Goal: Contribute content: Contribute content

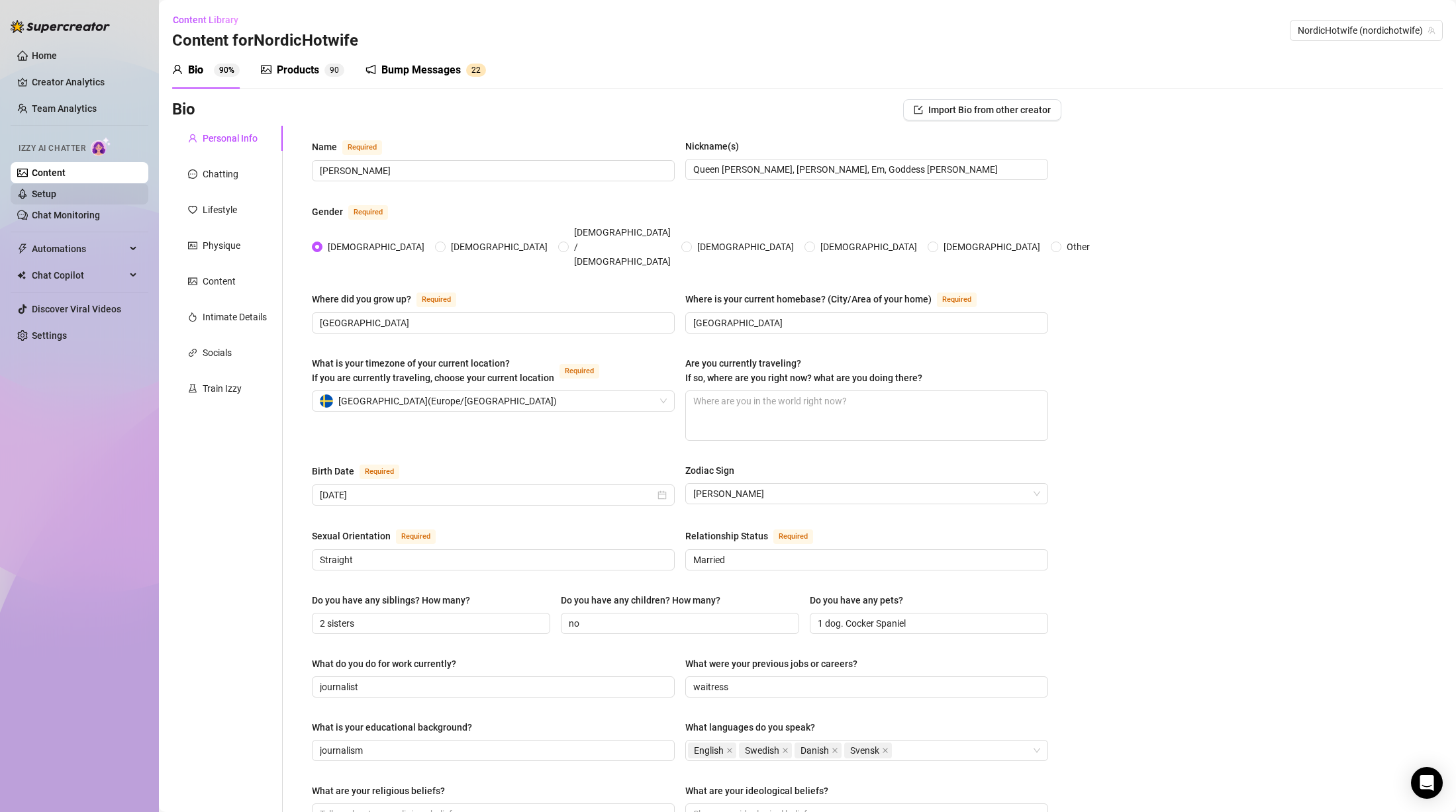
click at [57, 191] on link "Setup" at bounding box center [43, 194] width 24 height 11
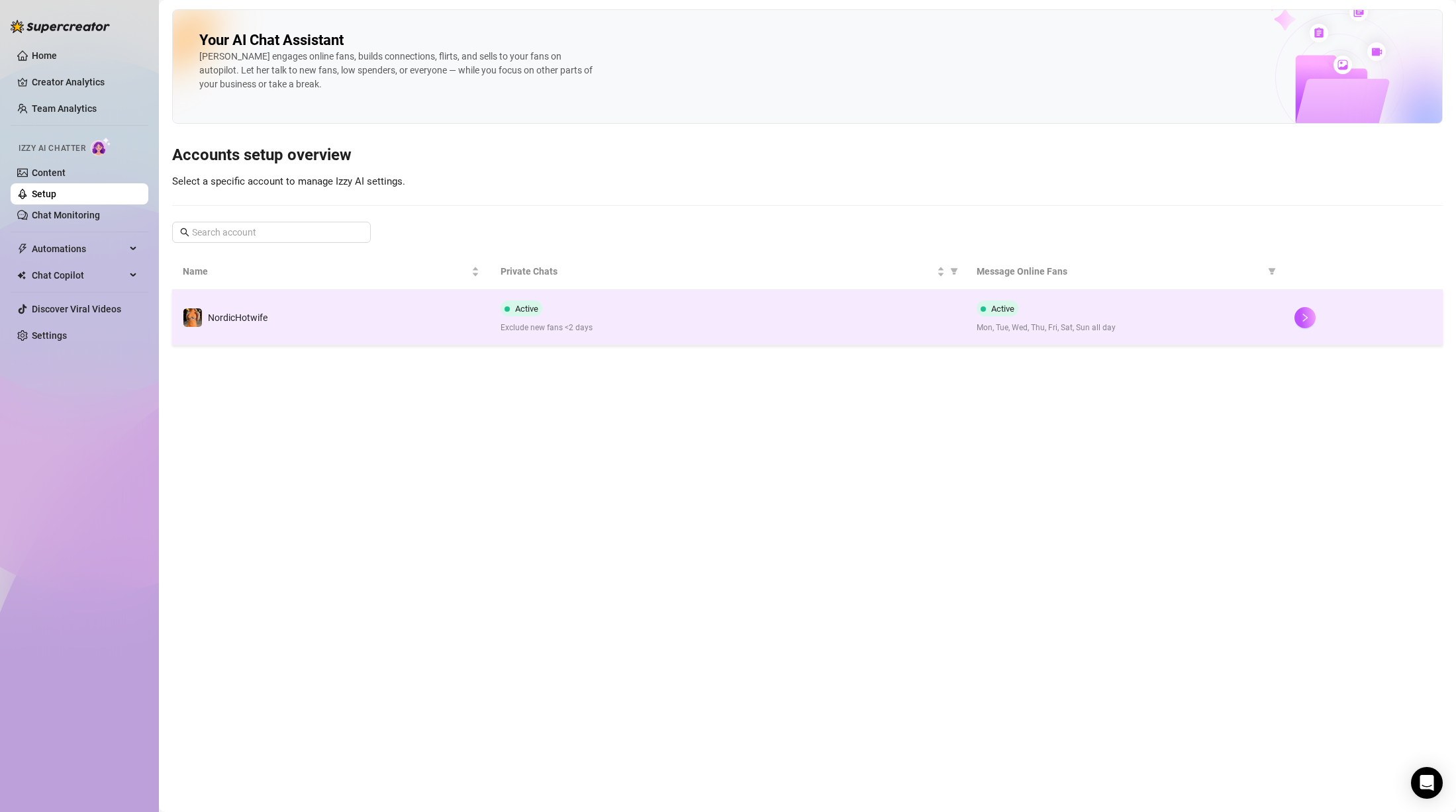
click at [332, 315] on td "NordicHotwife" at bounding box center [330, 317] width 317 height 56
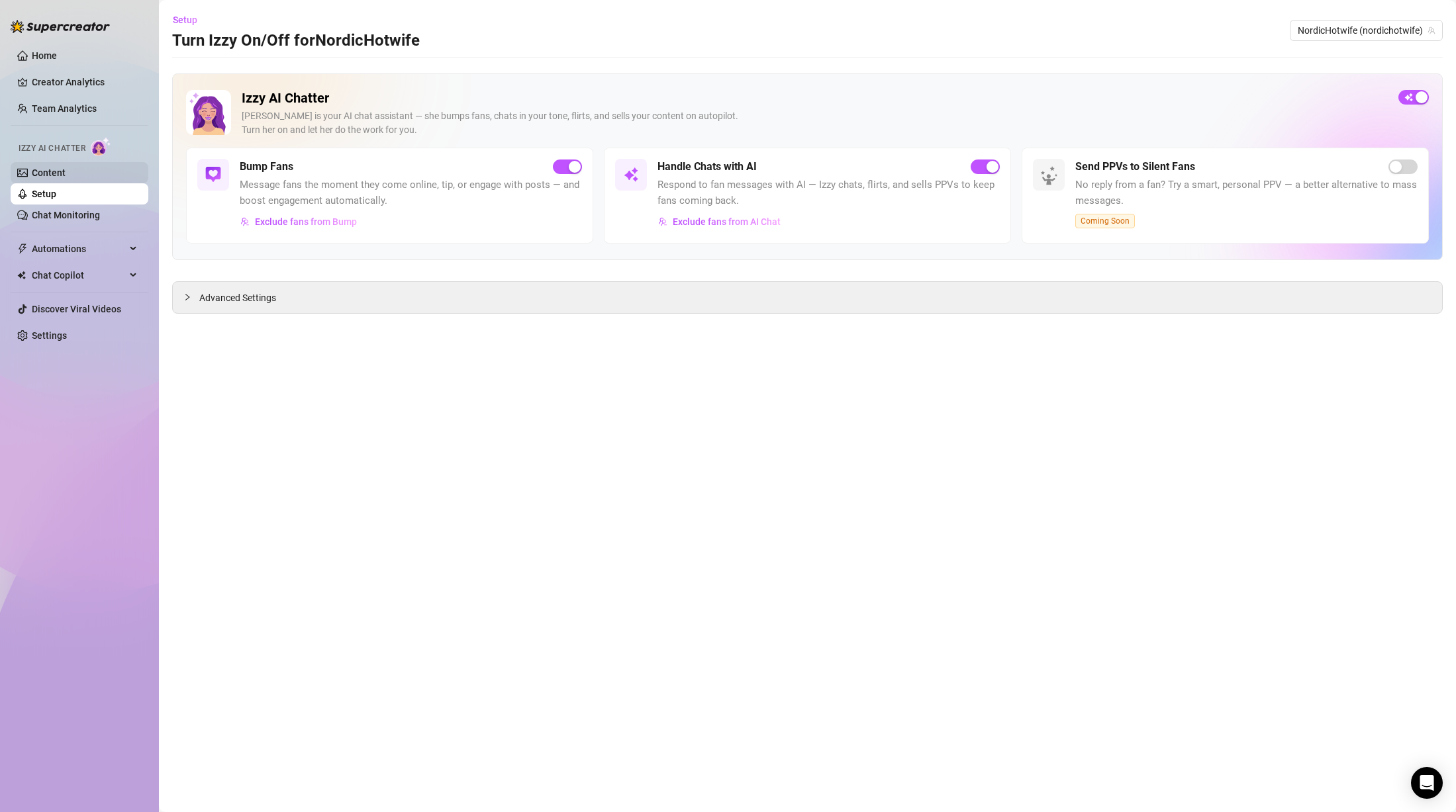
click at [66, 176] on link "Content" at bounding box center [49, 173] width 34 height 11
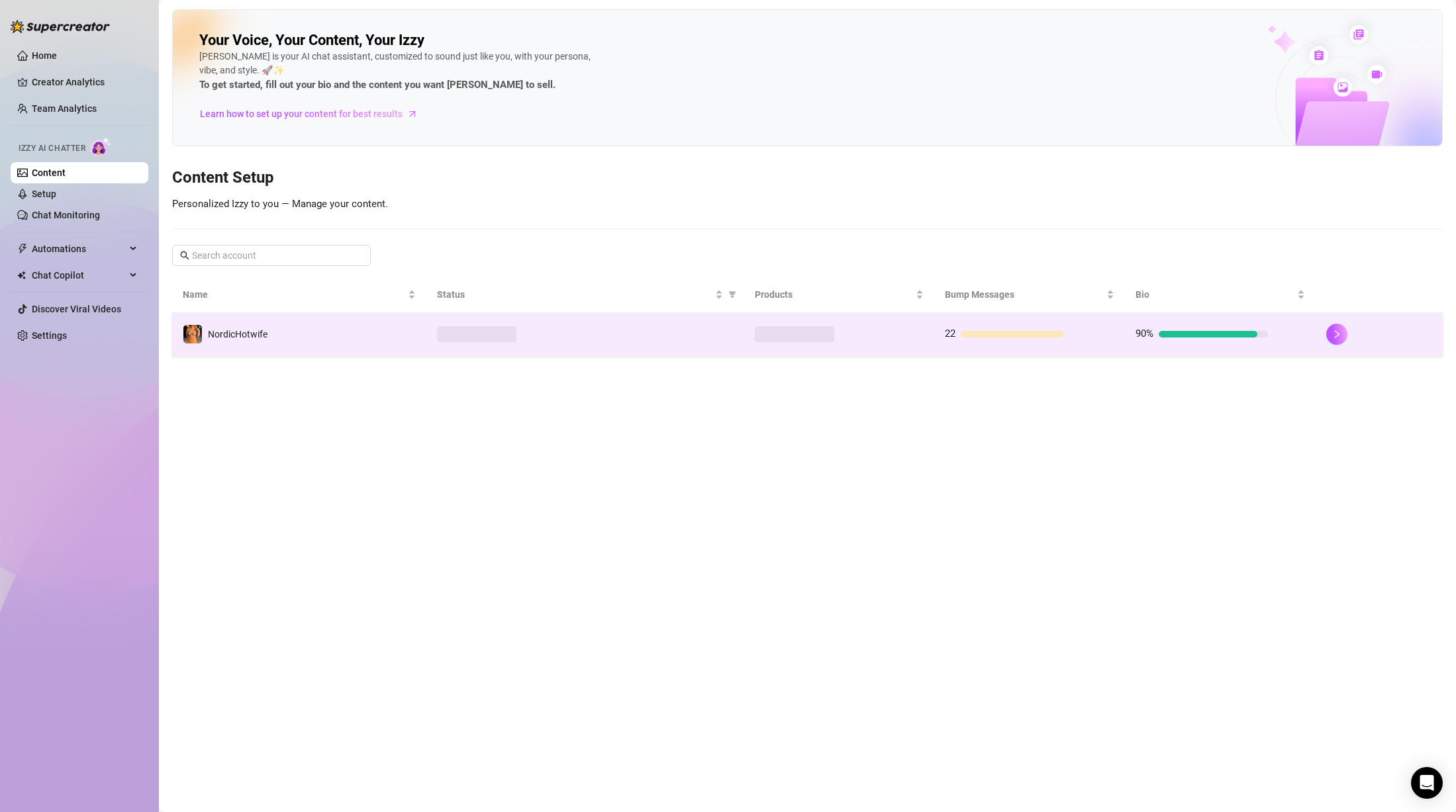
click at [310, 352] on td "NordicHotwife" at bounding box center [299, 335] width 255 height 43
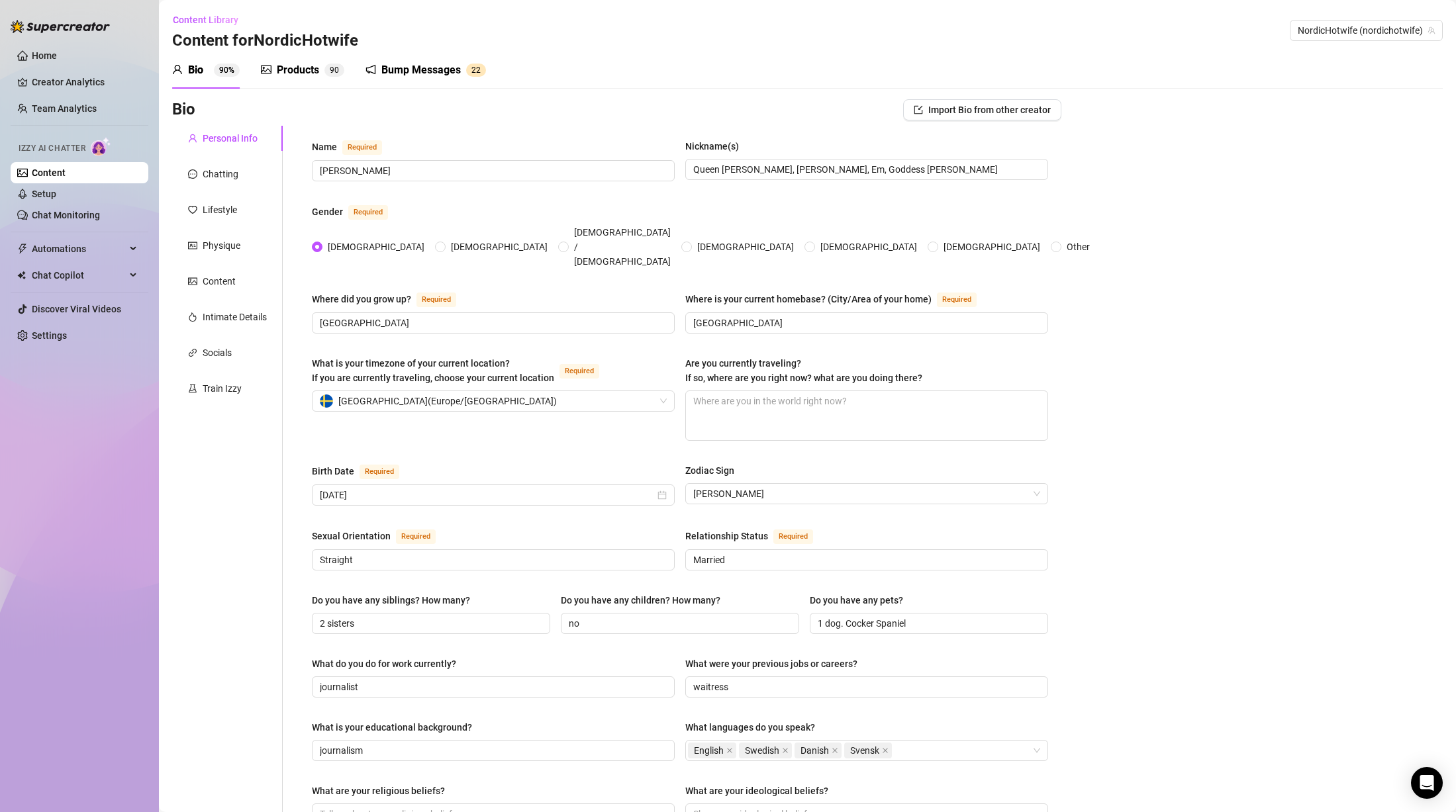
click at [307, 78] on div "Products 9 0" at bounding box center [302, 69] width 84 height 37
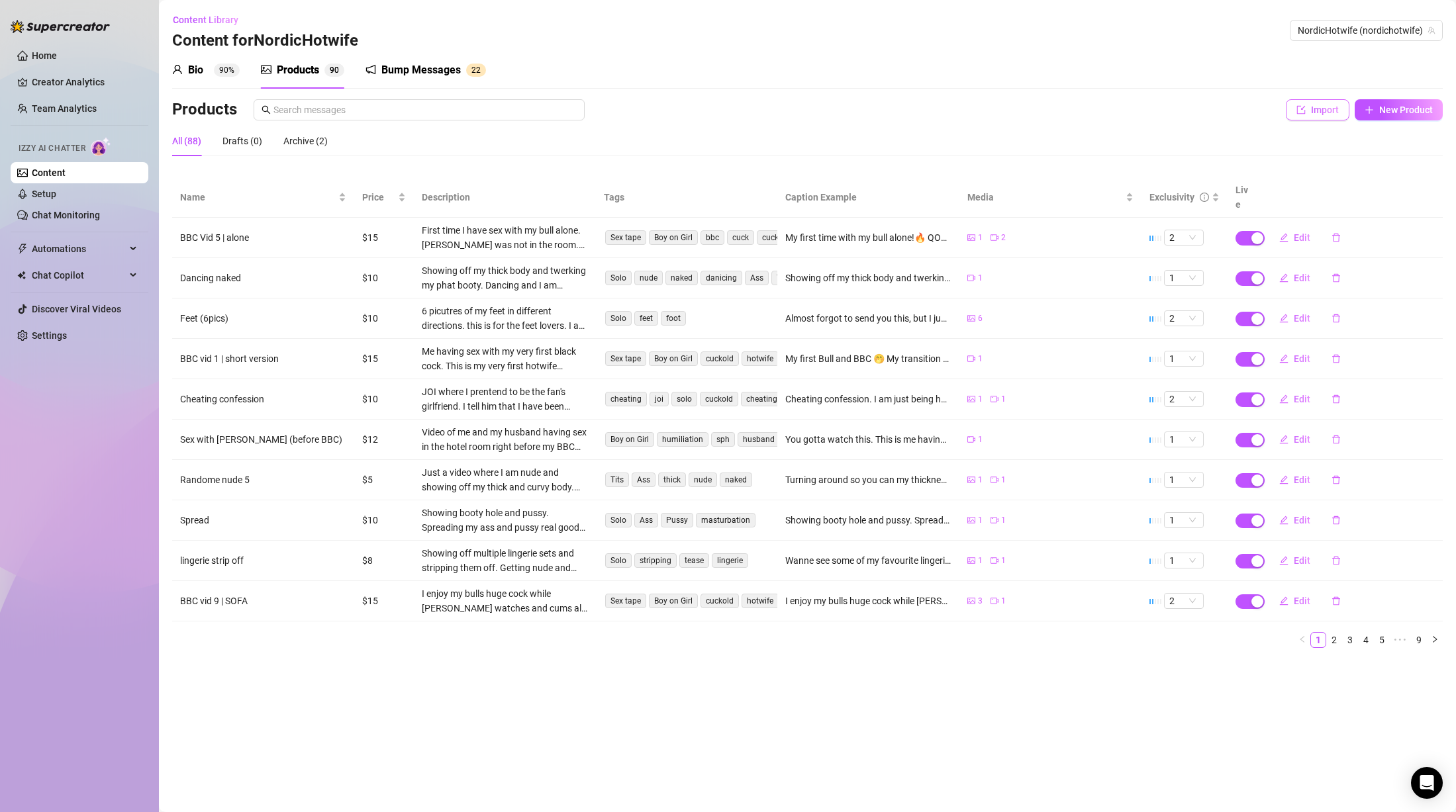
click at [1315, 111] on span "Import" at bounding box center [1325, 110] width 28 height 11
type textarea "Type your message here..."
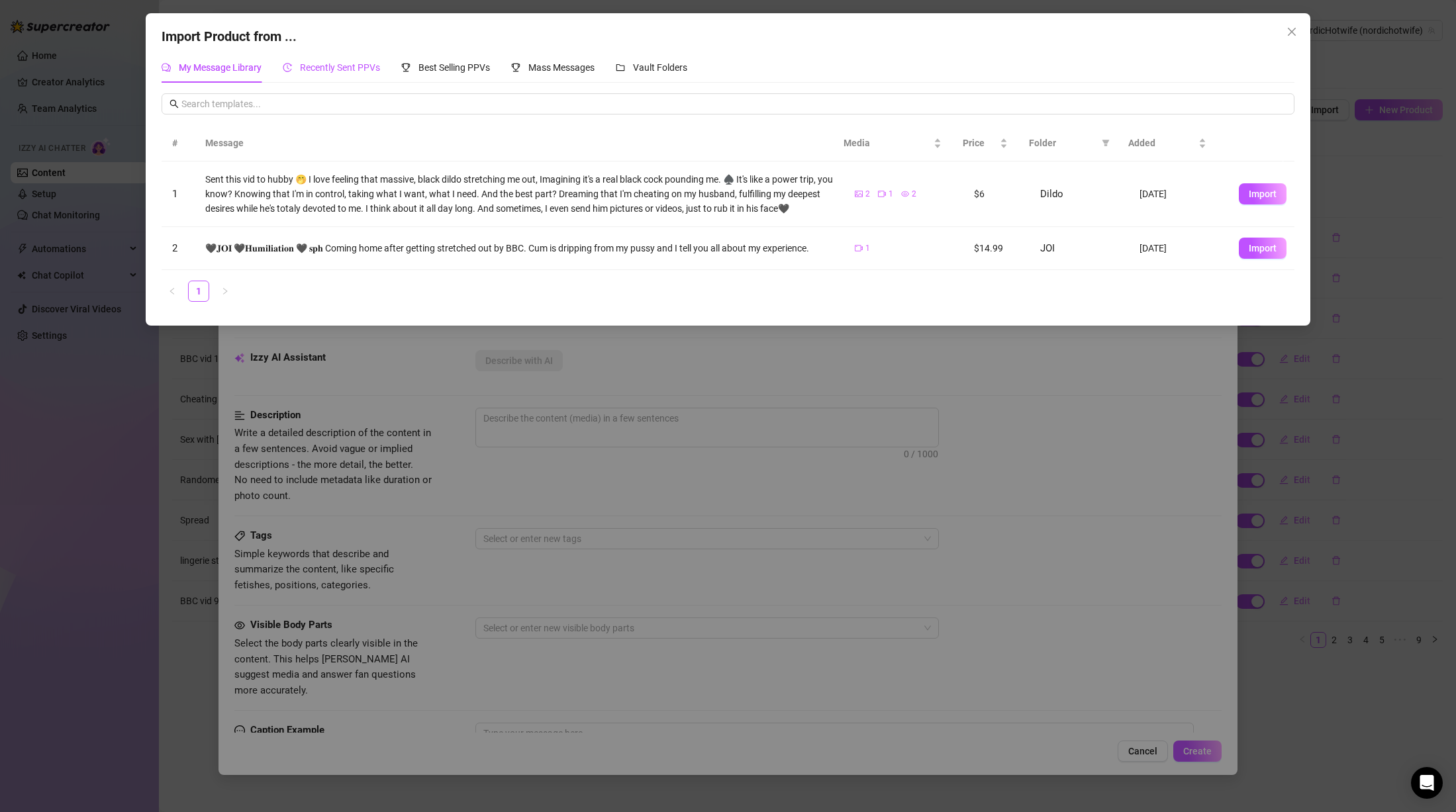
click at [349, 67] on span "Recently Sent PPVs" at bounding box center [340, 67] width 80 height 11
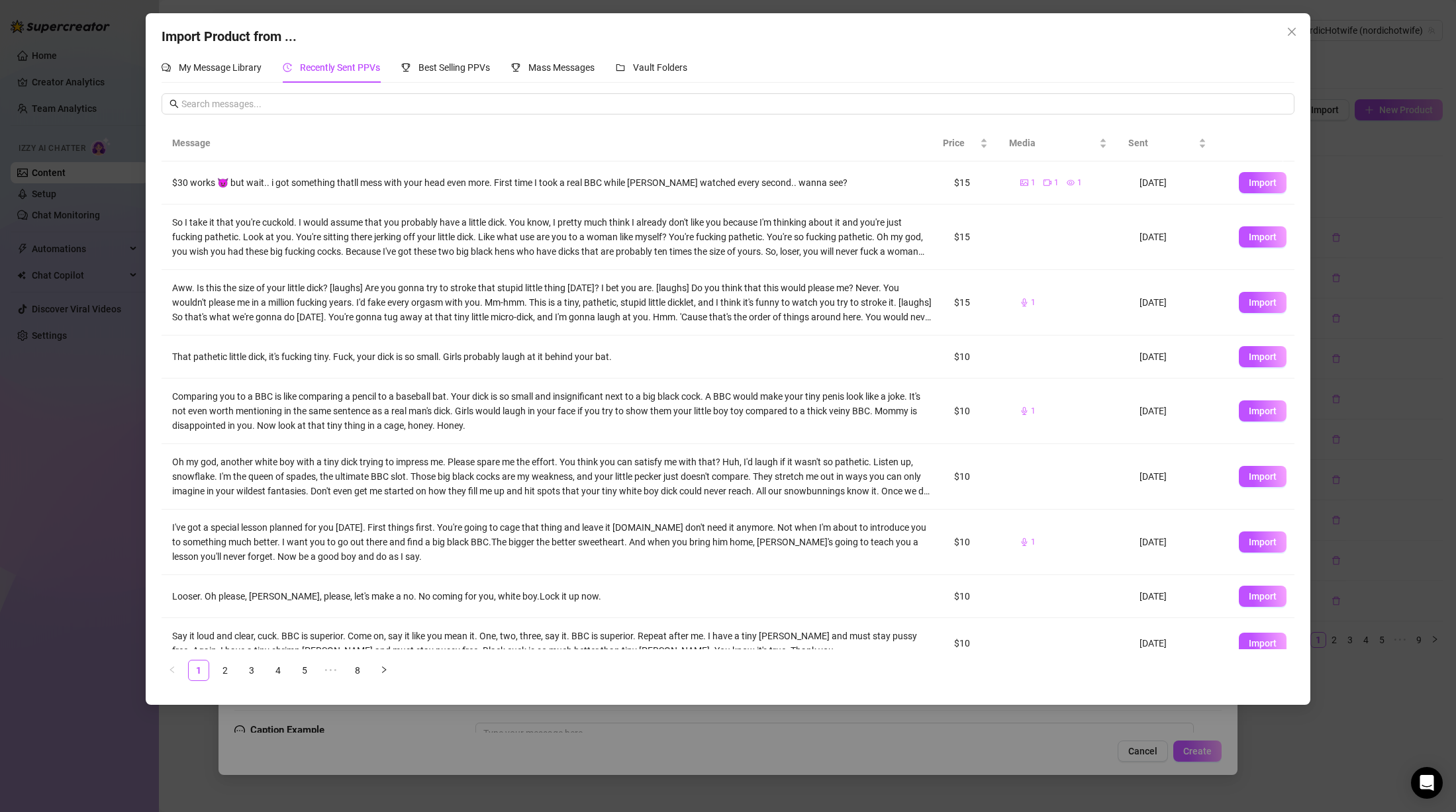
click at [340, 181] on div "$30 works 😈 but wait.. i got something thatll mess with your head even more. Fi…" at bounding box center [552, 183] width 761 height 14
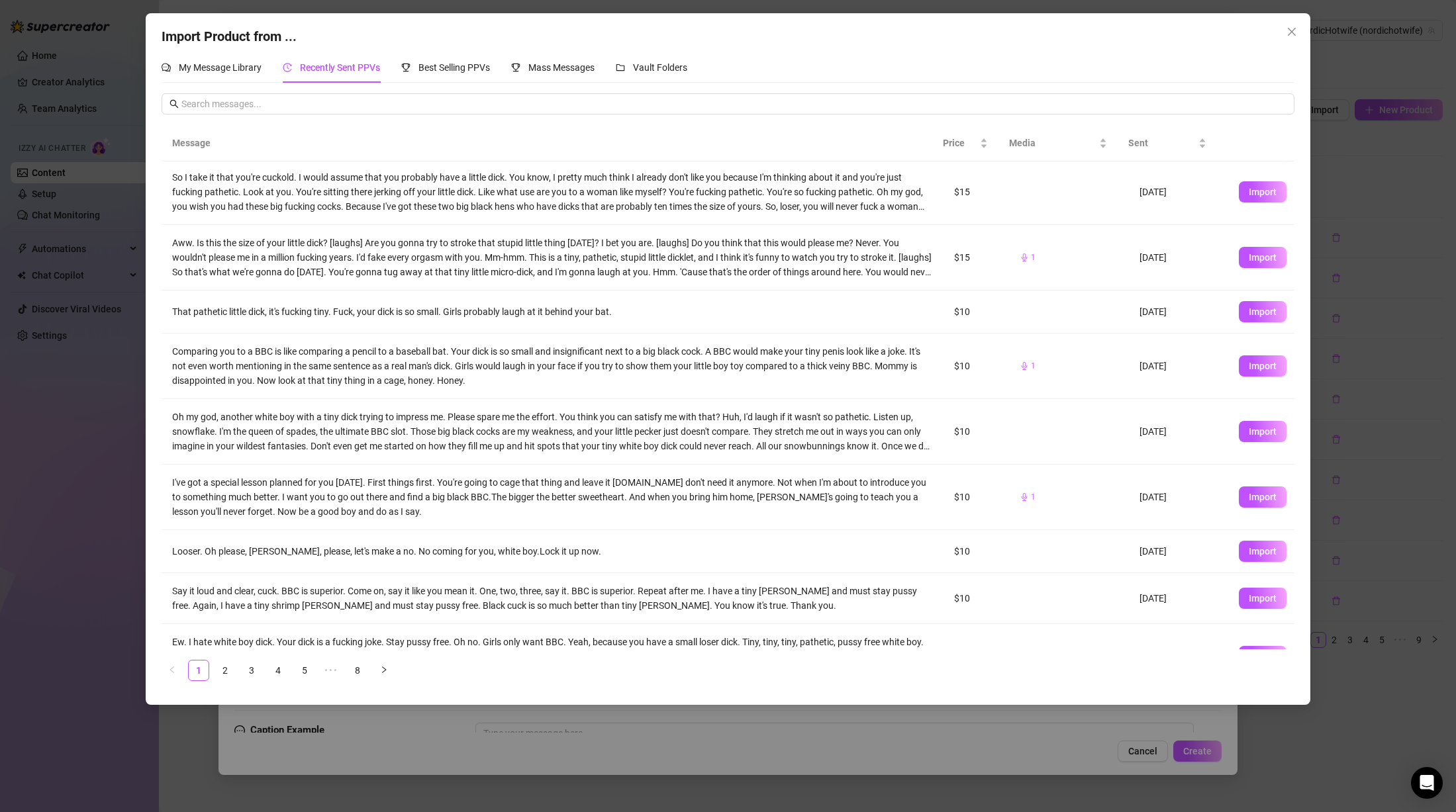
scroll to position [85, 0]
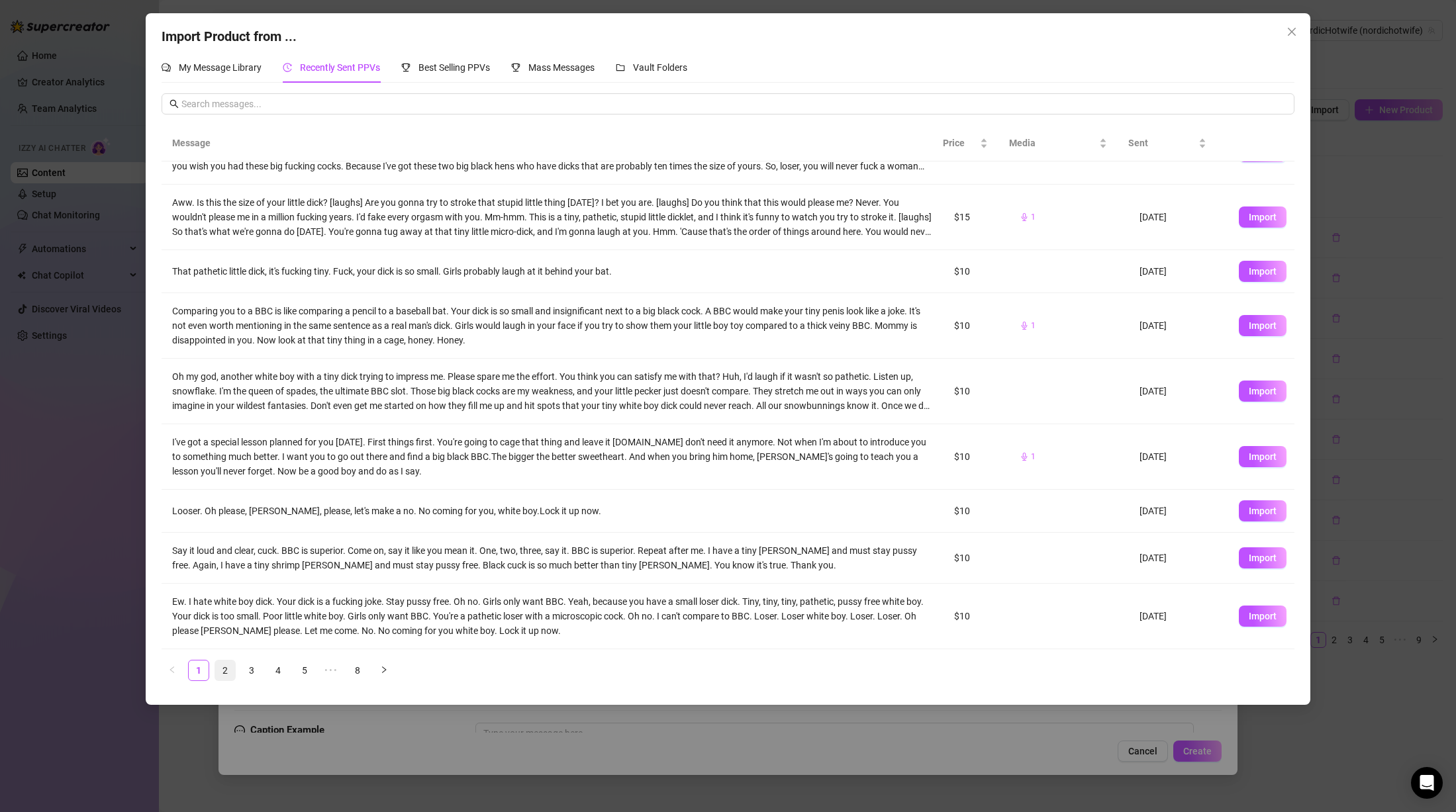
click at [221, 669] on link "2" at bounding box center [225, 671] width 20 height 20
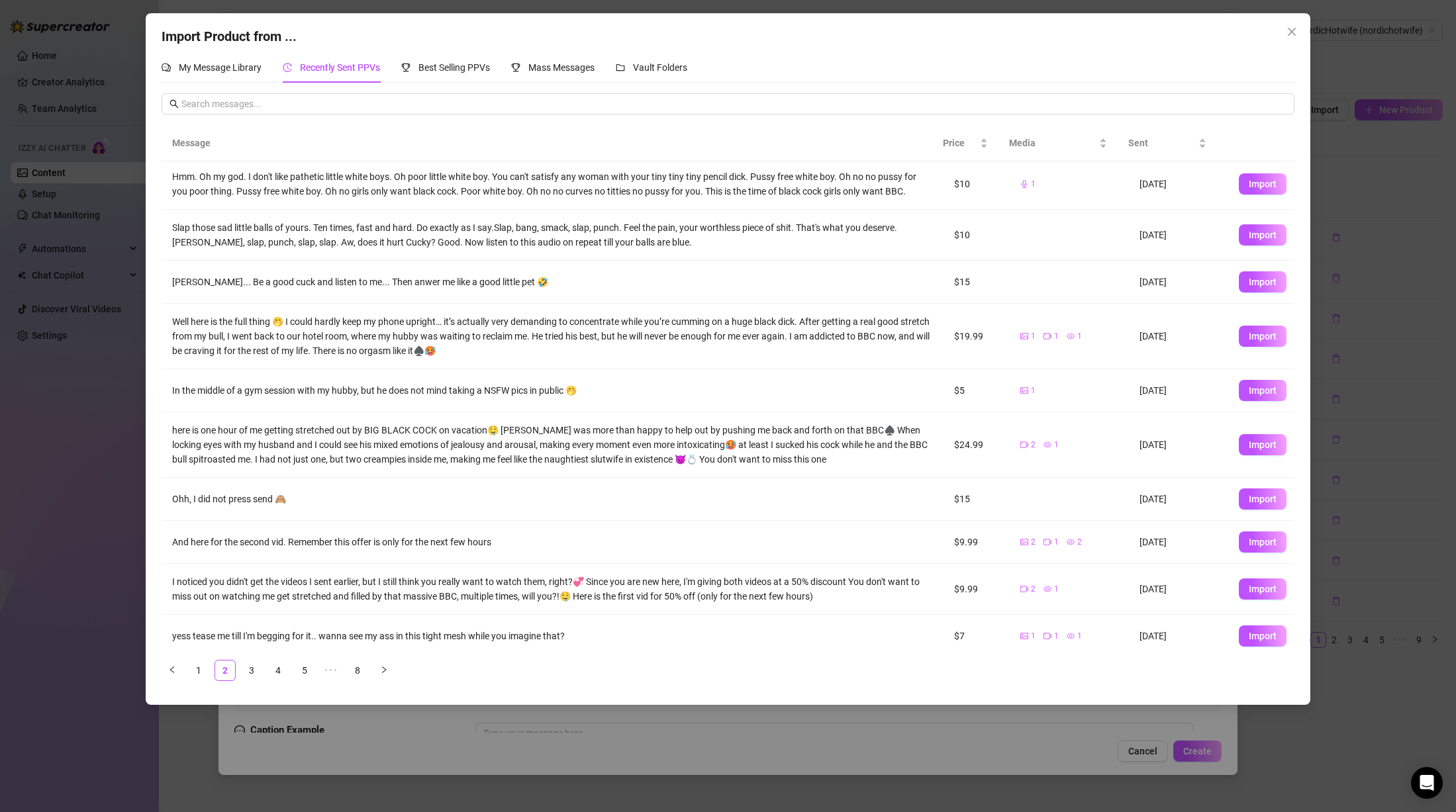
scroll to position [0, 0]
click at [284, 242] on div "Slap those sad little balls of yours. Ten times, fast and hard. Do exactly as I…" at bounding box center [552, 237] width 761 height 29
click at [333, 284] on div "[PERSON_NAME]... Be a good cuck and listen to me... Then anwer me like a good l…" at bounding box center [552, 285] width 761 height 14
click at [435, 281] on div "[PERSON_NAME]... Be a good cuck and listen to me... Then anwer me like a good l…" at bounding box center [552, 285] width 761 height 14
click at [515, 237] on div "Slap those sad little balls of yours. Ten times, fast and hard. Do exactly as I…" at bounding box center [552, 237] width 761 height 29
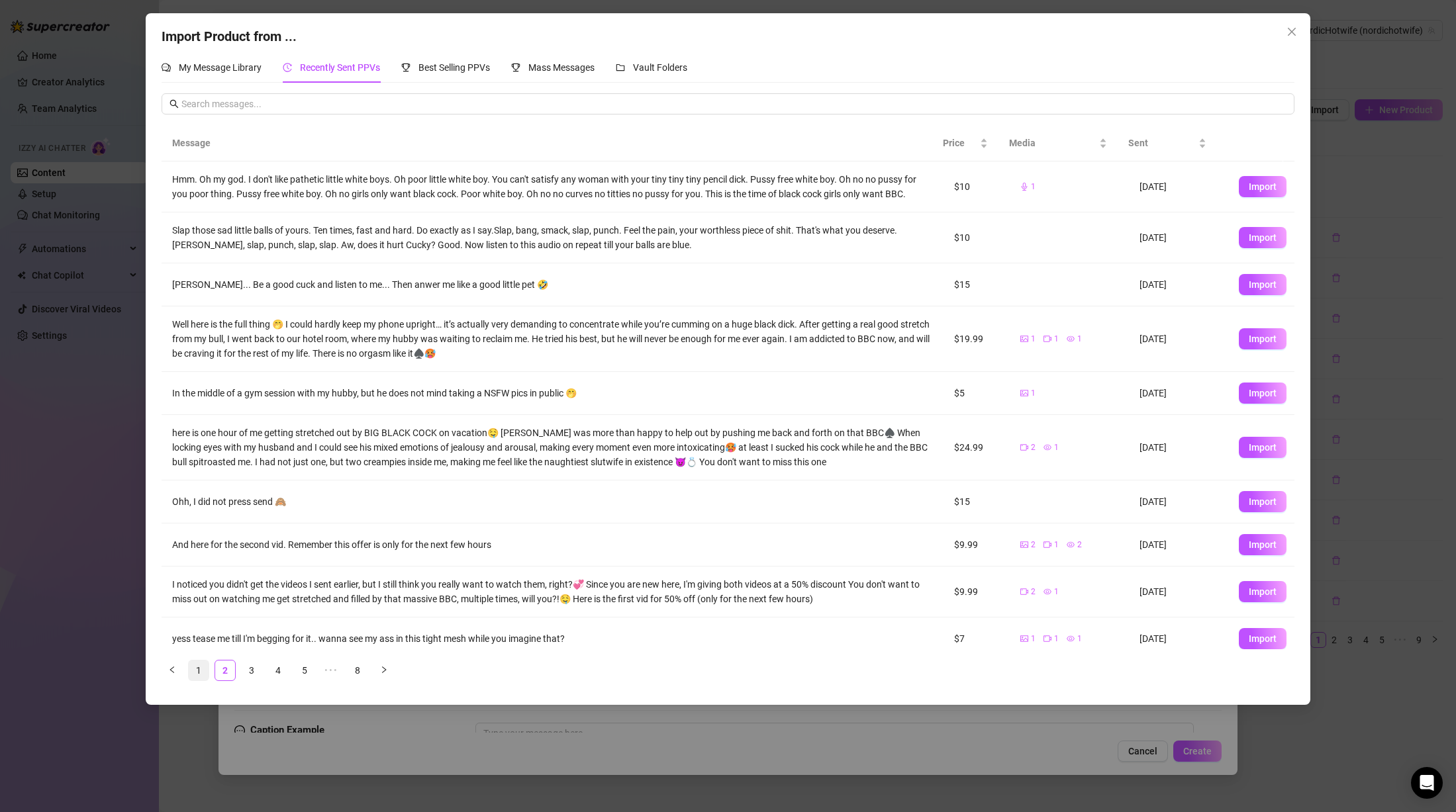
click at [202, 671] on link "1" at bounding box center [199, 671] width 20 height 20
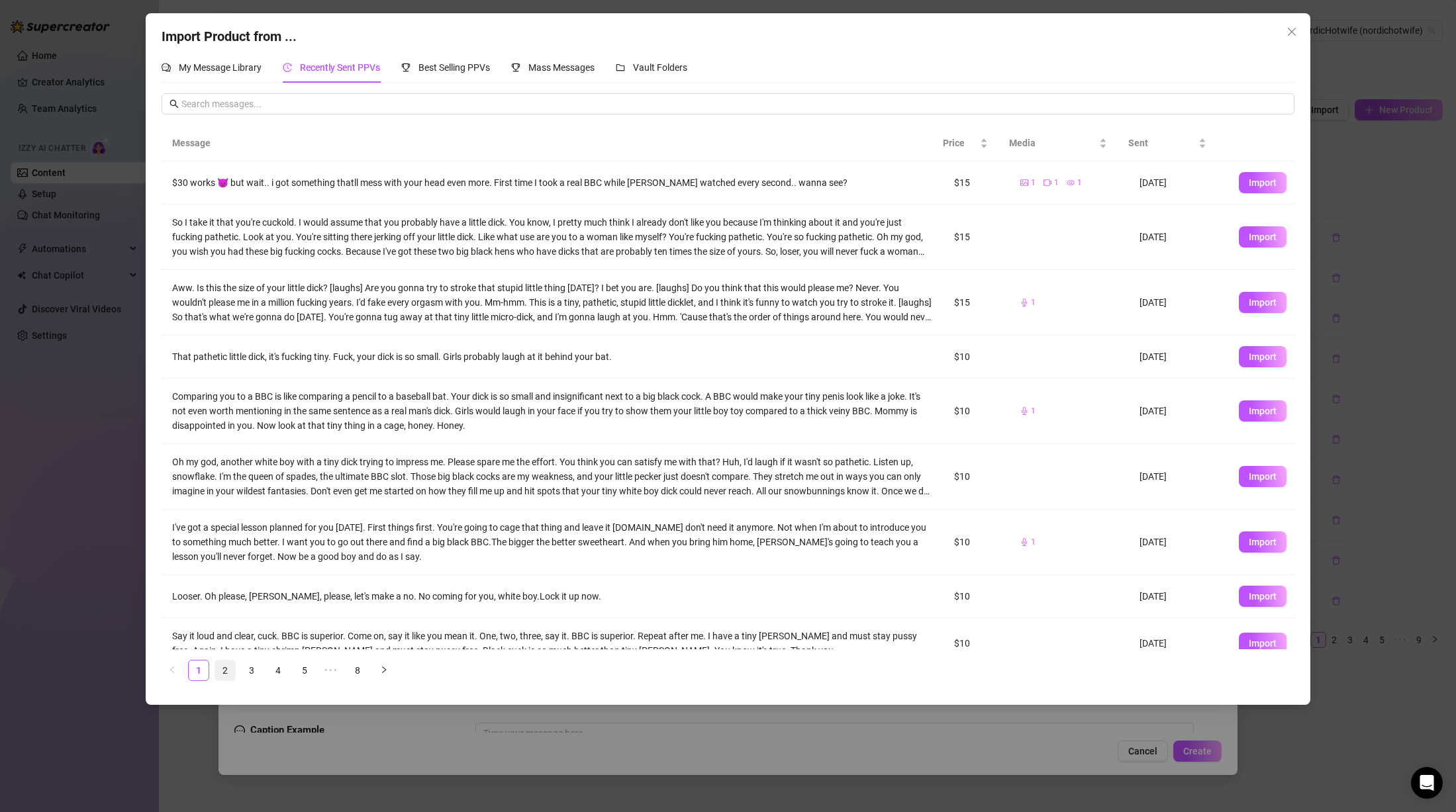
click at [228, 664] on link "2" at bounding box center [225, 671] width 20 height 20
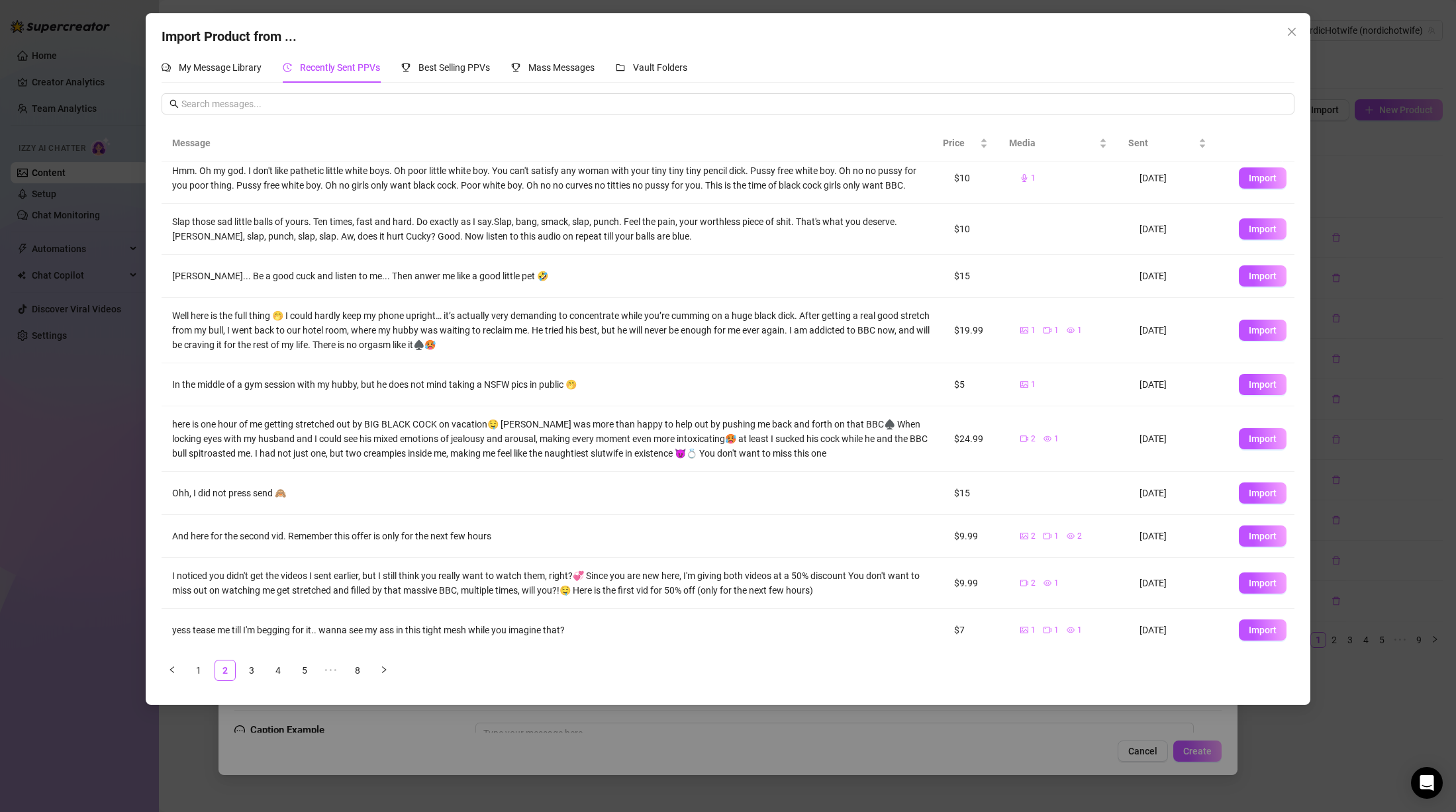
scroll to position [12, 0]
click at [255, 667] on link "3" at bounding box center [252, 671] width 20 height 20
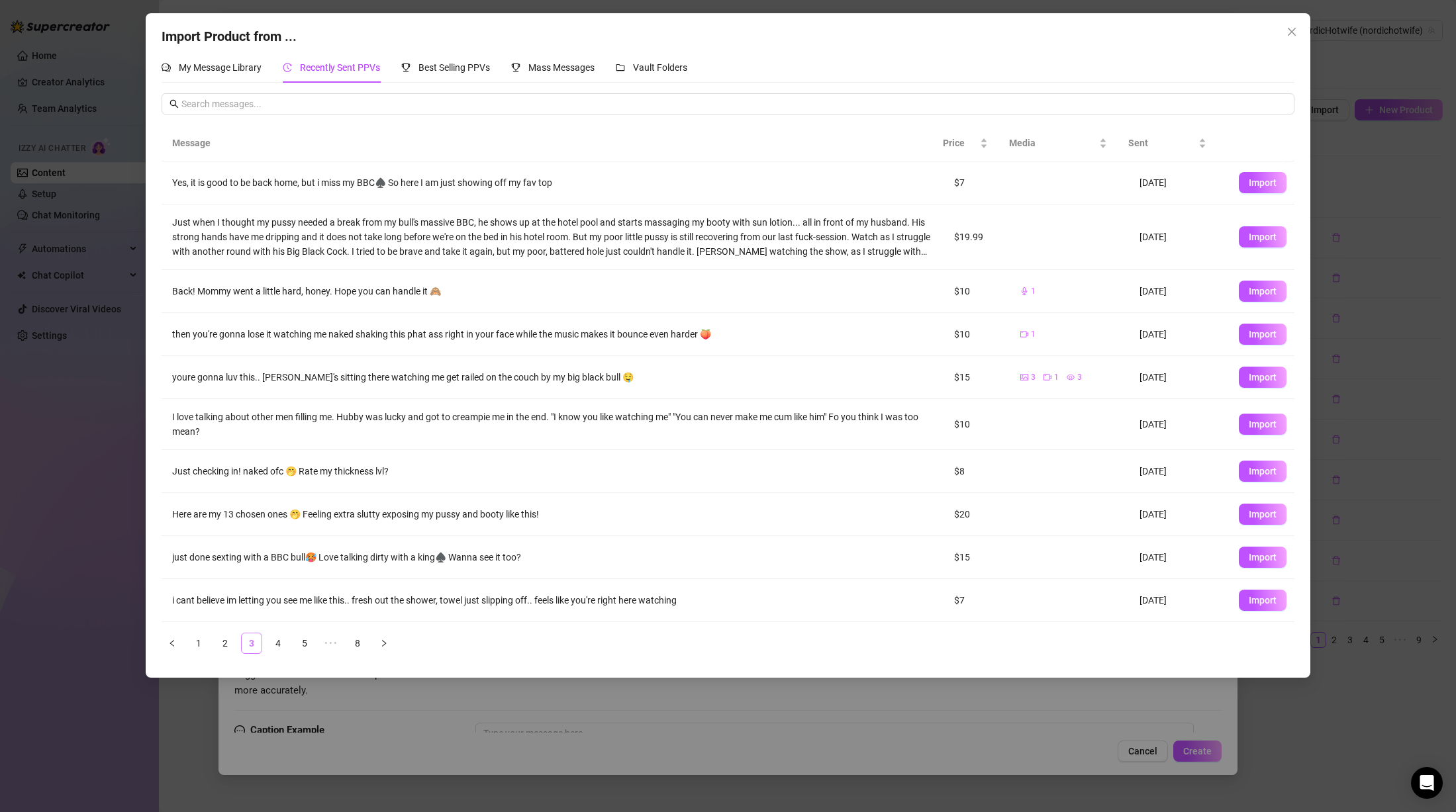
scroll to position [0, 0]
click at [228, 641] on link "2" at bounding box center [225, 644] width 20 height 20
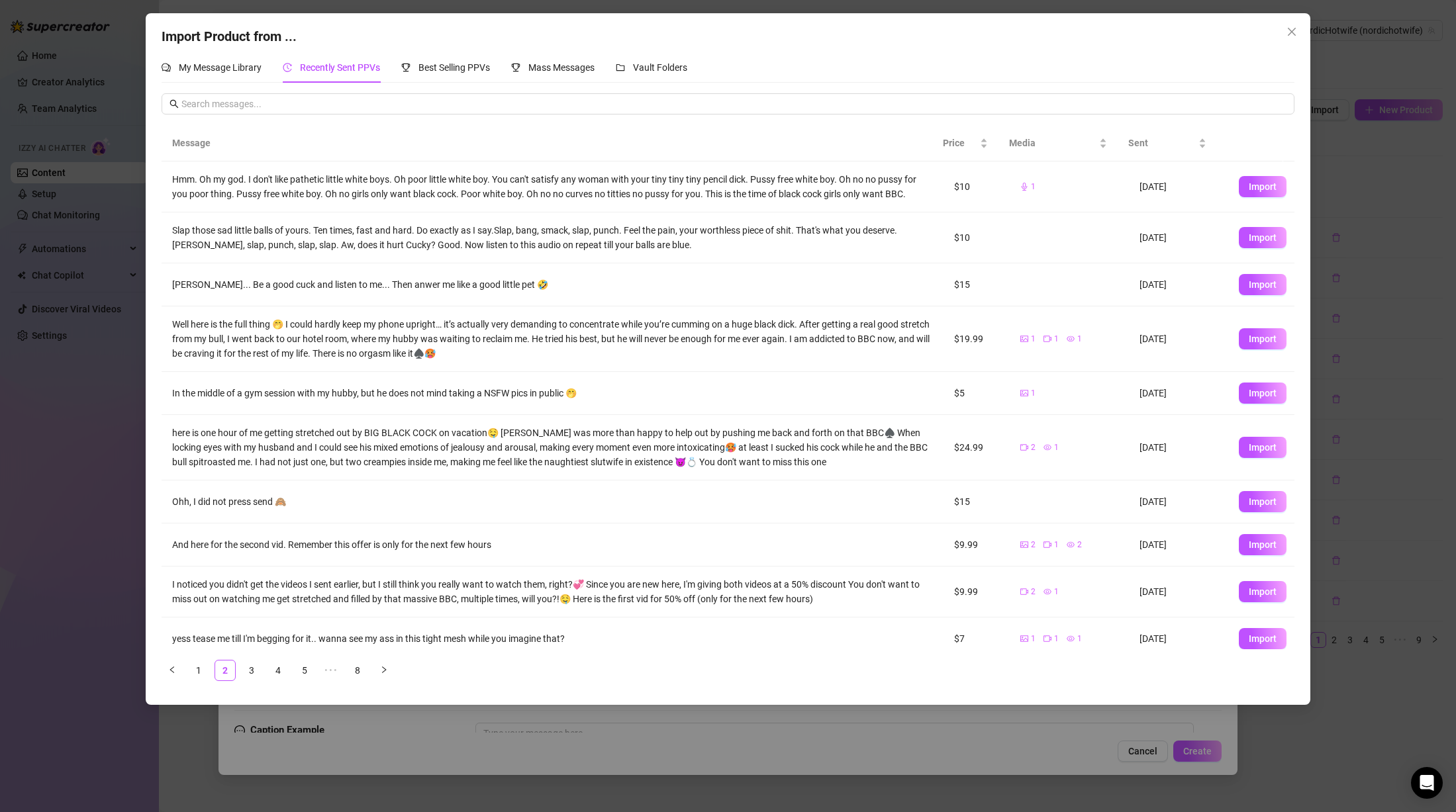
click at [378, 242] on div "Slap those sad little balls of yours. Ten times, fast and hard. Do exactly as I…" at bounding box center [552, 237] width 761 height 29
click at [212, 668] on ul "1 2 3 4 5 ••• 8" at bounding box center [728, 671] width 1133 height 22
click at [205, 670] on link "1" at bounding box center [199, 671] width 20 height 20
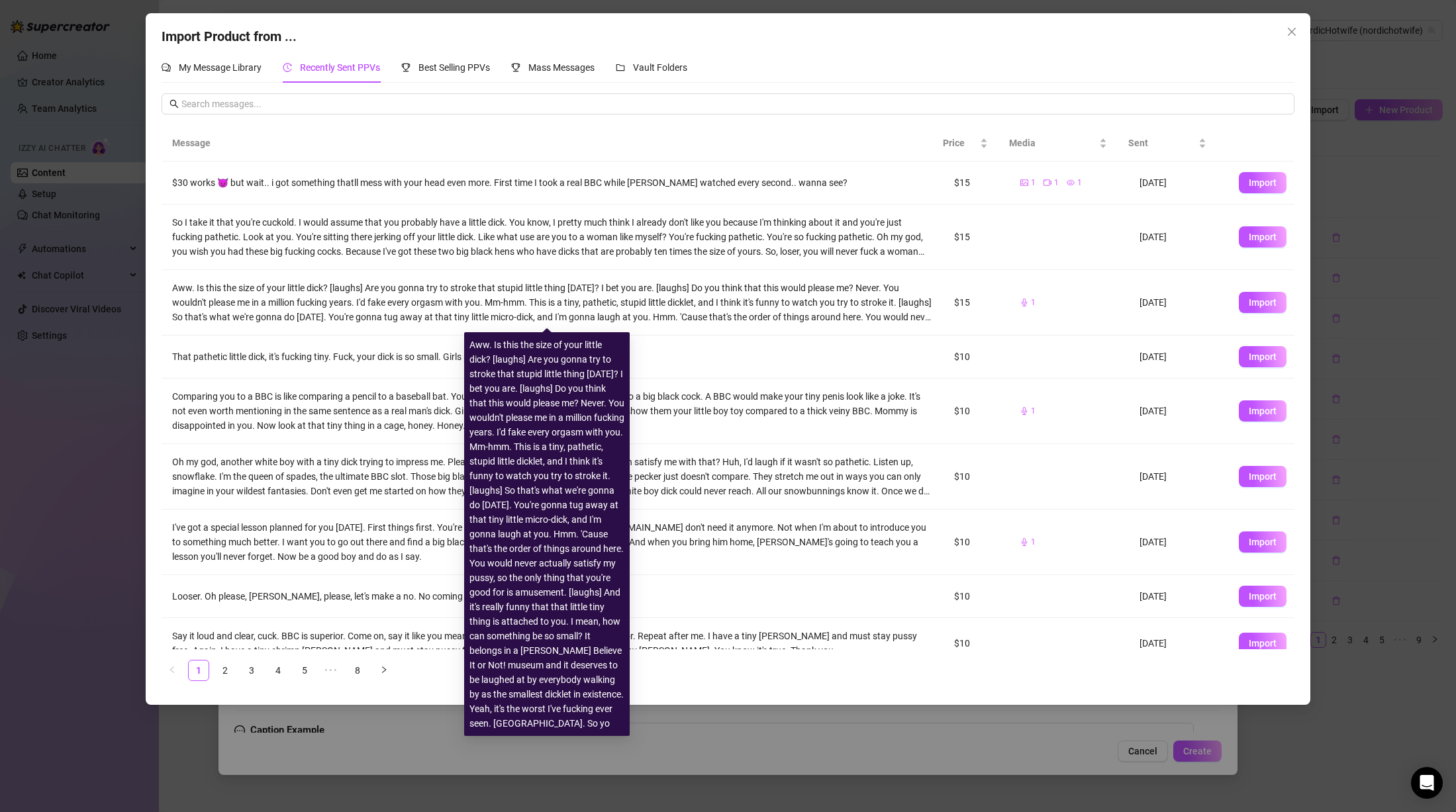
click at [343, 303] on div "Aww. Is this the size of your little dick? [laughs] Are you gonna try to stroke…" at bounding box center [552, 302] width 761 height 44
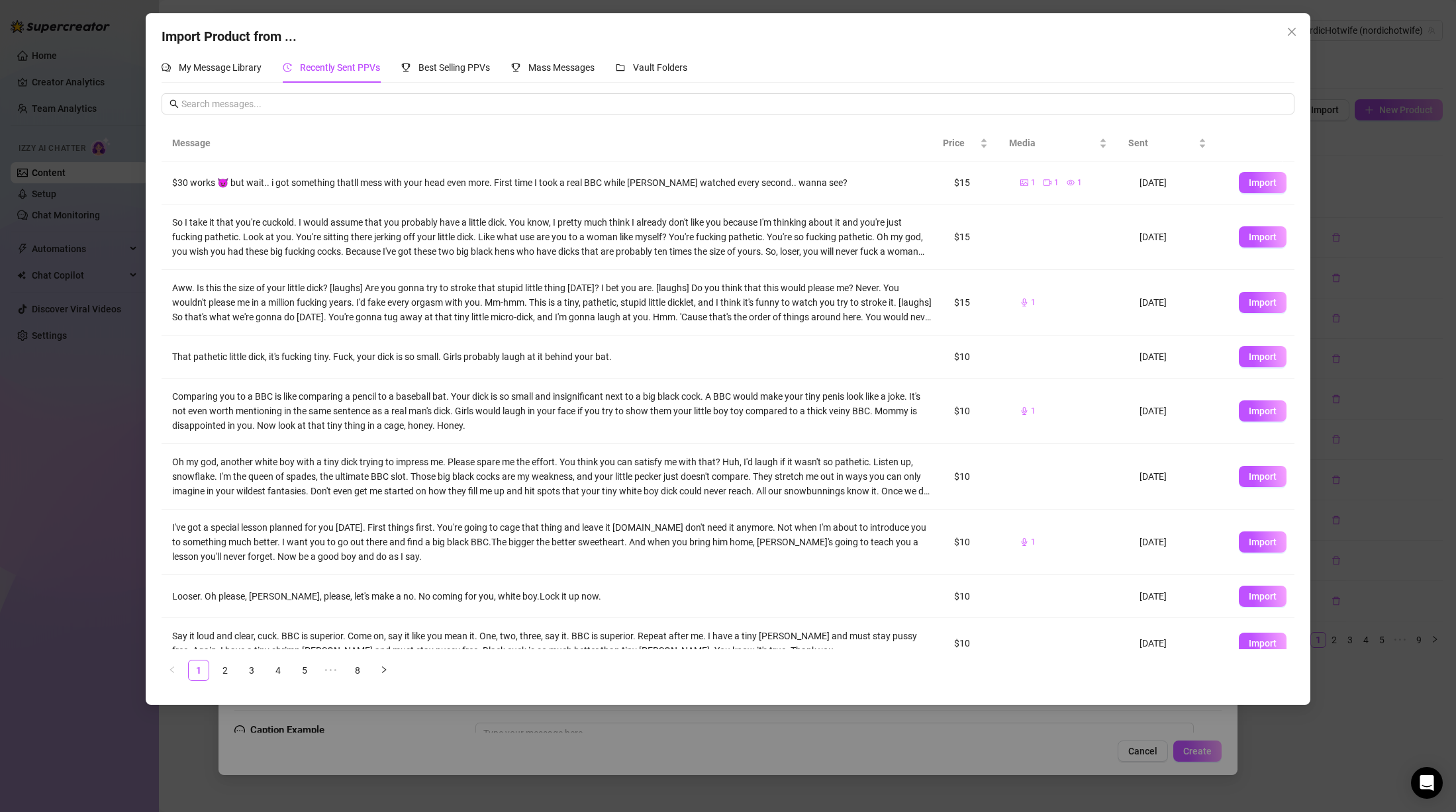
click at [121, 449] on div "Import Product from ... My Message Library Recently Sent PPVs Best Selling PPVs…" at bounding box center [728, 406] width 1456 height 812
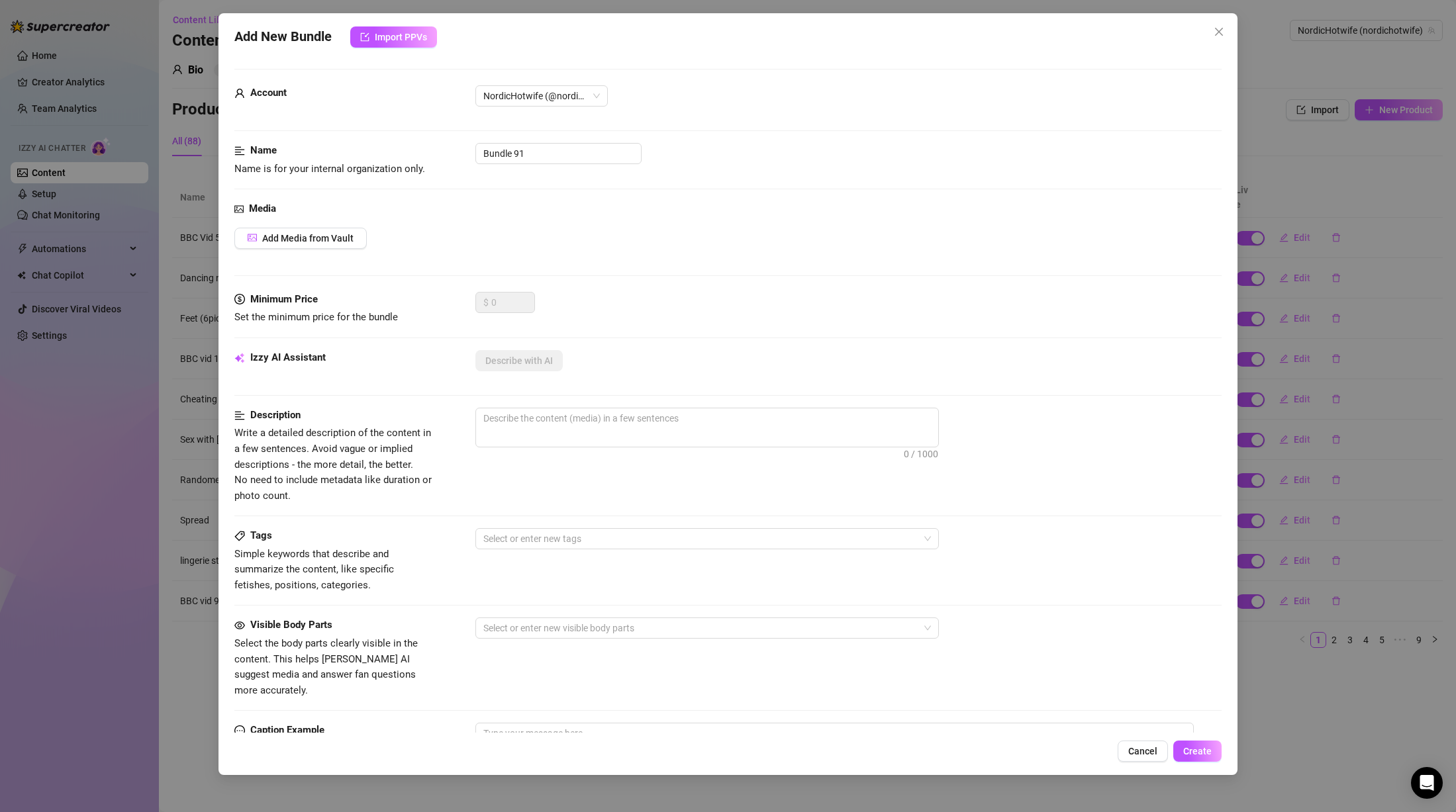
click at [147, 452] on div "Add New Bundle Import PPVs Account NordicHotwife (@nordichotwife) Name Name is …" at bounding box center [728, 406] width 1456 height 812
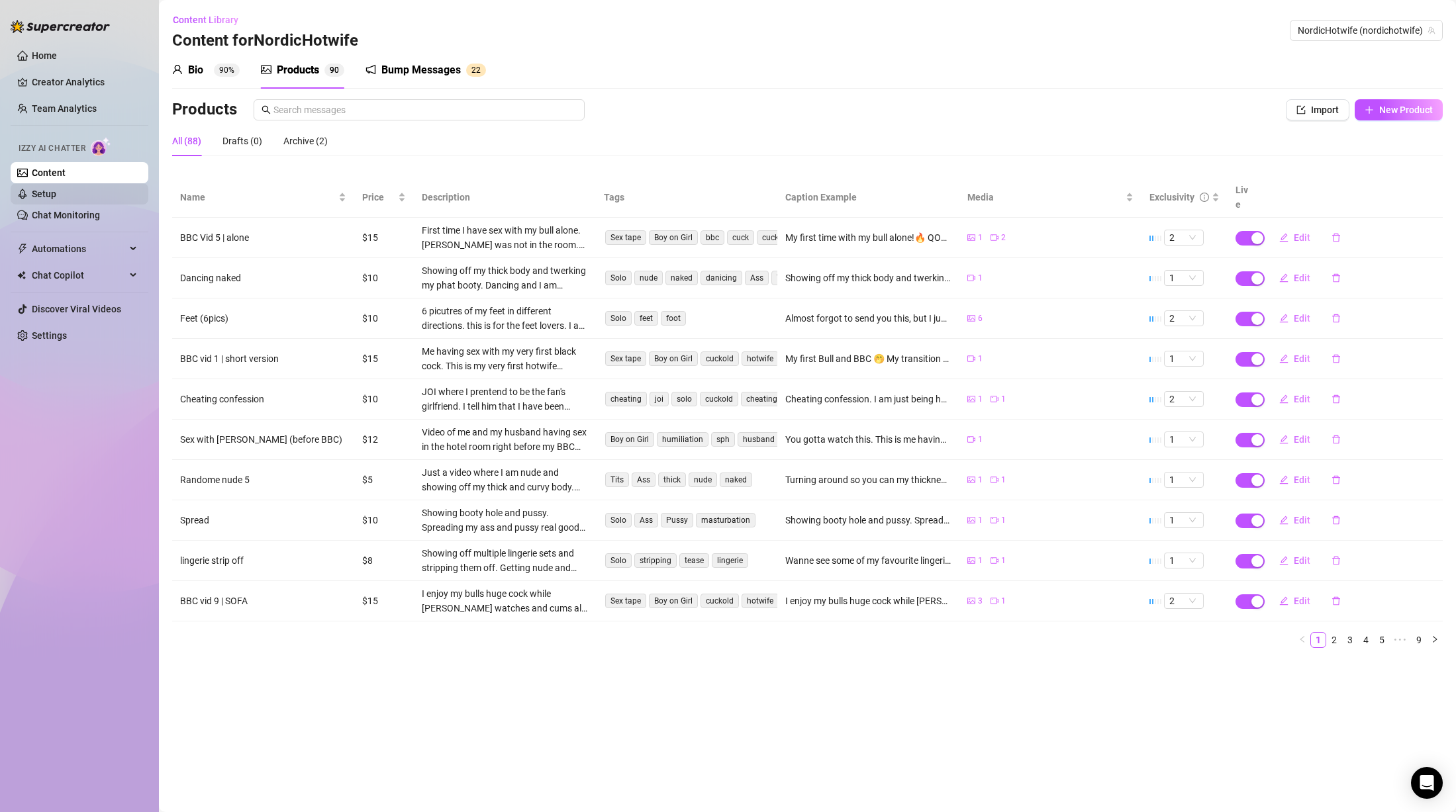
click at [57, 195] on link "Setup" at bounding box center [43, 194] width 24 height 11
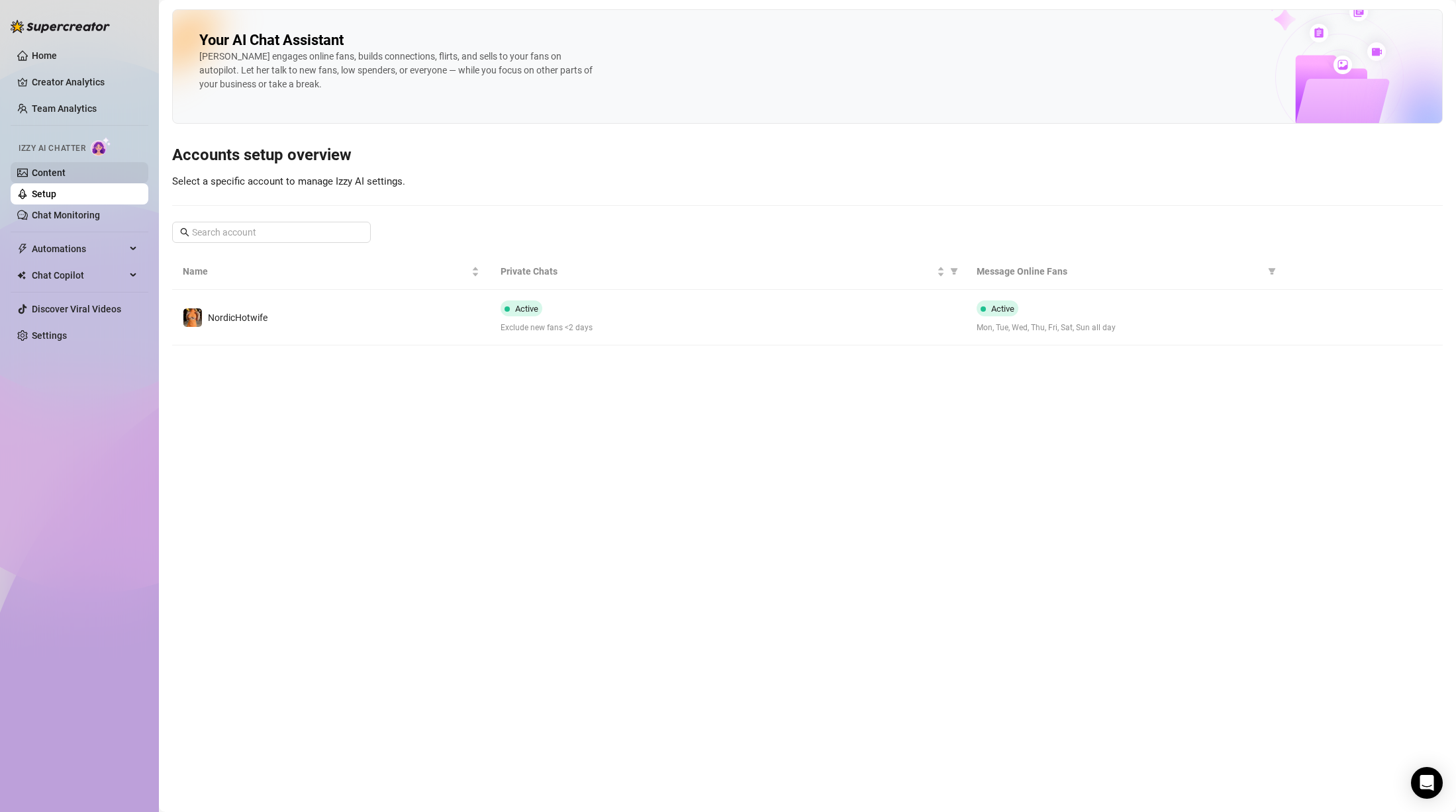
click at [66, 174] on link "Content" at bounding box center [49, 173] width 34 height 11
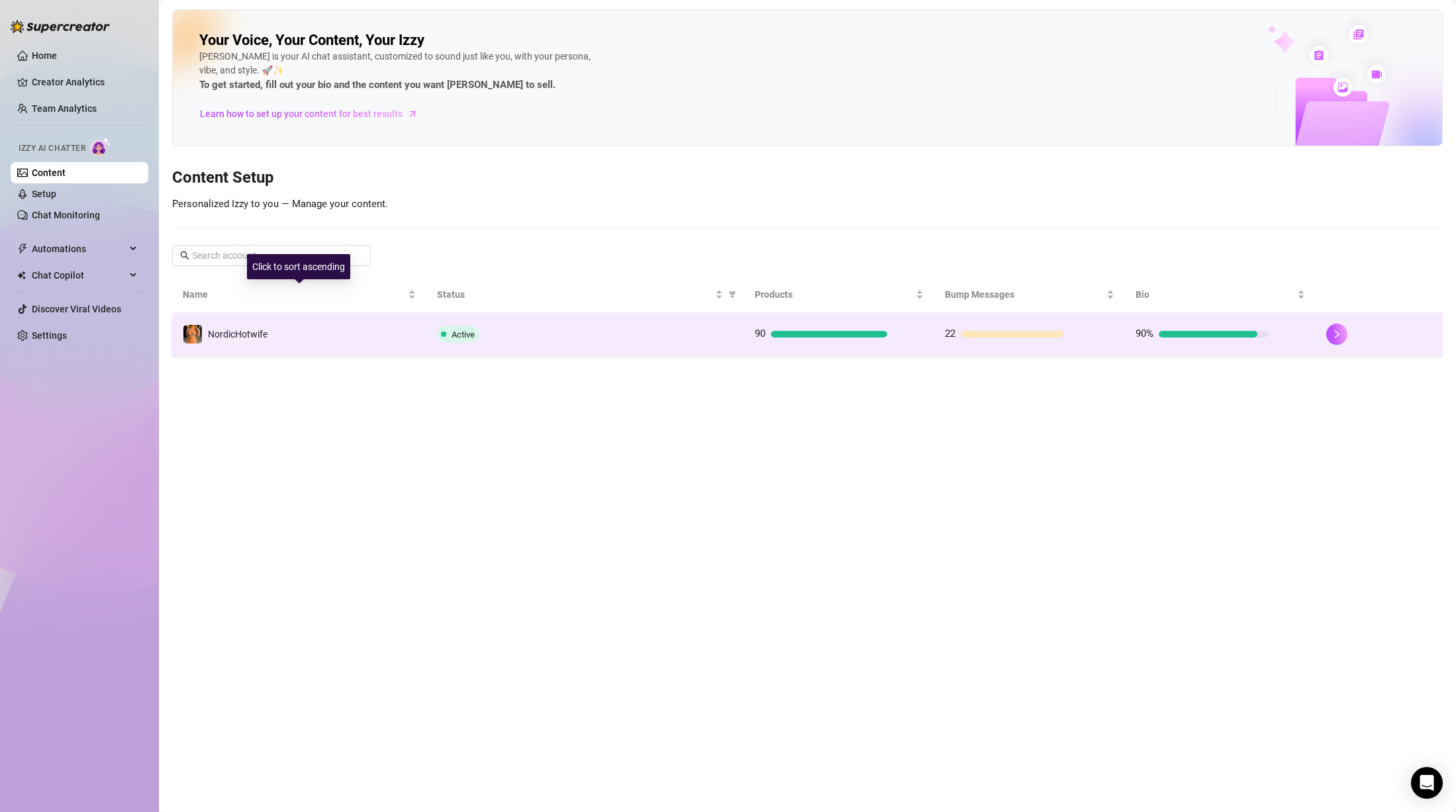
click at [310, 317] on td "NordicHotwife" at bounding box center [299, 335] width 255 height 43
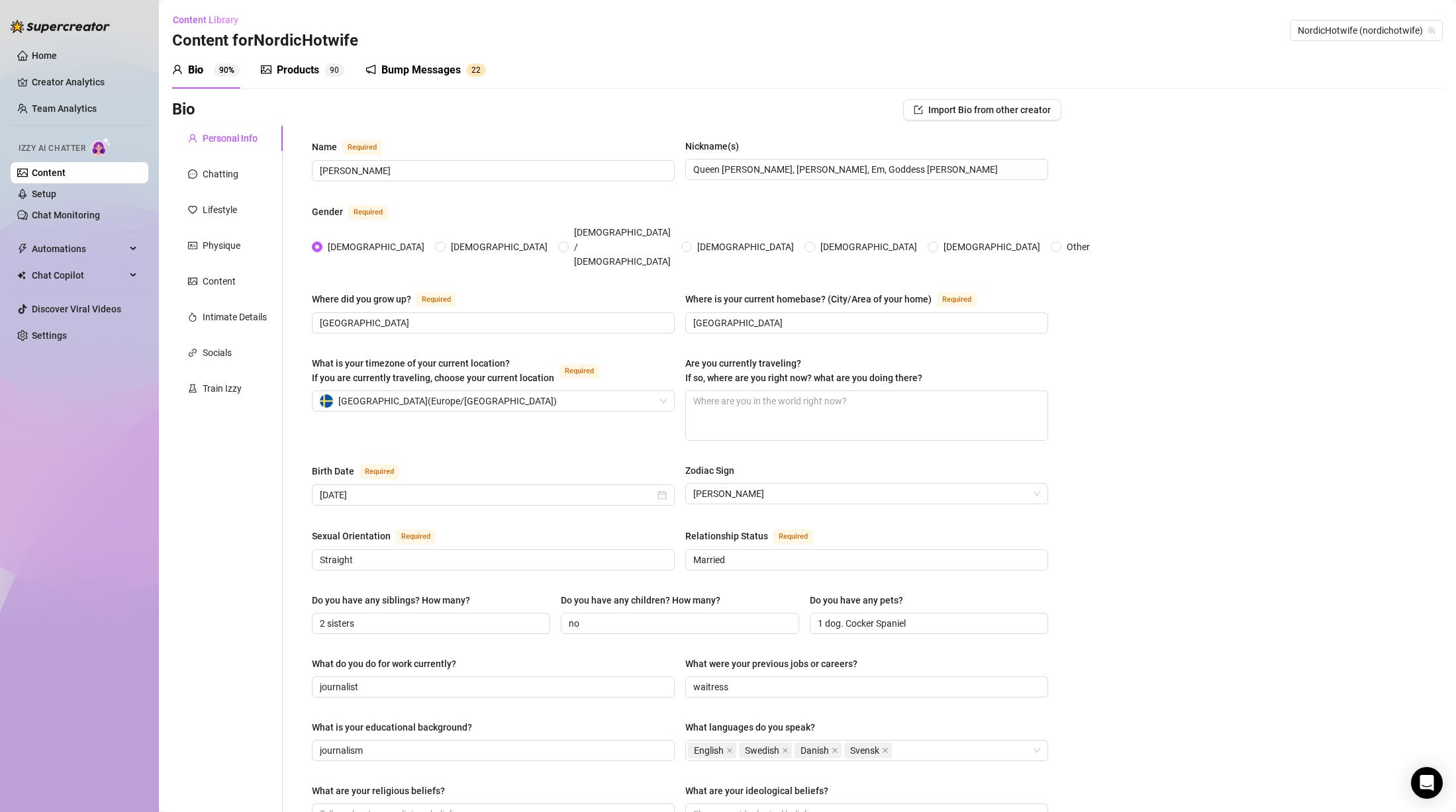
click at [418, 69] on div "Bump Messages" at bounding box center [421, 70] width 79 height 16
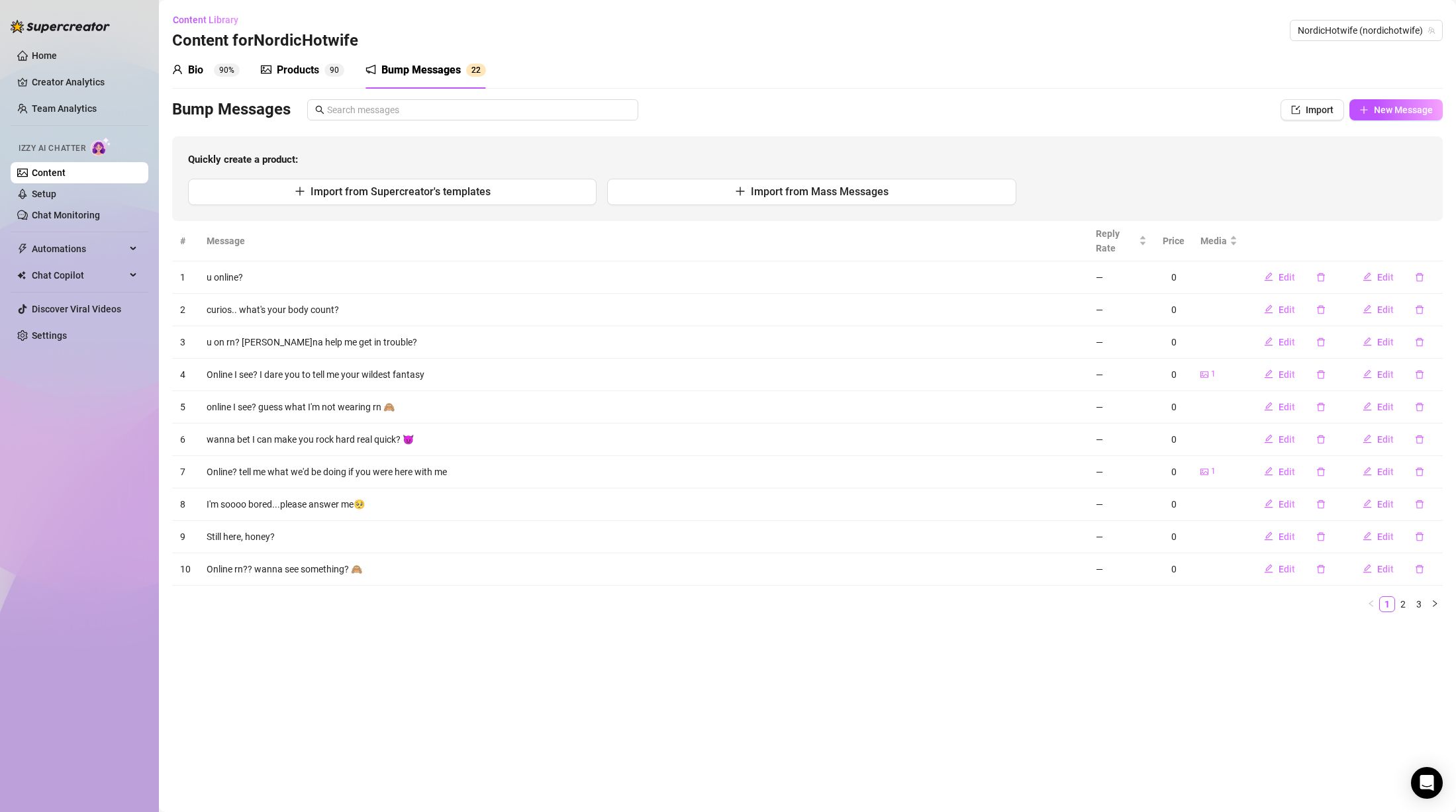
click at [320, 67] on div "Products 9 0" at bounding box center [302, 70] width 84 height 16
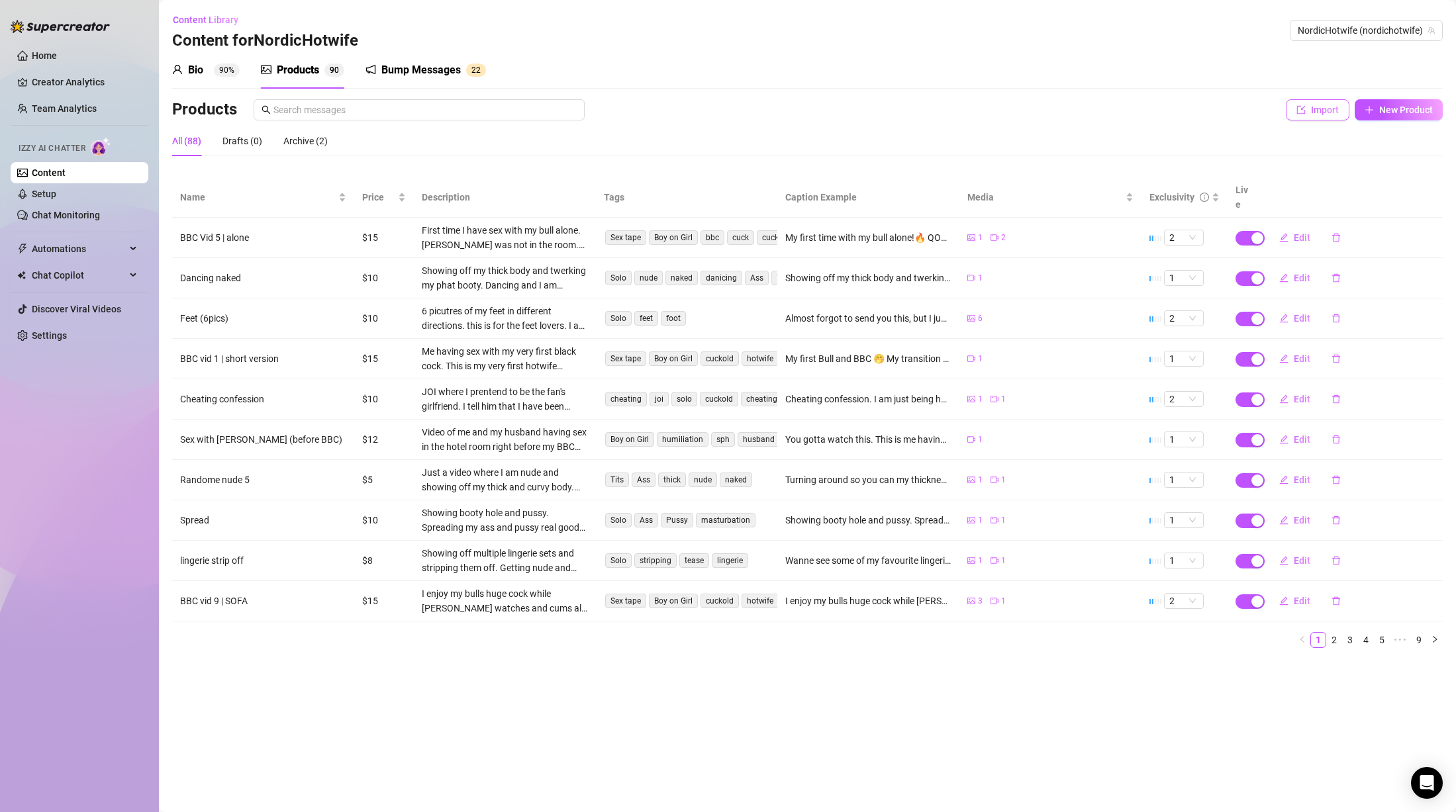
click at [1307, 107] on button "Import" at bounding box center [1318, 110] width 64 height 22
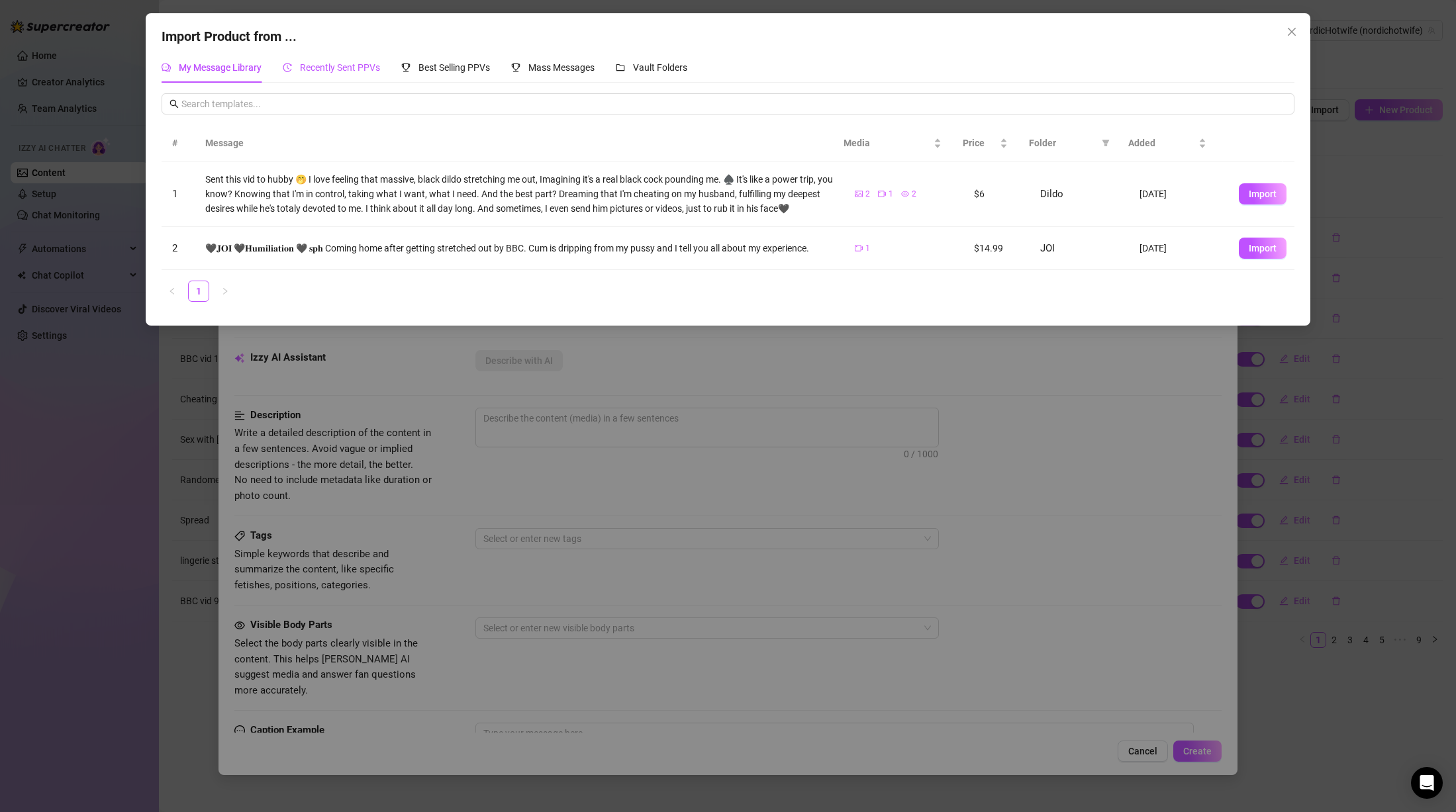
click at [357, 70] on span "Recently Sent PPVs" at bounding box center [340, 67] width 80 height 11
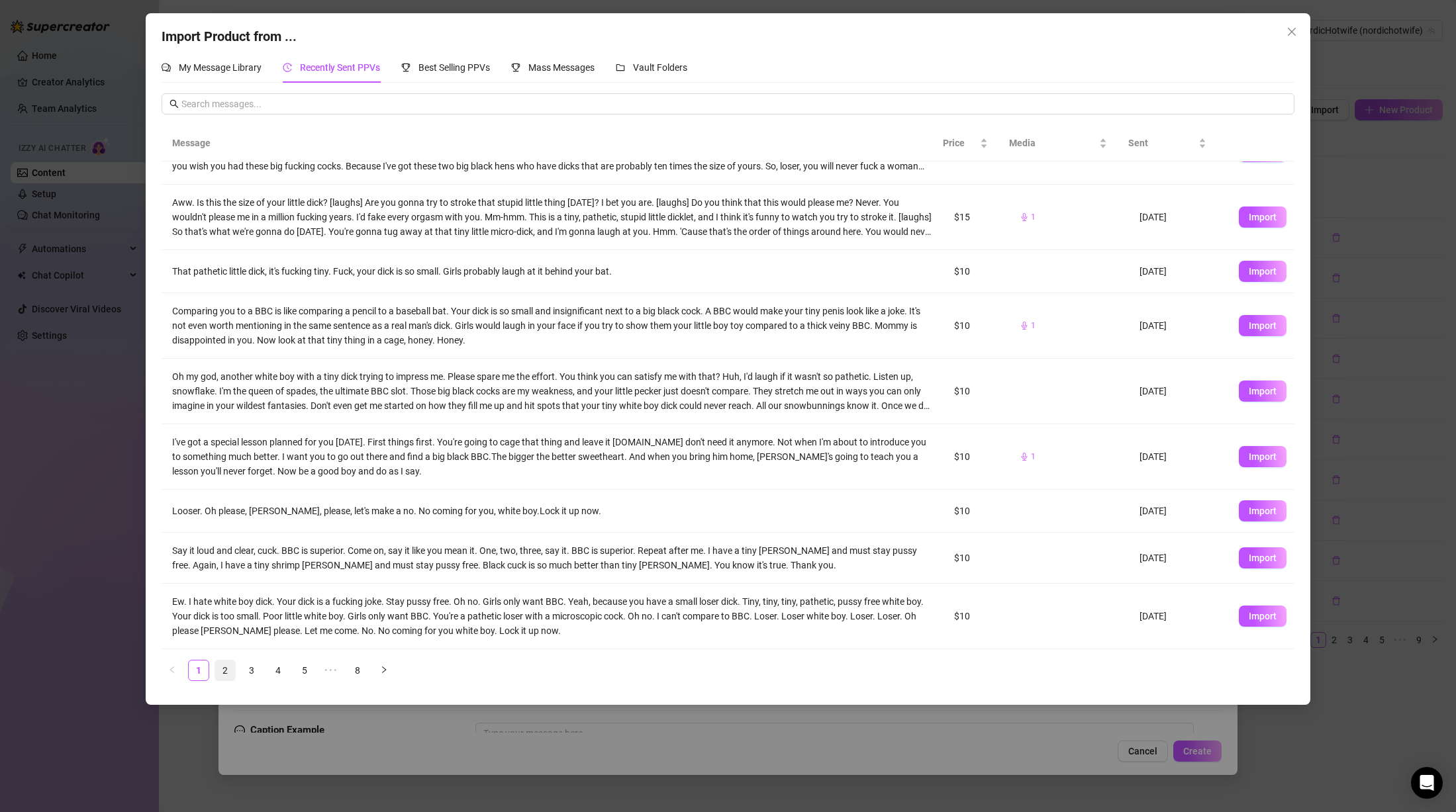
click at [229, 669] on link "2" at bounding box center [225, 671] width 20 height 20
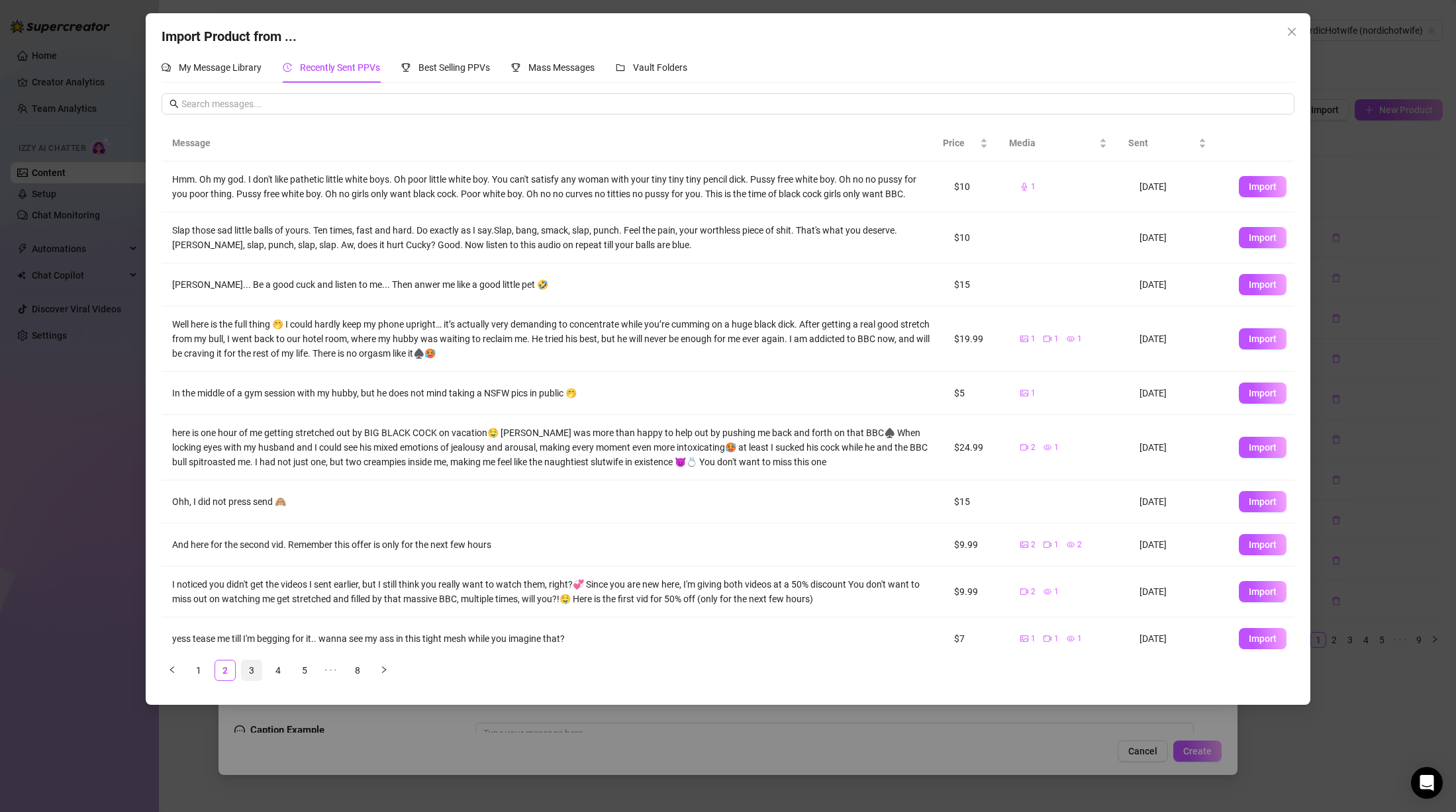
click at [244, 671] on link "3" at bounding box center [252, 671] width 20 height 20
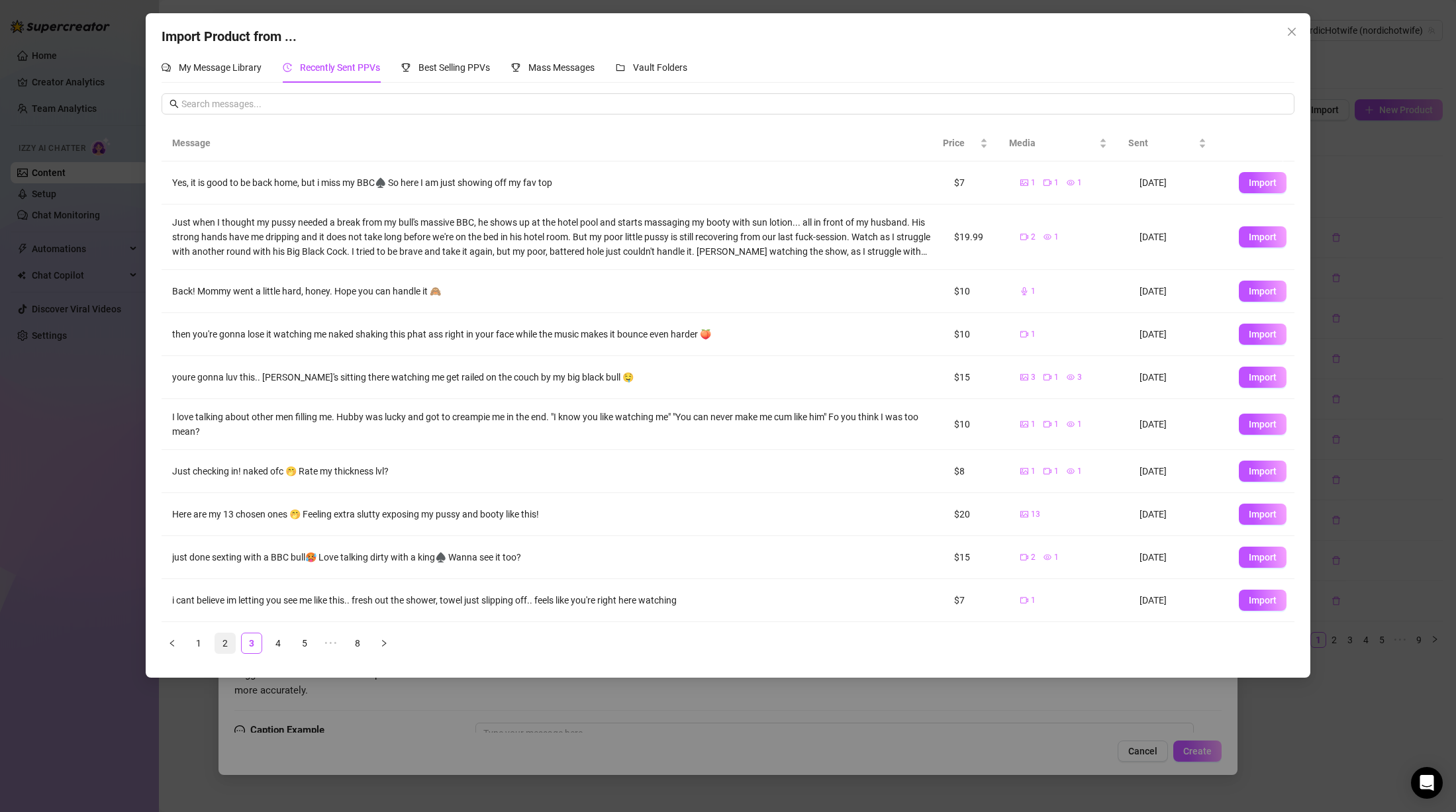
click at [225, 644] on link "2" at bounding box center [225, 644] width 20 height 20
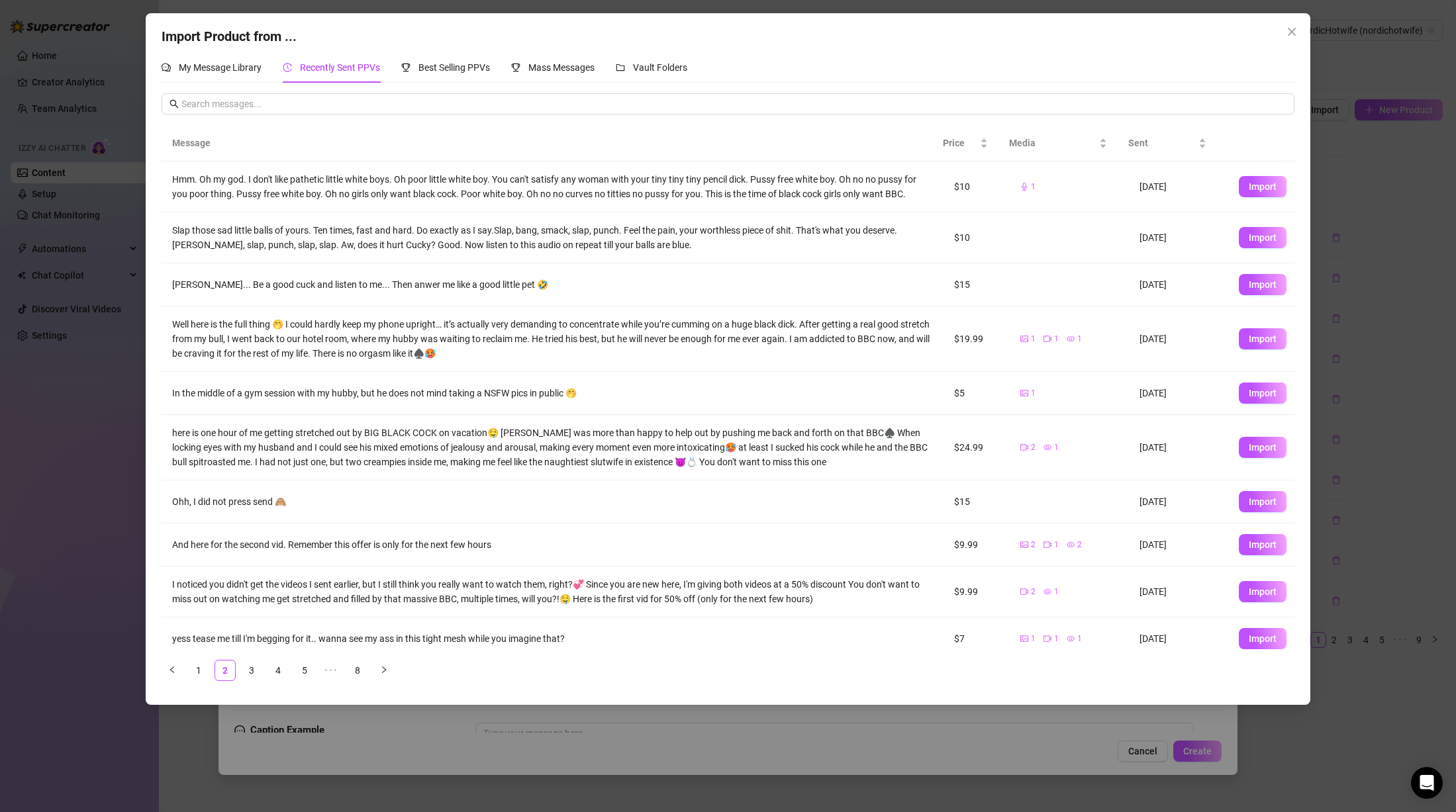
click at [433, 282] on div "[PERSON_NAME]... Be a good cuck and listen to me... Then anwer me like a good l…" at bounding box center [552, 285] width 761 height 14
click at [408, 240] on div "Slap those sad little balls of yours. Ten times, fast and hard. Do exactly as I…" at bounding box center [552, 237] width 761 height 29
click at [451, 286] on div "[PERSON_NAME]... Be a good cuck and listen to me... Then anwer me like a good l…" at bounding box center [552, 285] width 761 height 14
click at [1249, 283] on span "Import" at bounding box center [1263, 285] width 28 height 11
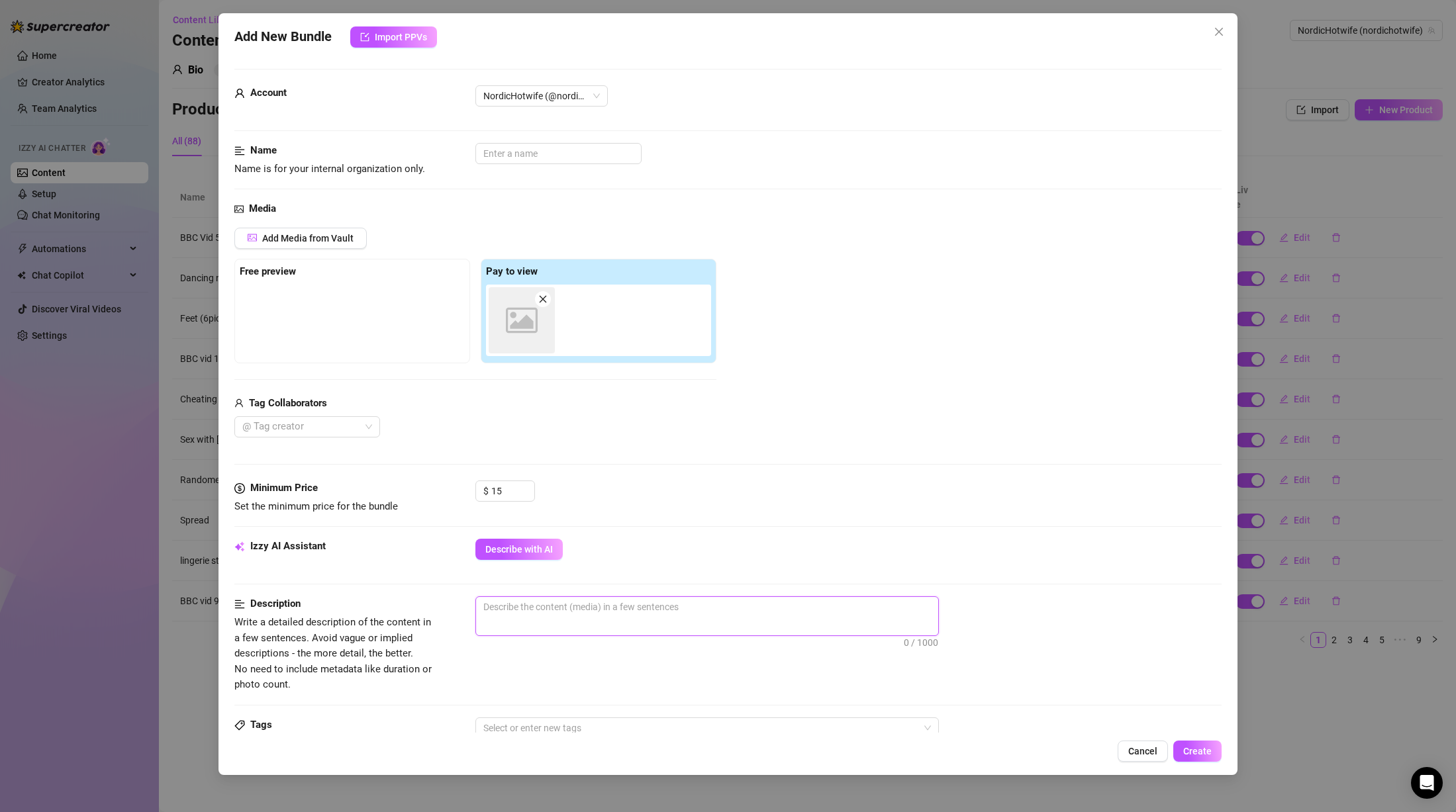
click at [593, 607] on textarea at bounding box center [707, 607] width 462 height 20
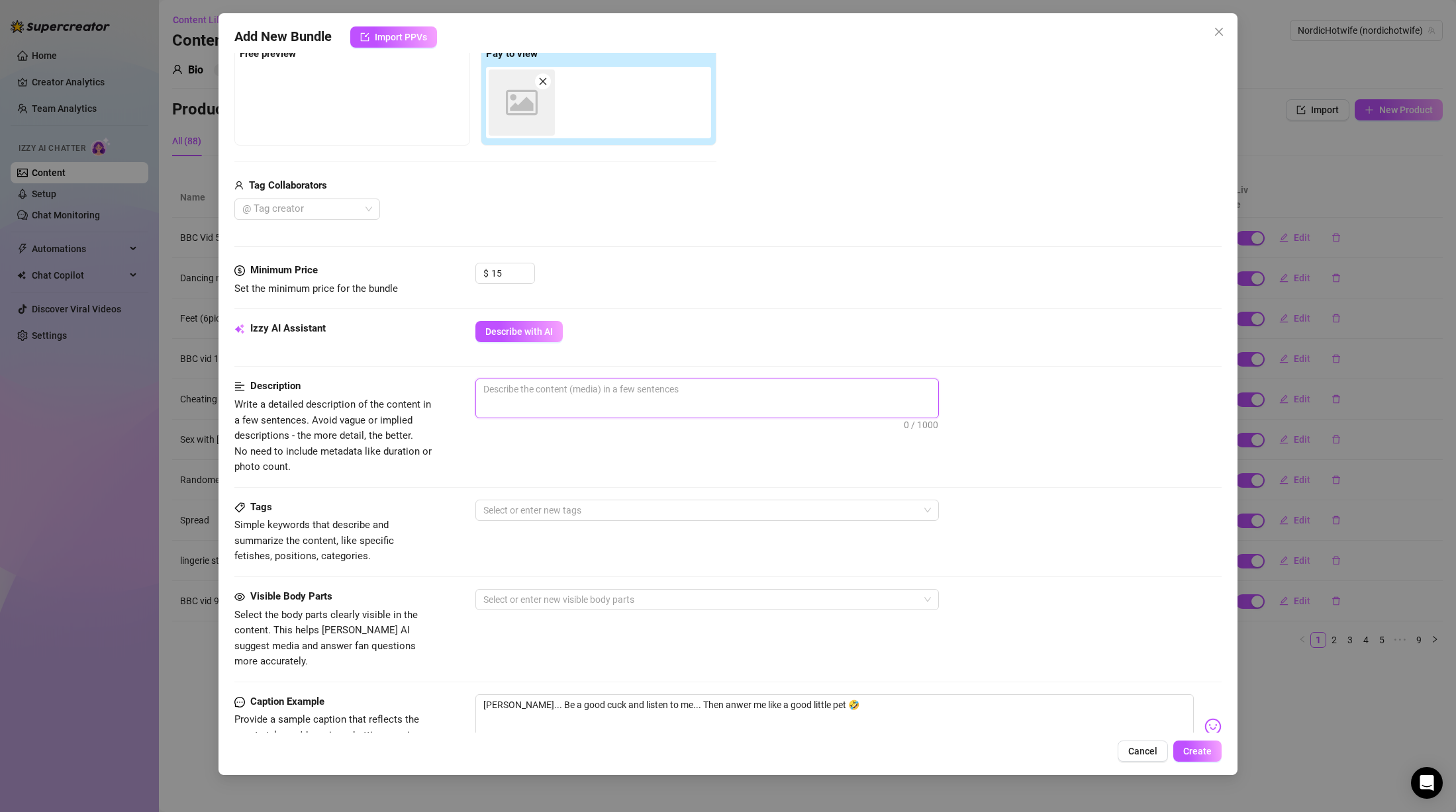
scroll to position [265, 0]
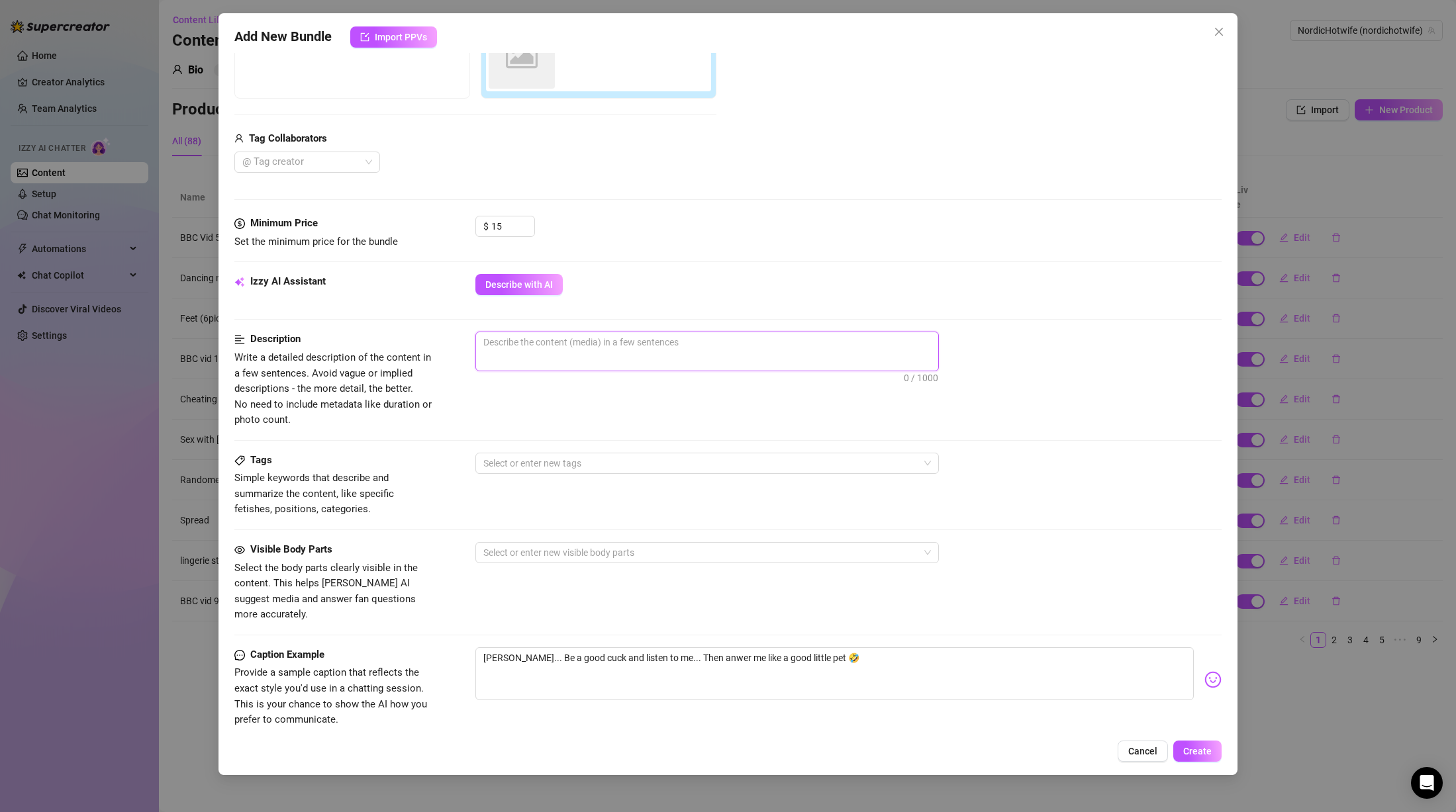
type textarea "A"
type textarea "Au"
type textarea "Aud"
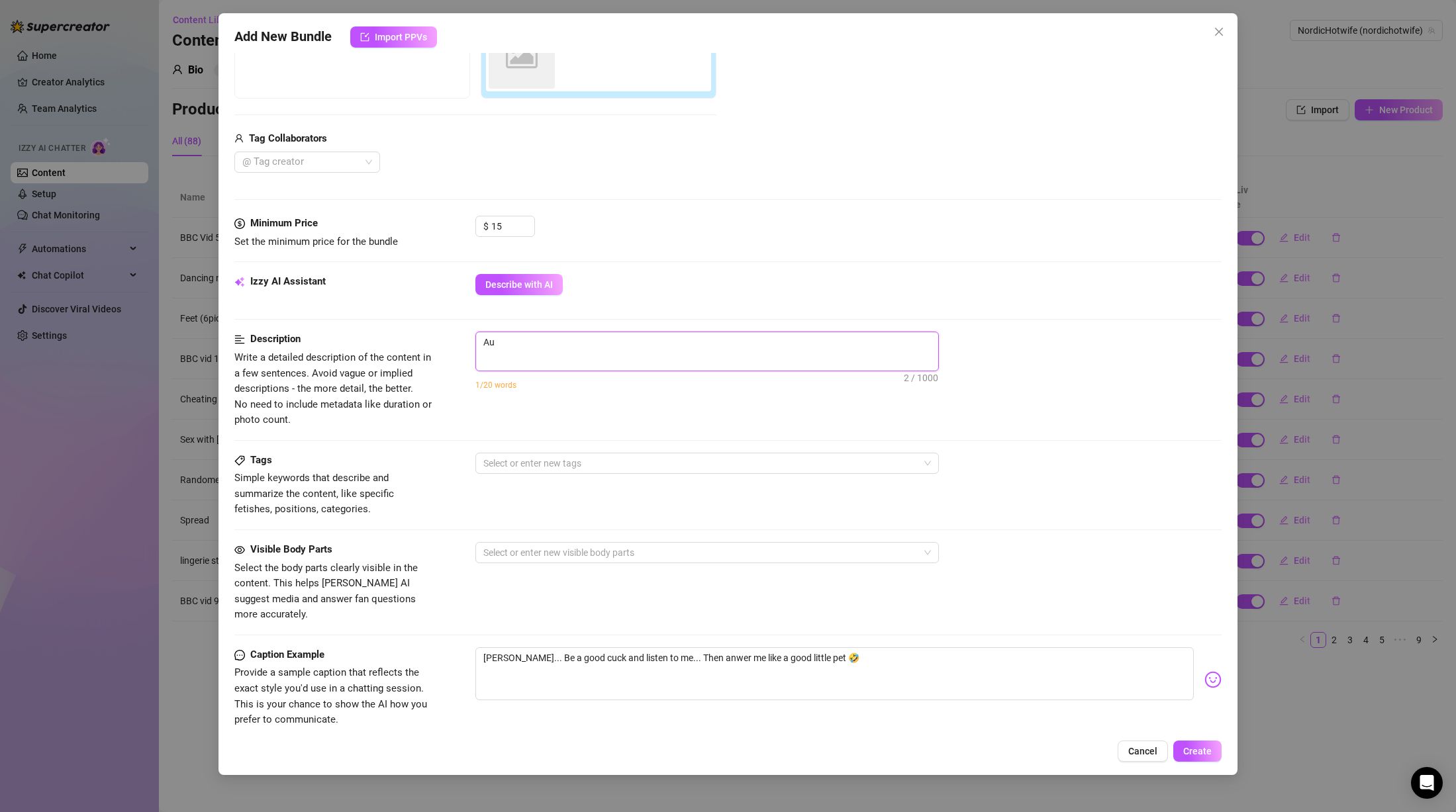
type textarea "Aud"
type textarea "Audi"
type textarea "Audio"
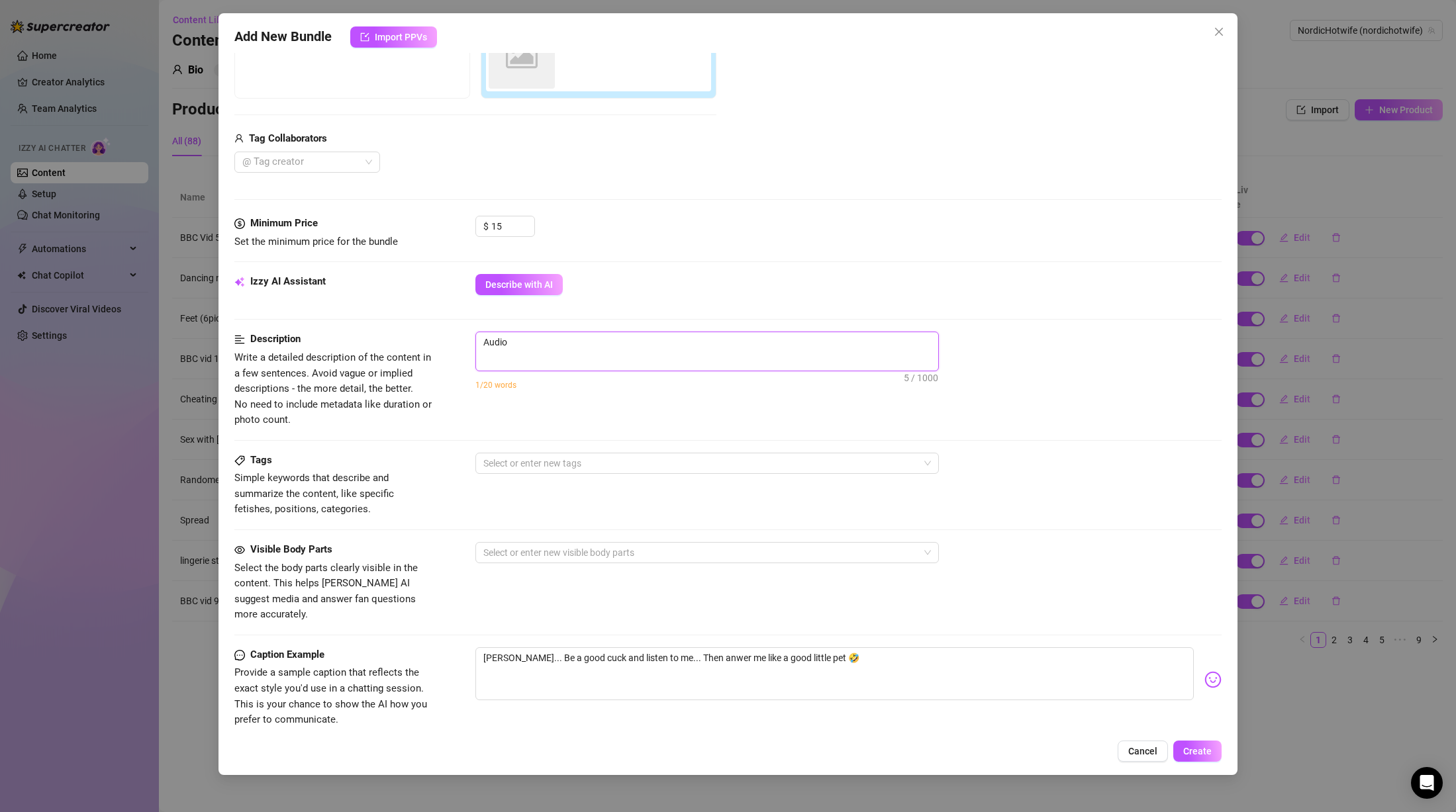
type textarea "Audiof"
type textarea "Audiofi"
type textarea "Audiofil"
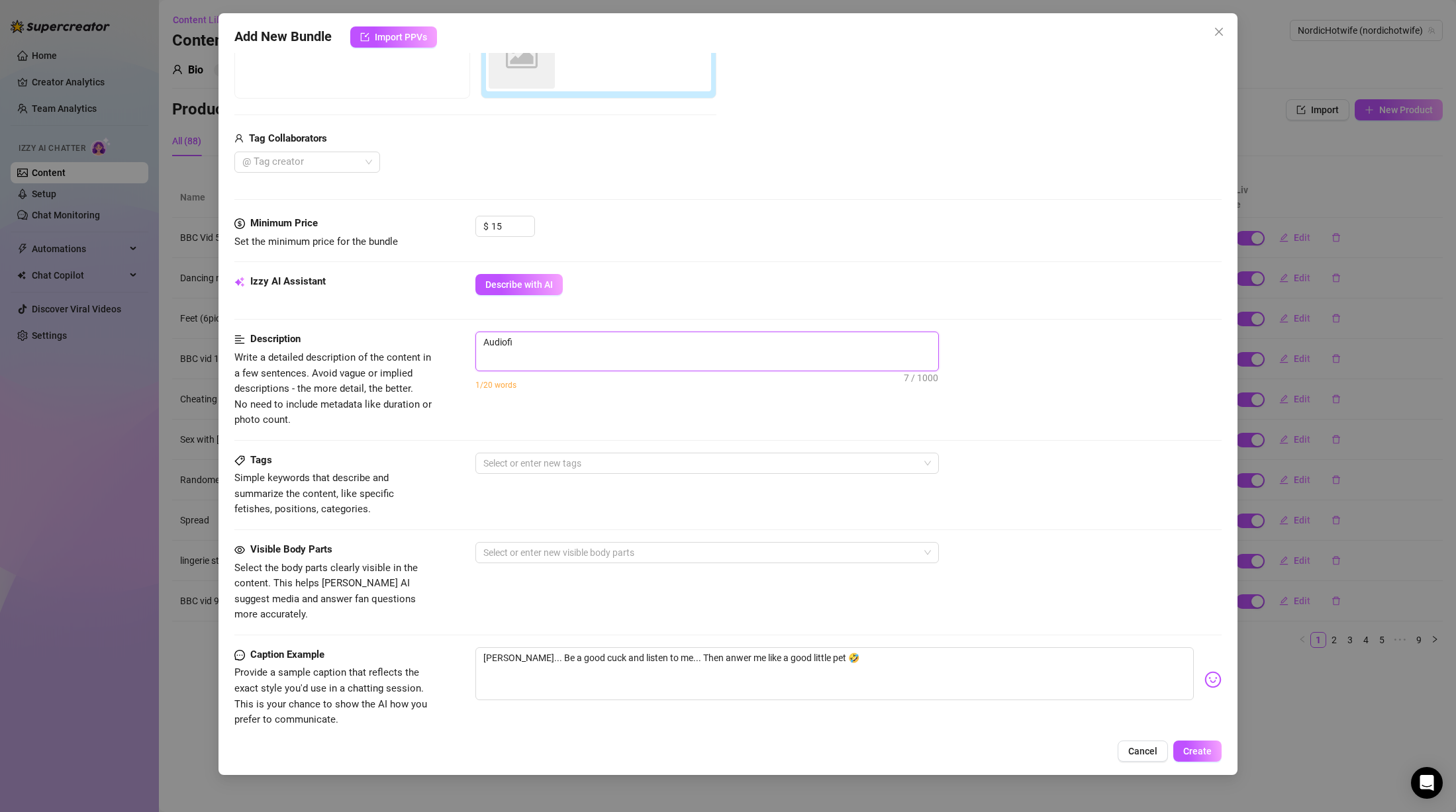
type textarea "Audiofil"
type textarea "Audiofile"
type textarea "Audiofil"
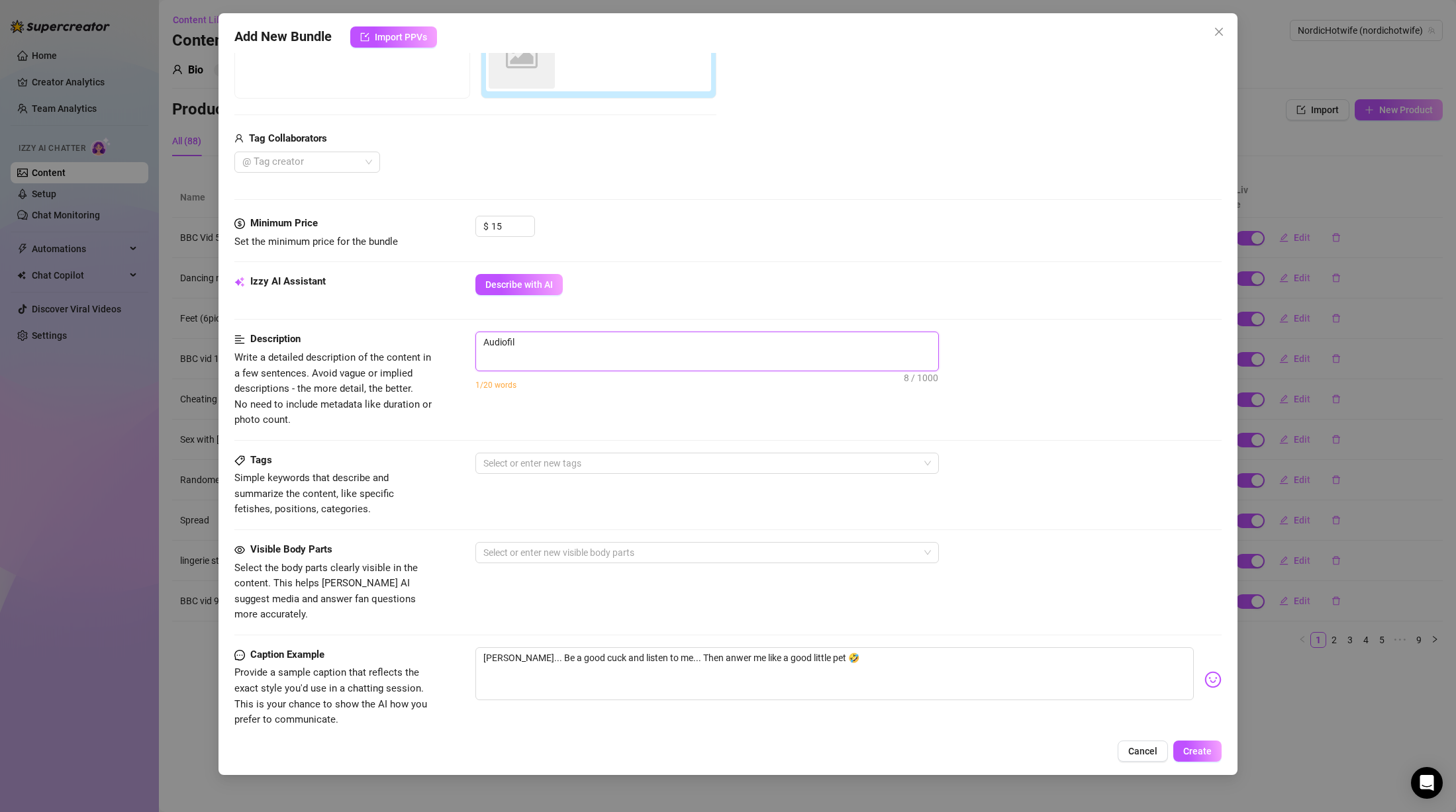
type textarea "Audiofi"
type textarea "Audiof"
type textarea "Audio"
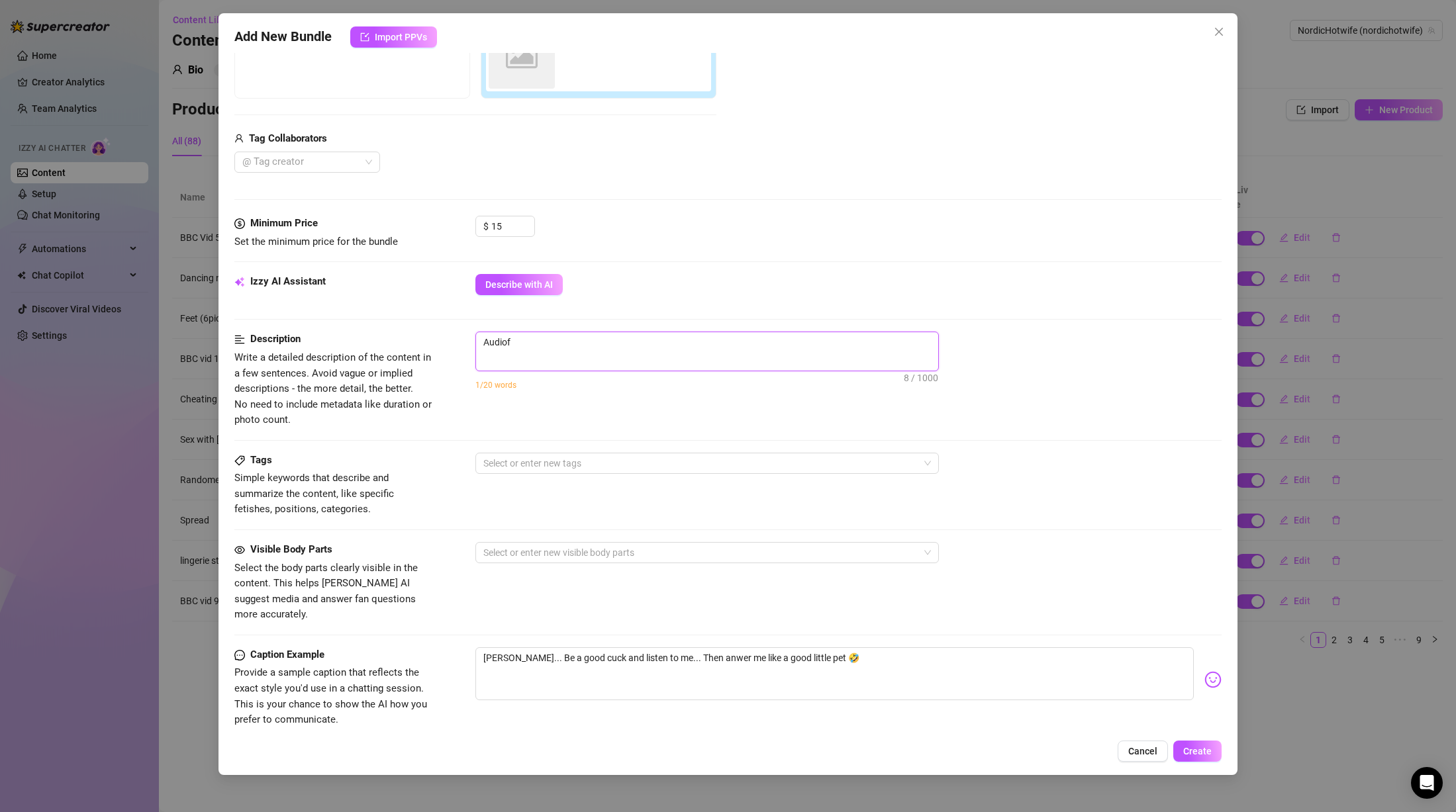
type textarea "Audio"
type textarea "Audi"
type textarea "Aud"
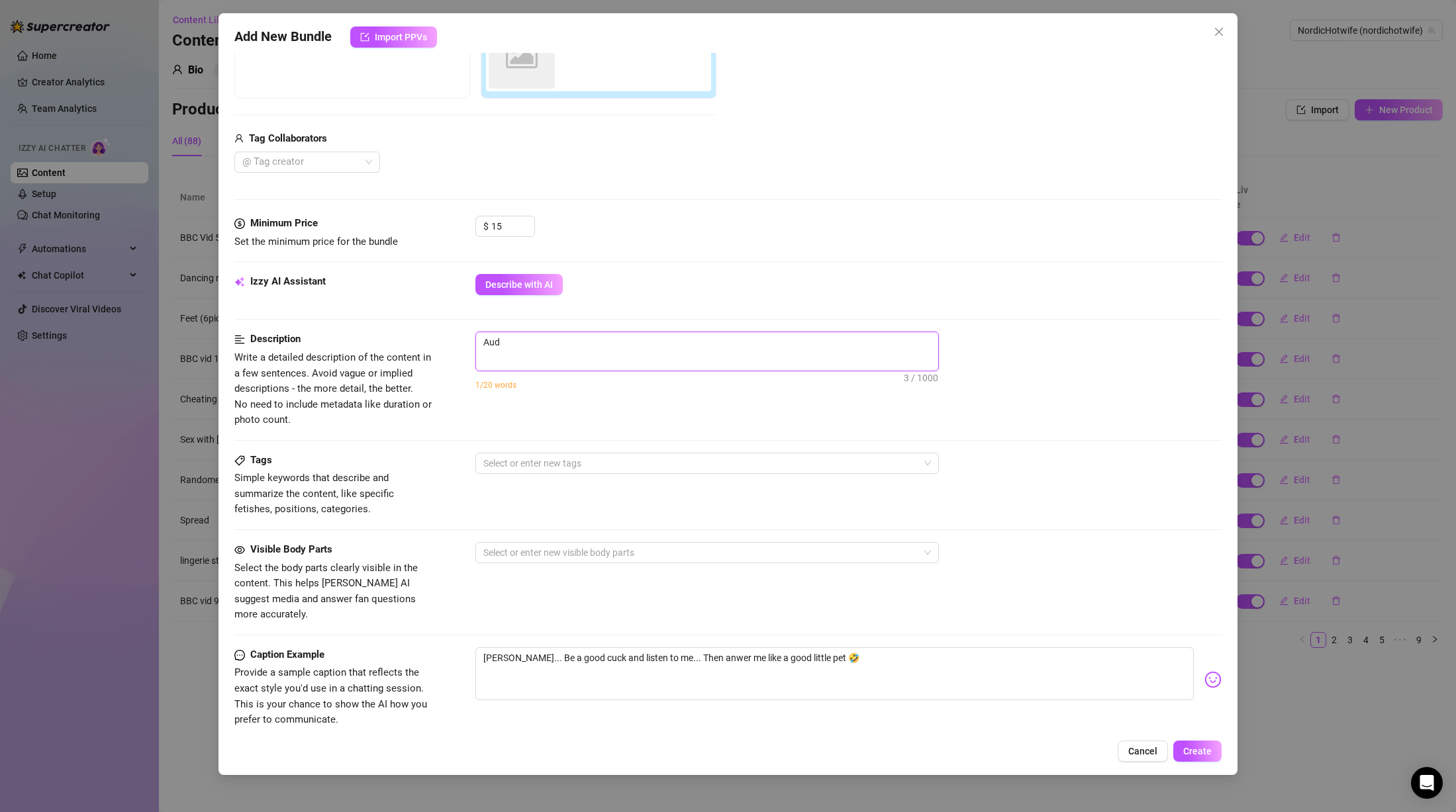
type textarea "Au"
type textarea "A"
type textarea "Describe the content (media) in a few sentences"
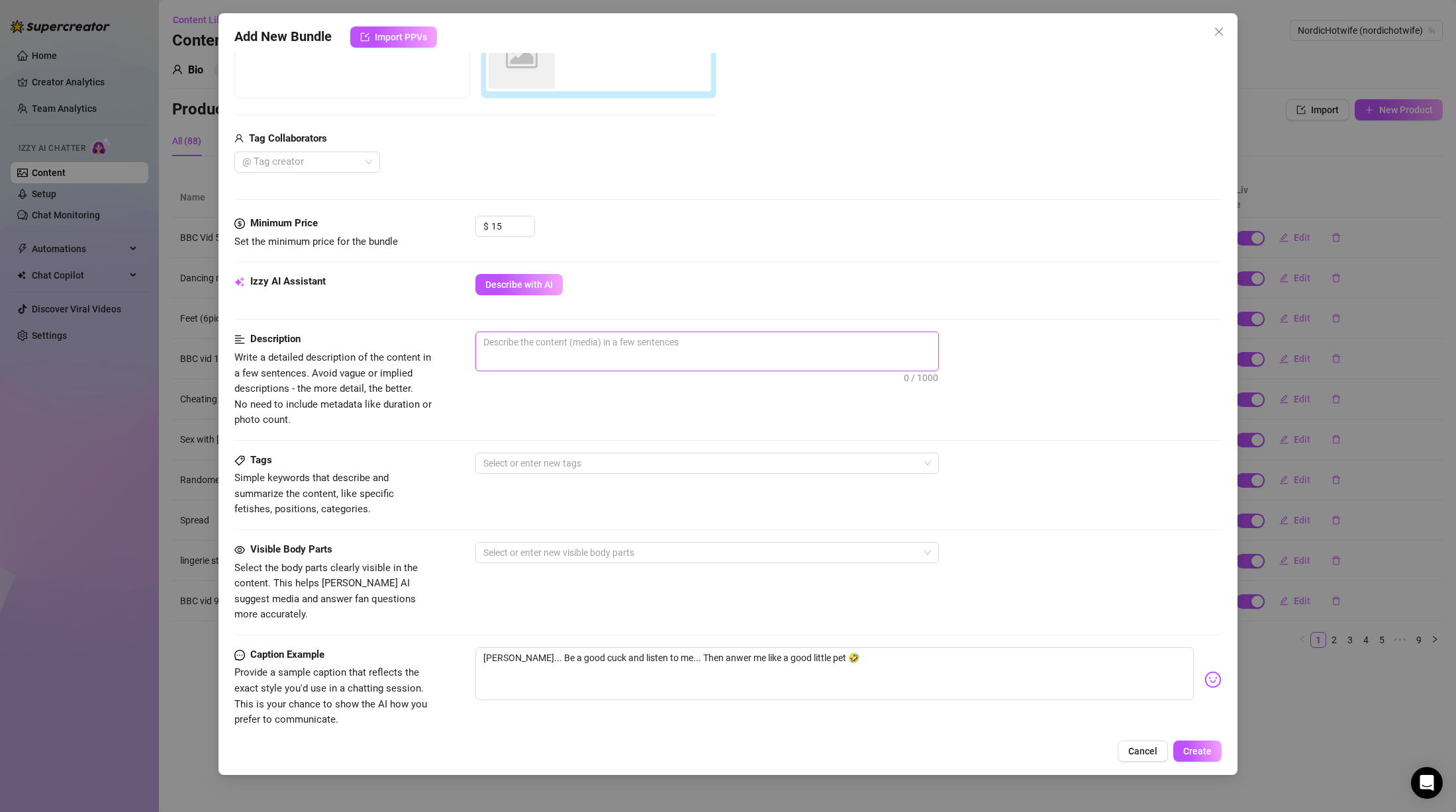
type textarea "V"
type textarea "Vo"
type textarea "Voi"
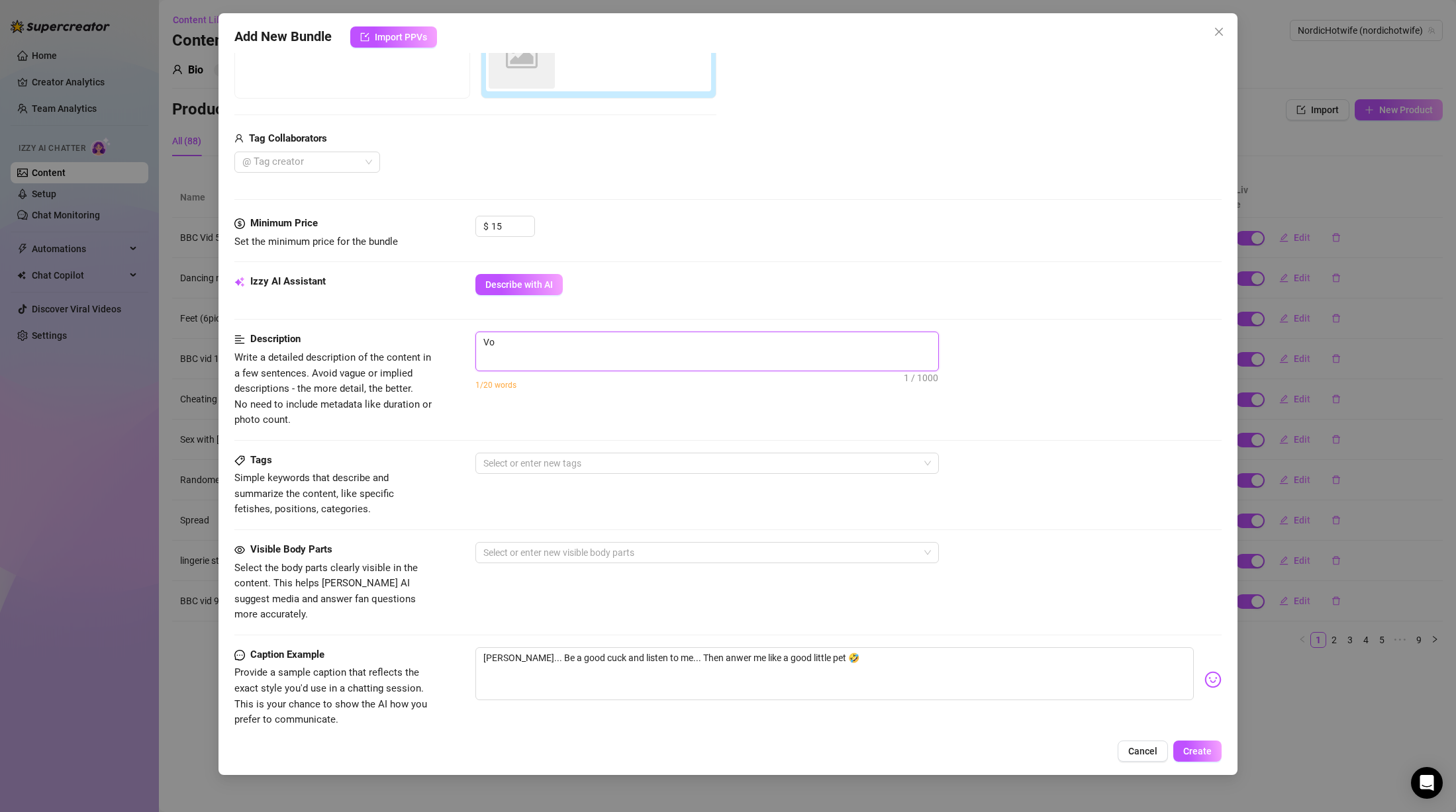
type textarea "Voi"
type textarea "Voic"
type textarea "Voice"
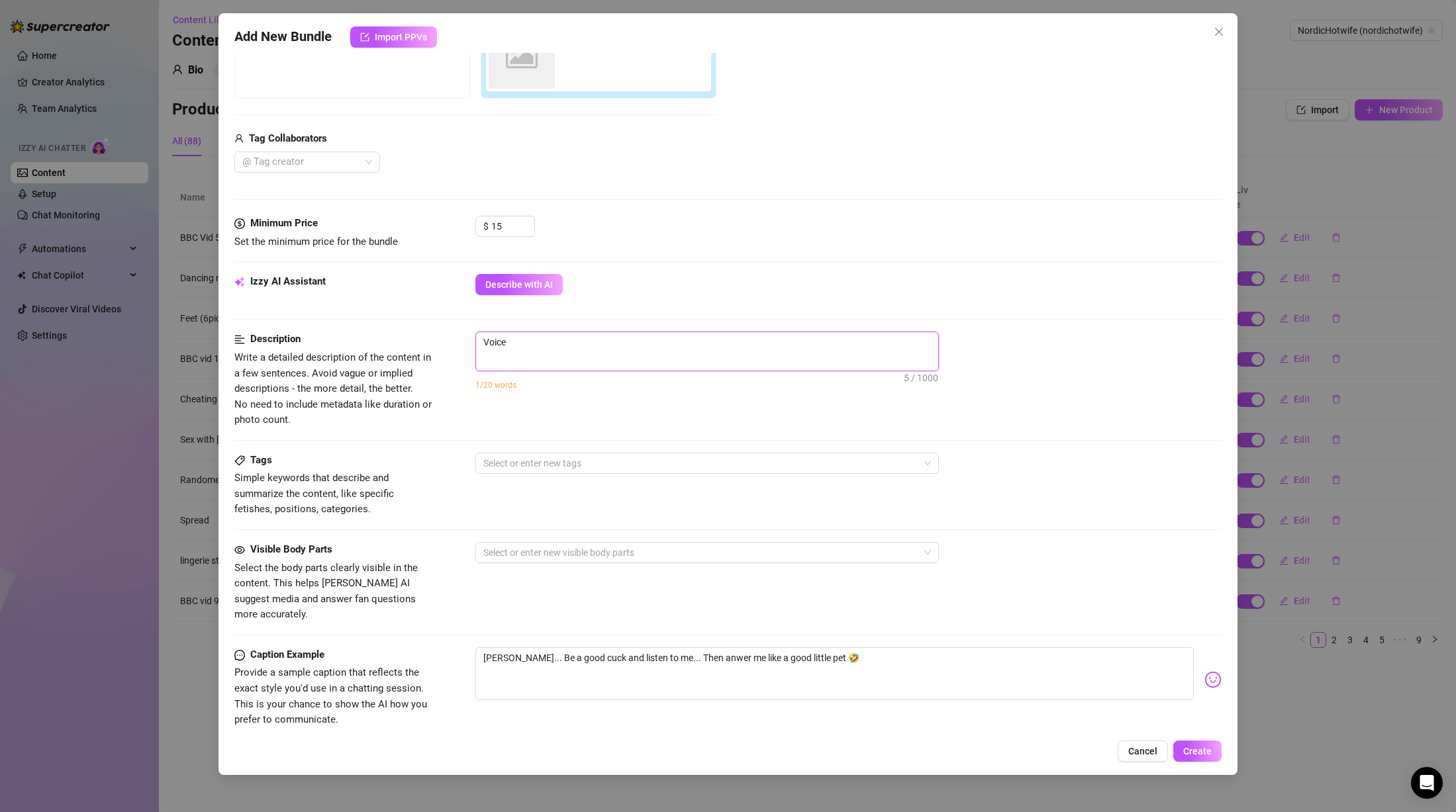
type textarea "Voice"
type textarea "Voice m"
type textarea "Voice me"
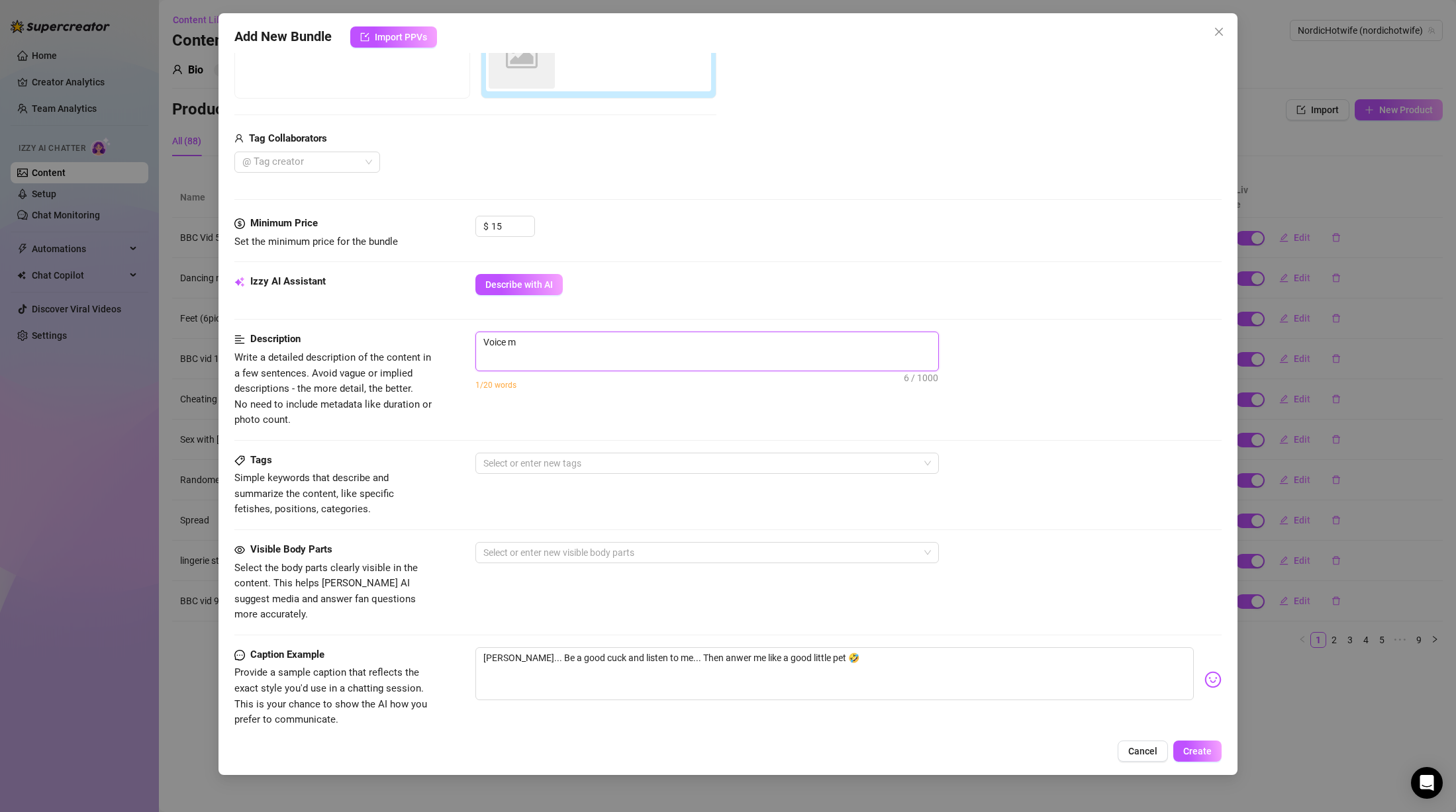
type textarea "Voice me"
type textarea "Voice mes"
type textarea "Voice mess"
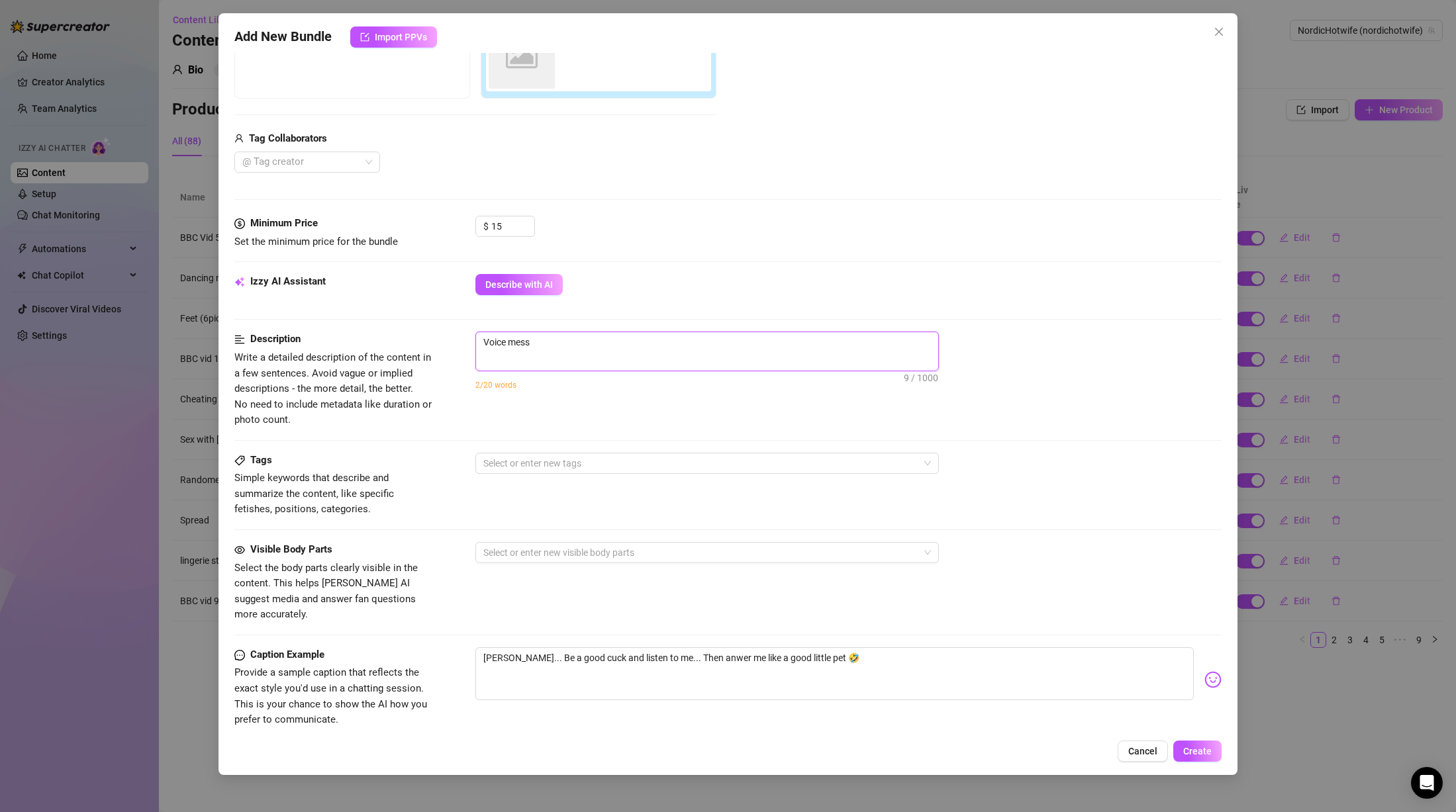
type textarea "Voice messa"
type textarea "Voice messae"
type textarea "Voice messa"
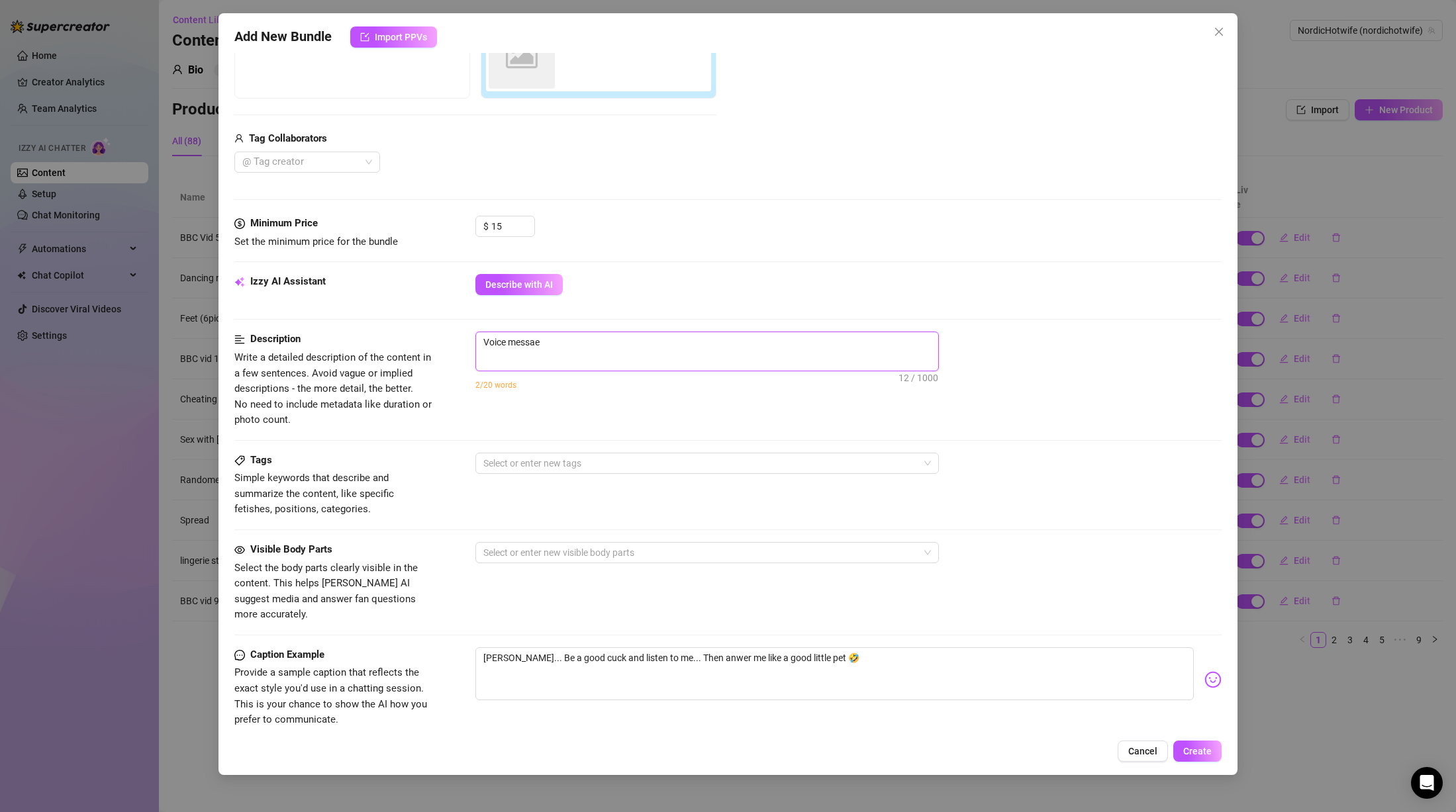
type textarea "Voice messa"
type textarea "Voice messag"
type textarea "Voice message"
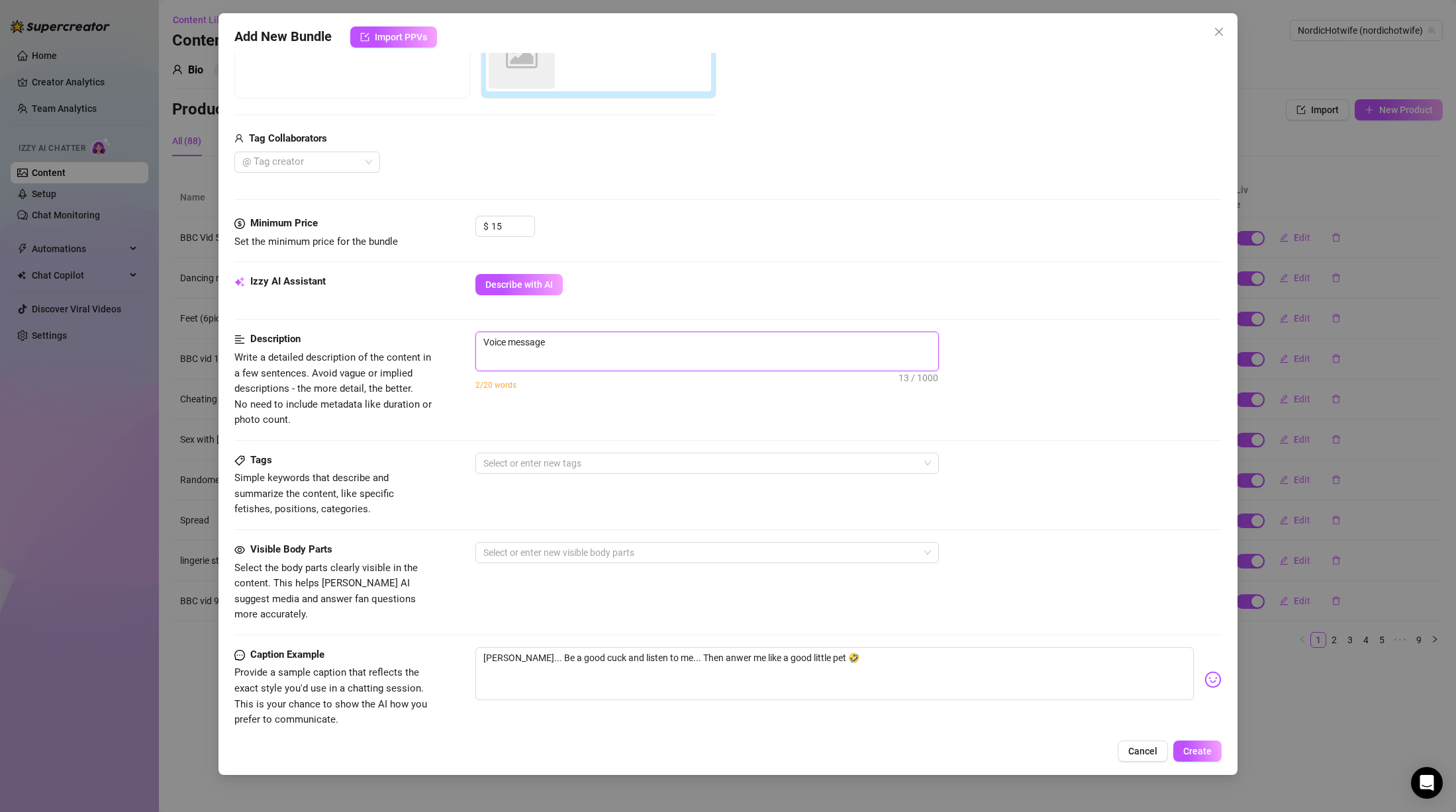
type textarea "Voice message"
type textarea "Voice message ("
type textarea "Voice message (a"
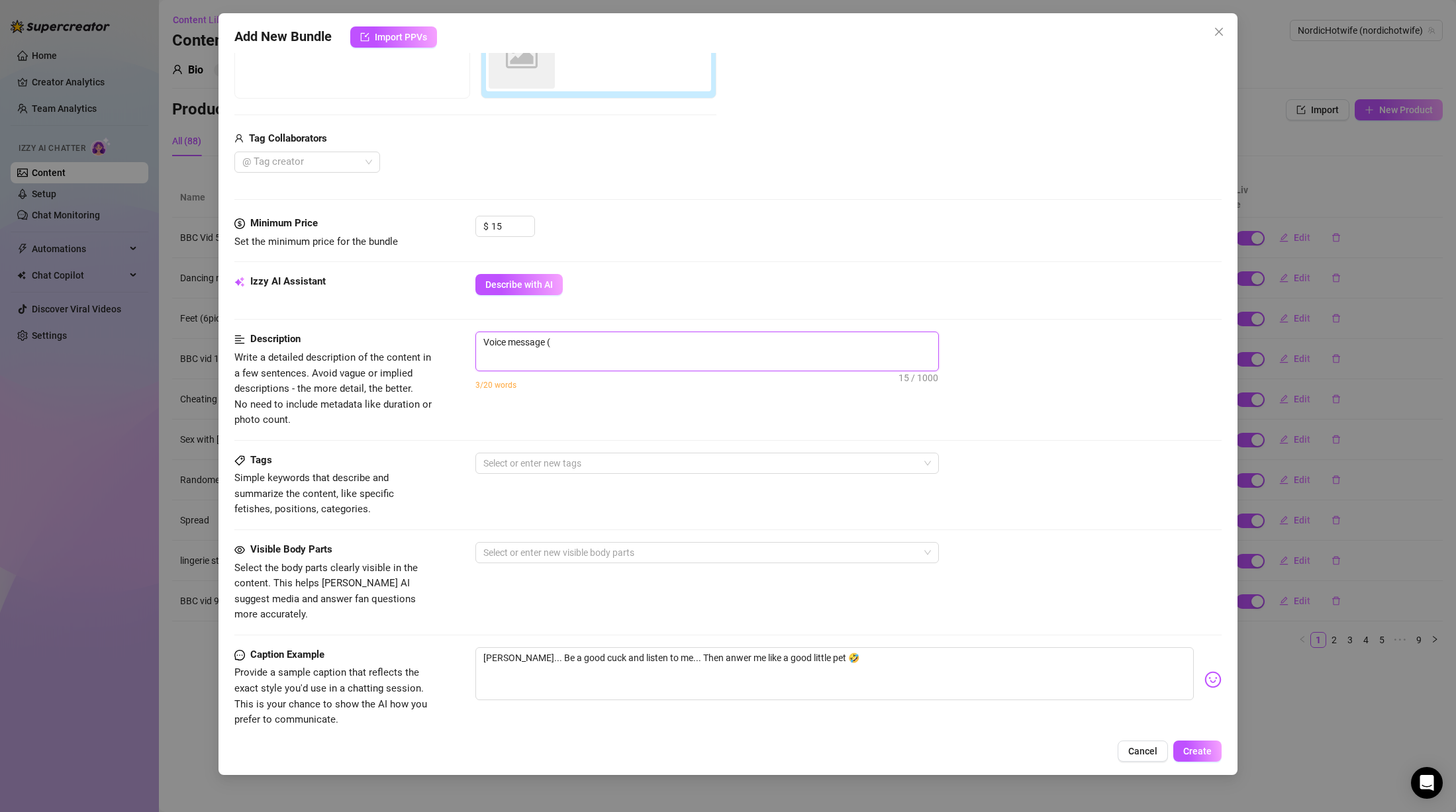
type textarea "Voice message (a"
type textarea "Voice message (au"
type textarea "Voice message (aud"
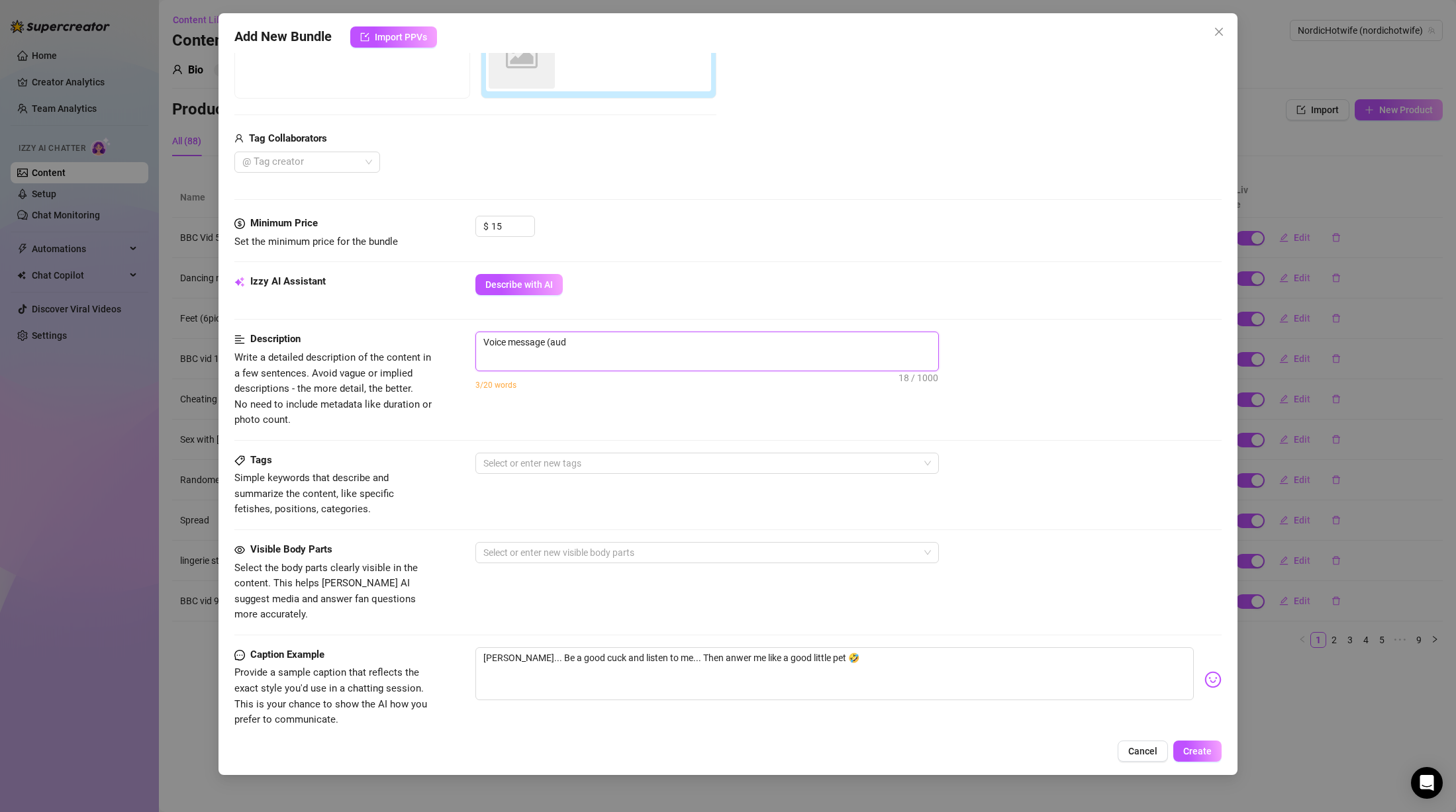
type textarea "Voice message (audi"
type textarea "Voice message (audio"
type textarea "Voice message (audio)"
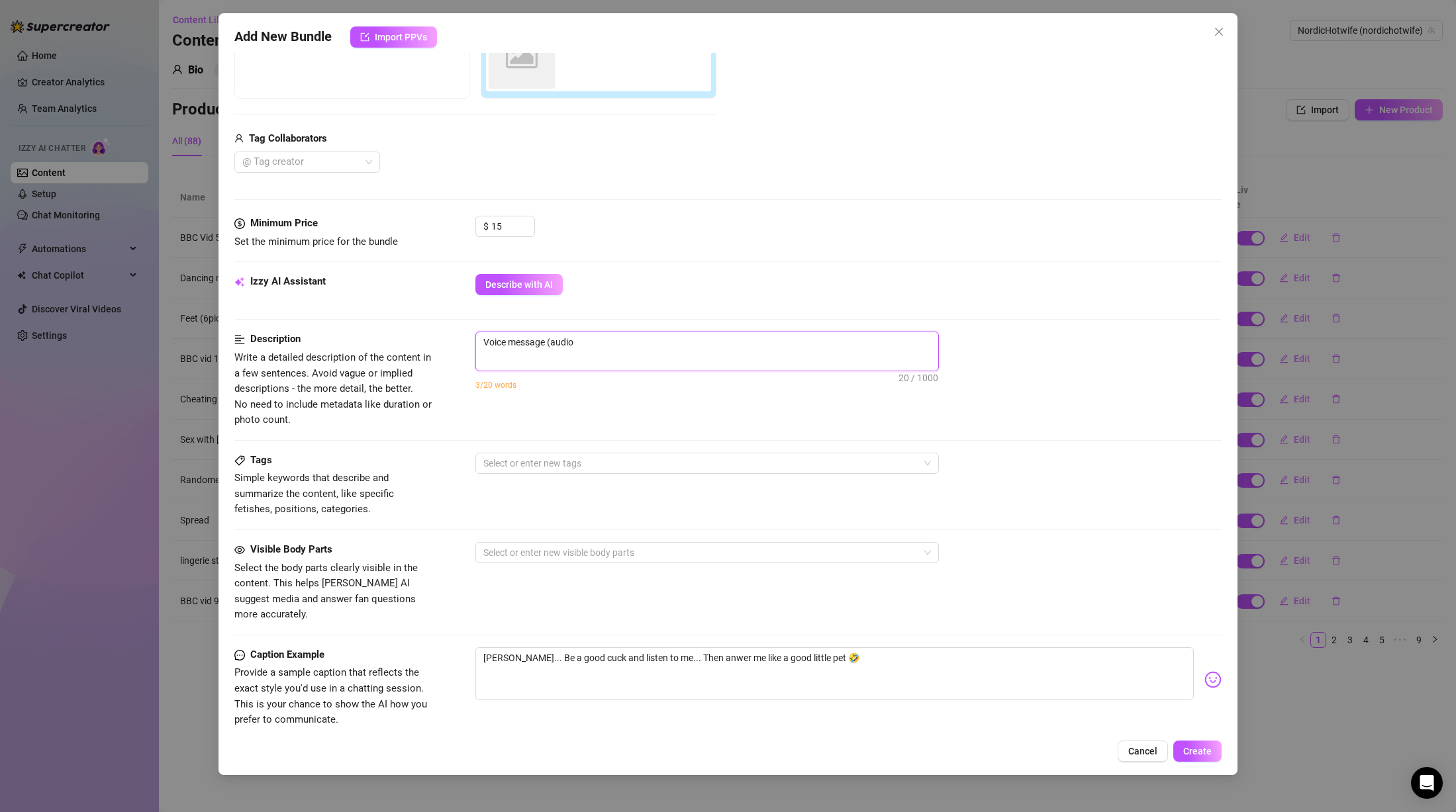
type textarea "Voice message (audio)"
type textarea "Voice message (audio) w"
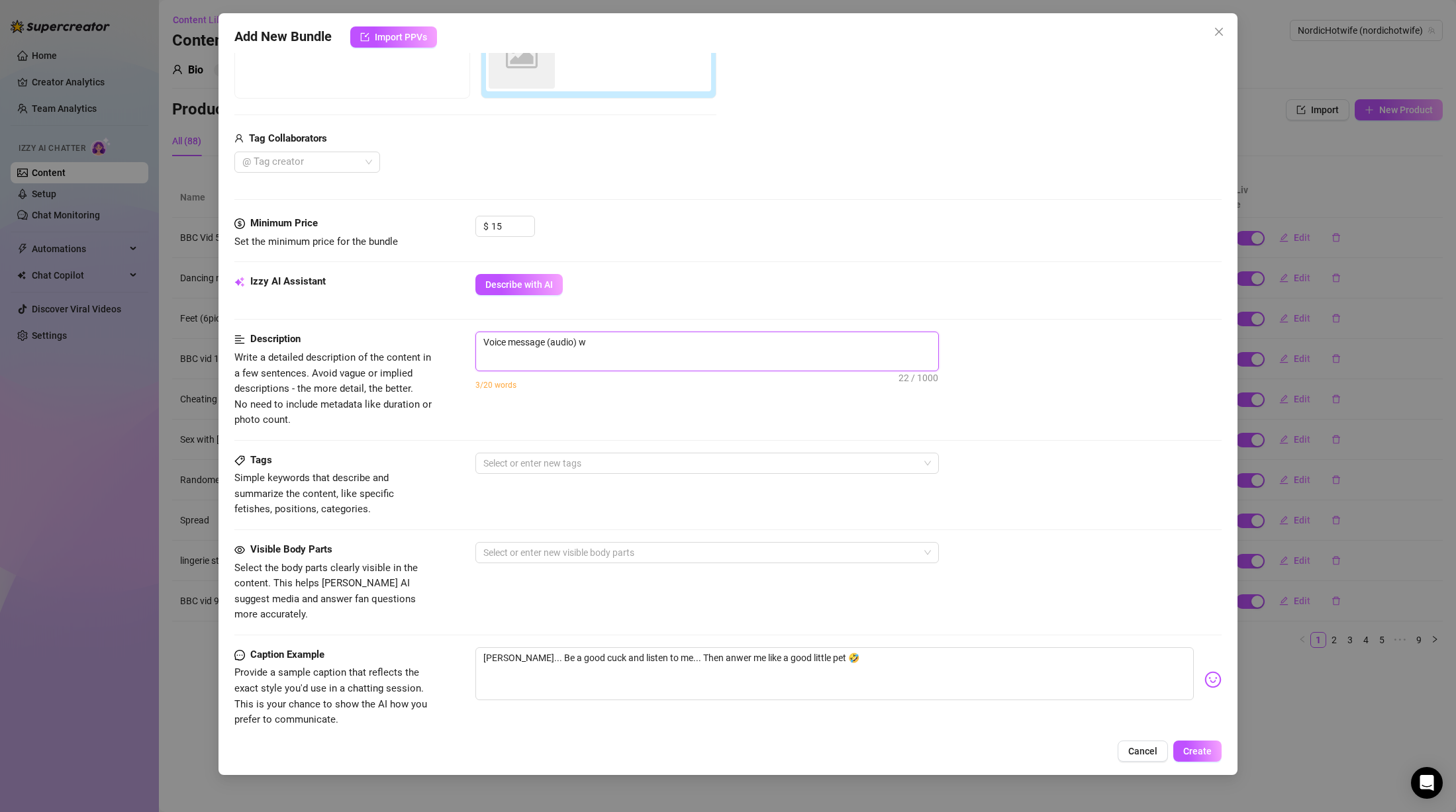
type textarea "Voice message (audio) wh"
type textarea "Voice message (audio) whe"
type textarea "Voice message (audio) wher"
type textarea "Voice message (audio) where"
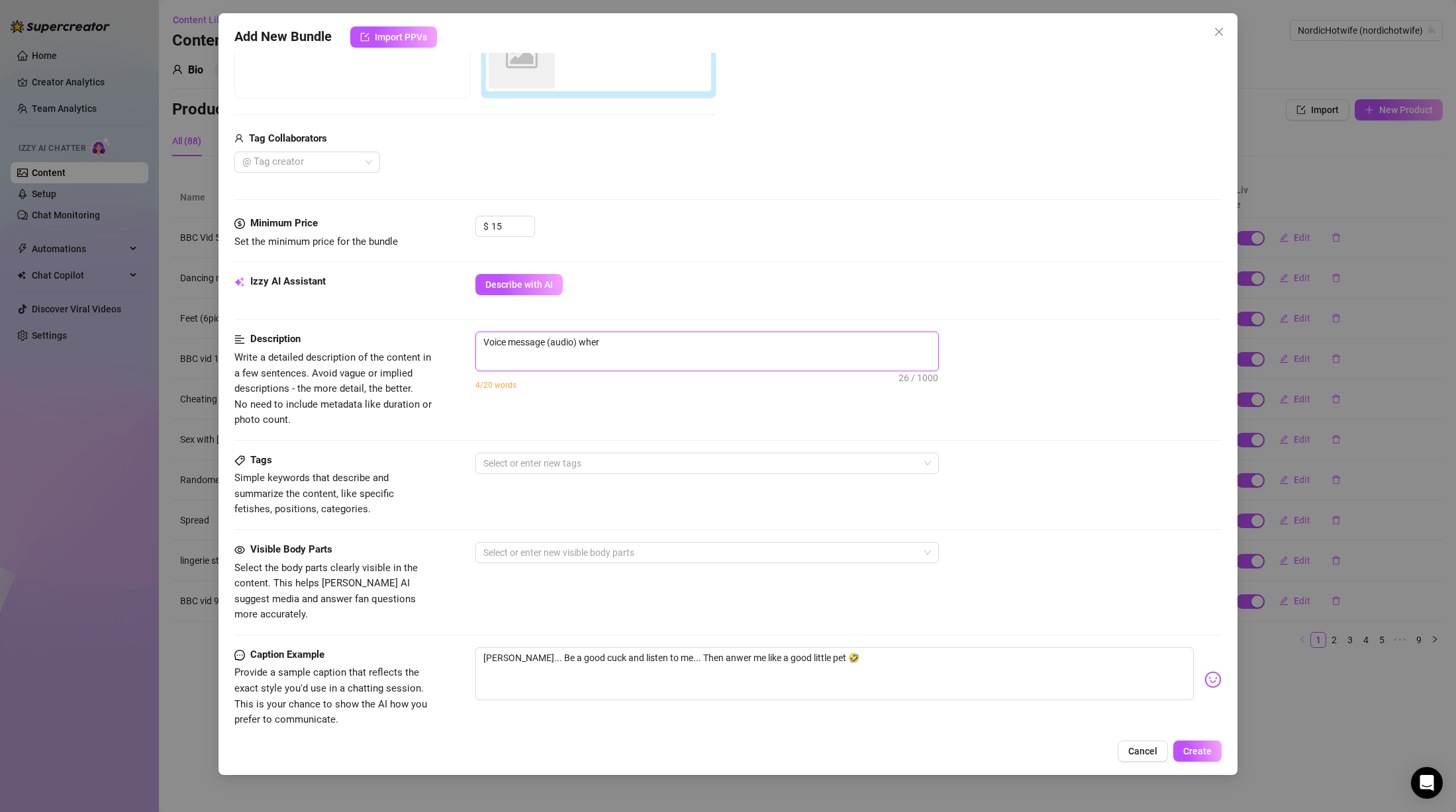
type textarea "Voice message (audio) where"
type textarea "Voice message (audio) where I"
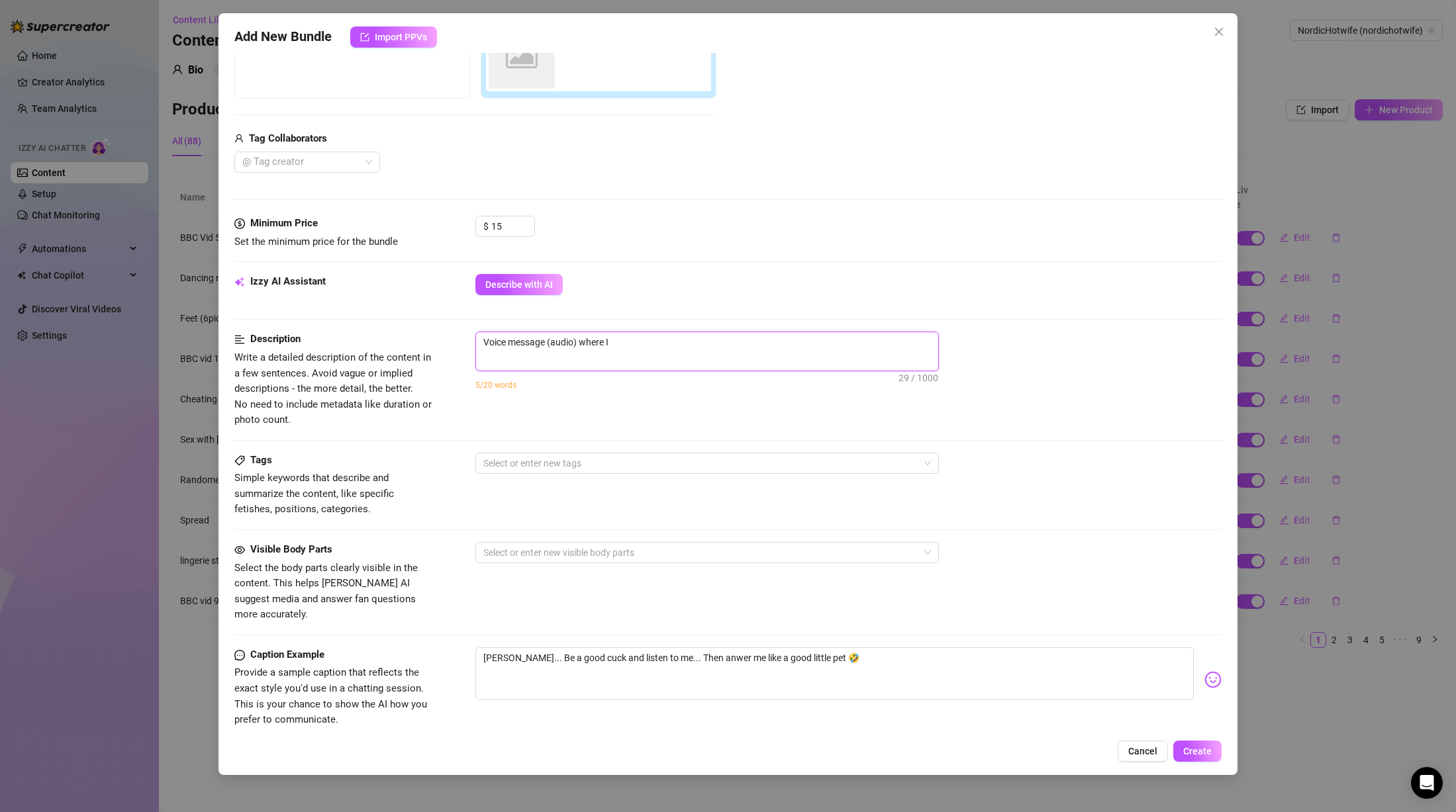
type textarea "Voice message (audio) where I"
type textarea "Voice message (audio) where I s"
type textarea "Voice message (audio) where I sa"
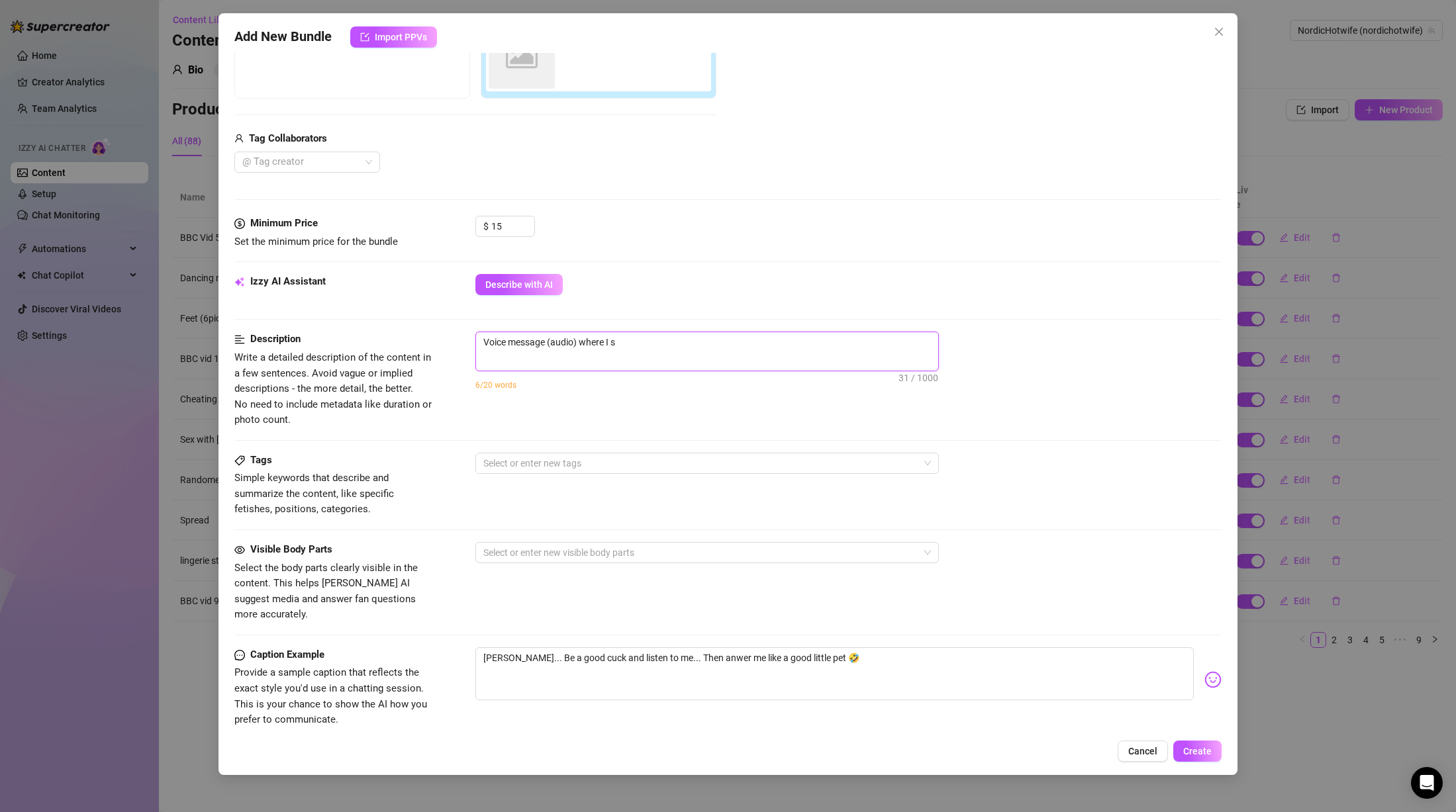
type textarea "Voice message (audio) where I sa"
type textarea "Voice message (audio) where I say"
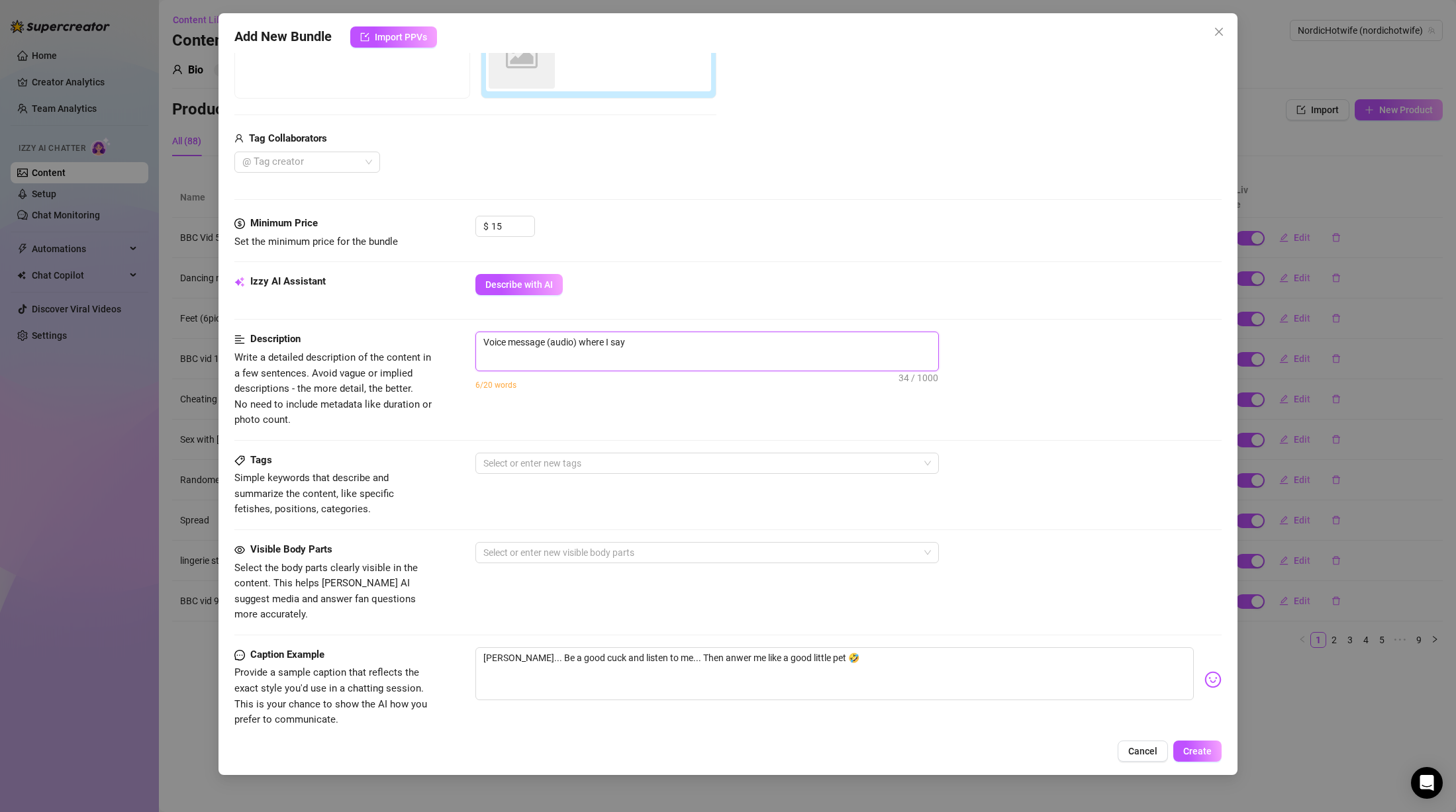
type textarea "Voice message (audio) where I say t"
type textarea "Voice message (audio) where I say th"
type textarea "Voice message (audio) where I say thi"
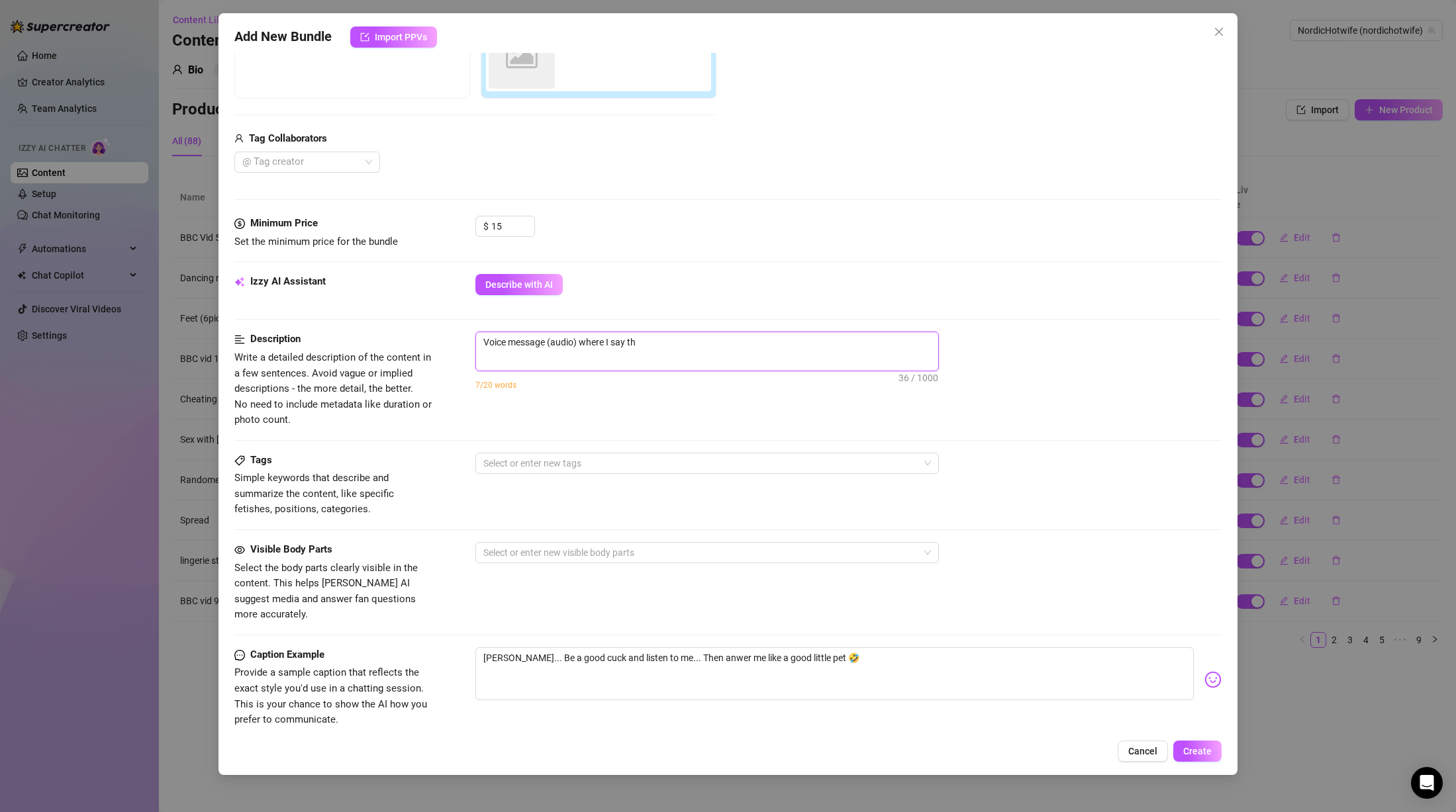
type textarea "Voice message (audio) where I say thi"
type textarea "Voice message (audio) where I say this"
type textarea "Voice message (audio) where I say this:"
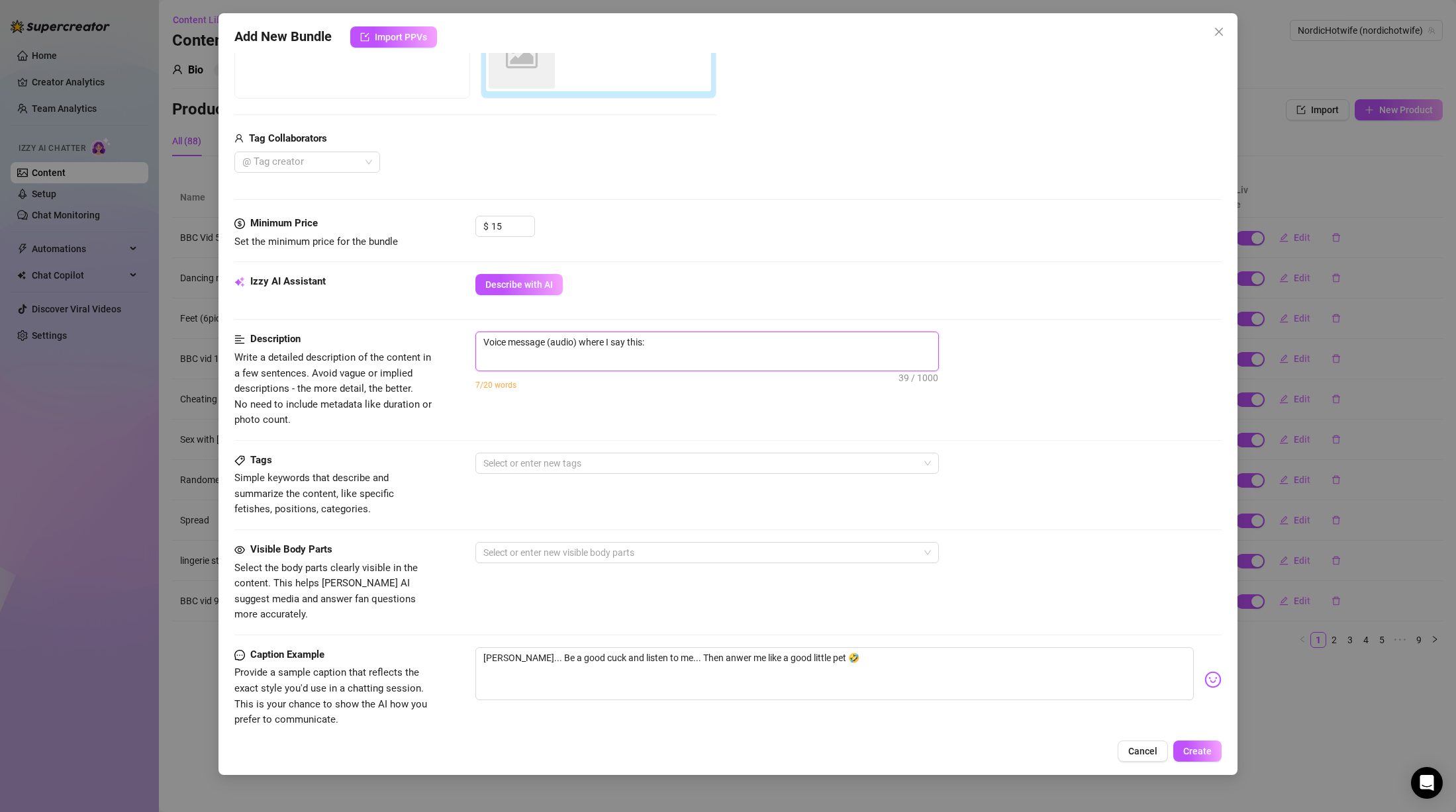
type textarea "Voice message (audio) where I say this:"
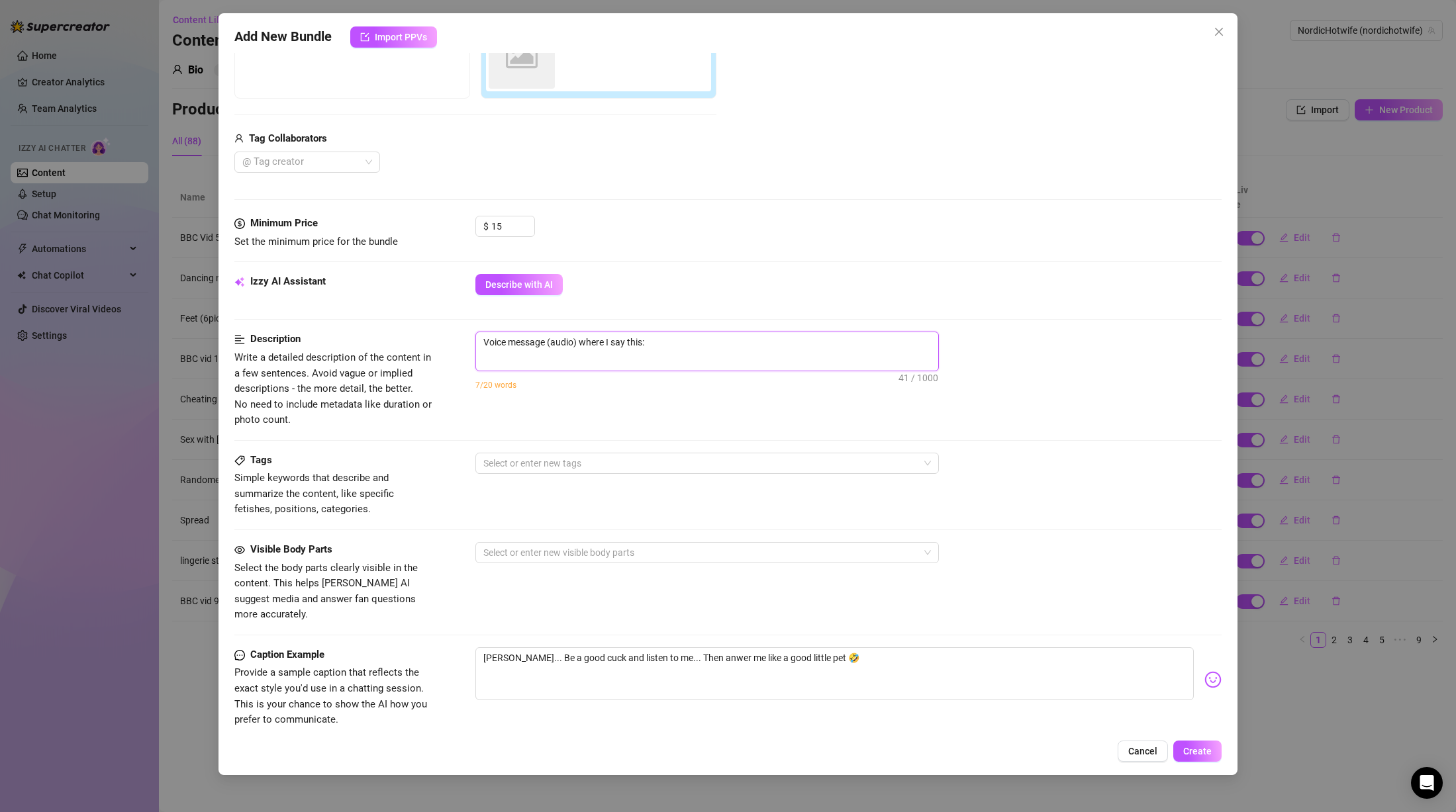
paste textarea "[angry] Tell me, who's pussy-free [exhales sharply] Who deserves to be with a r…"
type textarea "Voice message (audio) where I say this: [angry] Tell me, who's pussy-free [exha…"
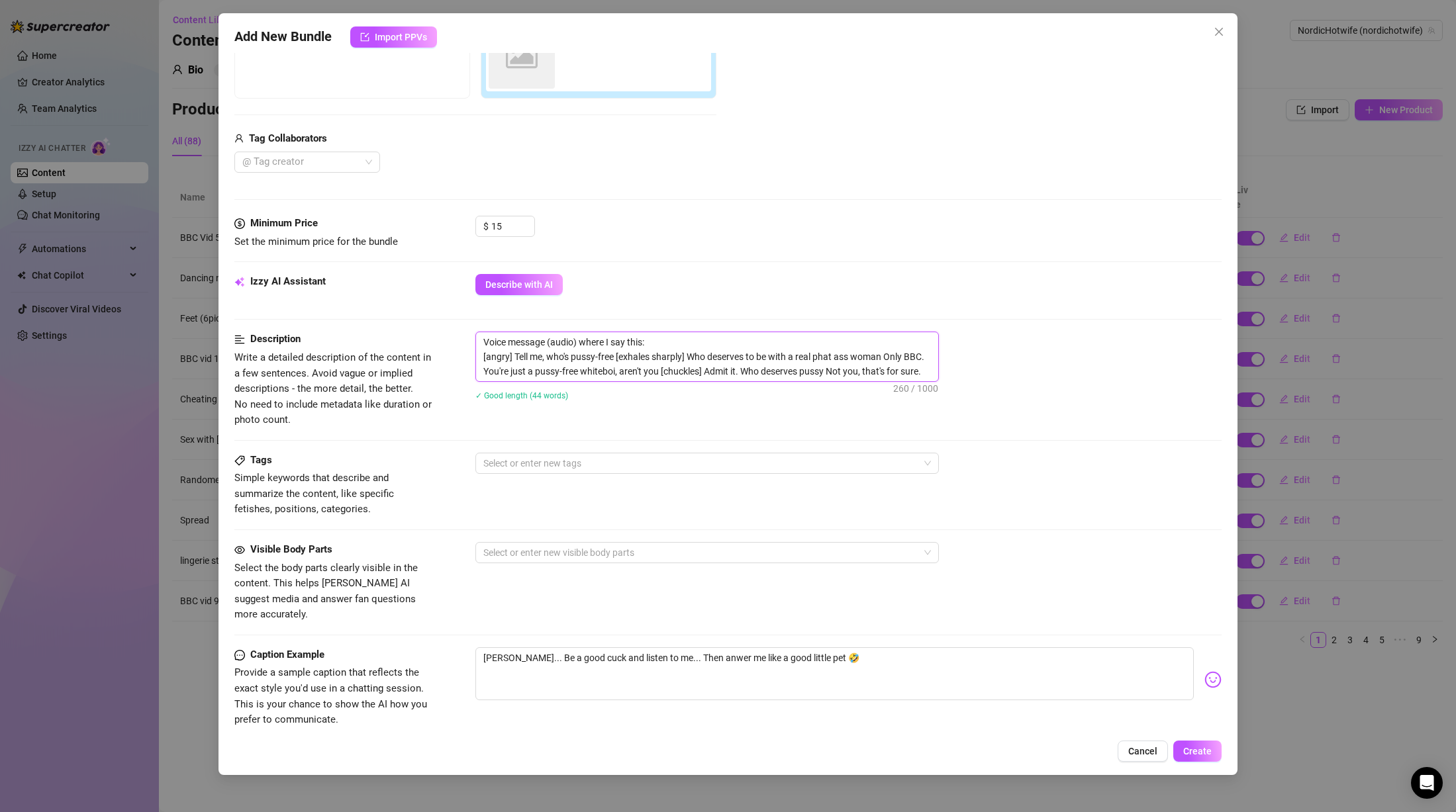
click at [689, 356] on textarea "Voice message (audio) where I say this: [angry] Tell me, who's pussy-free [exha…" at bounding box center [707, 357] width 462 height 49
type textarea "Voice message (audio) where I say this: [angry] Tell me, who's pussy-free [exha…"
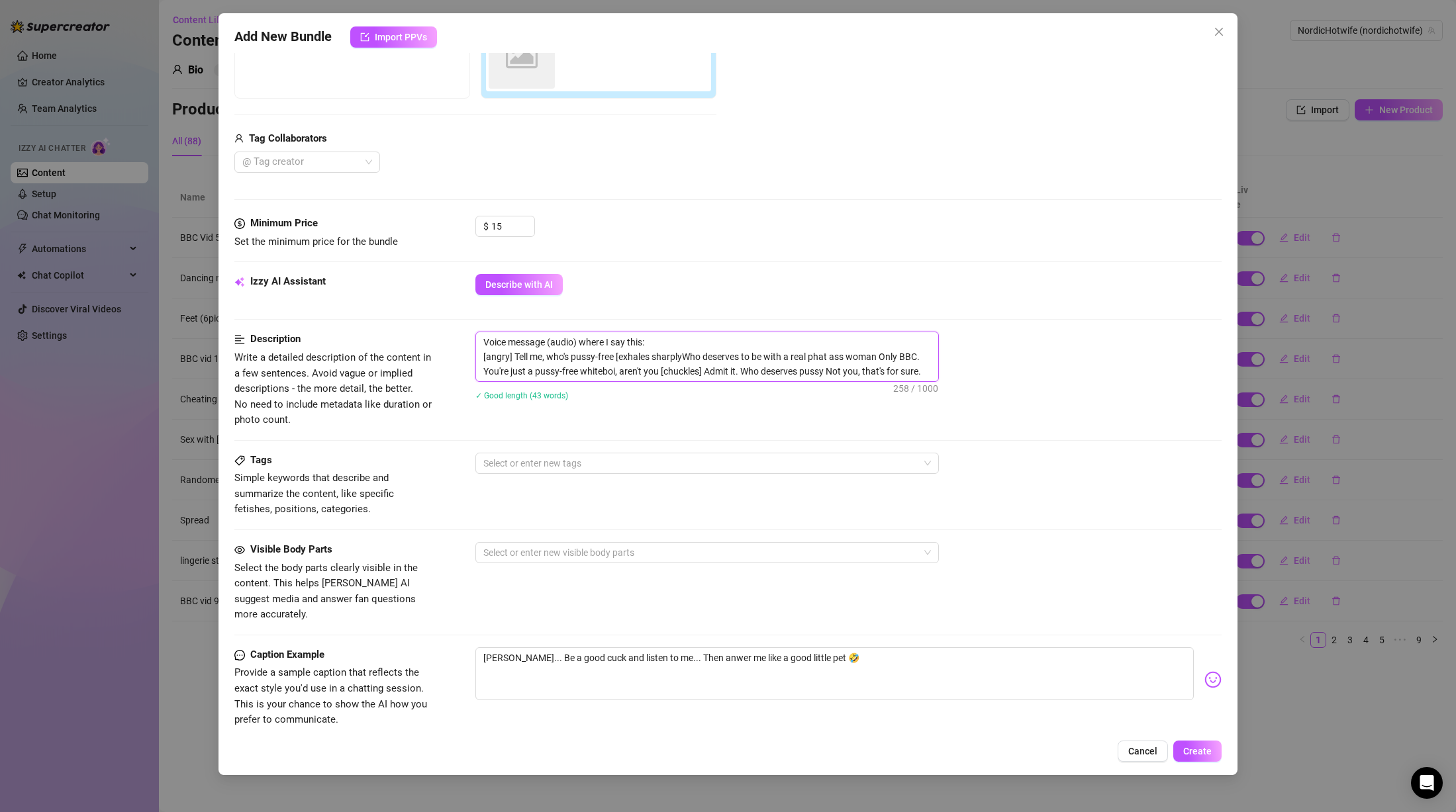
type textarea "Voice message (audio) where I say this: [angry] Tell me, who's pussy-free [exha…"
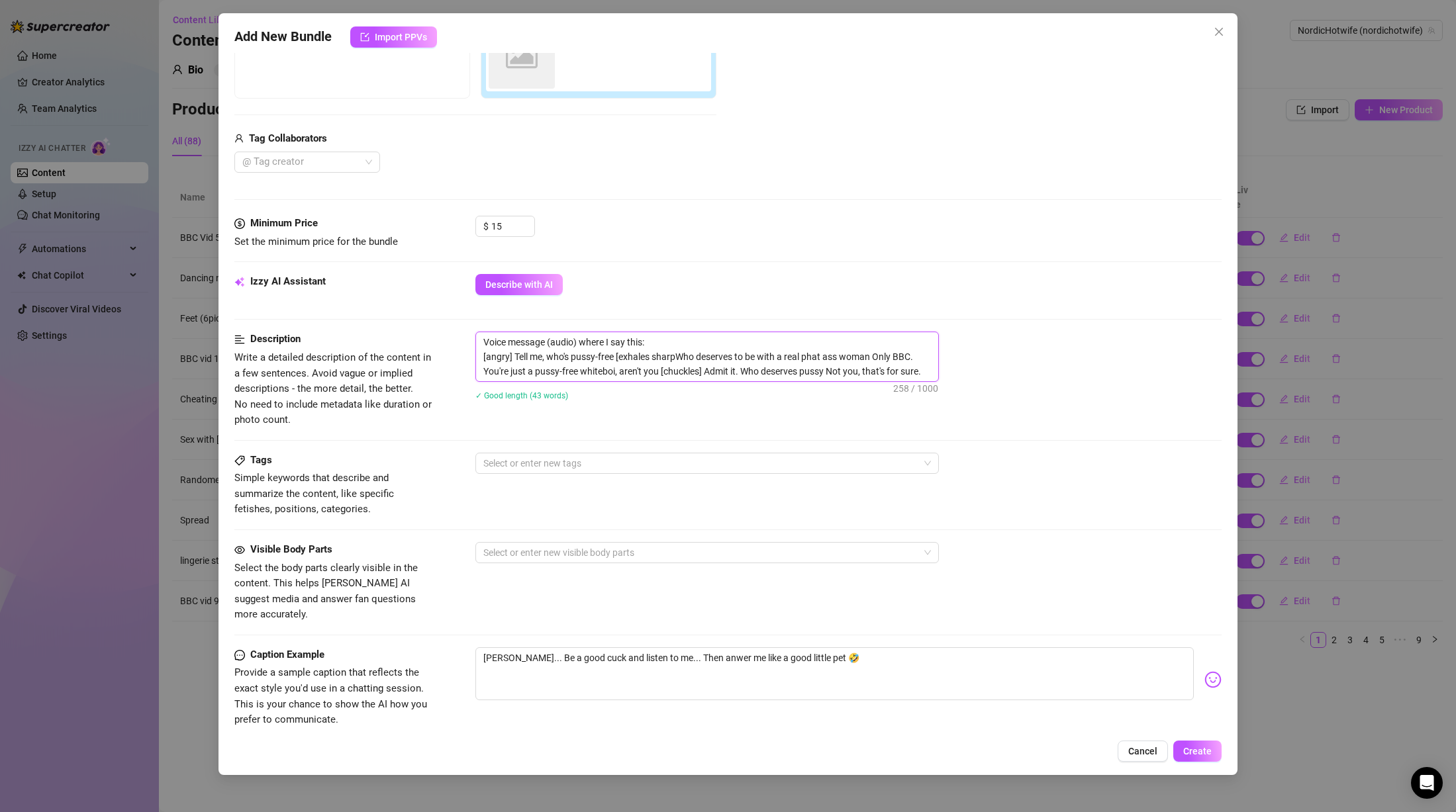
type textarea "Voice message (audio) where I say this: [angry] Tell me, who's pussy-free [exha…"
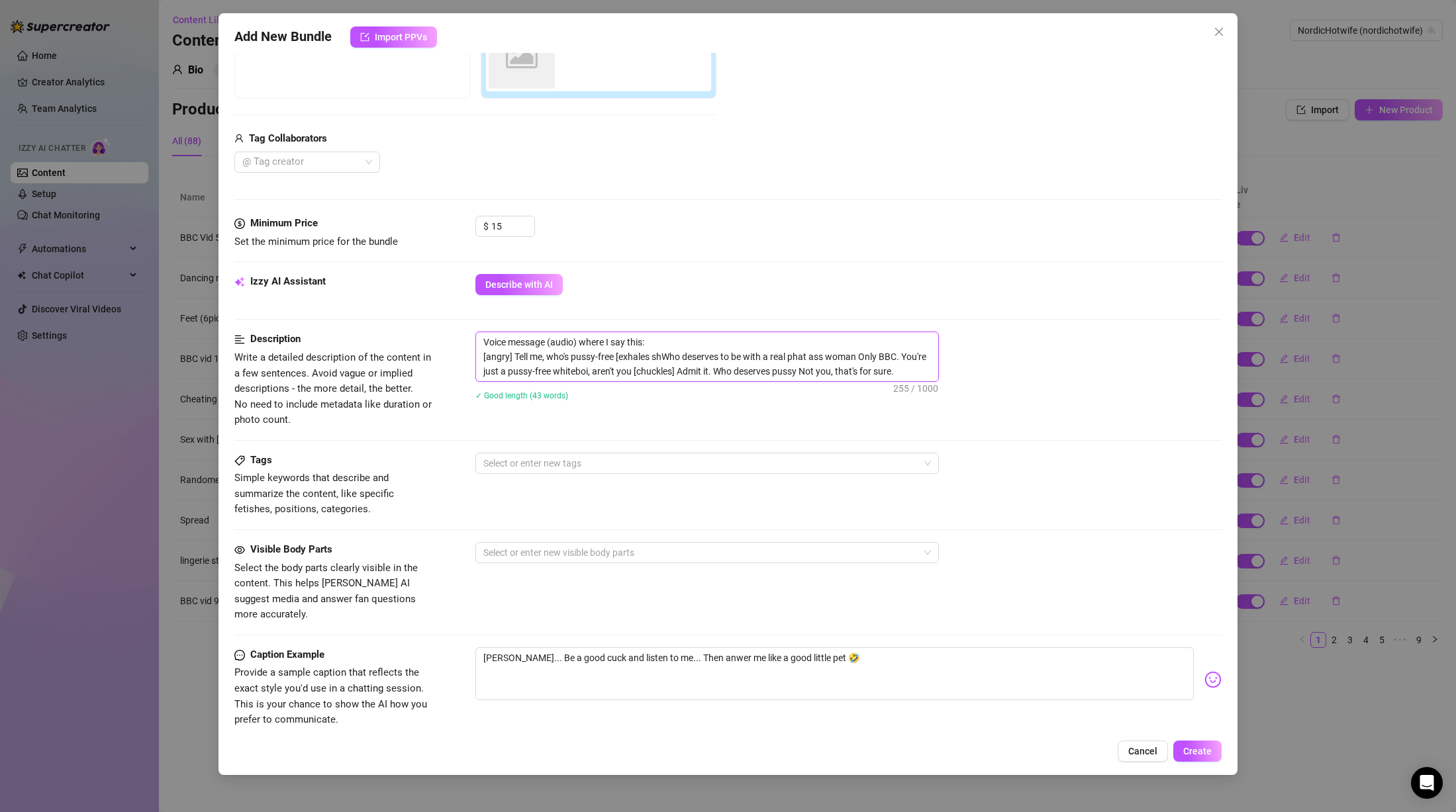
type textarea "Voice message (audio) where I say this: [angry] Tell me, who's pussy-free [[PER…"
type textarea "Voice message (audio) where I say this: [angry] Tell me, who's pussy-free [exha…"
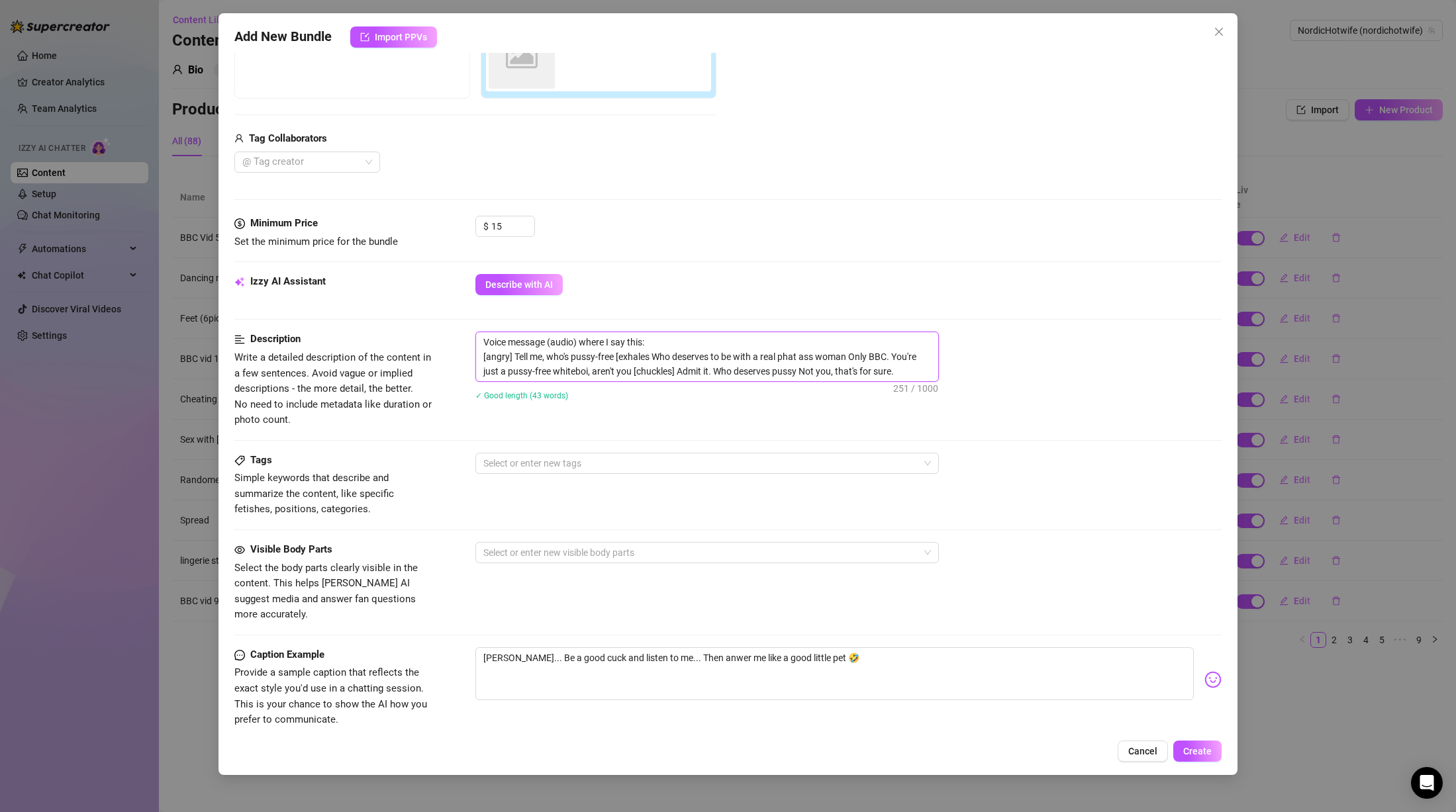
type textarea "Voice message (audio) where I say this: [angry] Tell me, who's pussy-free [exha…"
type textarea "Voice message (audio) where I say this: [angry] Tell me, who's pussy-free [[PER…"
type textarea "Voice message (audio) where I say this: [angry] Tell me, who's pussy-free [exha…"
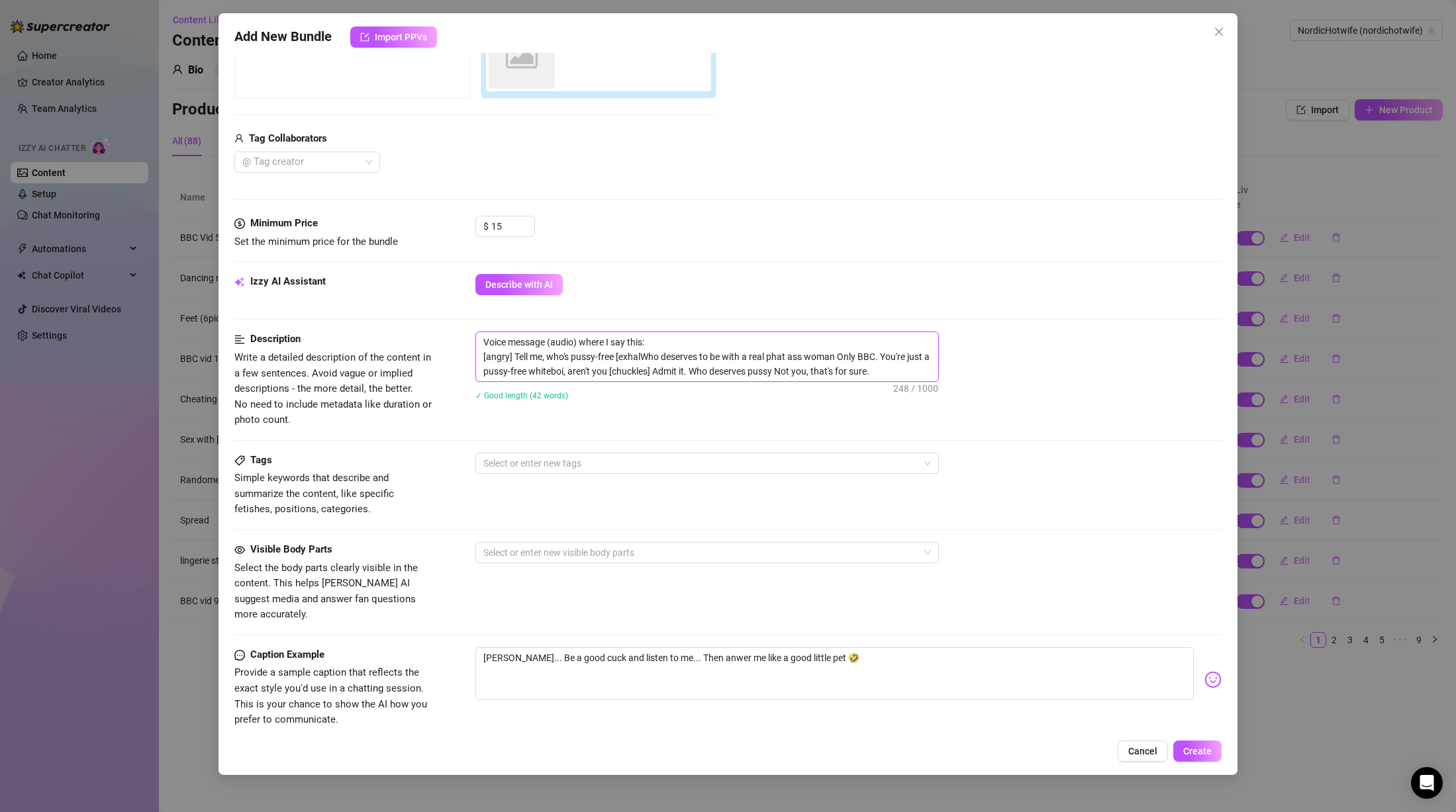
type textarea "Voice message (audio) where I say this: [angry] Tell me, who's pussy-free [exha…"
type textarea "Voice message (audio) where I say this: [angry] Tell me, who's pussy-free [exhW…"
type textarea "Voice message (audio) where I say this: [angry] Tell me, who's pussy-free [exWh…"
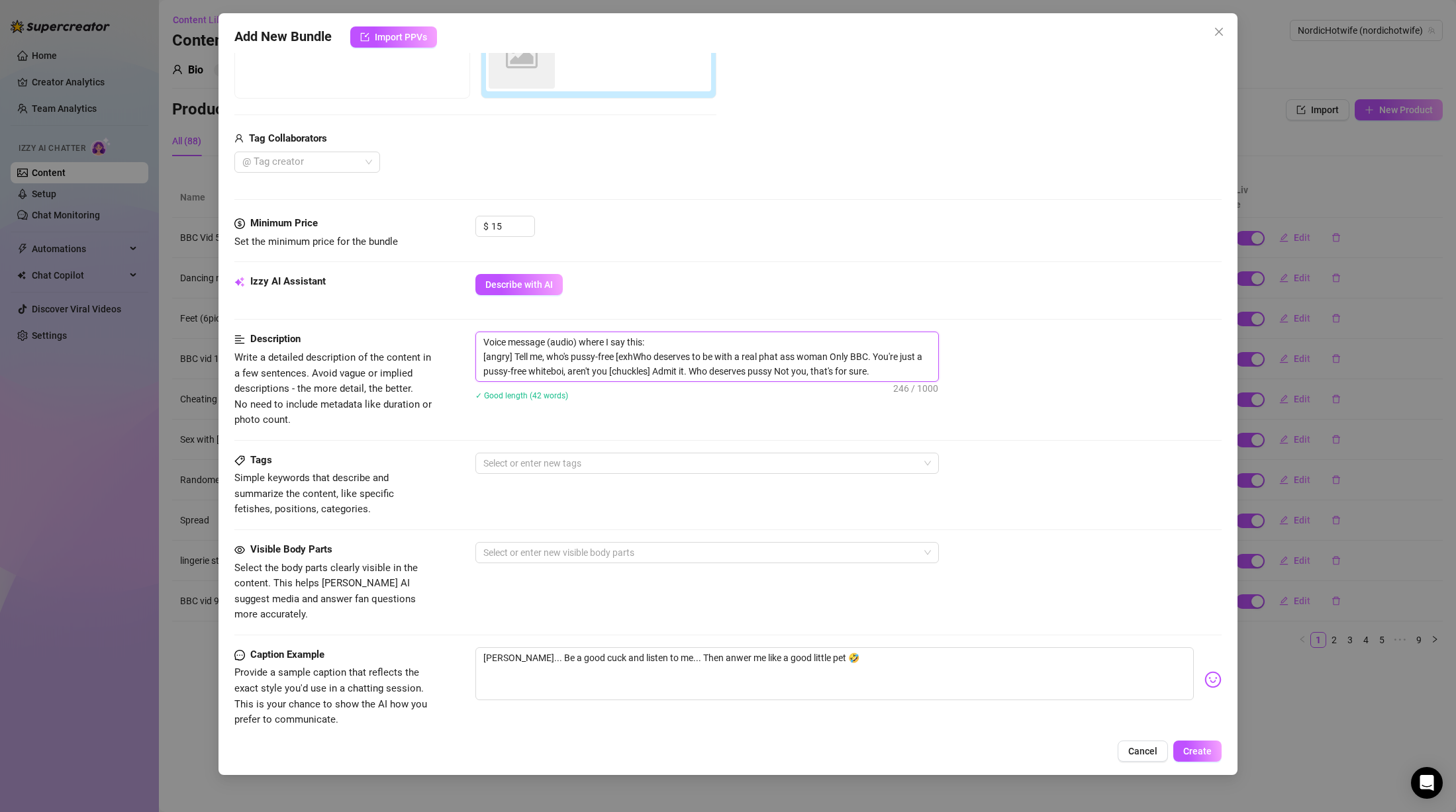
type textarea "Voice message (audio) where I say this: [angry] Tell me, who's pussy-free [exWh…"
type textarea "Voice message (audio) where I say this: [angry] Tell me, who's pussy-free [eWho…"
type textarea "Voice message (audio) where I say this: [angry] Tell me, who's pussy-free [Who …"
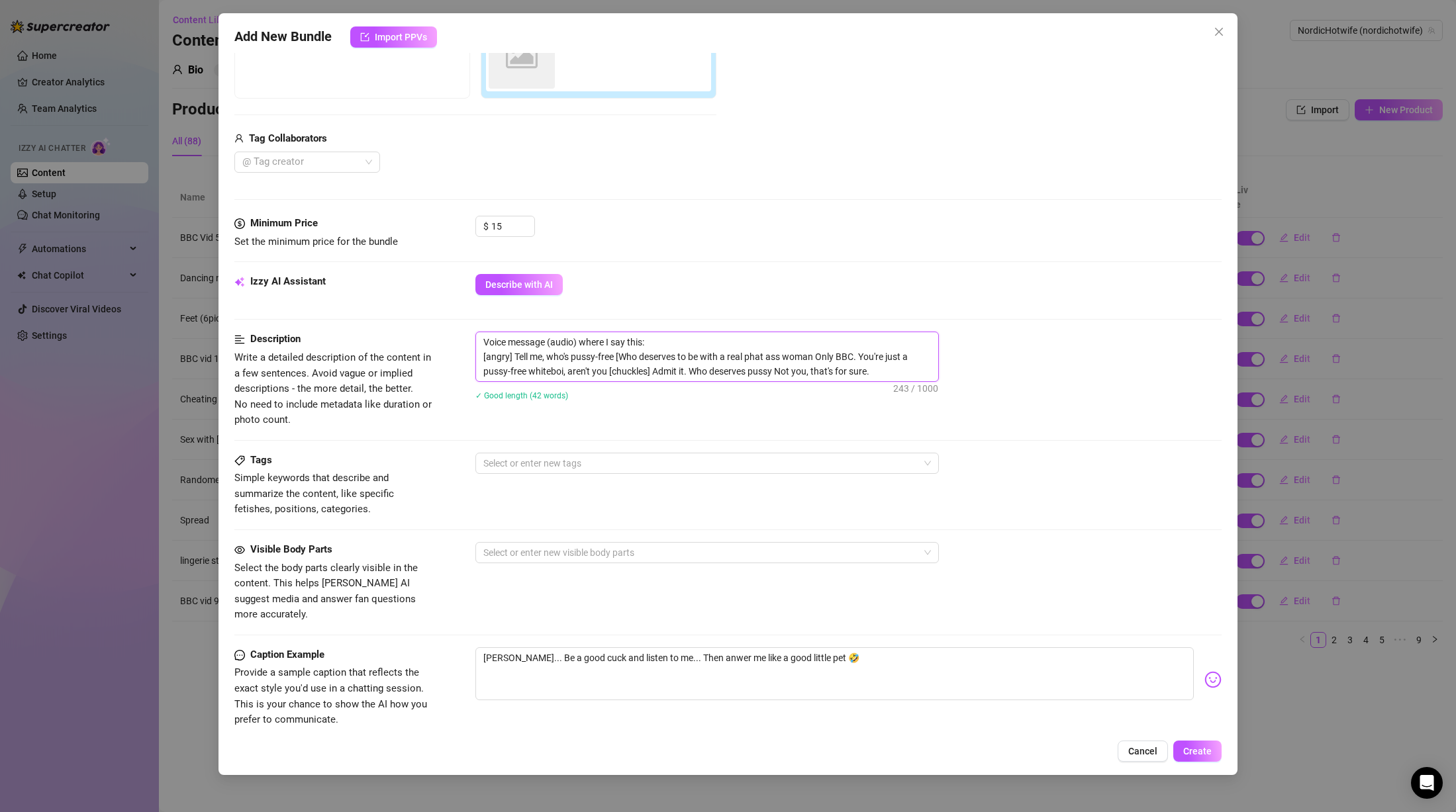
type textarea "Voice message (audio) where I say this: [angry] Tell me, who's pussy-free Who d…"
type textarea "Voice message (audio) where I say this: [angry] Tell me, who's pussy-freeWho de…"
type textarea "Voice message (audio) where I say this: [angry] Tell me, who's pussy-free.Who d…"
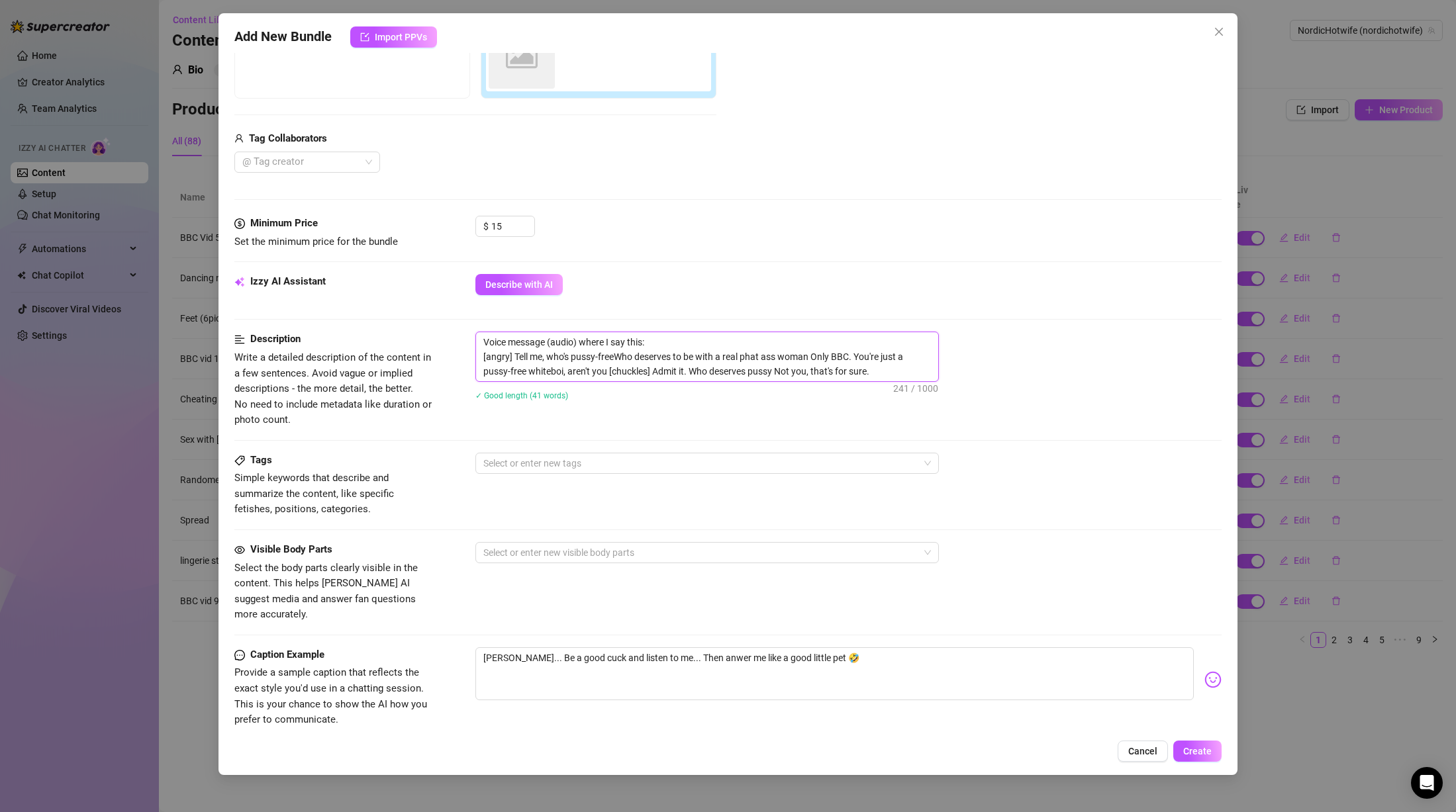
type textarea "Voice message (audio) where I say this: [angry] Tell me, who's pussy-free.Who d…"
type textarea "Voice message (audio) where I say this: [angry] Tell me, who's pussy-free. Who …"
drag, startPoint x: 514, startPoint y: 359, endPoint x: 464, endPoint y: 359, distance: 50.0
click at [464, 359] on div "Description Write a detailed description of the content in a few sentences. Avo…" at bounding box center [728, 379] width 987 height 96
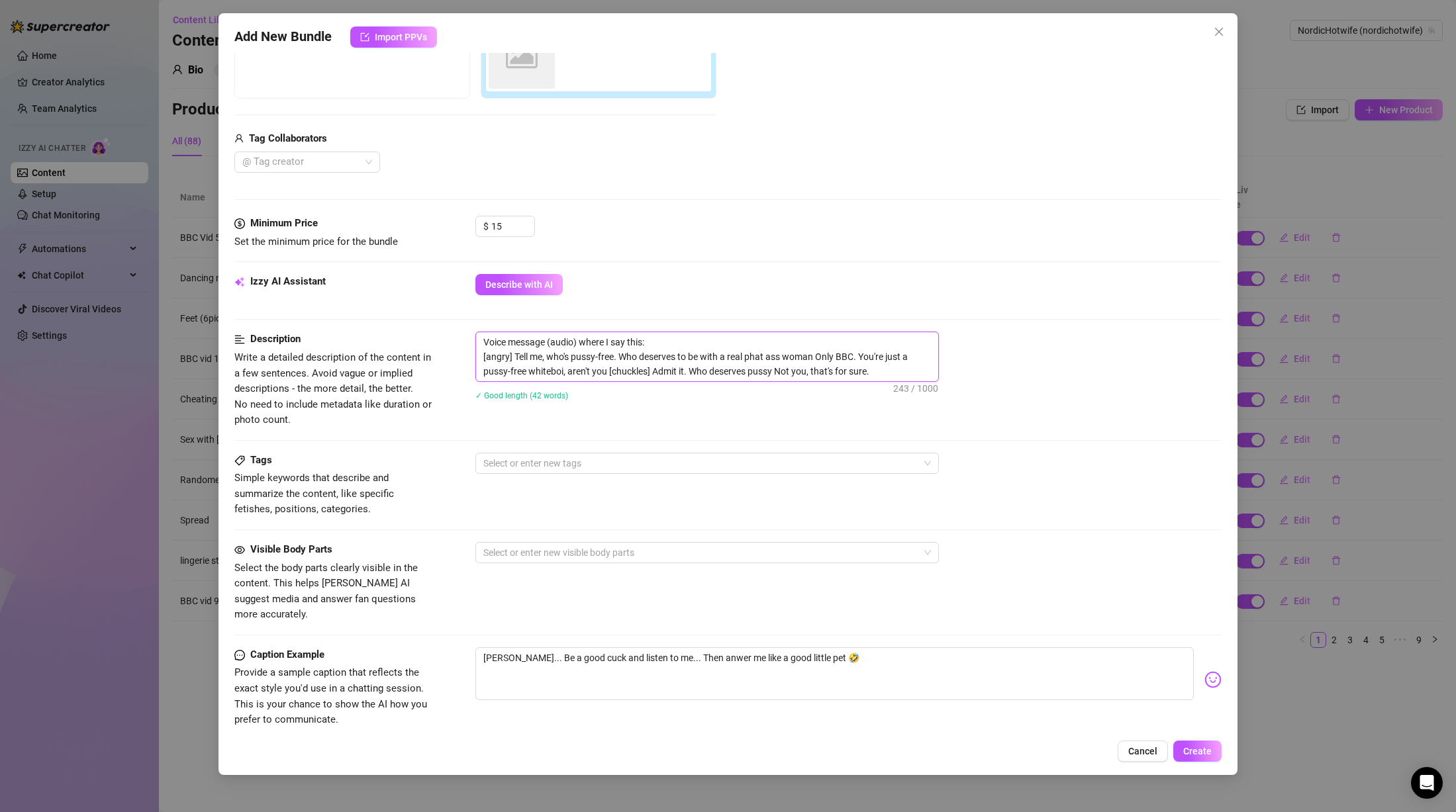
type textarea "Voice message (audio) where I say this: Tell me, who's pussy-free. Who deserves…"
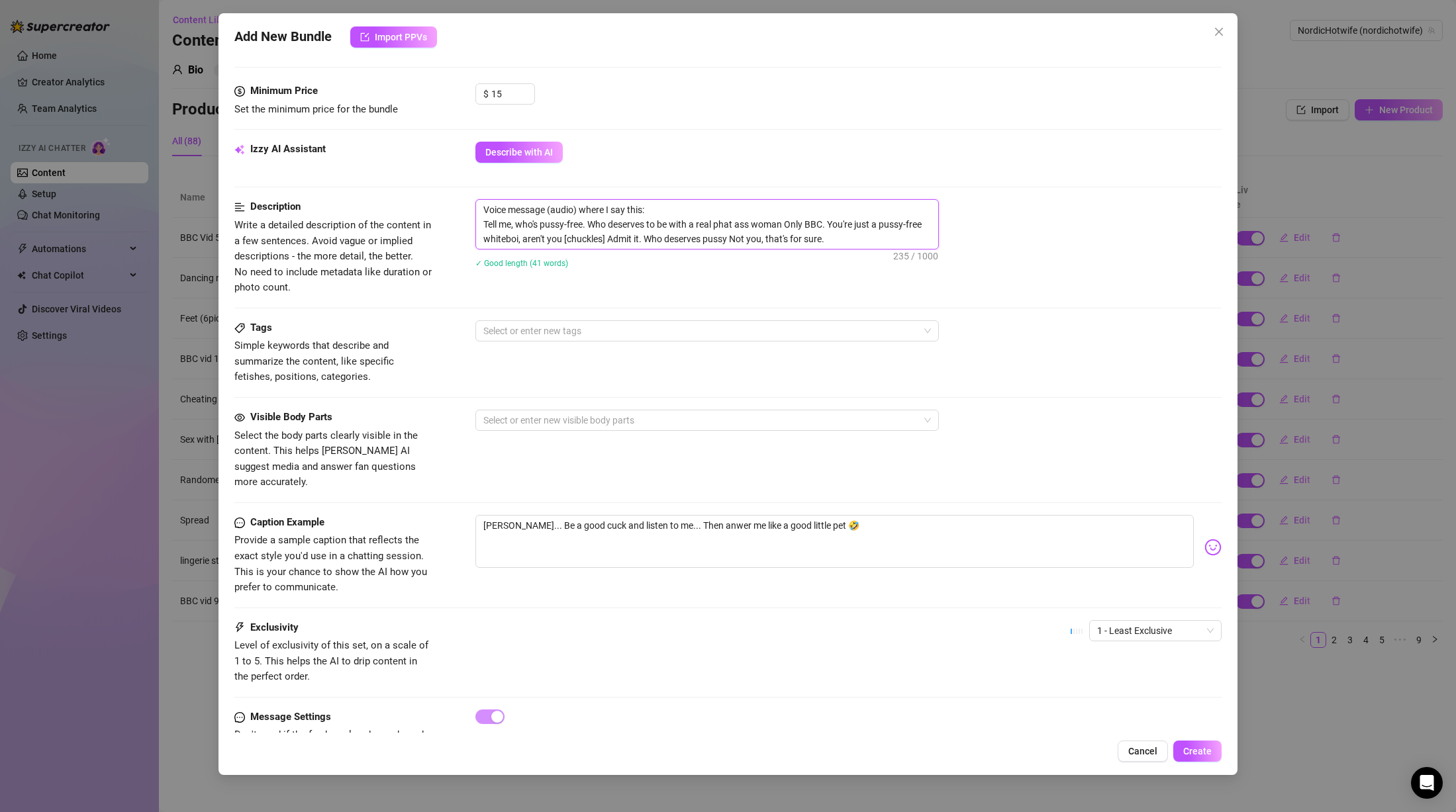
click at [582, 235] on textarea "Voice message (audio) where I say this: Tell me, who's pussy-free. Who deserves…" at bounding box center [707, 224] width 462 height 49
type textarea "Voice message (audio) where I say this: Tell me, who's pussy-free. Who deserves…"
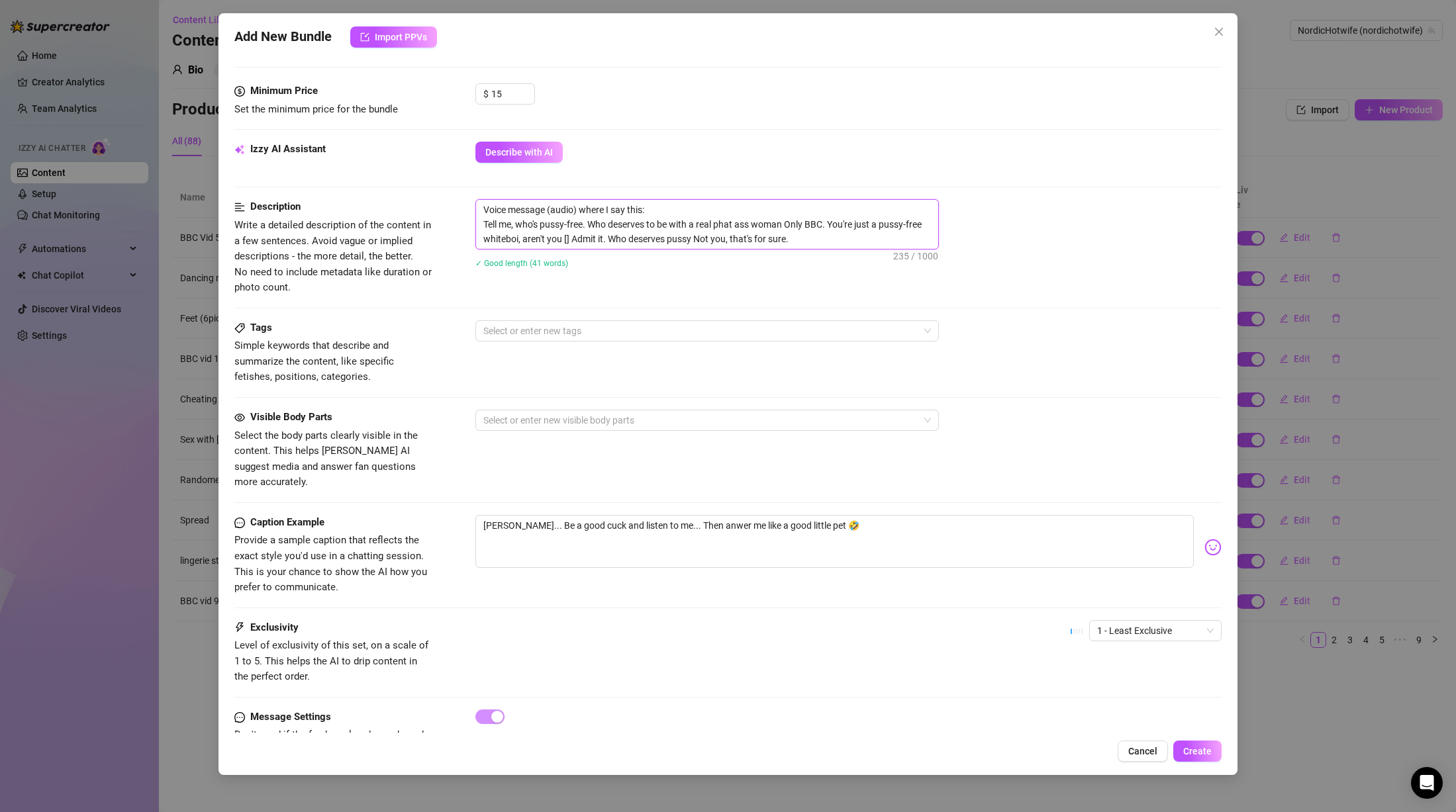
type textarea "Voice message (audio) where I say this: Tell me, who's pussy-free. Who deserves…"
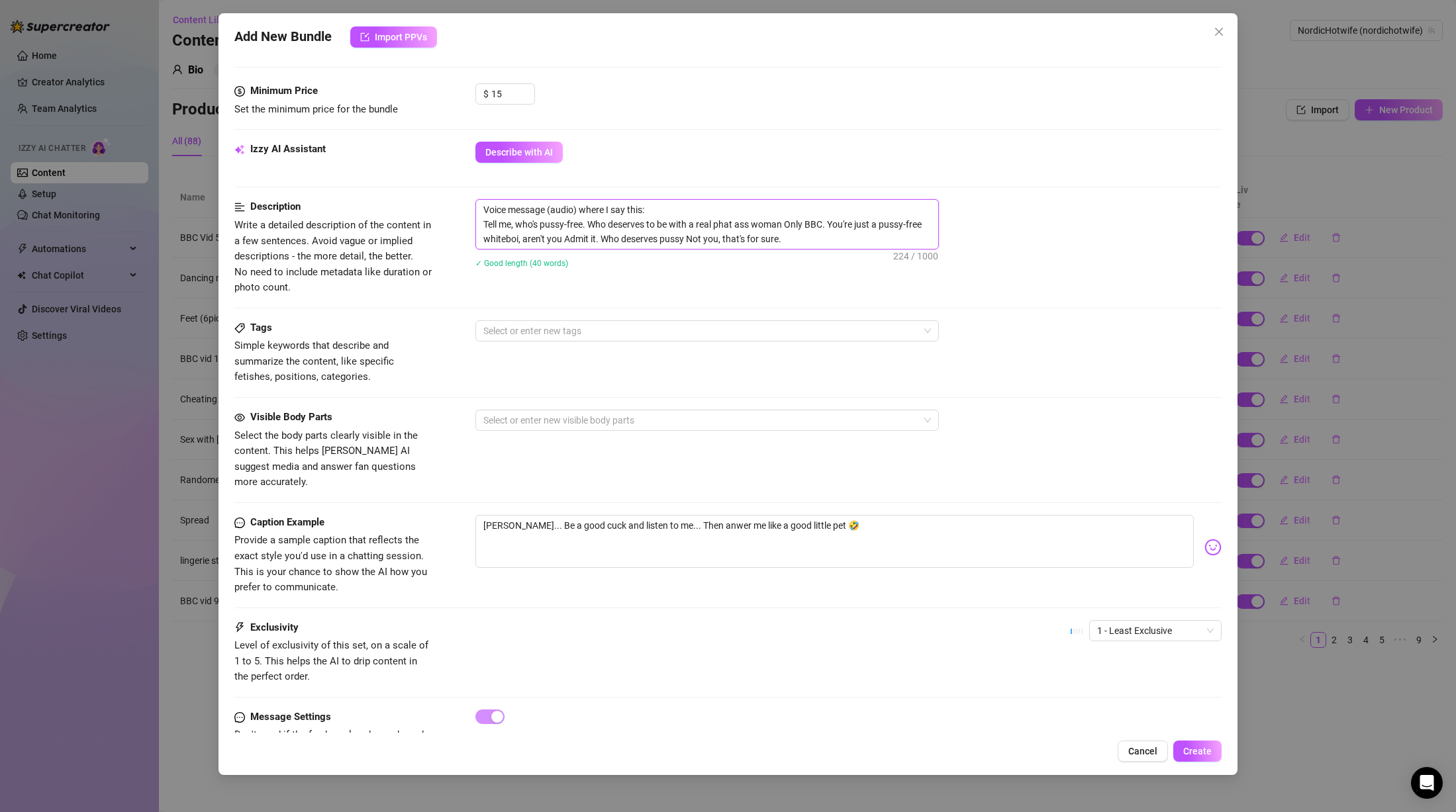
type textarea "Voice message (audio) where I say this: Tell me, who's pussy-free. Who deserves…"
click at [709, 242] on textarea "Voice message (audio) where I say this: Tell me, who's pussy-free. Who deserves…" at bounding box center [707, 224] width 462 height 49
click at [840, 237] on textarea "Voice message (audio) where I say this: Tell me, who's pussy-free. Who deserves…" at bounding box center [707, 224] width 462 height 49
click at [622, 325] on div at bounding box center [701, 331] width 444 height 19
type textarea "Voice message (audio) where I say this: Tell me, who's pussy-free. Who deserves…"
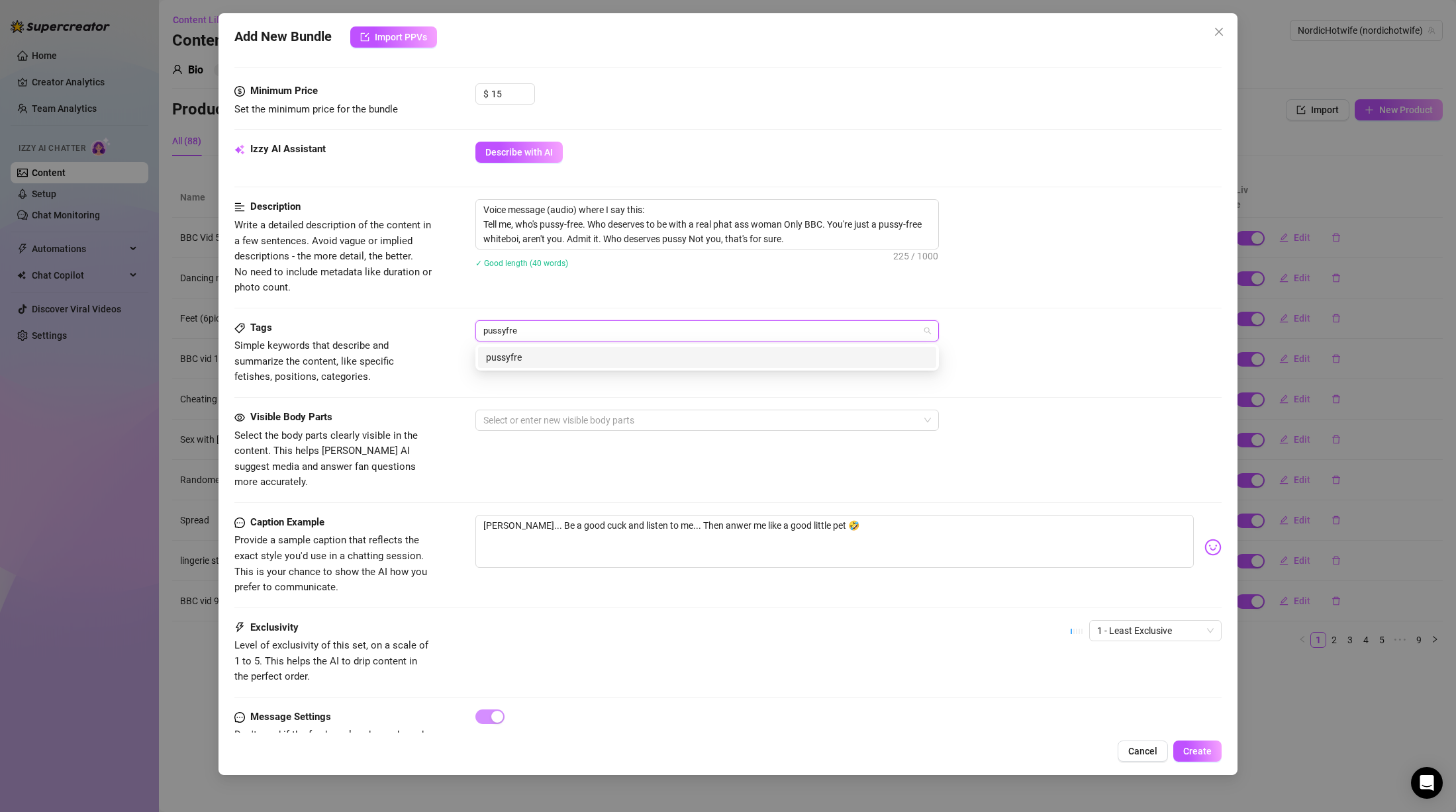
type input "pussyfree"
type input "whiteboi"
type input "humiliation"
type input "sph"
type input "cuckold"
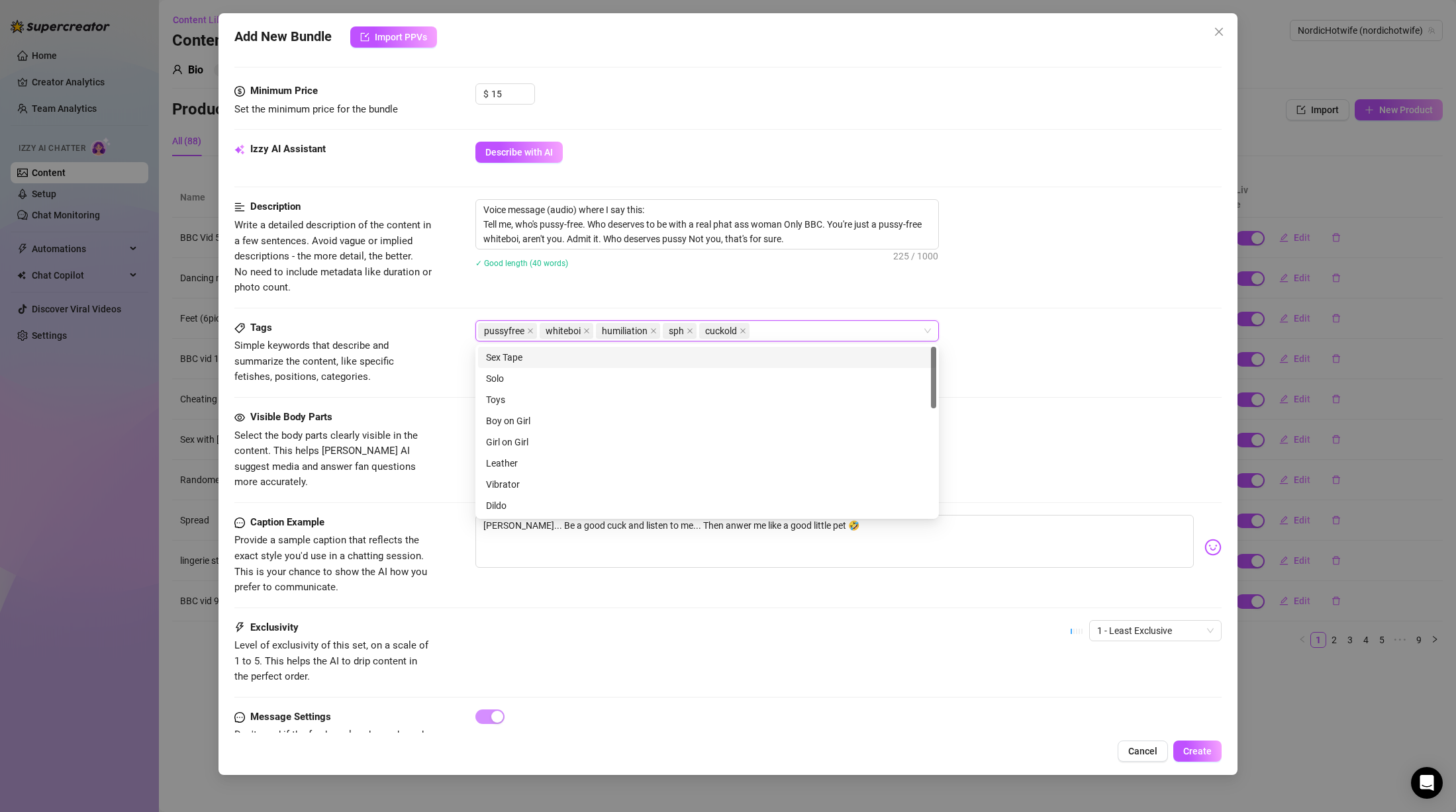
click at [699, 281] on div "Voice message (audio) where I say this: Tell me, who's pussy-free. Who deserves…" at bounding box center [849, 243] width 746 height 86
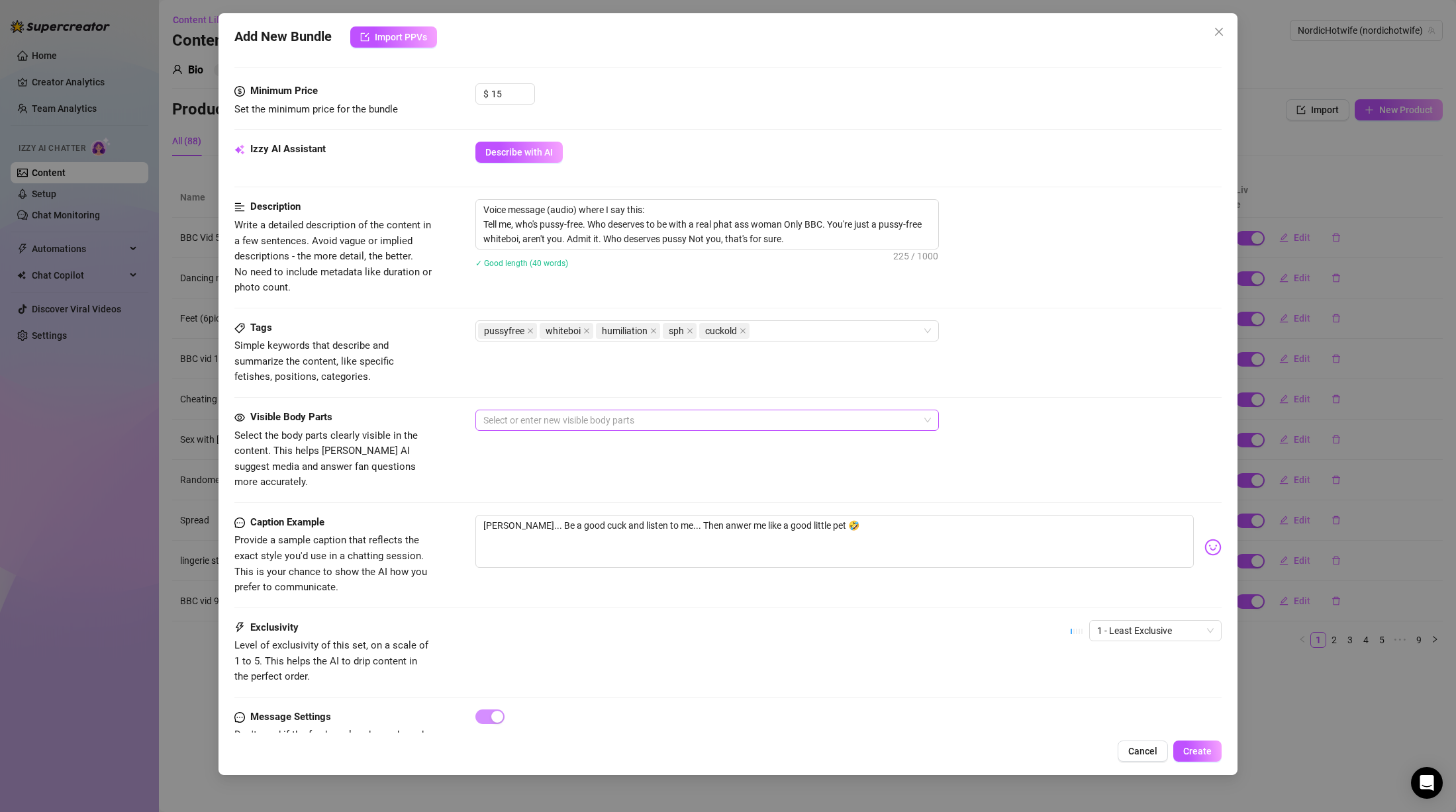
click at [631, 421] on div at bounding box center [701, 420] width 444 height 19
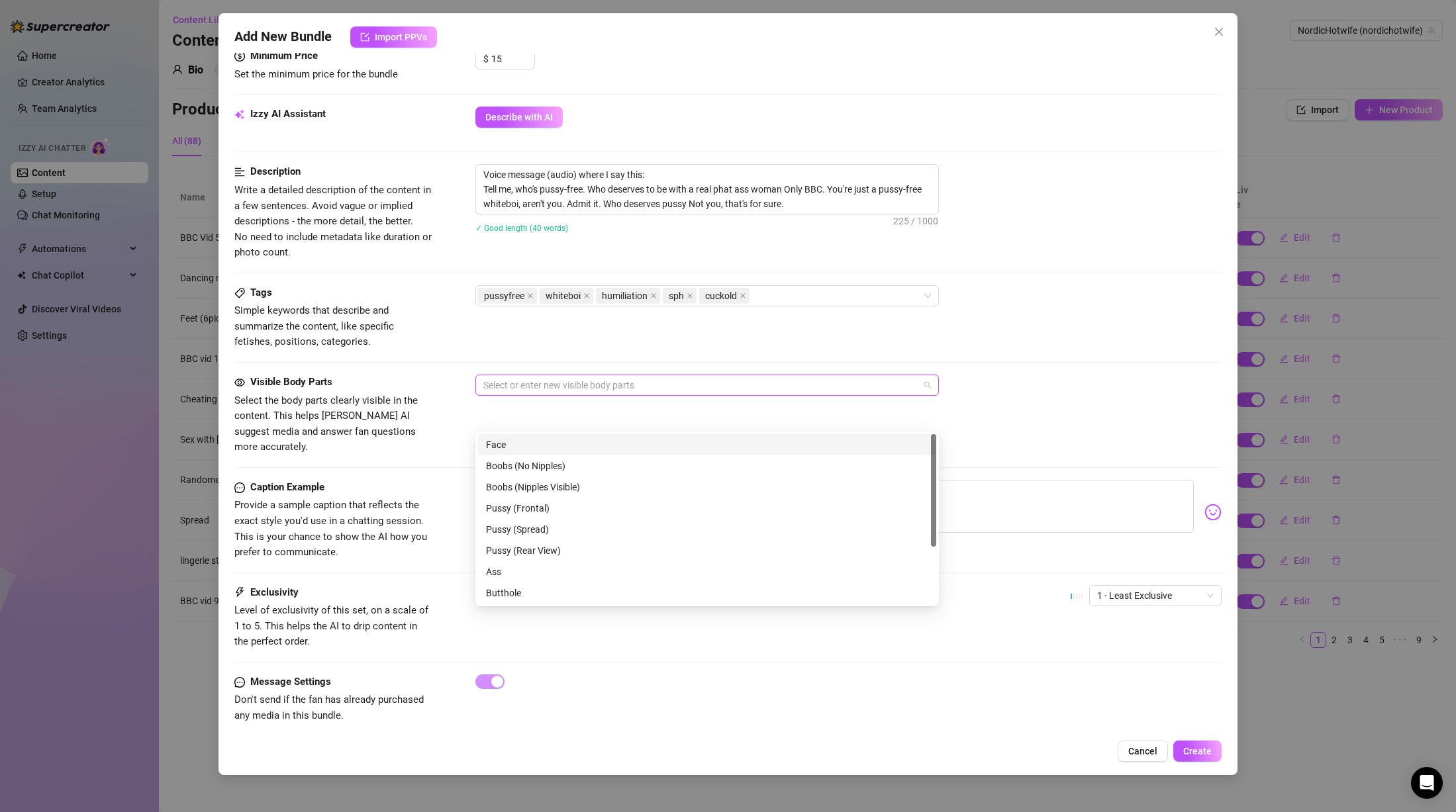
scroll to position [85, 0]
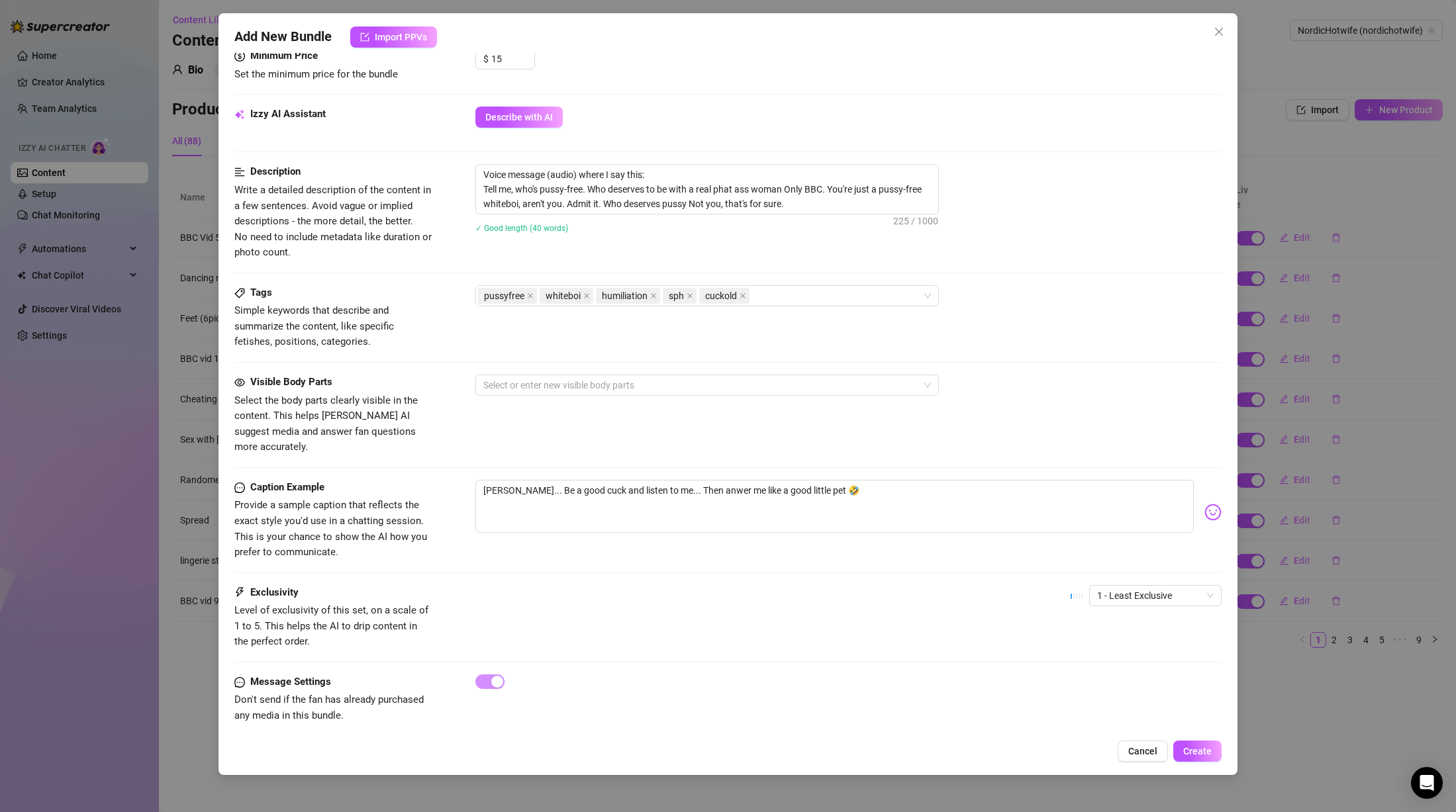
click at [684, 333] on div "Tags Simple keywords that describe and summarize the content, like specific fet…" at bounding box center [728, 317] width 987 height 65
click at [599, 495] on textarea "[PERSON_NAME]... Be a good cuck and listen to me... Then anwer me like a good l…" at bounding box center [835, 506] width 719 height 53
drag, startPoint x: 889, startPoint y: 473, endPoint x: 402, endPoint y: 456, distance: 487.3
click at [402, 456] on form "Account NordicHotwife (@nordichotwife) Name Name is for your internal organizat…" at bounding box center [728, 192] width 987 height 1112
type textarea "W"
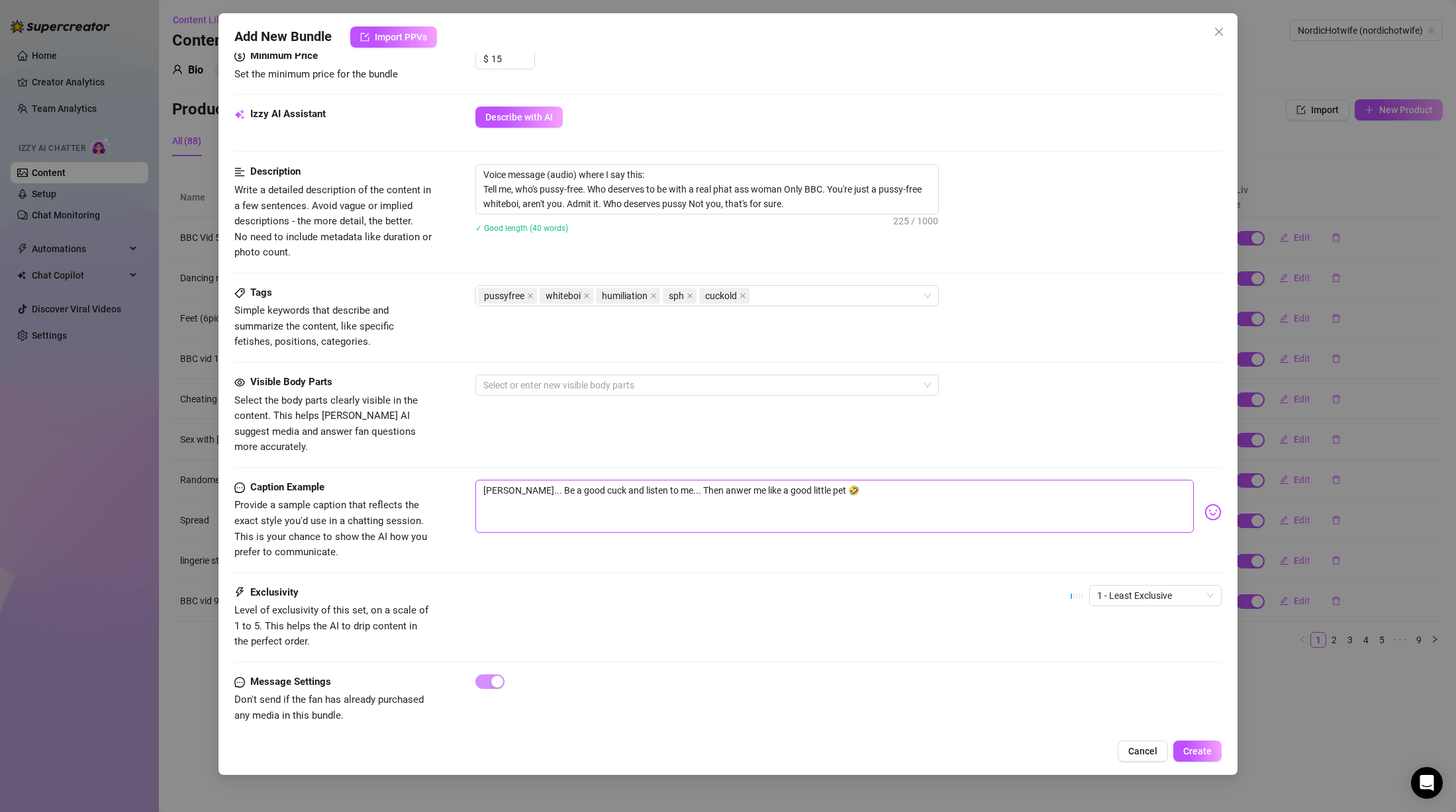
type textarea "W"
type textarea "Wh"
type textarea "Who"
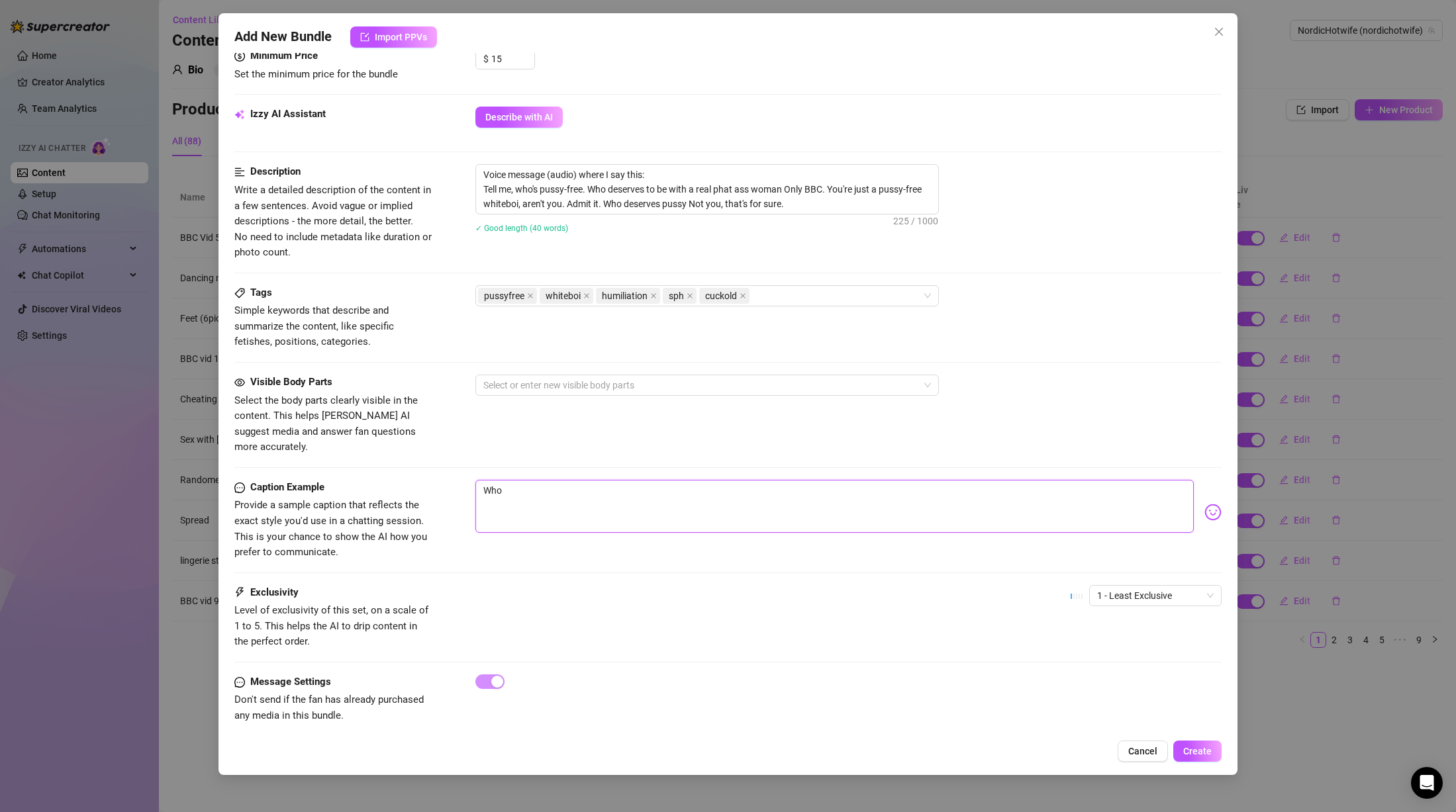
type textarea "Who"
type textarea "Who i"
type textarea "Who is"
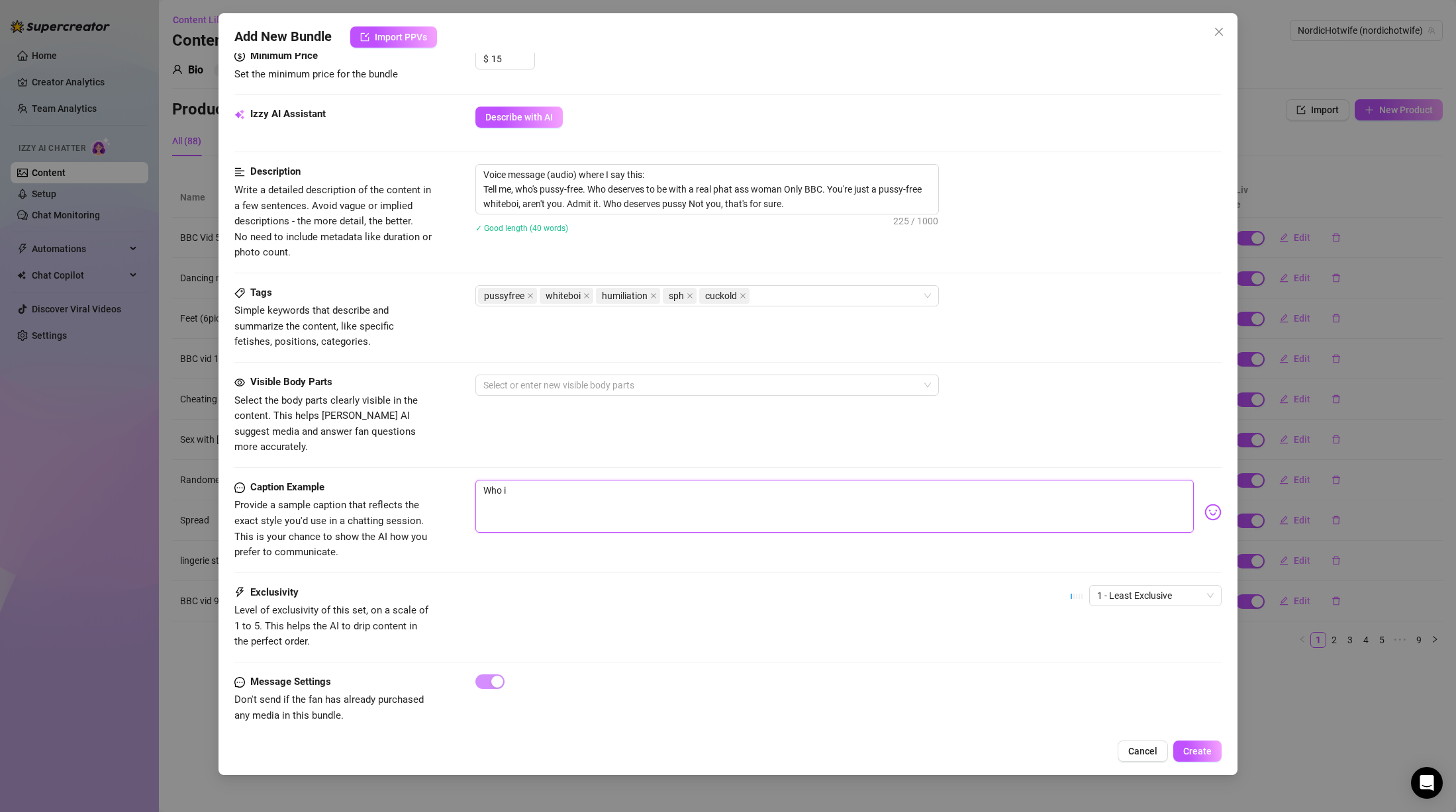
type textarea "Who is"
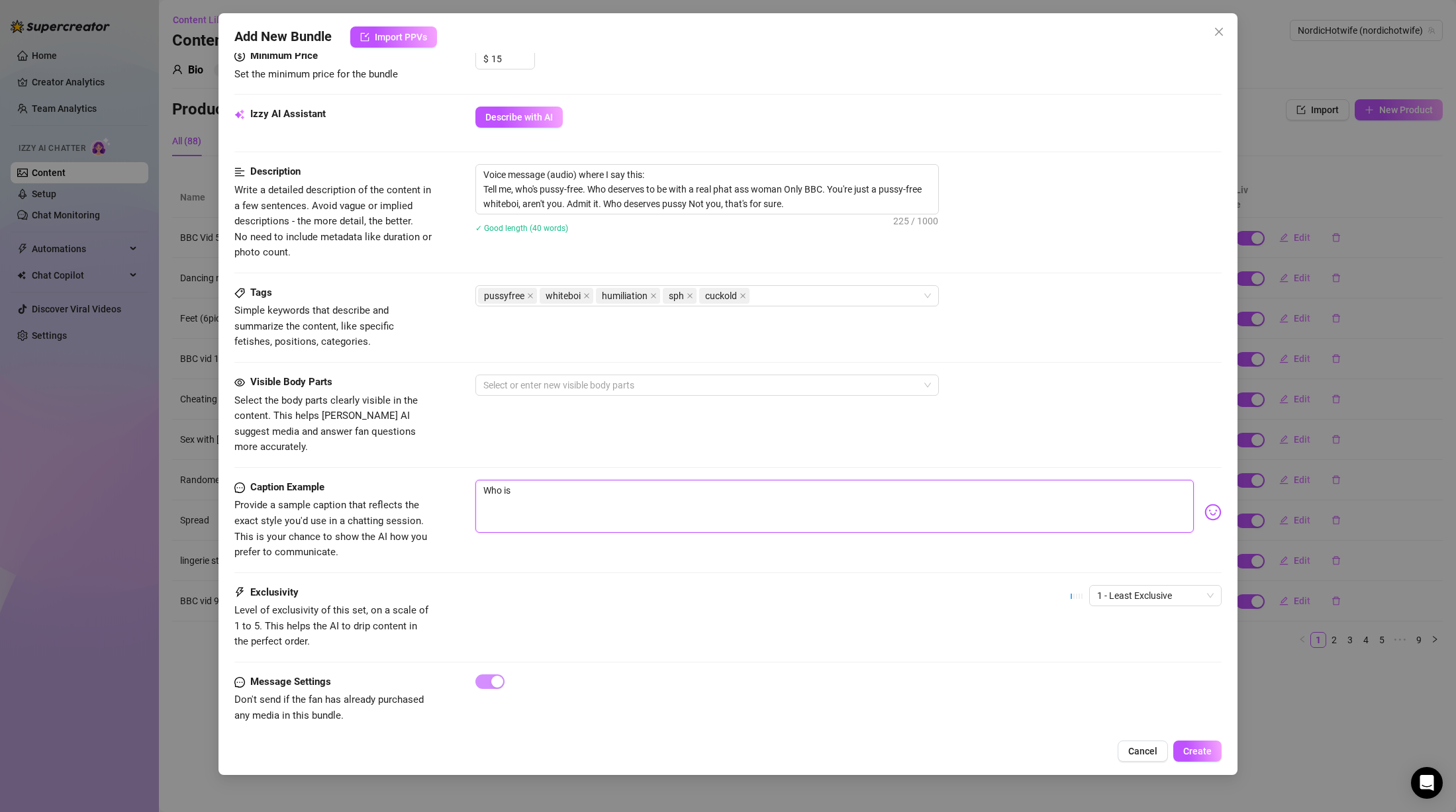
type textarea "Who i"
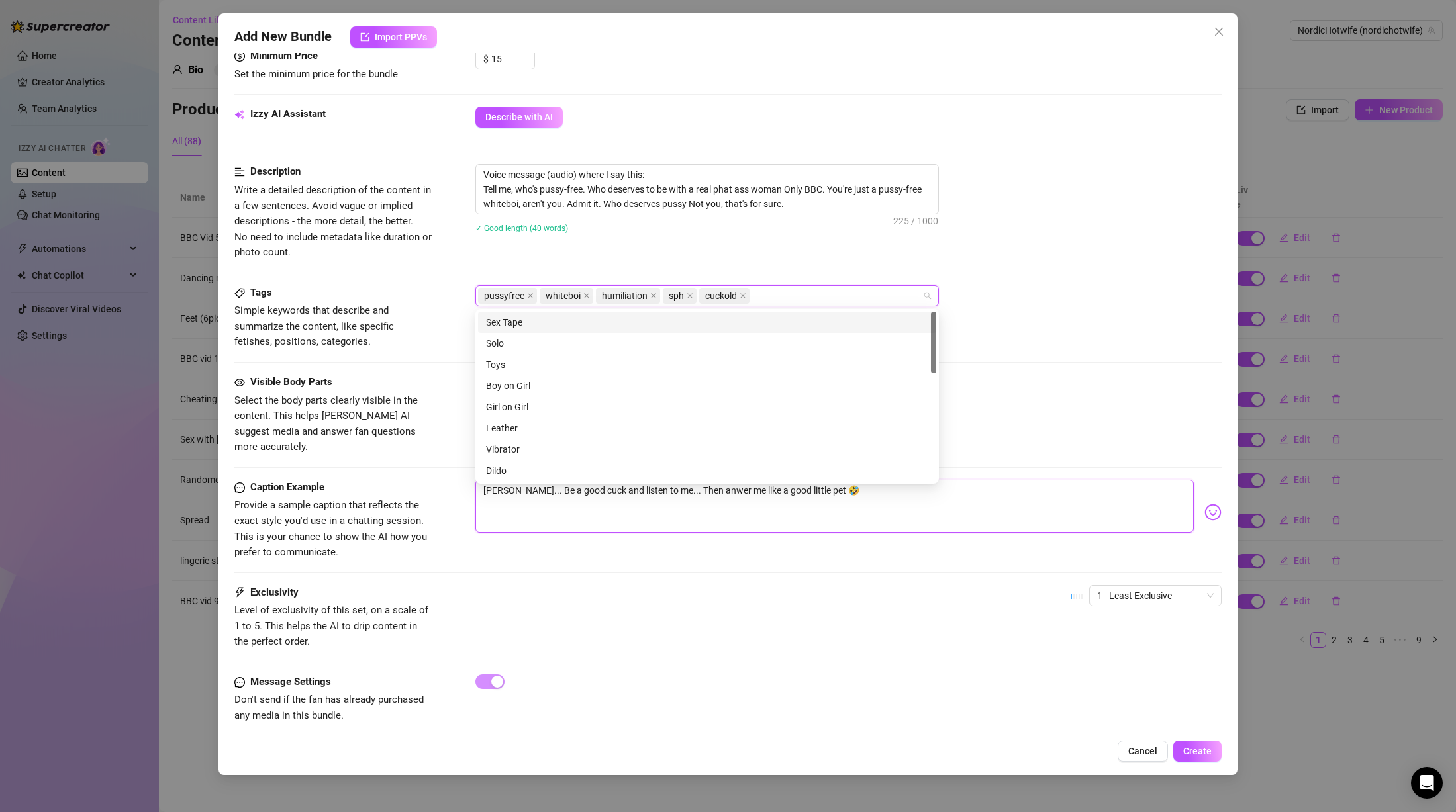
click at [657, 501] on textarea "[PERSON_NAME]... Be a good cuck and listen to me... Then anwer me like a good l…" at bounding box center [835, 506] width 719 height 53
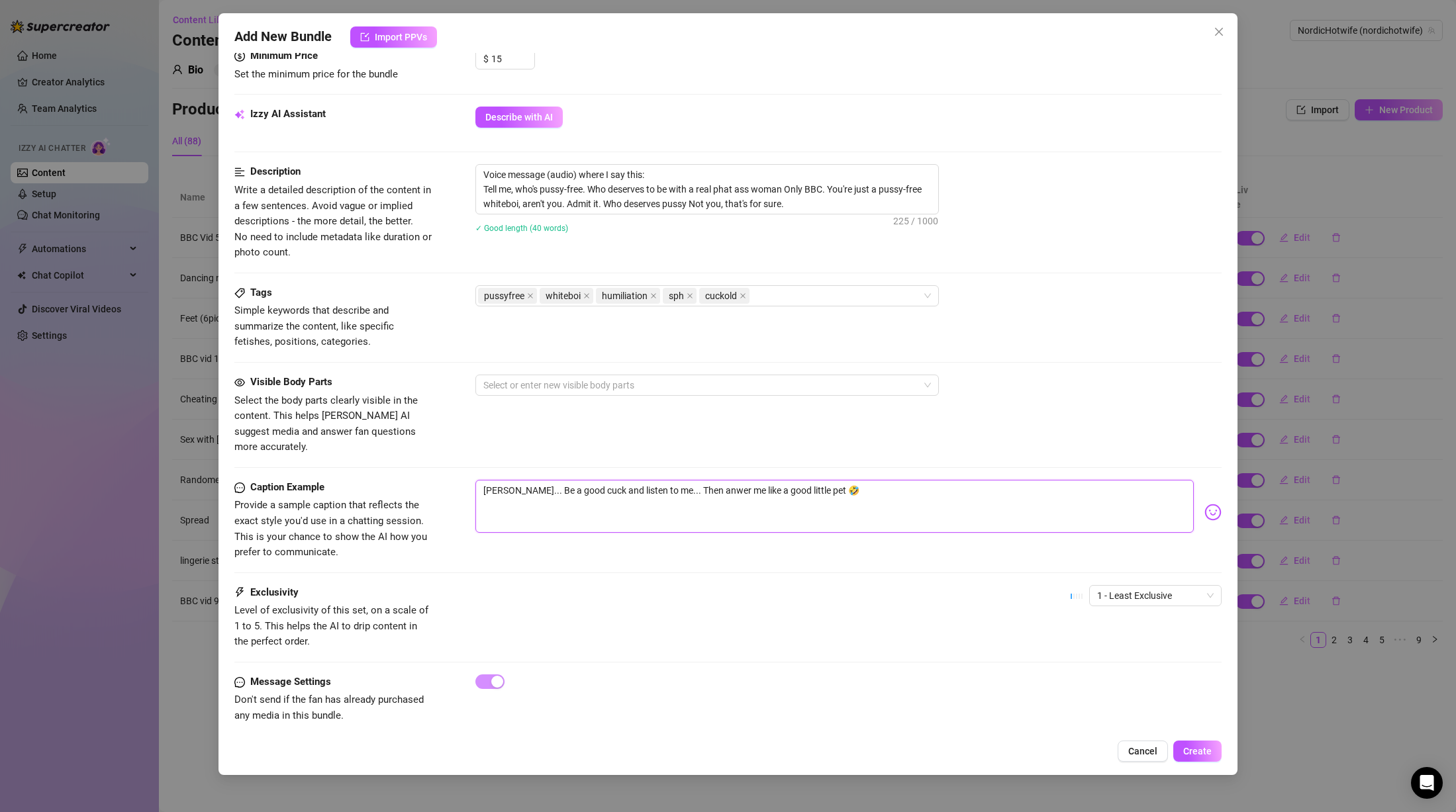
drag, startPoint x: 493, startPoint y: 474, endPoint x: 420, endPoint y: 461, distance: 74.1
click at [420, 461] on form "Account NordicHotwife (@nordichotwife) Name Name is for your internal organizat…" at bounding box center [728, 192] width 987 height 1112
click at [660, 494] on textarea "Be a good cuck and listen to me... Then anwer me like a good little pet 🤣" at bounding box center [835, 506] width 719 height 53
drag, startPoint x: 882, startPoint y: 490, endPoint x: 862, endPoint y: 492, distance: 20.1
click at [881, 494] on textarea "Be a good cuck and listen to me... Then anwer me like a good little pet 🤣" at bounding box center [835, 506] width 719 height 53
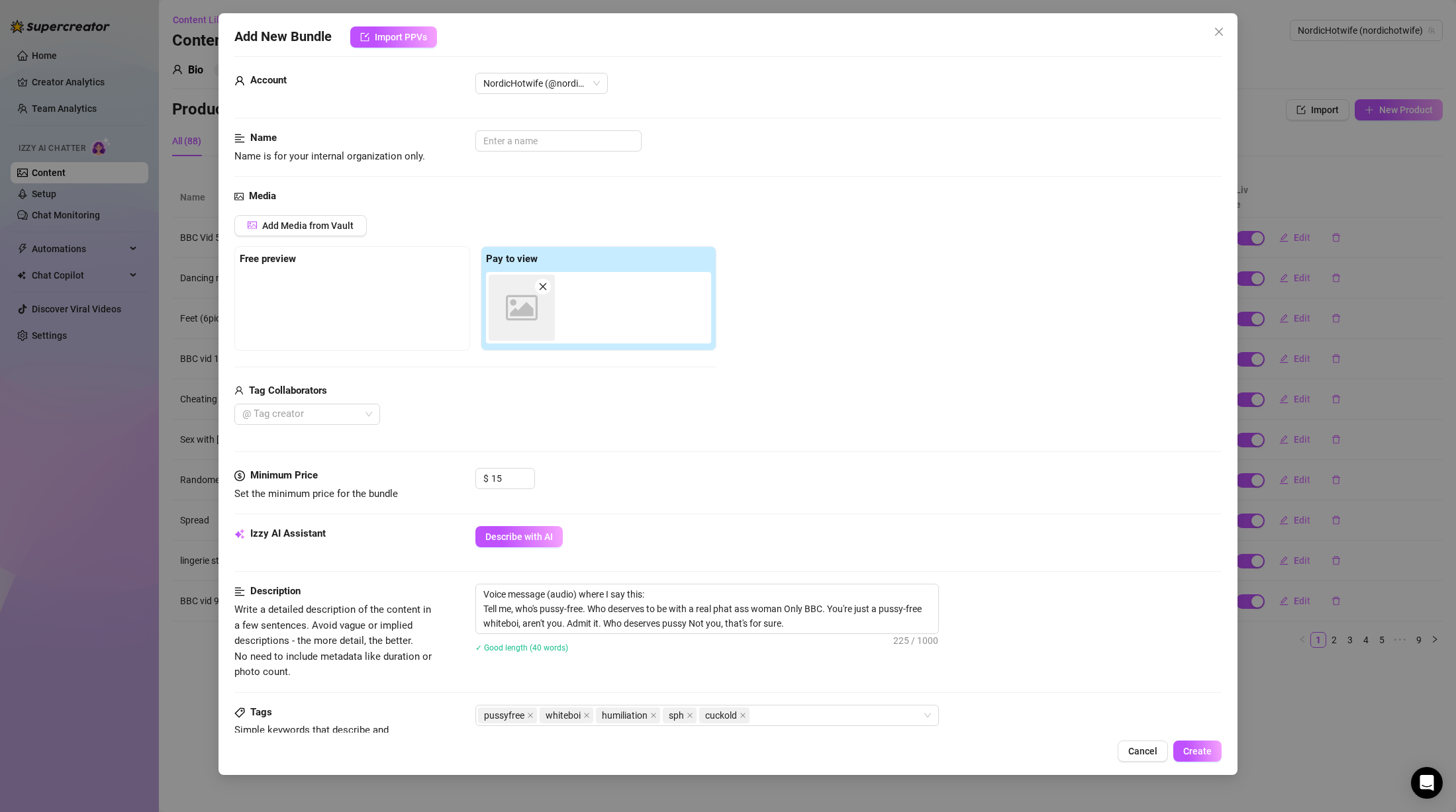
scroll to position [0, 0]
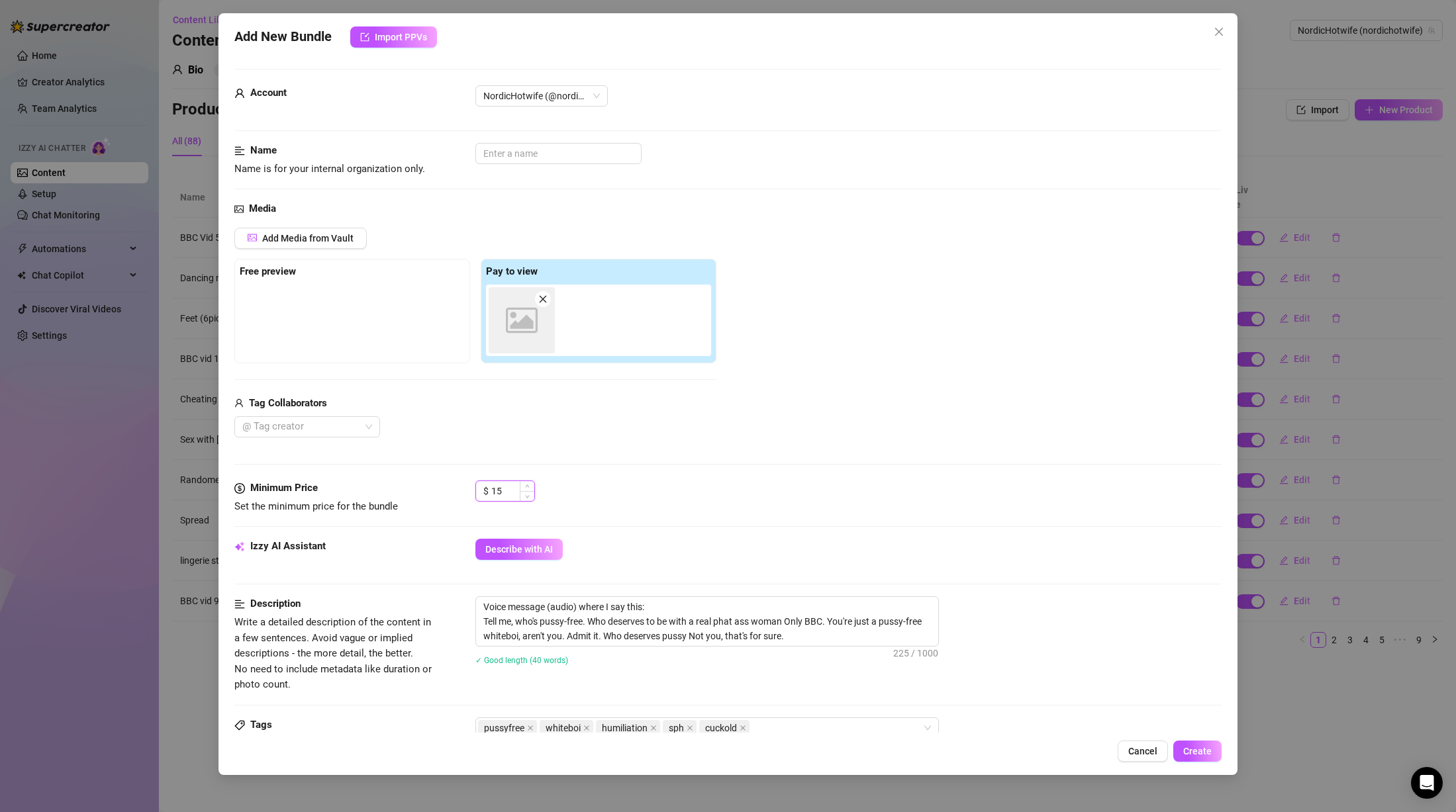
click at [499, 491] on input "15" at bounding box center [513, 491] width 43 height 20
click at [621, 531] on div "Minimum Price Set the minimum price for the bundle $ 8" at bounding box center [728, 510] width 987 height 58
click at [540, 156] on input "text" at bounding box center [558, 154] width 166 height 22
click at [926, 287] on div "Add Media from Vault Free preview Pay to view Image placeholder Tag Collaborato…" at bounding box center [728, 333] width 987 height 210
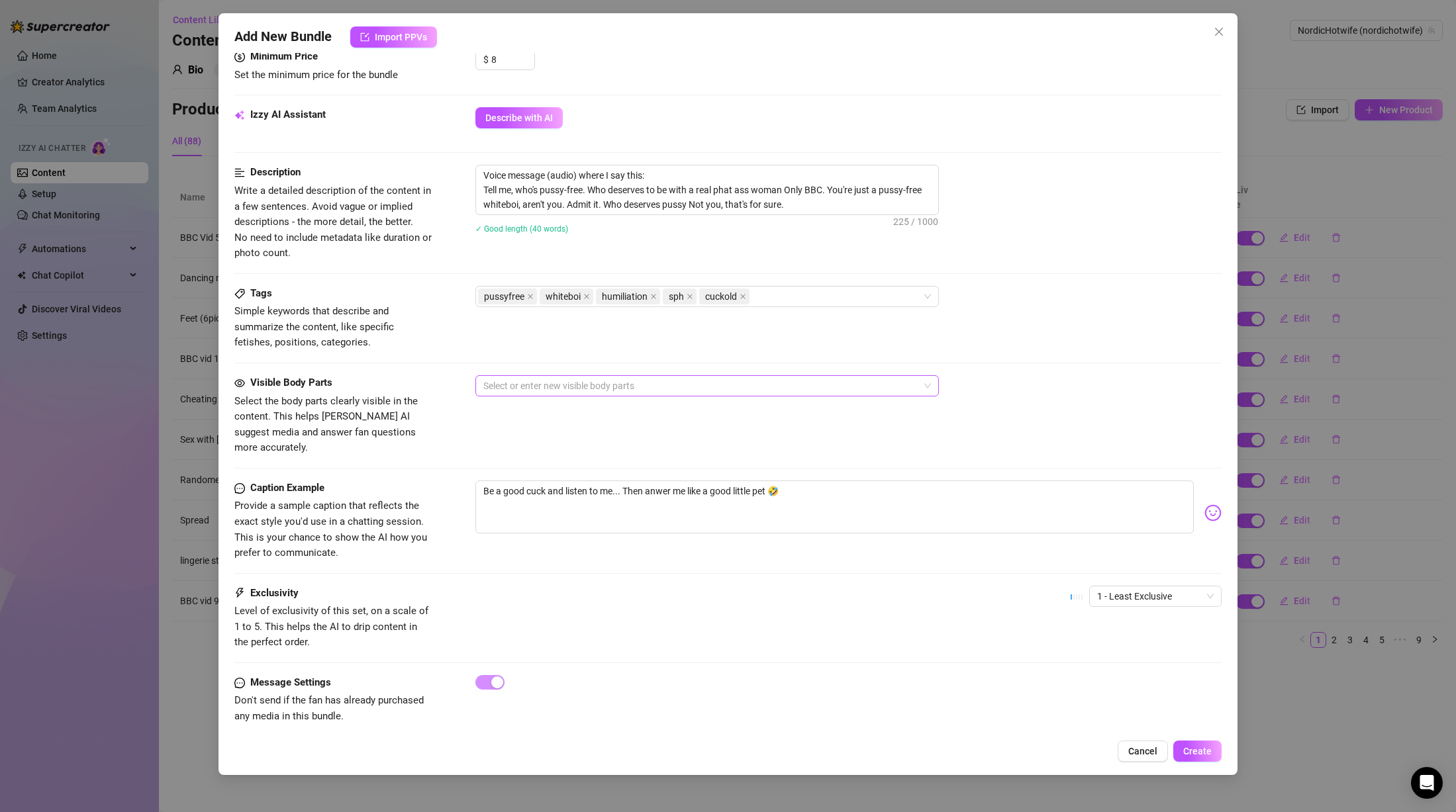
scroll to position [433, 0]
click at [786, 293] on div "pussyfree whiteboi humiliation sph cuckold" at bounding box center [701, 296] width 444 height 19
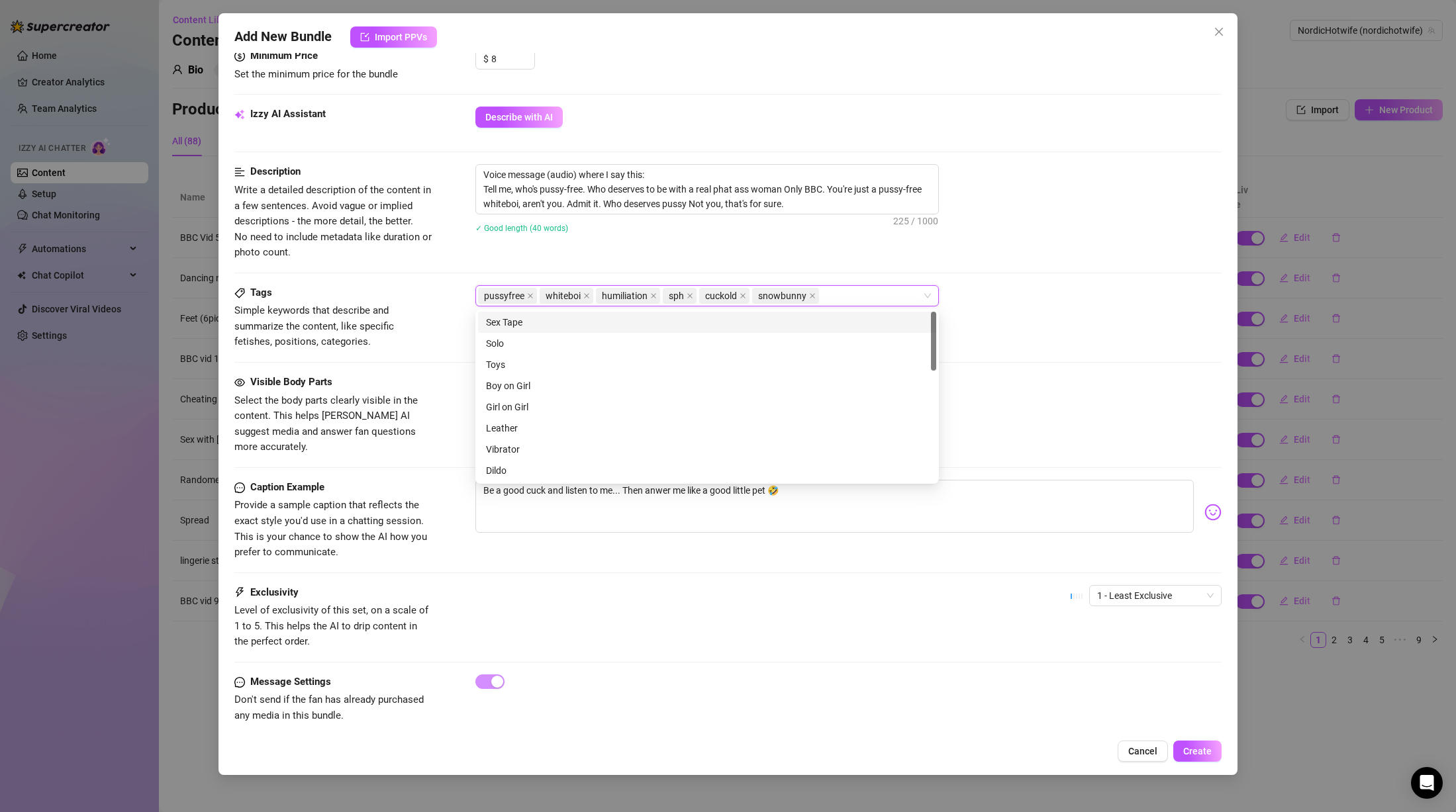
click at [1121, 248] on div "Voice message (audio) where I say this: Tell me, who's pussy-free. Who deserves…" at bounding box center [849, 208] width 746 height 86
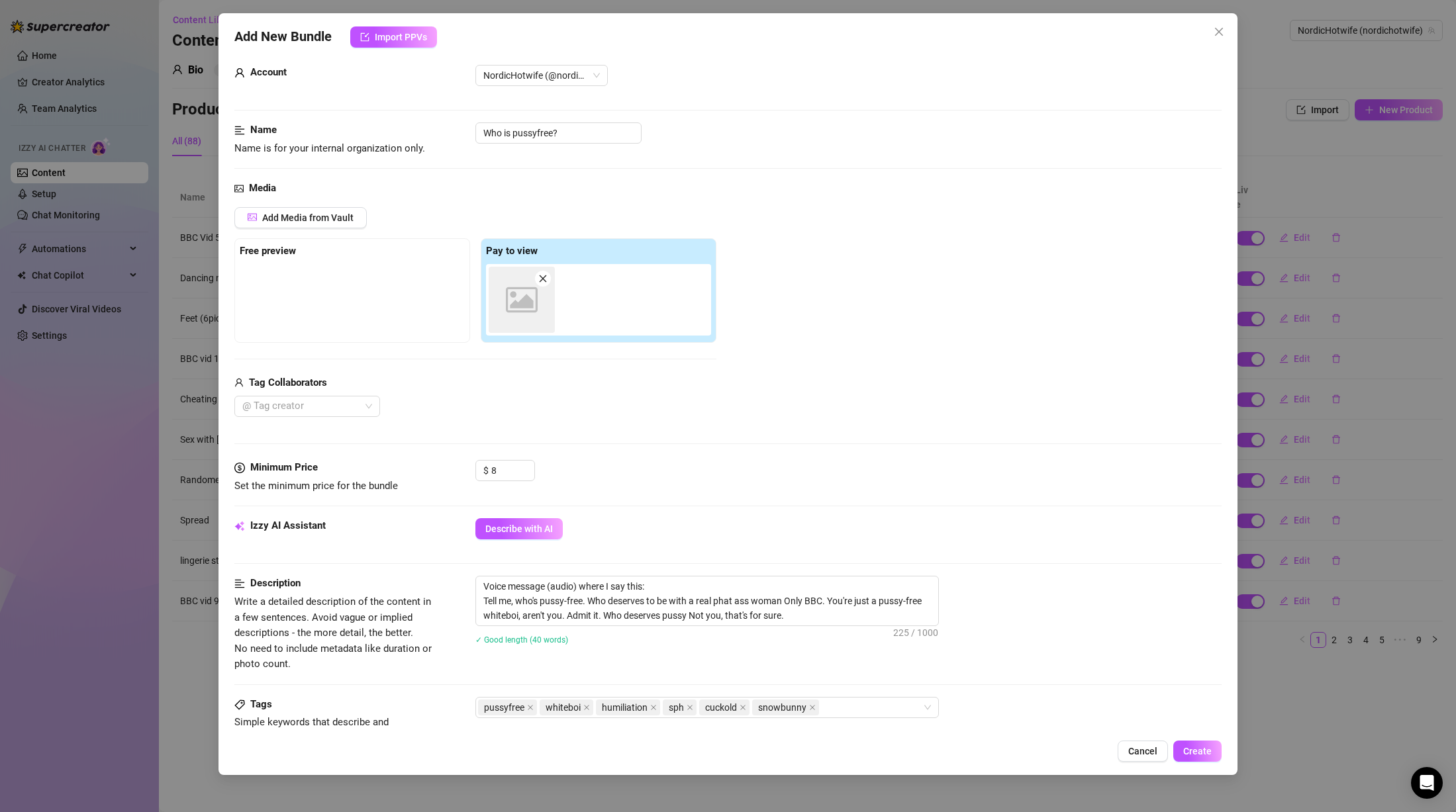
scroll to position [0, 0]
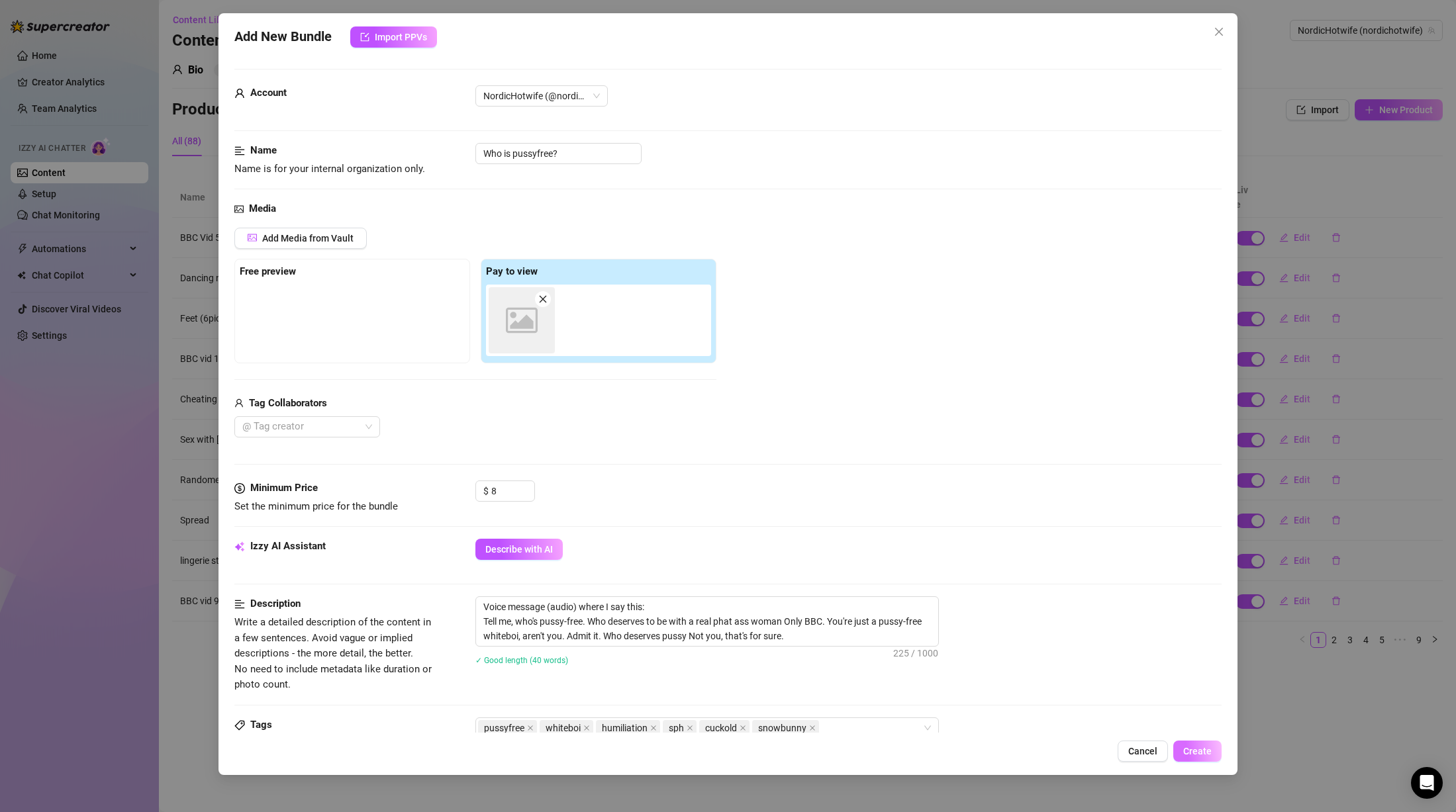
click at [1189, 747] on span "Create" at bounding box center [1198, 752] width 29 height 11
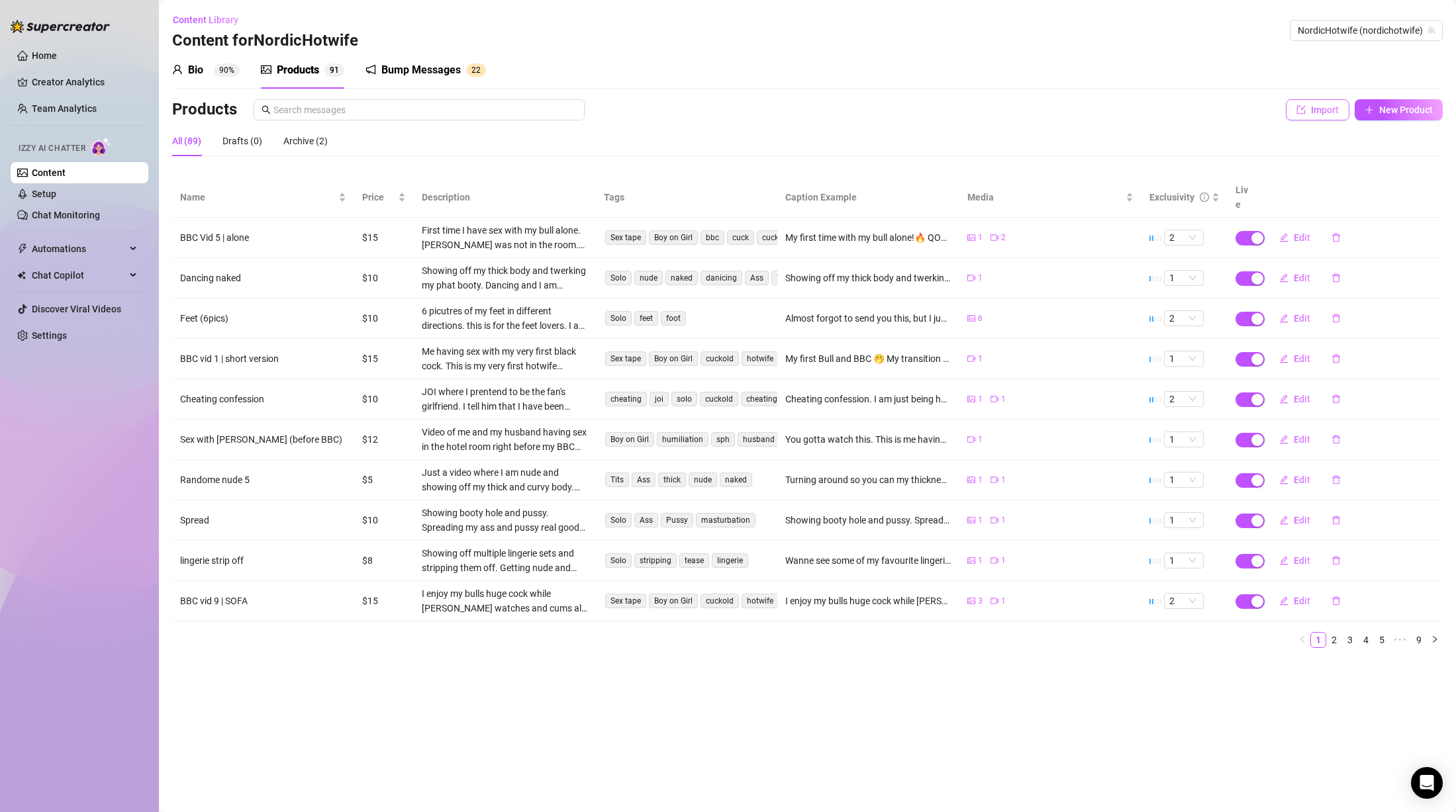
click at [1318, 112] on span "Import" at bounding box center [1325, 110] width 28 height 11
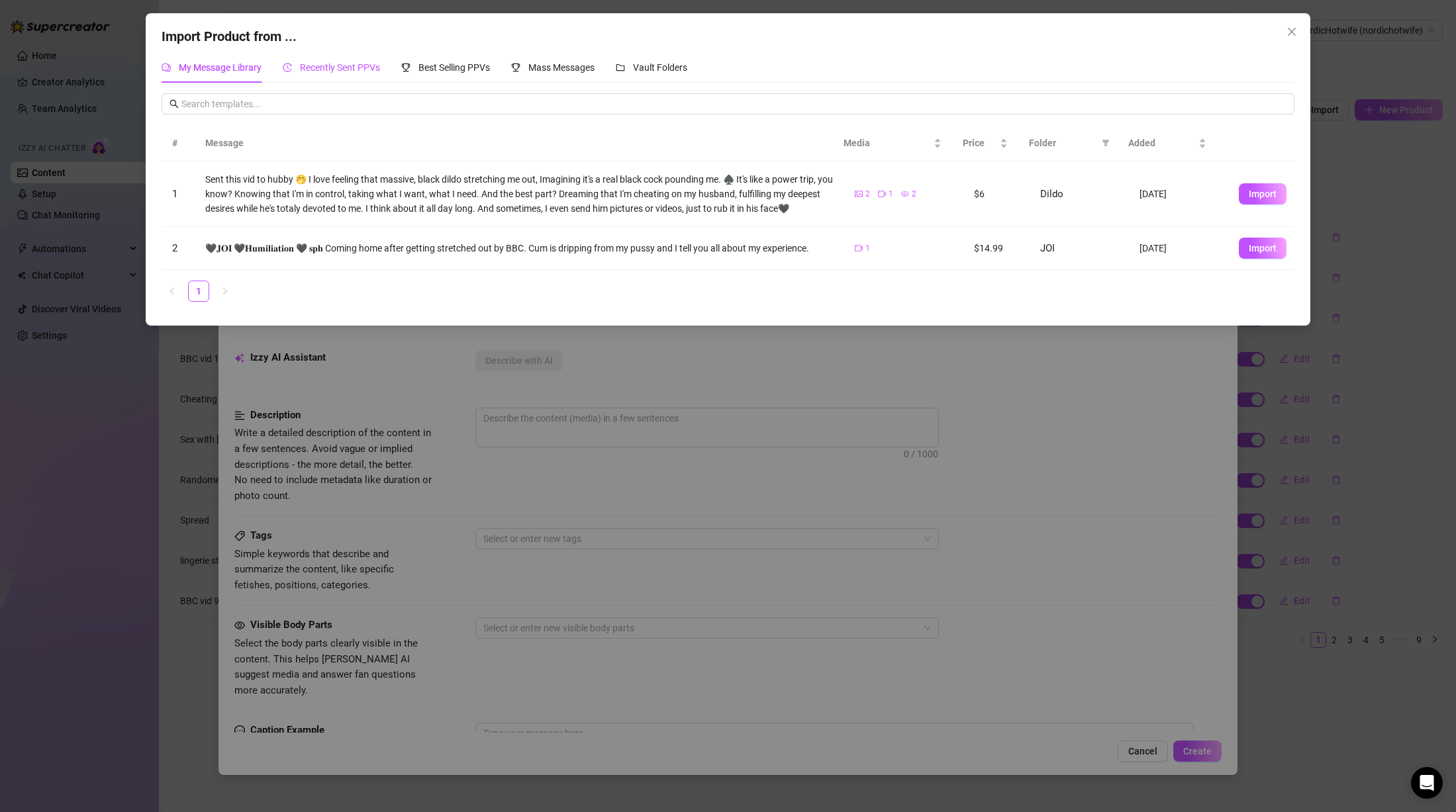
click at [353, 66] on span "Recently Sent PPVs" at bounding box center [340, 67] width 80 height 11
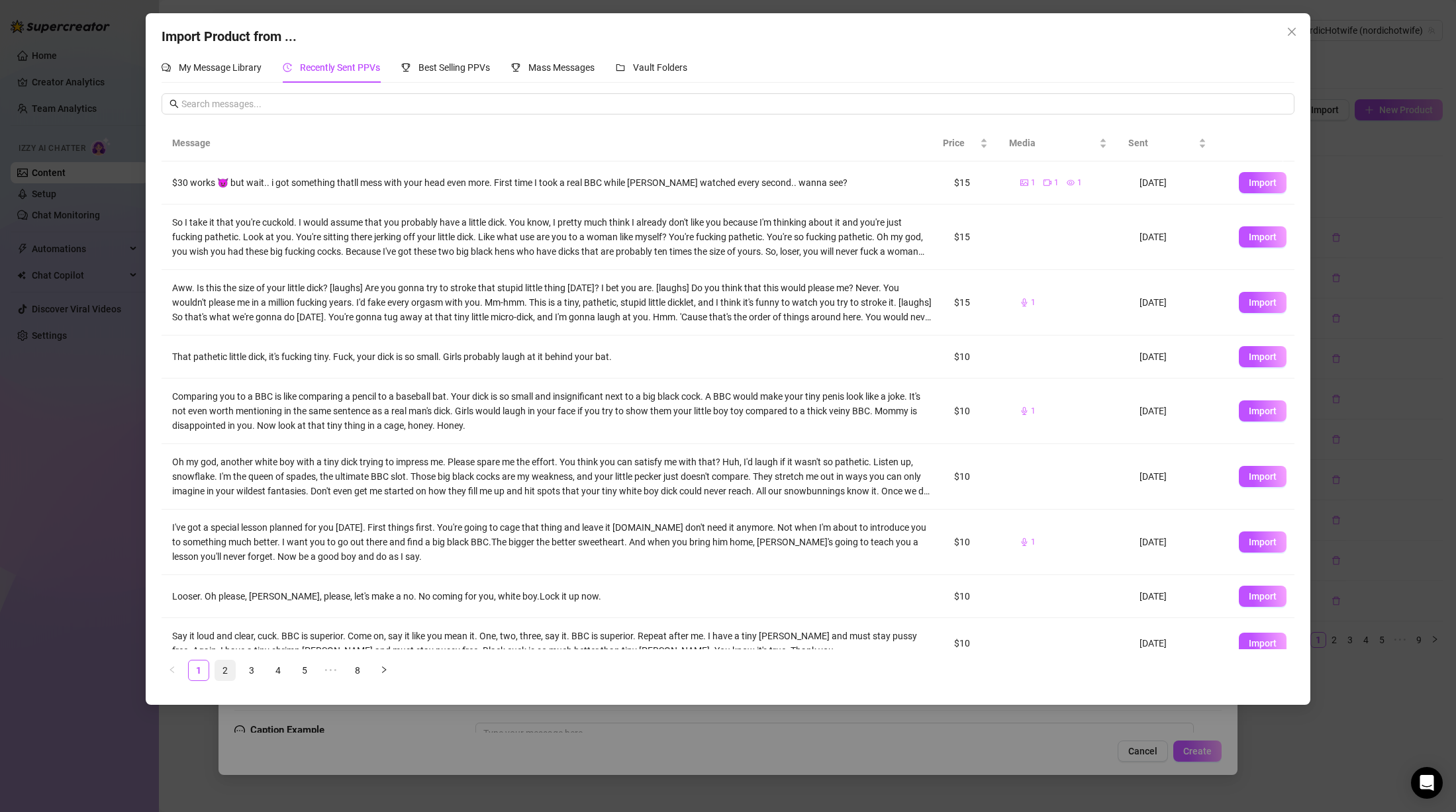
click at [229, 672] on link "2" at bounding box center [225, 671] width 20 height 20
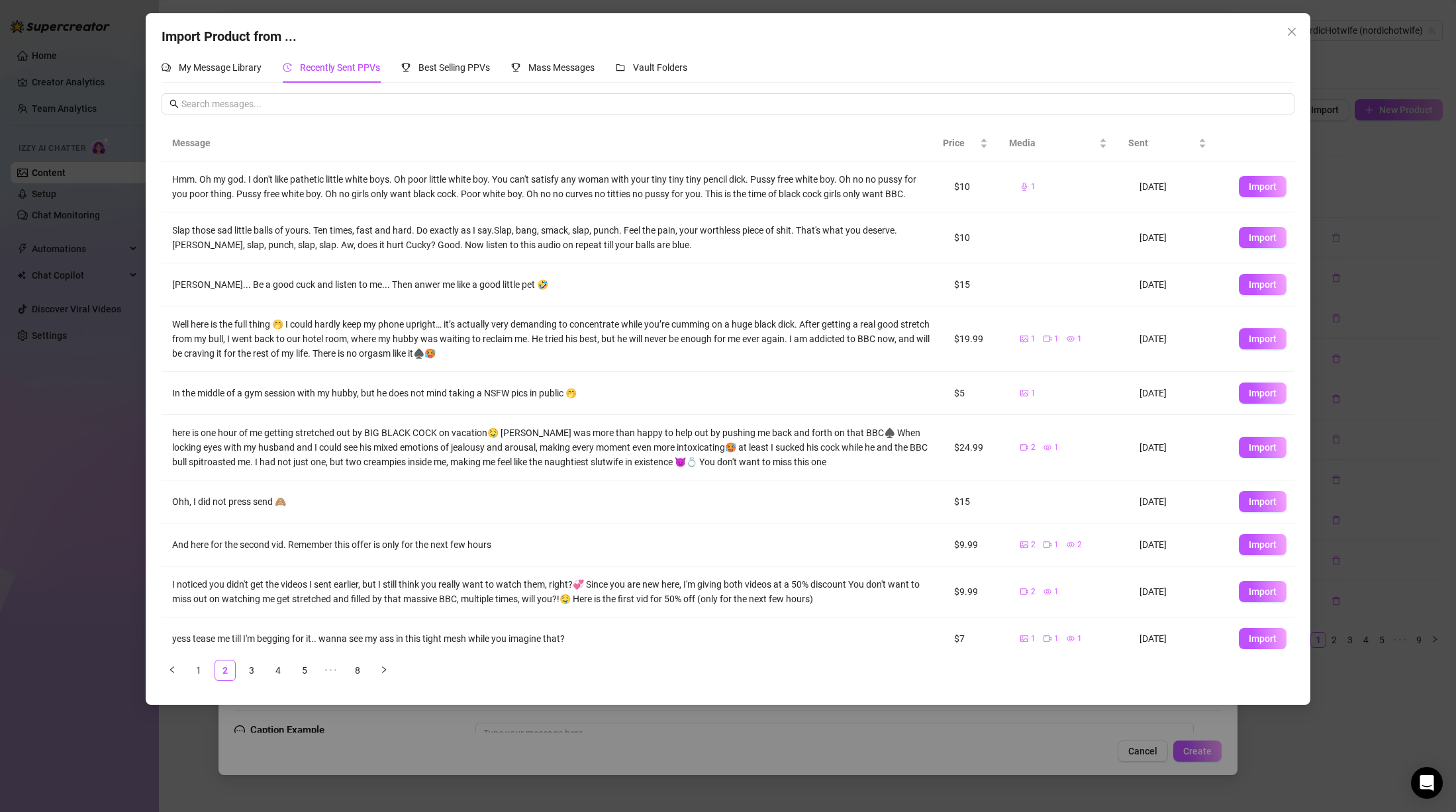
click at [362, 245] on div "Slap those sad little balls of yours. Ten times, fast and hard. Do exactly as I…" at bounding box center [552, 237] width 761 height 29
click at [1249, 236] on span "Import" at bounding box center [1263, 237] width 28 height 11
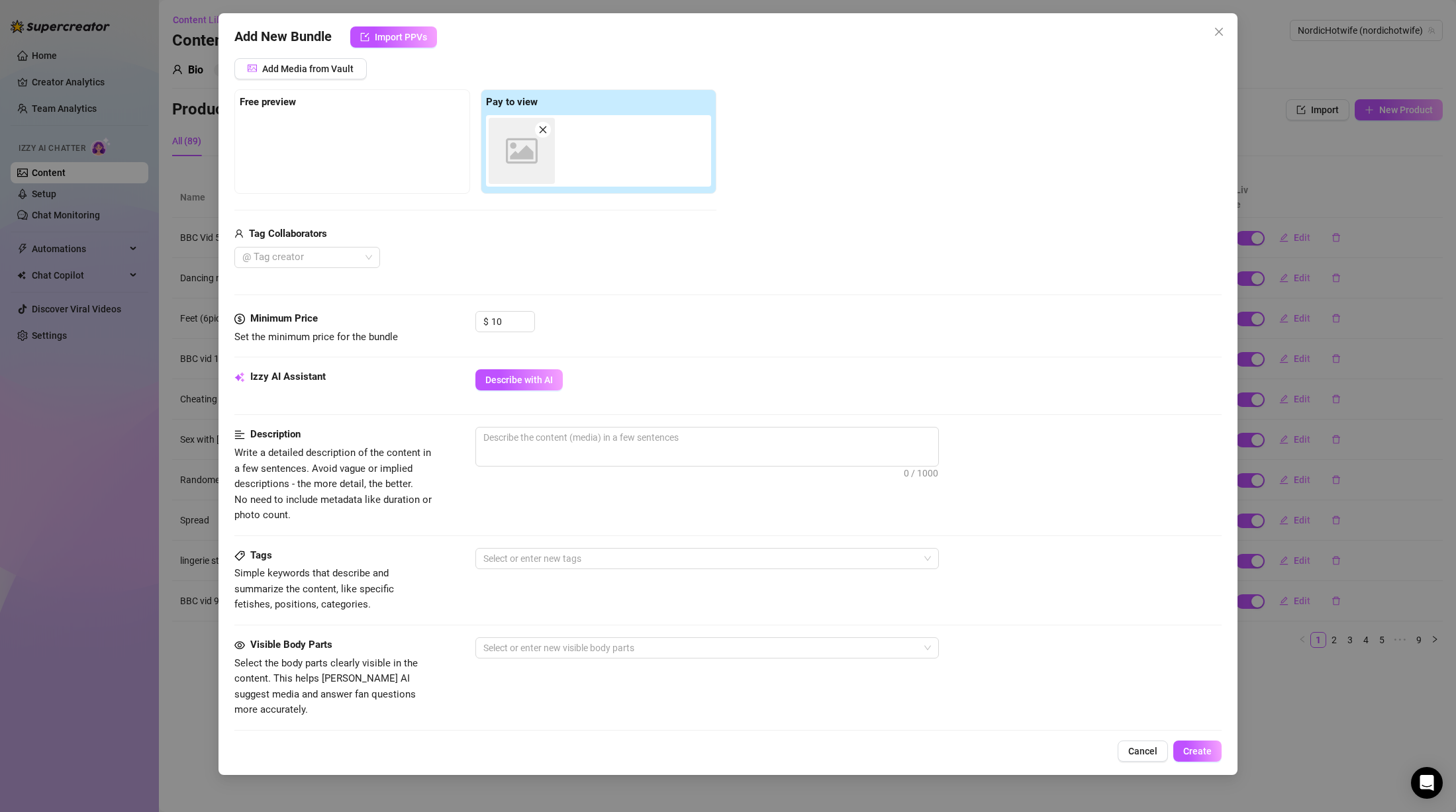
scroll to position [433, 0]
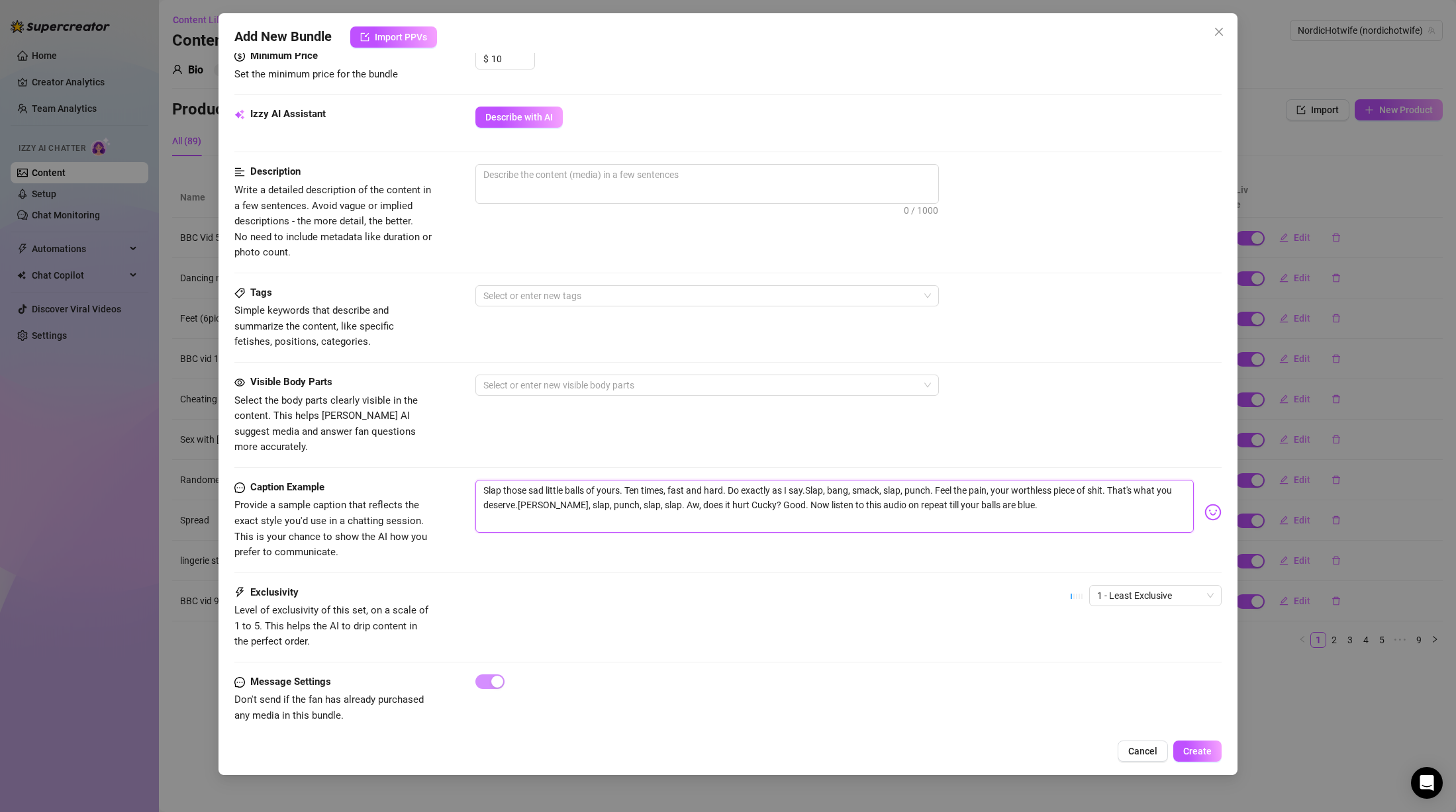
click at [615, 489] on textarea "Slap those sad little balls of yours. Ten times, fast and hard. Do exactly as I…" at bounding box center [835, 506] width 719 height 53
drag, startPoint x: 1056, startPoint y: 490, endPoint x: 419, endPoint y: 463, distance: 637.6
click at [419, 463] on form "Account NordicHotwife (@nordichotwife) Name Name is for your internal organizat…" at bounding box center [728, 192] width 987 height 1112
click at [604, 182] on textarea at bounding box center [707, 174] width 462 height 20
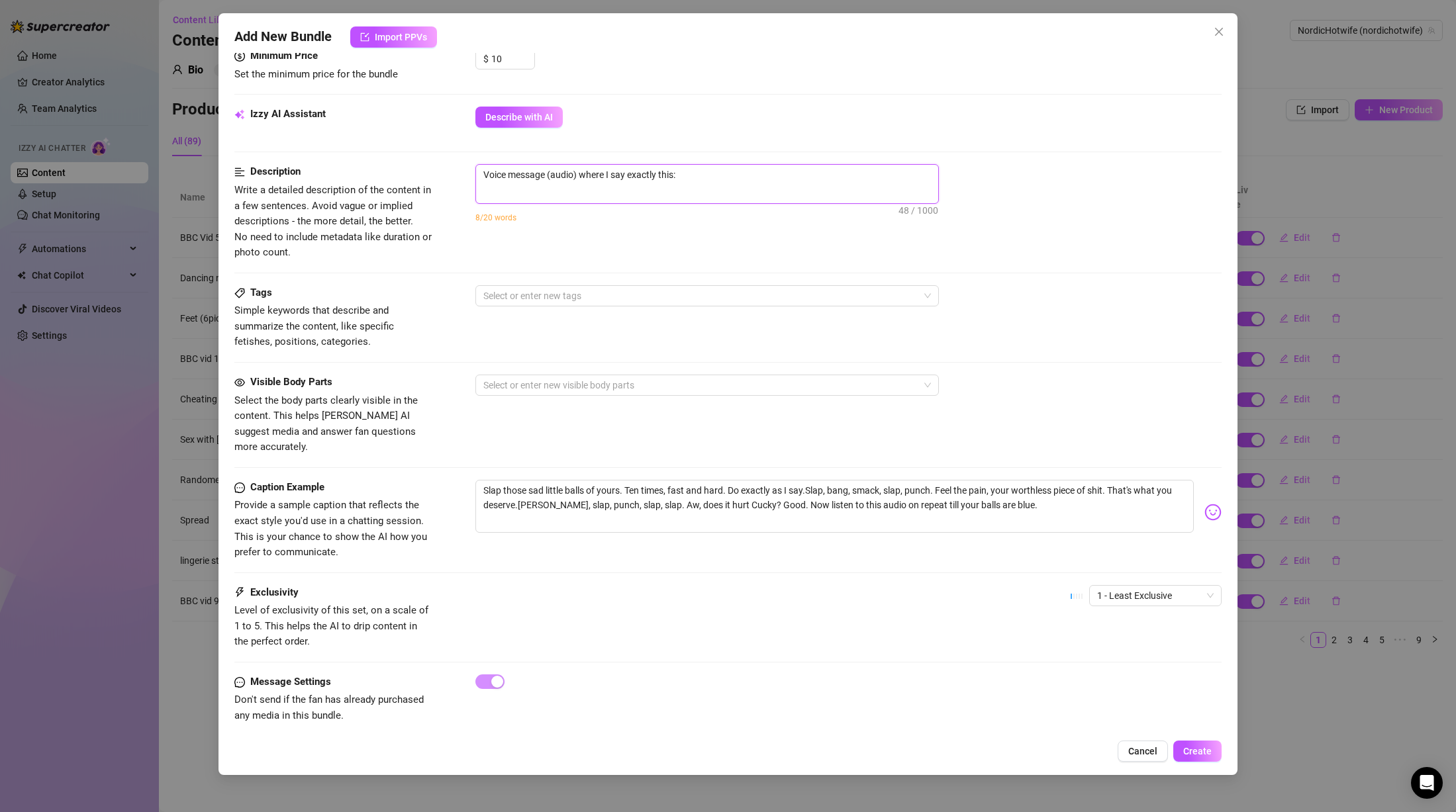
paste textarea "Slap those sad little balls of yours. Ten times, fast and hard. Do exactly as I…"
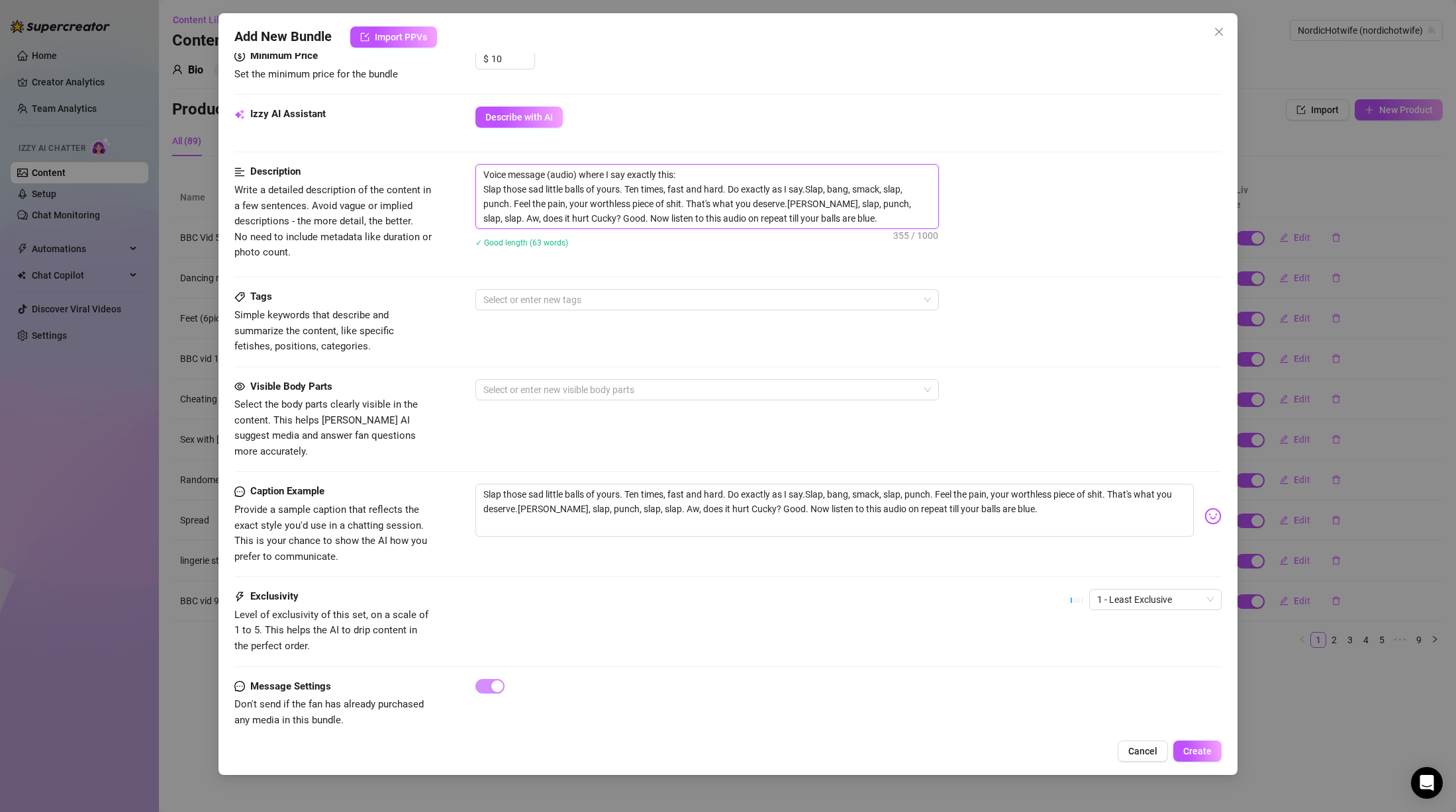
click at [478, 187] on textarea "Voice message (audio) where I say exactly this: Slap those sad little balls of …" at bounding box center [707, 196] width 462 height 64
click at [862, 215] on textarea "Voice message (audio) where I say exactly this: "Slap those sad little balls of…" at bounding box center [707, 196] width 462 height 64
drag, startPoint x: 662, startPoint y: 167, endPoint x: 431, endPoint y: 147, distance: 231.9
click at [431, 147] on form "Account NordicHotwife (@nordichotwife) Name Name is for your internal organizat…" at bounding box center [728, 194] width 987 height 1116
click at [641, 495] on textarea "Slap those sad little balls of yours. Ten times, fast and hard. Do exactly as I…" at bounding box center [835, 510] width 719 height 53
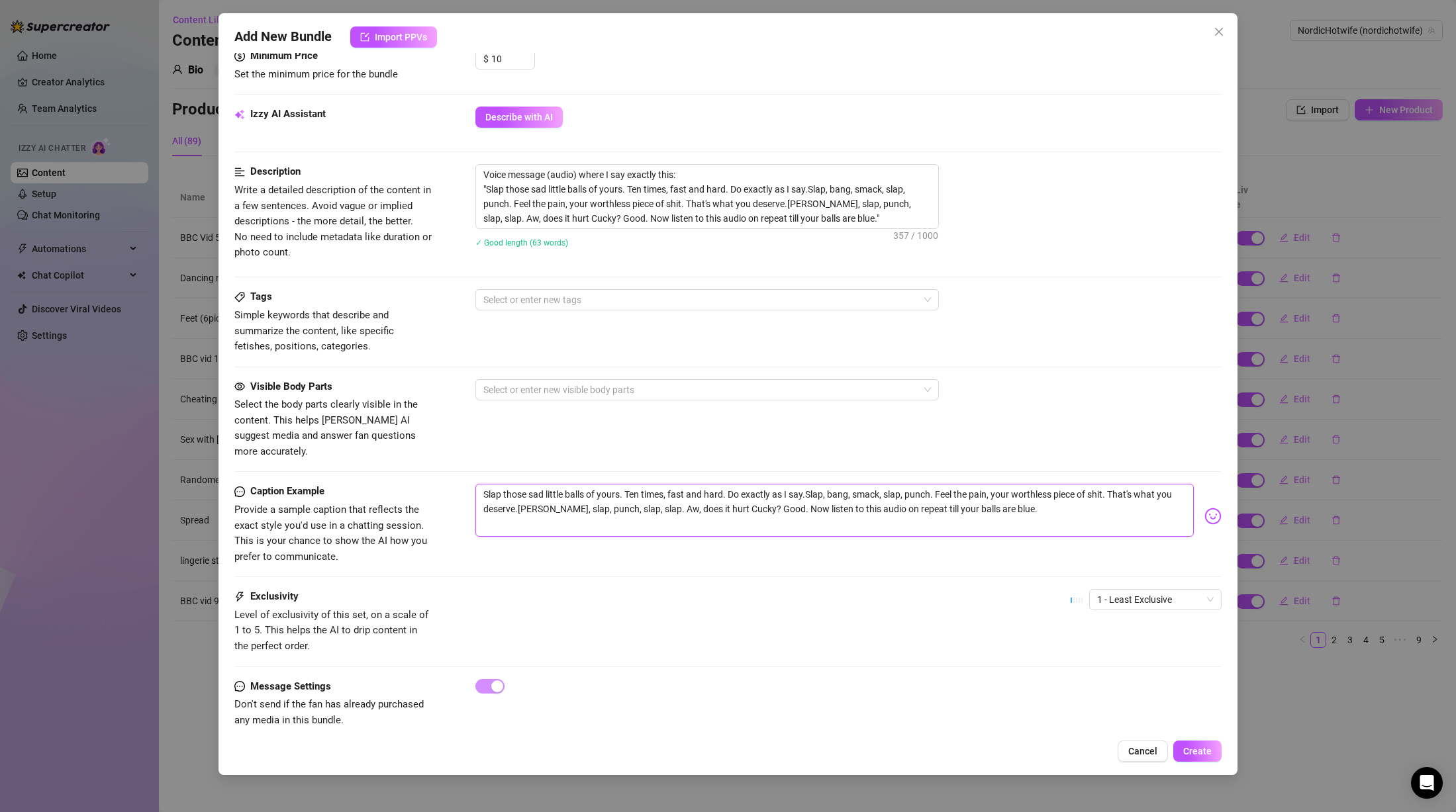
drag, startPoint x: 927, startPoint y: 482, endPoint x: 394, endPoint y: 459, distance: 533.5
click at [394, 459] on form "Account NordicHotwife (@nordichotwife) Name Name is for your internal organizat…" at bounding box center [728, 194] width 987 height 1116
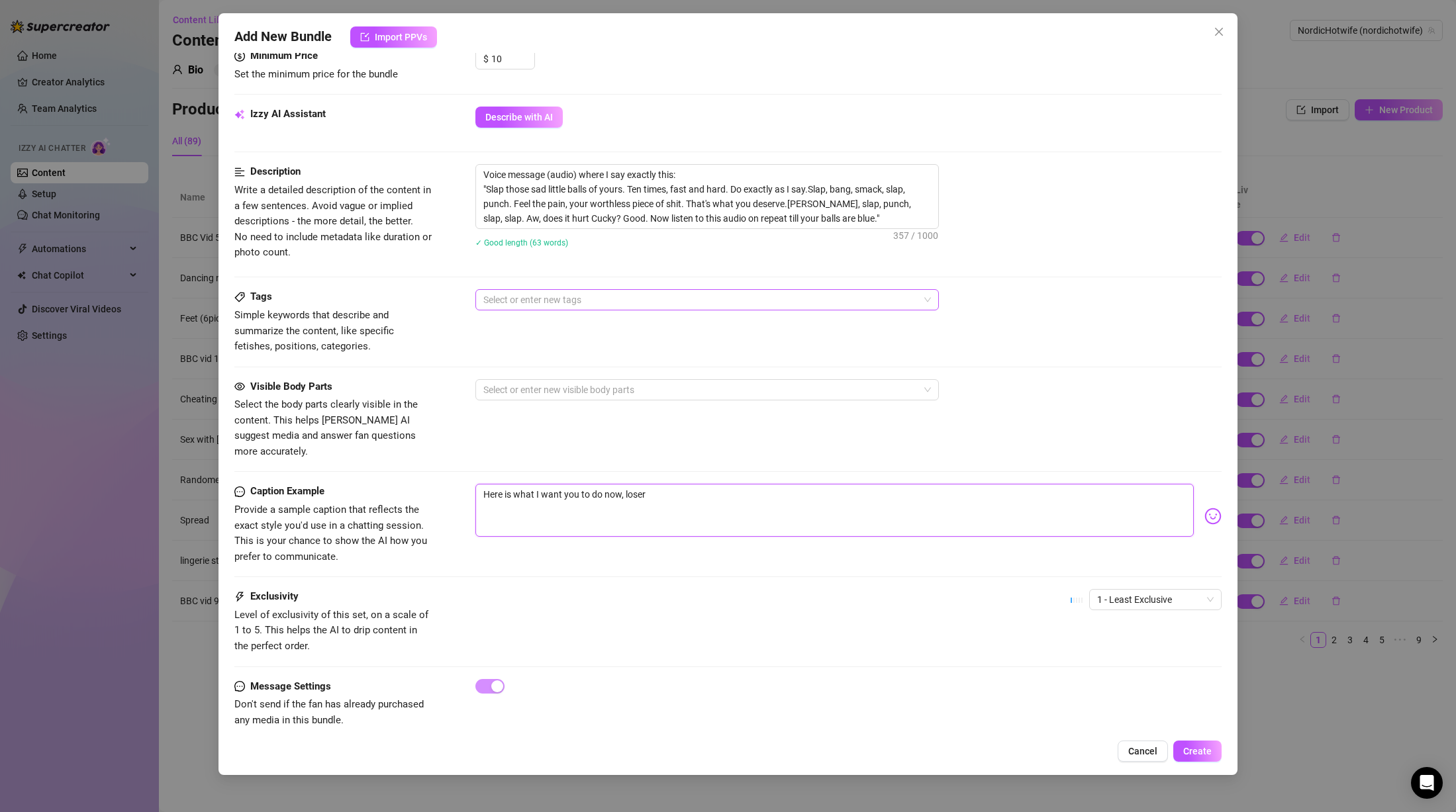
click at [531, 298] on div at bounding box center [701, 299] width 444 height 19
click at [699, 484] on textarea "Here is what I want you to do now, loser" at bounding box center [835, 510] width 719 height 53
click at [619, 484] on textarea "Here is what I want you to do now, loser" at bounding box center [835, 510] width 719 height 53
click at [612, 484] on textarea "Here is what I want you to do now, loser" at bounding box center [835, 510] width 719 height 53
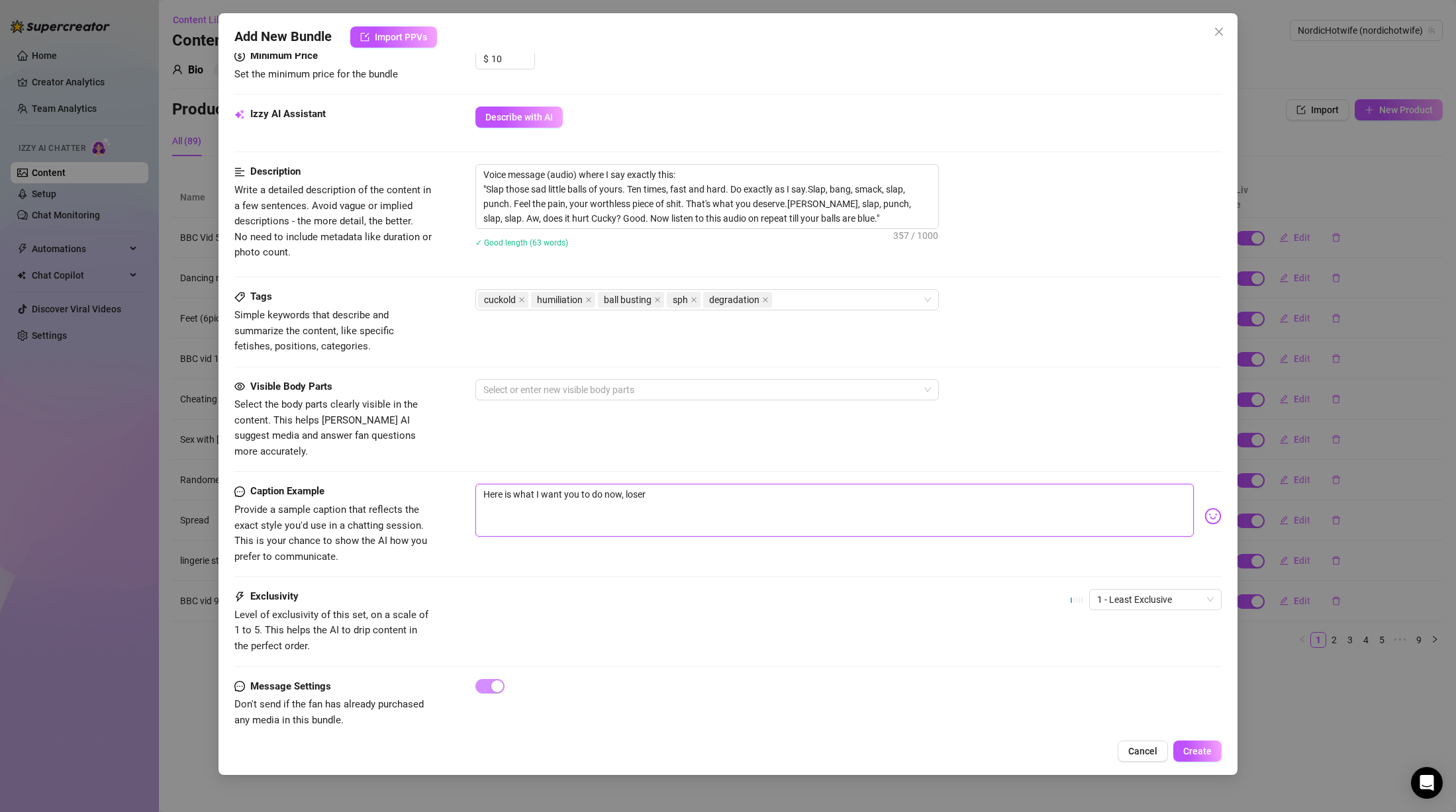
click at [612, 484] on textarea "Here is what I want you to do now, loser" at bounding box center [835, 510] width 719 height 53
click at [706, 494] on textarea "Here is what I want you to do, loser" at bounding box center [835, 510] width 719 height 53
click at [800, 298] on div "cuckold humiliation ball busting sph degradation" at bounding box center [701, 299] width 444 height 19
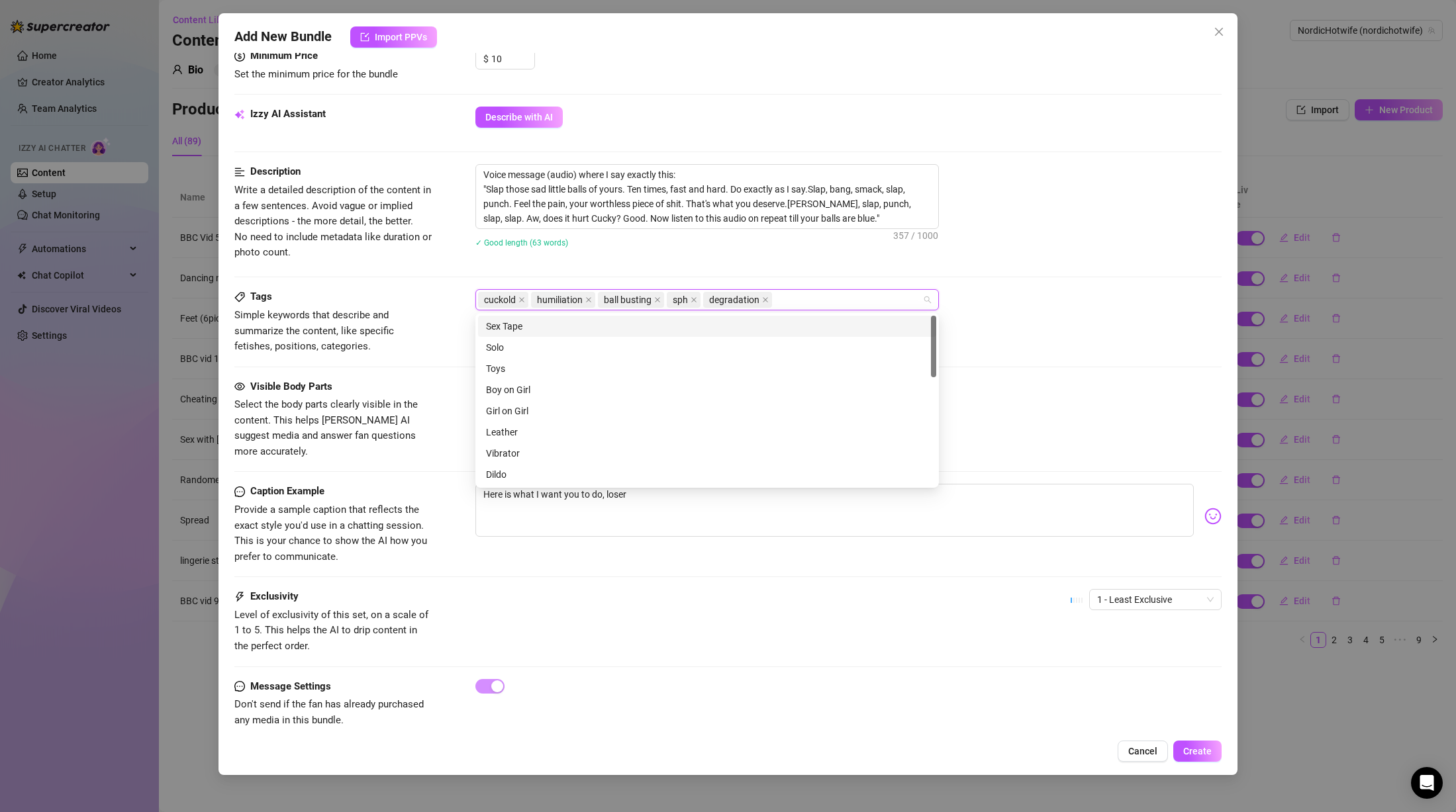
click at [1012, 306] on div "cuckold humiliation ball busting sph degradation" at bounding box center [849, 300] width 746 height 22
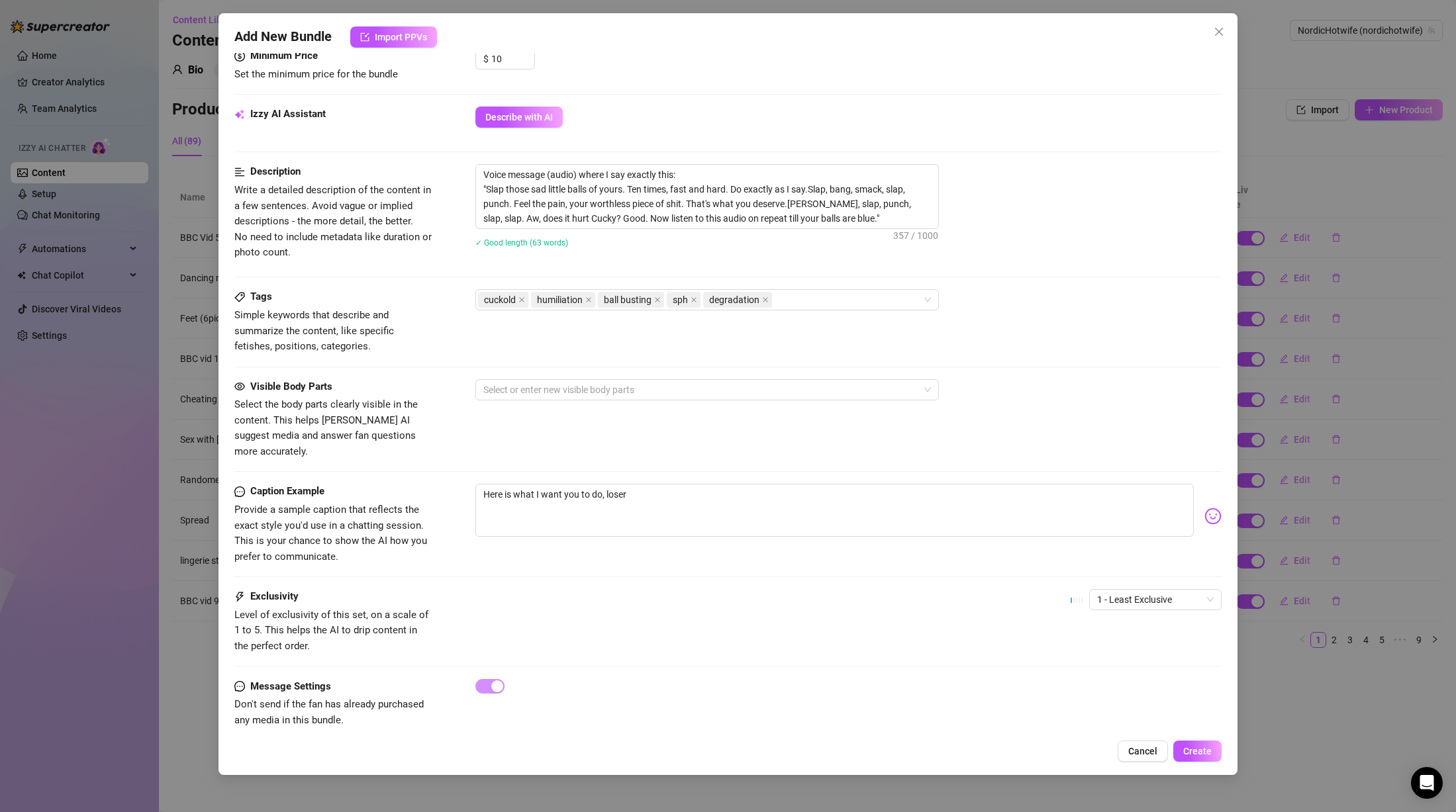
scroll to position [437, 0]
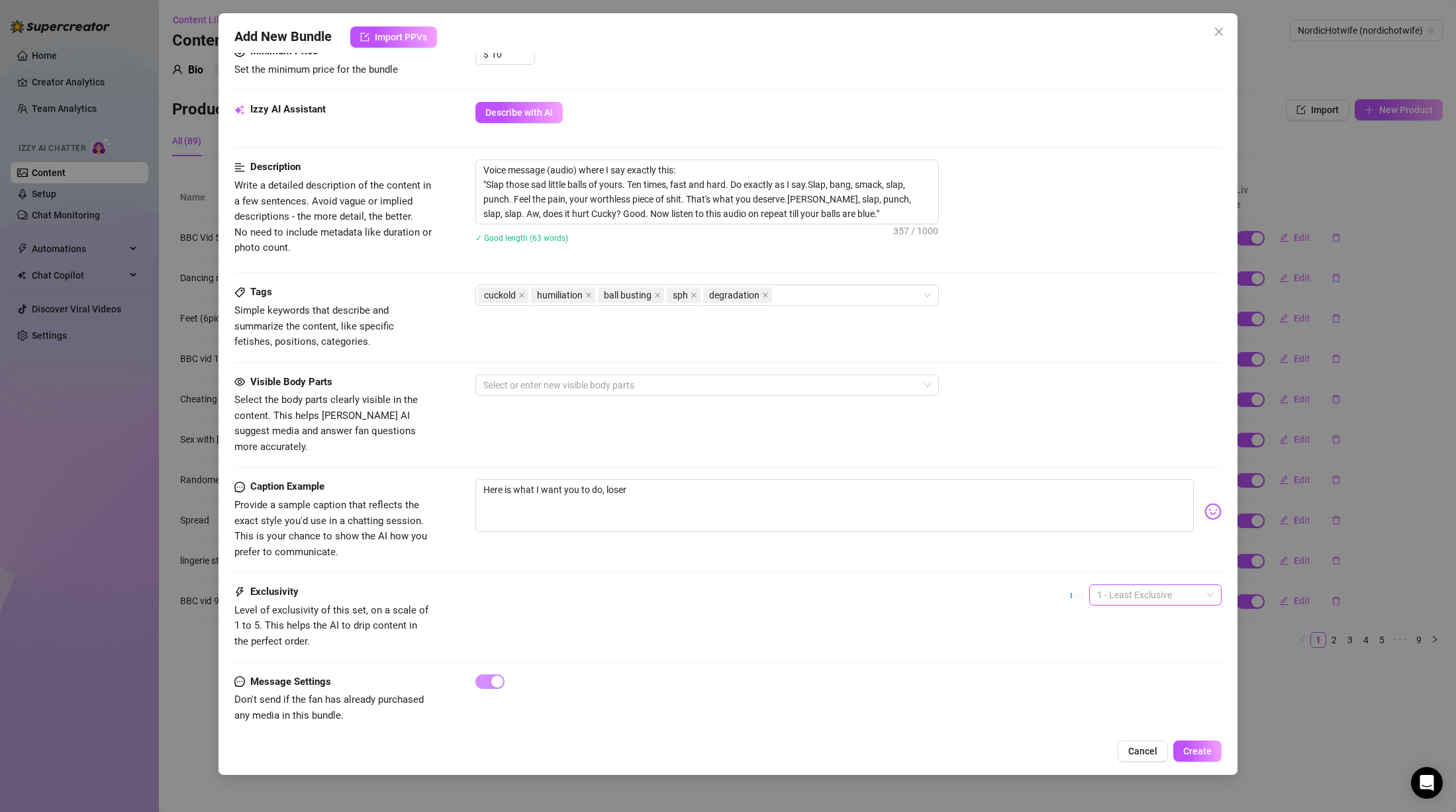
click at [1114, 585] on span "1 - Least Exclusive" at bounding box center [1156, 595] width 117 height 20
click at [1113, 646] on div "3" at bounding box center [1144, 648] width 112 height 14
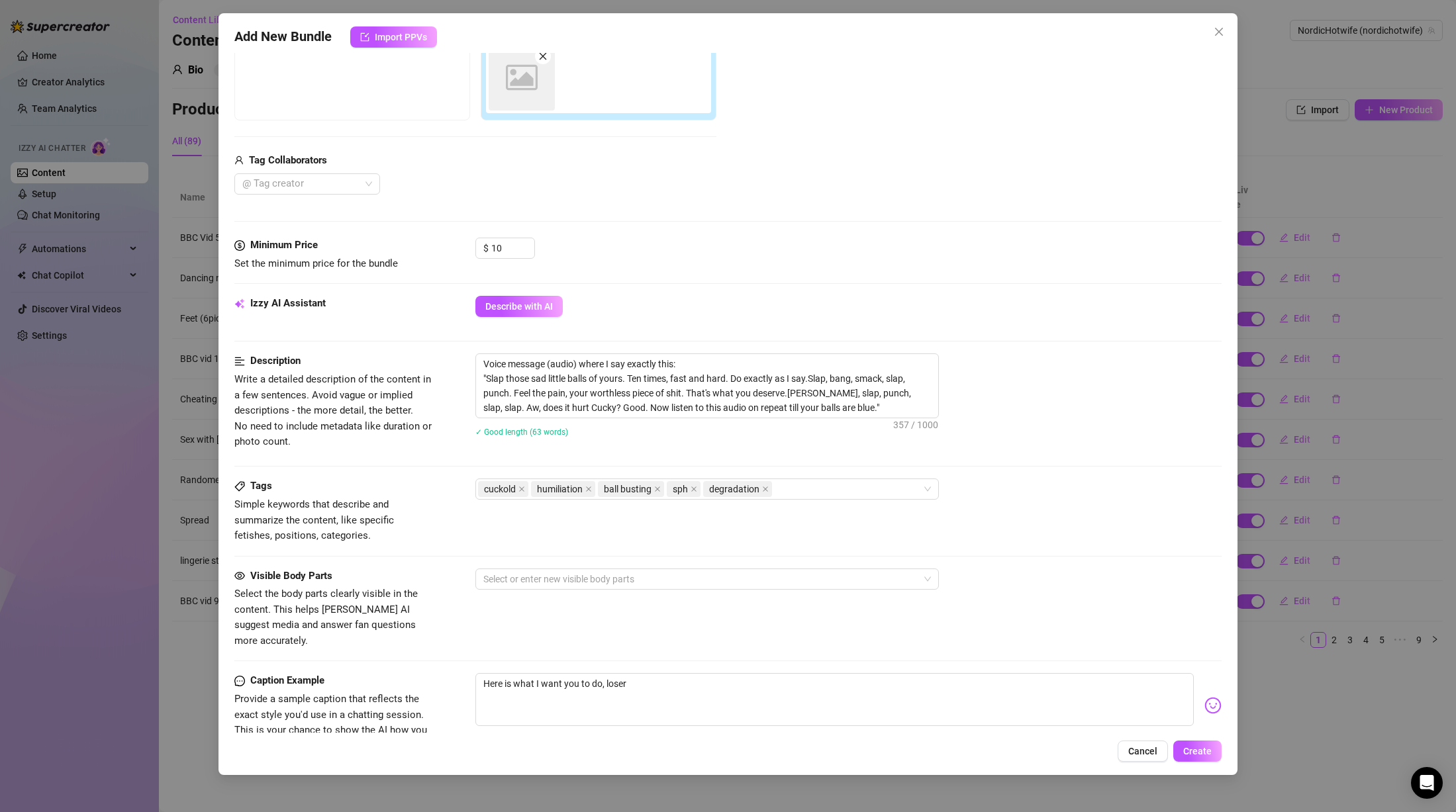
scroll to position [40, 0]
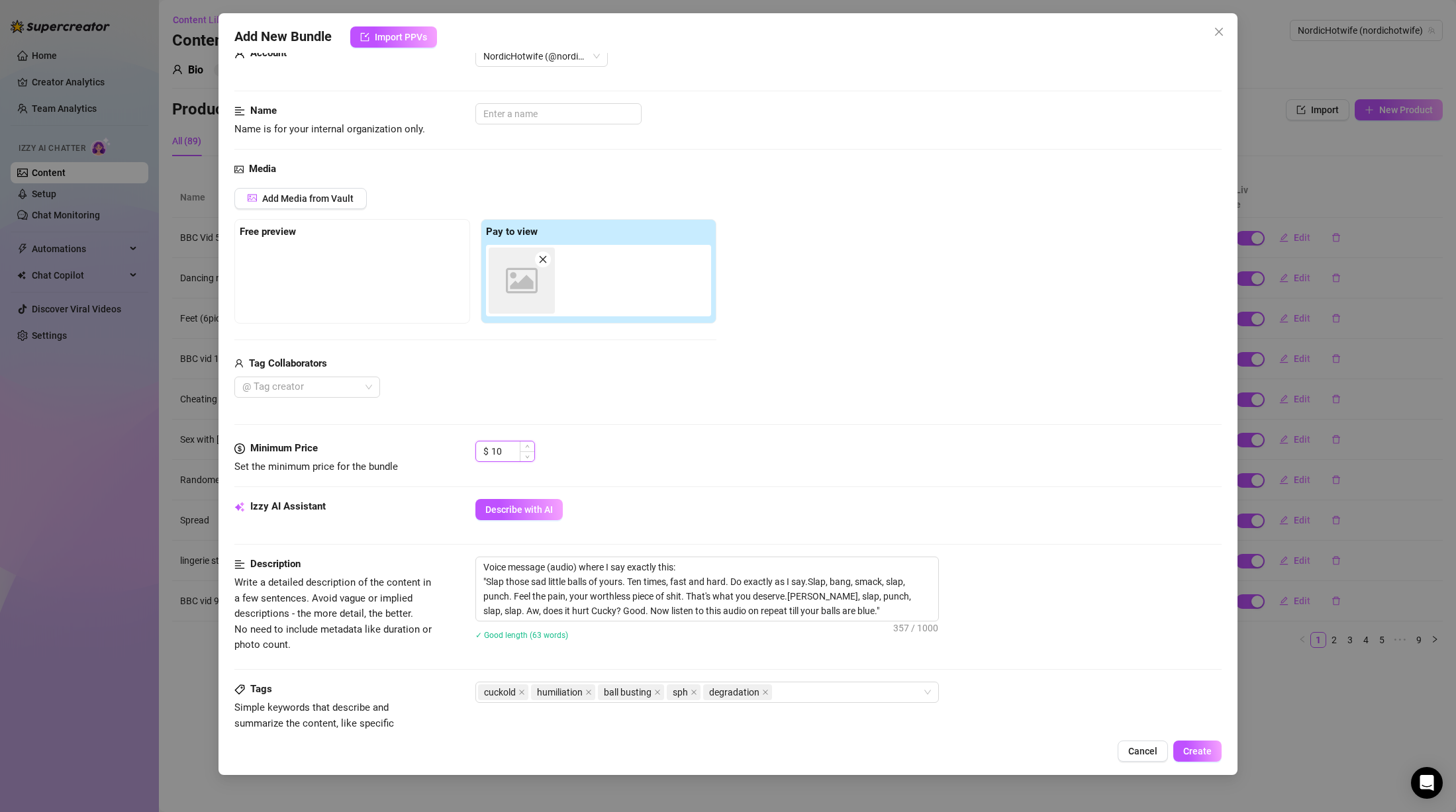
drag, startPoint x: 513, startPoint y: 453, endPoint x: 485, endPoint y: 455, distance: 28.1
click at [485, 455] on div "$ 10" at bounding box center [505, 451] width 59 height 22
click at [968, 528] on div "Izzy AI Assistant Describe with AI" at bounding box center [728, 515] width 987 height 33
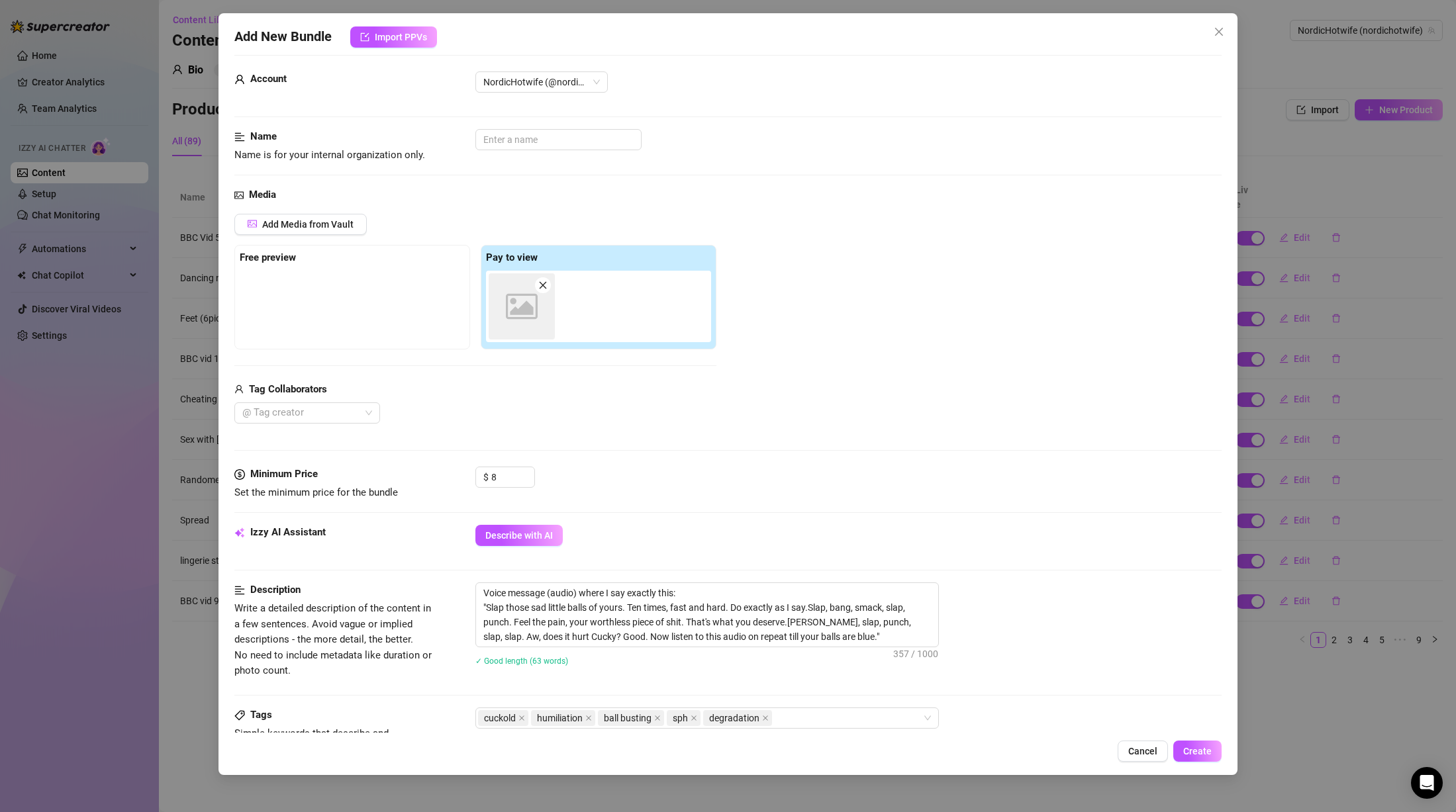
scroll to position [0, 0]
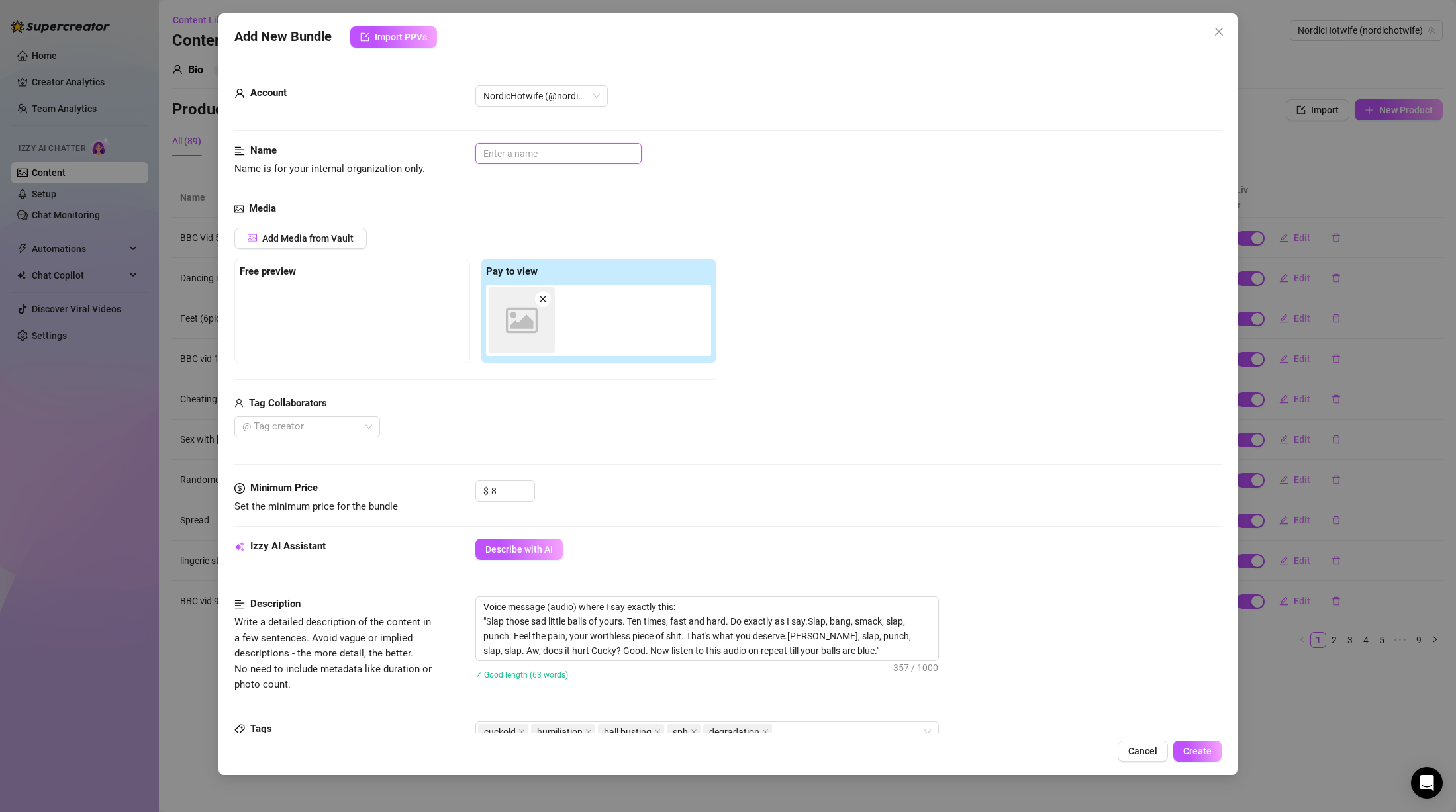
click at [558, 150] on input "text" at bounding box center [558, 154] width 166 height 22
click at [1206, 754] on span "Create" at bounding box center [1198, 752] width 29 height 11
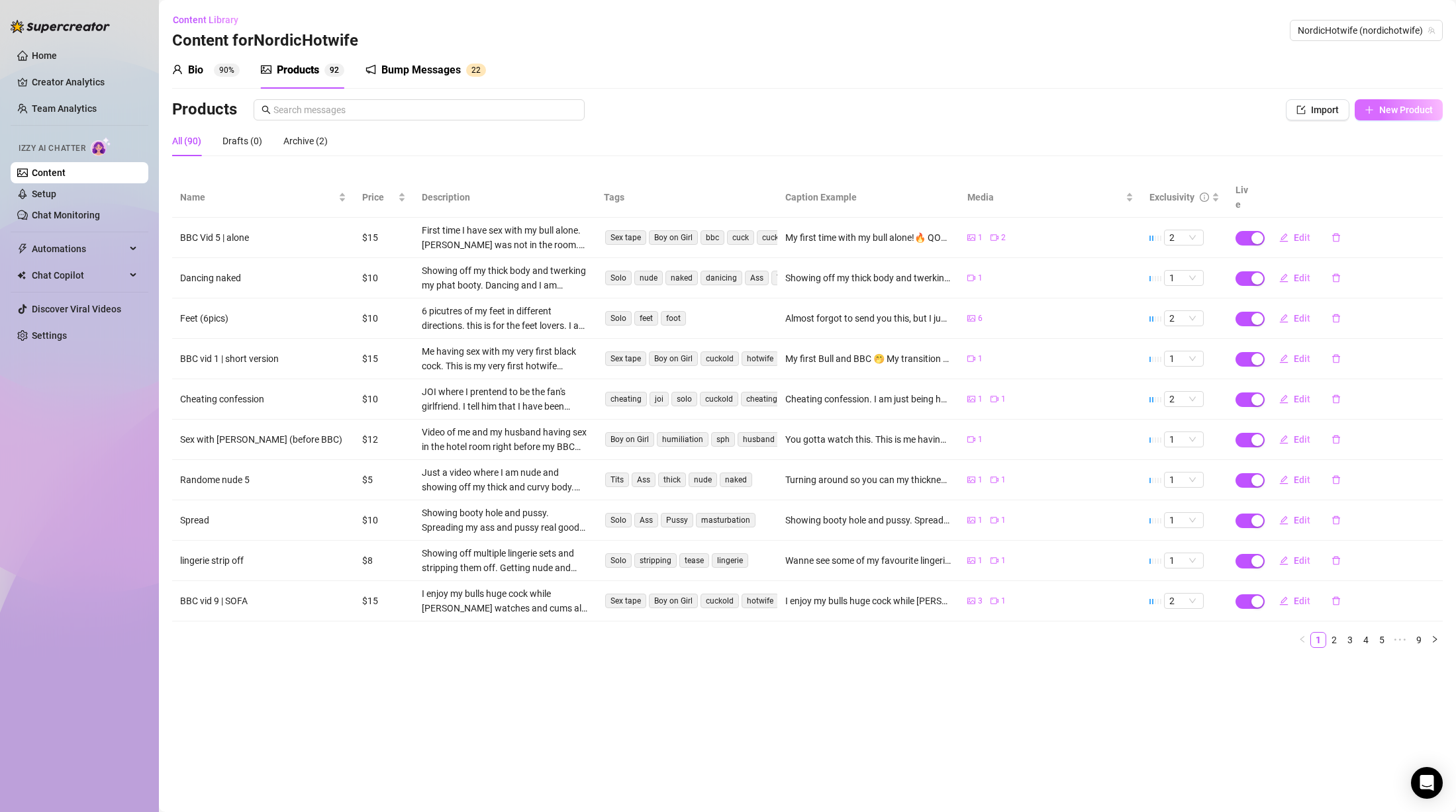
click at [1394, 107] on span "New Product" at bounding box center [1407, 110] width 54 height 11
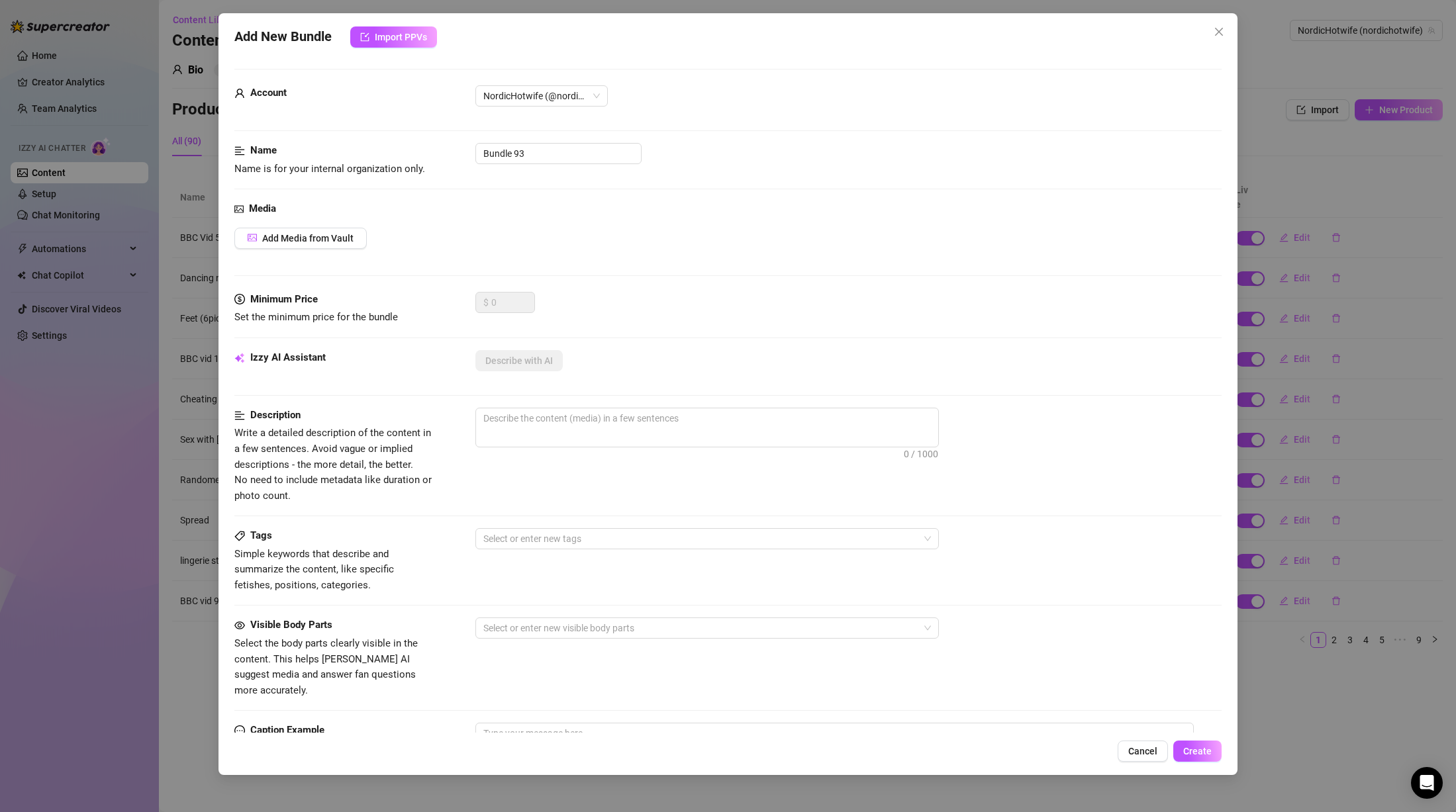
click at [1332, 359] on div "Add New Bundle Import PPVs Account NordicHotwife (@nordichotwife) Name Name is …" at bounding box center [728, 406] width 1456 height 812
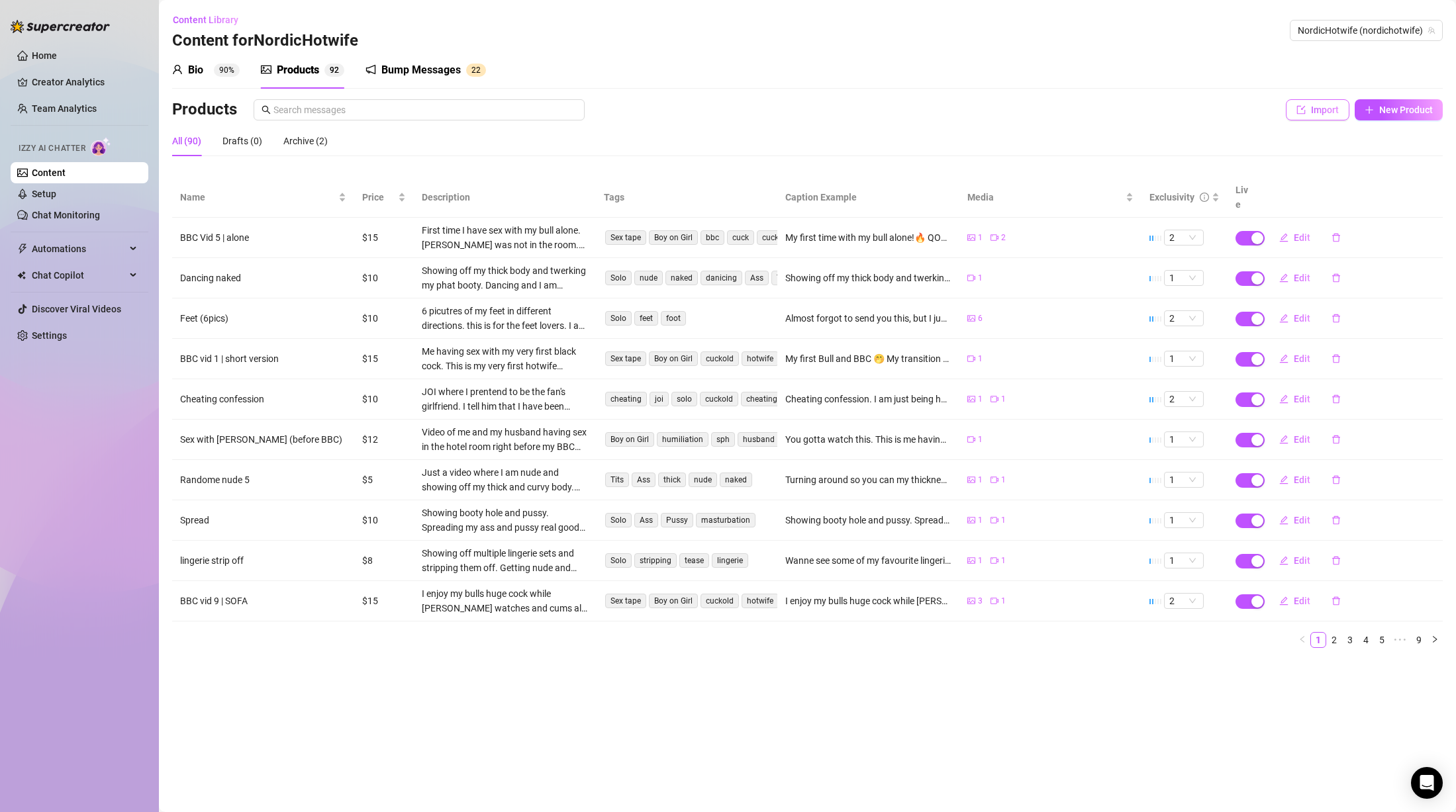
click at [1324, 105] on span "Import" at bounding box center [1325, 110] width 28 height 11
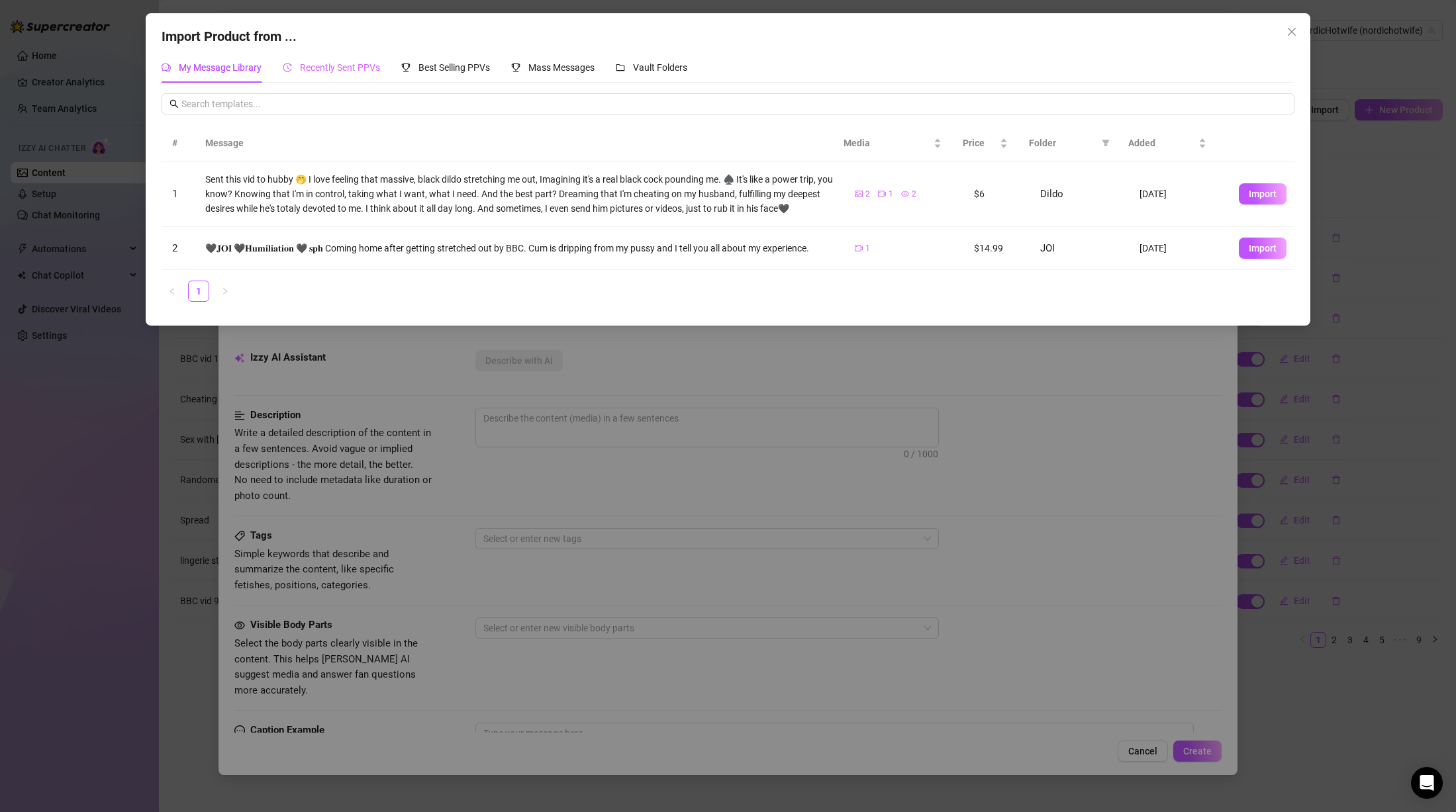
click at [344, 57] on div "Recently Sent PPVs" at bounding box center [331, 67] width 97 height 31
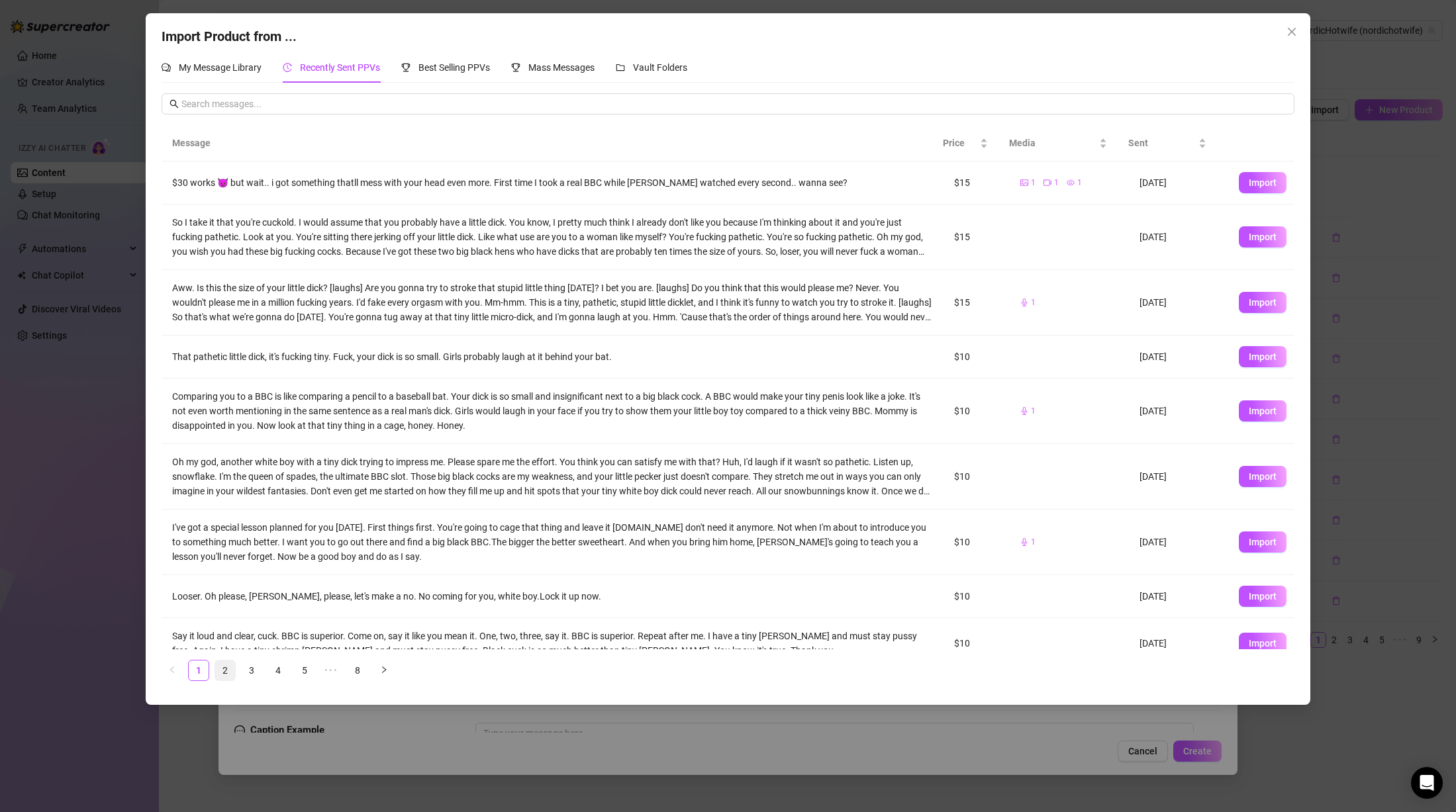
click at [221, 669] on link "2" at bounding box center [225, 671] width 20 height 20
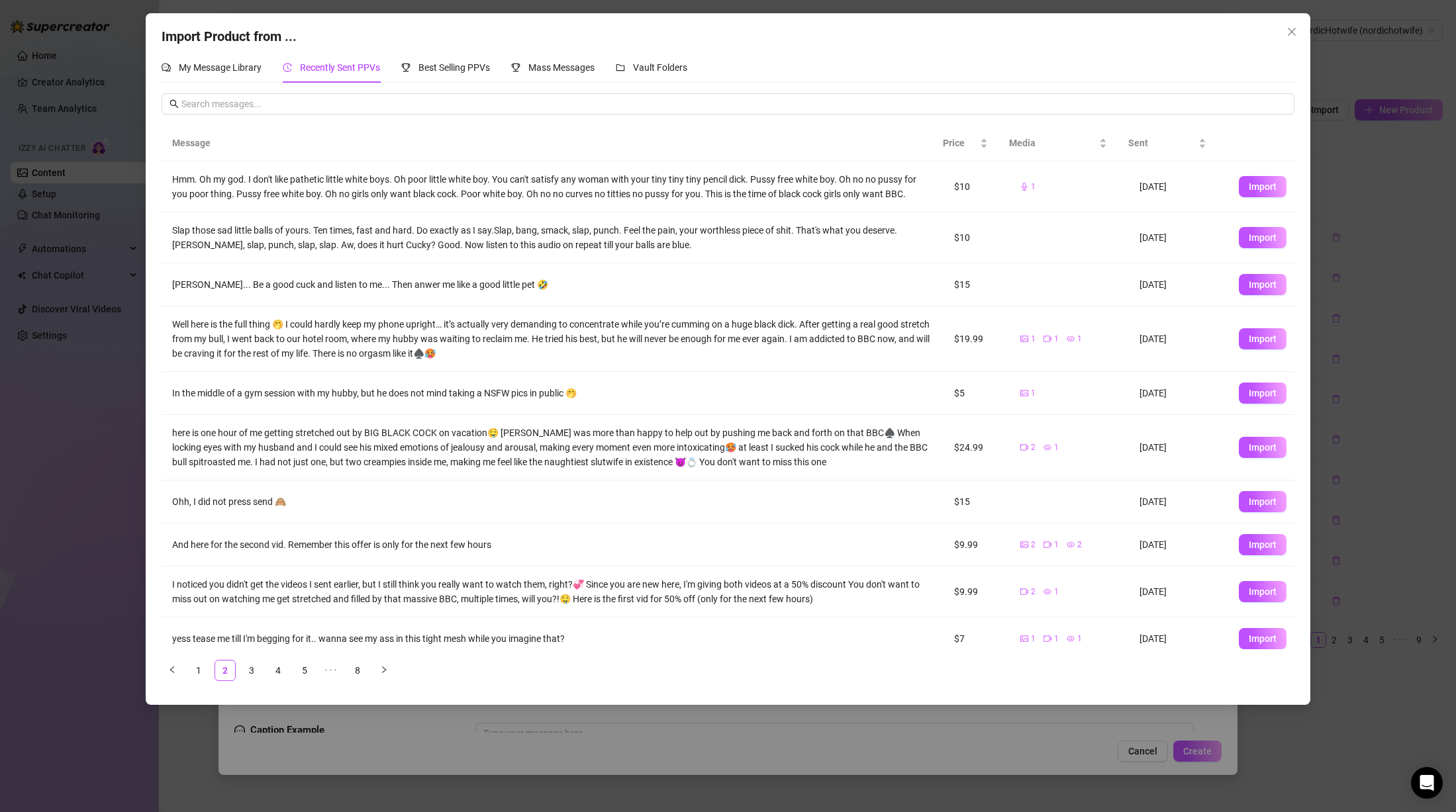
click at [363, 183] on div "Hmm. Oh my god. I don't like pathetic little white boys. Oh poor little white b…" at bounding box center [552, 186] width 761 height 29
click at [1249, 183] on span "Import" at bounding box center [1263, 187] width 28 height 11
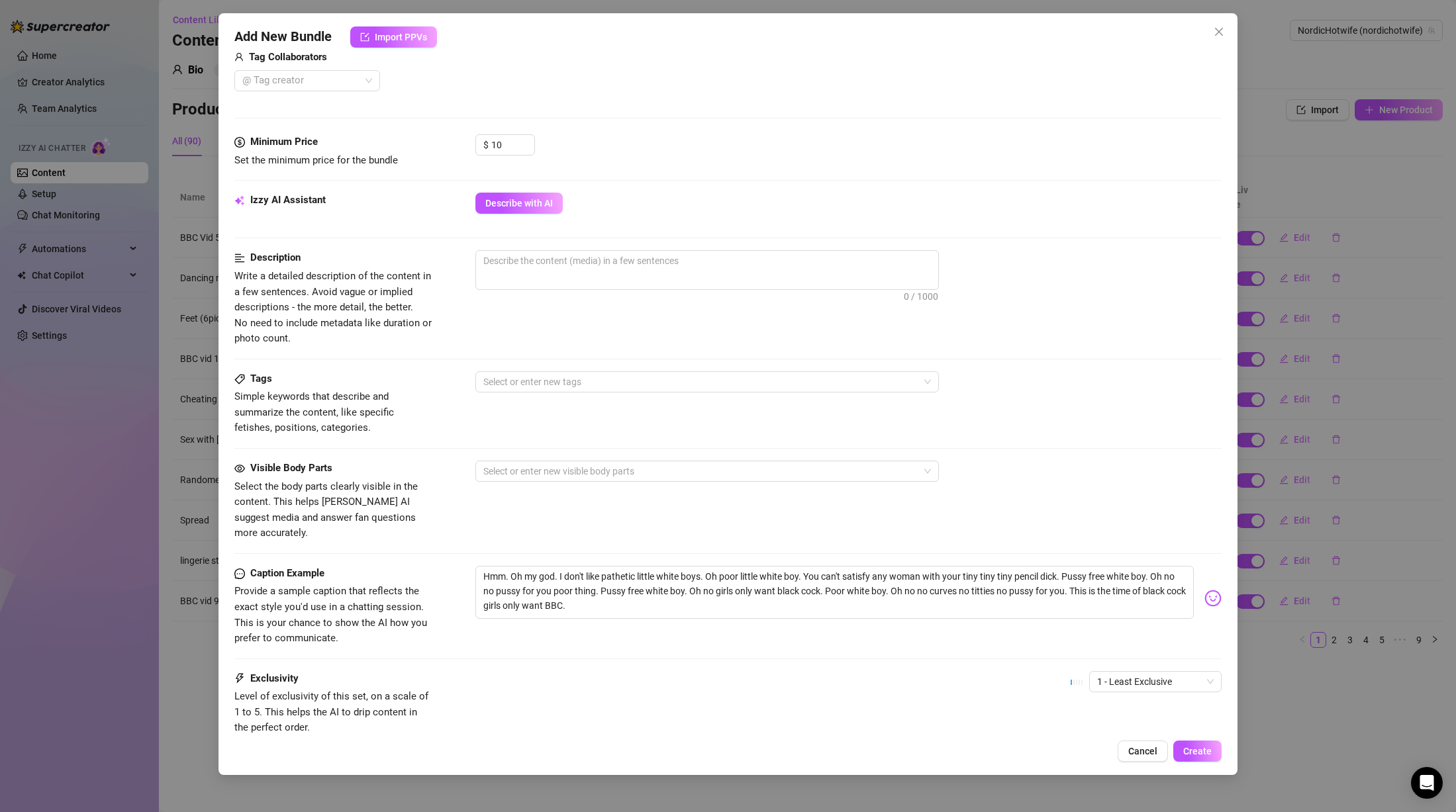
scroll to position [433, 0]
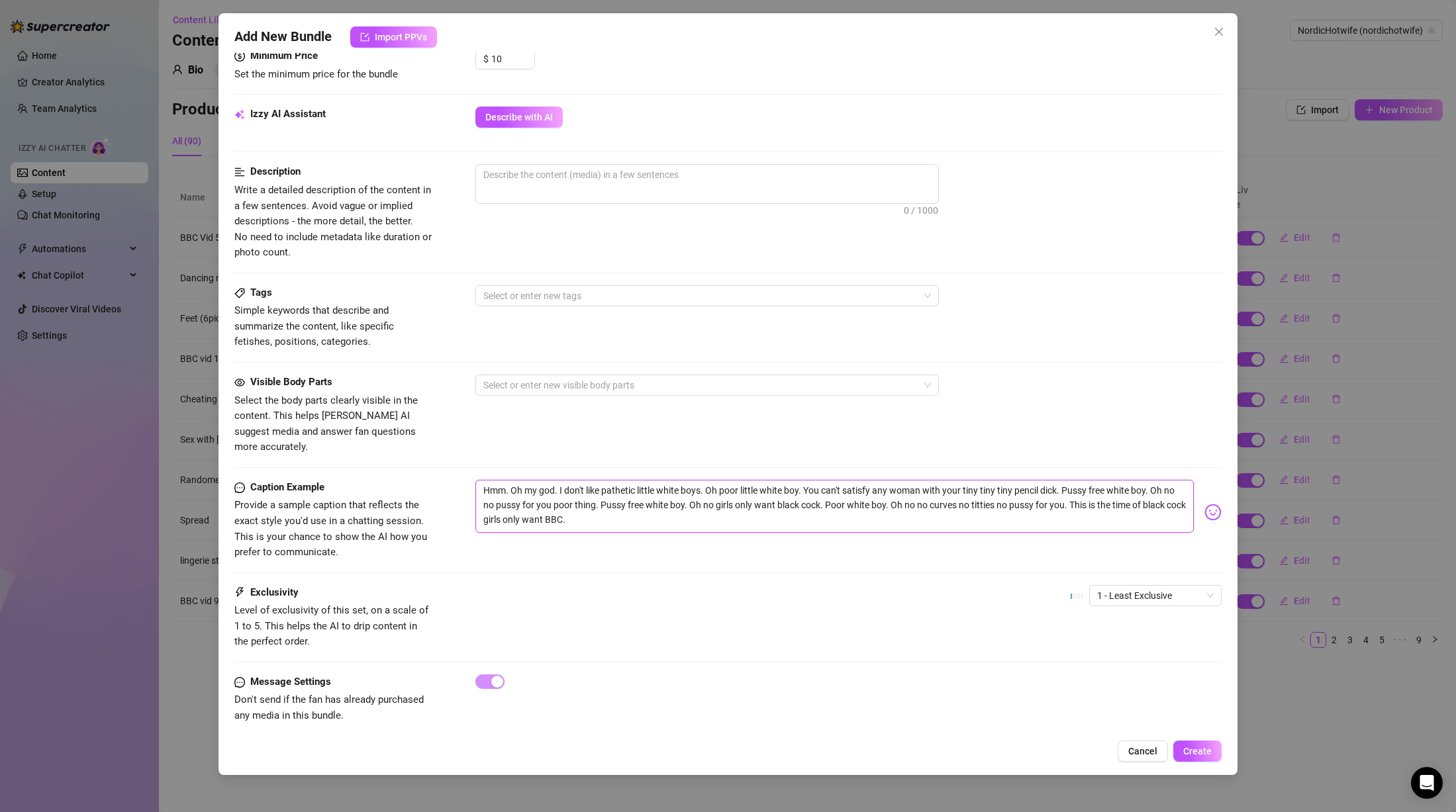
click at [541, 480] on textarea "Hmm. Oh my god. I don't like pathetic little white boys. Oh poor little white b…" at bounding box center [835, 506] width 719 height 53
drag, startPoint x: 647, startPoint y: 513, endPoint x: 418, endPoint y: 456, distance: 236.0
click at [418, 456] on form "Account NordicHotwife (@nordichotwife) Name Name is for your internal organizat…" at bounding box center [728, 192] width 987 height 1112
click at [654, 521] on div "Hmm. Oh my god. I don't like pathetic little white boys. Oh poor little white b…" at bounding box center [849, 513] width 746 height 65
click at [651, 506] on textarea "Hmm. Oh my god. I don't like pathetic little white boys. Oh poor little white b…" at bounding box center [835, 506] width 719 height 53
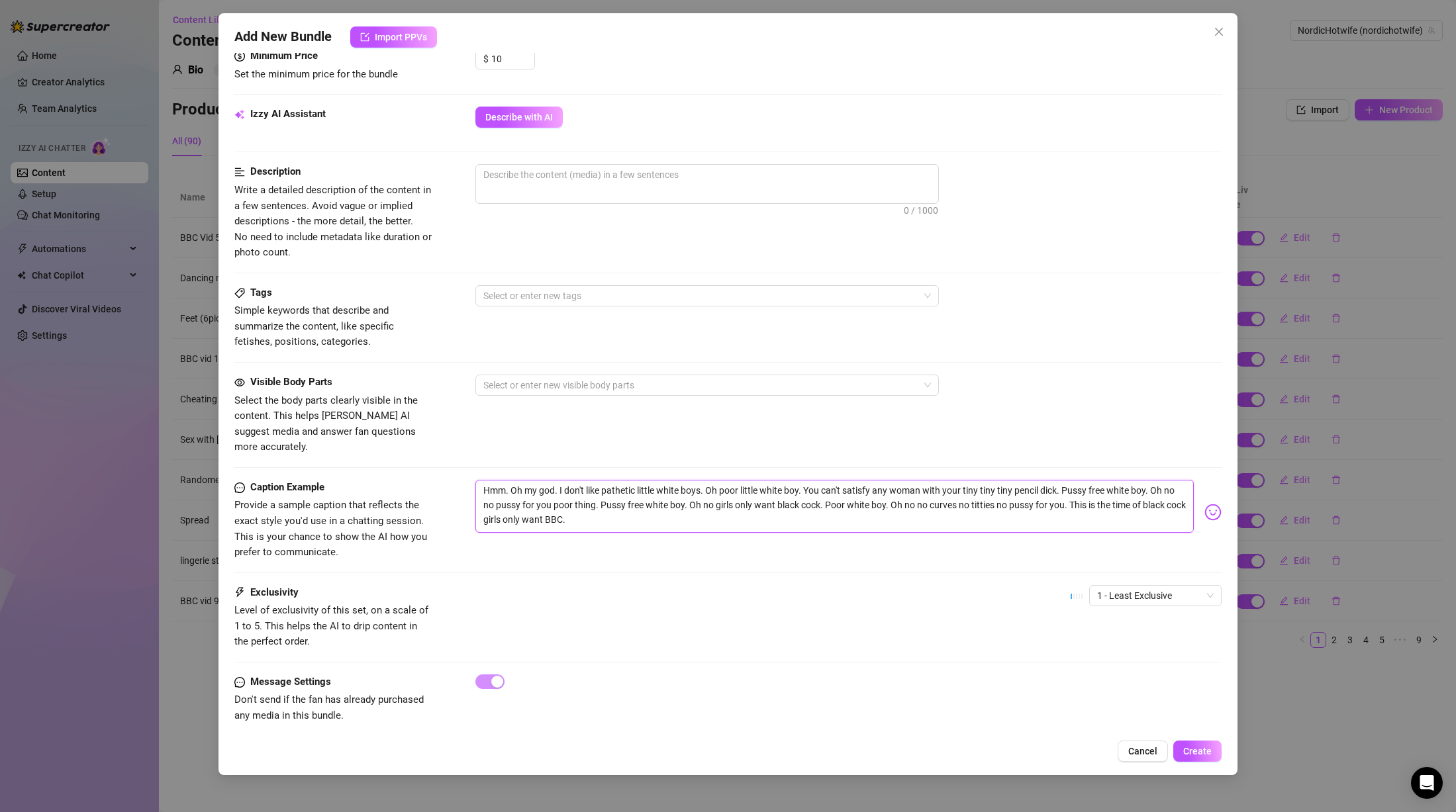
paste textarea "Voice message (audio) where I say exactly this: "Slap those sad little balls of…"
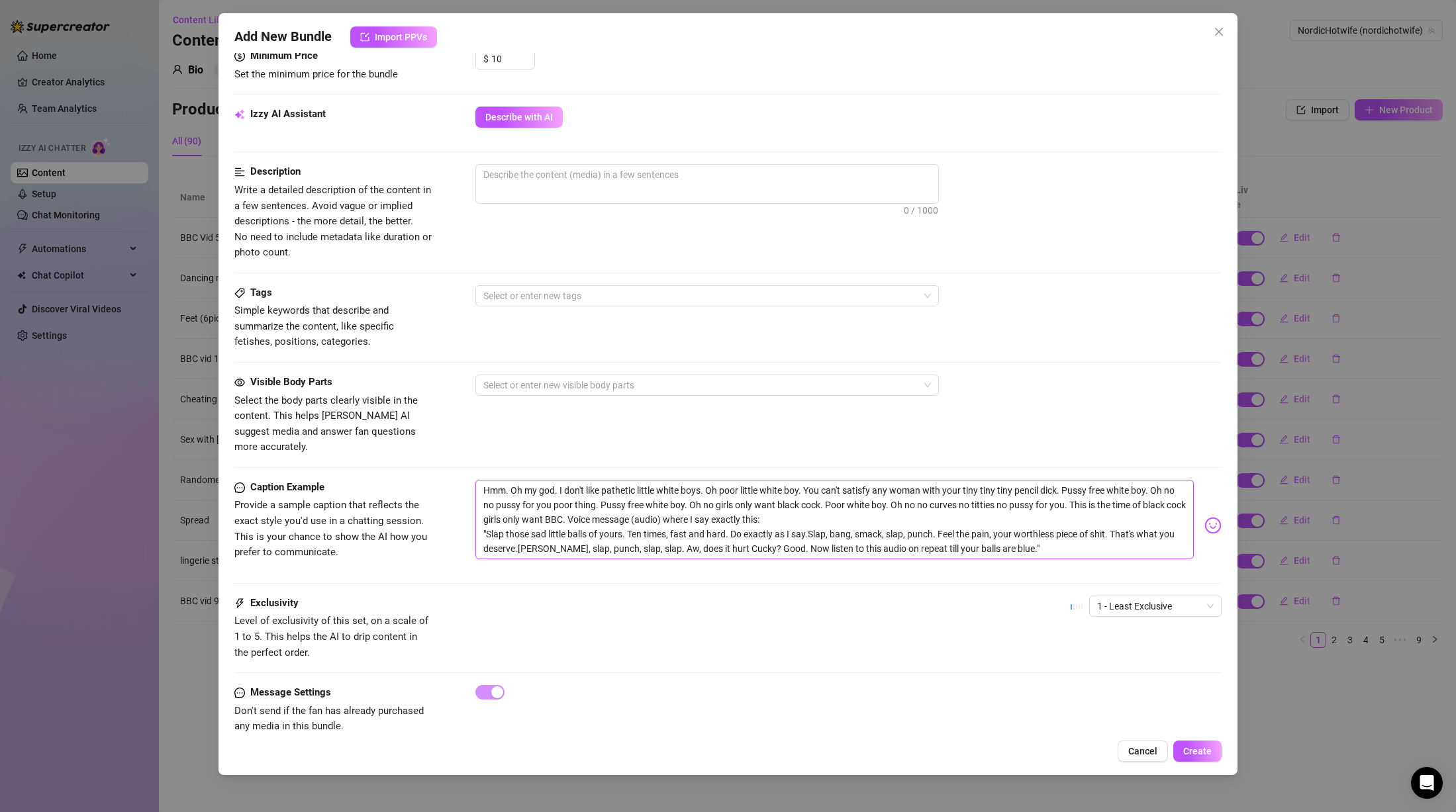
scroll to position [0, 0]
drag, startPoint x: 614, startPoint y: 503, endPoint x: 834, endPoint y: 503, distance: 220.0
click at [843, 498] on textarea "Hmm. Oh my god. I don't like pathetic little white boys. Oh poor little white b…" at bounding box center [835, 520] width 719 height 79
click at [830, 506] on textarea "Hmm. Oh my god. I don't like pathetic little white boys. Oh poor little white b…" at bounding box center [835, 520] width 719 height 79
drag, startPoint x: 615, startPoint y: 504, endPoint x: 446, endPoint y: 456, distance: 175.7
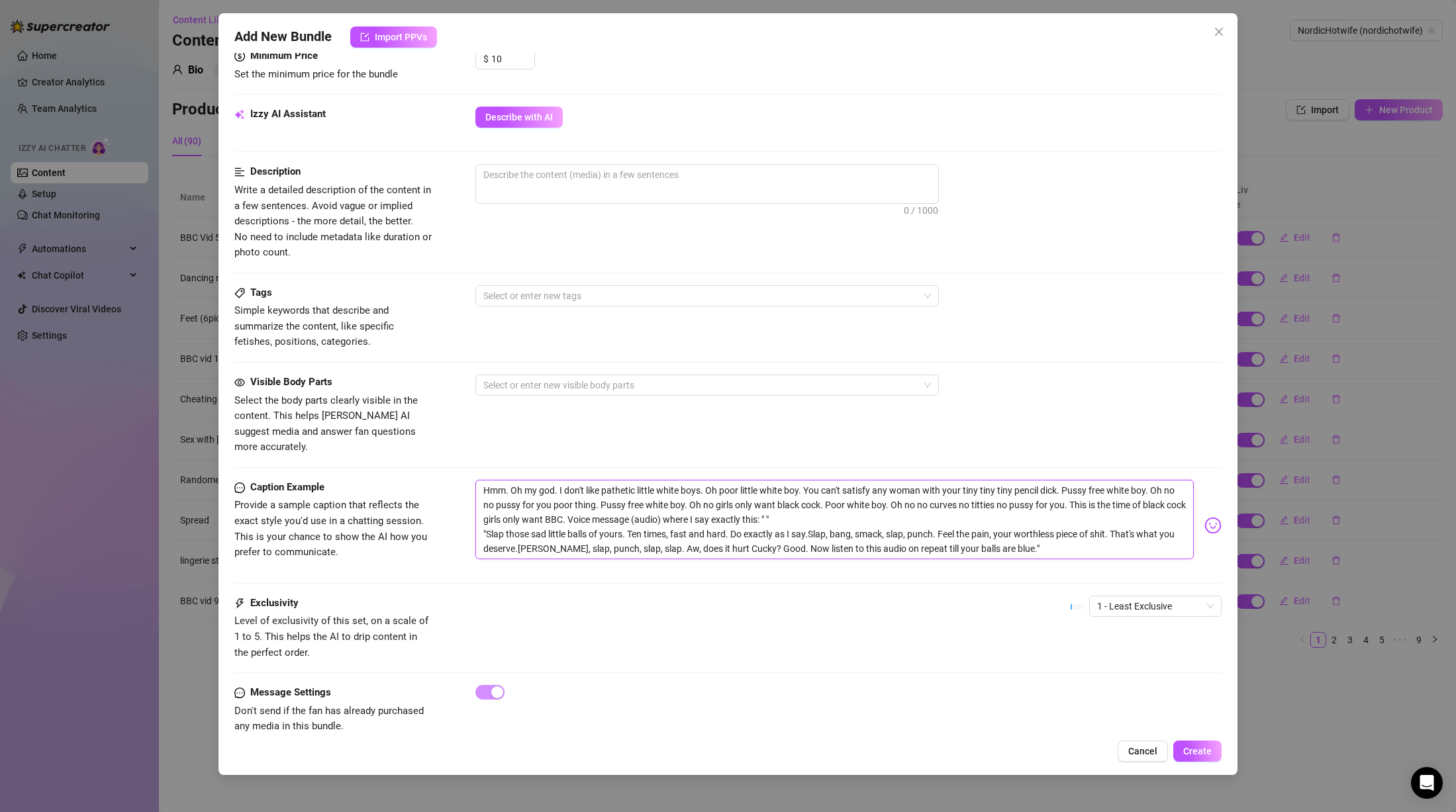
click at [446, 456] on form "Account NordicHotwife (@nordichotwife) Name Name is for your internal organizat…" at bounding box center [728, 198] width 987 height 1123
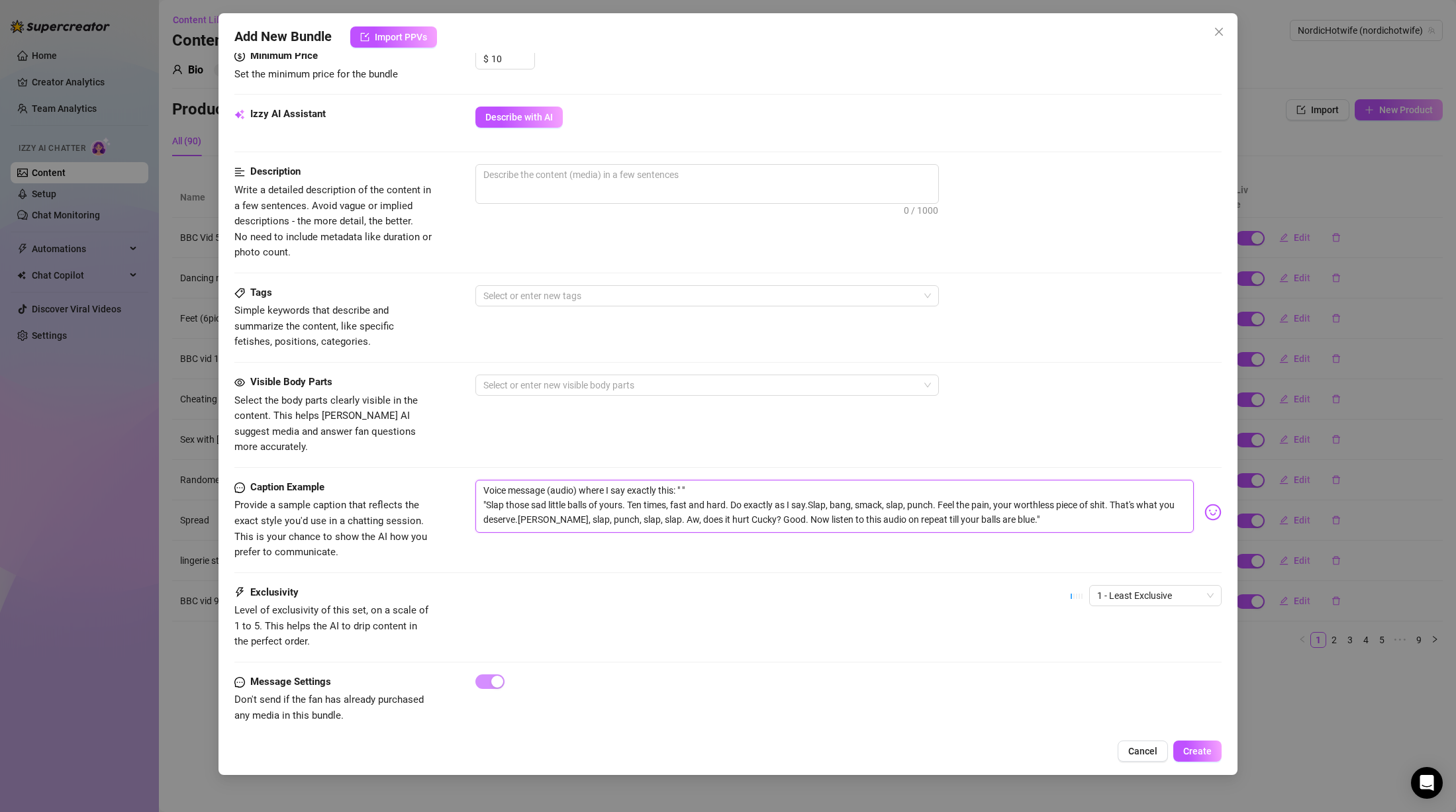
drag, startPoint x: 727, startPoint y: 476, endPoint x: 1088, endPoint y: 533, distance: 365.5
click at [1088, 533] on div "Caption Example Provide a sample caption that reflects the exact style you'd us…" at bounding box center [728, 521] width 987 height 81
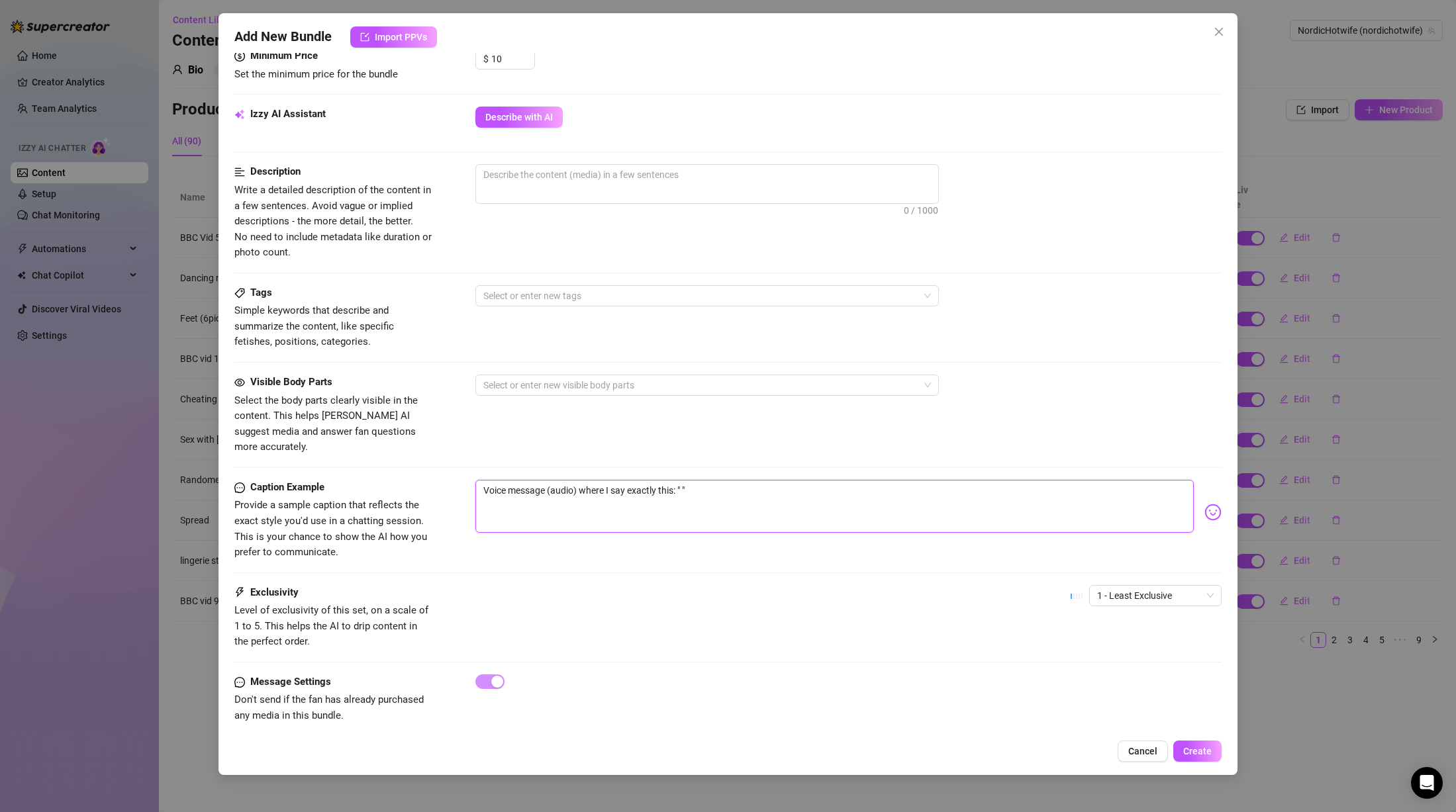
click at [686, 480] on textarea "Voice message (audio) where I say exactly this: " "" at bounding box center [835, 506] width 719 height 53
paste textarea "Hmm. Oh my god. I don't like pathetic little white boys. Oh poor little white b…"
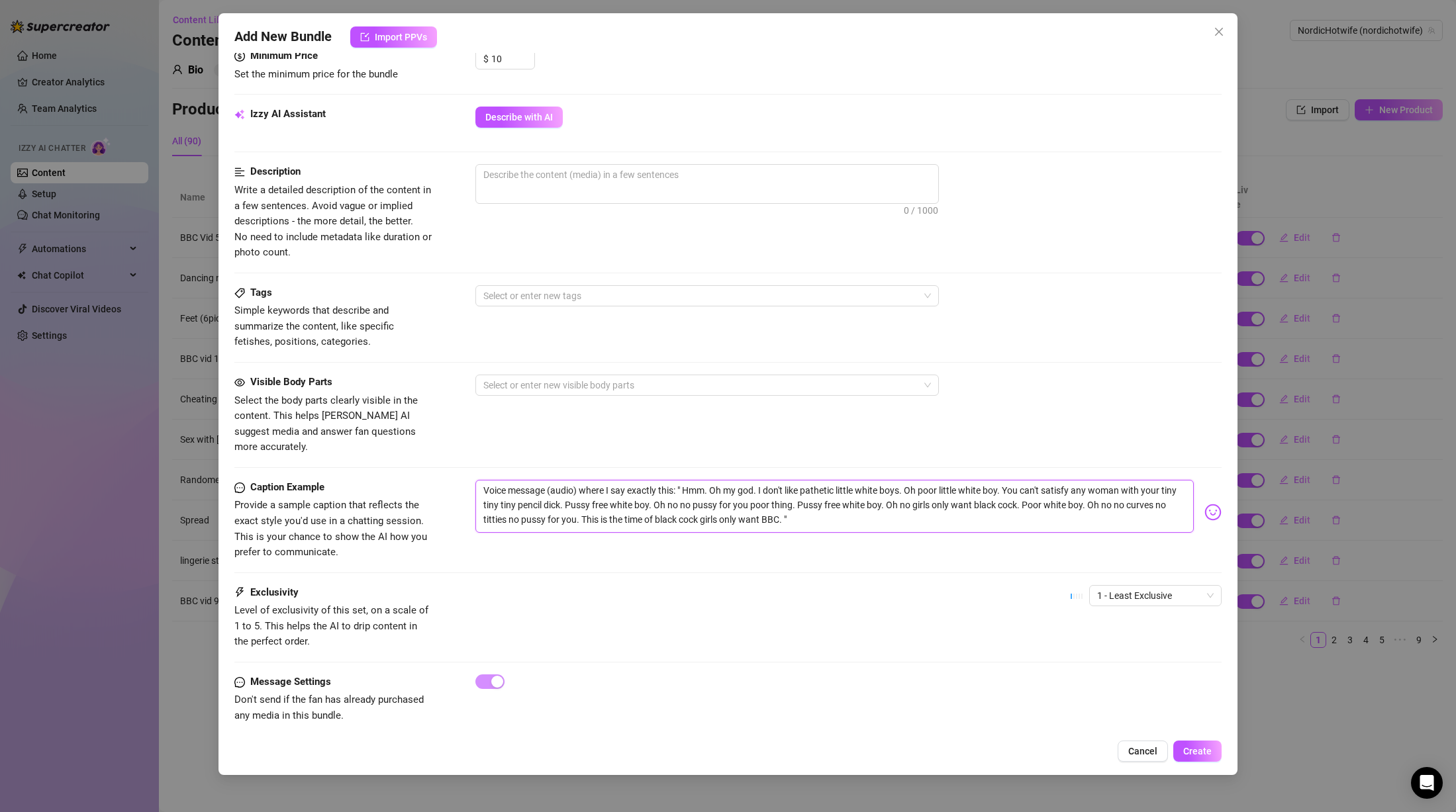
click at [688, 480] on textarea "Voice message (audio) where I say exactly this: " Hmm. Oh my god. I don't like …" at bounding box center [835, 506] width 719 height 53
click at [871, 506] on textarea "Voice message (audio) where I say exactly this: "Hmm. Oh my god. I don't like p…" at bounding box center [835, 506] width 719 height 53
drag, startPoint x: 830, startPoint y: 495, endPoint x: 422, endPoint y: 420, distance: 414.8
click at [422, 420] on form "Account NordicHotwife (@nordichotwife) Name Name is for your internal organizat…" at bounding box center [728, 192] width 987 height 1112
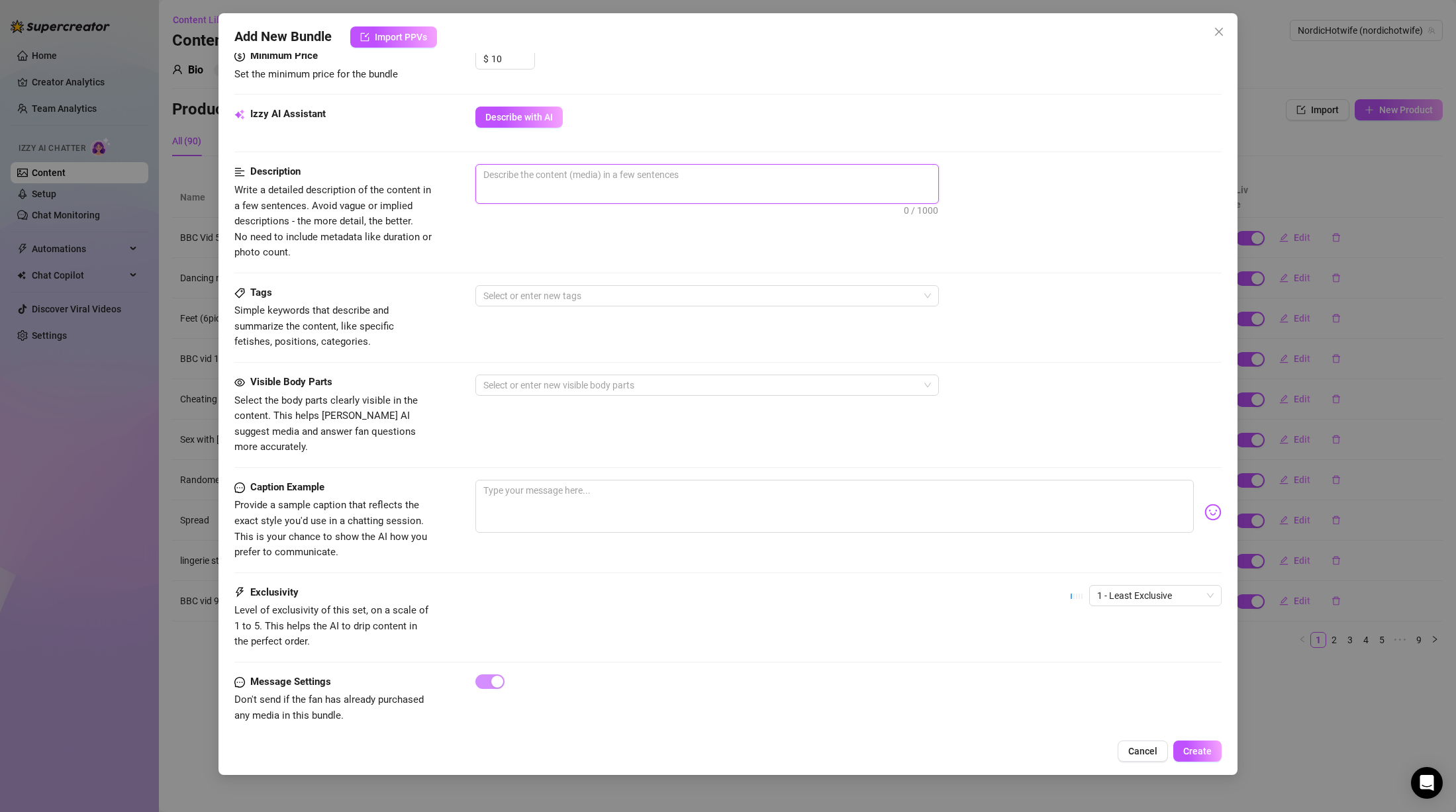
click at [622, 184] on textarea at bounding box center [707, 174] width 462 height 20
paste textarea "Voice message (audio) where I say exactly this: "Hmm. Oh my god. I don't like p…"
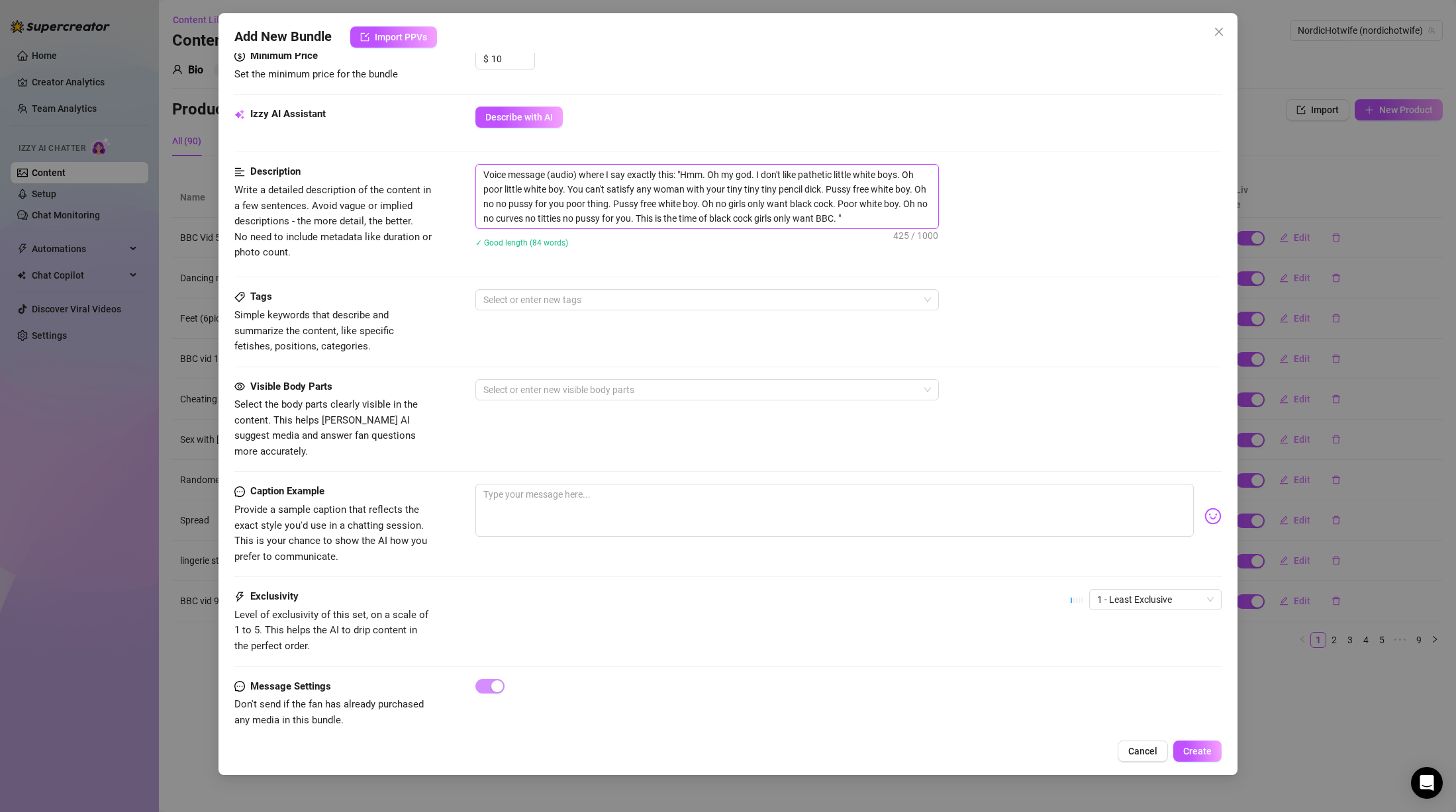
drag, startPoint x: 683, startPoint y: 172, endPoint x: 465, endPoint y: 173, distance: 218.0
click at [465, 173] on div "Description Write a detailed description of the content in a few sentences. Avo…" at bounding box center [728, 215] width 987 height 101
click at [1067, 296] on div "Select or enter new tags" at bounding box center [849, 300] width 746 height 22
click at [640, 298] on div at bounding box center [701, 299] width 444 height 19
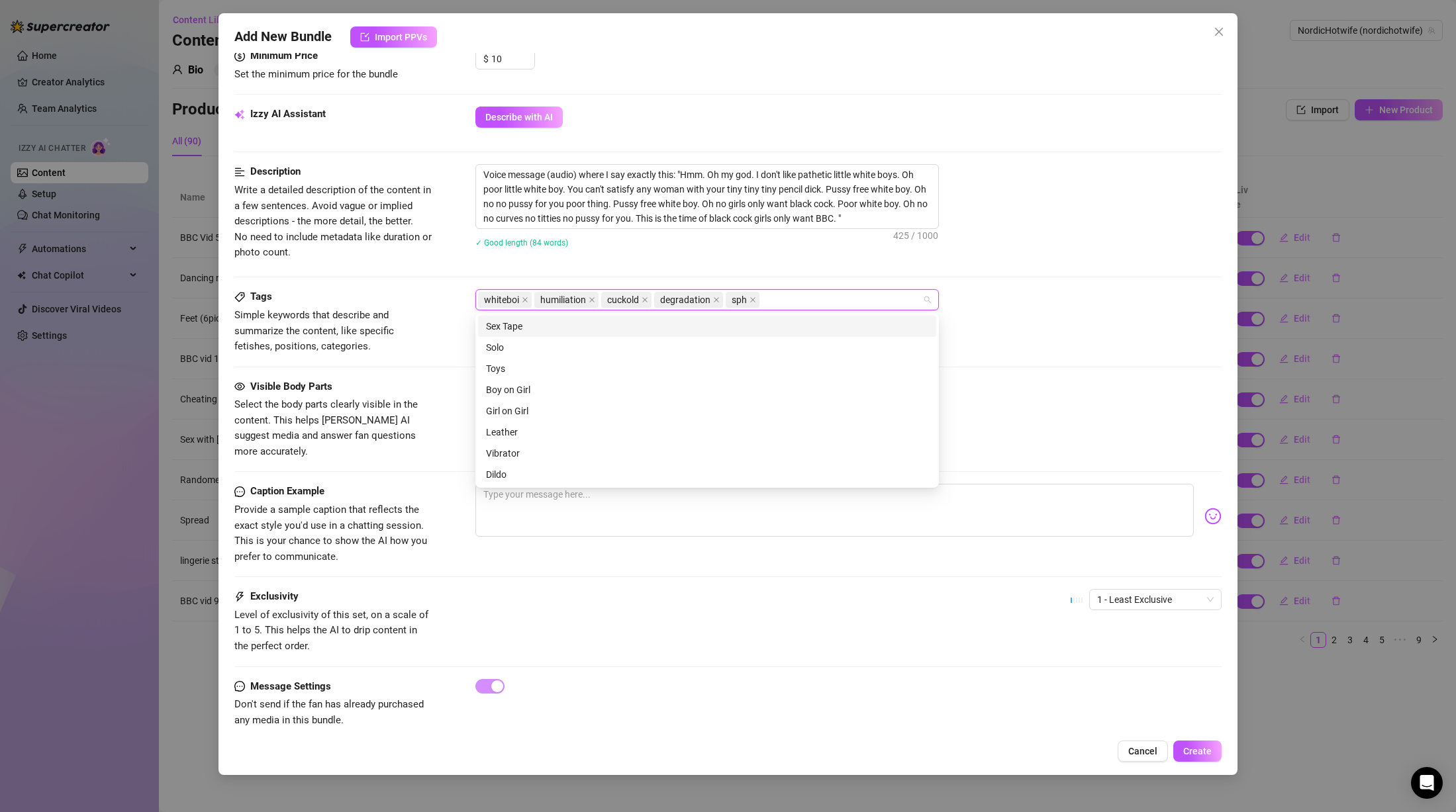
click at [682, 269] on div "Description Write a detailed description of the content in a few sentences. Avo…" at bounding box center [728, 227] width 987 height 125
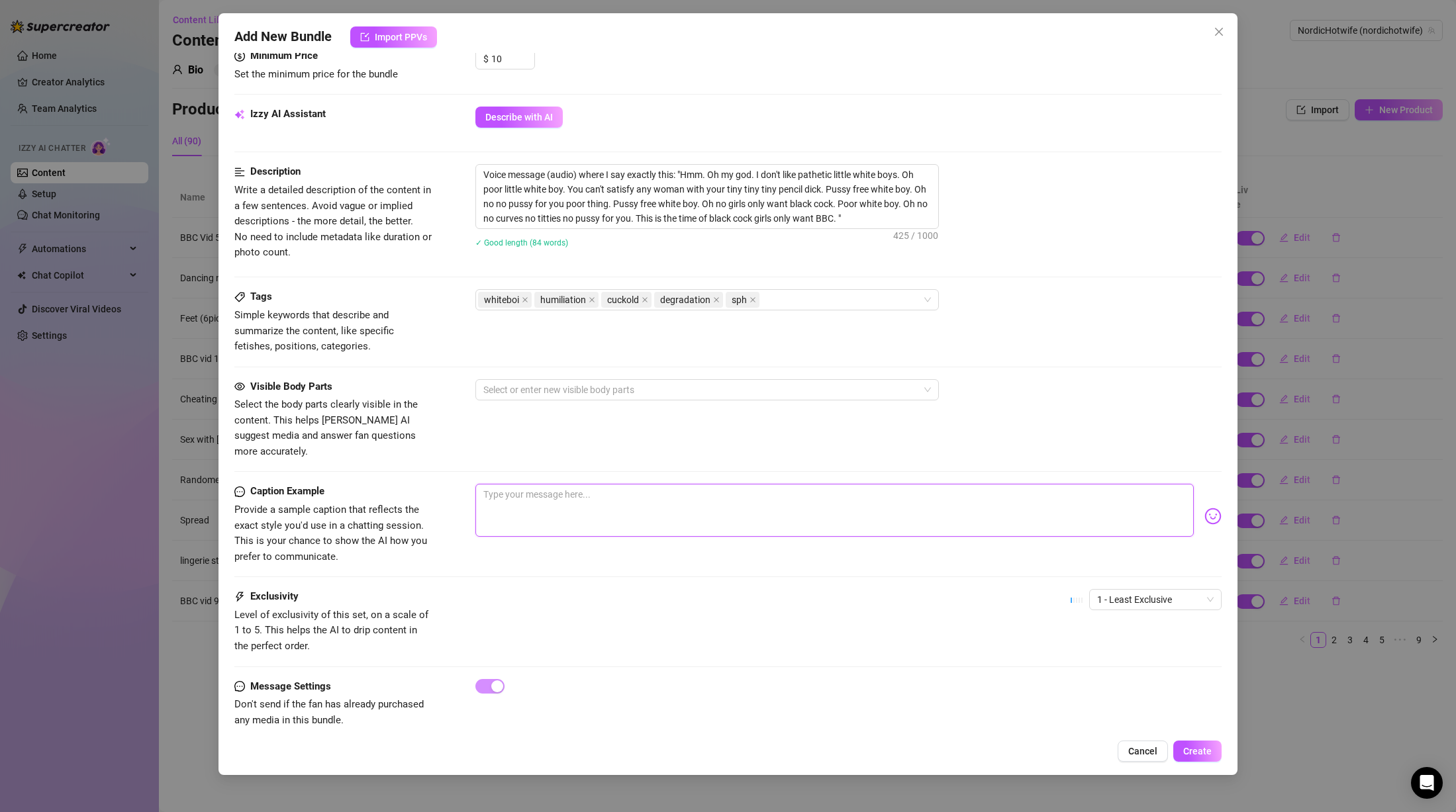
click at [612, 488] on textarea at bounding box center [835, 510] width 719 height 53
click at [501, 484] on textarea "tiny whiteboi 🤏" at bounding box center [835, 510] width 719 height 53
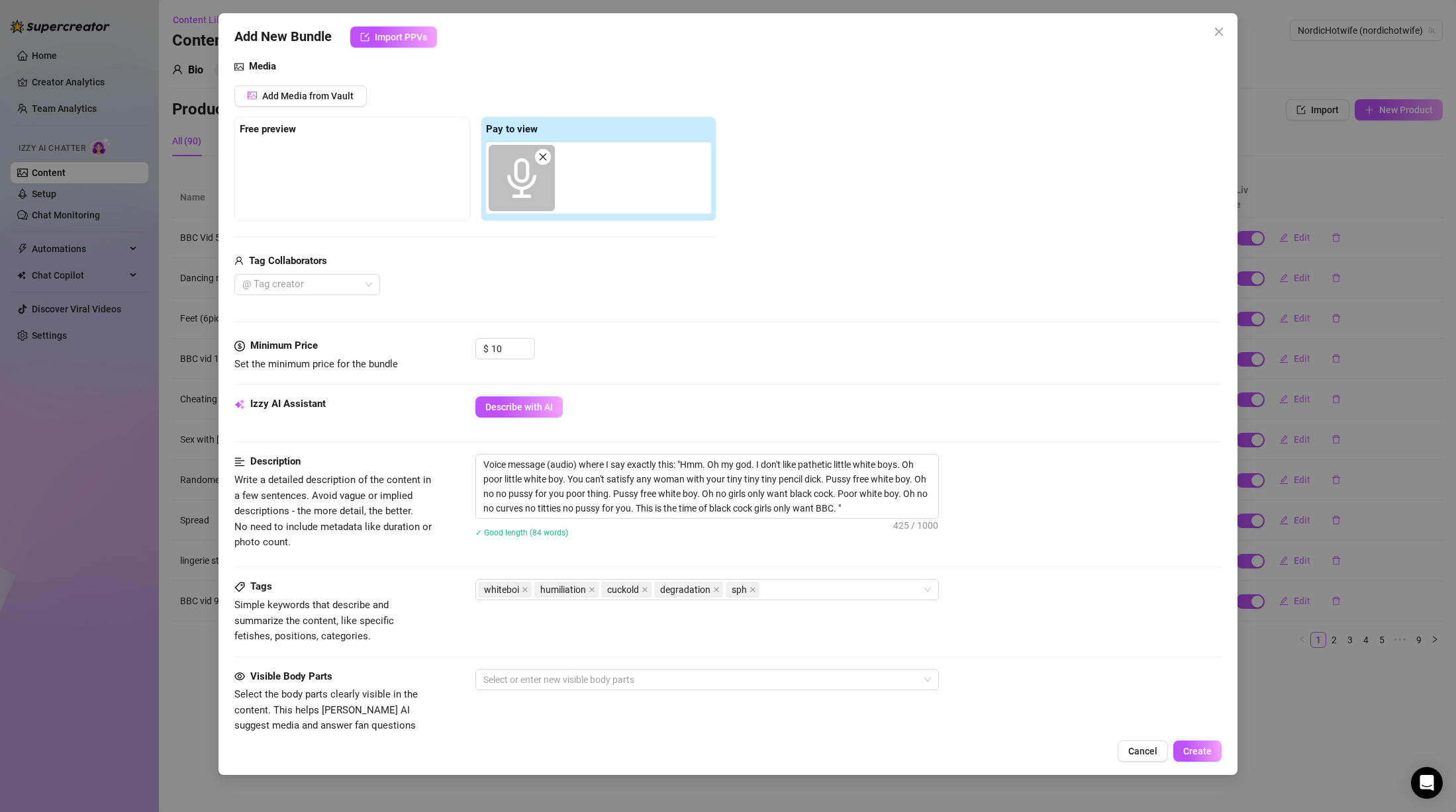
scroll to position [437, 0]
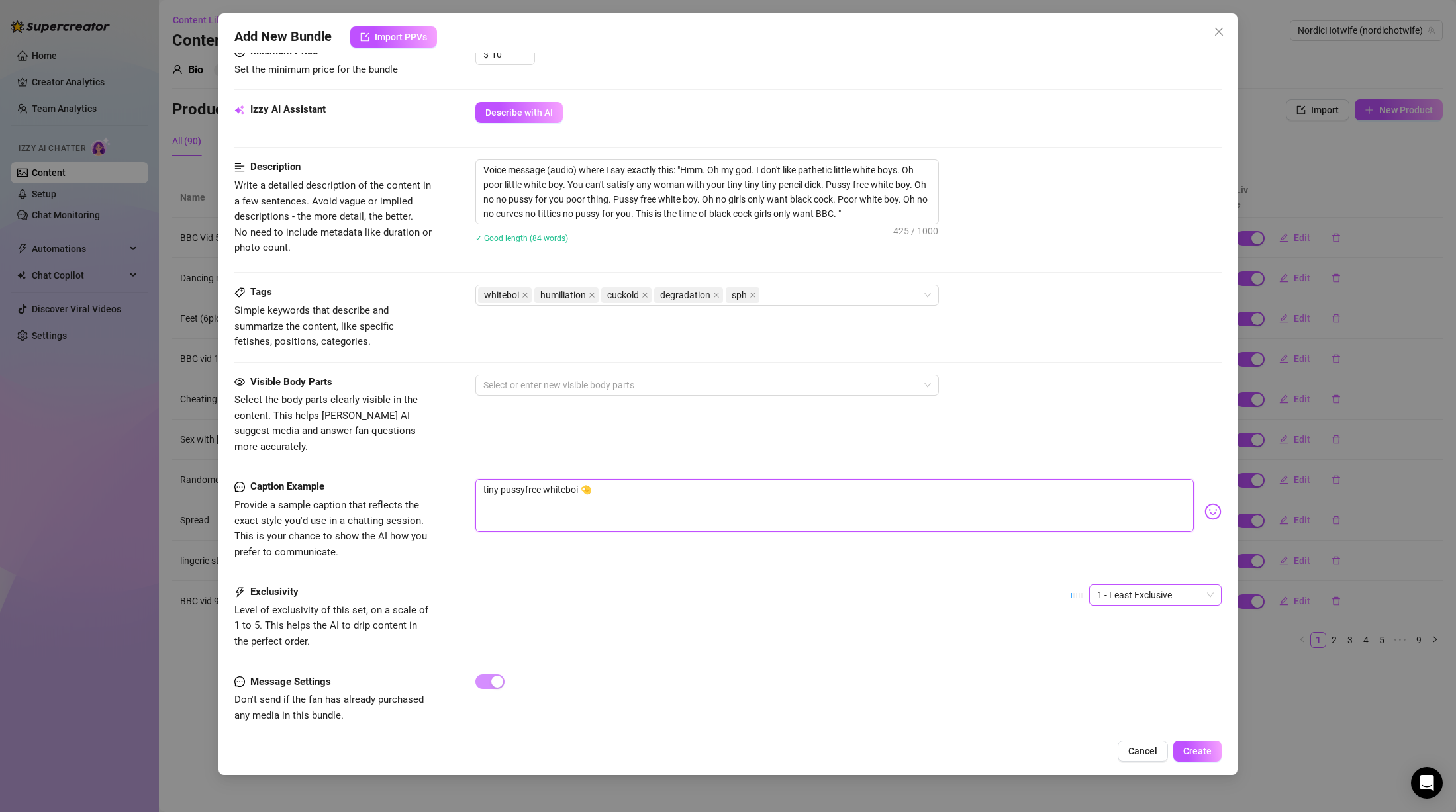
click at [1127, 585] on span "1 - Least Exclusive" at bounding box center [1156, 595] width 117 height 20
click at [1112, 624] on div "2" at bounding box center [1144, 628] width 112 height 14
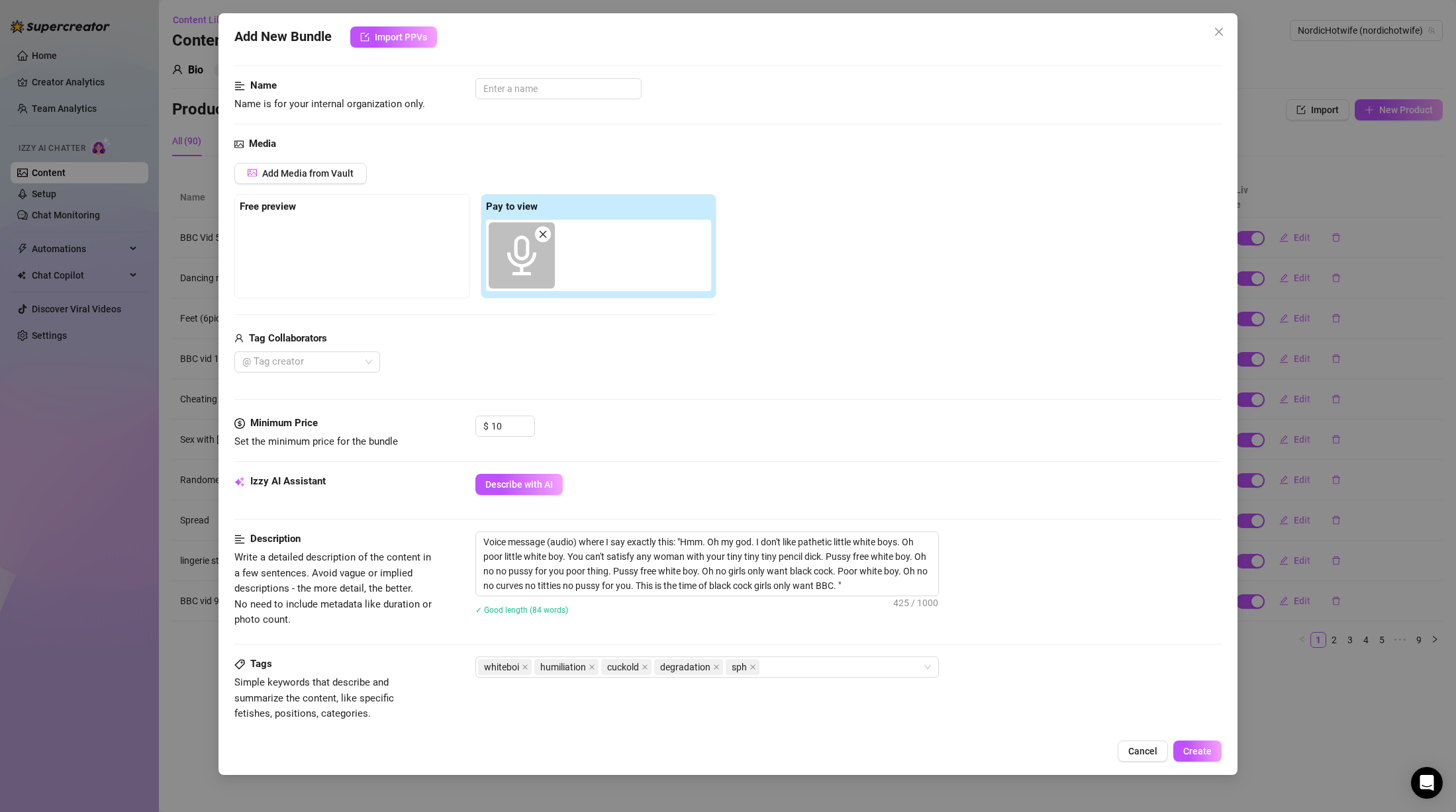
scroll to position [0, 0]
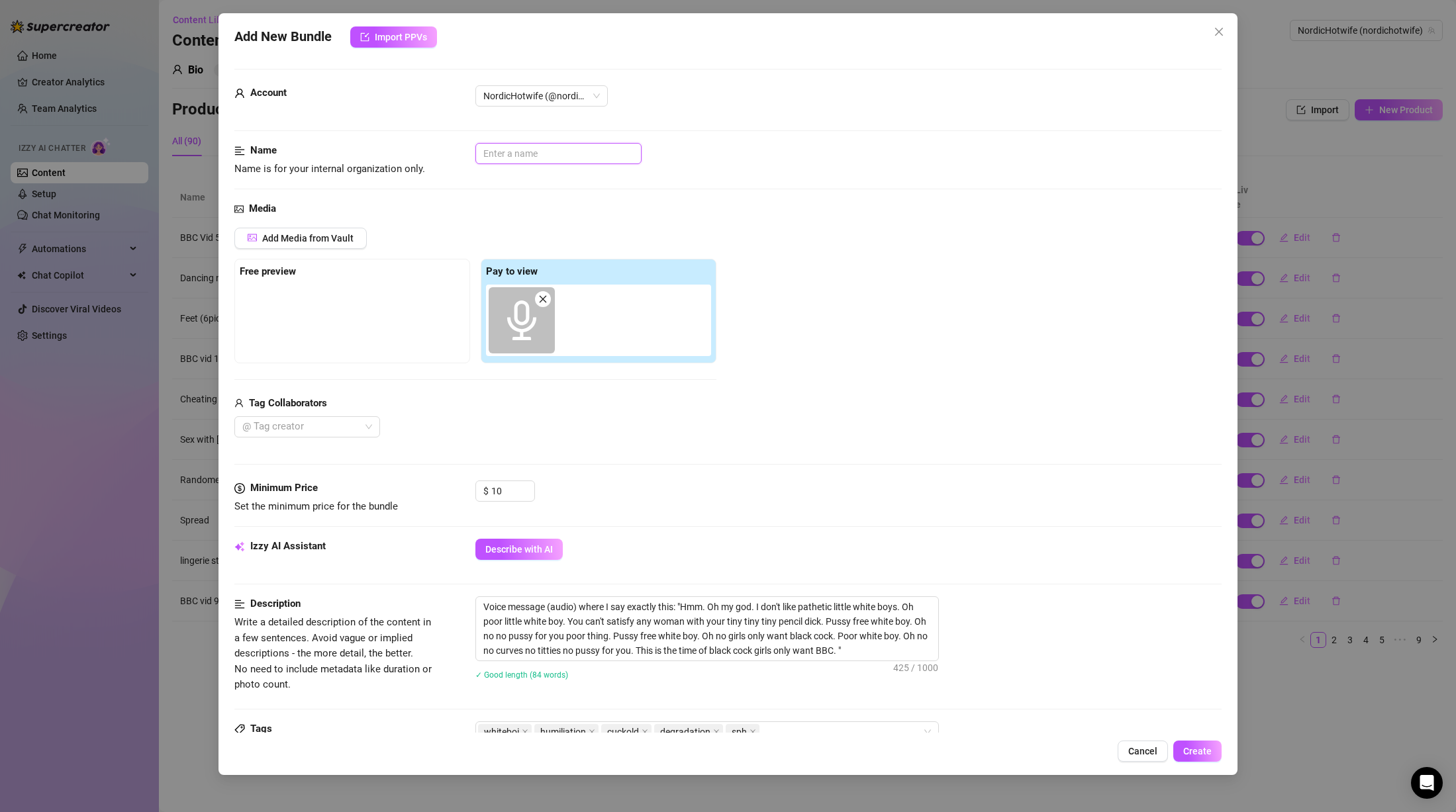
click at [531, 153] on input "text" at bounding box center [558, 154] width 166 height 22
click at [476, 155] on input "Pussyfree whiteboi" at bounding box center [558, 154] width 166 height 22
click at [504, 155] on input "ADUIDO Pussyfree whiteboi" at bounding box center [558, 154] width 166 height 22
click at [901, 272] on div "Add Media from Vault Free preview Pay to view Tag Collaborators @ Tag creator" at bounding box center [728, 333] width 987 height 210
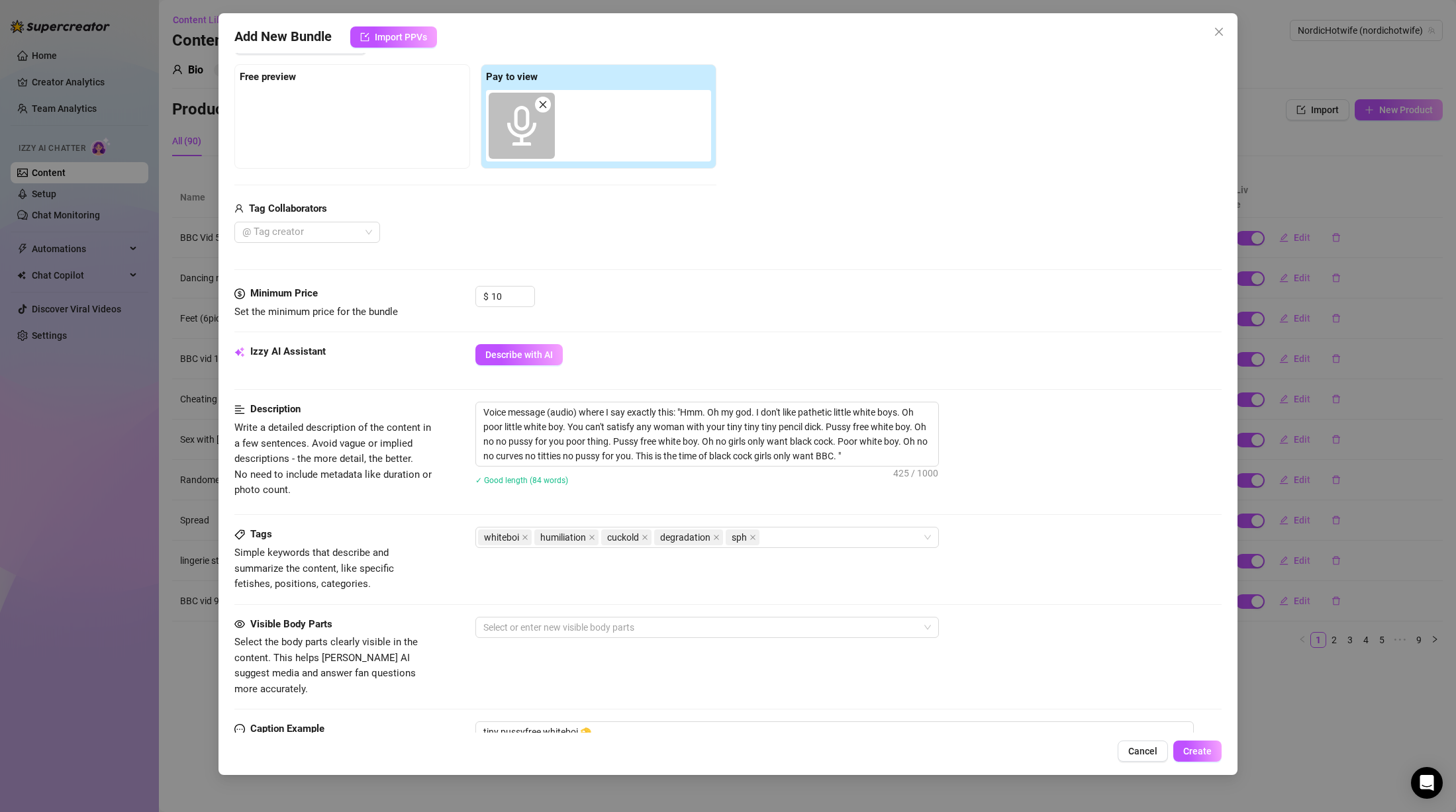
scroll to position [437, 0]
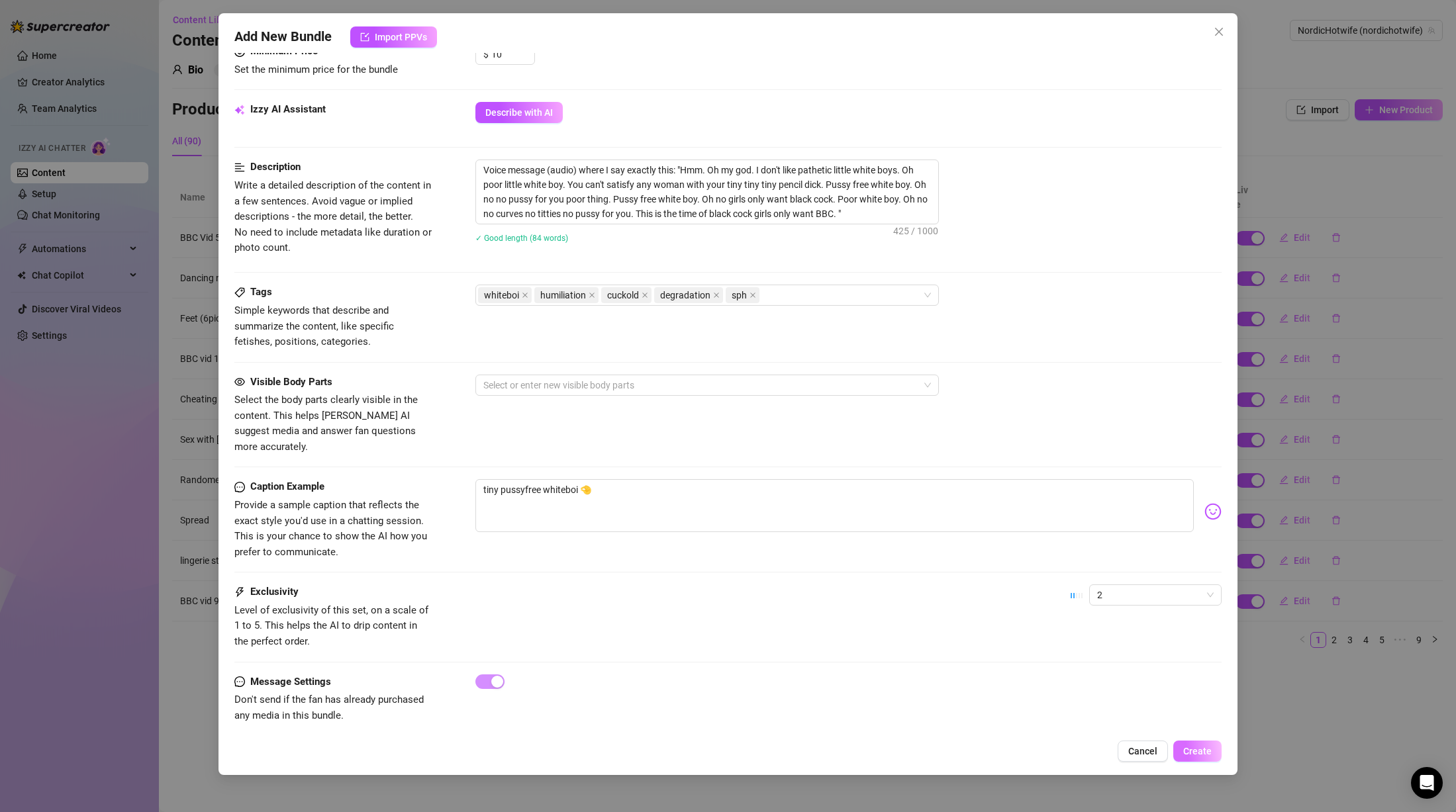
click at [1189, 748] on span "Create" at bounding box center [1198, 752] width 29 height 11
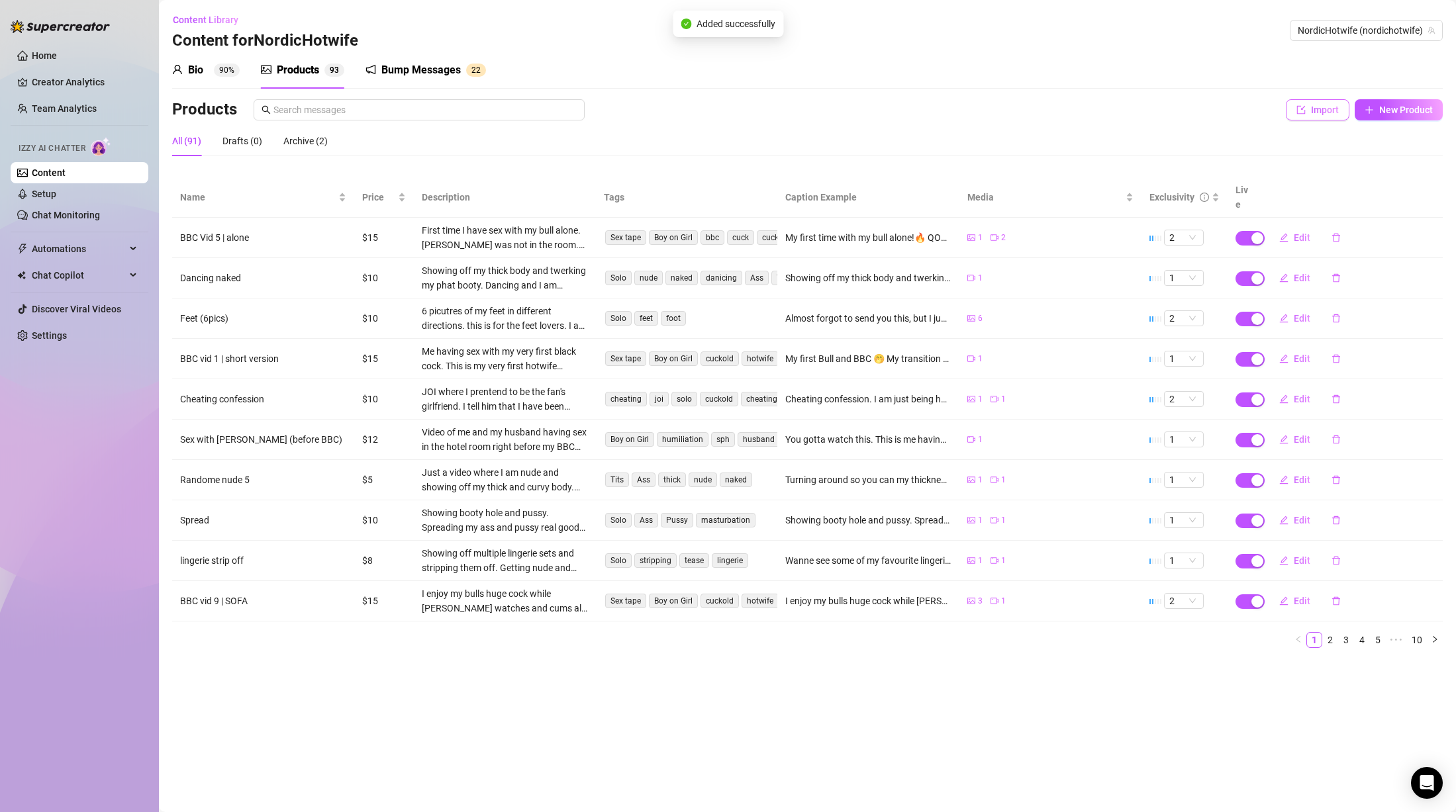
click at [1327, 107] on span "Import" at bounding box center [1325, 110] width 28 height 11
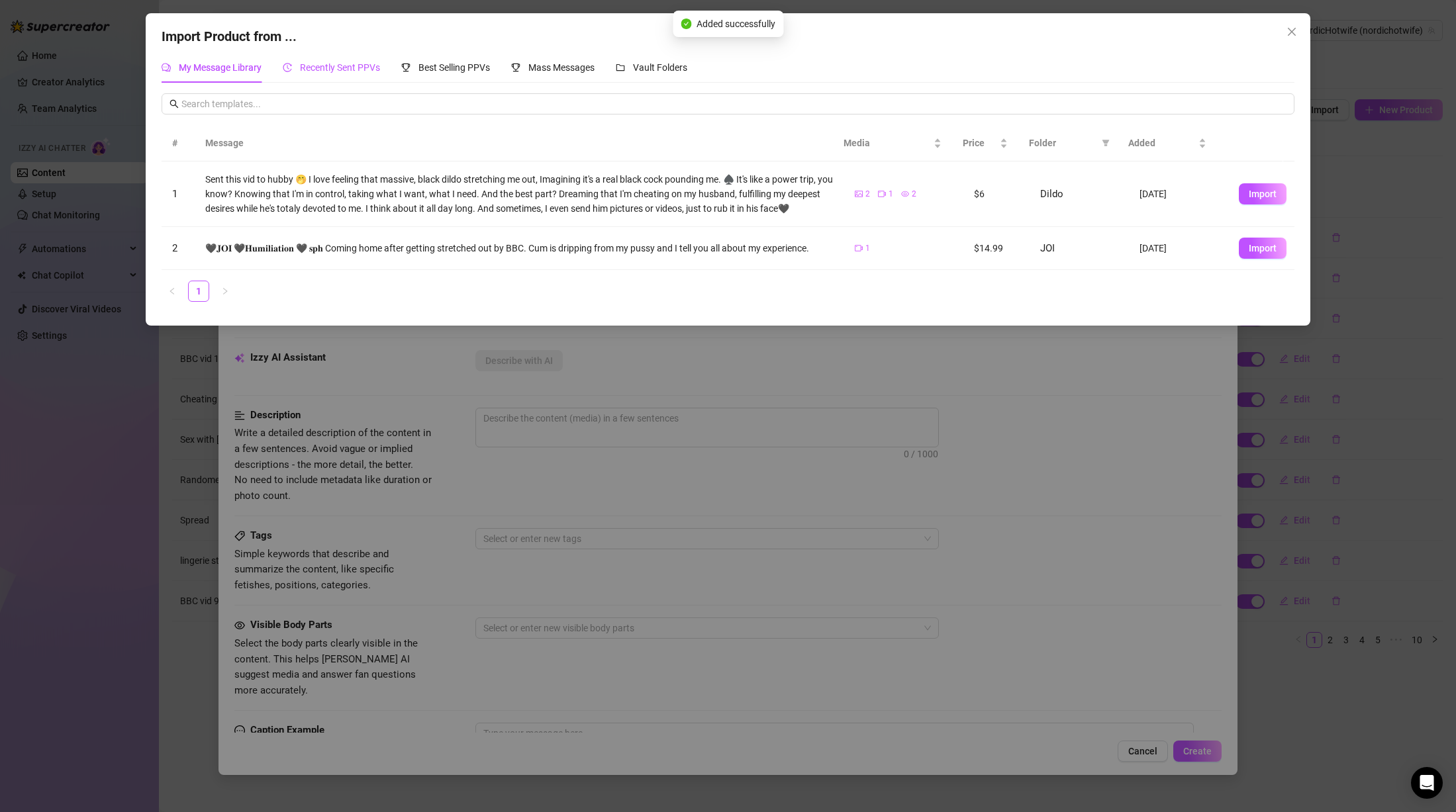
click at [373, 60] on div "Recently Sent PPVs" at bounding box center [331, 67] width 97 height 14
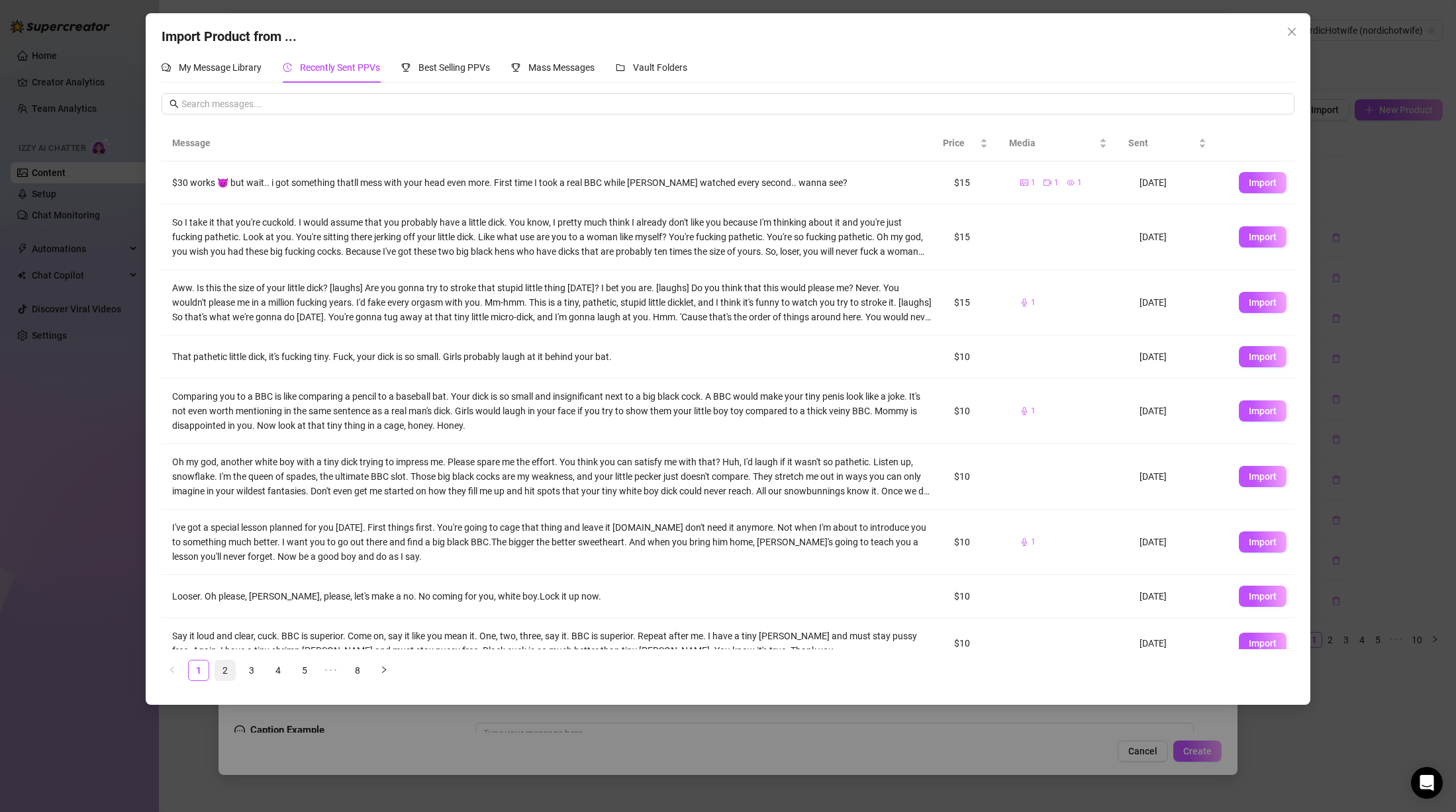
click at [221, 673] on link "2" at bounding box center [225, 671] width 20 height 20
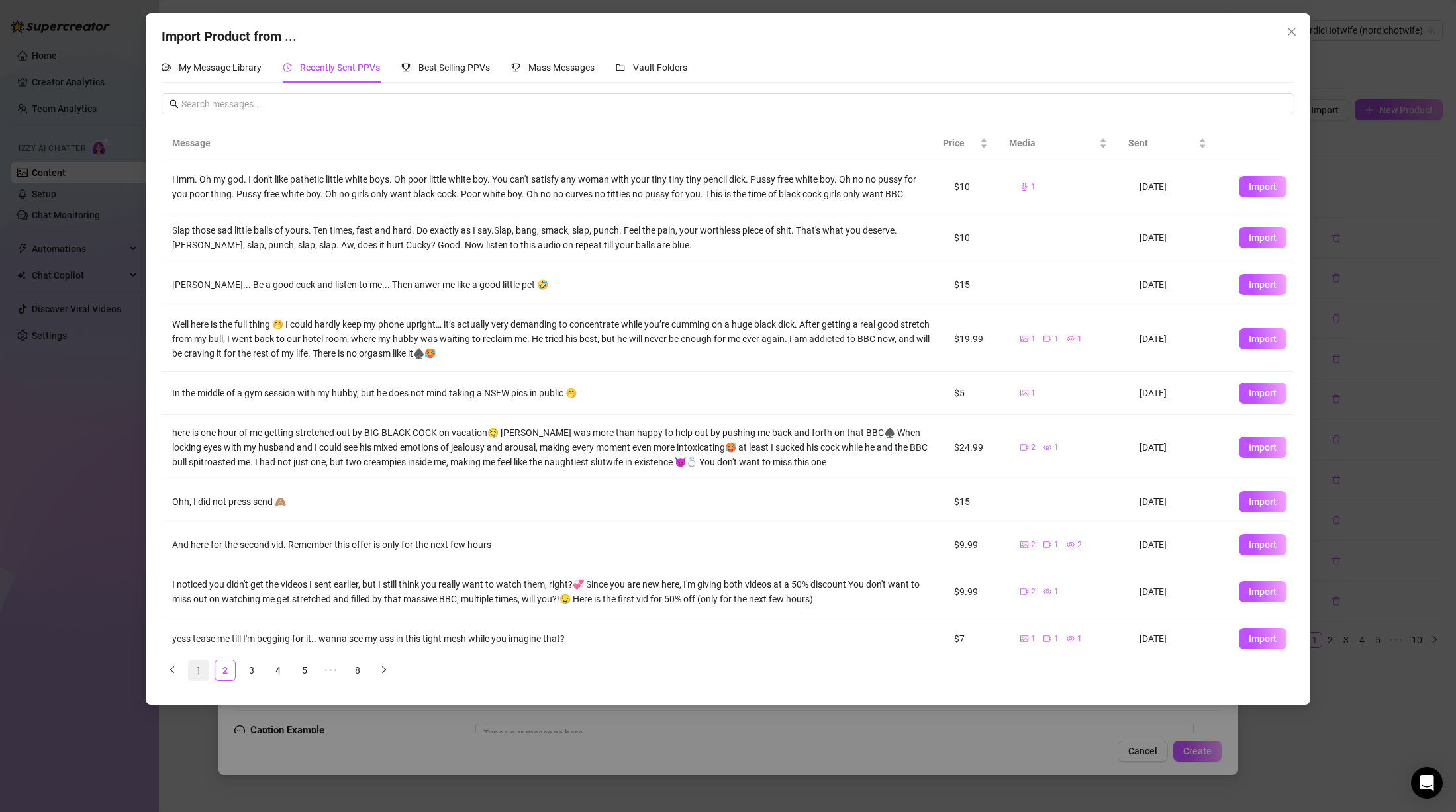
click at [197, 669] on link "1" at bounding box center [199, 671] width 20 height 20
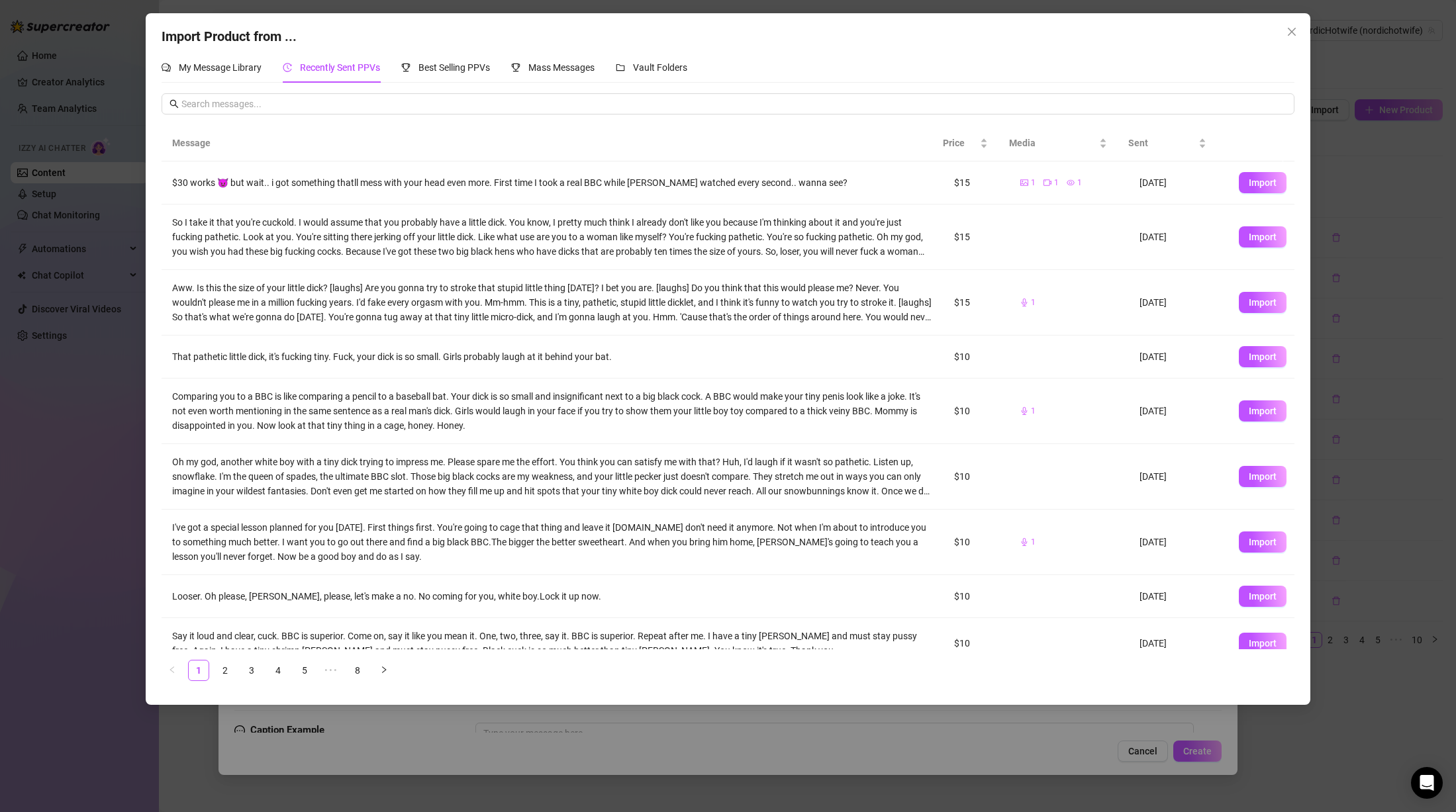
scroll to position [85, 0]
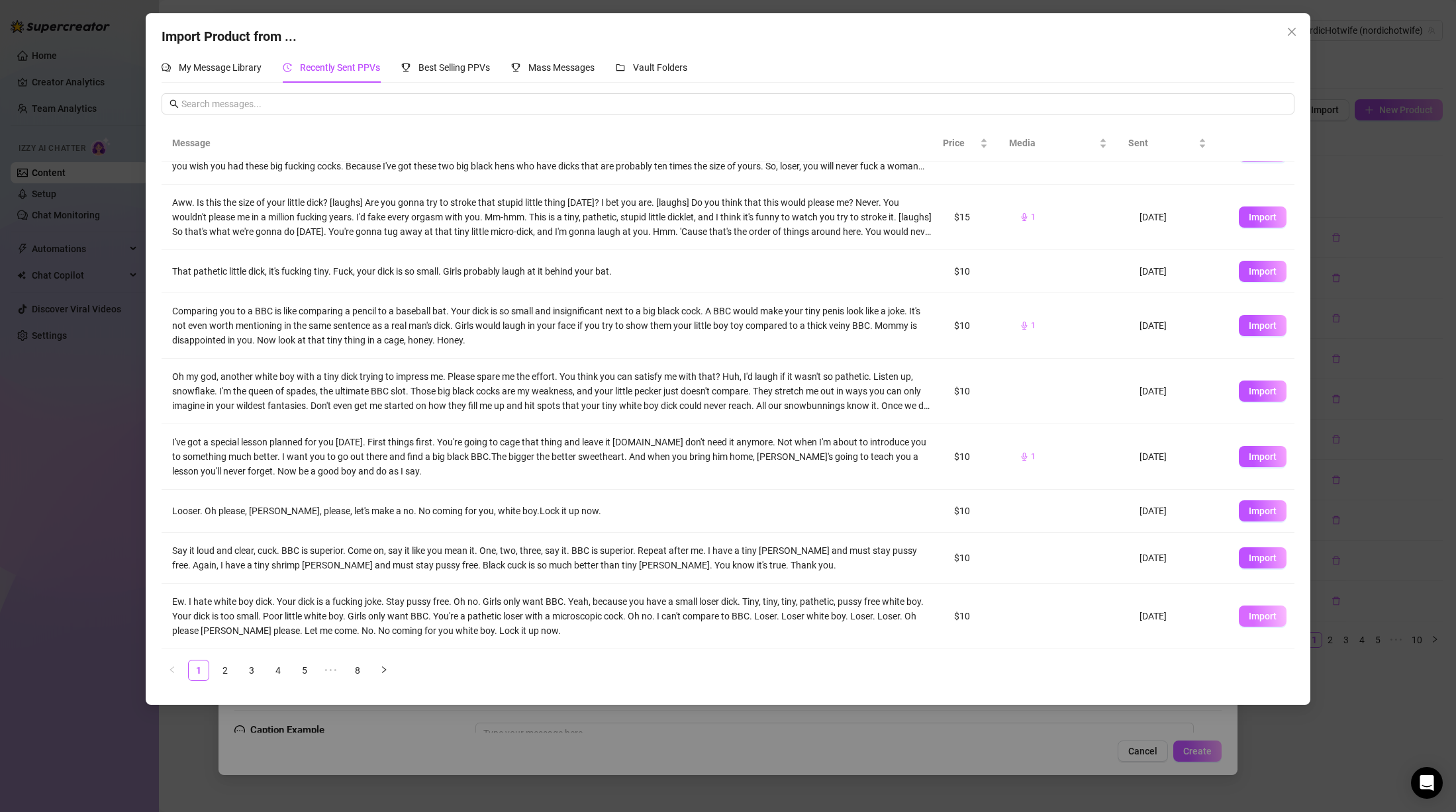
click at [1256, 620] on span "Import" at bounding box center [1263, 617] width 28 height 11
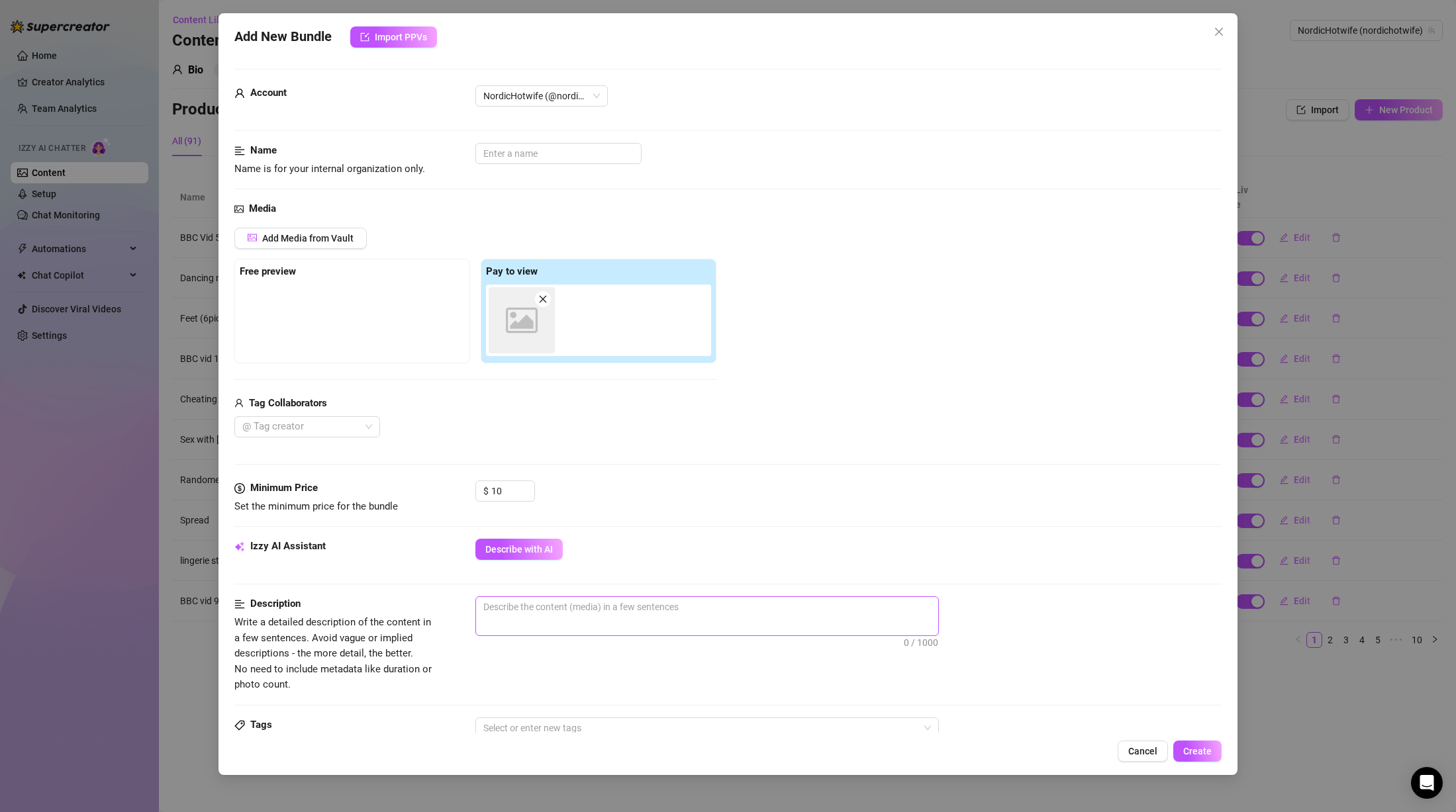
scroll to position [433, 0]
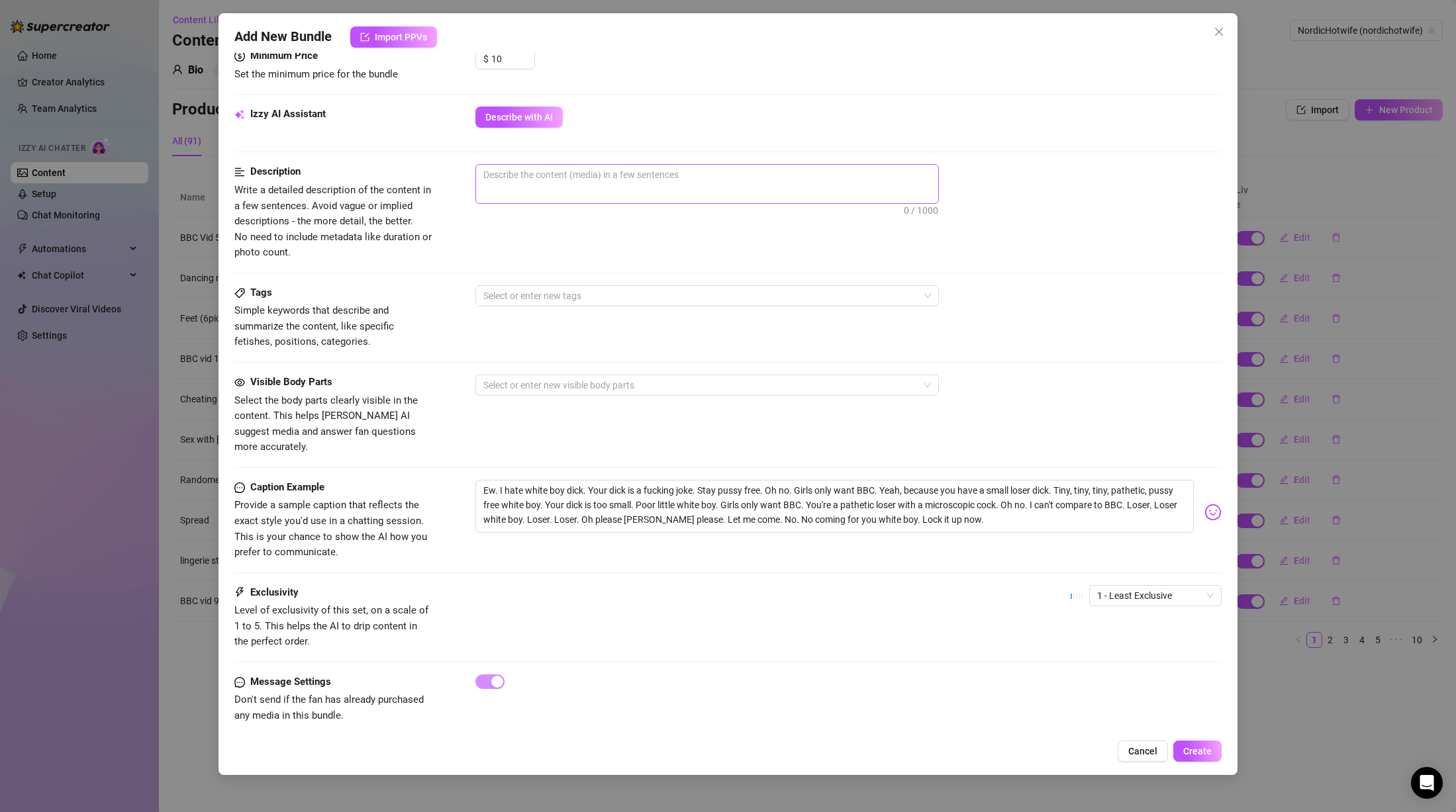
drag, startPoint x: 558, startPoint y: 197, endPoint x: 561, endPoint y: 184, distance: 13.3
click at [559, 192] on span "0 / 1000" at bounding box center [707, 184] width 463 height 40
click at [561, 184] on textarea at bounding box center [707, 174] width 462 height 20
paste textarea "Voice message (audio) where I say exactly this: ""
click at [657, 485] on textarea "Ew. I hate white boy dick. Your dick is a fucking joke. Stay pussy free. Oh no.…" at bounding box center [835, 506] width 719 height 53
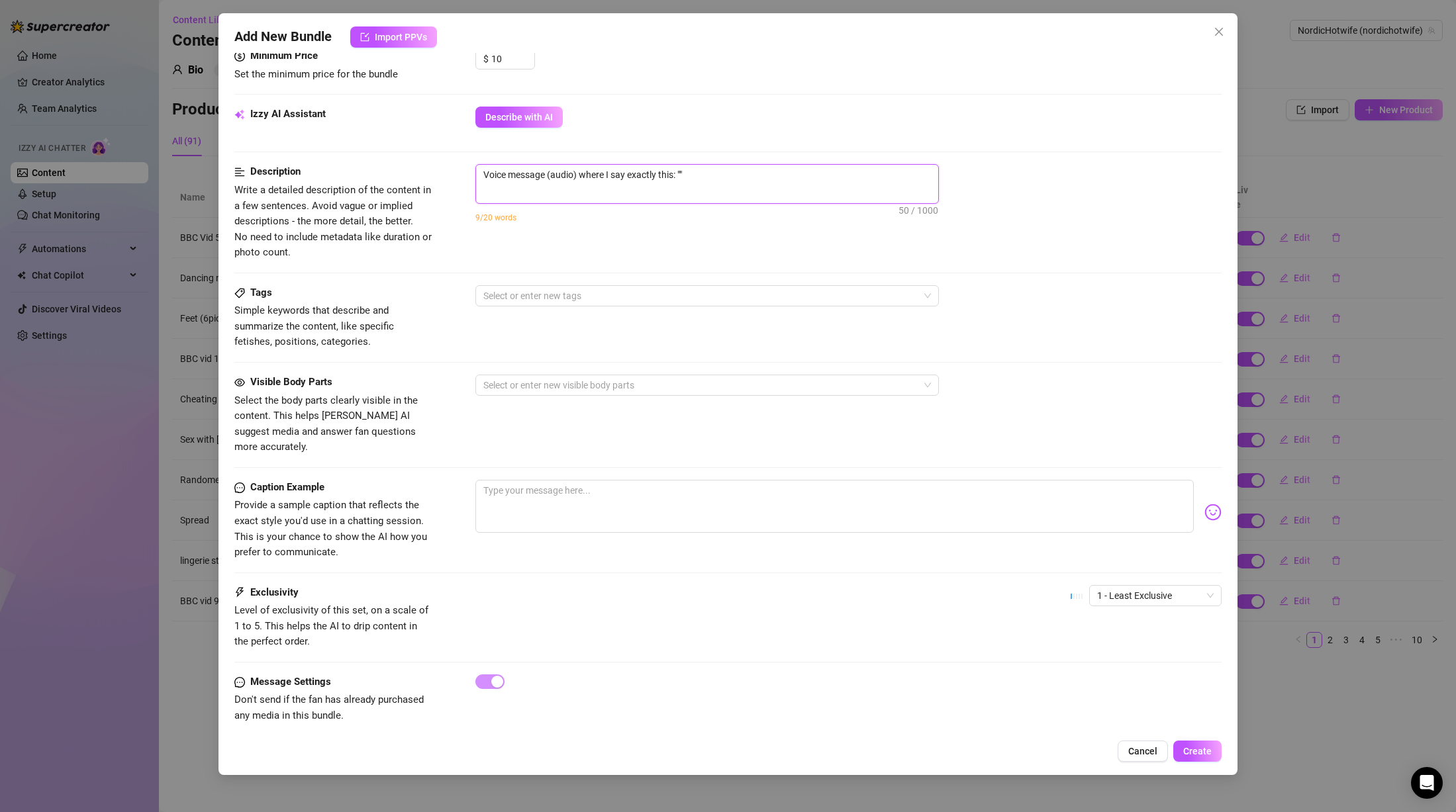
click at [682, 168] on textarea "Voice message (audio) where I say exactly this: """ at bounding box center [707, 174] width 462 height 20
paste textarea "Ew. I hate white boy dick. Your dick is a fucking joke. Stay pussy free. Oh no.…"
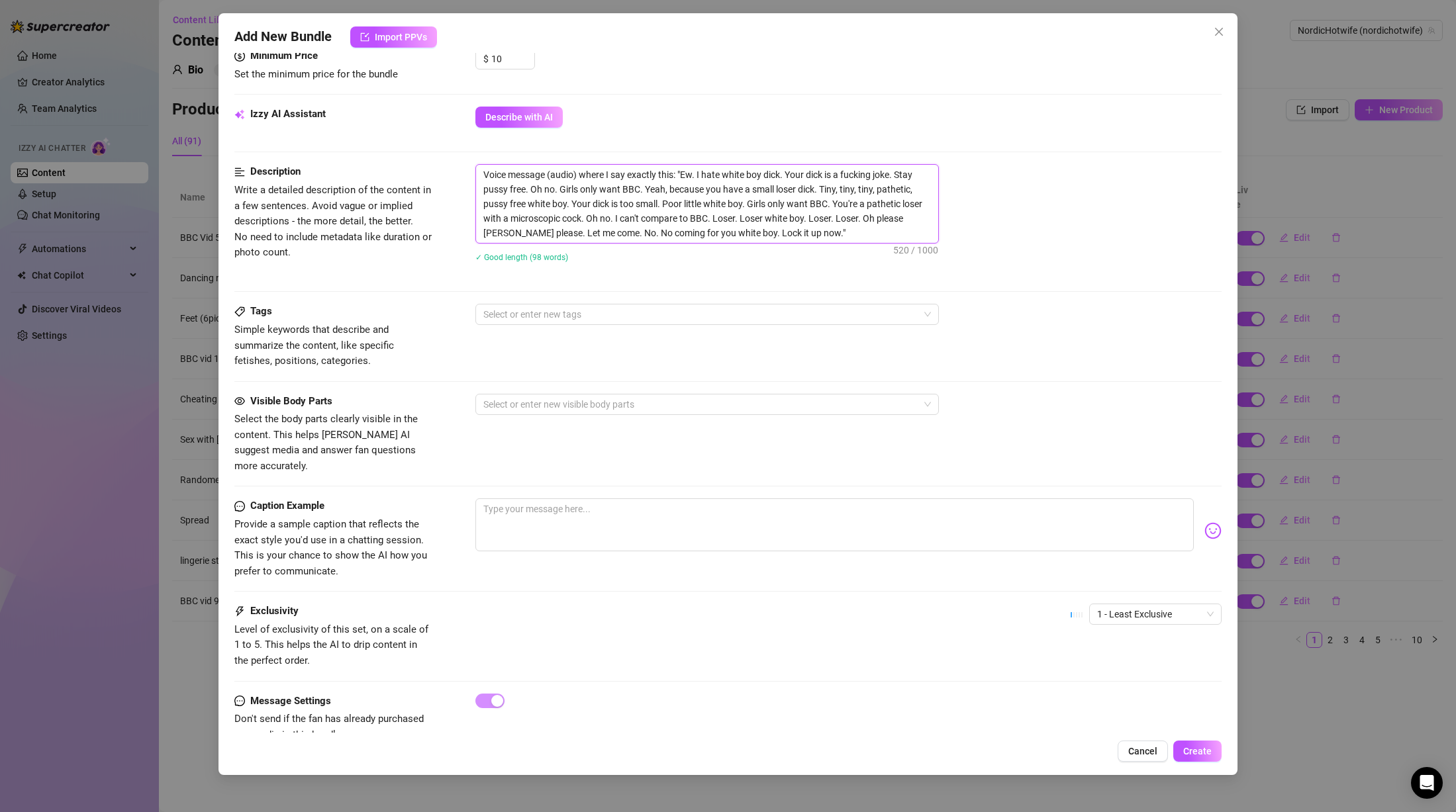
scroll to position [0, 0]
click at [672, 516] on textarea at bounding box center [835, 524] width 719 height 53
click at [542, 498] on textarea "👎👎 Stay pusyfree..." at bounding box center [835, 524] width 719 height 53
click at [681, 504] on textarea "👎👎 Stay pussyfree..." at bounding box center [835, 524] width 719 height 53
click at [631, 316] on div at bounding box center [701, 314] width 444 height 19
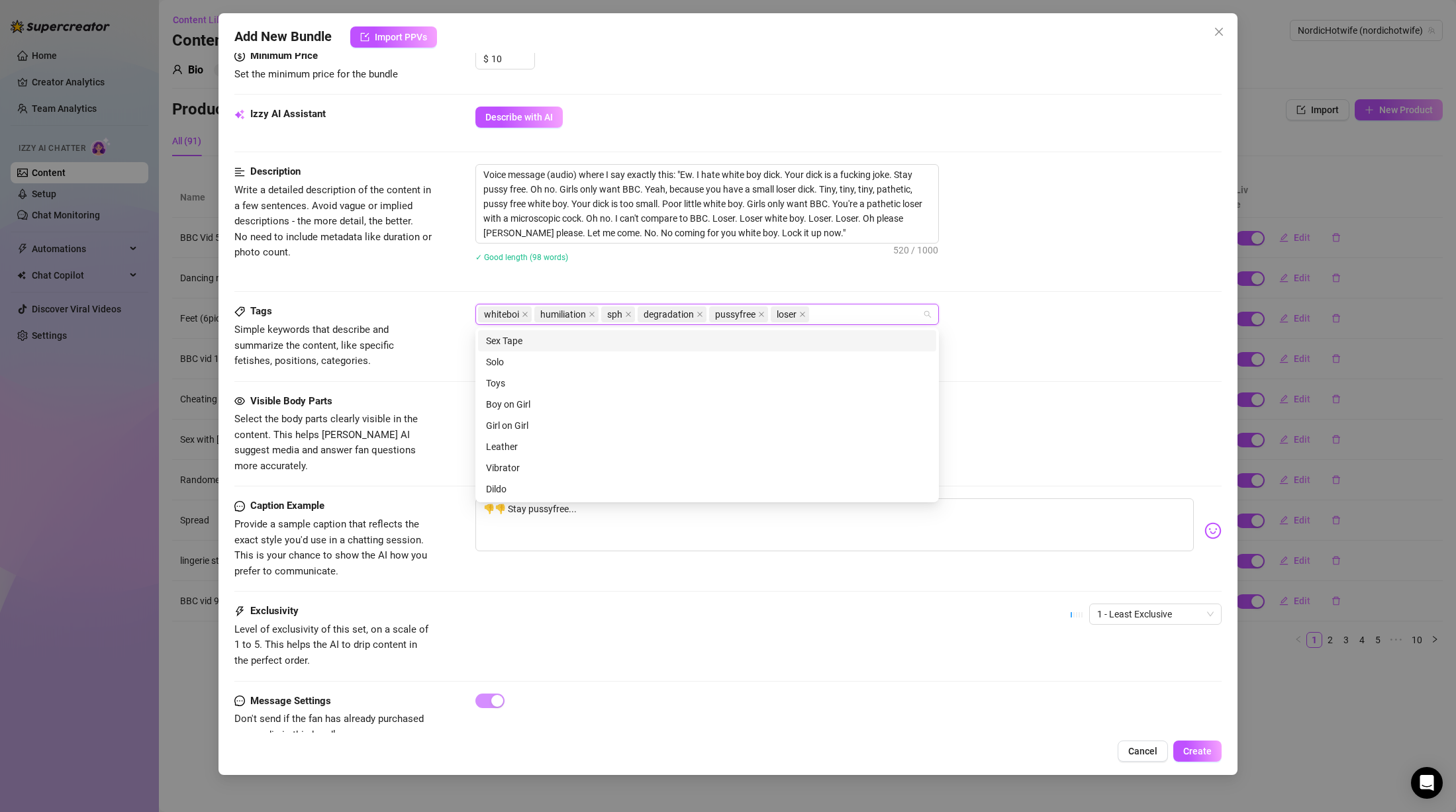
click at [1031, 367] on div "Tags Simple keywords that describe and summarize the content, like specific fet…" at bounding box center [728, 336] width 987 height 65
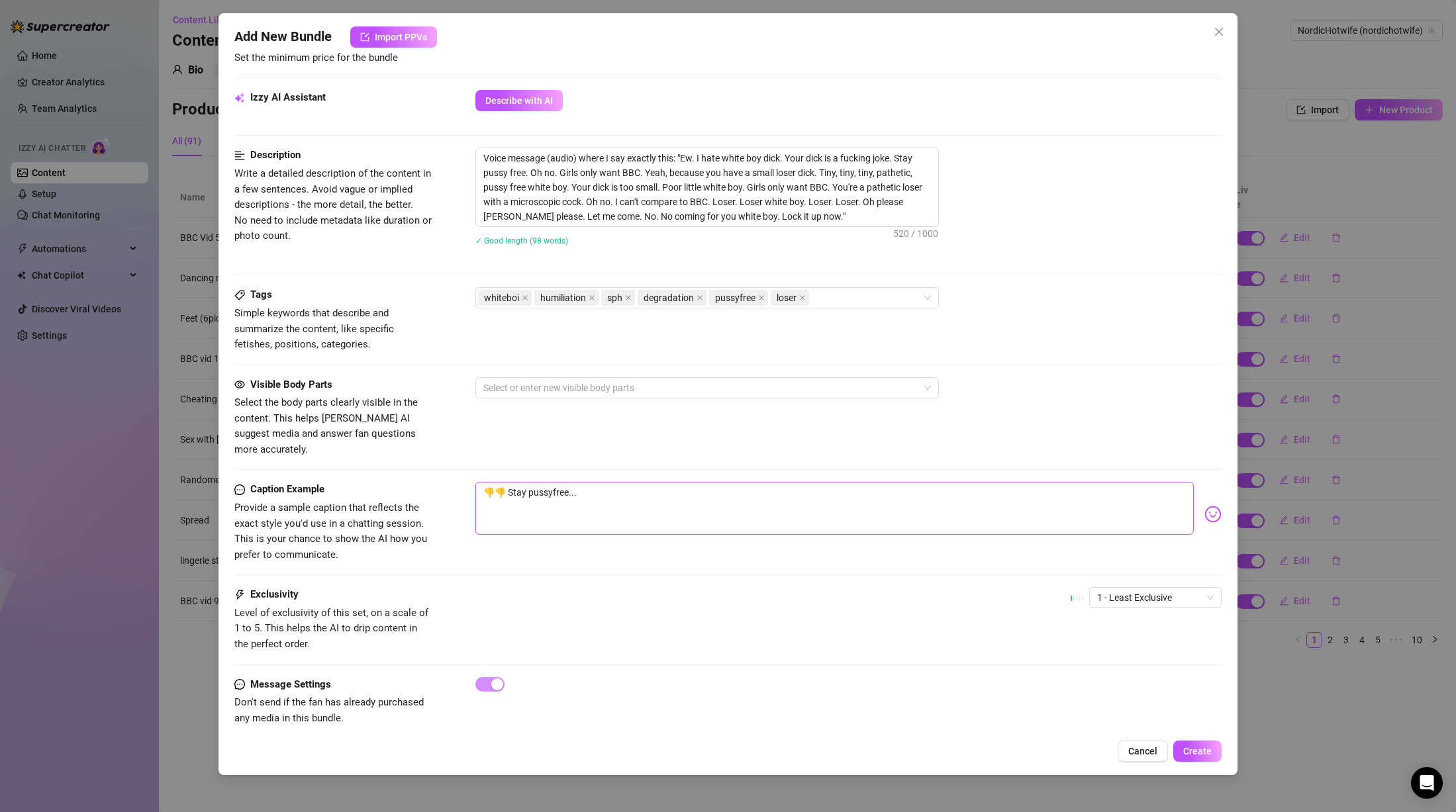
scroll to position [451, 0]
click at [1110, 585] on span "1 - Least Exclusive" at bounding box center [1156, 595] width 117 height 20
click at [1116, 627] on div "2" at bounding box center [1144, 628] width 112 height 14
click at [1097, 585] on span "2" at bounding box center [1156, 595] width 117 height 20
click at [1103, 604] on div "1 - Least Exclusive" at bounding box center [1144, 606] width 112 height 14
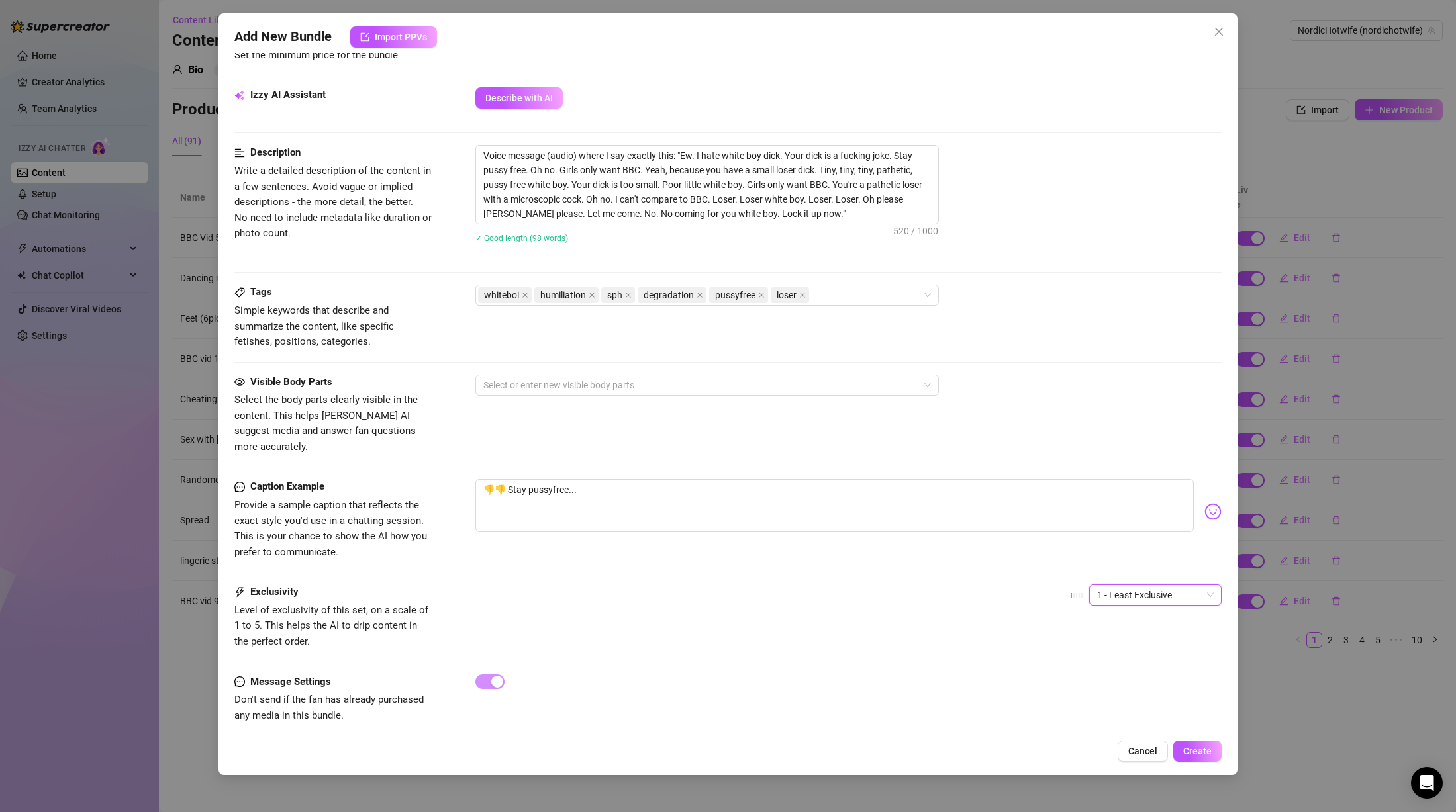
click at [1119, 585] on span "1 - Least Exclusive" at bounding box center [1156, 595] width 117 height 20
click at [1100, 625] on div "2" at bounding box center [1144, 628] width 112 height 14
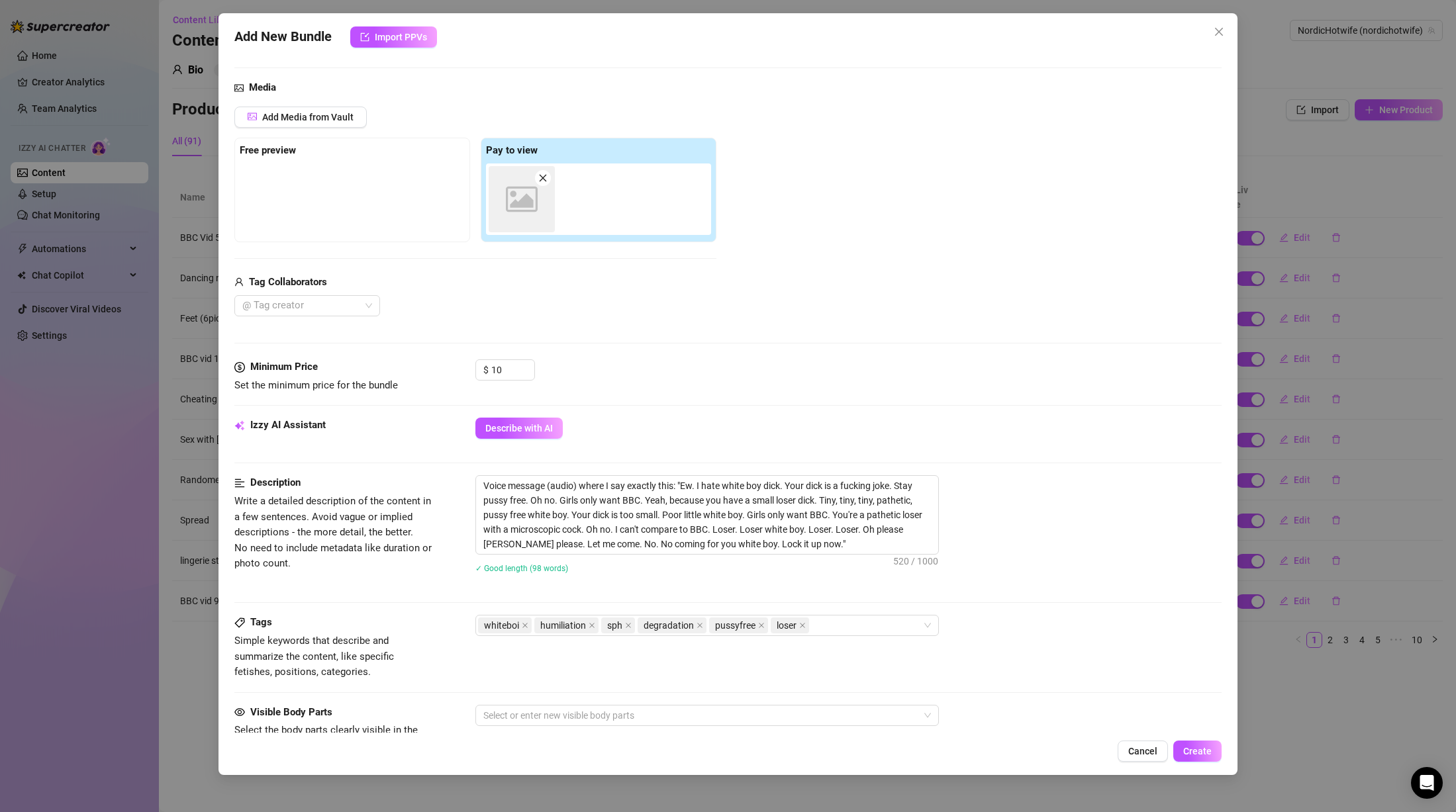
scroll to position [0, 0]
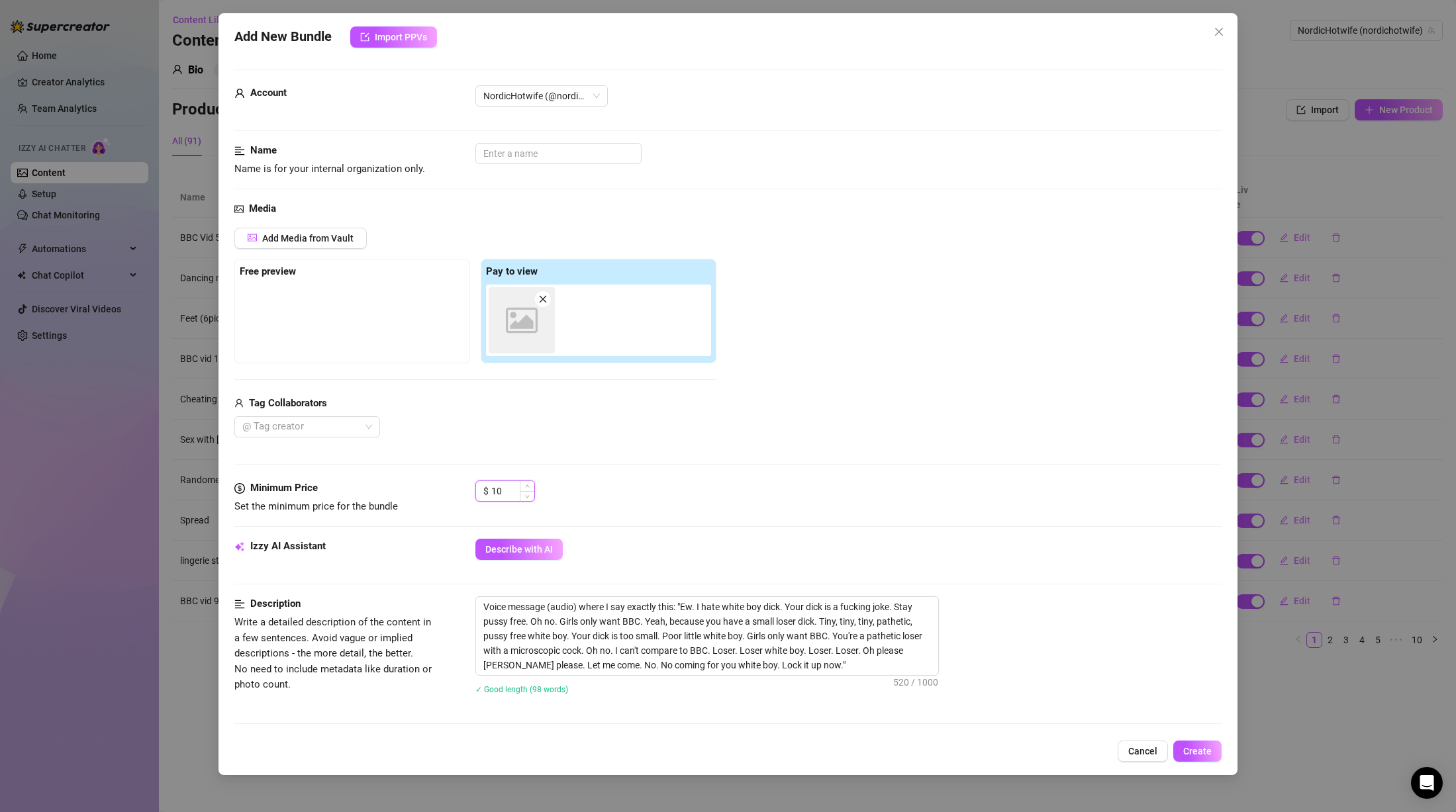
click at [516, 495] on input "10" at bounding box center [513, 491] width 43 height 20
click at [893, 537] on div "Minimum Price Set the minimum price for the bundle $ 8" at bounding box center [728, 510] width 987 height 58
click at [590, 156] on input "text" at bounding box center [558, 154] width 166 height 22
click at [968, 346] on div "Add Media from Vault Free preview Pay to view Image placeholder Tag Collaborato…" at bounding box center [728, 333] width 987 height 210
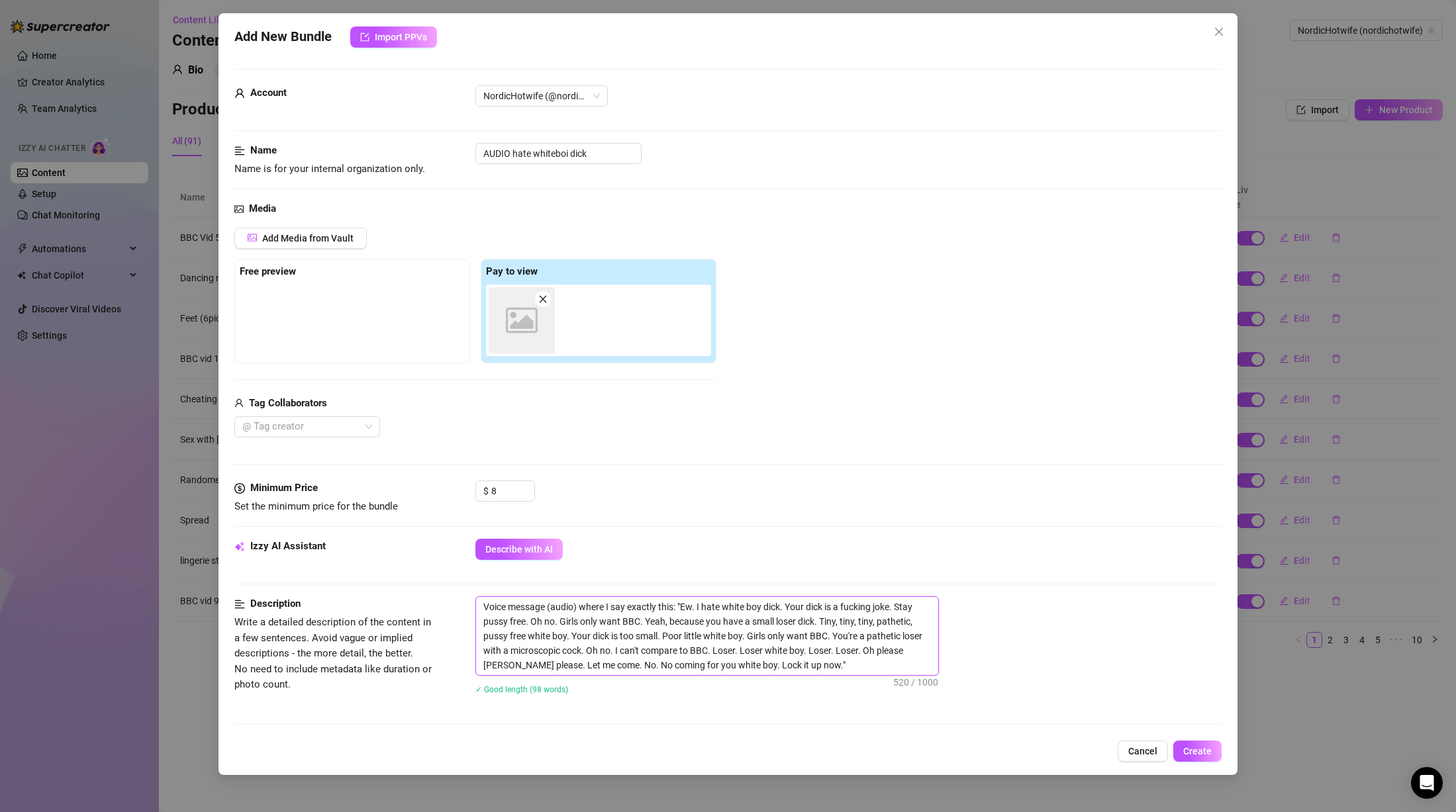
drag, startPoint x: 683, startPoint y: 605, endPoint x: 784, endPoint y: 611, distance: 101.2
click at [784, 611] on textarea "Voice message (audio) where I say exactly this: "Ew. I hate white boy dick. You…" at bounding box center [707, 636] width 462 height 78
drag, startPoint x: 511, startPoint y: 150, endPoint x: 647, endPoint y: 162, distance: 136.5
click at [647, 162] on div "AUDIO hate whiteboi dick" at bounding box center [849, 154] width 746 height 22
paste input "Ew. I hate [DEMOGRAPHIC_DATA] boy"
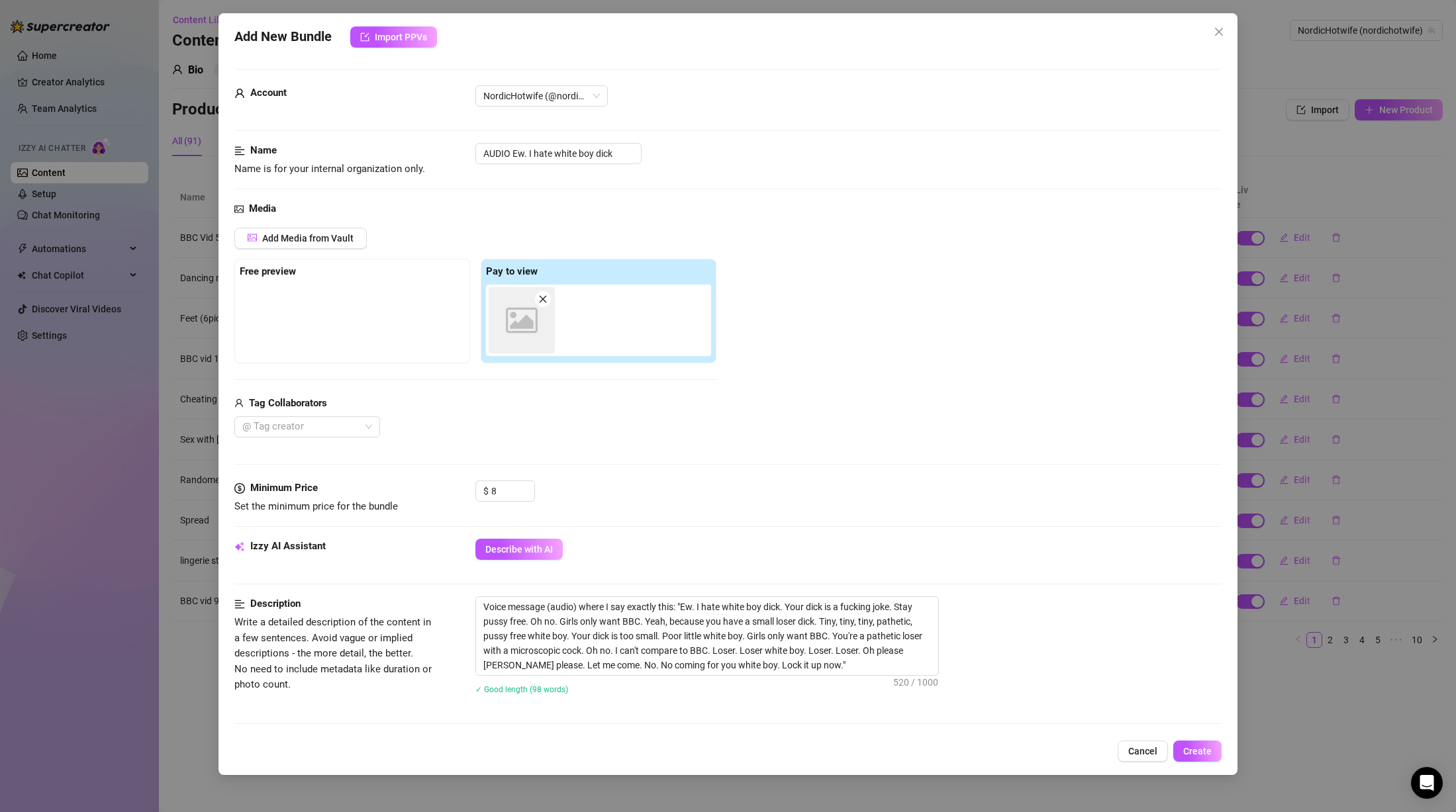
click at [820, 245] on div "Add Media from Vault Free preview Pay to view Image placeholder Tag Collaborato…" at bounding box center [728, 333] width 987 height 210
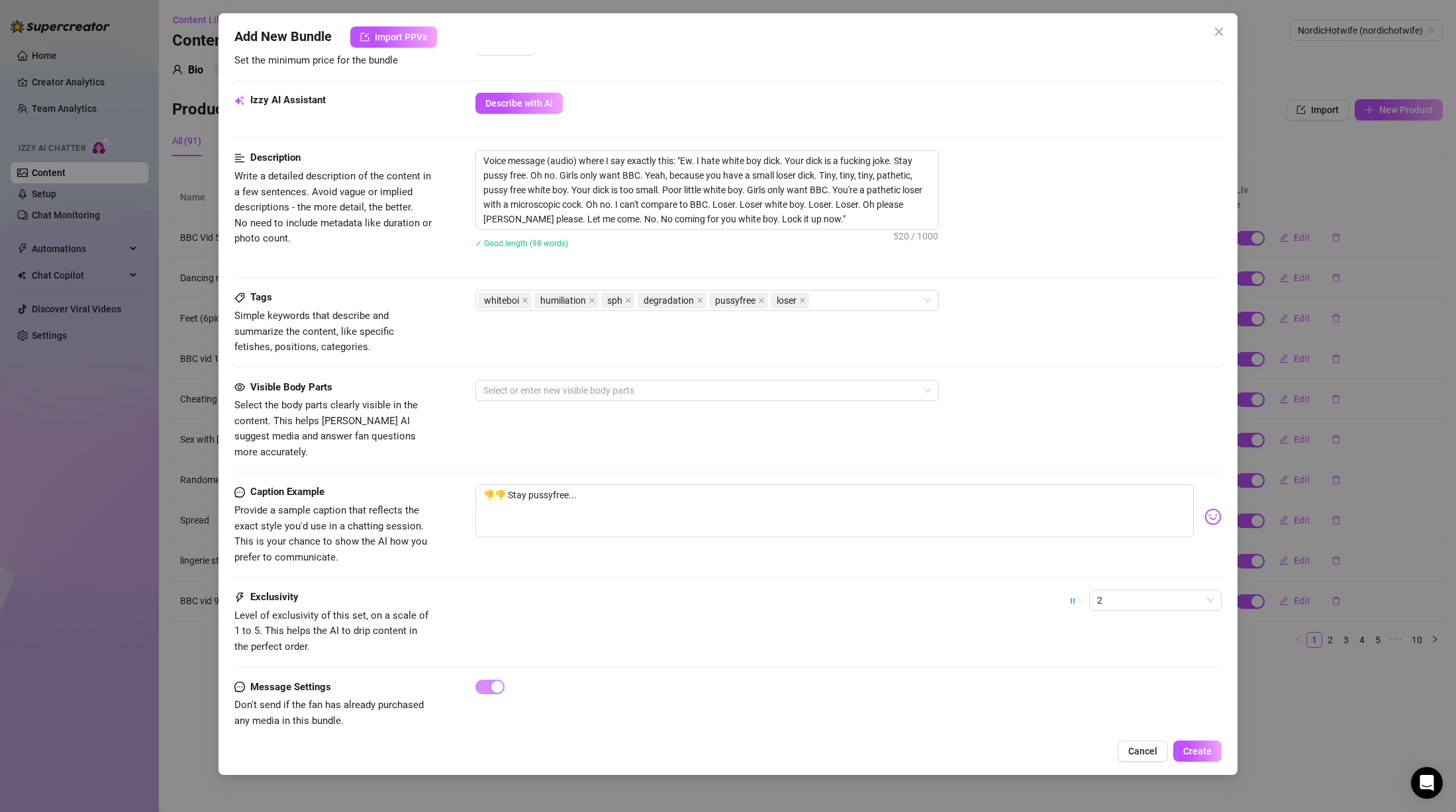
scroll to position [451, 0]
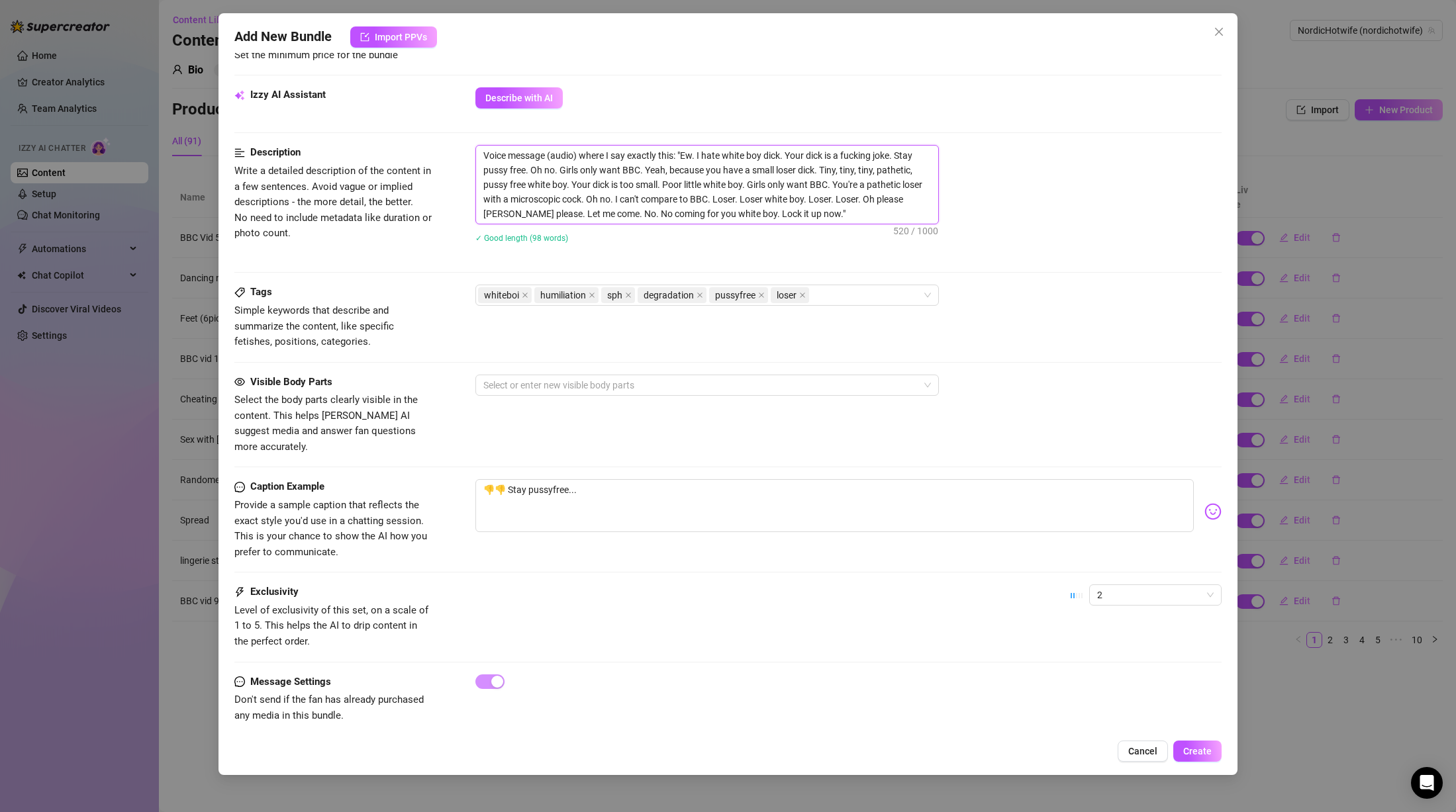
drag, startPoint x: 679, startPoint y: 156, endPoint x: 485, endPoint y: 142, distance: 194.5
click at [485, 142] on form "Account NordicHotwife (@nordichotwife) Name Name is for your internal organizat…" at bounding box center [728, 183] width 987 height 1131
click at [484, 142] on div "Izzy AI Assistant Describe with AI" at bounding box center [728, 116] width 987 height 58
drag, startPoint x: 684, startPoint y: 155, endPoint x: 412, endPoint y: 153, distance: 272.0
click at [412, 153] on div "Description Write a detailed description of the content in a few sentences. Avo…" at bounding box center [728, 202] width 987 height 115
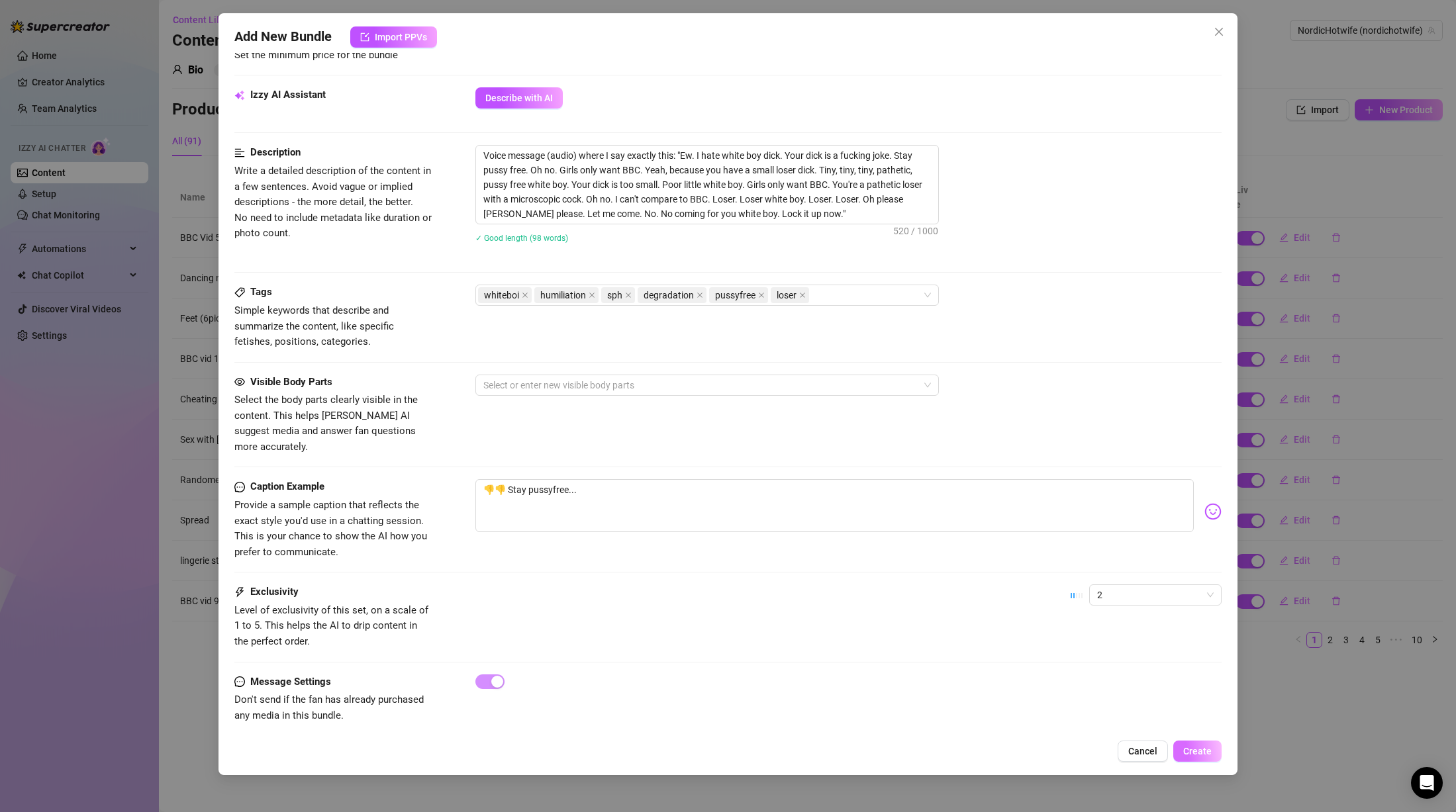
click at [1198, 748] on span "Create" at bounding box center [1198, 752] width 29 height 11
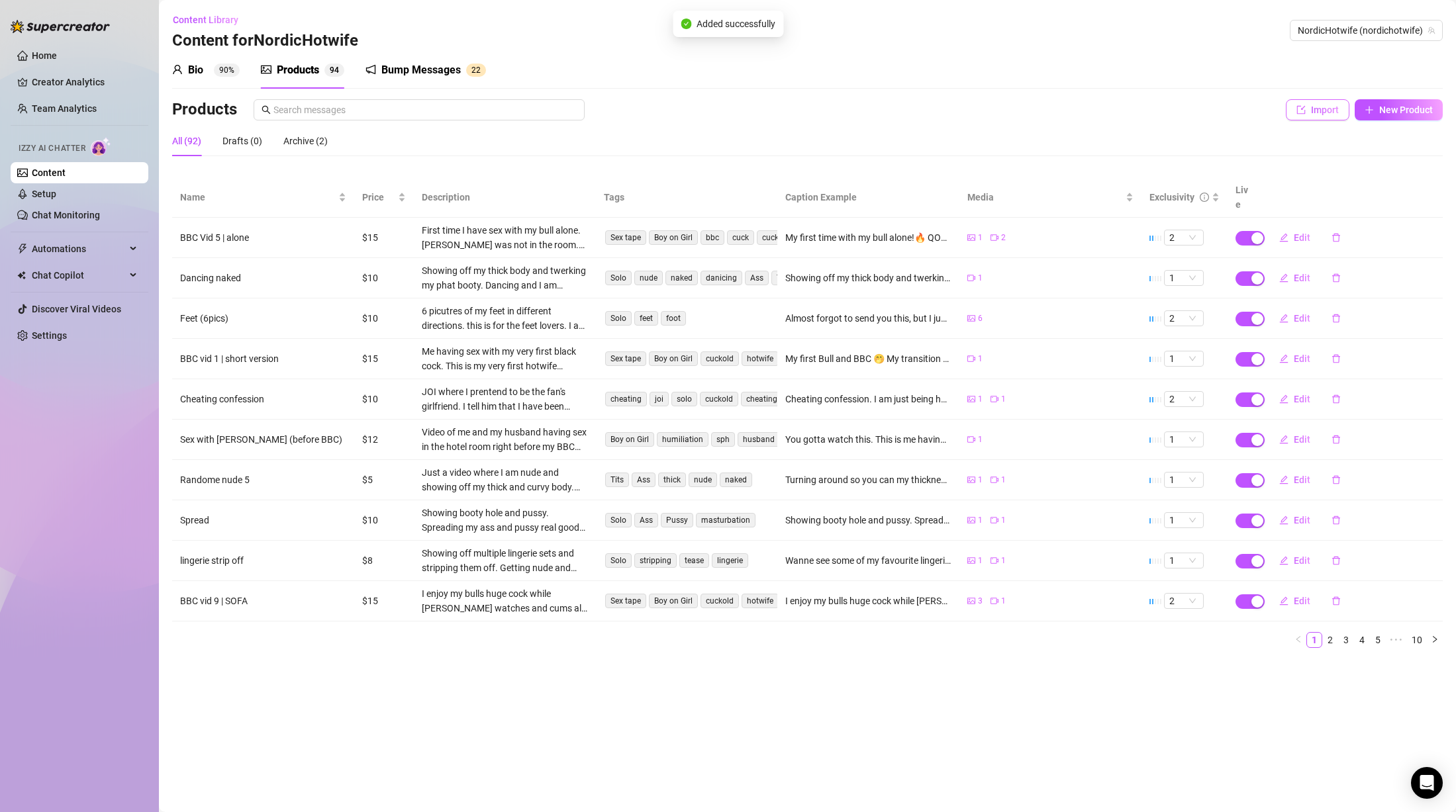
click at [1312, 109] on span "Import" at bounding box center [1325, 110] width 28 height 11
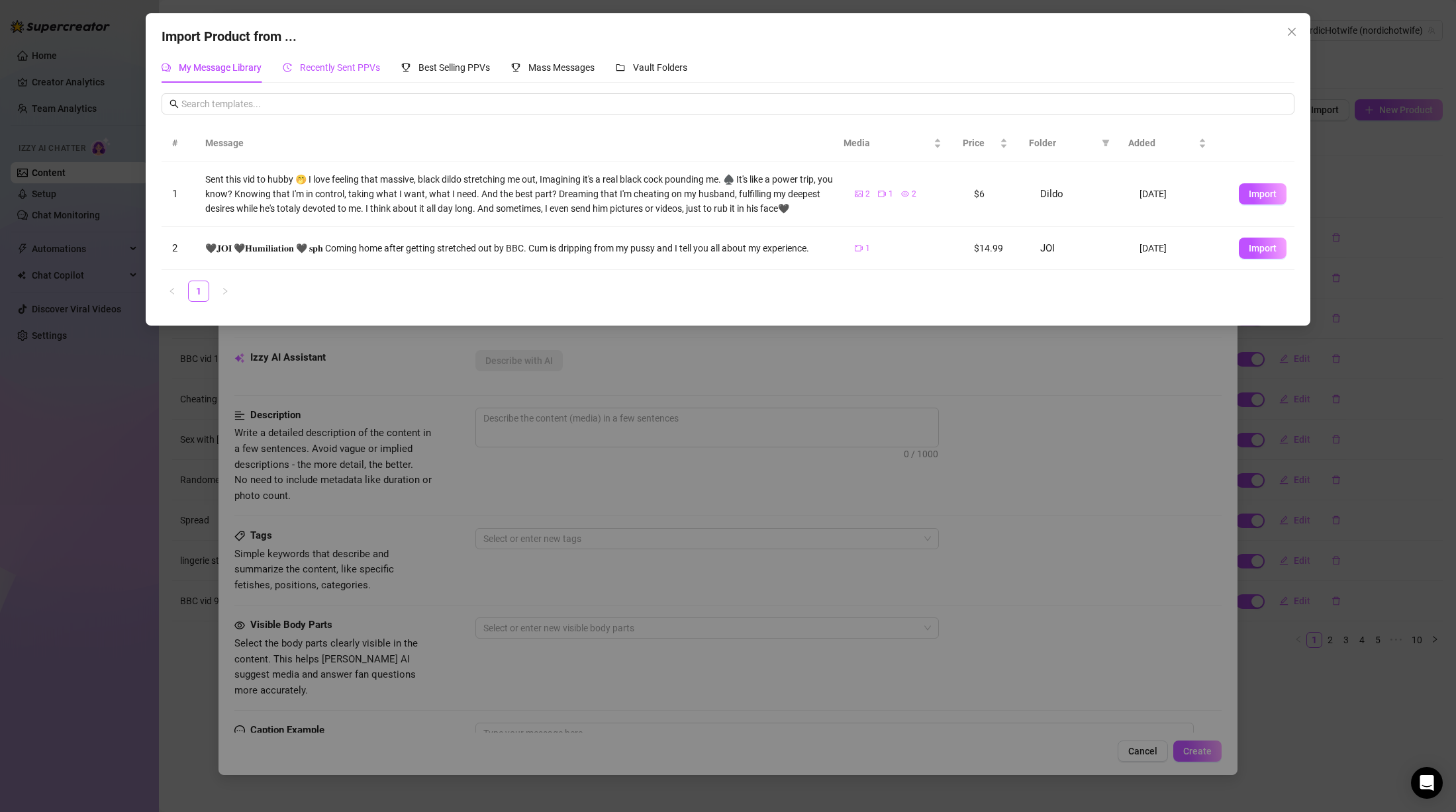
click at [364, 62] on span "Recently Sent PPVs" at bounding box center [340, 67] width 80 height 11
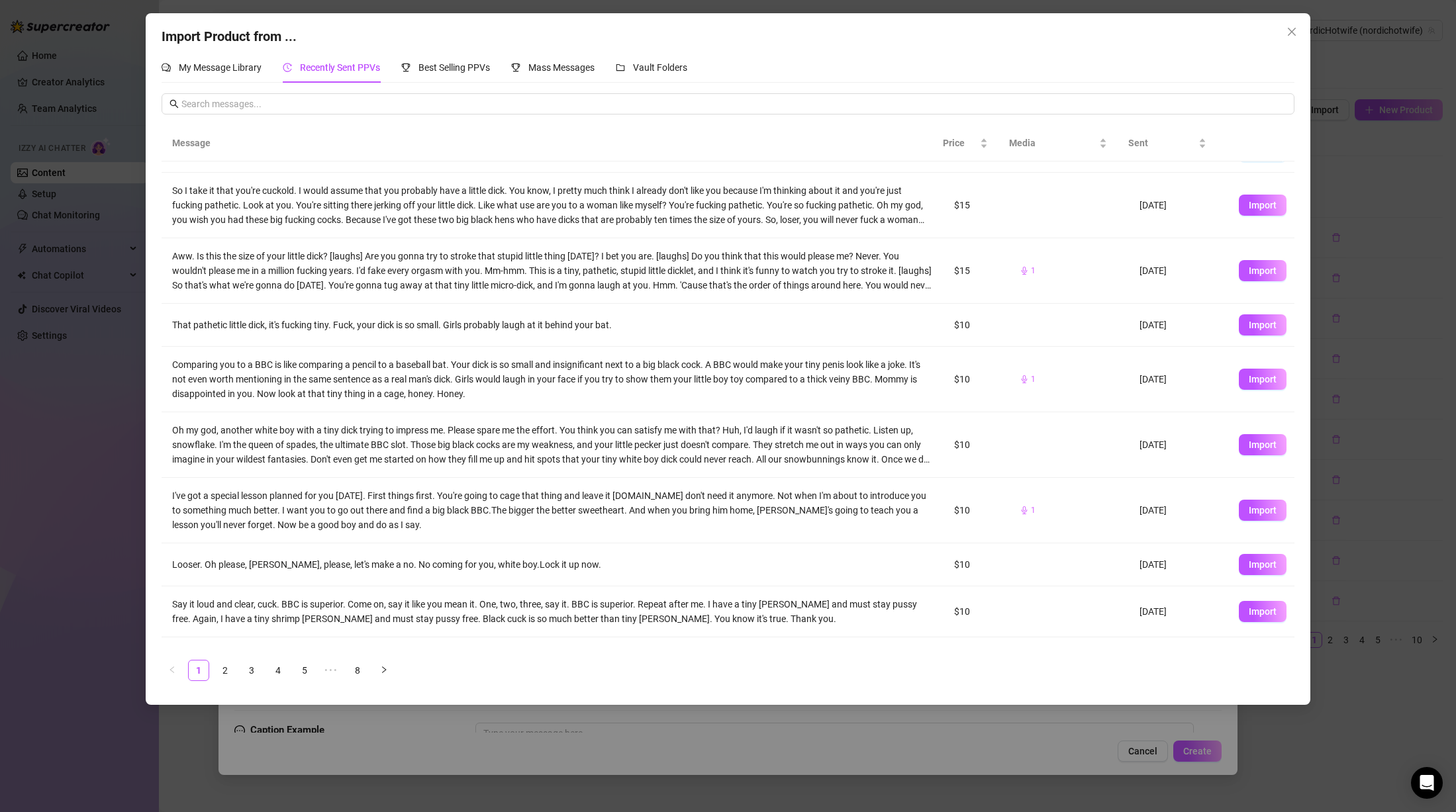
scroll to position [85, 0]
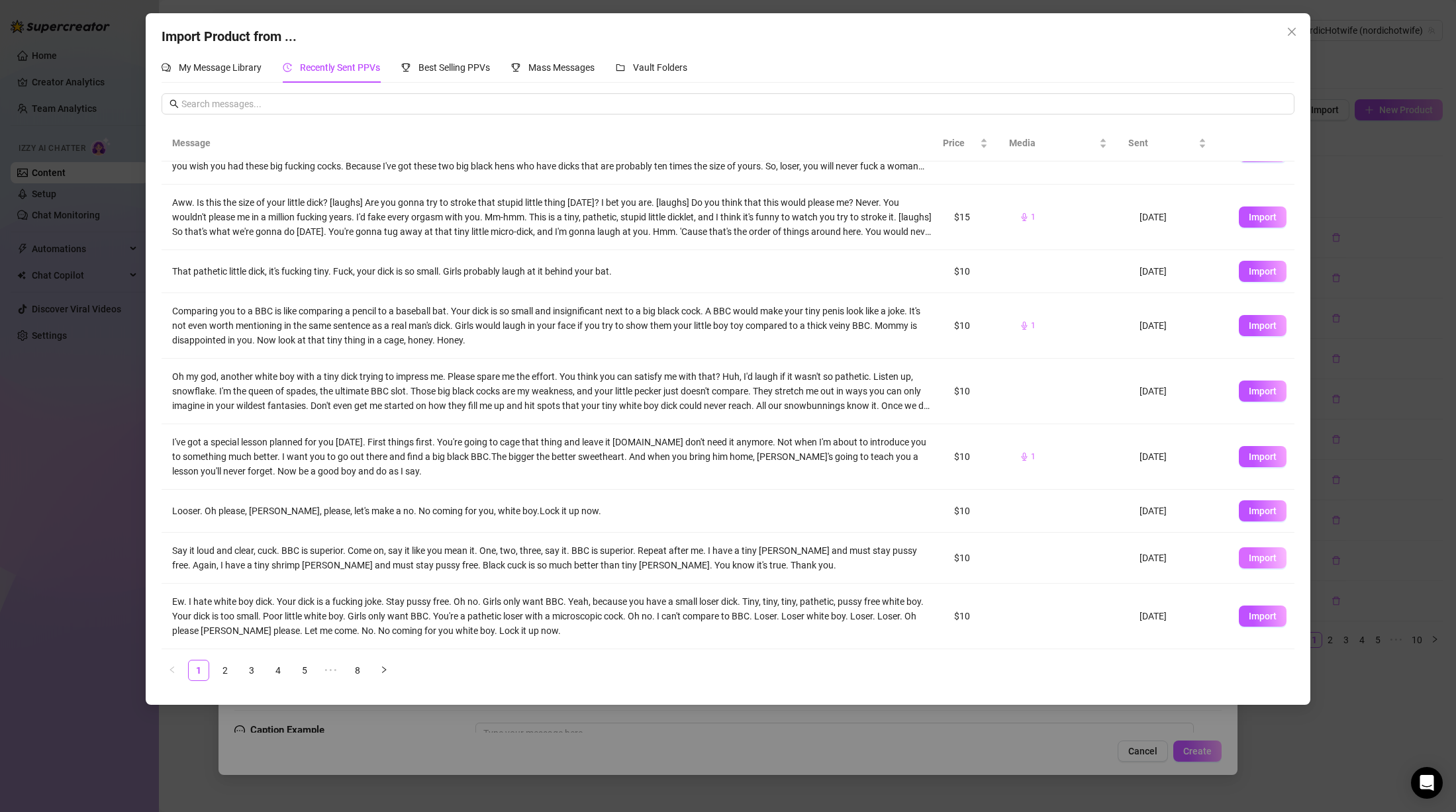
click at [1249, 558] on span "Import" at bounding box center [1263, 558] width 28 height 11
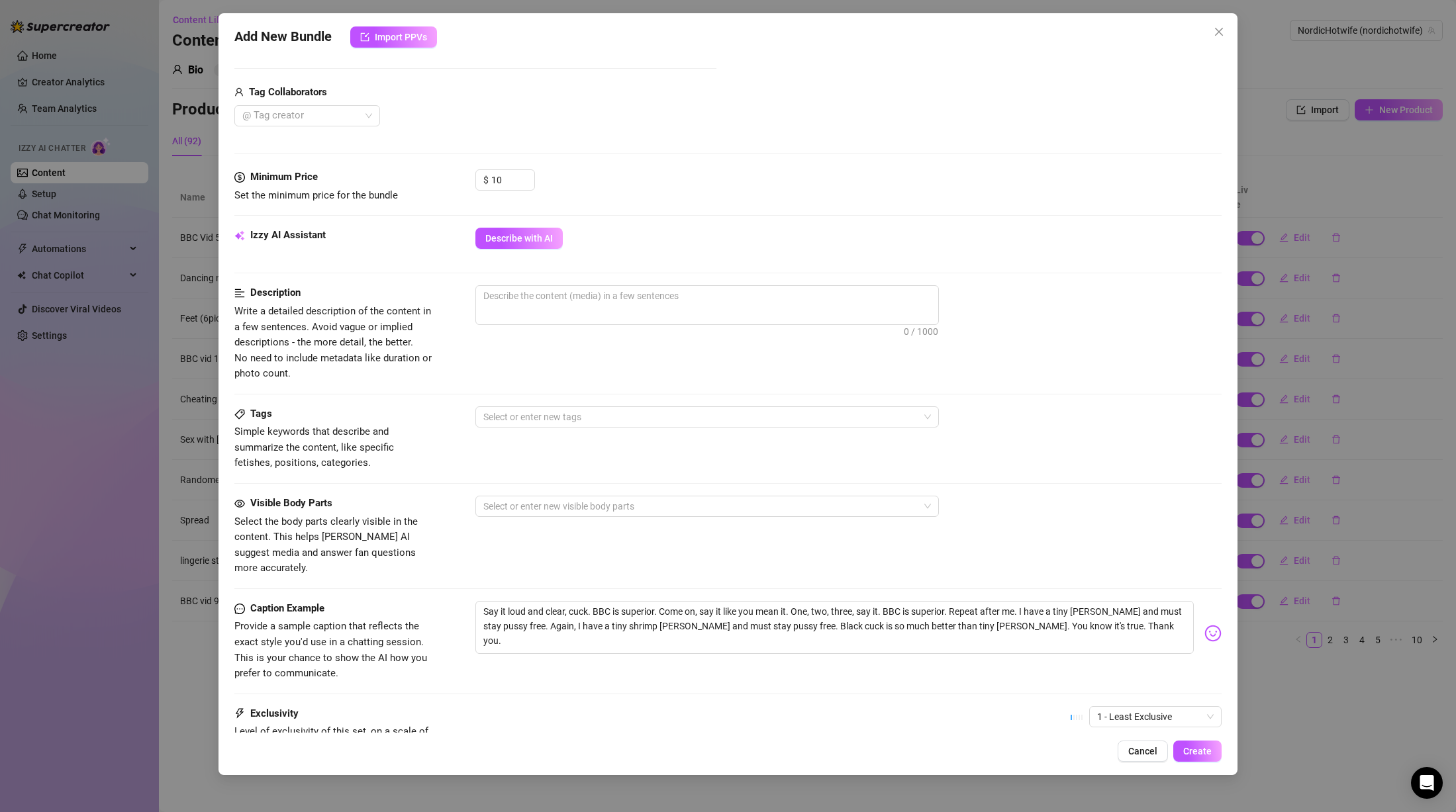
scroll to position [433, 0]
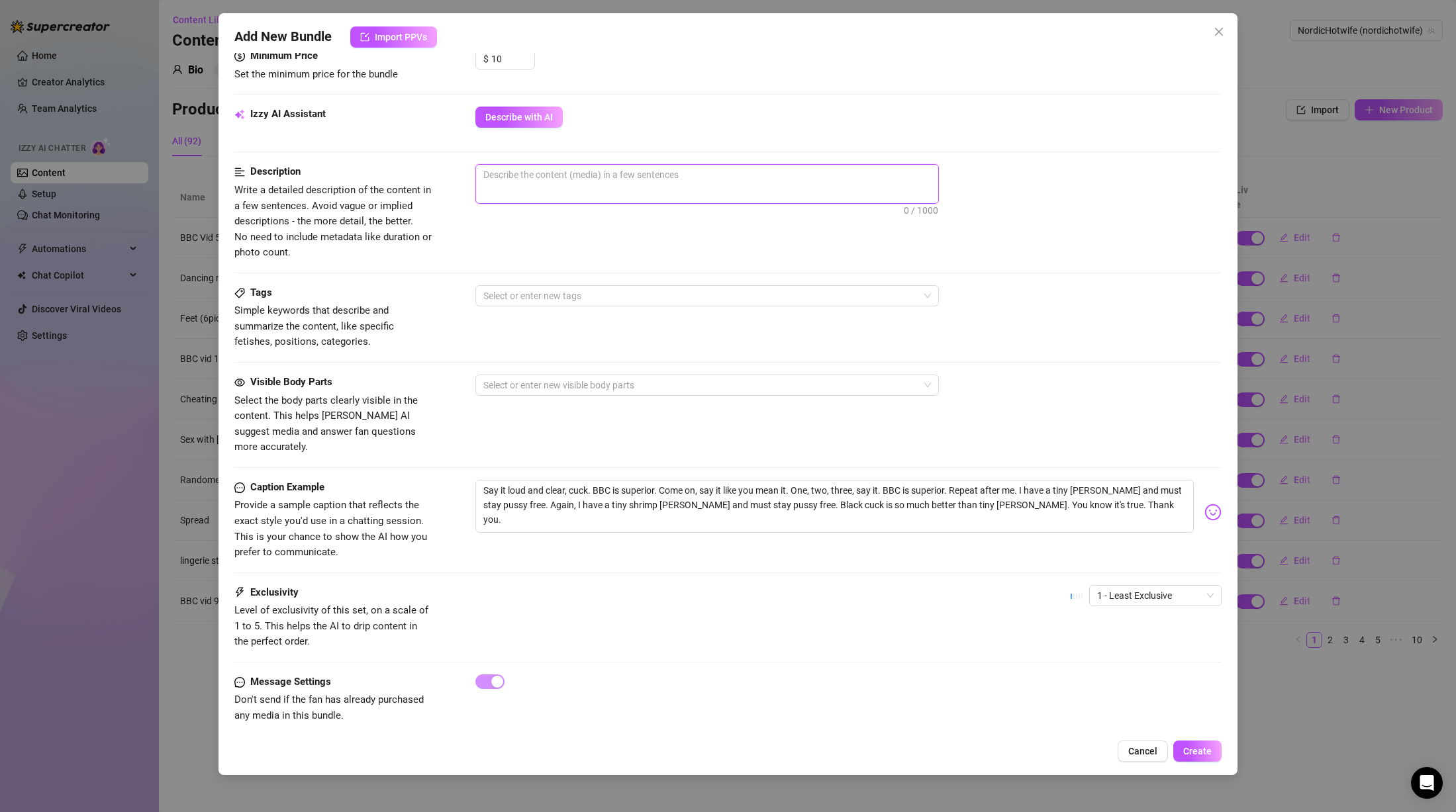
click at [554, 177] on textarea at bounding box center [707, 174] width 462 height 20
paste textarea "Voice message (audio) where I say exactly this: ""
drag, startPoint x: 1151, startPoint y: 491, endPoint x: 416, endPoint y: 414, distance: 739.0
click at [424, 415] on form "Account NordicHotwife (@nordichotwife) Name Name is for your internal organizat…" at bounding box center [728, 192] width 987 height 1112
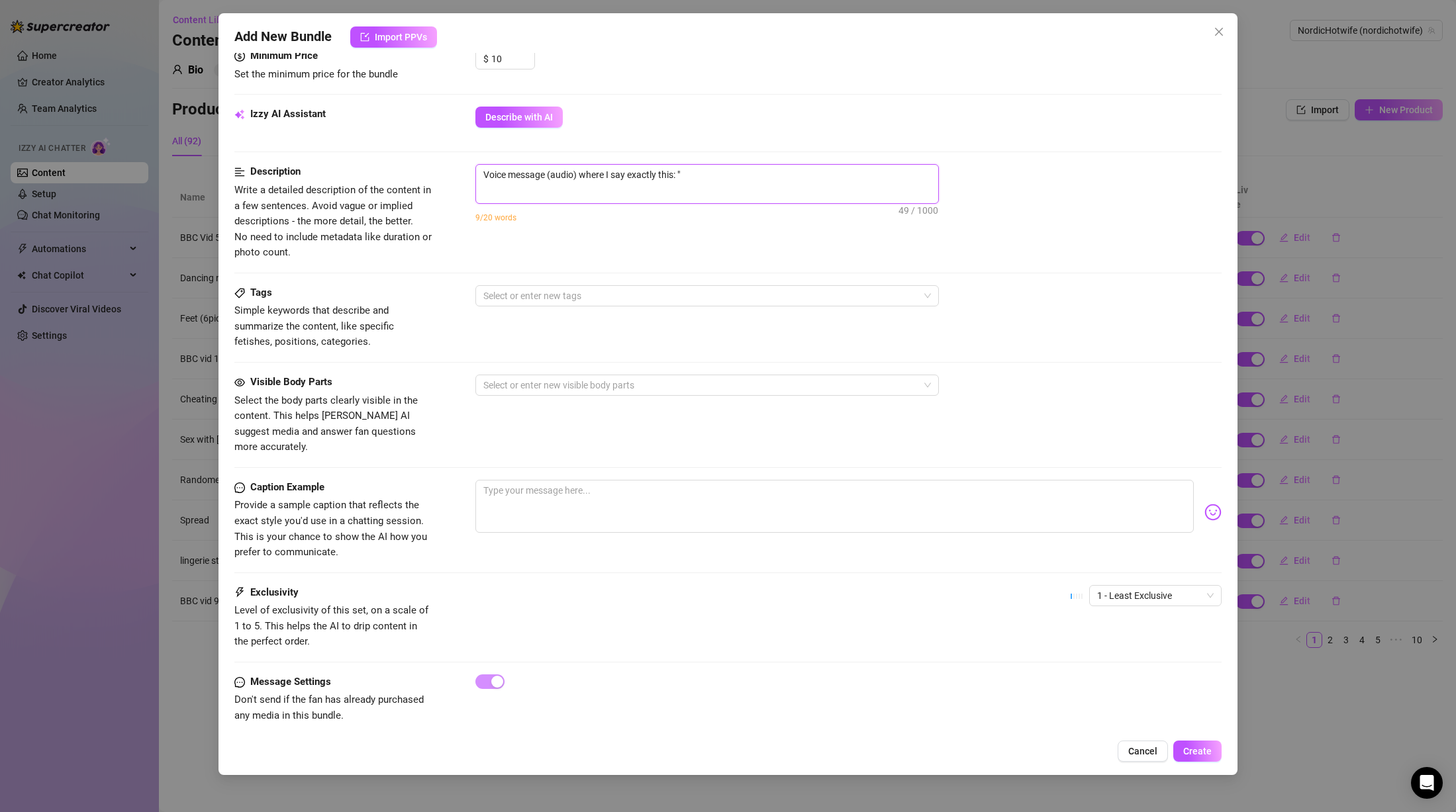
click at [684, 174] on textarea "Voice message (audio) where I say exactly this: "" at bounding box center [707, 174] width 462 height 20
paste textarea "Say it loud and clear, cuck. BBC is superior. Come on, say it like you mean it.…"
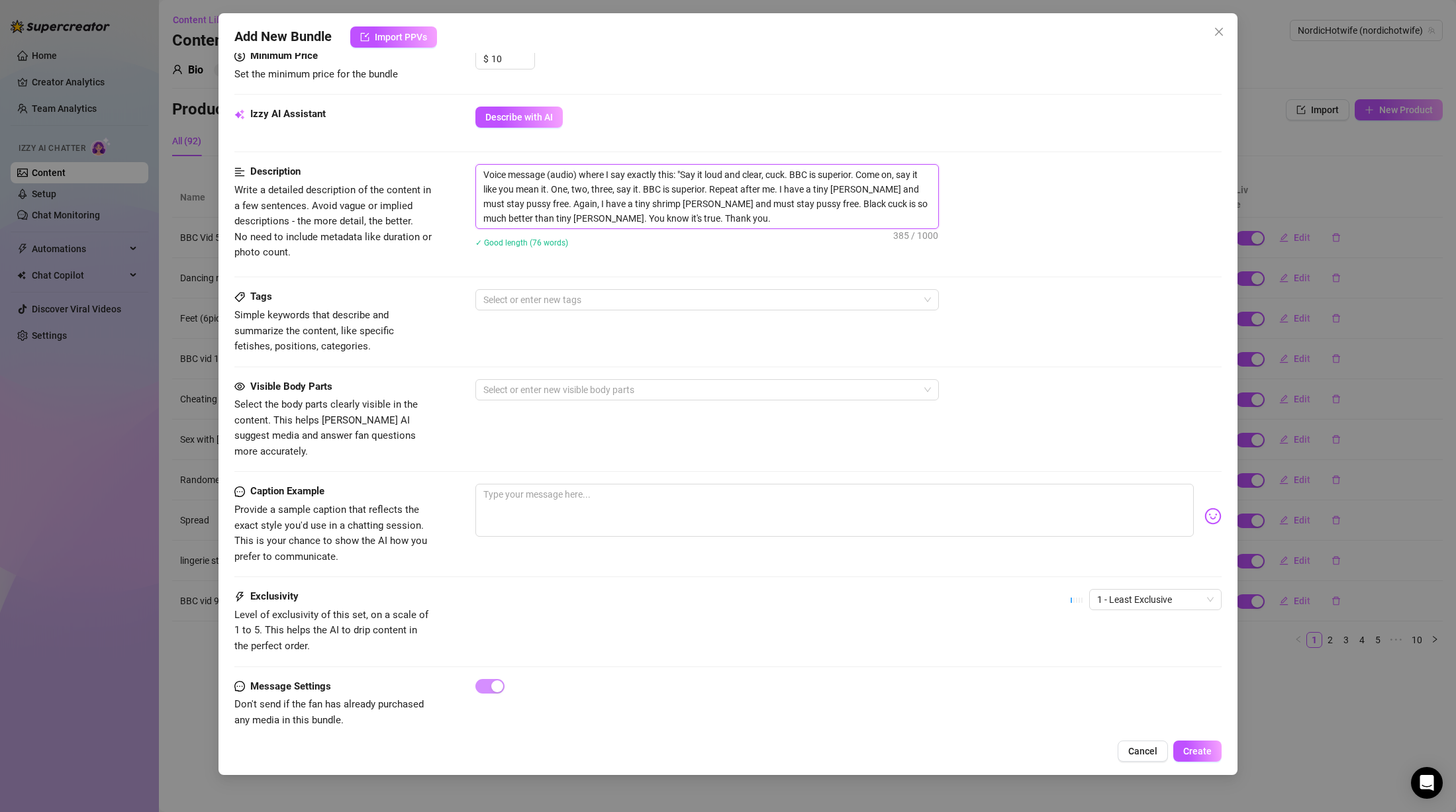
scroll to position [0, 0]
click at [621, 298] on div at bounding box center [701, 299] width 444 height 19
drag, startPoint x: 691, startPoint y: 285, endPoint x: 586, endPoint y: 288, distance: 105.0
click at [586, 288] on form "Account NordicHotwife (@nordichotwife) Name Name is for your internal organizat…" at bounding box center [728, 194] width 987 height 1116
click at [556, 486] on textarea at bounding box center [835, 510] width 719 height 53
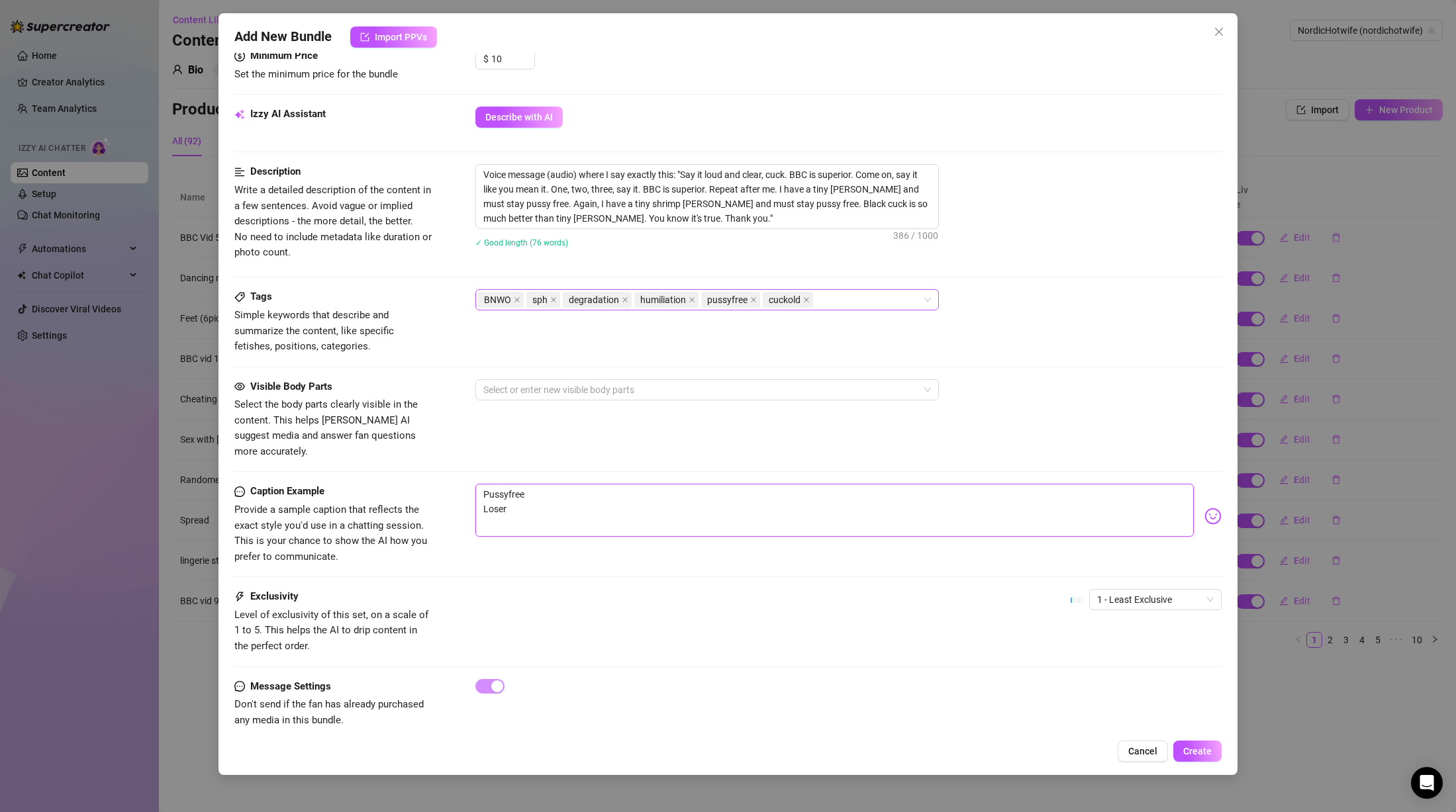
click at [860, 301] on div "BNWO sph degradation humiliation pussyfree cuckold" at bounding box center [701, 299] width 444 height 19
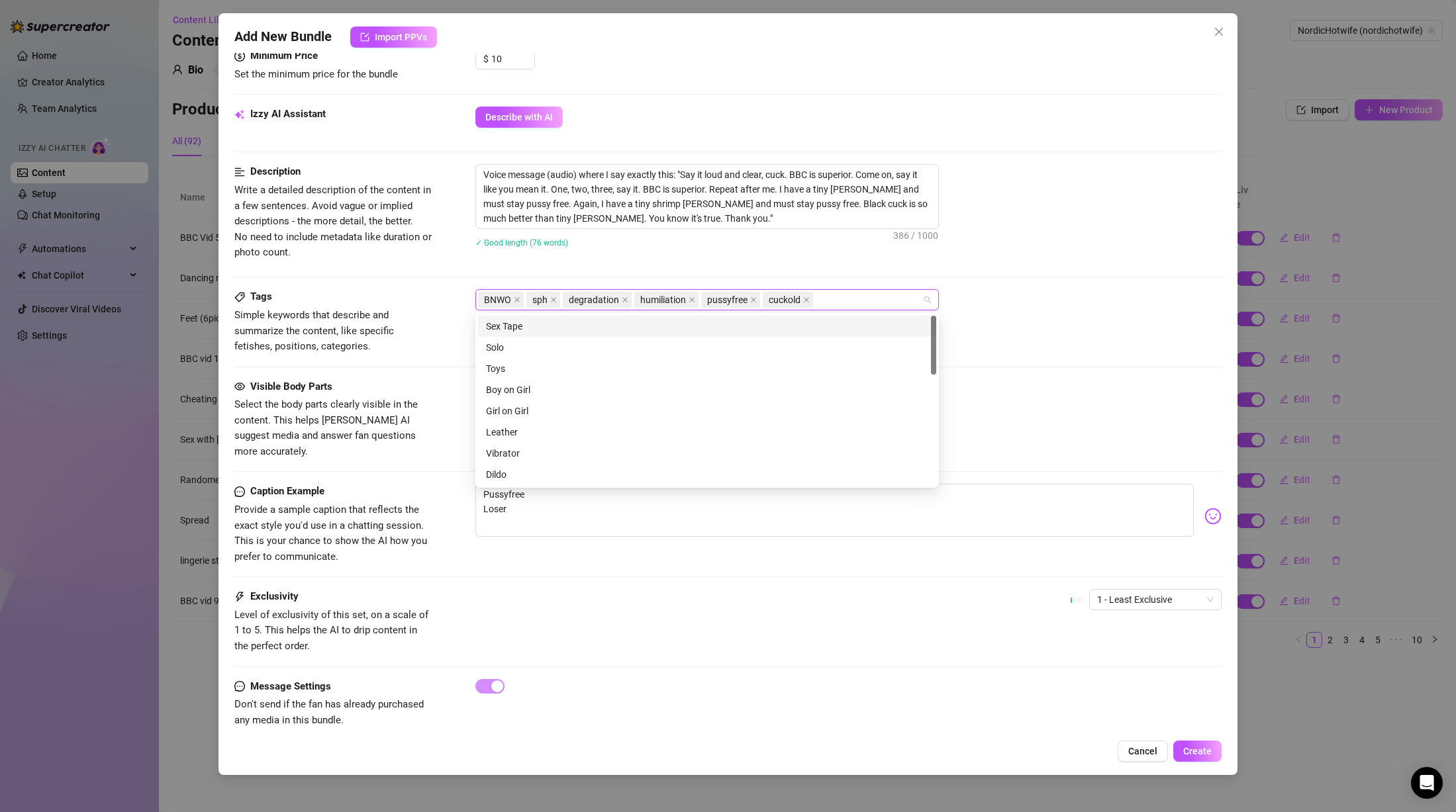
paste input "Pussyfree Loser"
click at [893, 300] on icon "close" at bounding box center [893, 299] width 6 height 6
click at [657, 546] on div "Caption Example Provide a sample caption that reflects the exact style you'd us…" at bounding box center [728, 524] width 987 height 81
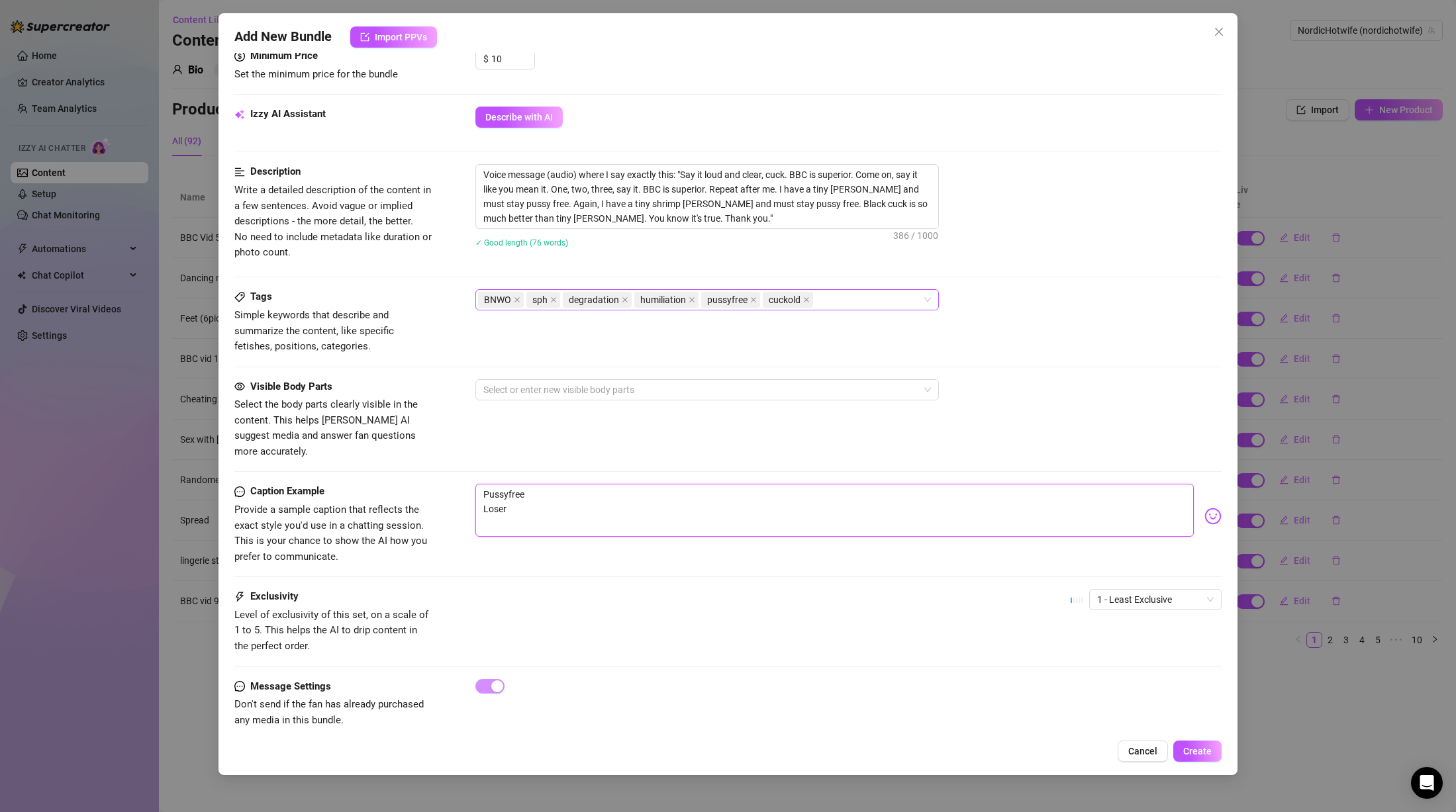
click at [639, 500] on textarea "Pussyfree Loser" at bounding box center [835, 510] width 719 height 53
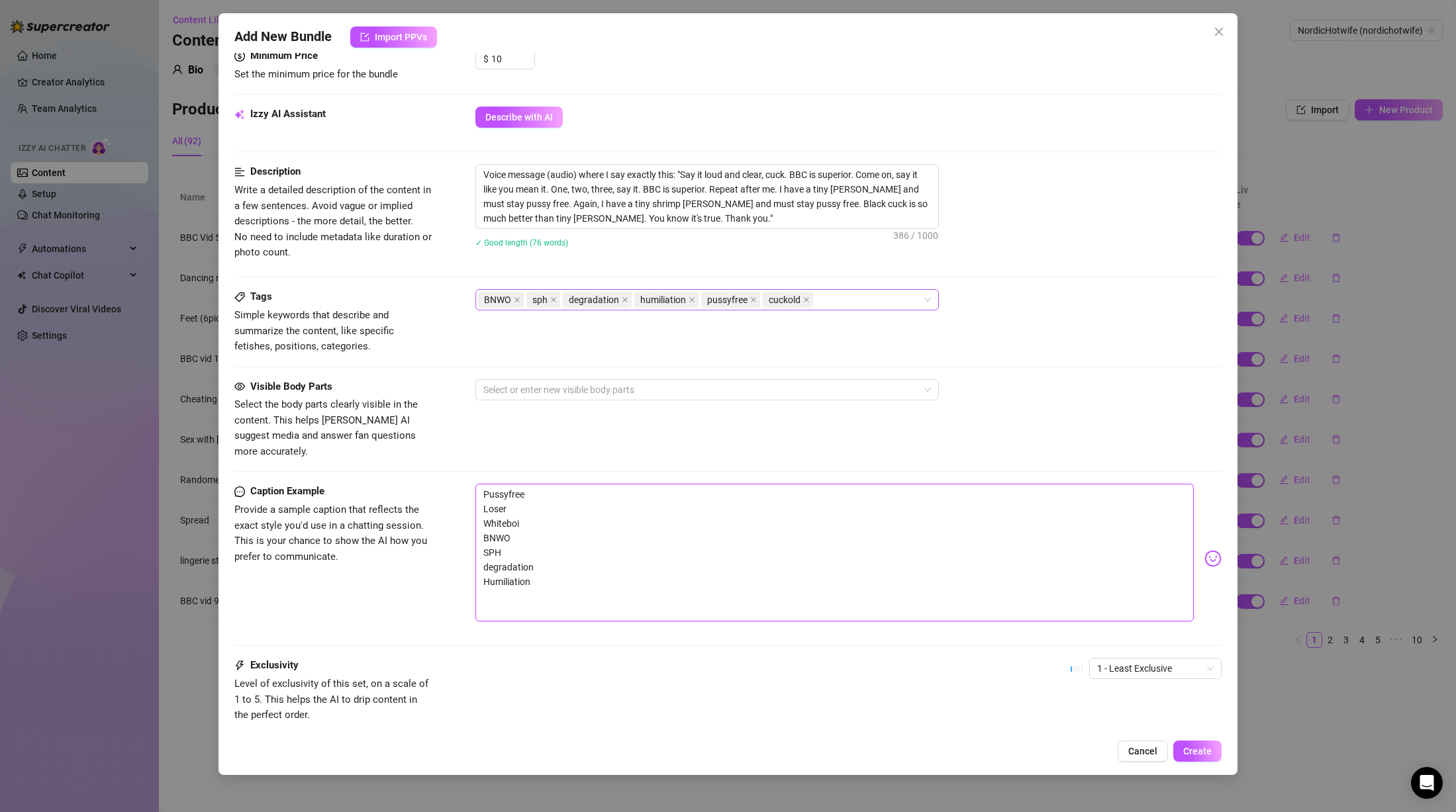
drag, startPoint x: 514, startPoint y: 493, endPoint x: 478, endPoint y: 494, distance: 36.0
click at [478, 494] on textarea "Pussyfree Loser Whiteboi BNWO SPH degradation Humiliation" at bounding box center [835, 552] width 719 height 138
click at [578, 580] on textarea "Pussyfree cuckold Whiteboi BNWO SPH degradation Humiliation" at bounding box center [835, 552] width 719 height 138
drag, startPoint x: 578, startPoint y: 573, endPoint x: 441, endPoint y: 468, distance: 172.6
click at [441, 468] on form "Account NordicHotwife (@nordichotwife) Name Name is for your internal organizat…" at bounding box center [728, 229] width 987 height 1185
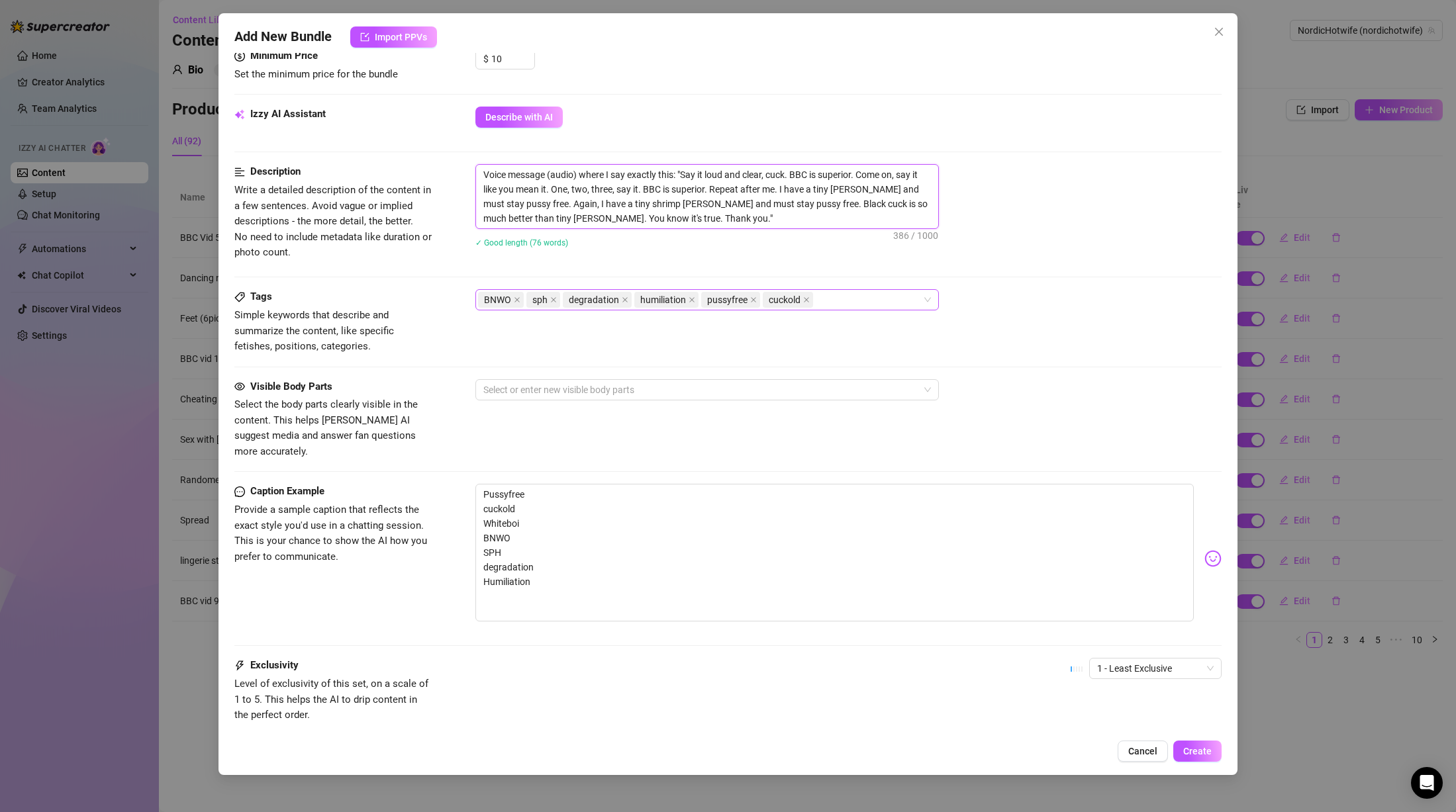
drag, startPoint x: 481, startPoint y: 174, endPoint x: 682, endPoint y: 173, distance: 201.0
click at [682, 173] on textarea "Voice message (audio) where I say exactly this: "Say it loud and clear, cuck. B…" at bounding box center [707, 196] width 462 height 64
drag, startPoint x: 948, startPoint y: 435, endPoint x: 938, endPoint y: 412, distance: 25.1
click at [948, 435] on div "Visible Body Parts Select the body parts clearly visible in the content. This h…" at bounding box center [728, 420] width 987 height 81
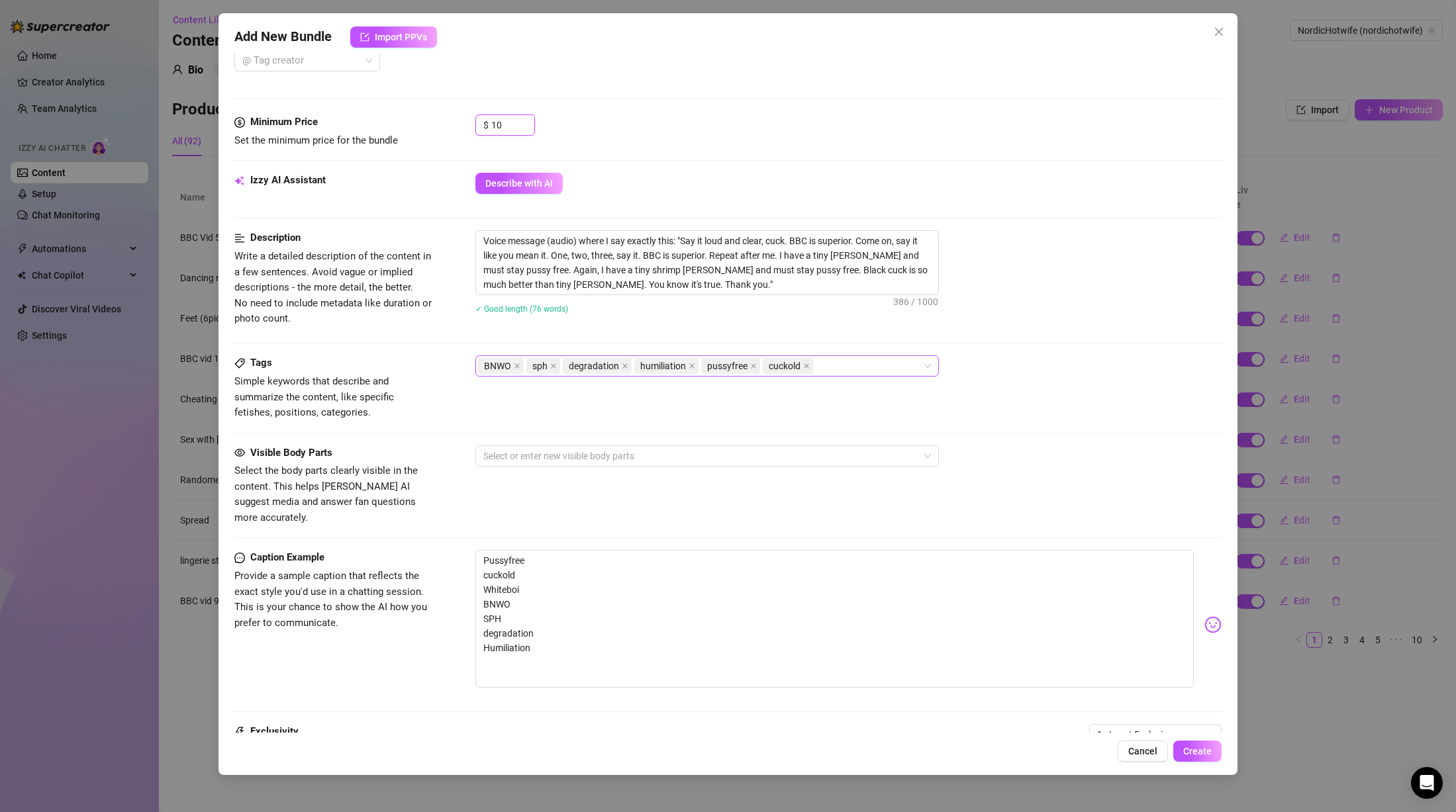
drag, startPoint x: 506, startPoint y: 58, endPoint x: 471, endPoint y: 49, distance: 36.1
click at [471, 49] on div "Add New Bundle Import PPVs Account NordicHotwife (@nordichotwife) Name Name is …" at bounding box center [728, 394] width 1019 height 762
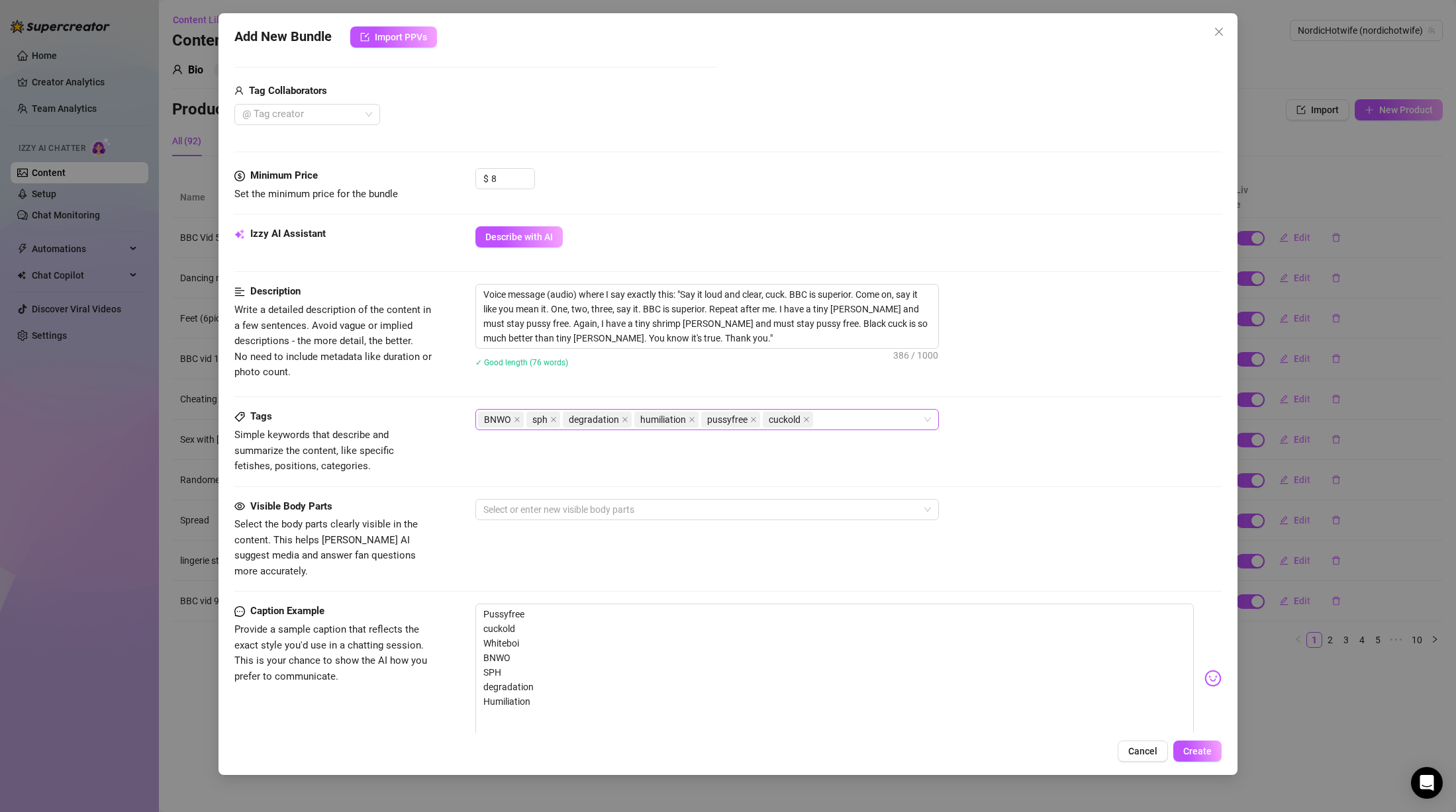
click at [888, 237] on div "Describe with AI" at bounding box center [849, 237] width 746 height 22
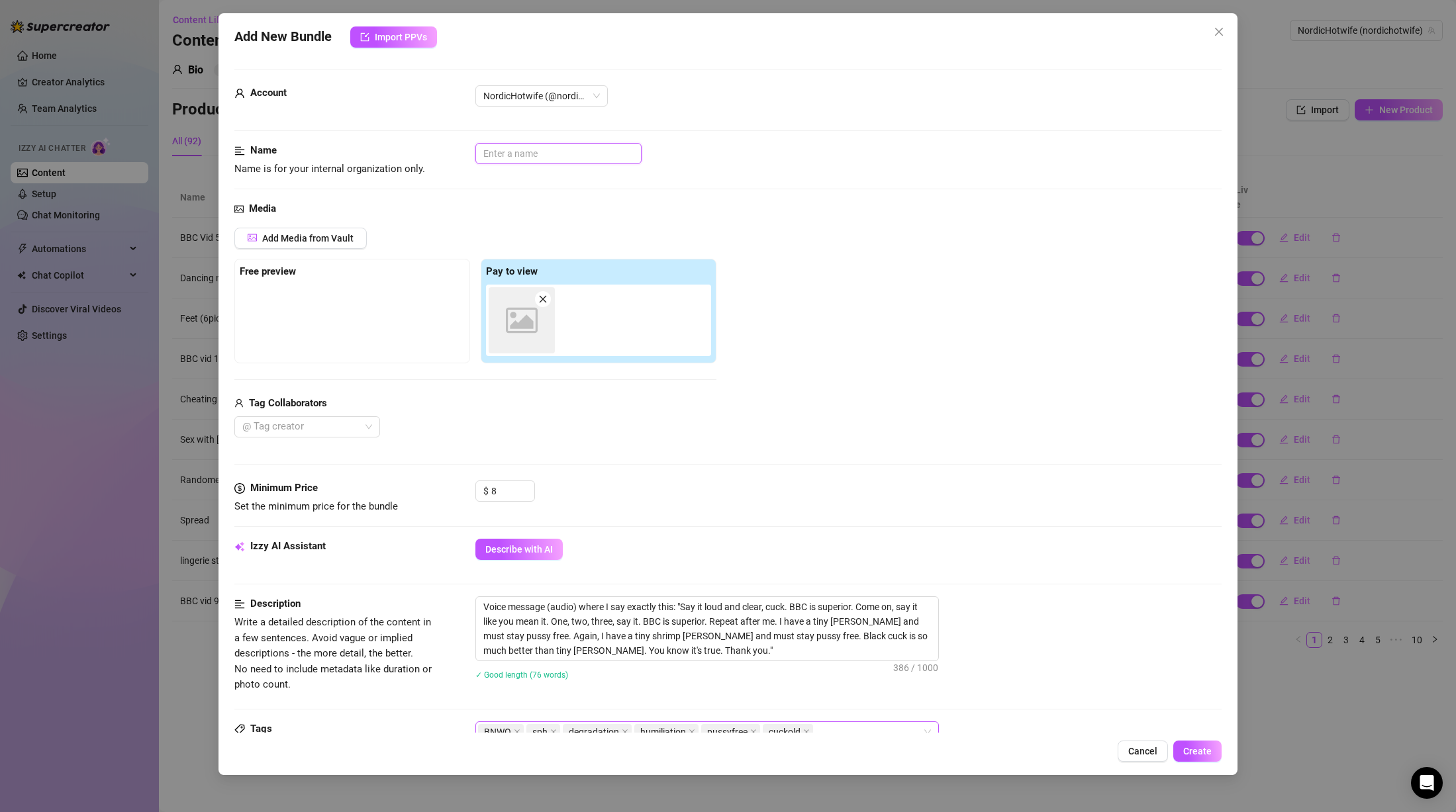
click at [508, 158] on input "text" at bounding box center [558, 154] width 166 height 22
drag, startPoint x: 506, startPoint y: 498, endPoint x: 462, endPoint y: 486, distance: 45.6
click at [460, 486] on div "Minimum Price Set the minimum price for the bundle $ 8" at bounding box center [728, 498] width 987 height 34
click at [854, 504] on div "$ 5" at bounding box center [849, 497] width 746 height 33
click at [1195, 748] on span "Create" at bounding box center [1198, 752] width 29 height 11
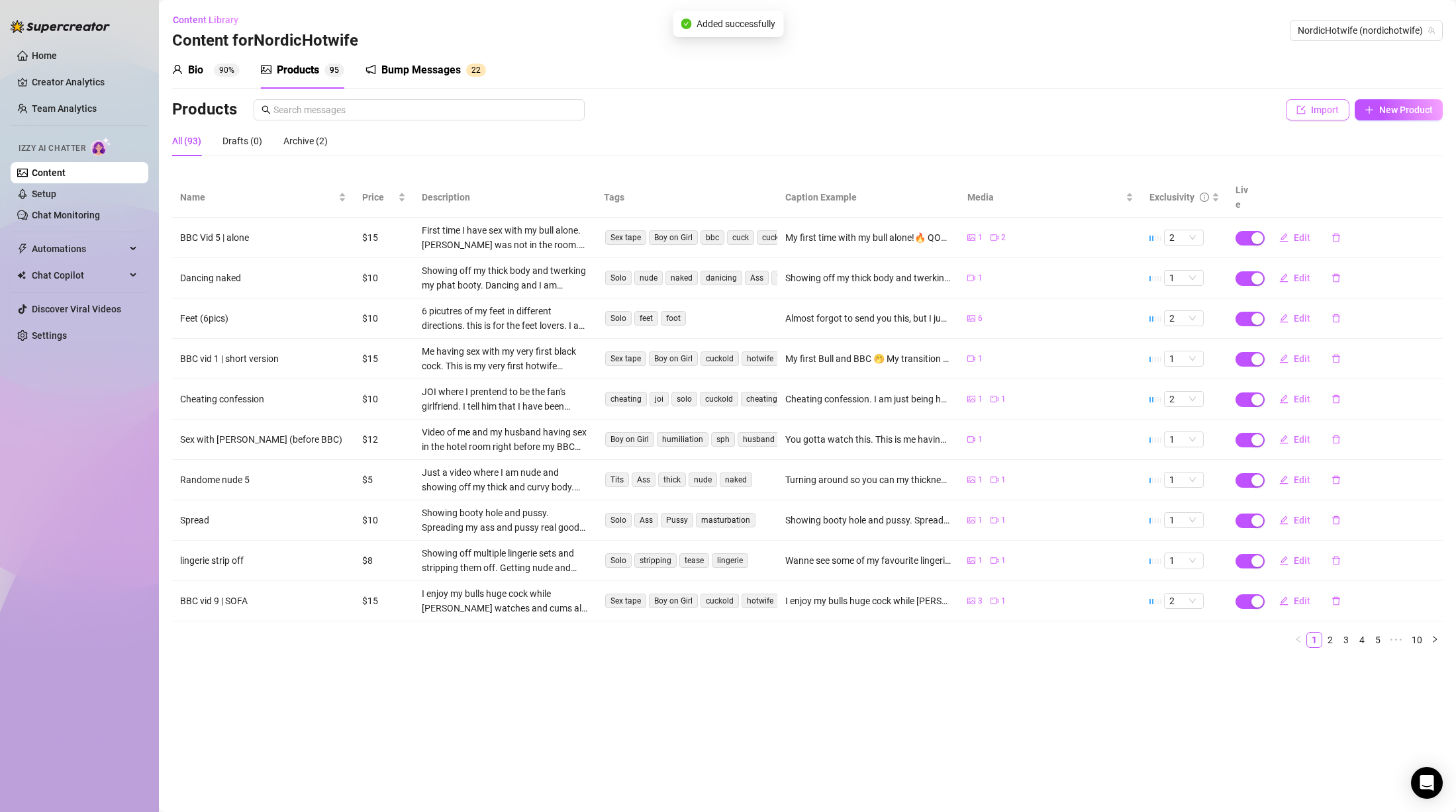
click at [1304, 109] on icon "import" at bounding box center [1301, 110] width 9 height 9
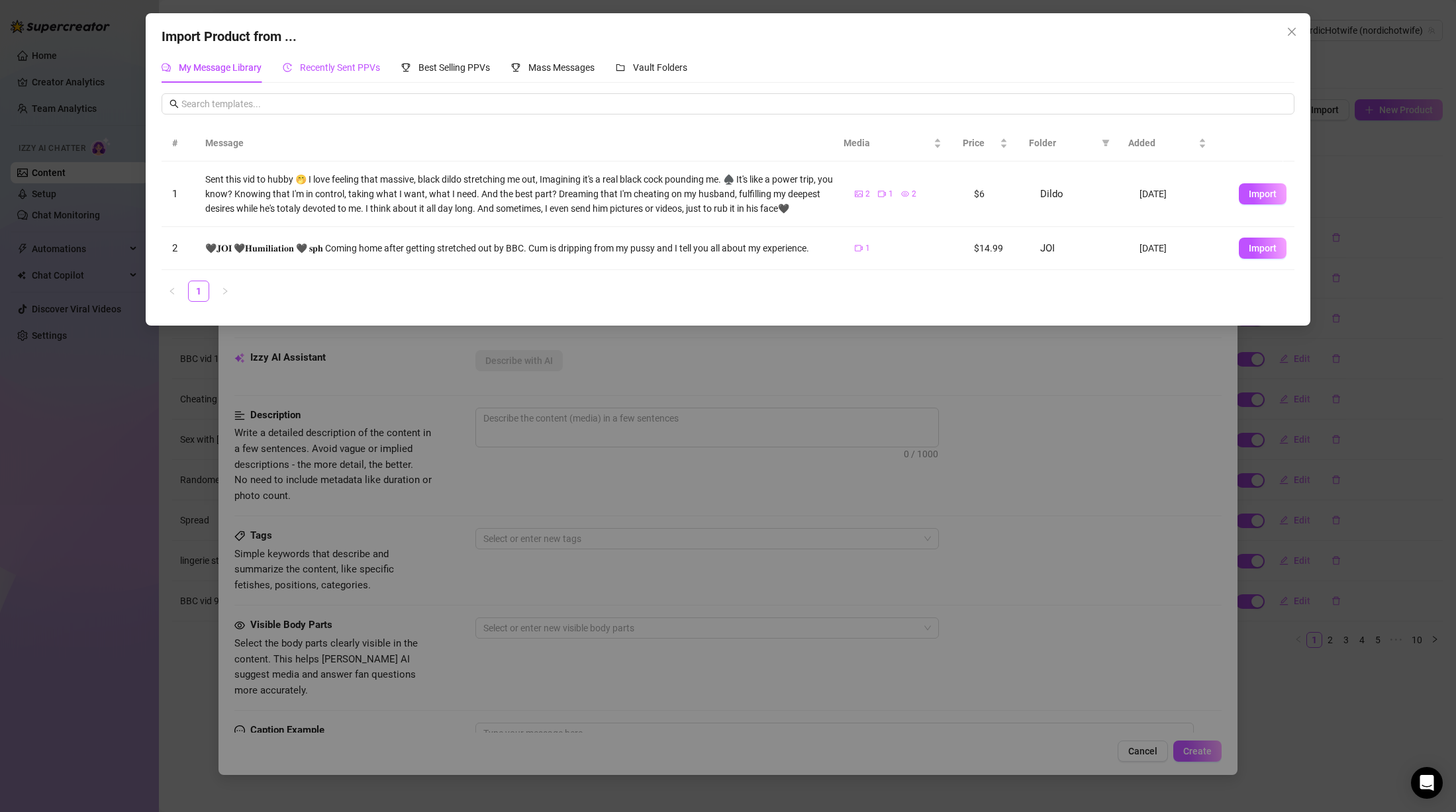
click at [362, 72] on span "Recently Sent PPVs" at bounding box center [340, 67] width 80 height 11
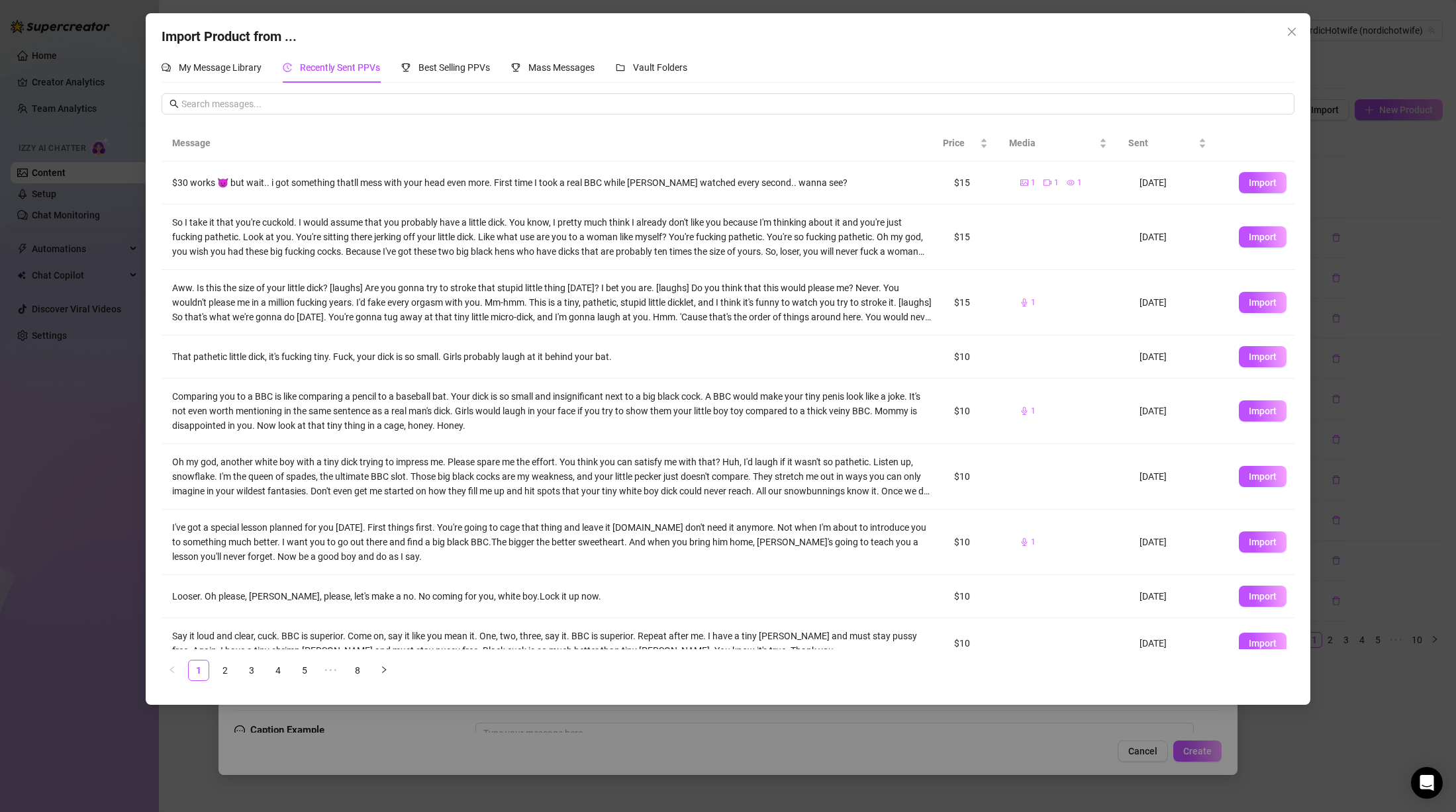
scroll to position [85, 0]
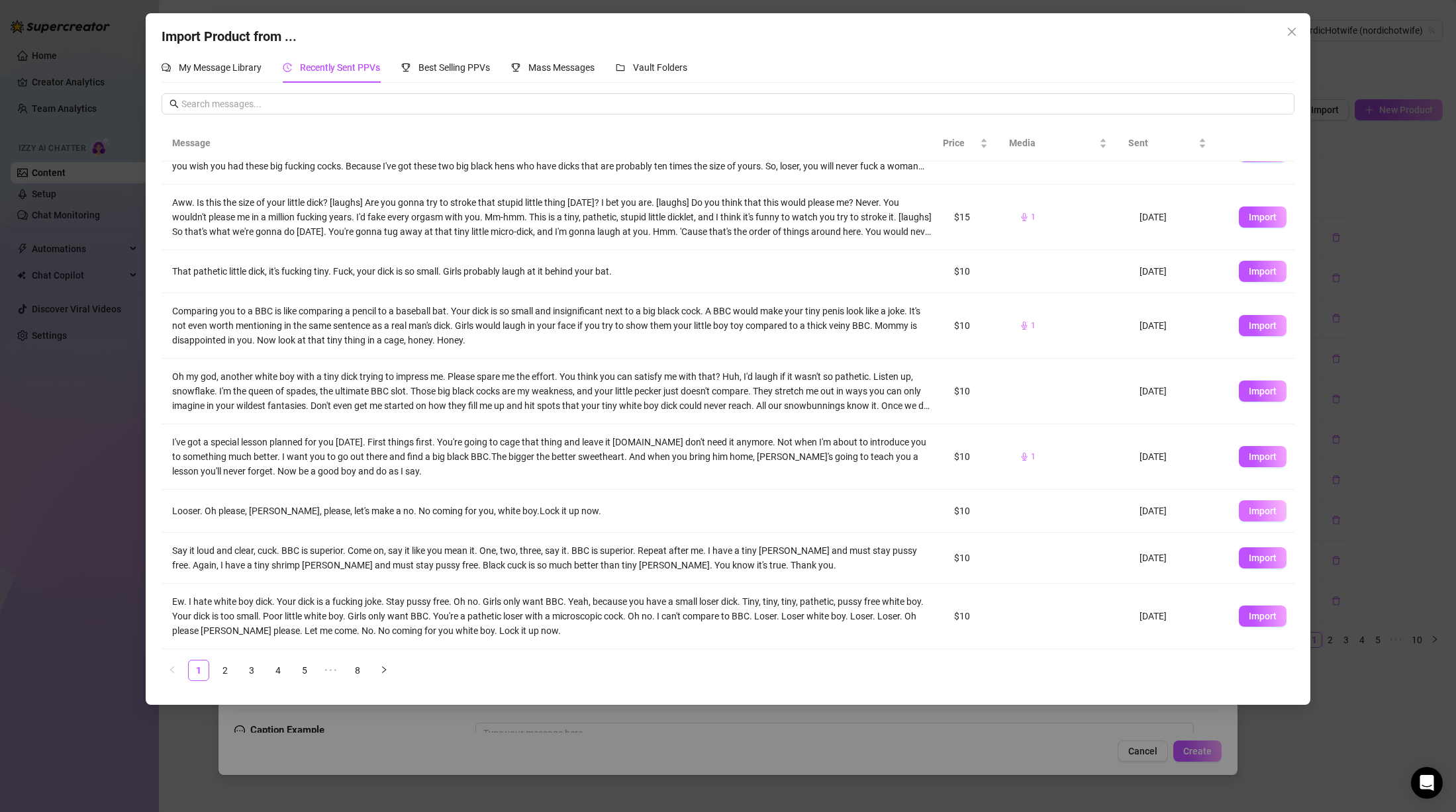
click at [1249, 506] on span "Import" at bounding box center [1263, 512] width 28 height 11
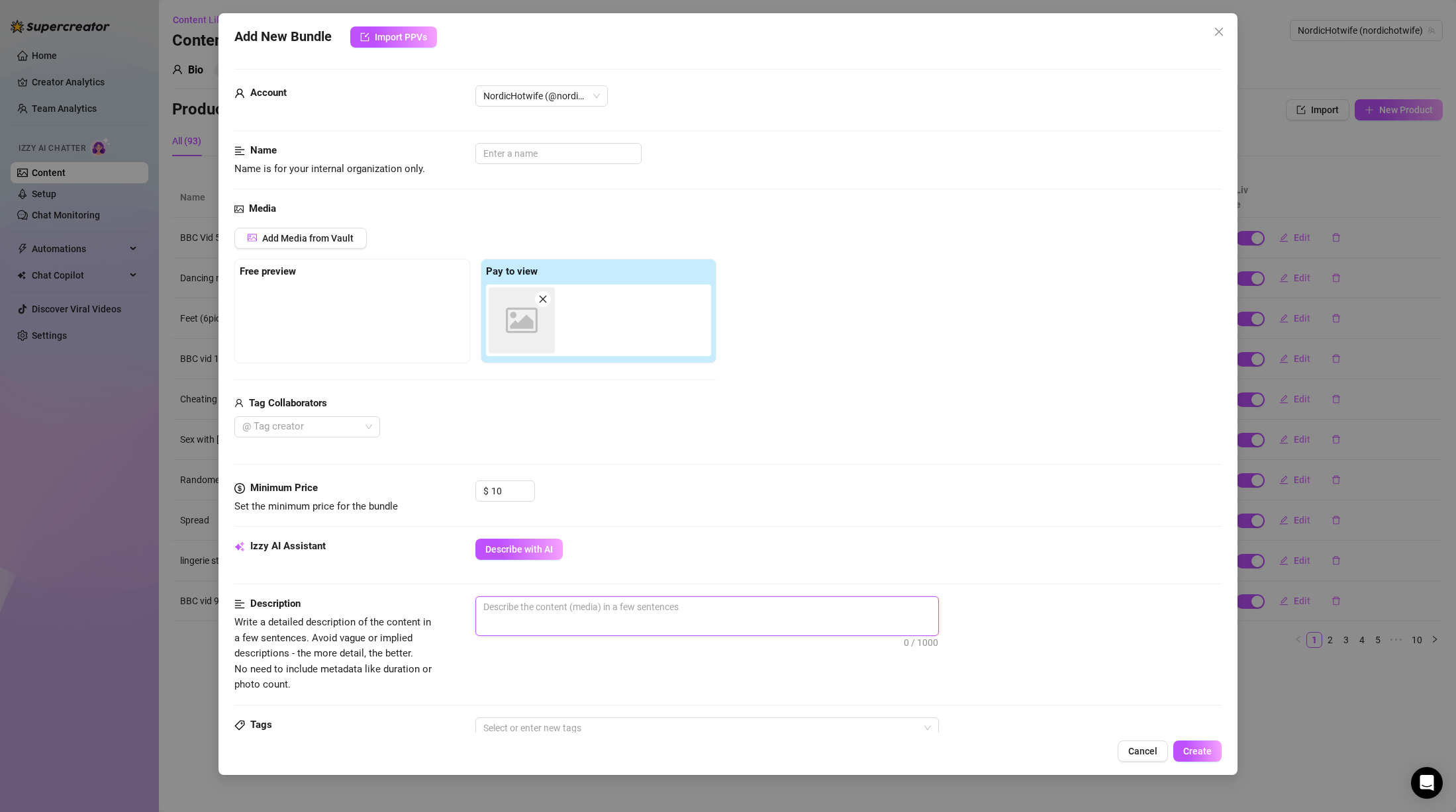
click at [668, 609] on textarea at bounding box center [707, 607] width 462 height 20
paste textarea "Voice message (audio) where I say exactly this: " ""
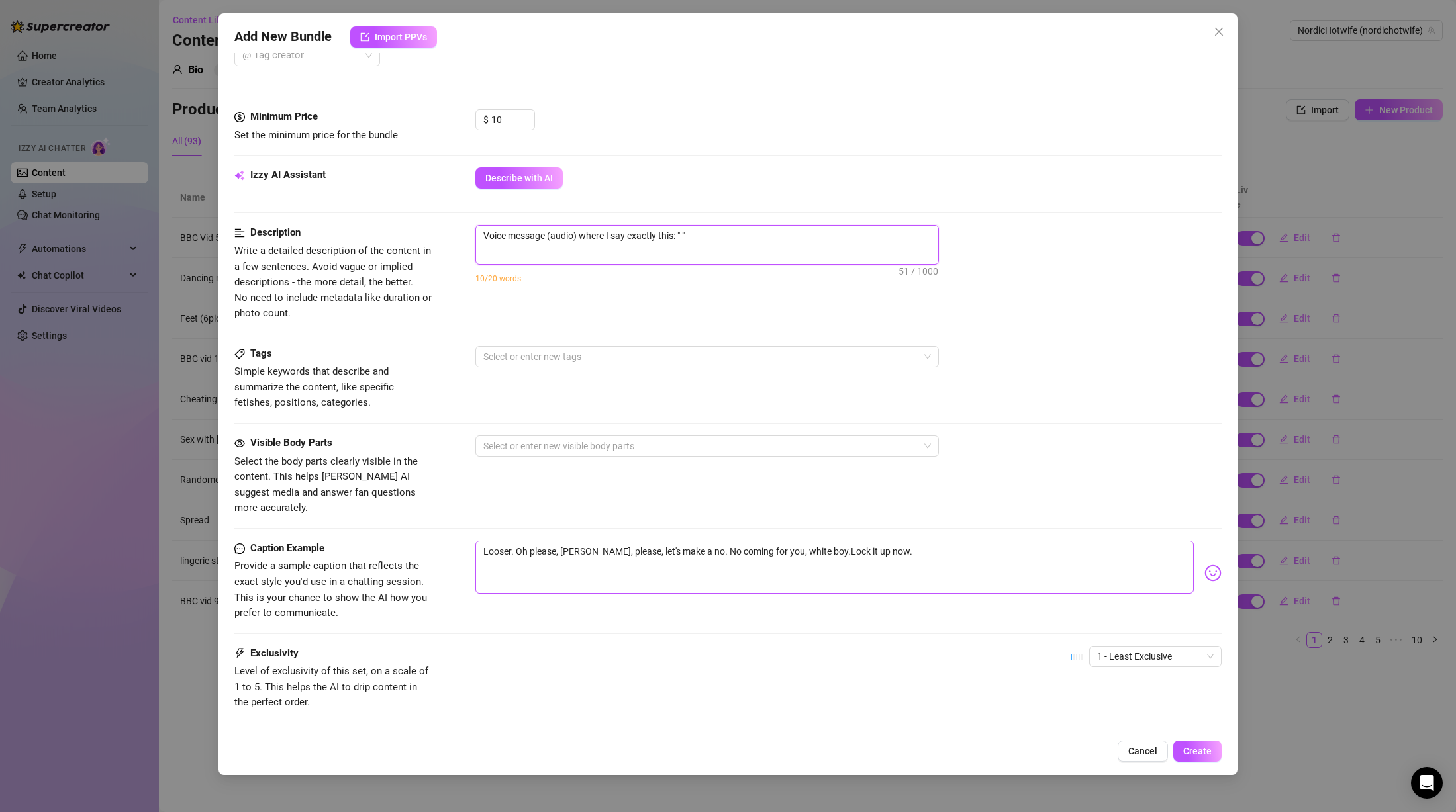
scroll to position [397, 0]
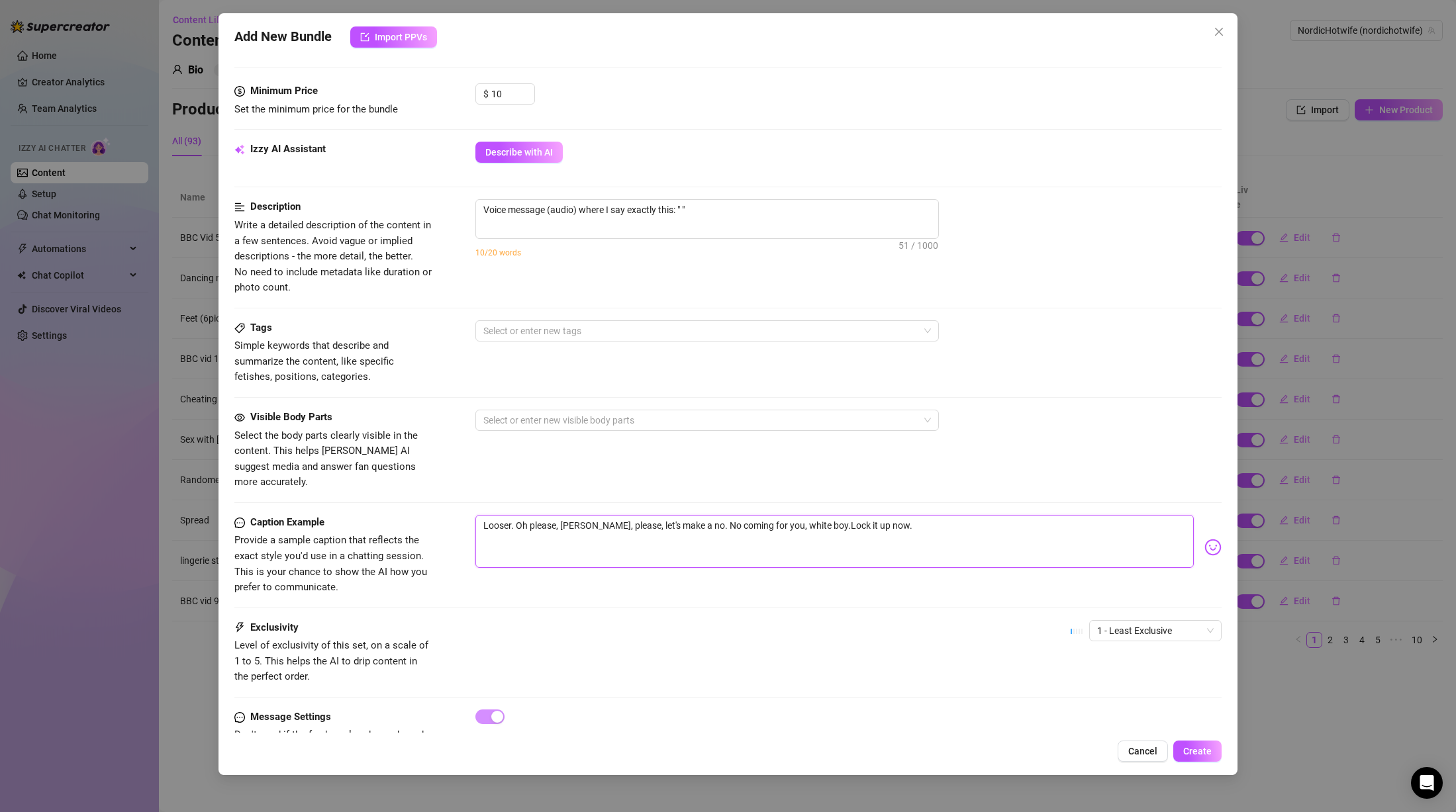
drag, startPoint x: 871, startPoint y: 510, endPoint x: 456, endPoint y: 492, distance: 415.4
click at [450, 495] on form "Account NordicHotwife (@nordichotwife) Name Name is for your internal organizat…" at bounding box center [728, 228] width 987 height 1112
click at [684, 205] on textarea "Voice message (audio) where I say exactly this: " "" at bounding box center [707, 210] width 462 height 20
paste textarea "Looser. Oh please, [PERSON_NAME], please, let's make a no. No coming for you, w…"
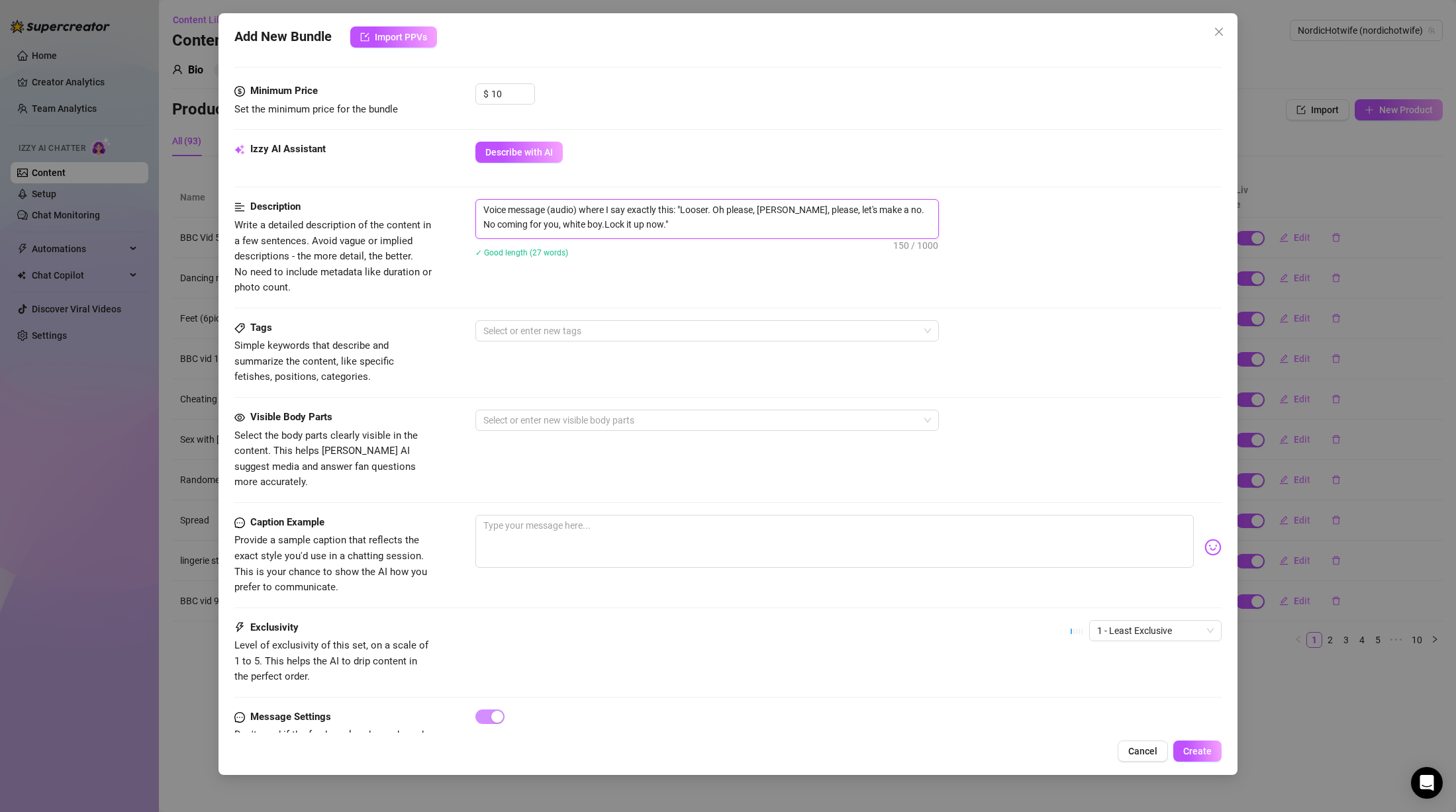
scroll to position [0, 0]
click at [711, 222] on textarea "Voice message (audio) where I say exactly this: "Looser. Oh please, [PERSON_NAM…" at bounding box center [707, 217] width 462 height 34
click at [481, 208] on textarea "Voice message (audio) where I say exactly this: "Looser. Oh please, [PERSON_NAM…" at bounding box center [707, 217] width 462 height 34
drag, startPoint x: 692, startPoint y: 209, endPoint x: 400, endPoint y: 180, distance: 293.4
click at [400, 180] on form "Account NordicHotwife (@nordichotwife) Name Name is for your internal organizat…" at bounding box center [728, 228] width 987 height 1112
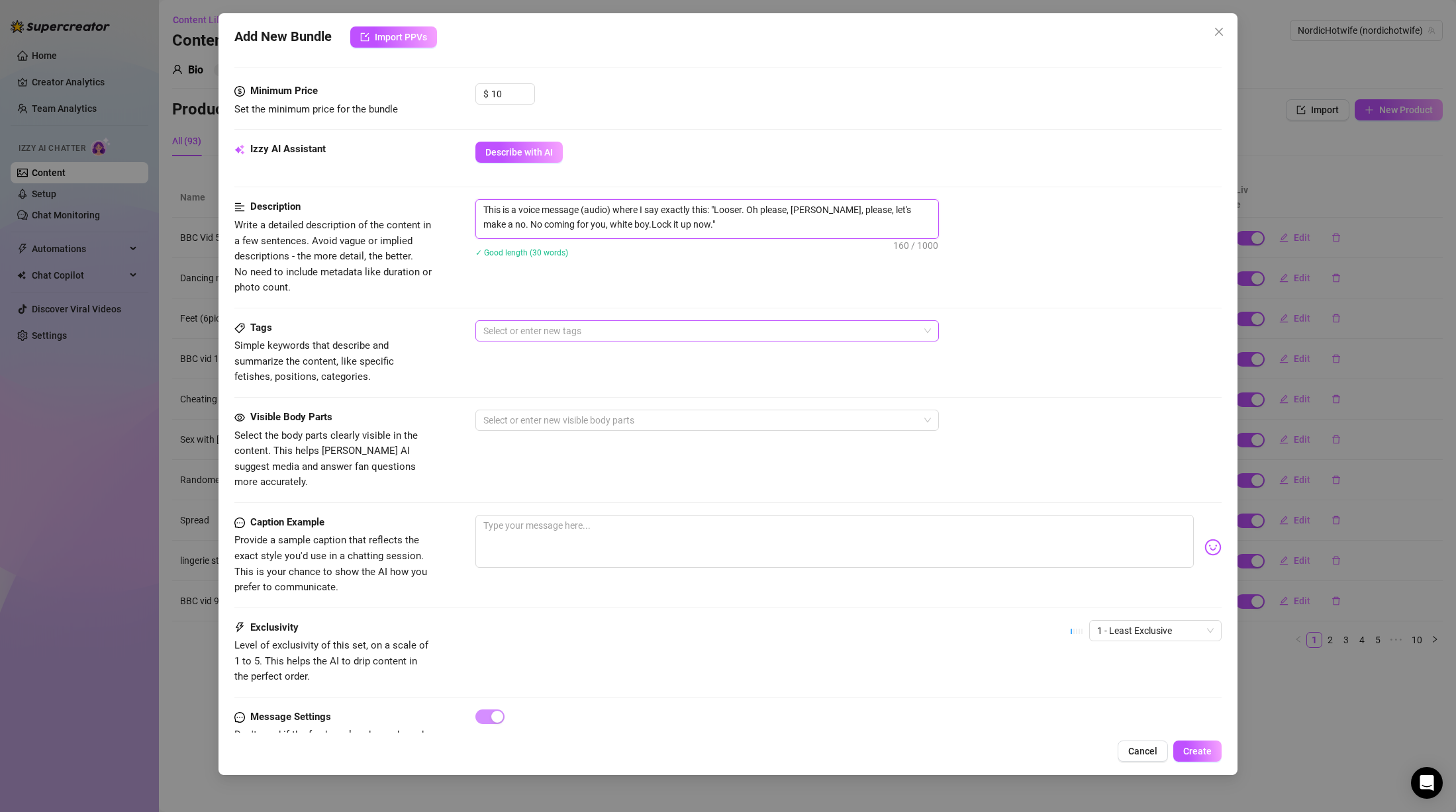
click at [558, 333] on div at bounding box center [701, 331] width 444 height 19
paste input "Pussyfree cuckold Whiteboi BNWO SPH degradation Humiliation"
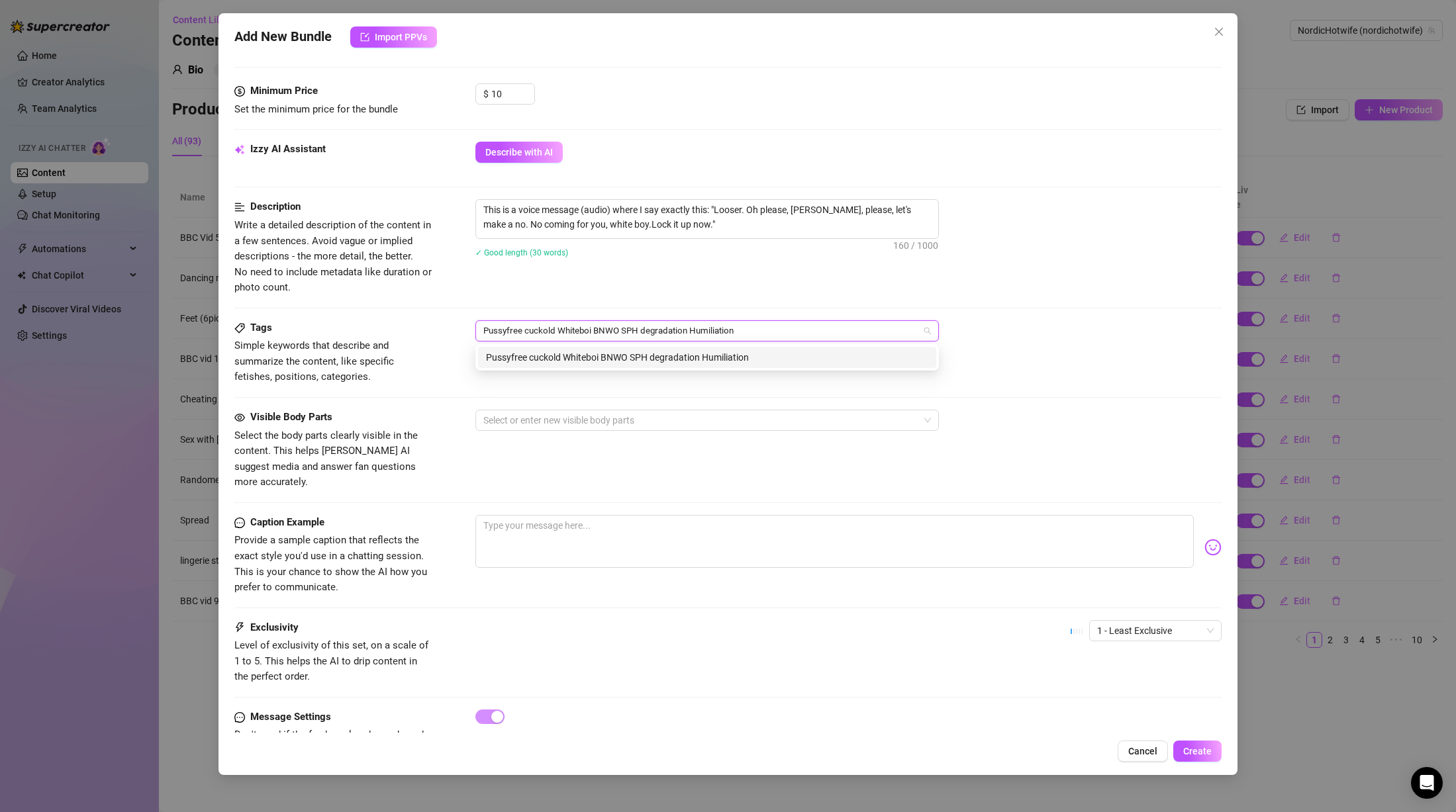
click at [523, 331] on input "Pussyfree cuckold Whiteboi BNWO SPH degradation Humiliation" at bounding box center [616, 331] width 267 height 16
click at [755, 326] on span at bounding box center [752, 331] width 6 height 14
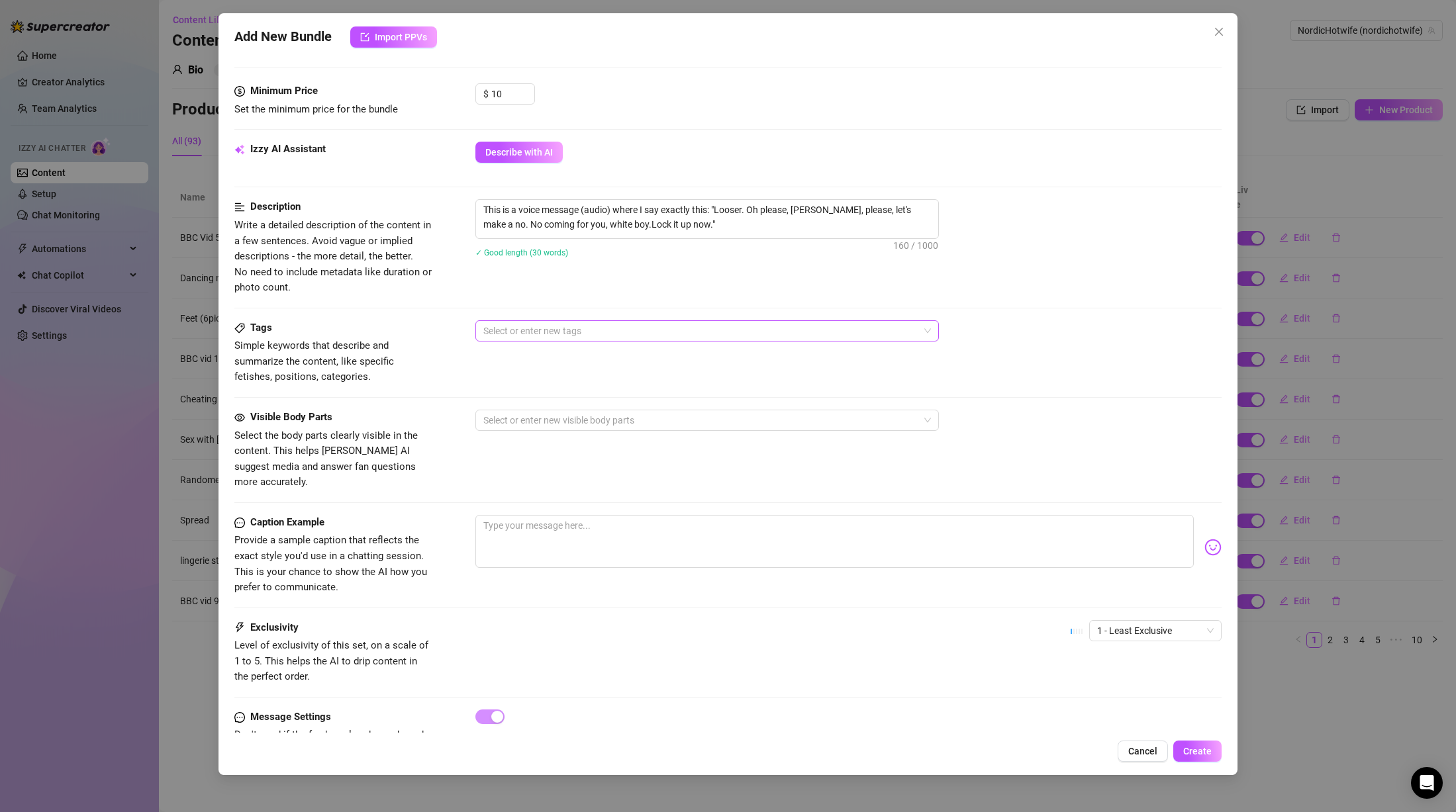
click at [637, 330] on div at bounding box center [701, 331] width 444 height 19
paste input "degradation Humiliation"
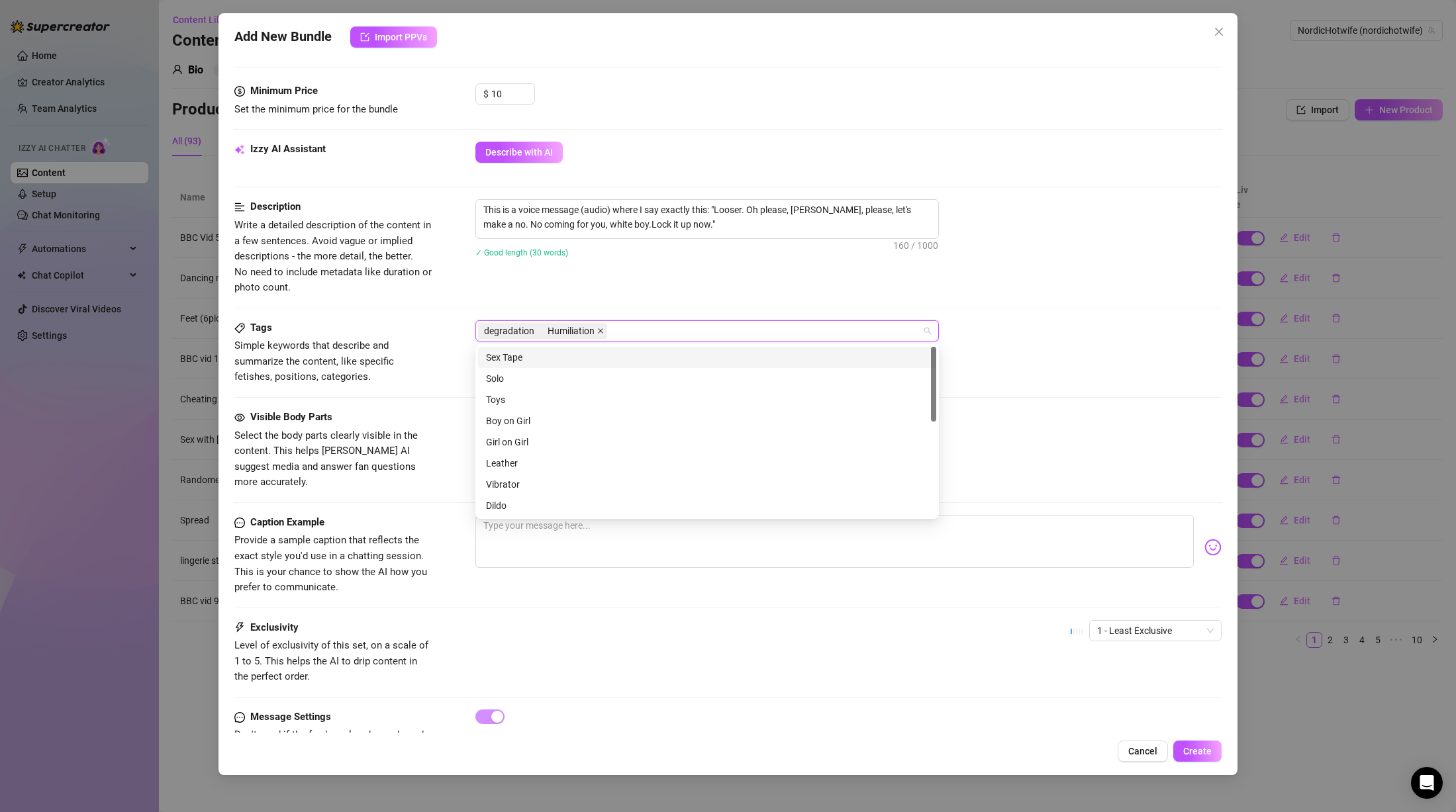
click at [597, 328] on icon "close" at bounding box center [600, 330] width 6 height 6
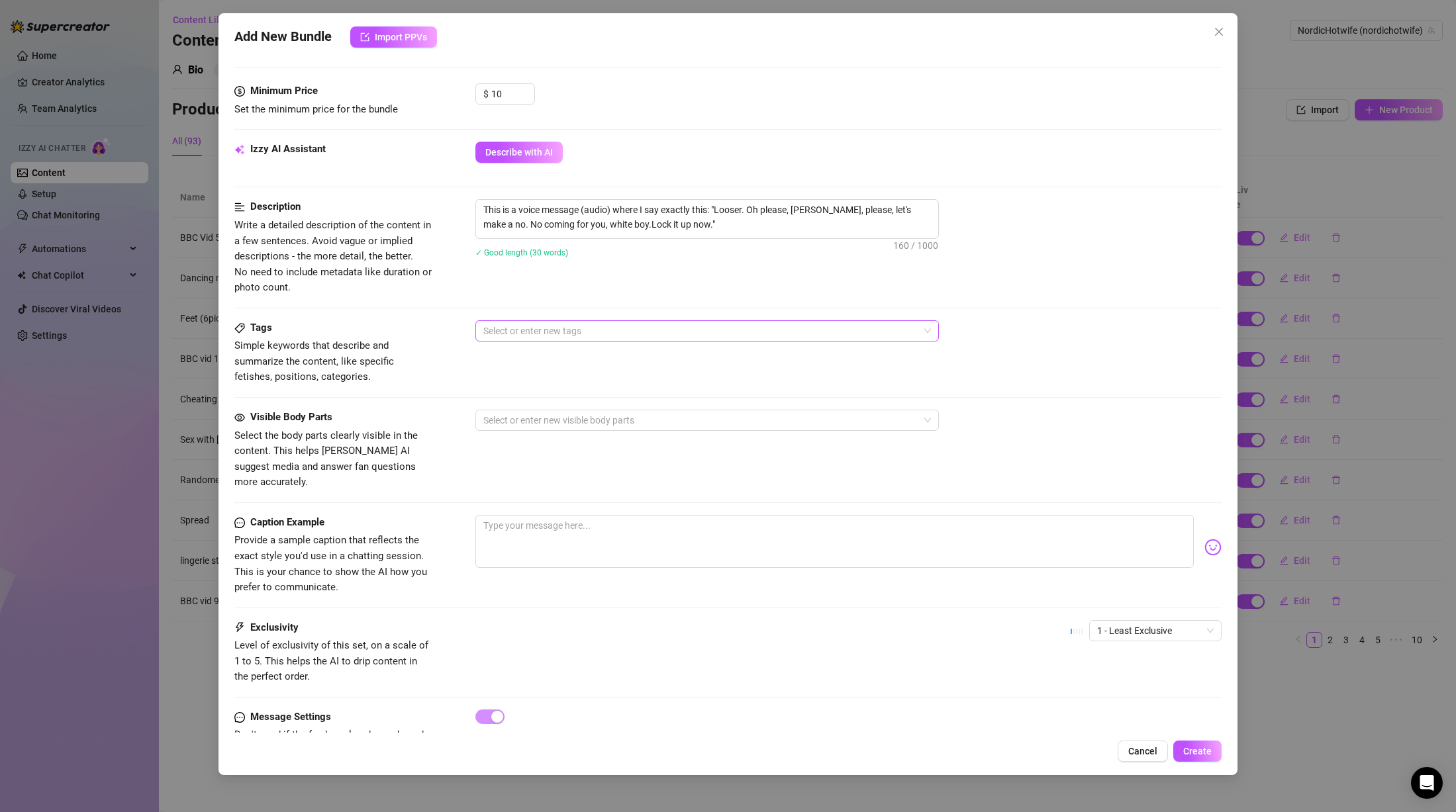
click at [607, 323] on div at bounding box center [701, 331] width 444 height 19
drag, startPoint x: 906, startPoint y: 210, endPoint x: 500, endPoint y: 225, distance: 406.3
click at [500, 225] on textarea "This is a voice message (audio) where I say exactly this: "Looser. Oh please, […" at bounding box center [707, 217] width 462 height 34
click at [751, 207] on textarea "This is a voice message (audio) where I say exactly this: "Looser. Oh please, […" at bounding box center [707, 217] width 462 height 34
click at [629, 228] on textarea "This is a voice message (audio) where I say exactly this: "Looser. Oh please, […" at bounding box center [707, 217] width 462 height 34
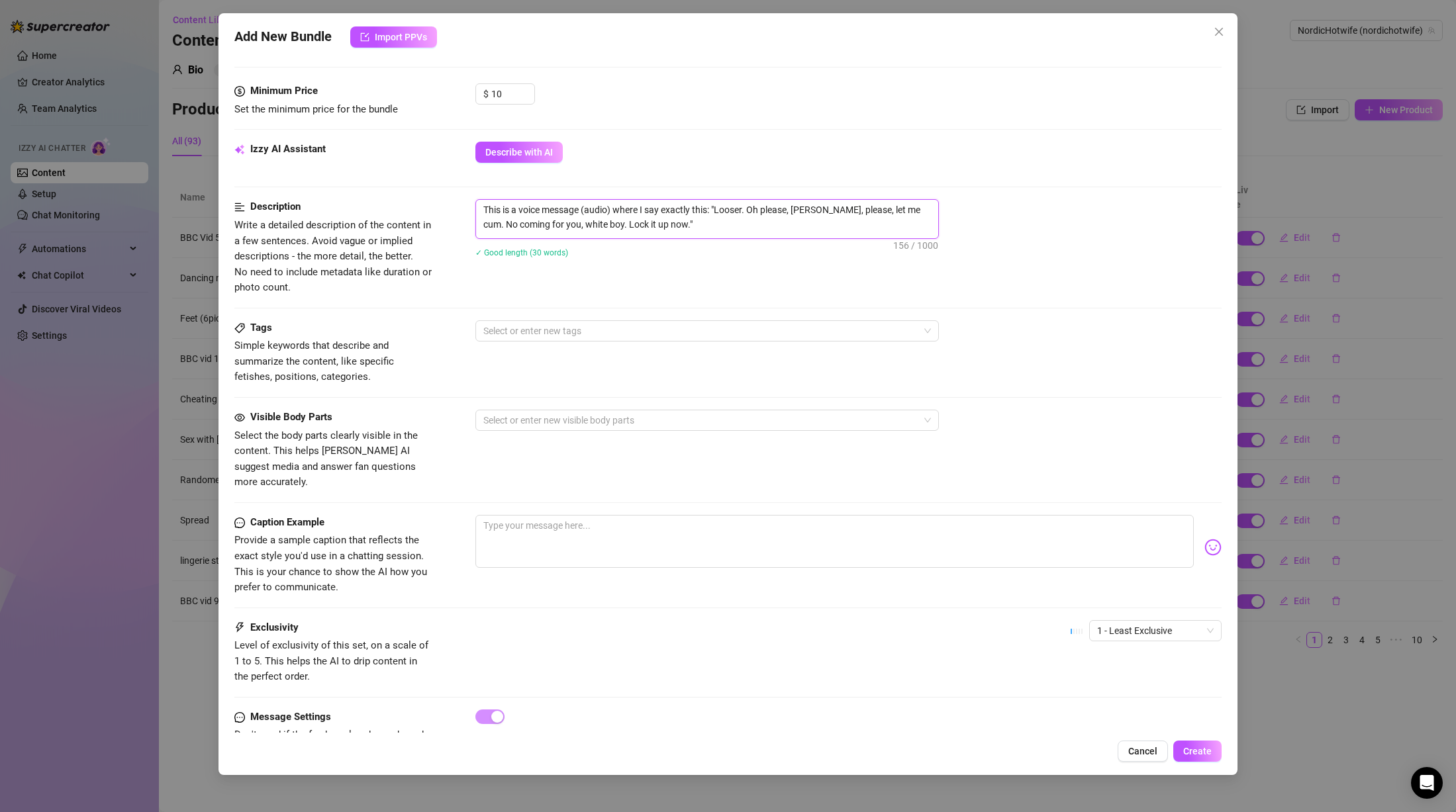
click at [624, 227] on textarea "This is a voice message (audio) where I say exactly this: "Looser. Oh please, […" at bounding box center [707, 217] width 462 height 34
click at [708, 225] on textarea "This is a voice message (audio) where I say exactly this: "Looser. Oh please, […" at bounding box center [707, 217] width 462 height 34
click at [614, 332] on div at bounding box center [701, 331] width 444 height 19
click at [822, 329] on div "cuckold no cumming humiliation chastity locked up" at bounding box center [701, 331] width 444 height 19
click at [872, 326] on div "cuckold no cumming humiliation chastity locked up sph" at bounding box center [701, 331] width 444 height 19
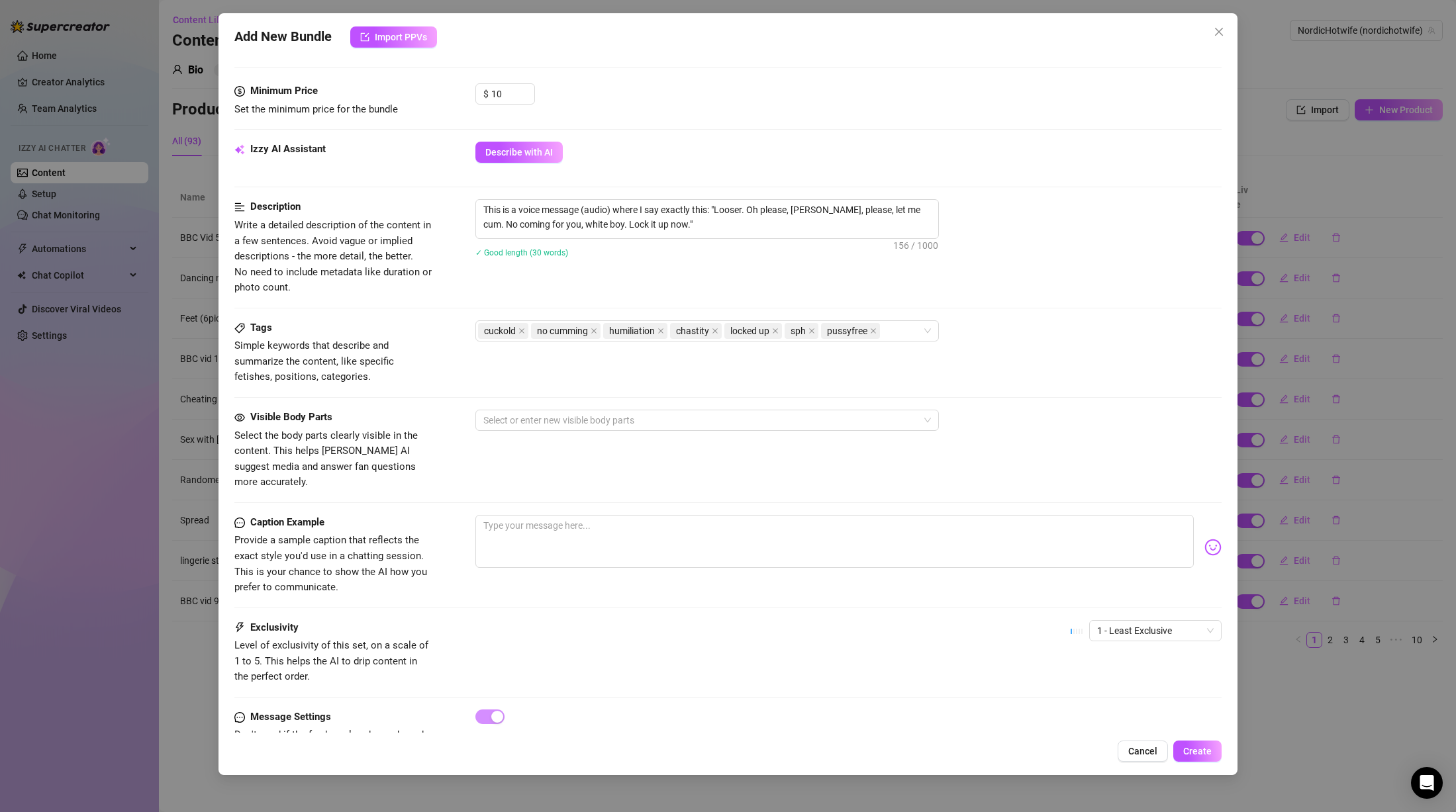
click at [1002, 354] on div "Tags Simple keywords that describe and summarize the content, like specific fet…" at bounding box center [728, 352] width 987 height 65
click at [624, 540] on textarea at bounding box center [835, 541] width 719 height 53
drag, startPoint x: 499, startPoint y: 94, endPoint x: 468, endPoint y: 87, distance: 31.8
click at [468, 87] on div "Minimum Price Set the minimum price for the bundle $ 10" at bounding box center [728, 101] width 987 height 34
click at [1025, 314] on div "Description Write a detailed description of the content in a few sentences. Avo…" at bounding box center [728, 260] width 987 height 120
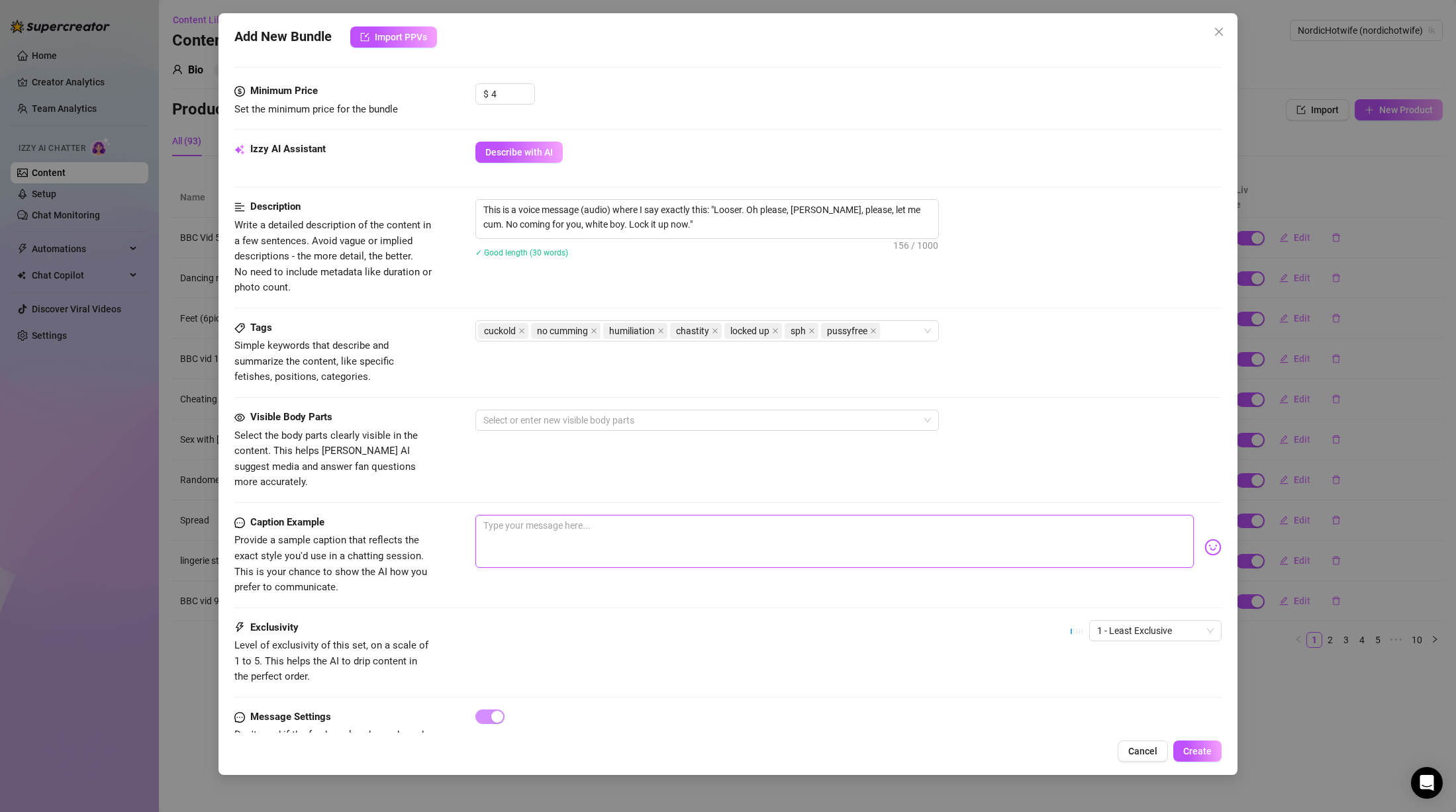
click at [558, 516] on textarea at bounding box center [835, 541] width 719 height 53
click at [676, 438] on div "Visible Body Parts Select the body parts clearly visible in the content. This h…" at bounding box center [728, 451] width 987 height 81
drag, startPoint x: 496, startPoint y: 94, endPoint x: 482, endPoint y: 91, distance: 14.3
click at [482, 91] on div "$ 4" at bounding box center [505, 94] width 59 height 22
click at [891, 276] on div "Description Write a detailed description of the content in a few sentences. Avo…" at bounding box center [728, 247] width 987 height 96
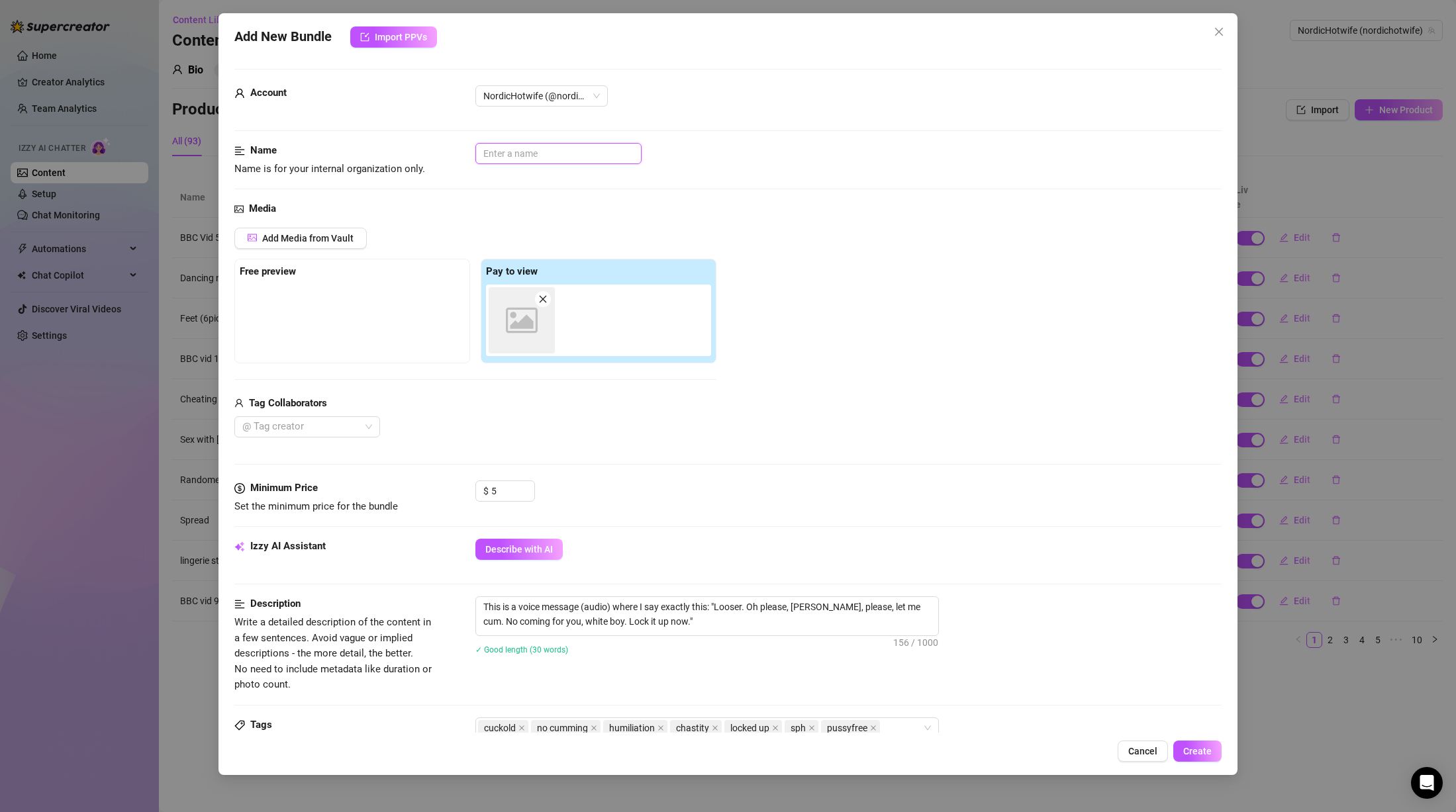
click at [566, 155] on input "text" at bounding box center [558, 154] width 166 height 22
click at [542, 157] on input "text" at bounding box center [558, 154] width 166 height 22
click at [1214, 747] on button "Create" at bounding box center [1198, 752] width 49 height 22
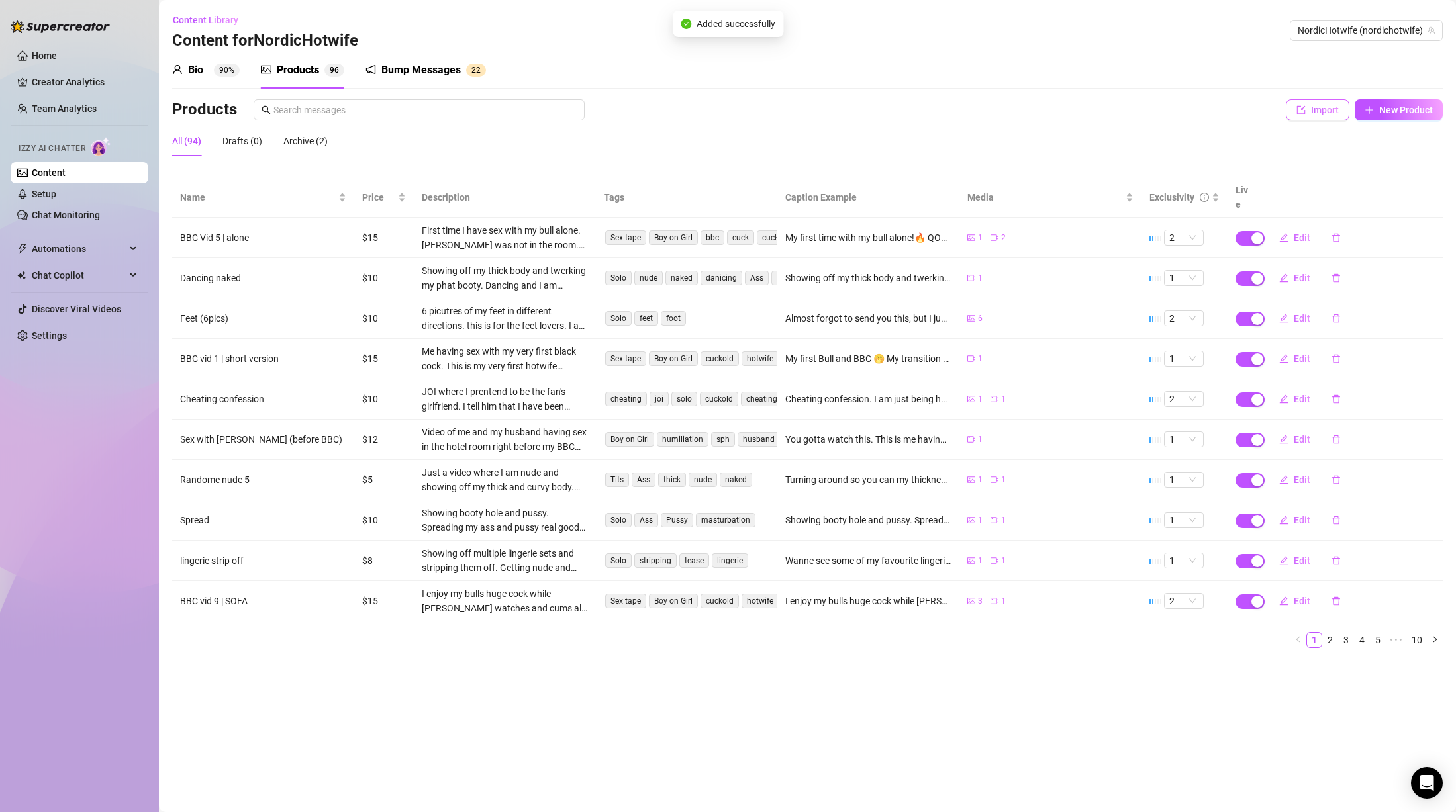
click at [1318, 107] on span "Import" at bounding box center [1325, 110] width 28 height 11
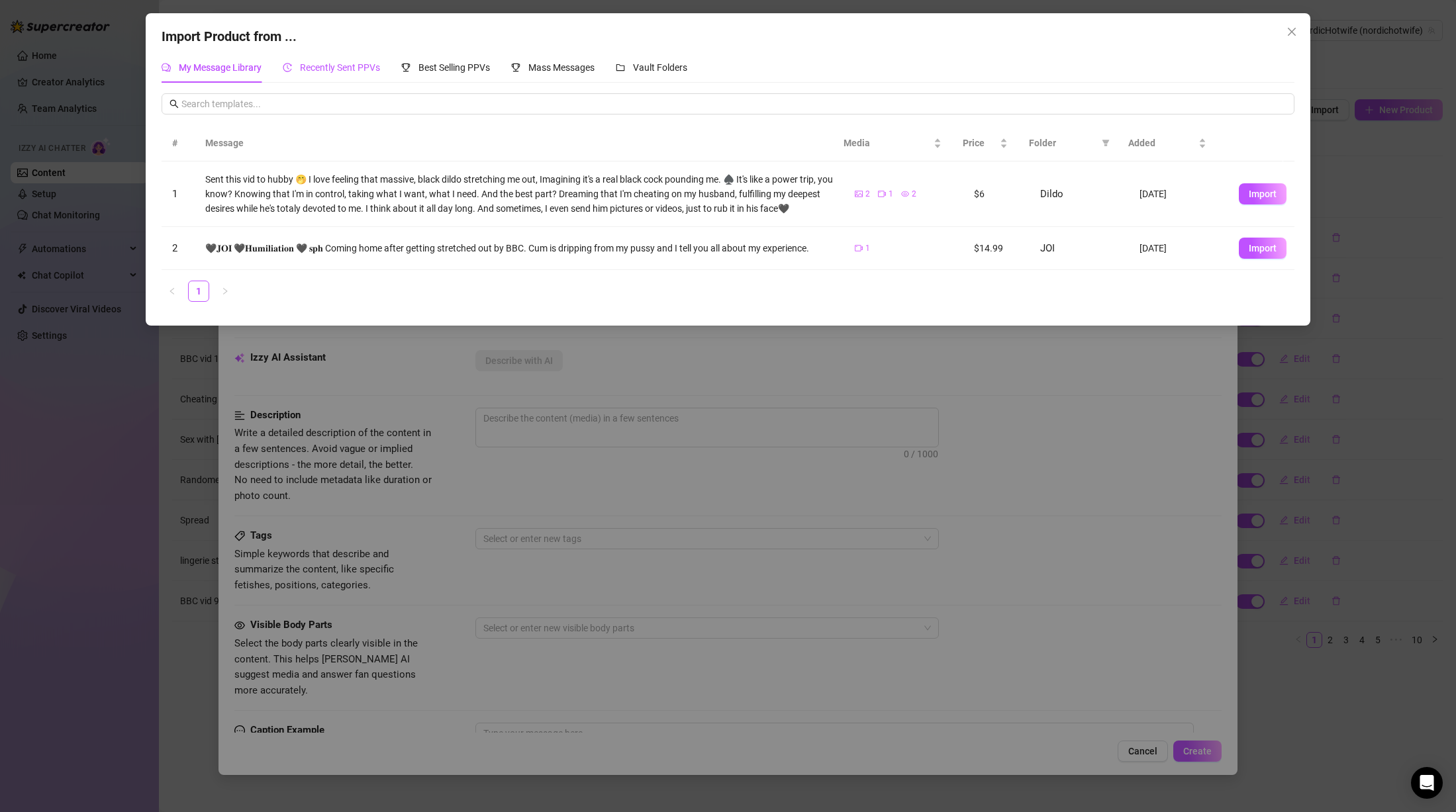
click at [335, 68] on span "Recently Sent PPVs" at bounding box center [340, 67] width 80 height 11
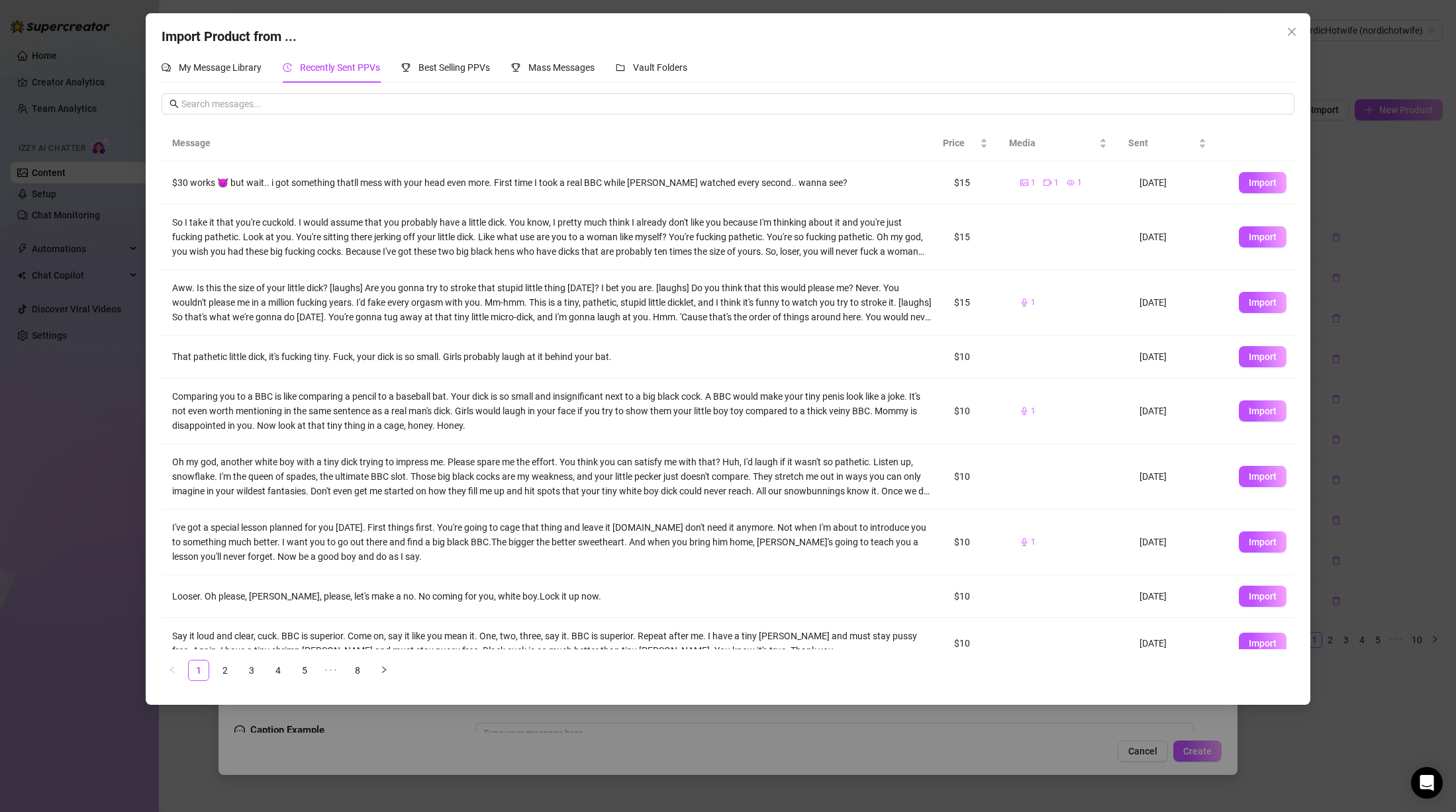
click at [317, 544] on div "I've got a special lesson planned for you [DATE]. First things first. You're go…" at bounding box center [552, 542] width 761 height 44
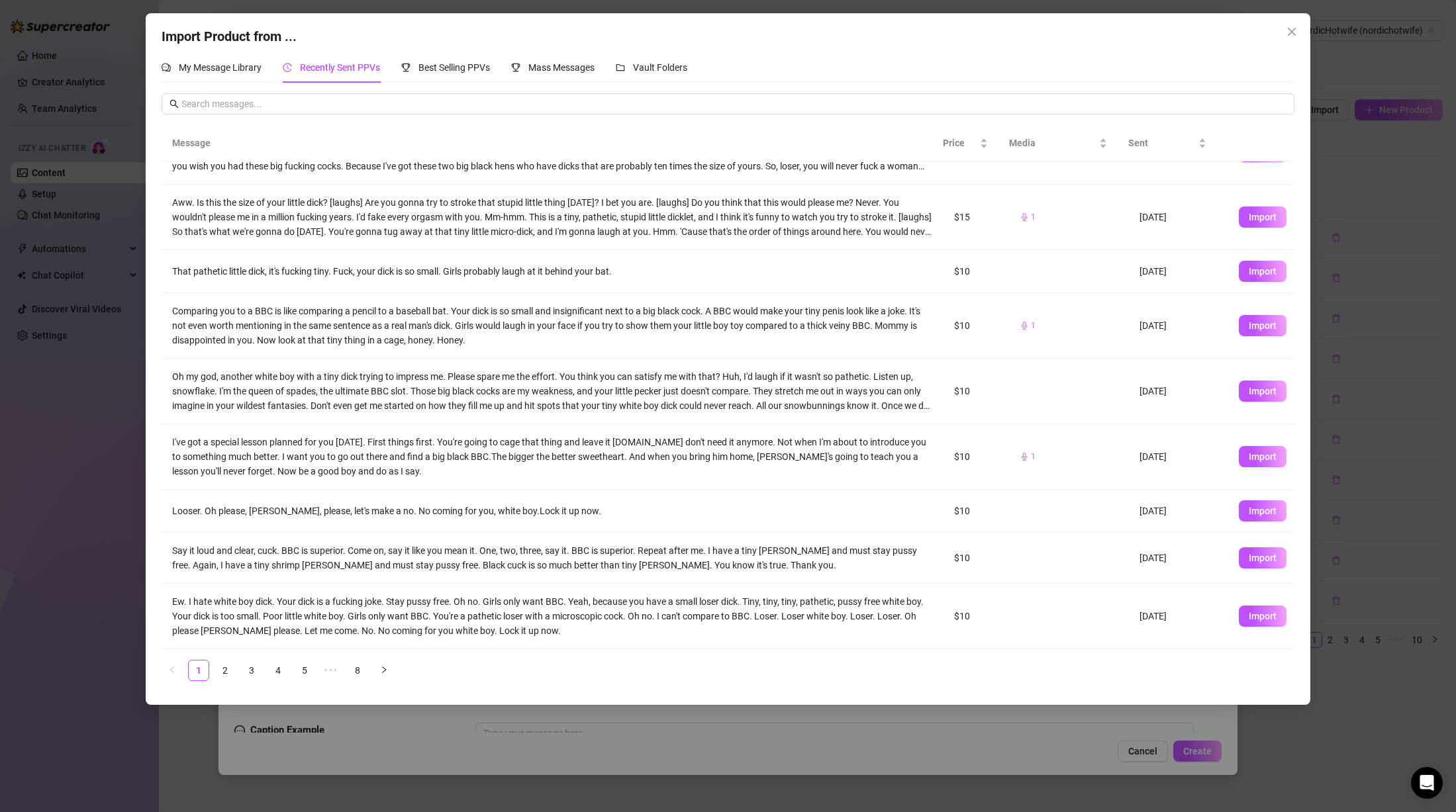
click at [354, 513] on div "Looser. Oh please, [PERSON_NAME], please, let's make a no. No coming for you, w…" at bounding box center [552, 511] width 761 height 14
click at [519, 505] on div "Looser. Oh please, [PERSON_NAME], please, let's make a no. No coming for you, w…" at bounding box center [552, 511] width 761 height 14
click at [335, 453] on div "I've got a special lesson planned for you [DATE]. First things first. You're go…" at bounding box center [552, 457] width 761 height 44
click at [513, 458] on div "I've got a special lesson planned for you [DATE]. First things first. You're go…" at bounding box center [552, 457] width 761 height 44
click at [603, 453] on div "I've got a special lesson planned for you [DATE]. First things first. You're go…" at bounding box center [552, 457] width 761 height 44
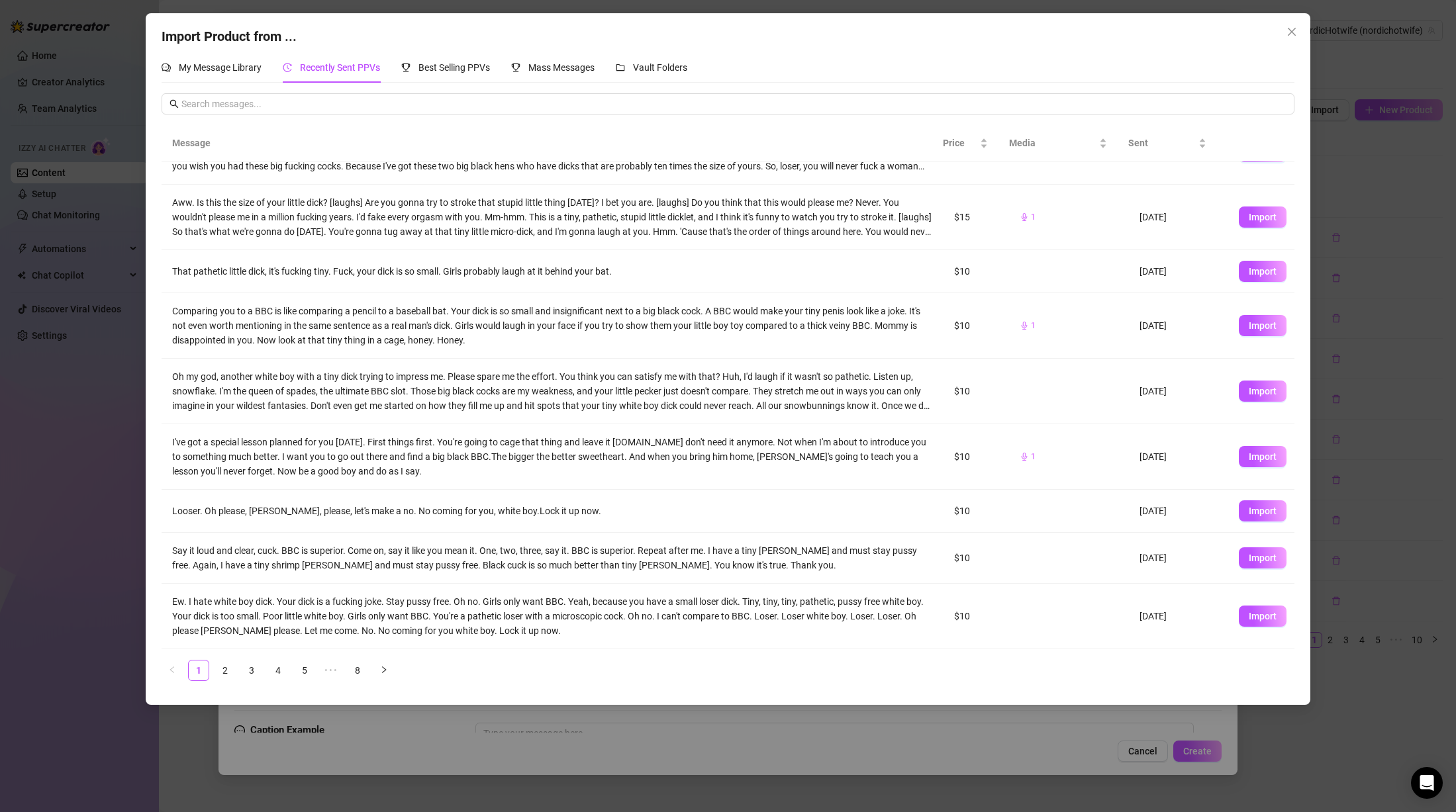
drag, startPoint x: 496, startPoint y: 455, endPoint x: 513, endPoint y: 455, distance: 17.0
click at [496, 455] on div "I've got a special lesson planned for you [DATE]. First things first. You're go…" at bounding box center [552, 457] width 761 height 44
click at [1255, 453] on span "Import" at bounding box center [1263, 457] width 28 height 11
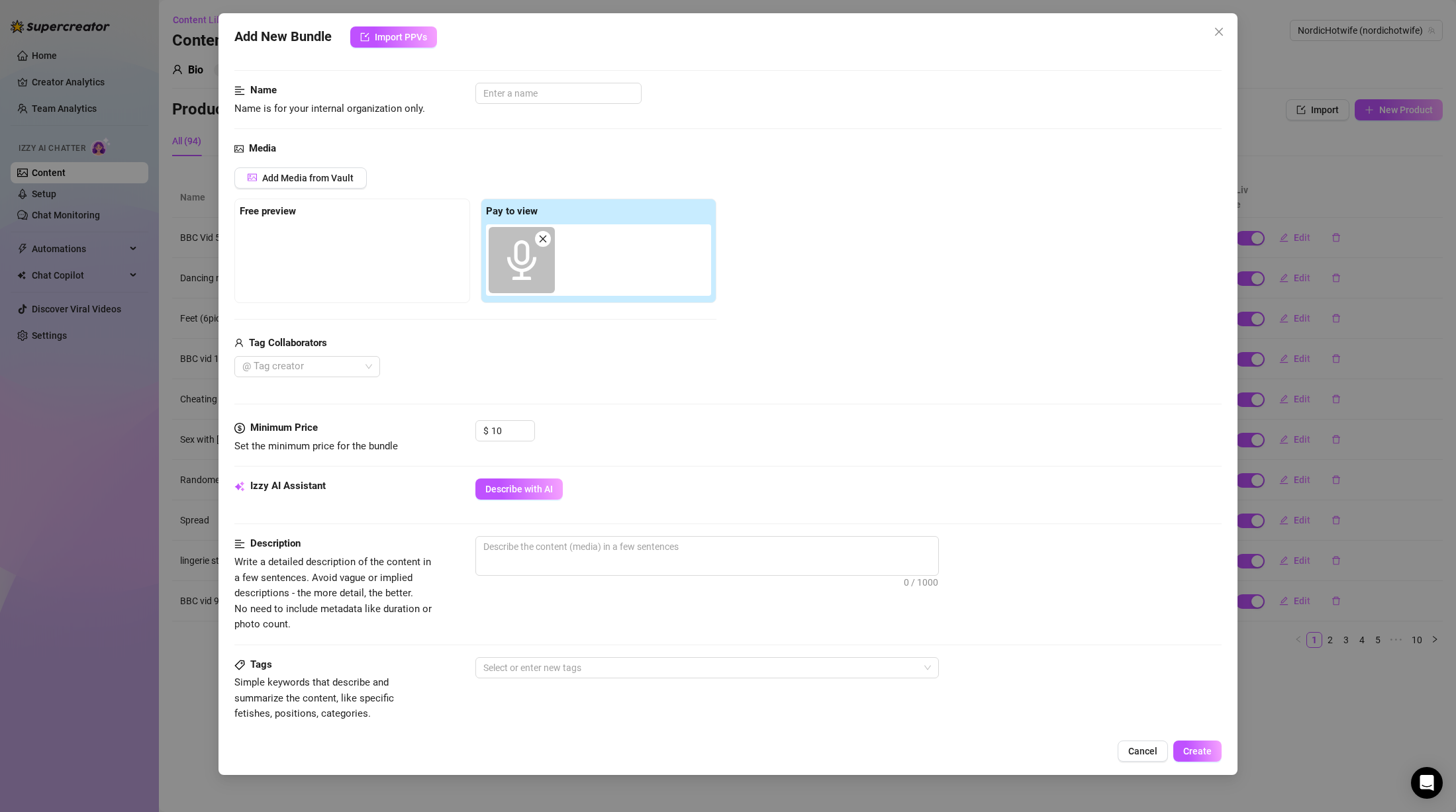
scroll to position [397, 0]
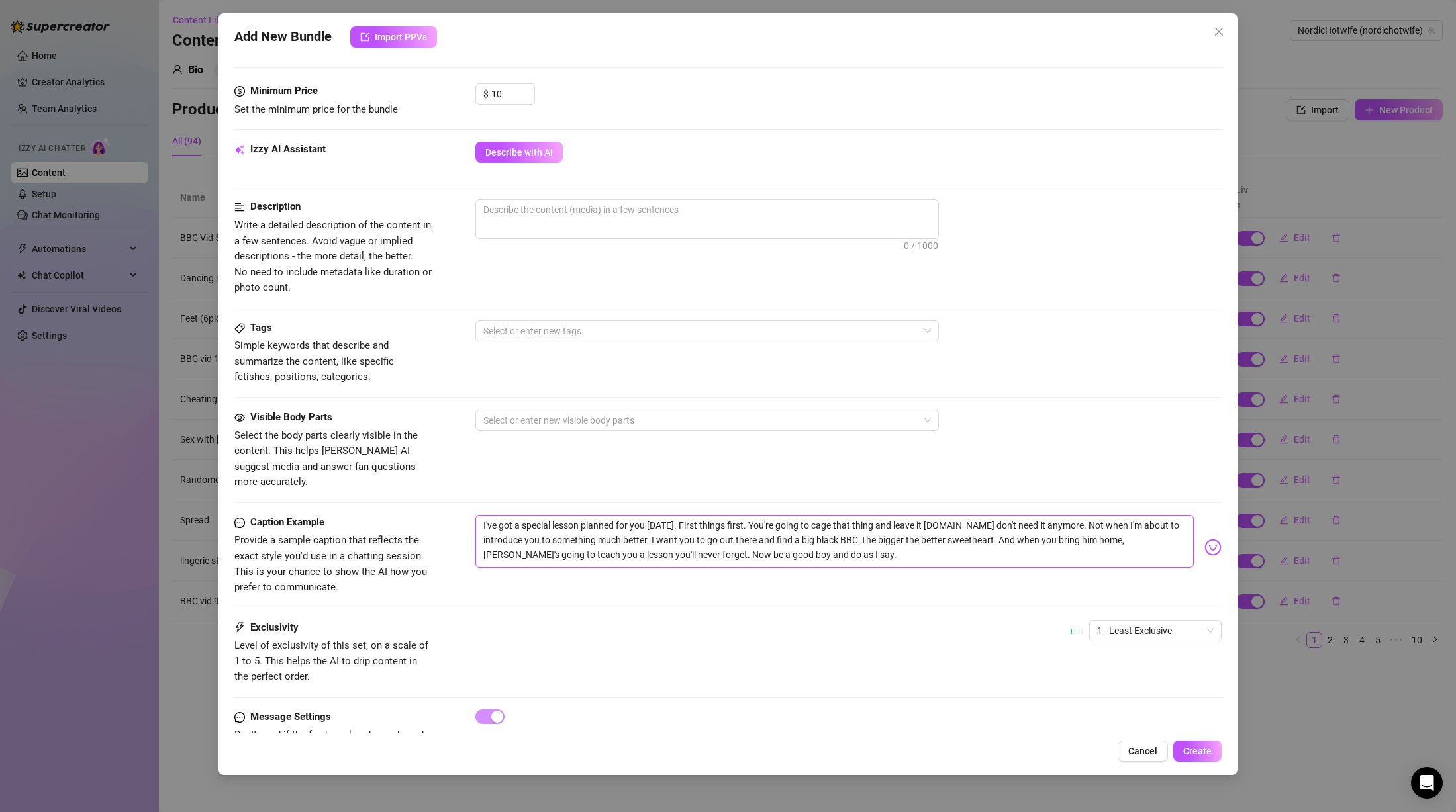
click at [689, 526] on textarea "I've got a special lesson planned for you [DATE]. First things first. You're go…" at bounding box center [835, 541] width 719 height 53
click at [948, 515] on textarea "I've got a special lesson planned for you [DATE]. First things first. You're go…" at bounding box center [835, 541] width 719 height 53
click at [597, 215] on textarea at bounding box center [707, 210] width 462 height 20
paste textarea "This is a voice message (audio) where I say exactly this: "L"
click at [855, 540] on textarea "I've got a special lesson planned for you [DATE]. First things first. You're go…" at bounding box center [835, 541] width 719 height 53
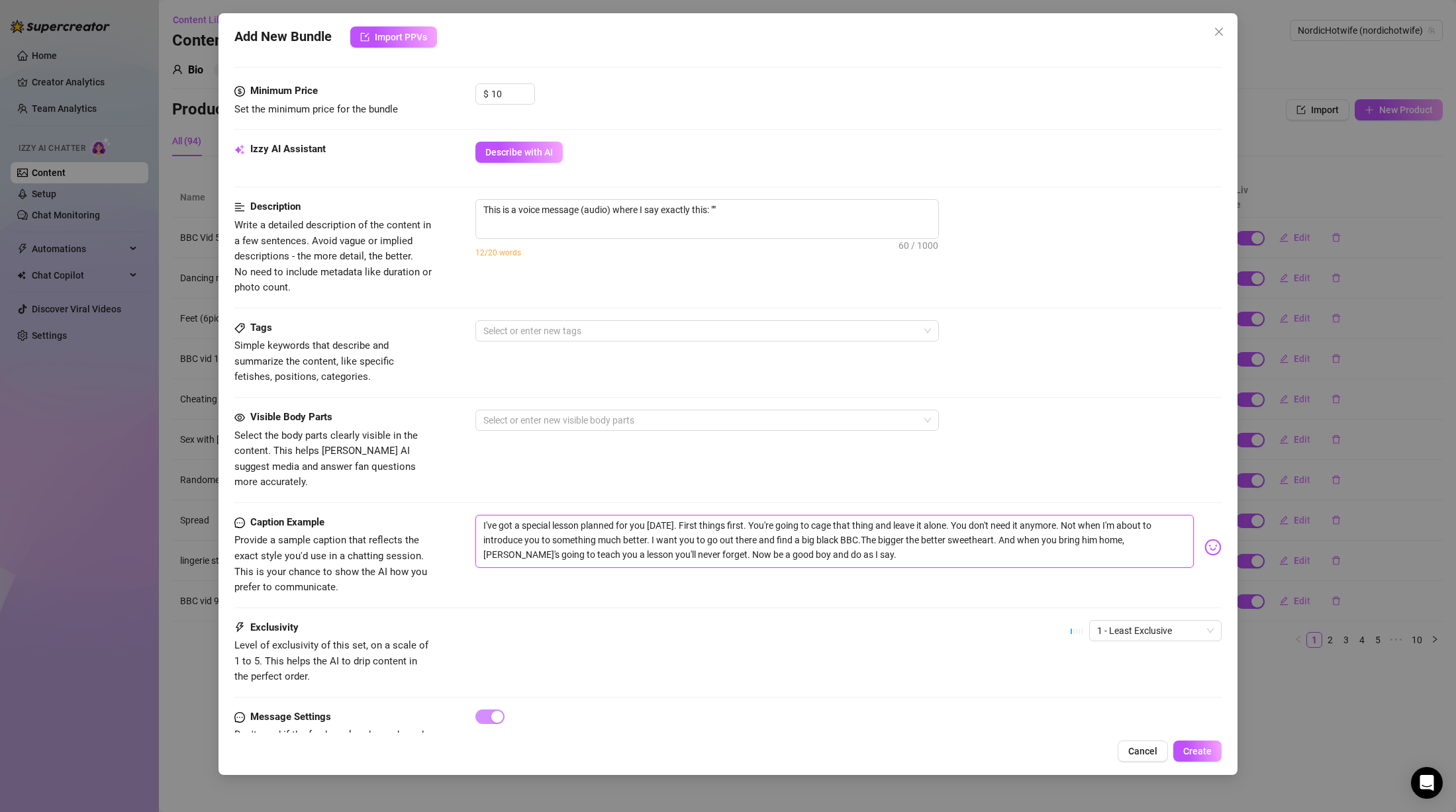
click at [858, 540] on textarea "I've got a special lesson planned for you [DATE]. First things first. You're go…" at bounding box center [835, 541] width 719 height 53
drag, startPoint x: 739, startPoint y: 540, endPoint x: 379, endPoint y: 505, distance: 361.7
click at [379, 515] on div "Caption Example Provide a sample caption that reflects the exact style you'd us…" at bounding box center [728, 556] width 987 height 81
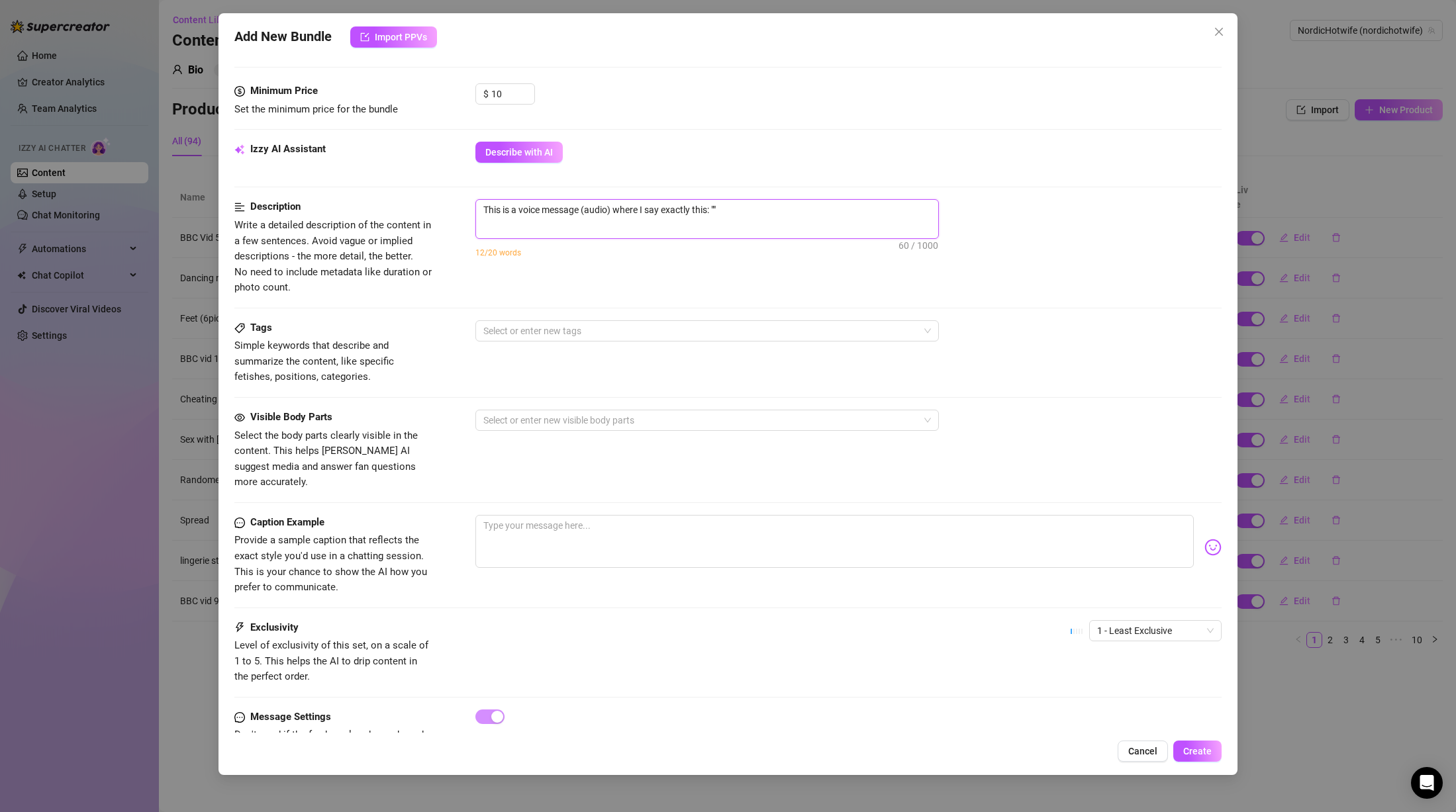
click at [718, 211] on textarea "This is a voice message (audio) where I say exactly this: """ at bounding box center [707, 210] width 462 height 20
paste textarea "I've got a special lesson planned for you [DATE]. First things first. You're go…"
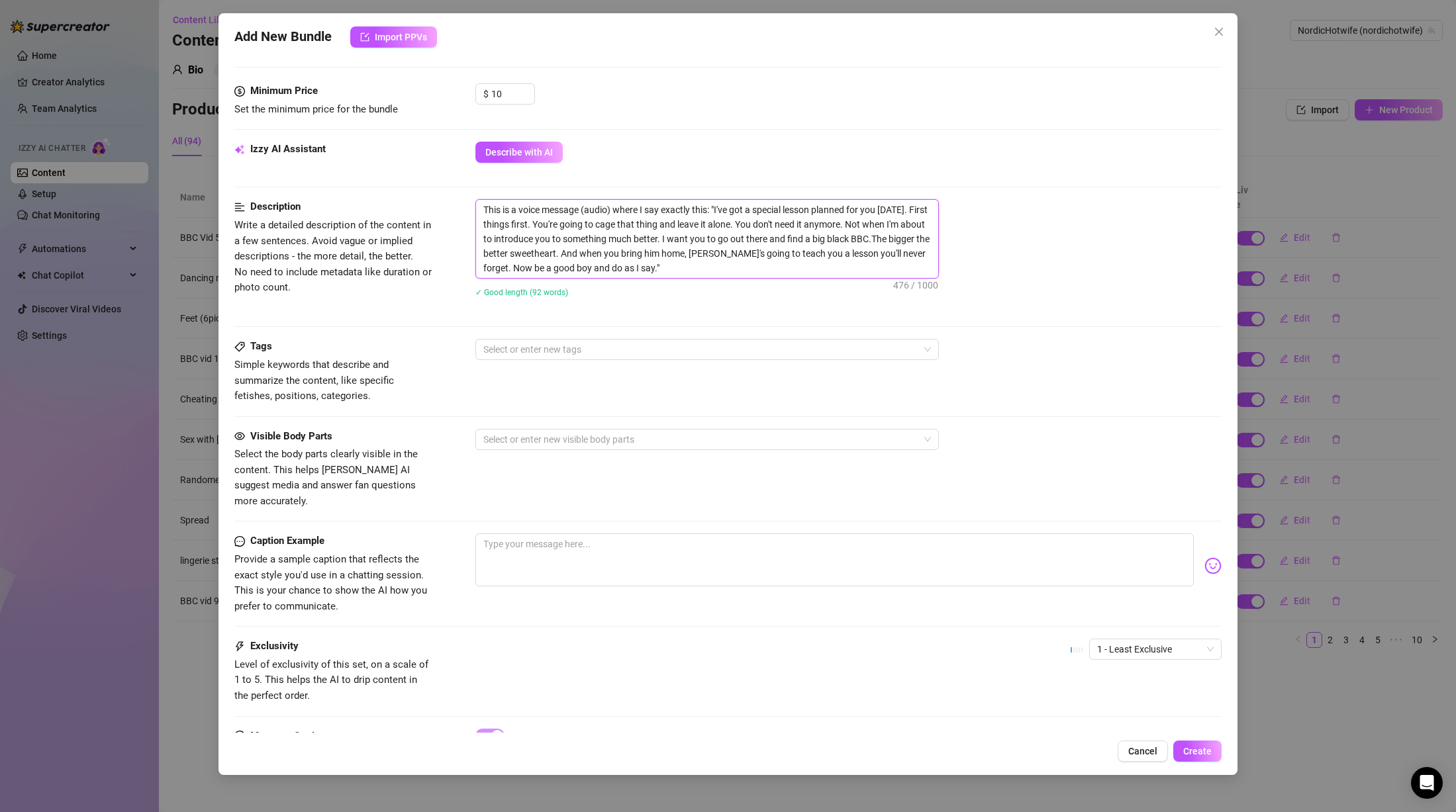
scroll to position [0, 0]
click at [760, 262] on textarea "This is a voice message (audio) where I say exactly this: "I've got a special l…" at bounding box center [707, 238] width 462 height 78
click at [714, 265] on textarea "This is a voice message (audio) where I say exactly this: "I've got a special l…" at bounding box center [707, 238] width 462 height 78
click at [666, 268] on textarea "This is a voice message (audio) where I say exactly this: "I've got a special l…" at bounding box center [707, 238] width 462 height 78
click at [571, 346] on div at bounding box center [701, 349] width 444 height 19
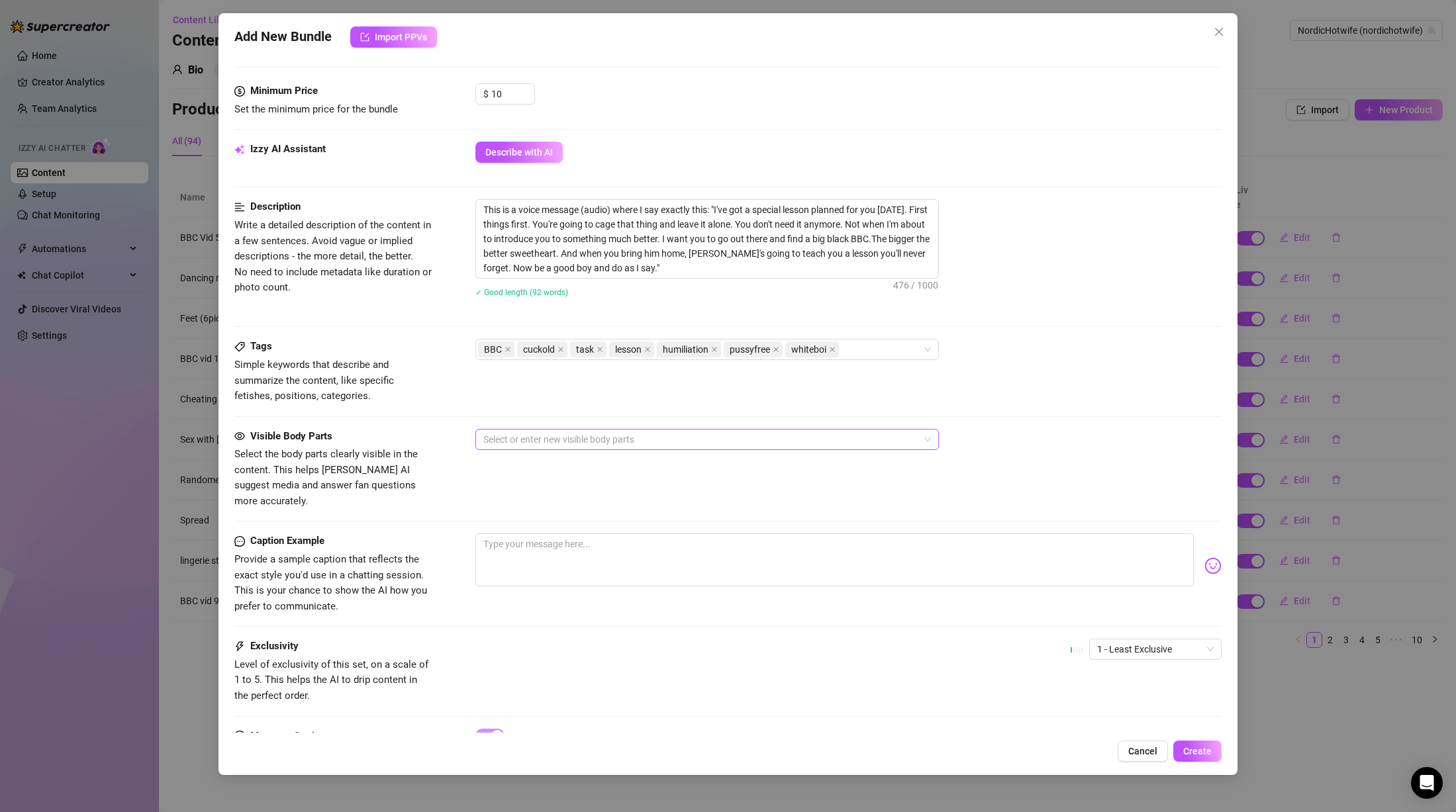
click at [707, 448] on div at bounding box center [701, 440] width 444 height 19
click at [928, 395] on div "Tags Simple keywords that describe and summarize the content, like specific fet…" at bounding box center [728, 371] width 987 height 65
click at [717, 533] on textarea at bounding box center [835, 559] width 719 height 53
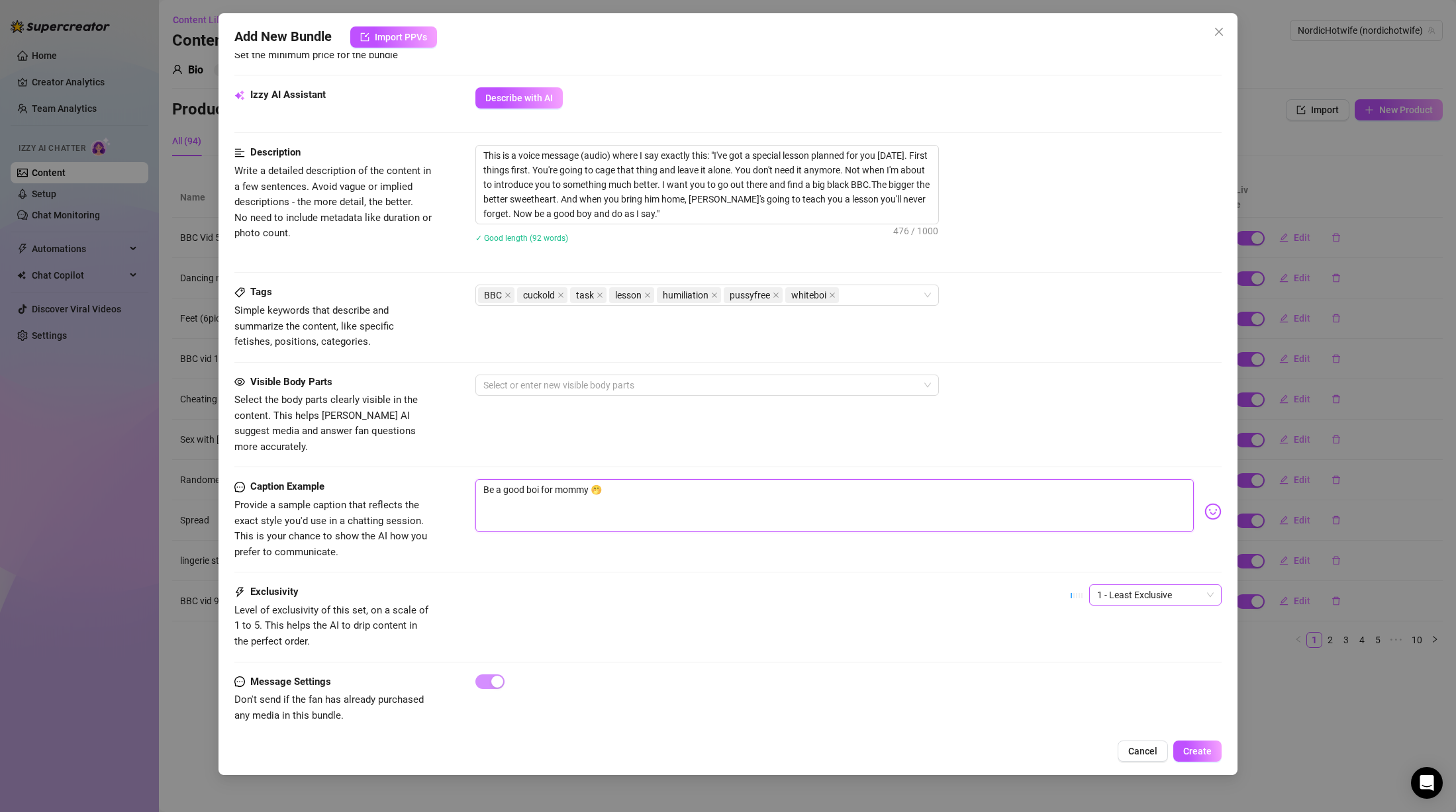
click at [1146, 585] on span "1 - Least Exclusive" at bounding box center [1156, 595] width 117 height 20
click at [1111, 628] on div "2" at bounding box center [1144, 628] width 112 height 14
click at [1148, 585] on span "2" at bounding box center [1156, 595] width 117 height 20
click at [1101, 643] on div "3" at bounding box center [1144, 648] width 112 height 14
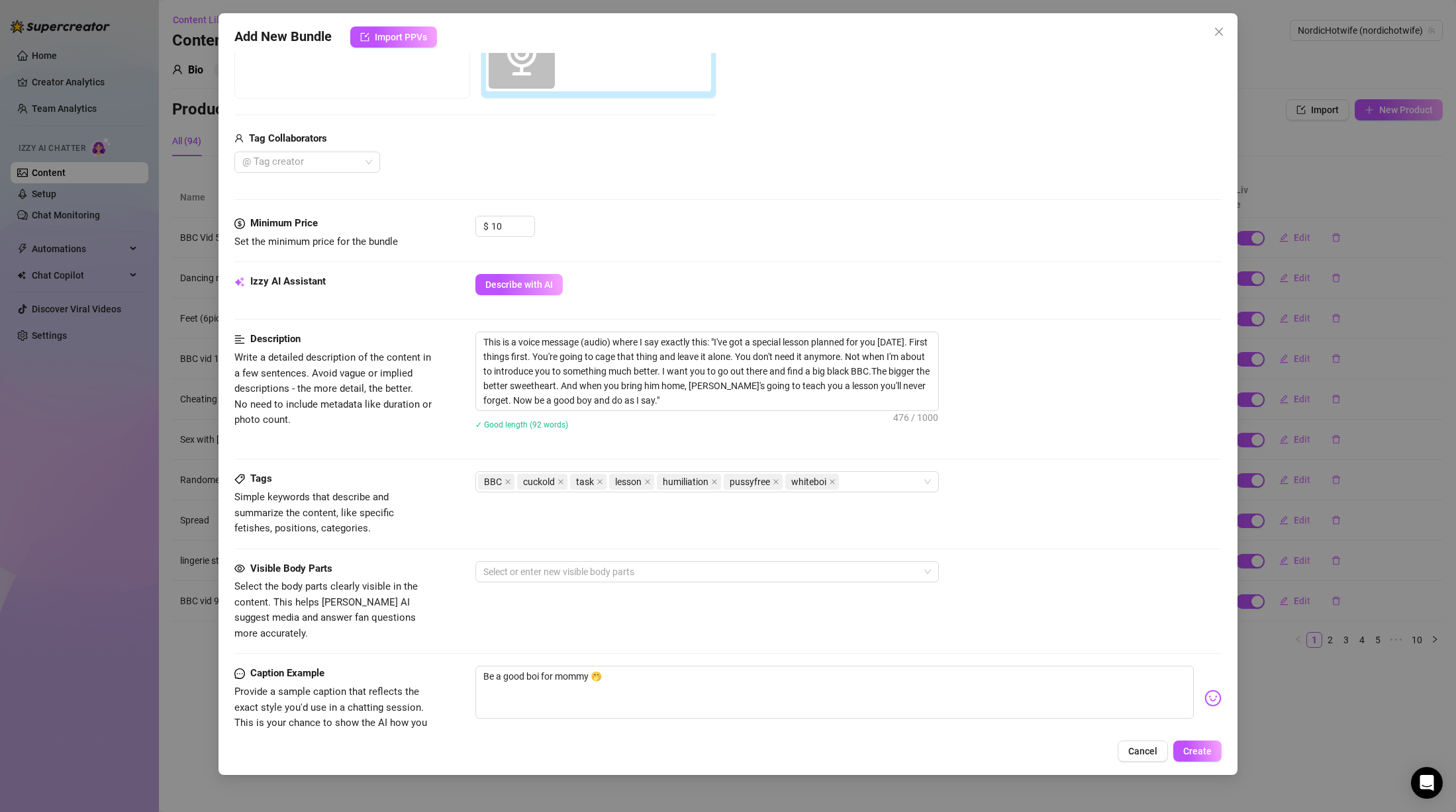
scroll to position [0, 0]
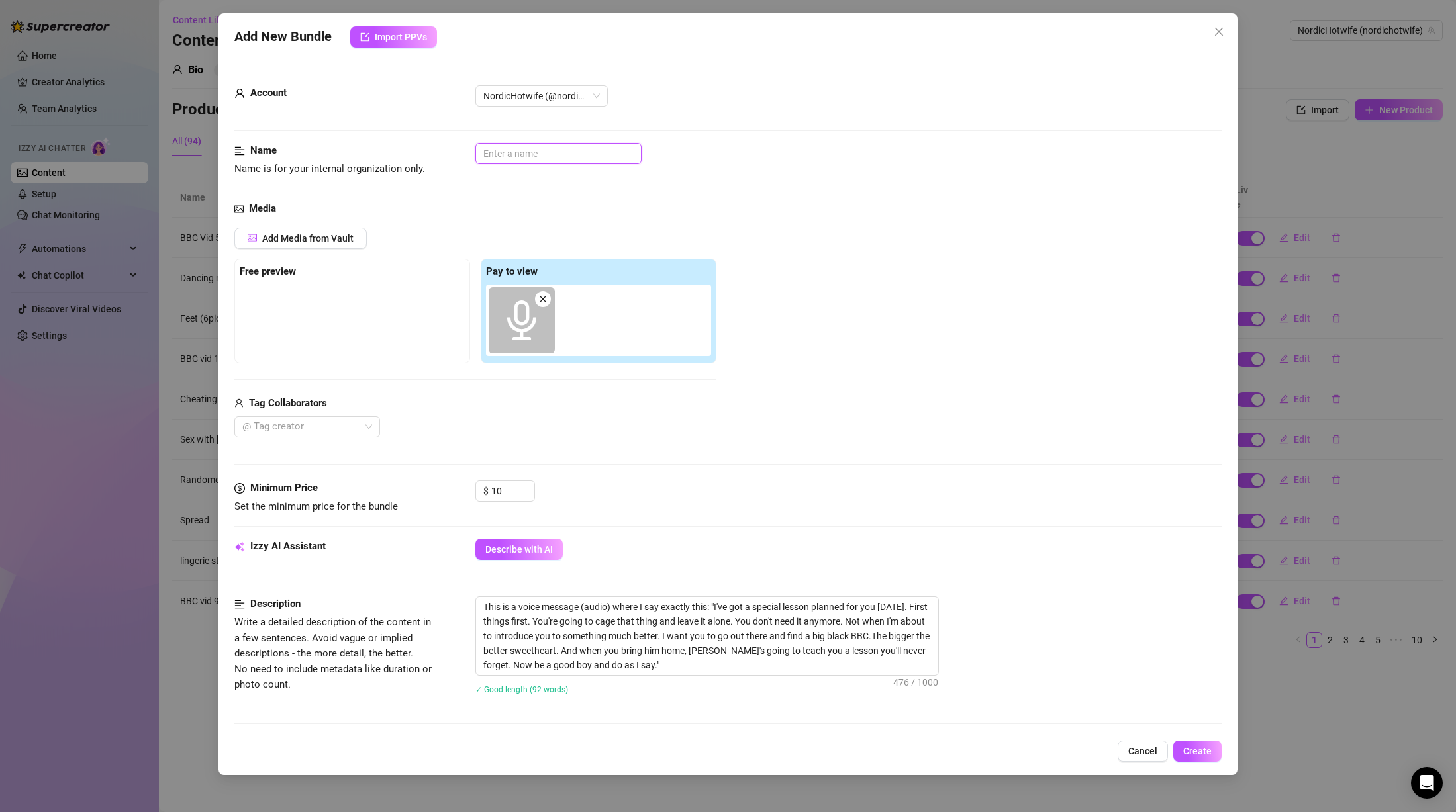
click at [533, 156] on input "text" at bounding box center [558, 154] width 166 height 22
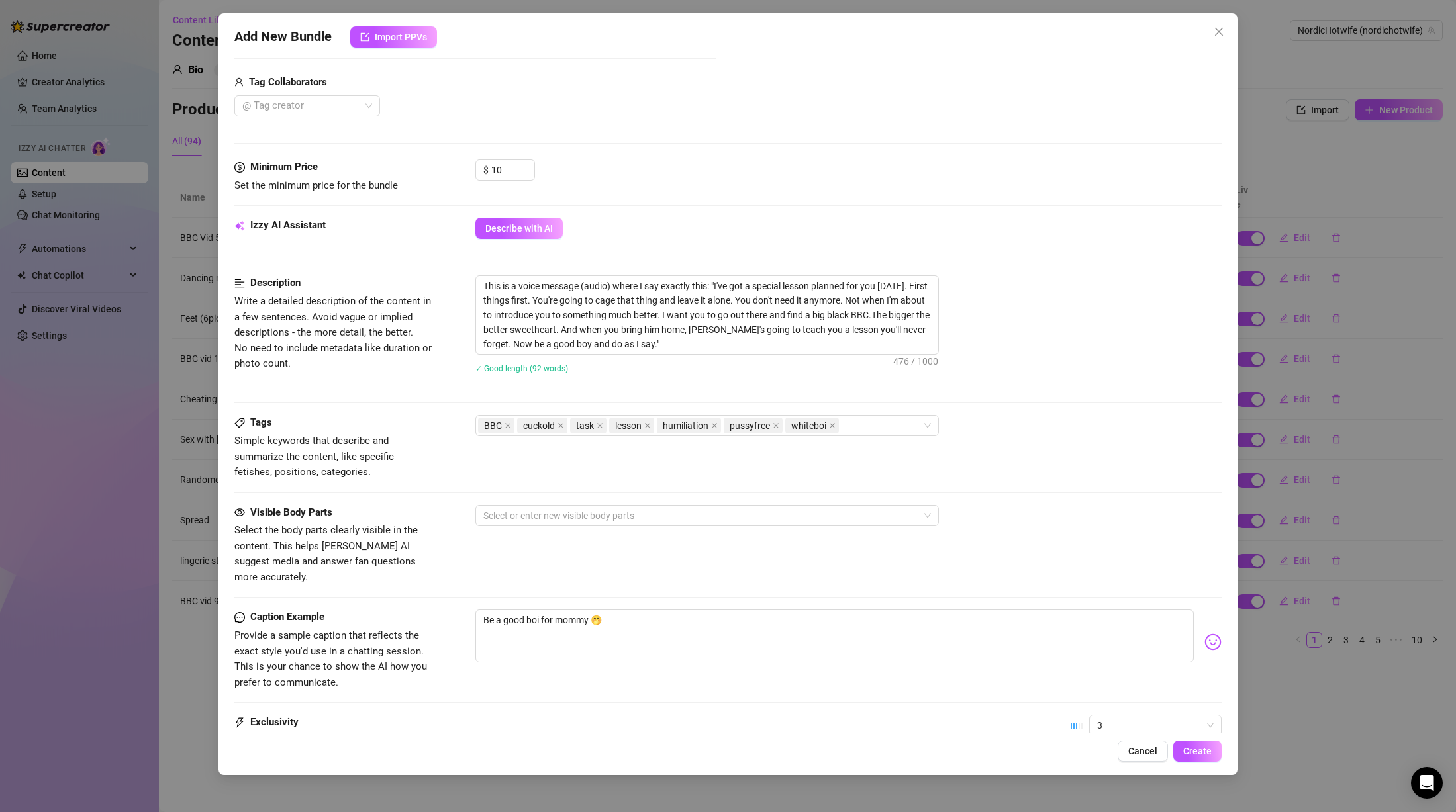
scroll to position [187, 0]
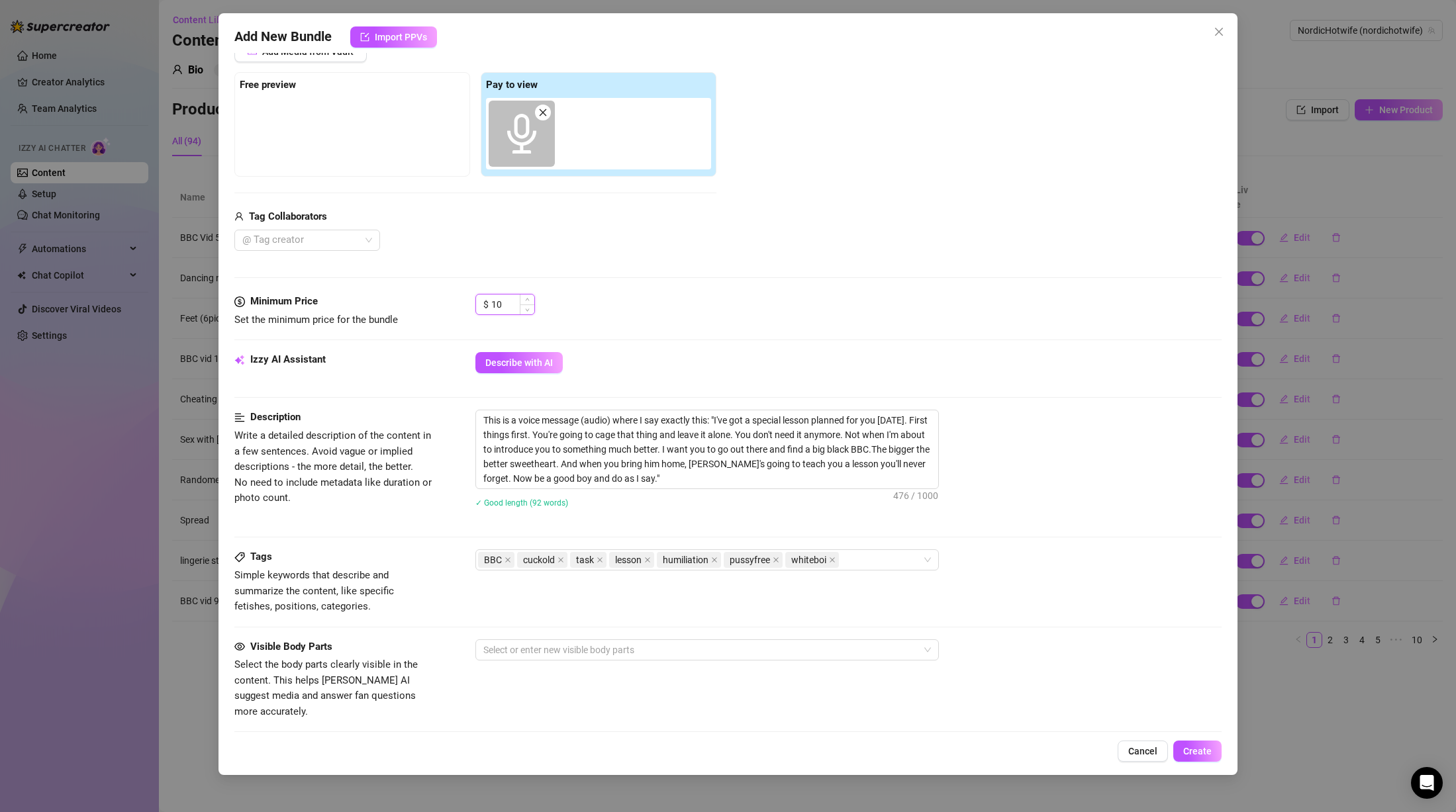
click at [498, 305] on input "10" at bounding box center [513, 305] width 43 height 20
click at [796, 315] on div "$ 8" at bounding box center [849, 310] width 746 height 33
click at [1191, 747] on span "Create" at bounding box center [1198, 752] width 29 height 11
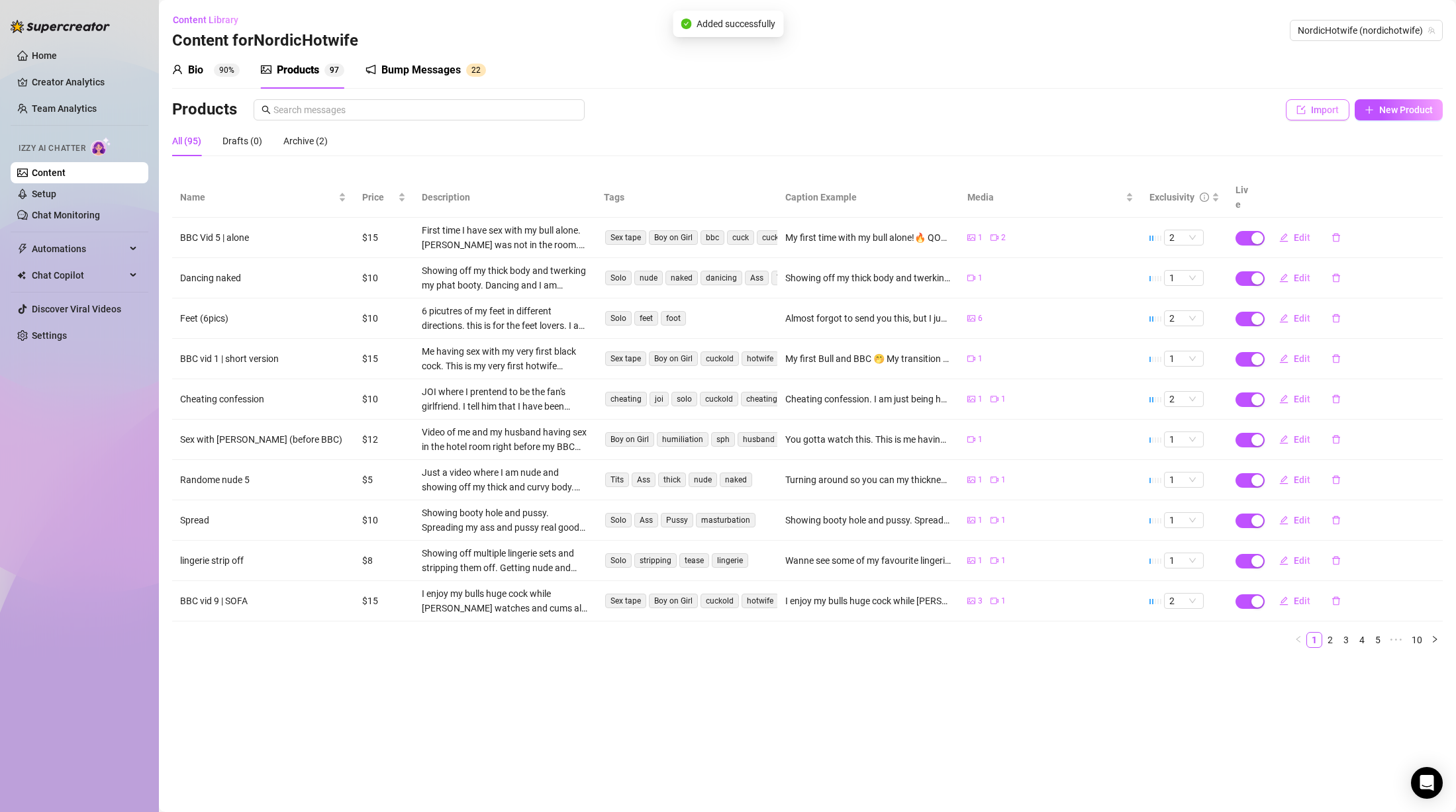
click at [1312, 108] on span "Import" at bounding box center [1325, 110] width 28 height 11
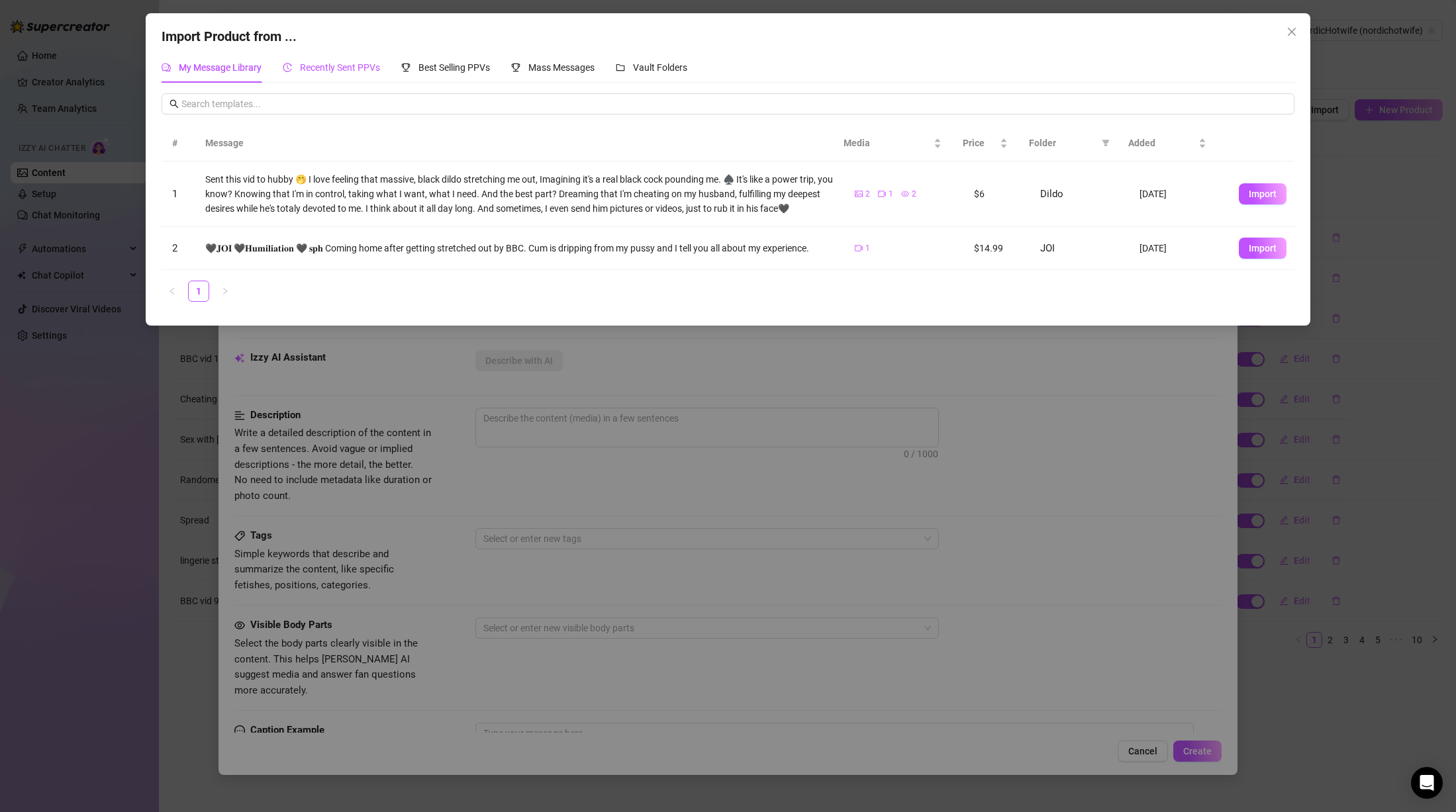
click at [343, 67] on span "Recently Sent PPVs" at bounding box center [340, 67] width 80 height 11
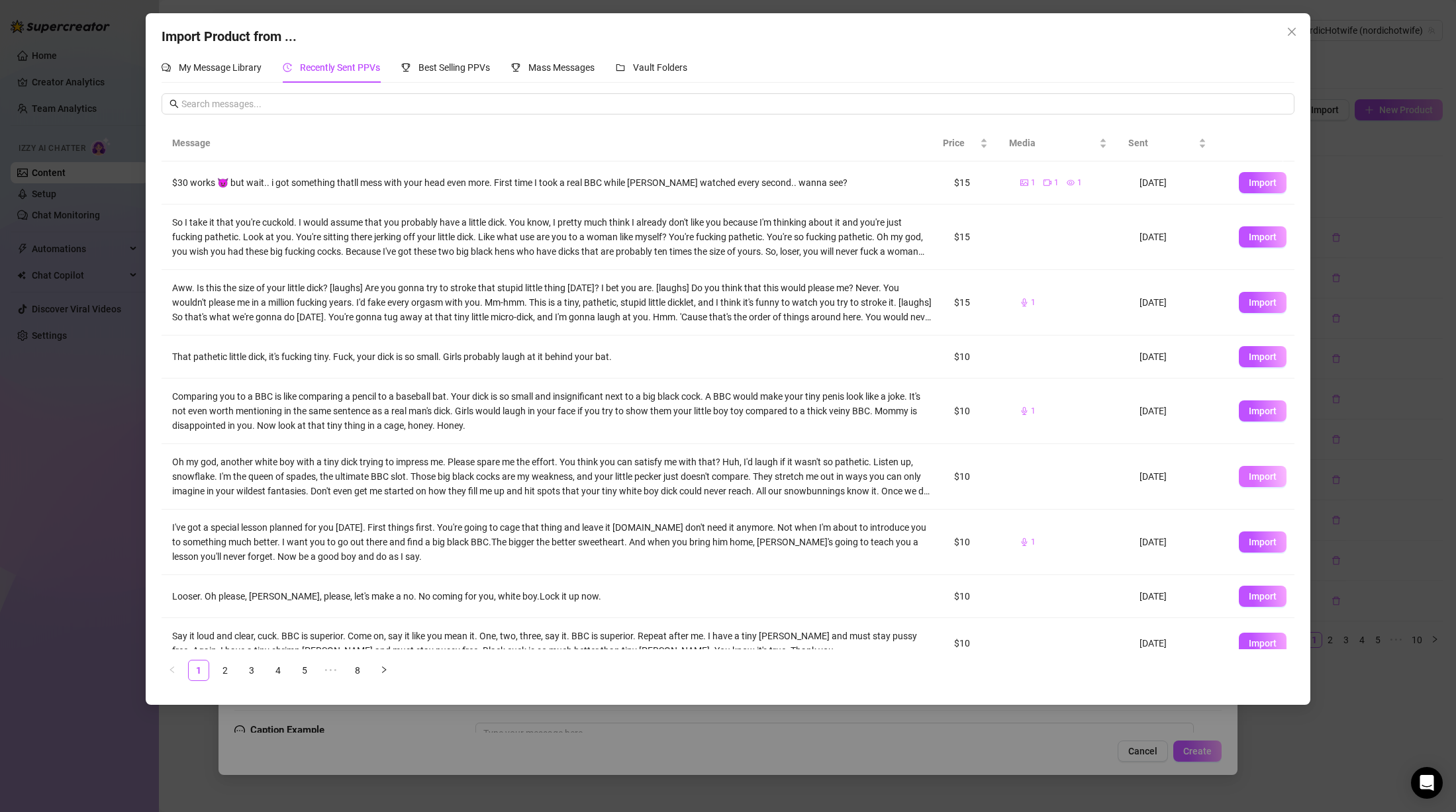
click at [1266, 476] on button "Import" at bounding box center [1263, 477] width 48 height 22
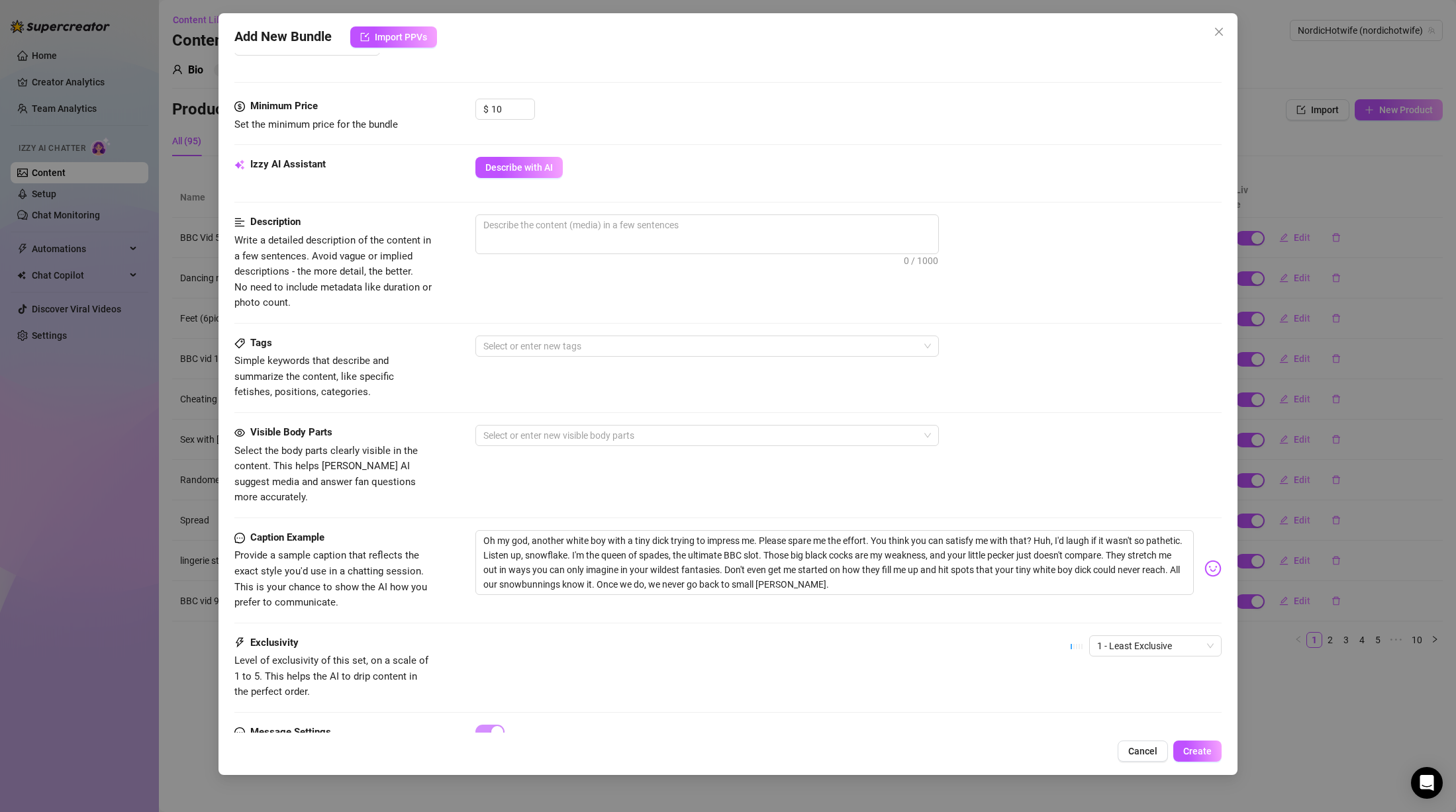
scroll to position [433, 0]
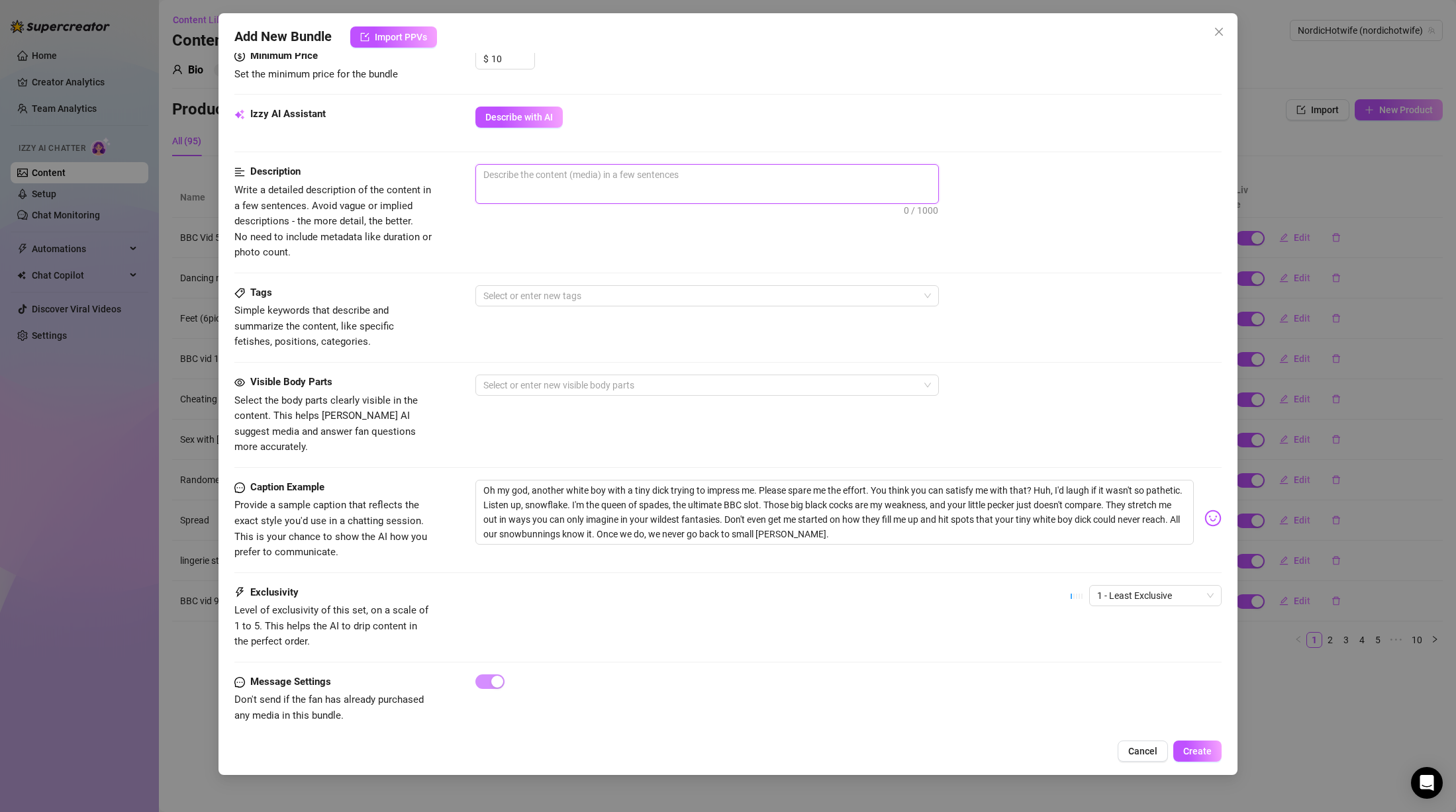
click at [677, 174] on textarea at bounding box center [707, 174] width 462 height 20
click at [661, 172] on textarea at bounding box center [707, 174] width 462 height 20
paste textarea "This is a voice message (audio) where I say exactly this: """
drag, startPoint x: 890, startPoint y: 516, endPoint x: 434, endPoint y: 449, distance: 460.9
click at [434, 449] on form "Account NordicHotwife (@nordichotwife) Name Name is for your internal organizat…" at bounding box center [728, 192] width 987 height 1112
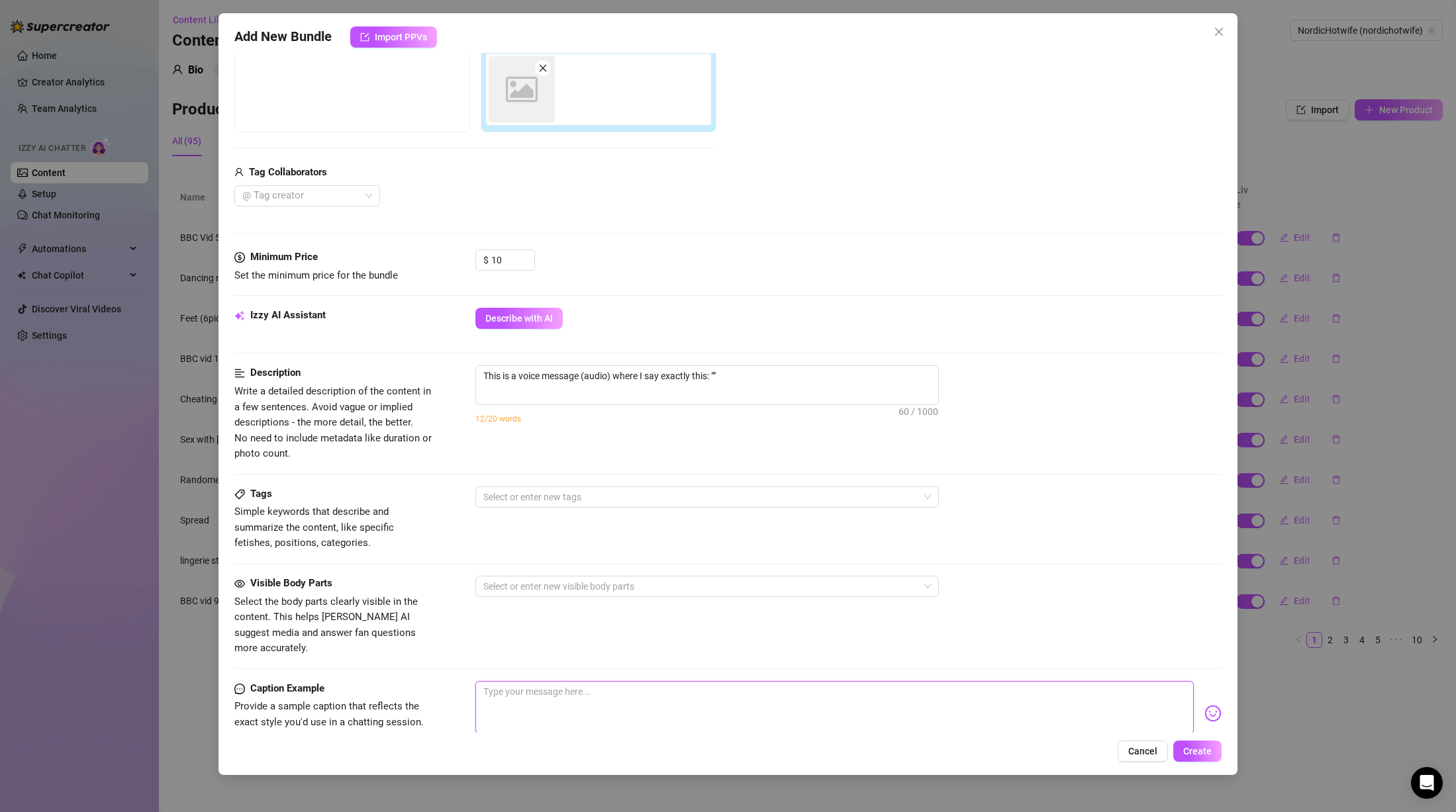
scroll to position [35, 0]
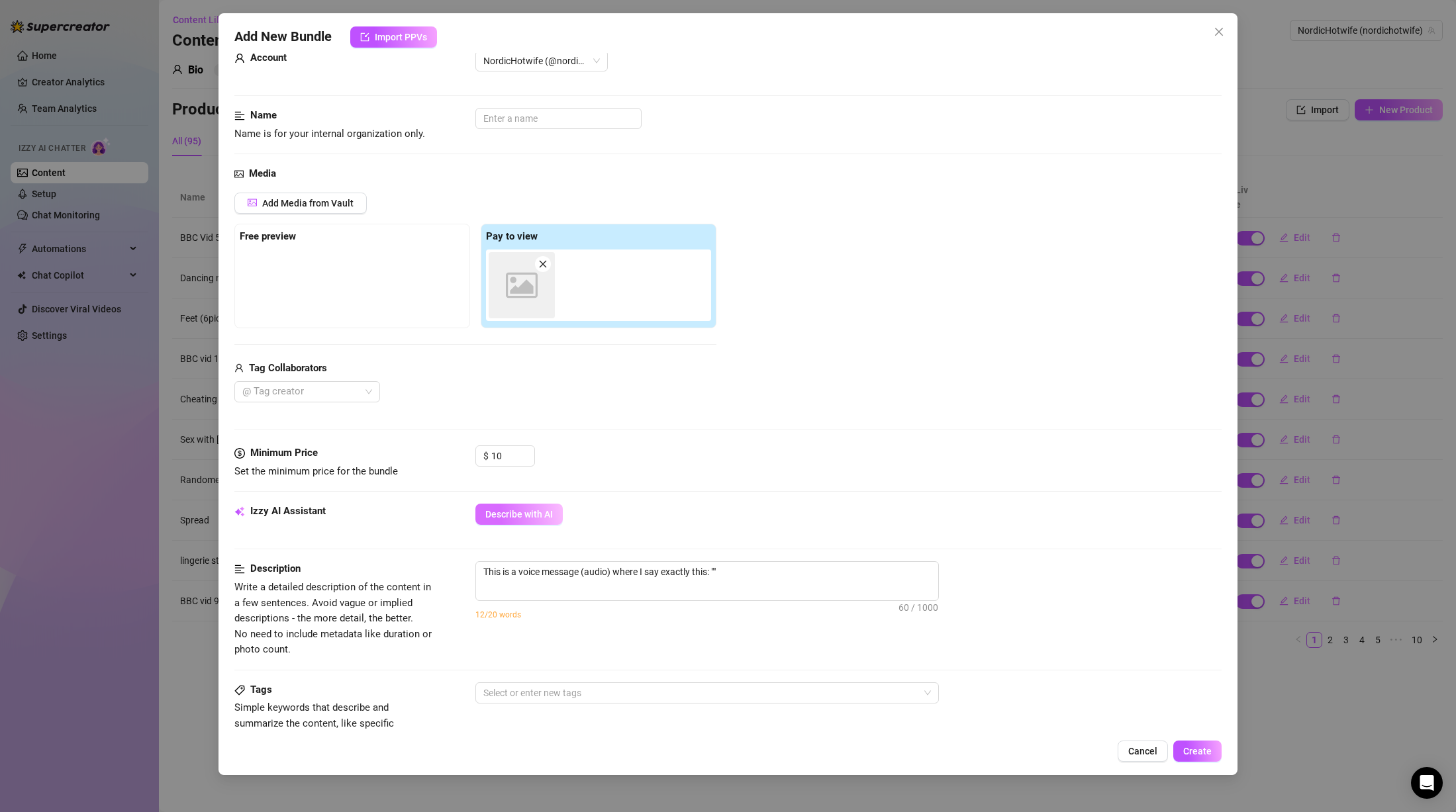
click at [512, 510] on span "Describe with AI" at bounding box center [519, 514] width 67 height 11
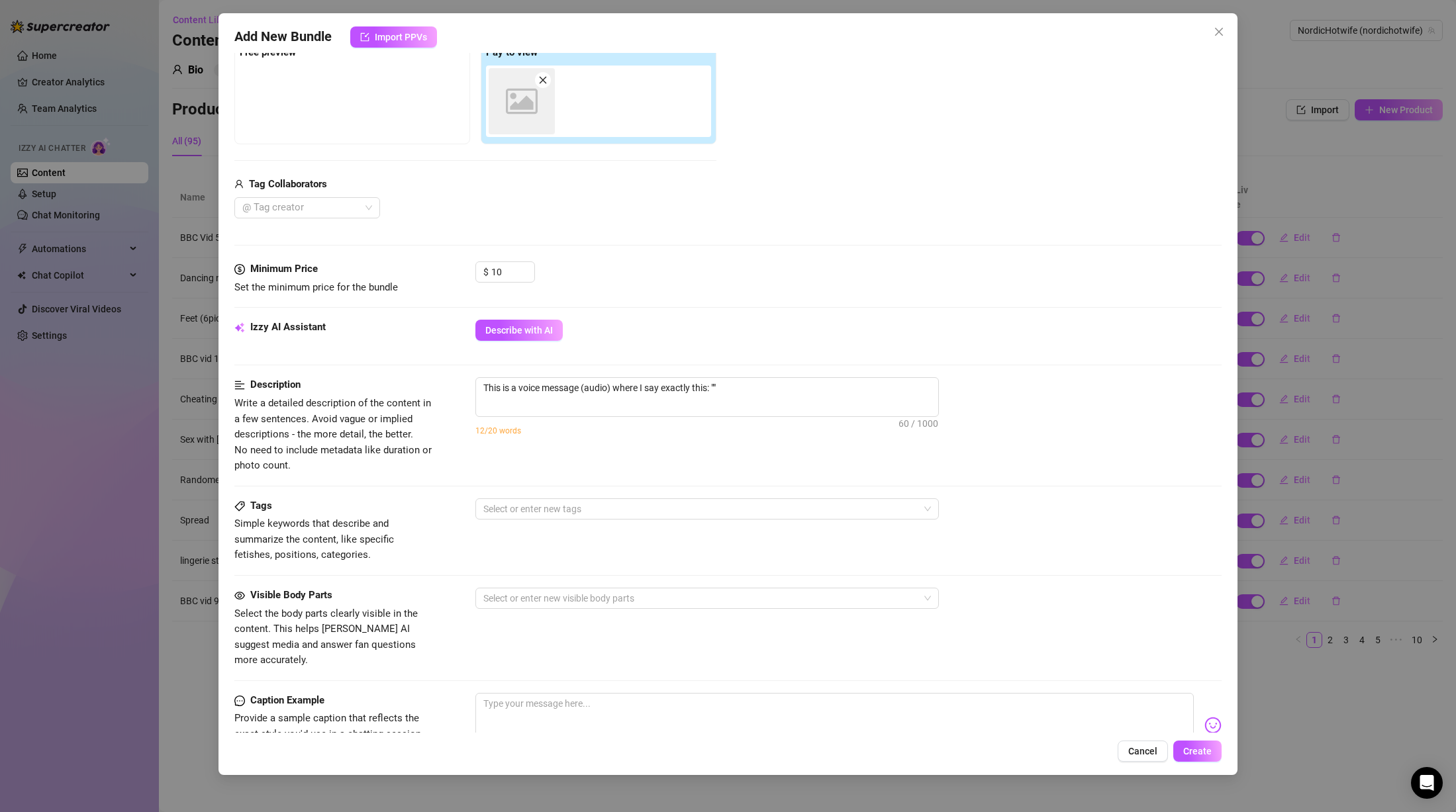
scroll to position [265, 0]
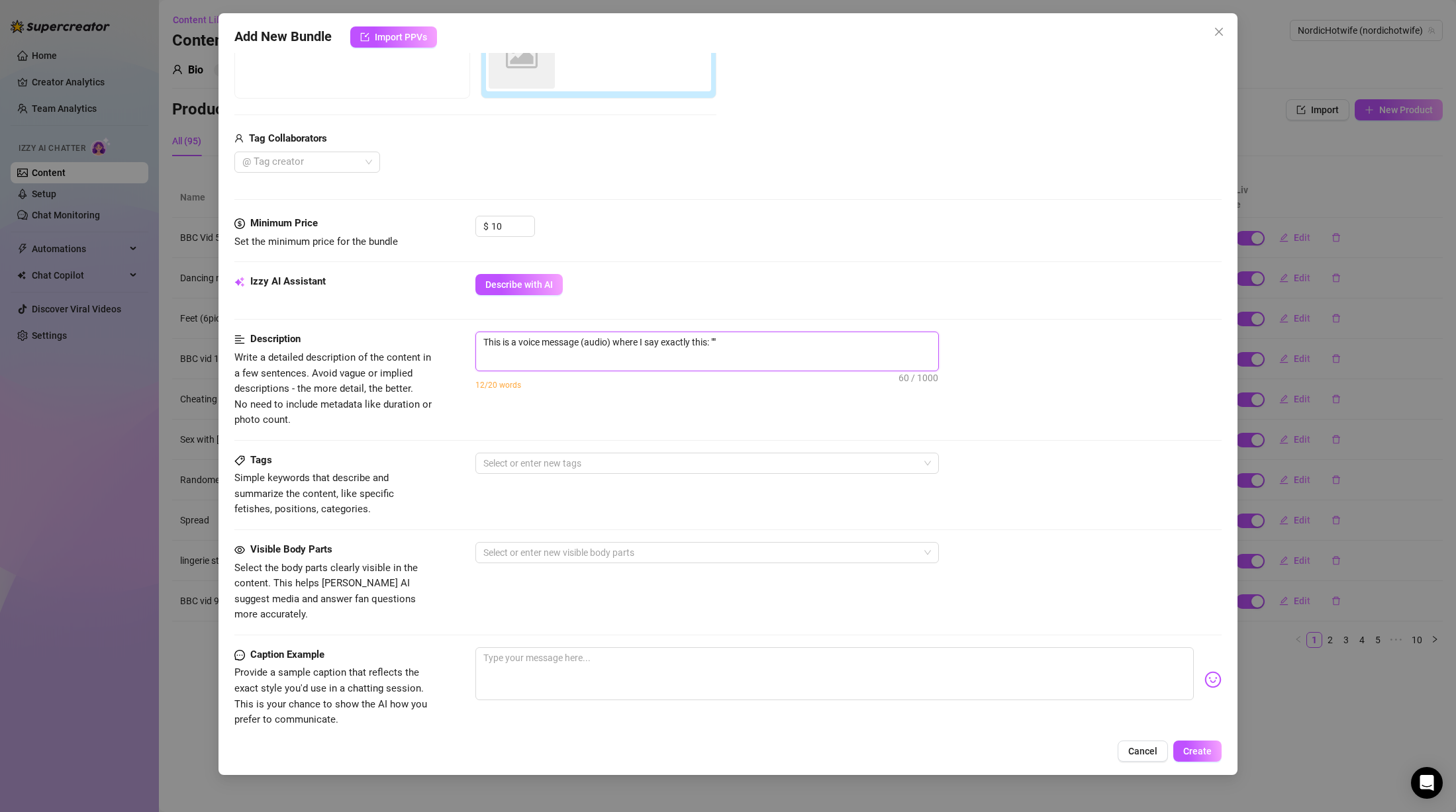
click at [719, 335] on textarea "This is a voice message (audio) where I say exactly this: """ at bounding box center [707, 343] width 462 height 20
paste textarea "Oh my god, another white boy with a tiny dick trying to impress me. Please spar…"
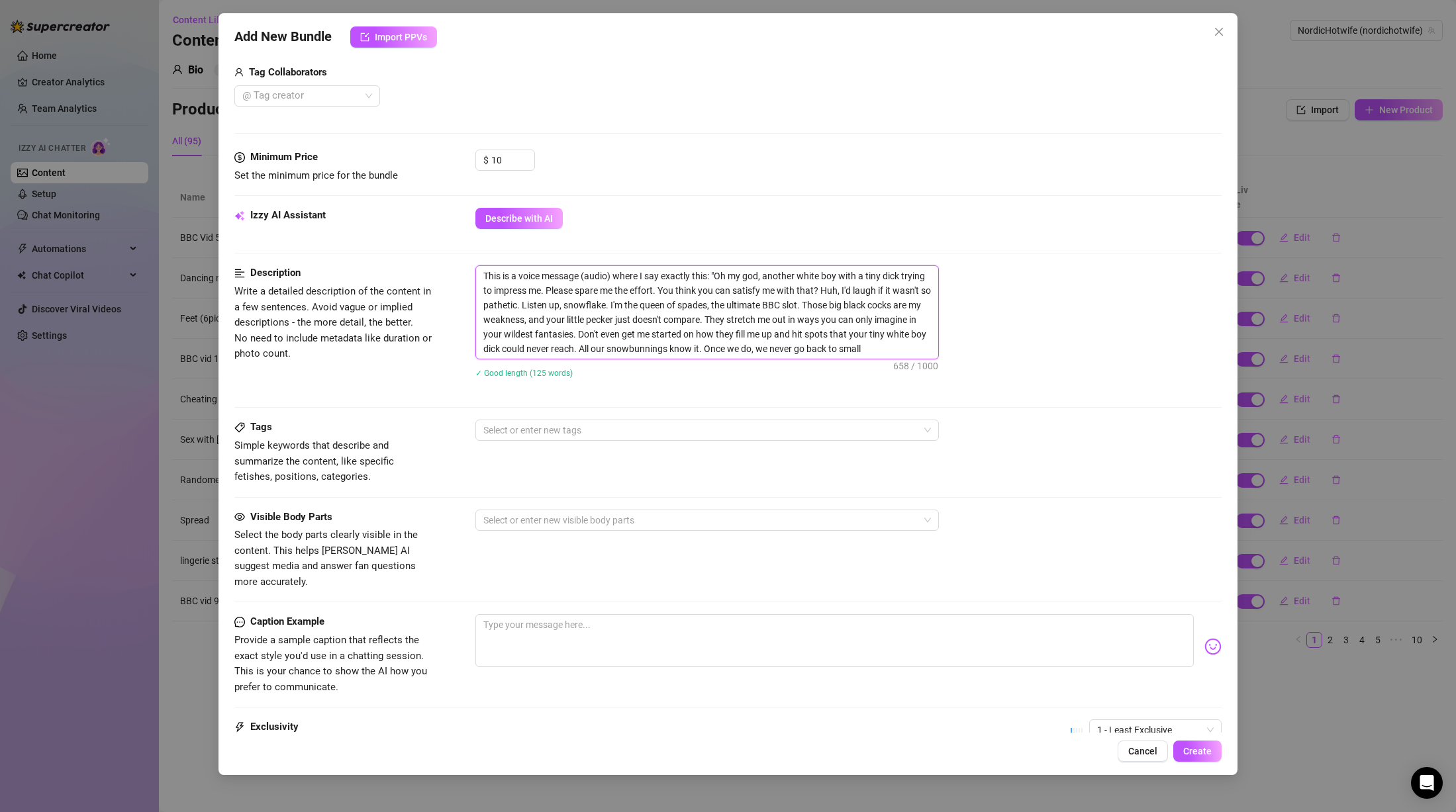
scroll to position [201, 0]
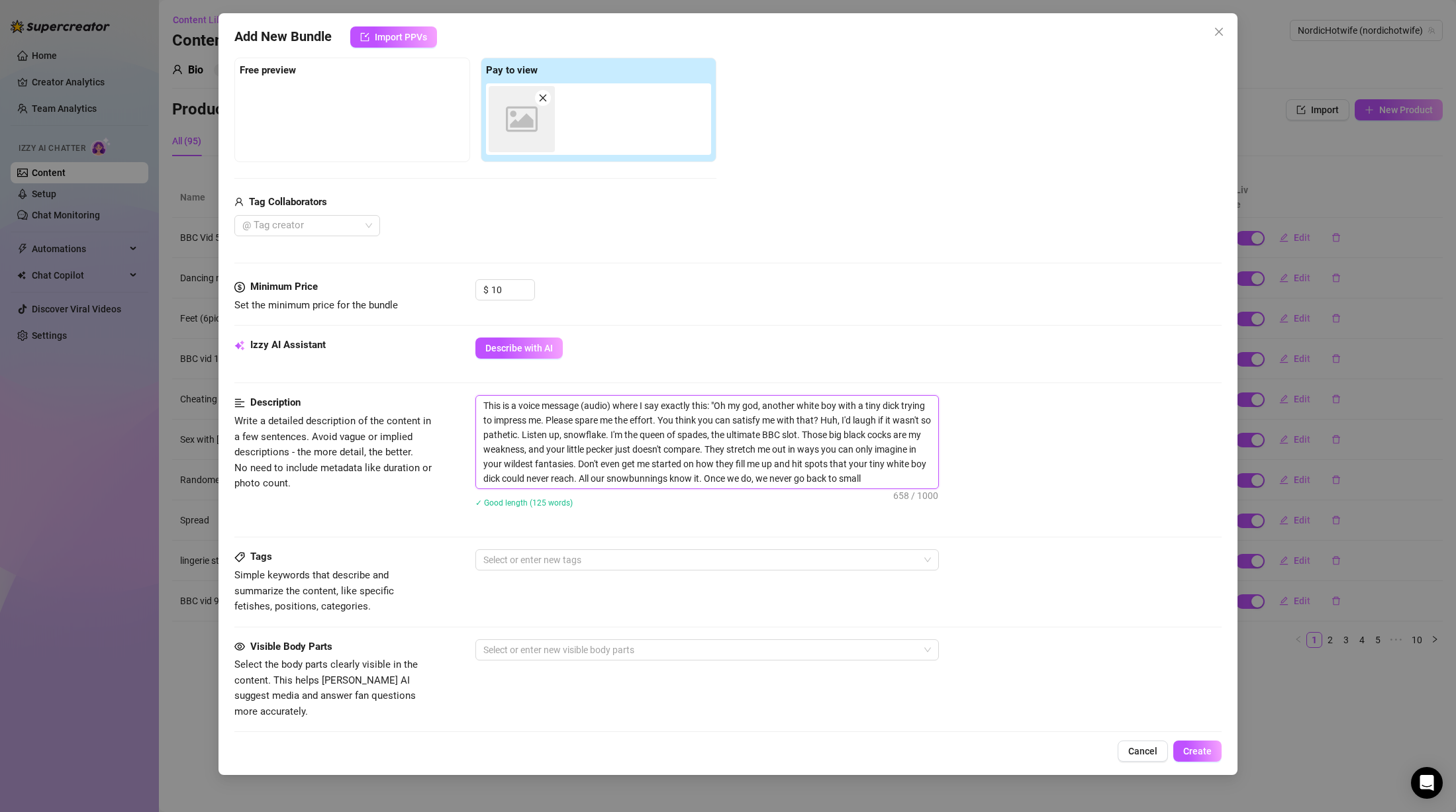
click at [724, 445] on textarea "This is a voice message (audio) where I say exactly this: "Oh my god, another w…" at bounding box center [707, 442] width 462 height 93
click at [808, 431] on textarea "This is a voice message (audio) where I say exactly this: "Oh my god, another w…" at bounding box center [707, 442] width 462 height 93
click at [648, 464] on textarea "This is a voice message (audio) where I say exactly this: "Oh my god, another w…" at bounding box center [707, 442] width 462 height 93
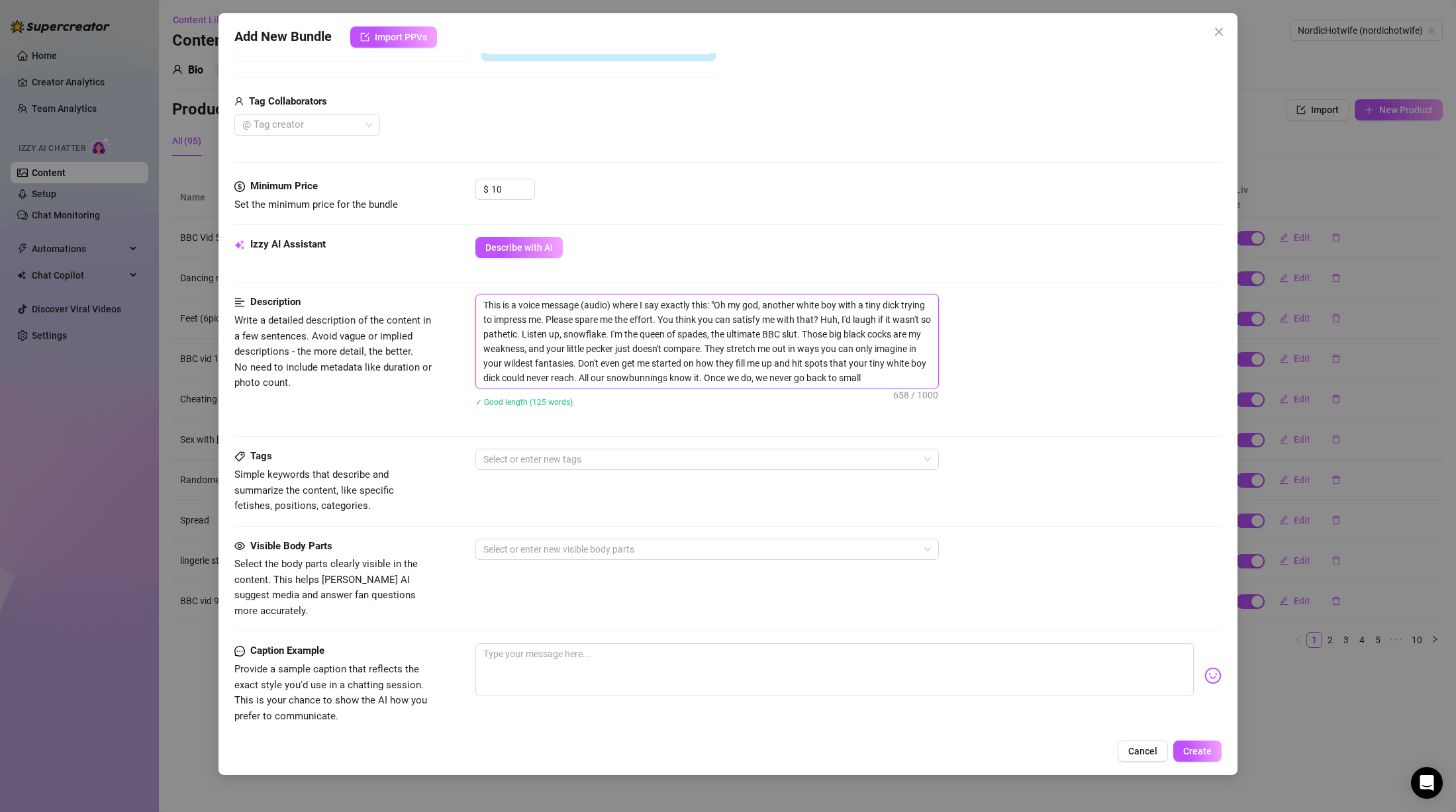
scroll to position [334, 0]
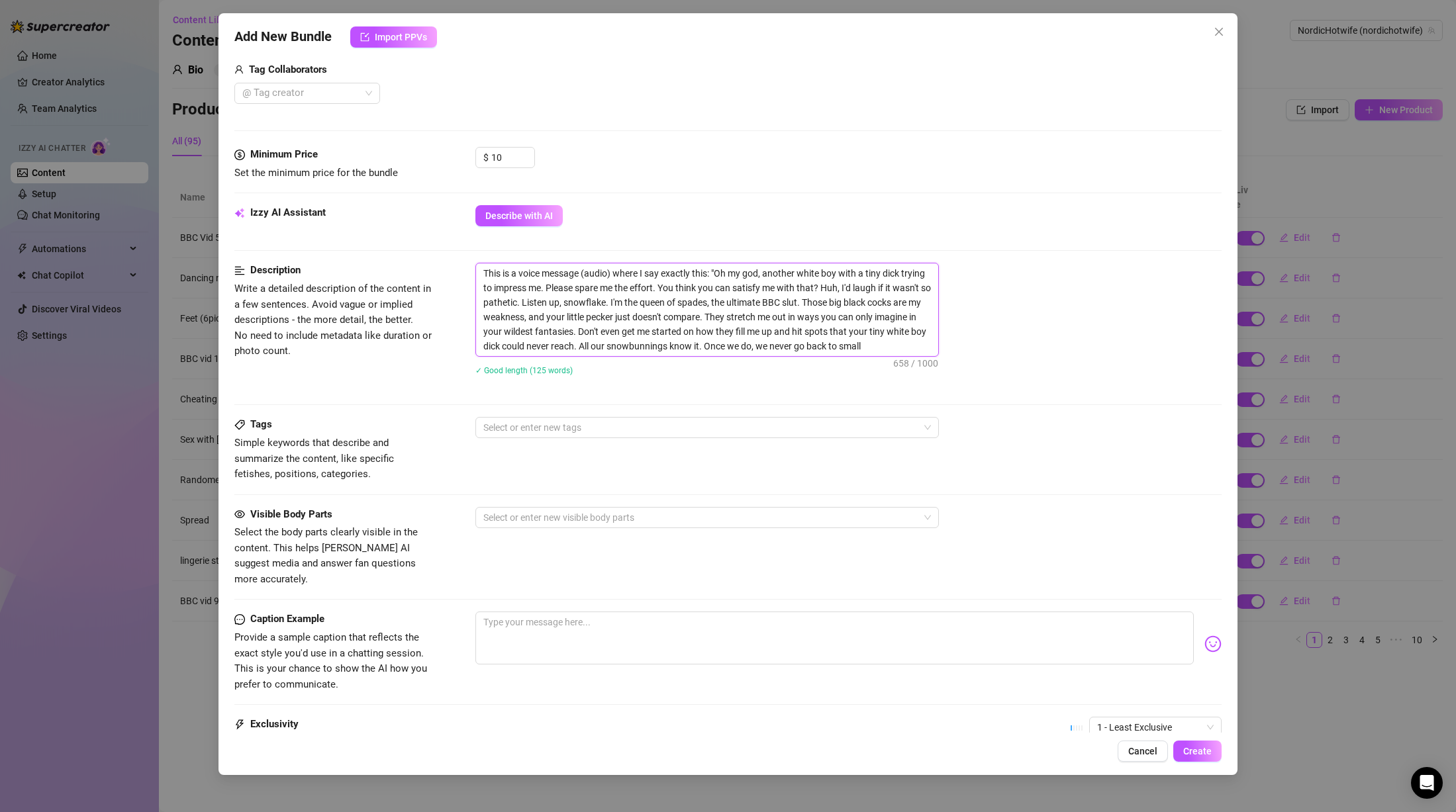
click at [679, 348] on textarea "This is a voice message (audio) where I say exactly this: "Oh my god, another w…" at bounding box center [707, 309] width 462 height 93
click at [672, 417] on div "Select or enter new tags" at bounding box center [707, 428] width 463 height 22
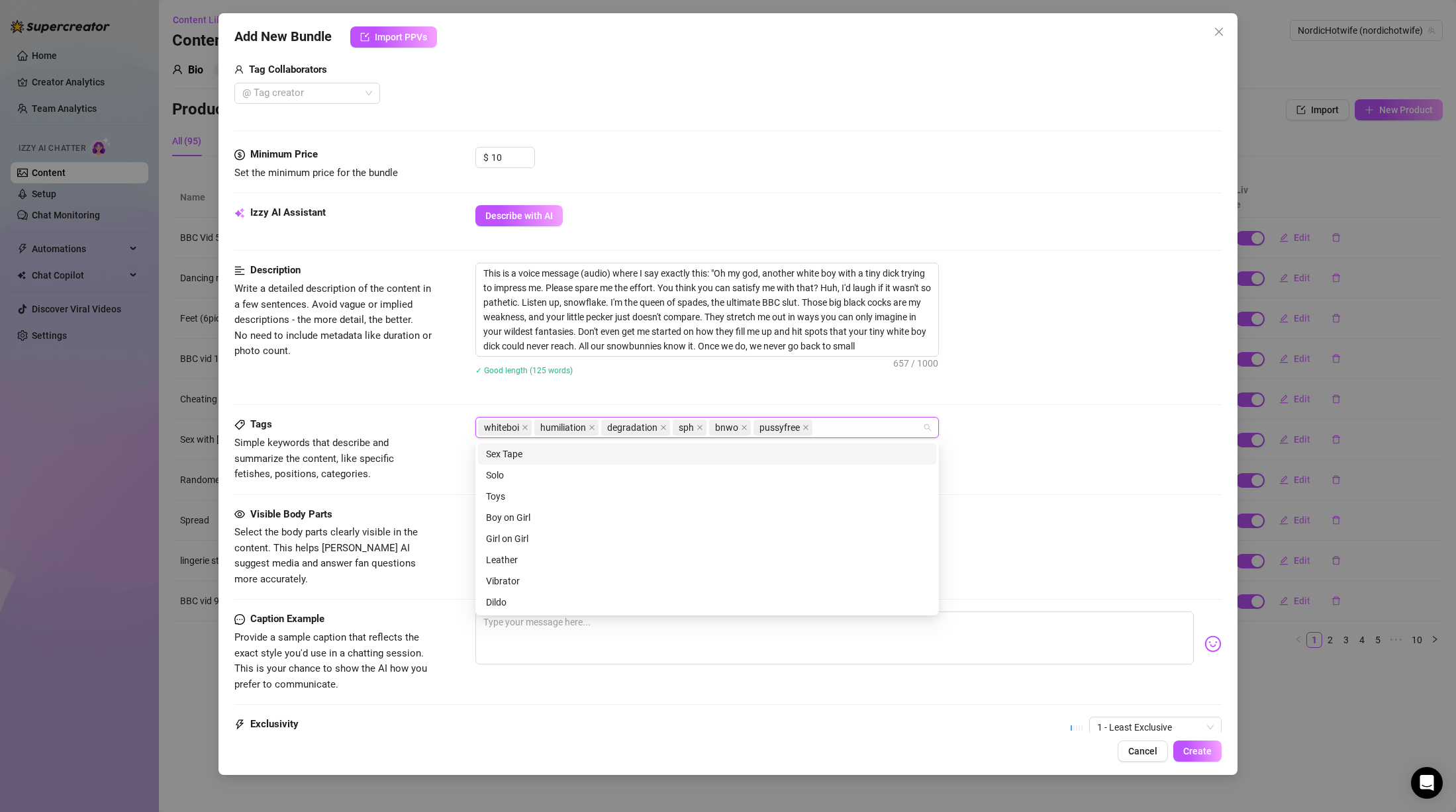
click at [752, 385] on div "This is a voice message (audio) where I say exactly this: "Oh my god, another w…" at bounding box center [849, 327] width 746 height 129
click at [625, 513] on div at bounding box center [701, 517] width 444 height 19
click at [707, 484] on div "Tags Simple keywords that describe and summarize the content, like specific fet…" at bounding box center [728, 461] width 987 height 89
click at [512, 159] on input "10" at bounding box center [513, 157] width 43 height 20
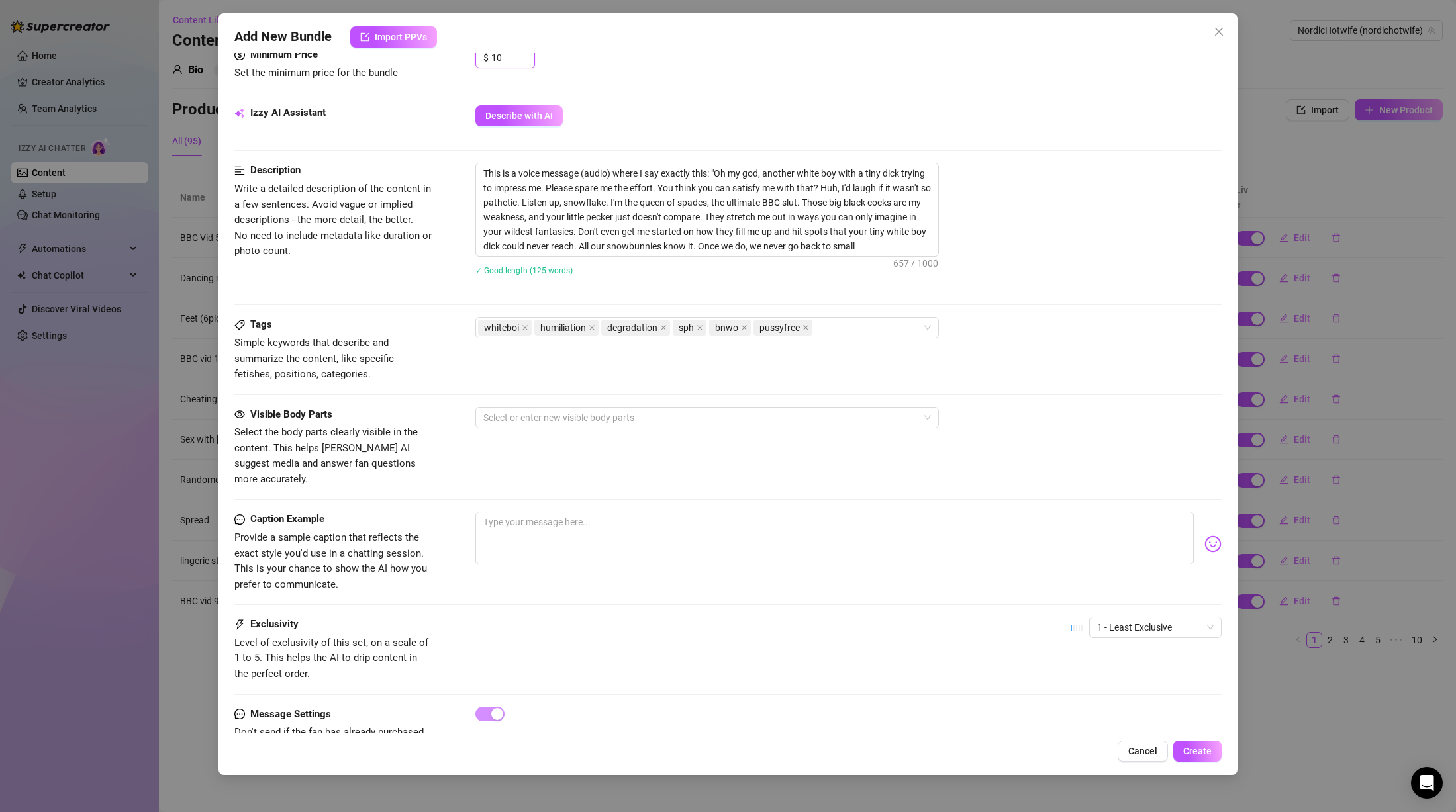
scroll to position [466, 0]
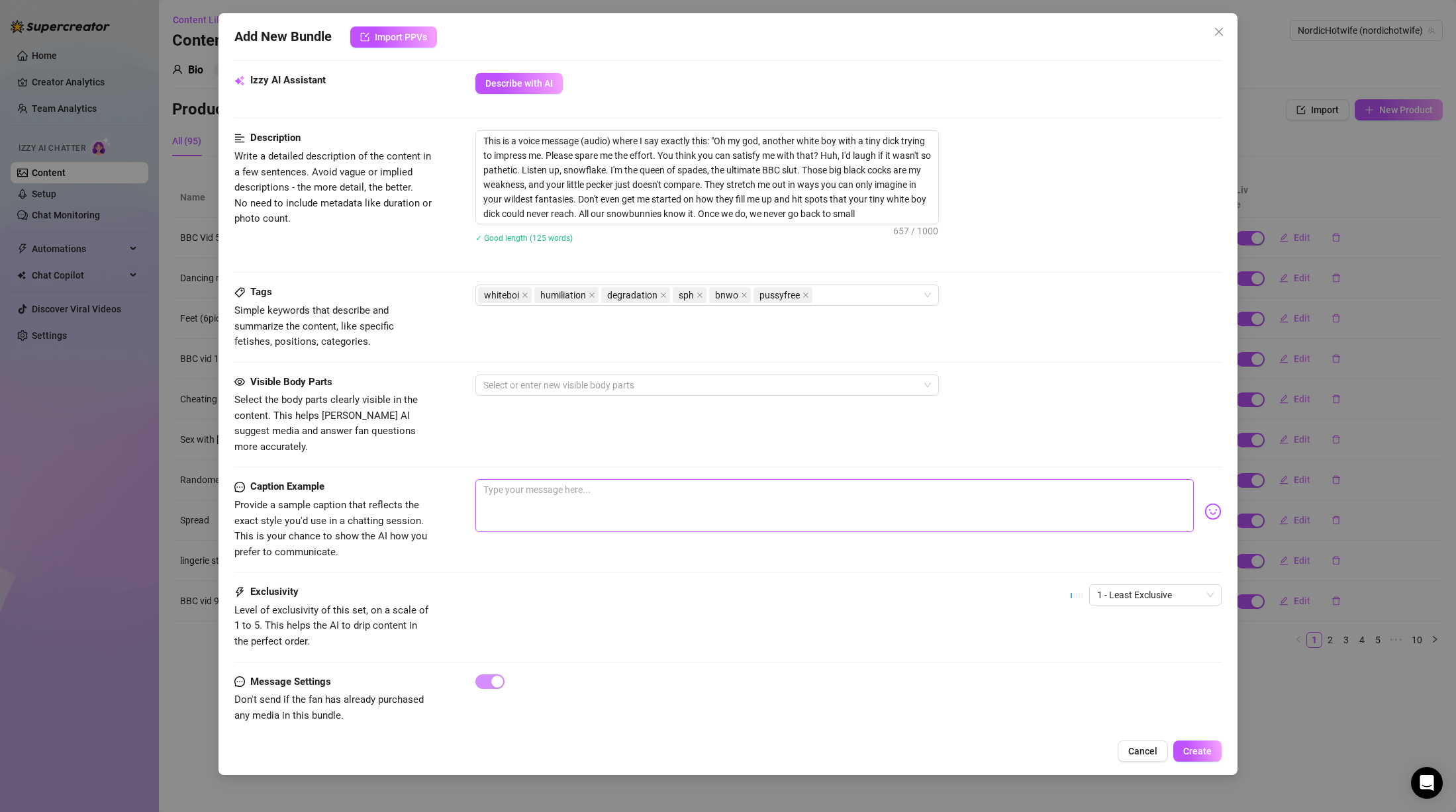
click at [636, 486] on textarea at bounding box center [835, 505] width 719 height 53
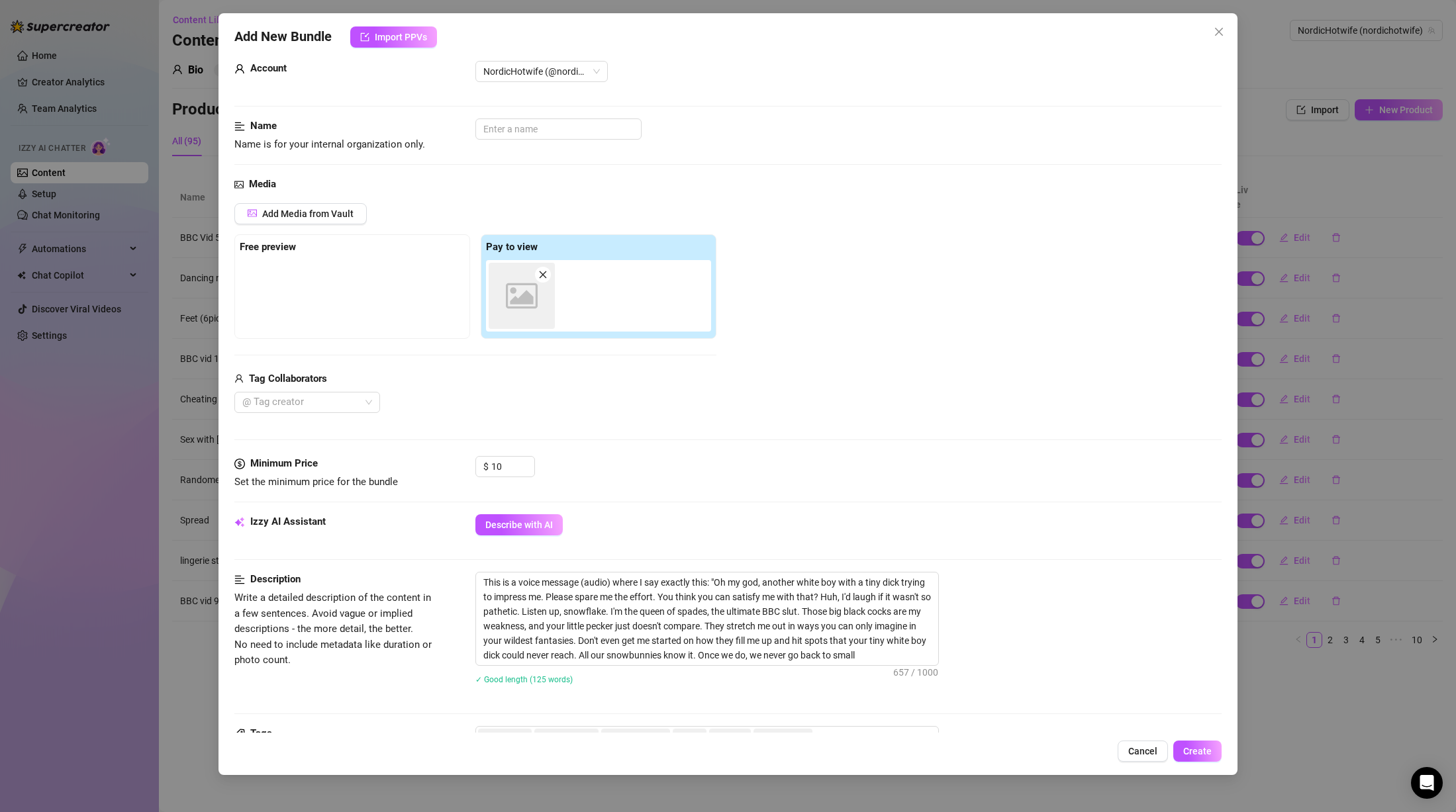
scroll to position [0, 0]
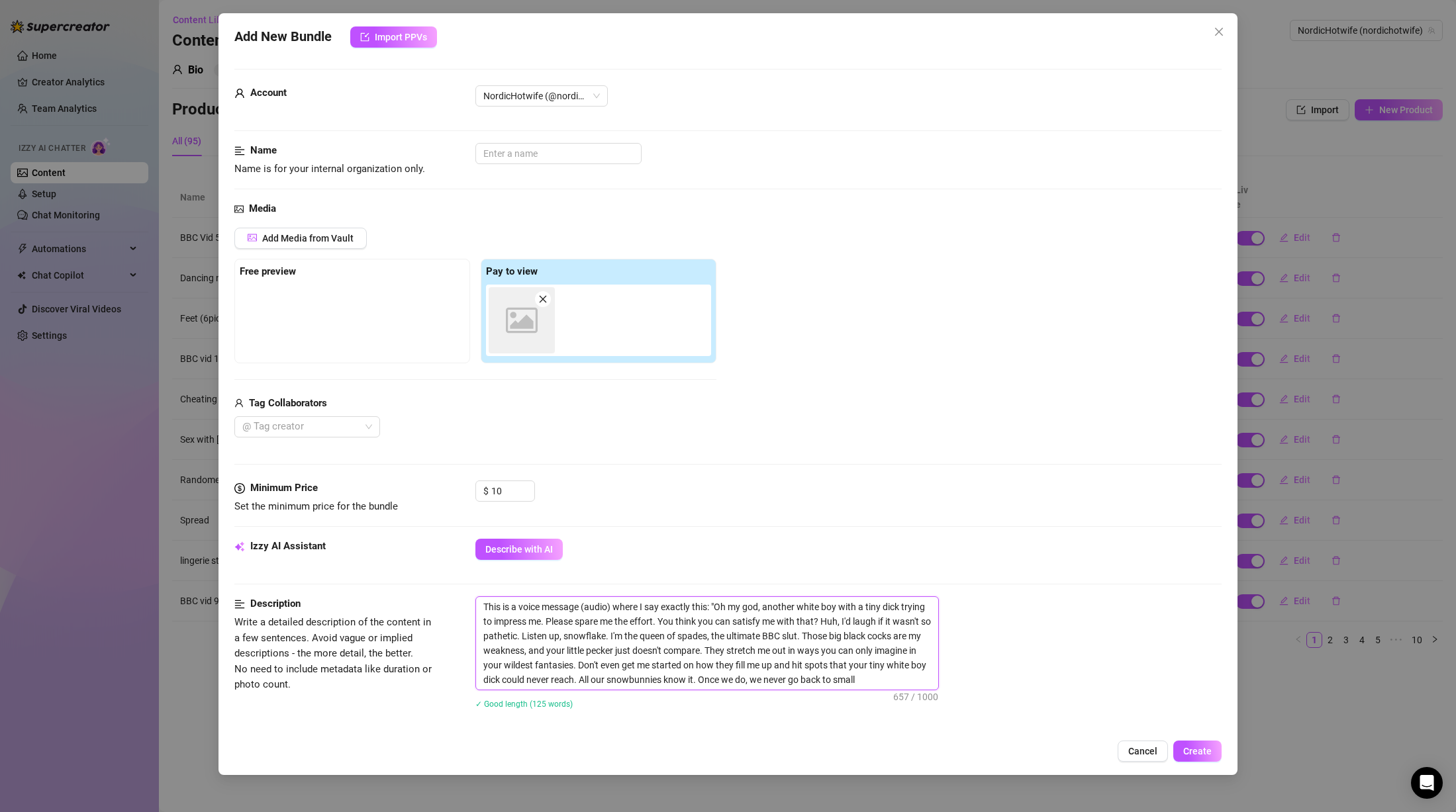
drag, startPoint x: 723, startPoint y: 607, endPoint x: 906, endPoint y: 604, distance: 183.0
click at [906, 604] on textarea "This is a voice message (audio) where I say exactly this: "Oh my god, another w…" at bounding box center [707, 643] width 462 height 93
click at [536, 156] on input "text" at bounding box center [558, 154] width 166 height 22
paste input "h my god, another white boy with a tiny dick"
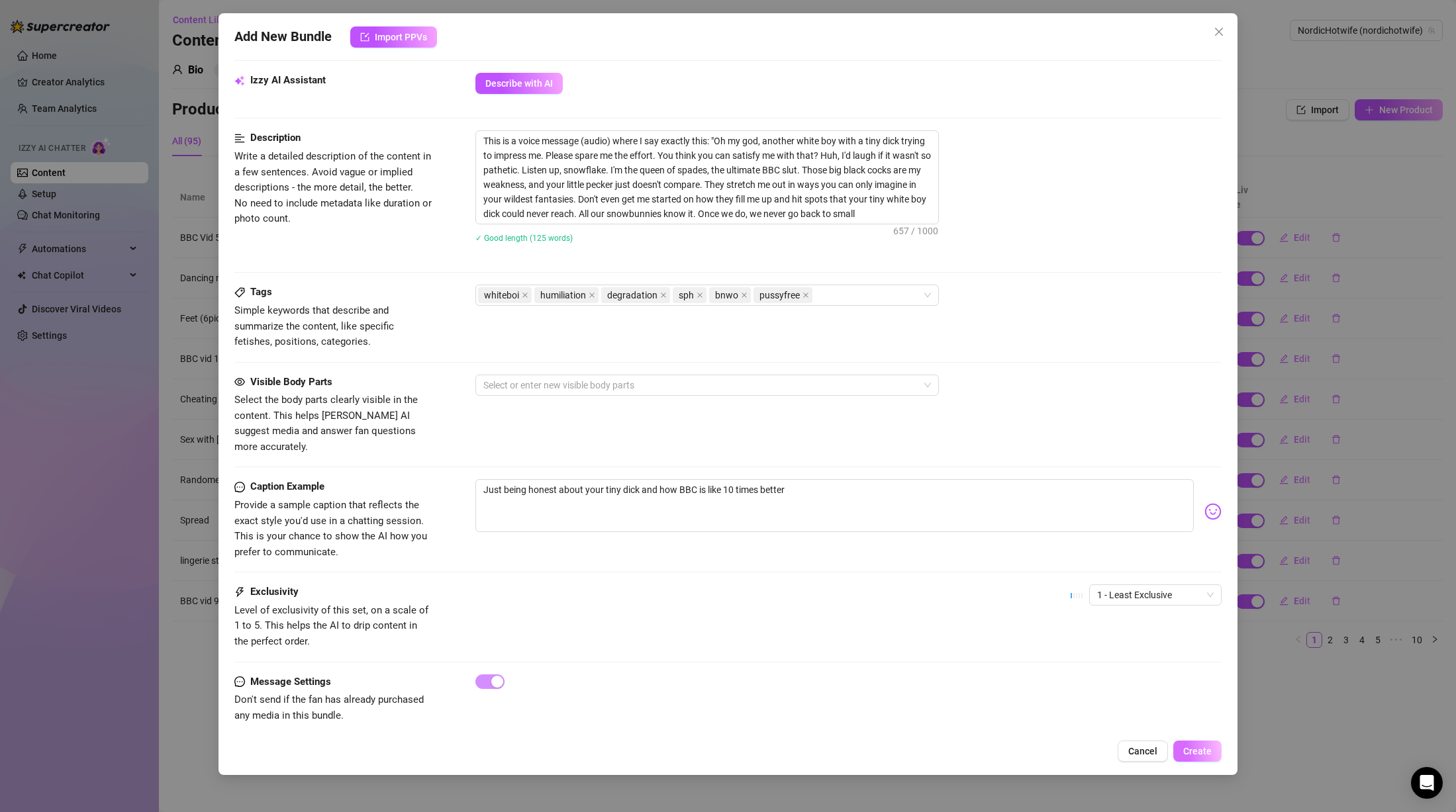
click at [1201, 750] on span "Create" at bounding box center [1198, 752] width 29 height 11
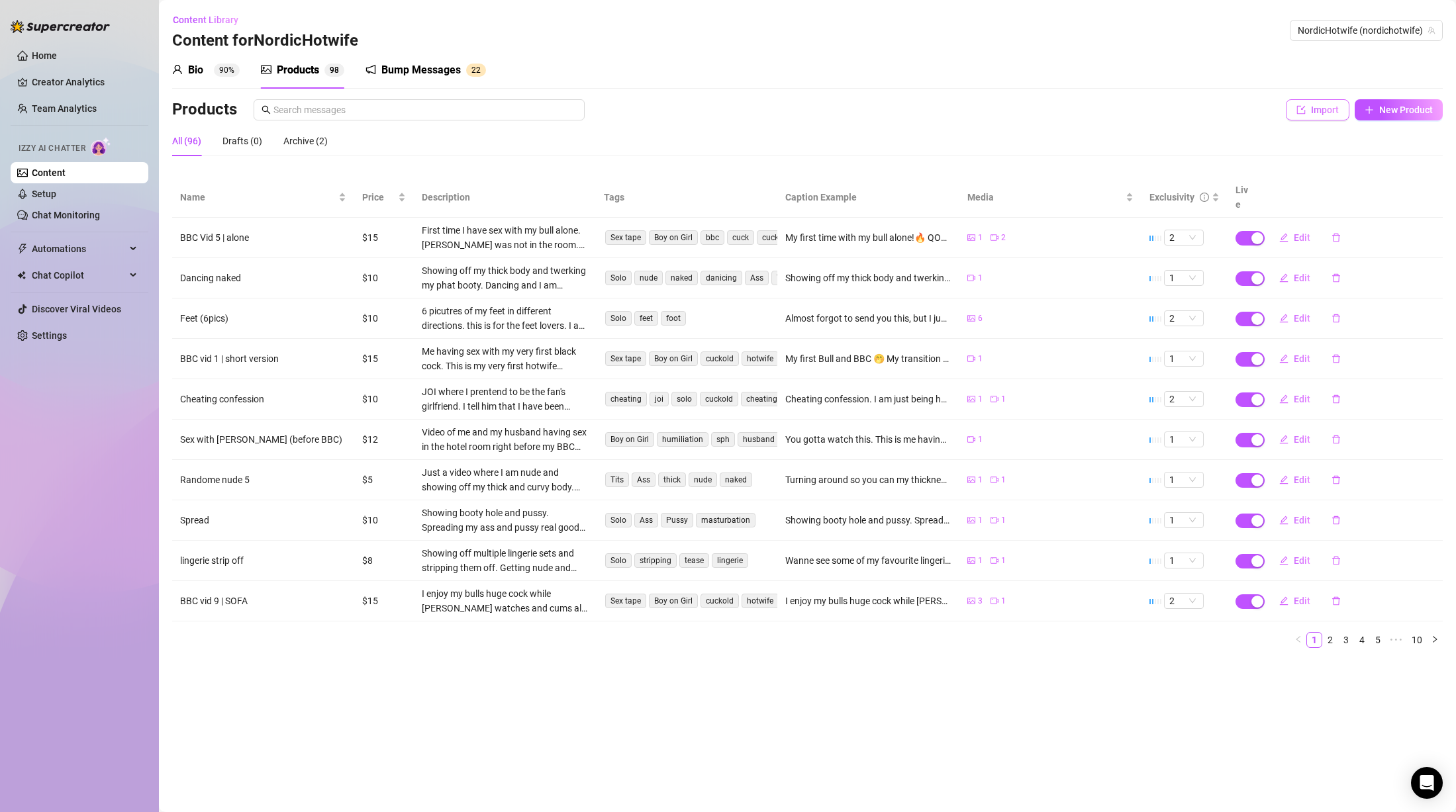
click at [1322, 104] on span "Import" at bounding box center [1325, 110] width 28 height 11
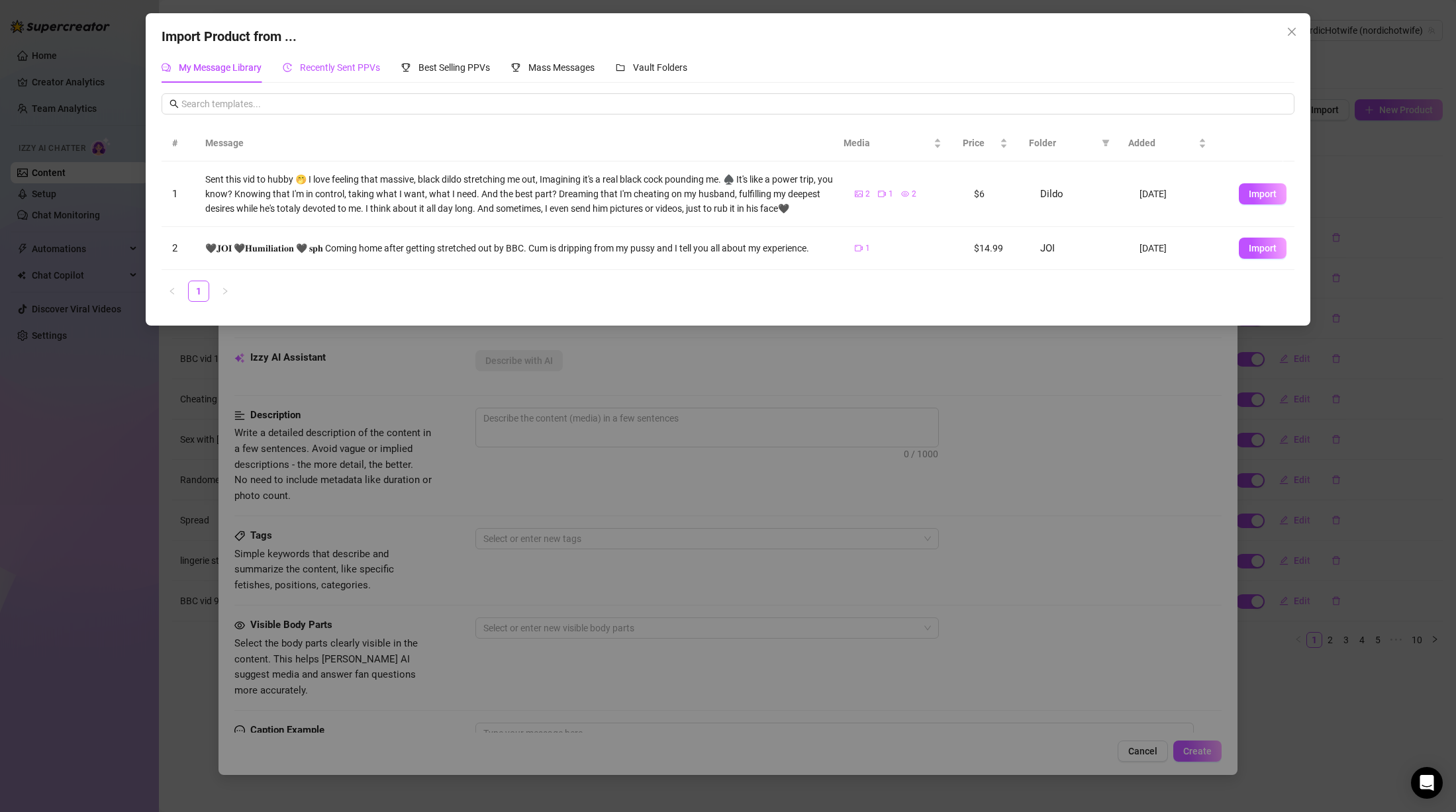
click at [361, 71] on span "Recently Sent PPVs" at bounding box center [340, 67] width 80 height 11
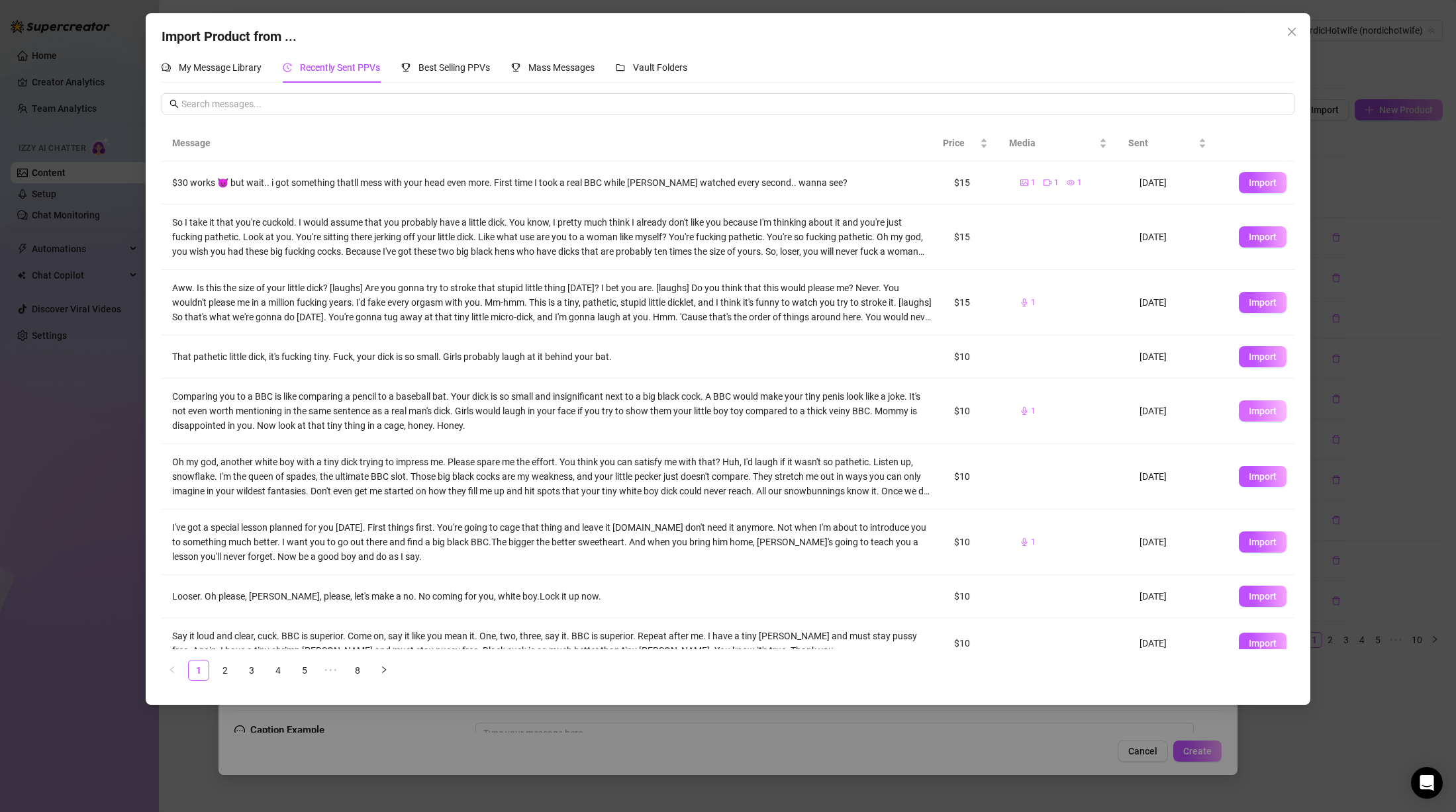
click at [1249, 414] on span "Import" at bounding box center [1263, 411] width 28 height 11
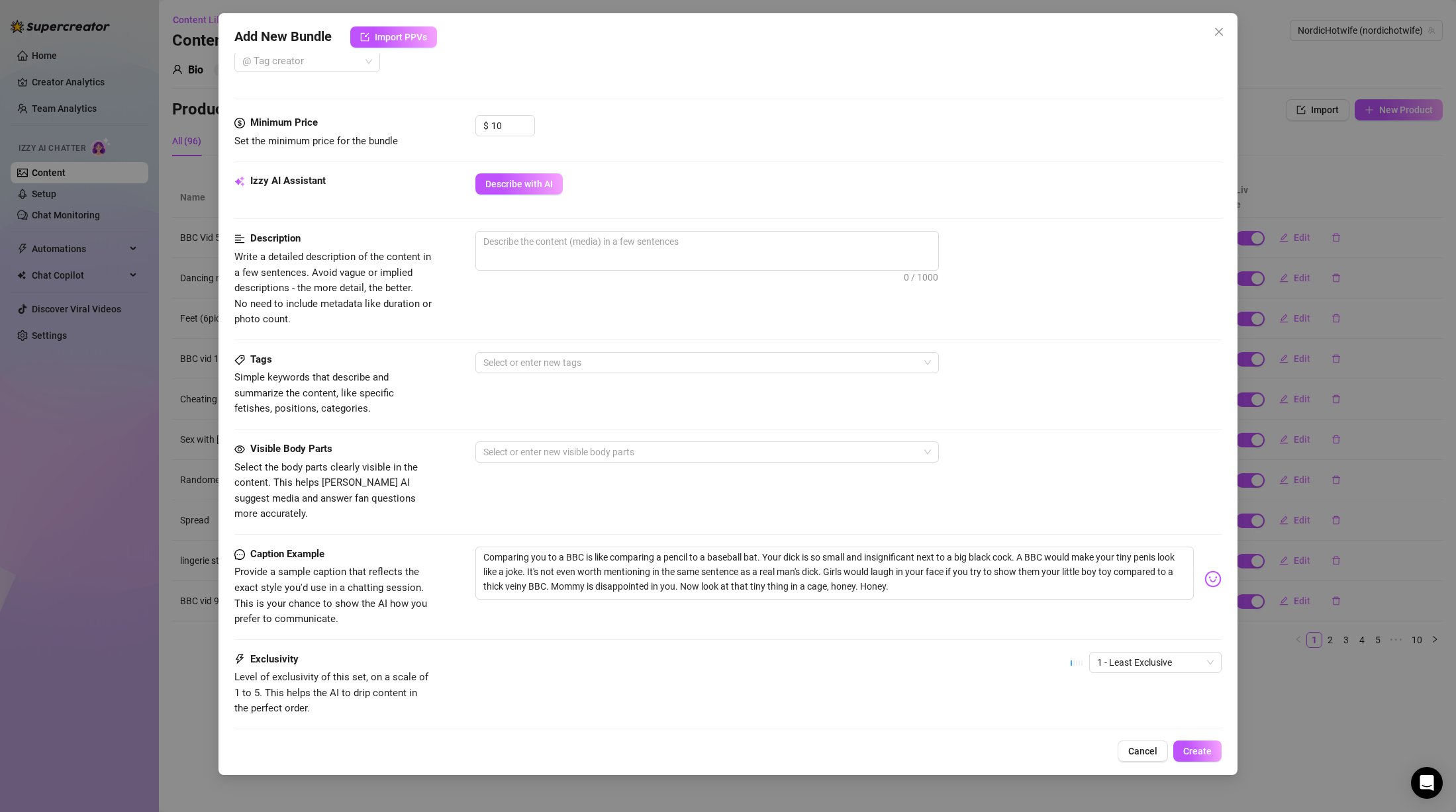
scroll to position [397, 0]
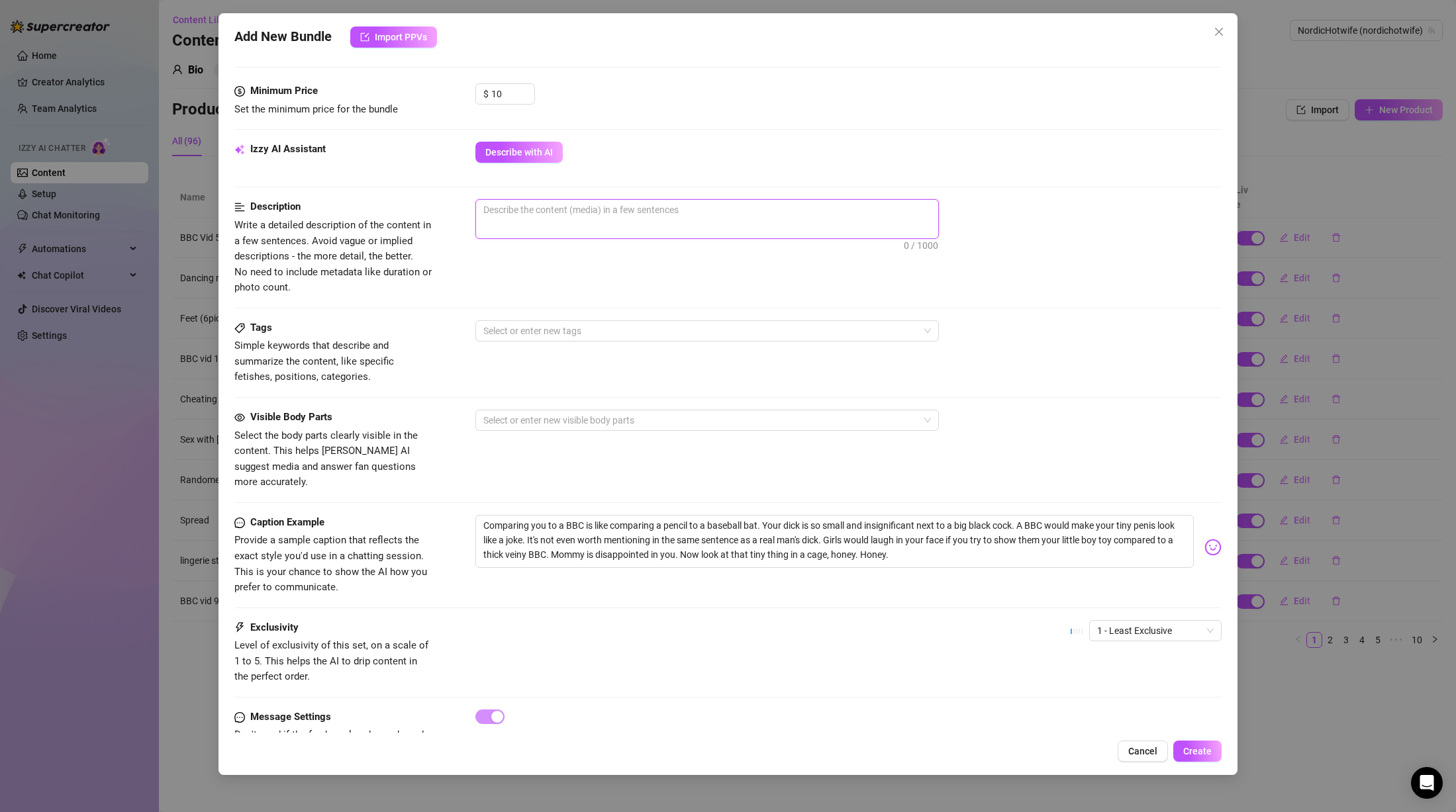
drag, startPoint x: 591, startPoint y: 210, endPoint x: 612, endPoint y: 236, distance: 33.4
click at [591, 210] on textarea at bounding box center [707, 210] width 462 height 20
paste textarea "This is a voice message (audio) where I say exactly this: """
click at [722, 524] on textarea "Comparing you to a BBC is like comparing a pencil to a baseball bat. Your dick …" at bounding box center [835, 541] width 719 height 53
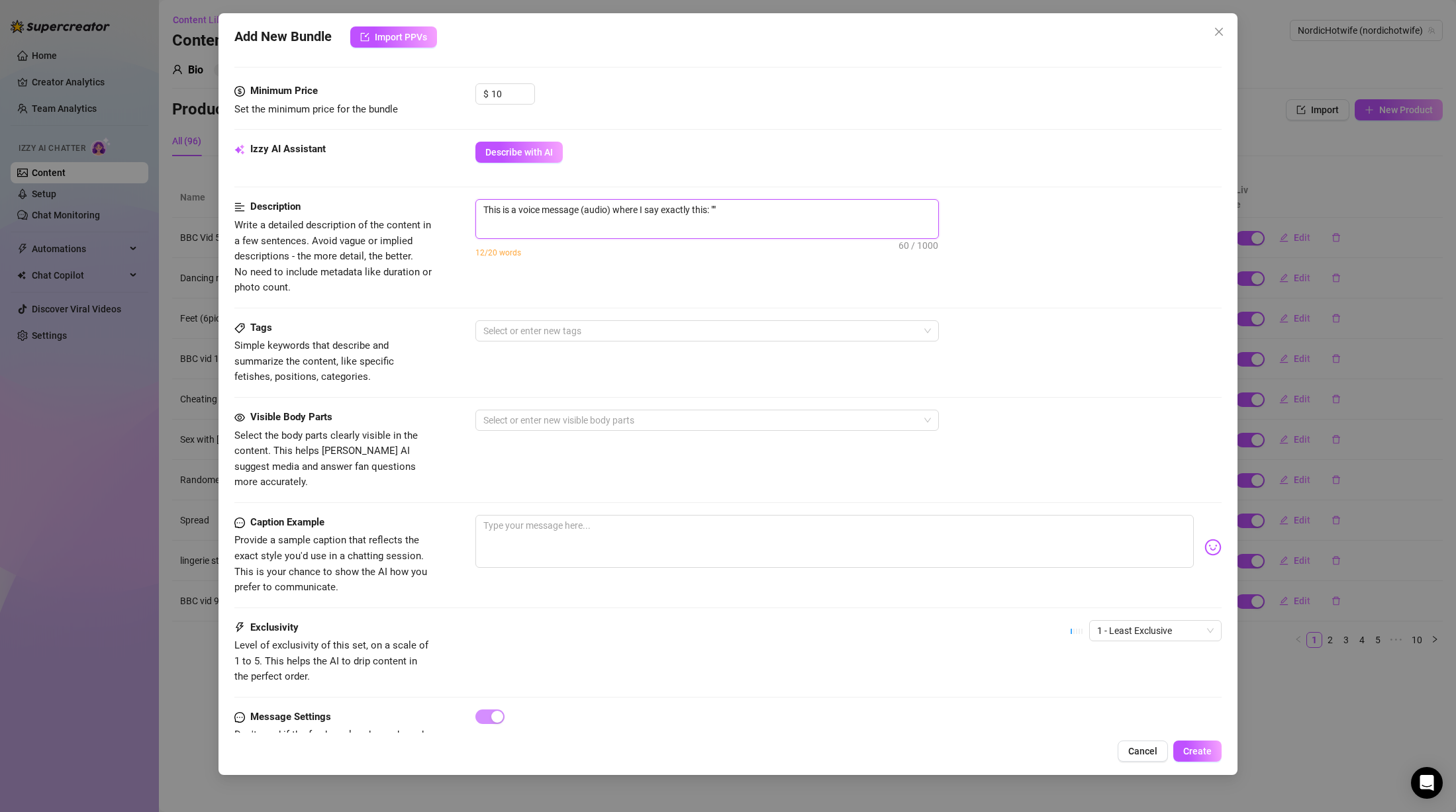
click at [719, 209] on textarea "This is a voice message (audio) where I say exactly this: """ at bounding box center [707, 210] width 462 height 20
click at [714, 208] on textarea "This is a voice message (audio) where I say exactly this: """ at bounding box center [707, 210] width 462 height 20
click at [718, 208] on textarea "This is a voice message (audio) where I say exactly this: """ at bounding box center [707, 210] width 462 height 20
paste textarea "Comparing you to a BBC is like comparing a pencil to a baseball bat. Your dick …"
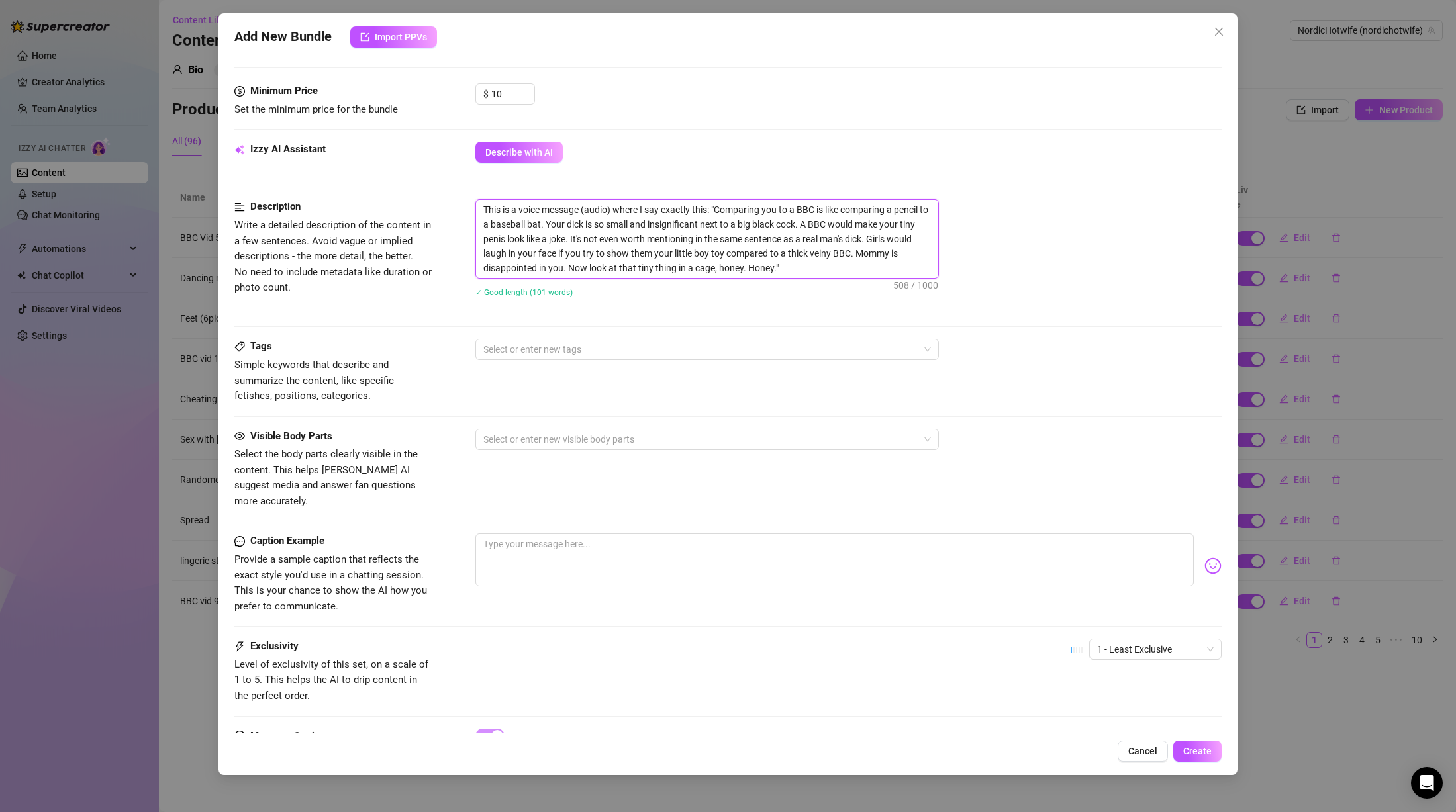
scroll to position [0, 0]
click at [822, 267] on textarea "This is a voice message (audio) where I say exactly this: "Comparing you to a B…" at bounding box center [707, 238] width 462 height 78
click at [678, 266] on textarea "This is a voice message (audio) where I say exactly this: "Comparing you to a B…" at bounding box center [707, 238] width 462 height 78
click at [784, 267] on textarea "This is a voice message (audio) where I say exactly this: "Comparing you to a B…" at bounding box center [707, 238] width 462 height 78
click at [623, 344] on div at bounding box center [701, 349] width 444 height 19
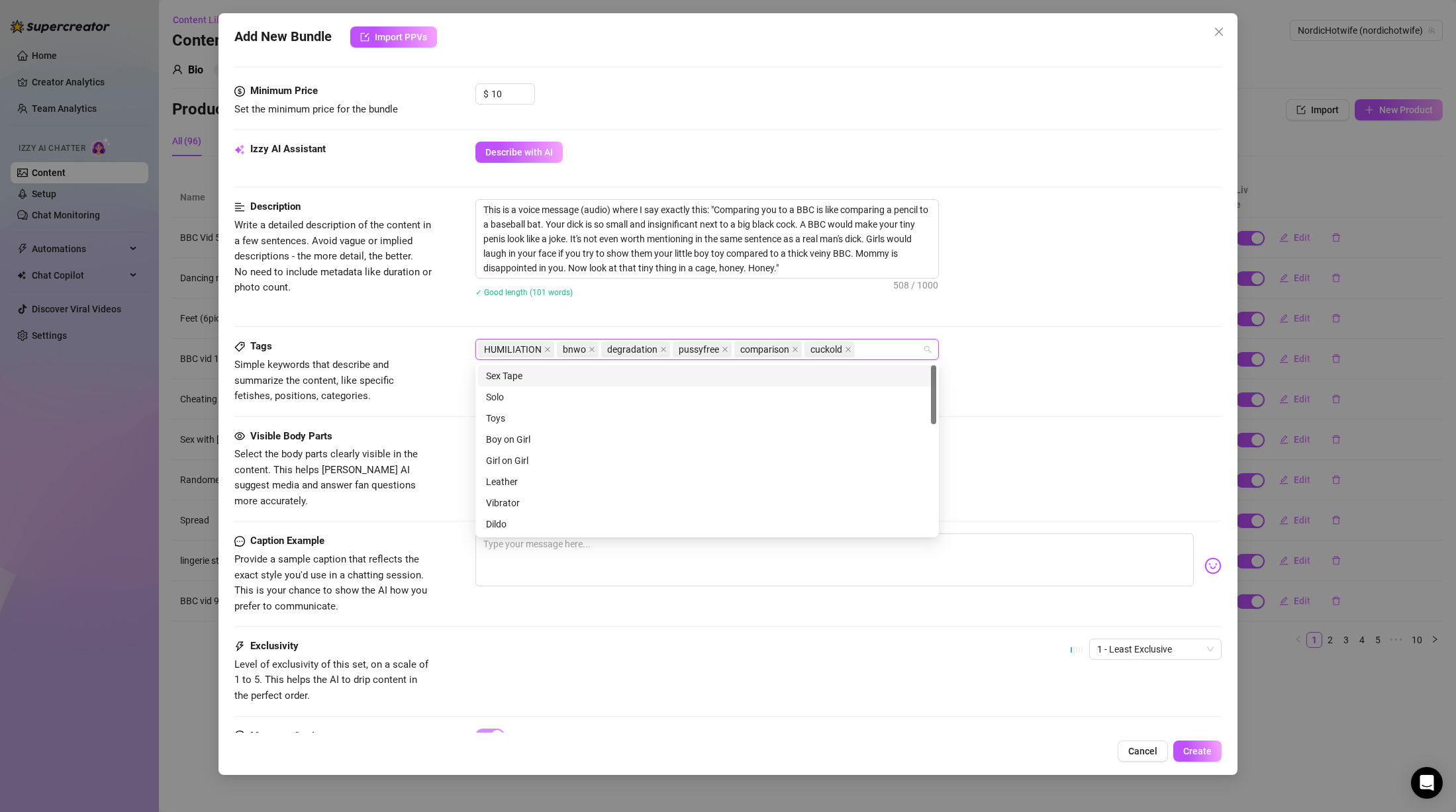
click at [1076, 343] on div "HUMILIATION bnwo degradation pussyfree comparison cuckold" at bounding box center [849, 350] width 746 height 22
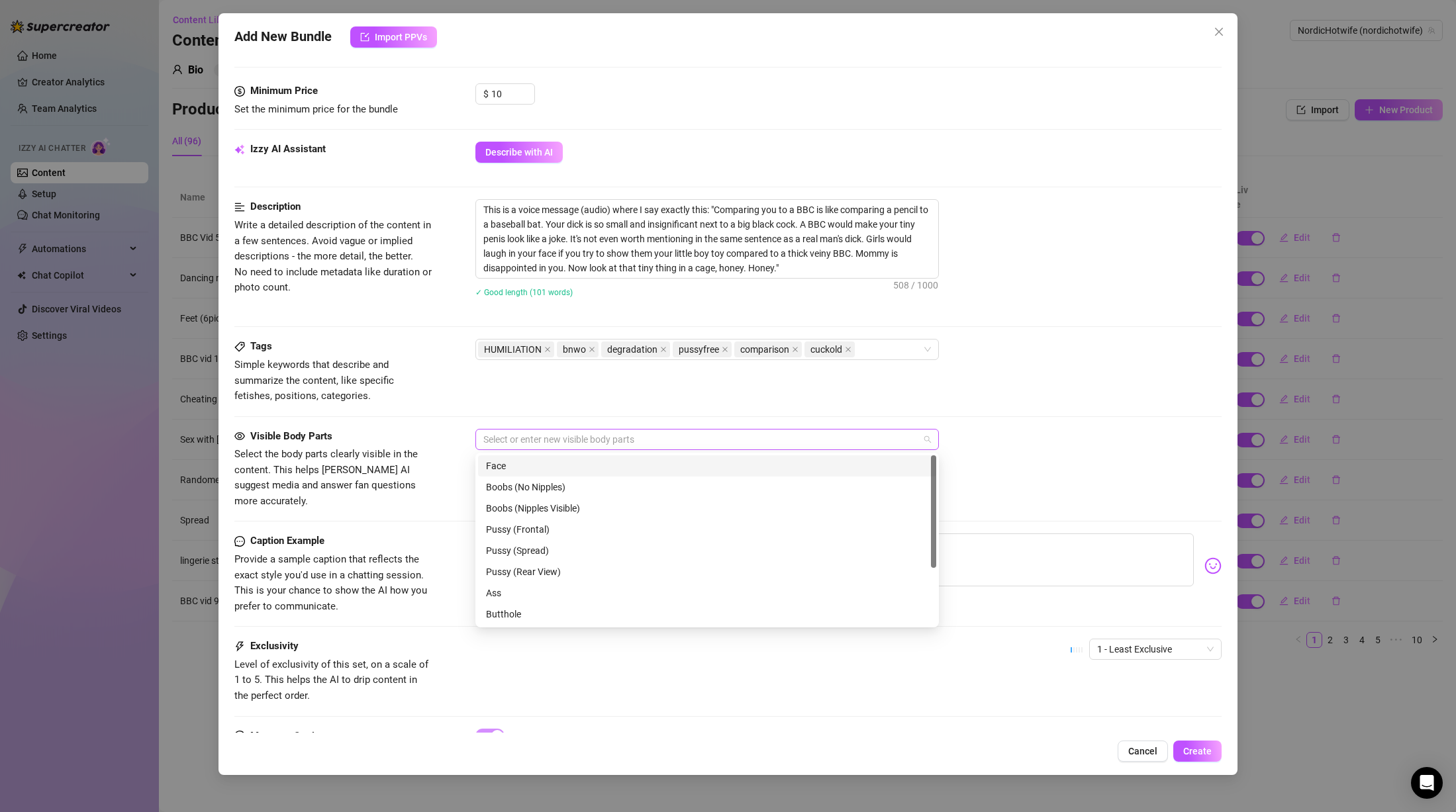
click at [664, 444] on div at bounding box center [701, 440] width 444 height 19
click at [1023, 415] on div "Tags Simple keywords that describe and summarize the content, like specific fet…" at bounding box center [728, 383] width 987 height 89
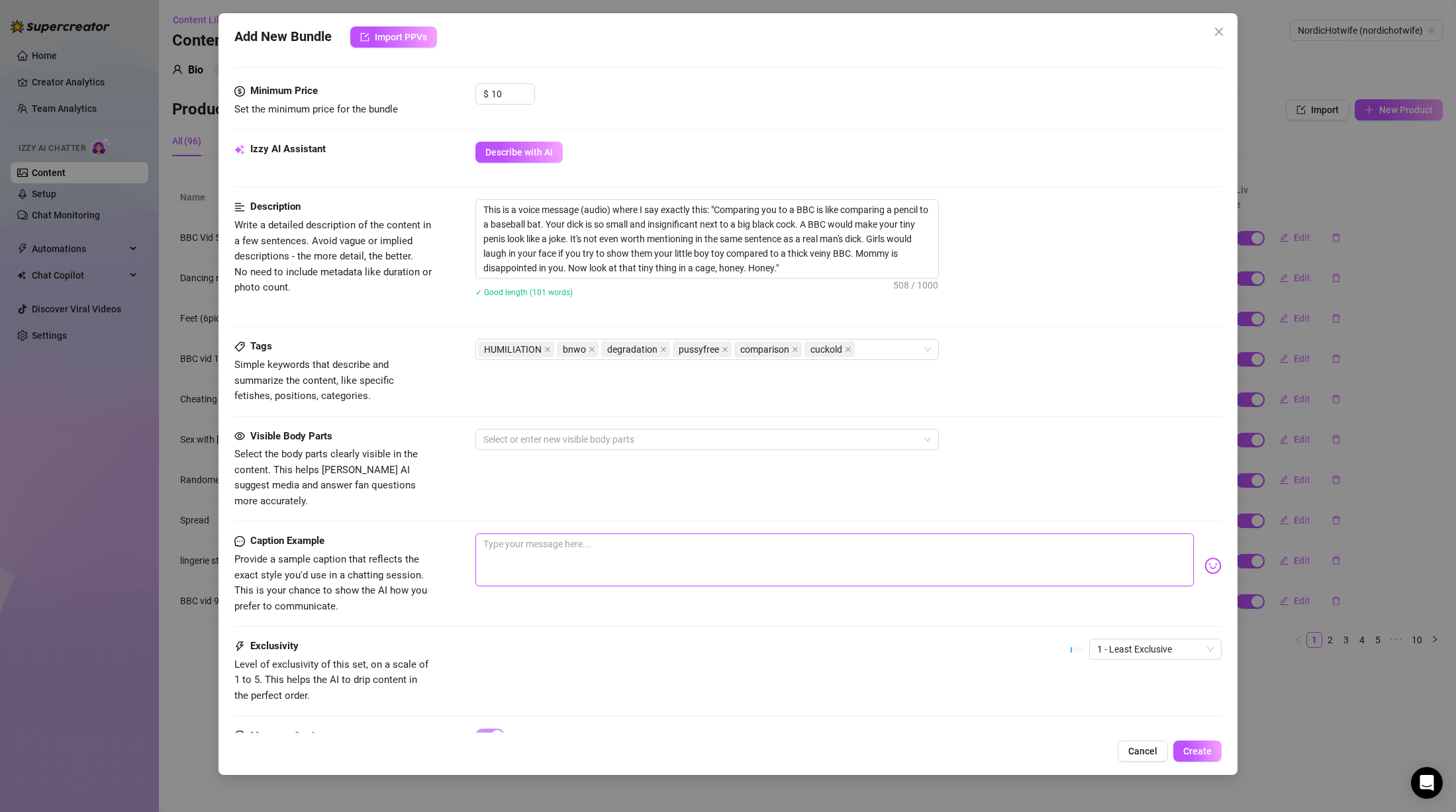
click at [623, 534] on textarea at bounding box center [835, 559] width 719 height 53
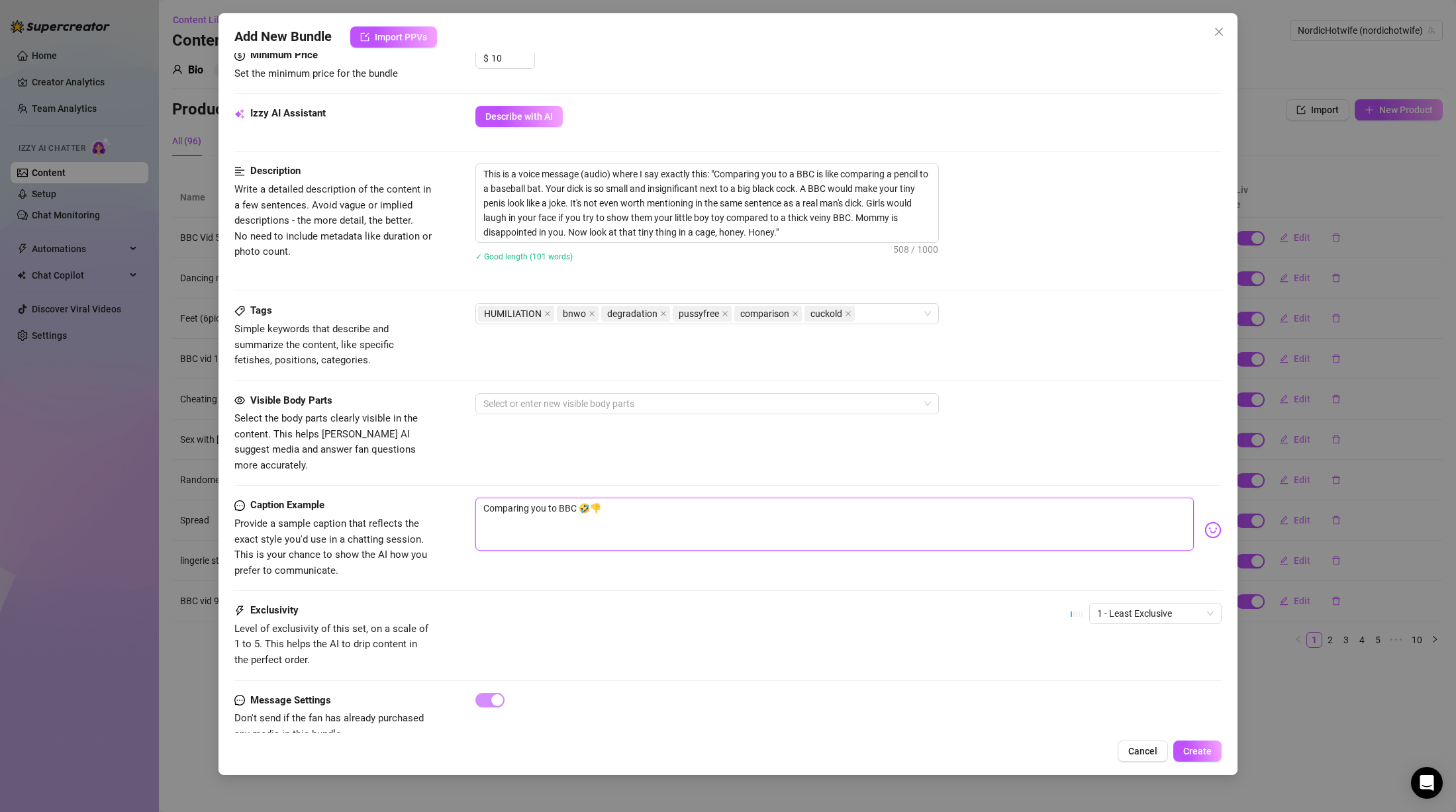
scroll to position [451, 0]
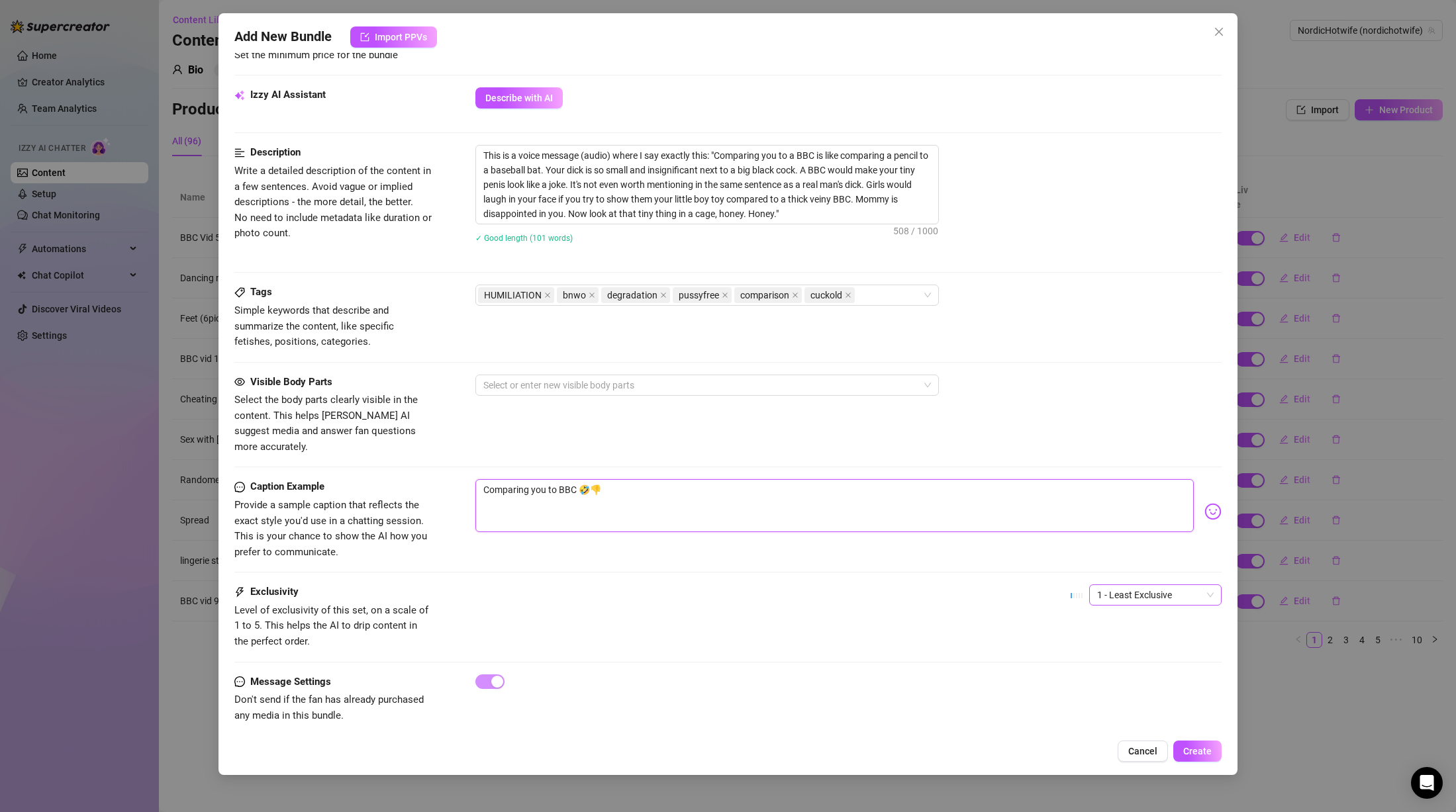
click at [1145, 585] on span "1 - Least Exclusive" at bounding box center [1156, 595] width 117 height 20
click at [1120, 629] on div "2" at bounding box center [1144, 628] width 112 height 14
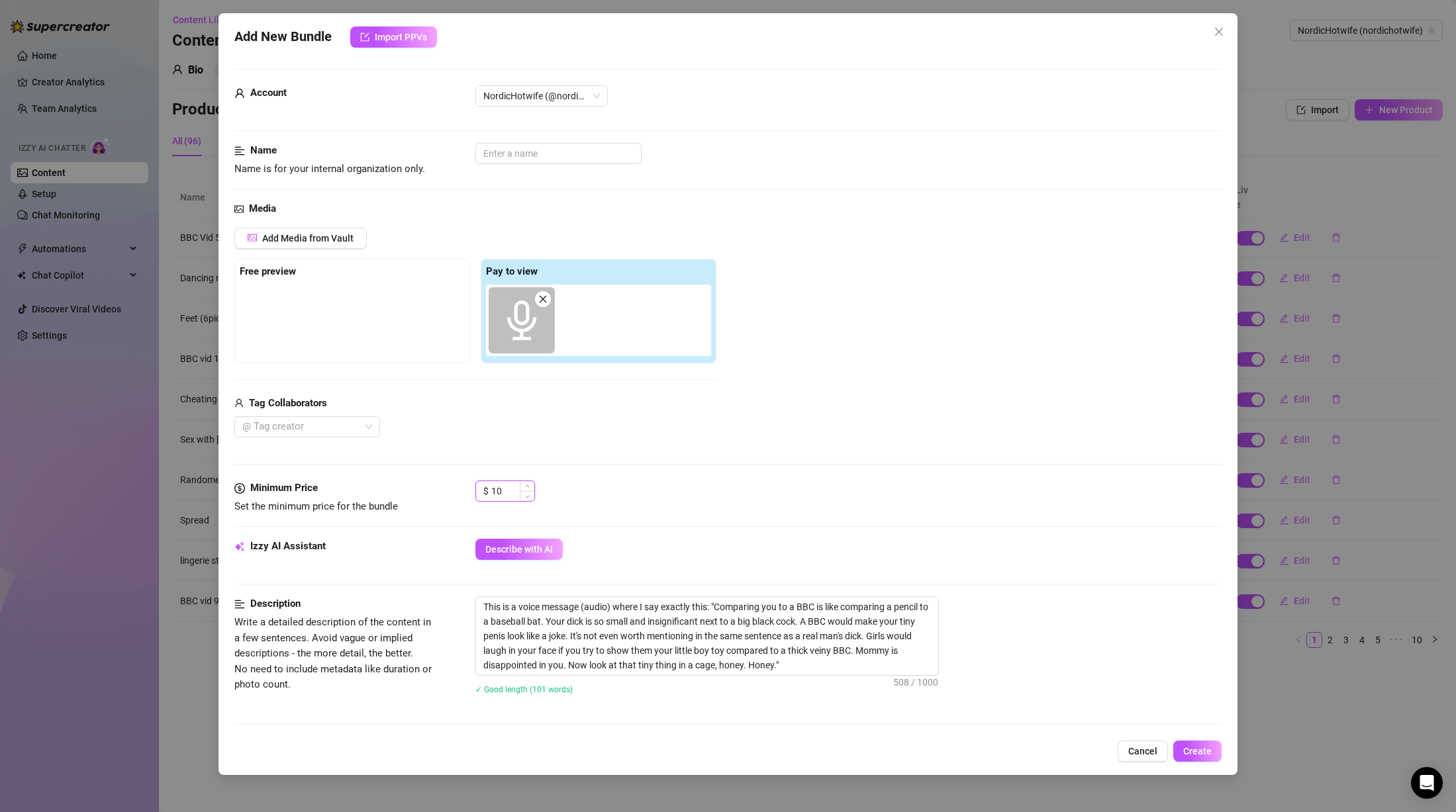
click at [515, 491] on input "10" at bounding box center [513, 491] width 43 height 20
click at [912, 522] on div "Minimum Price Set the minimum price for the bundle $ 8" at bounding box center [728, 510] width 987 height 58
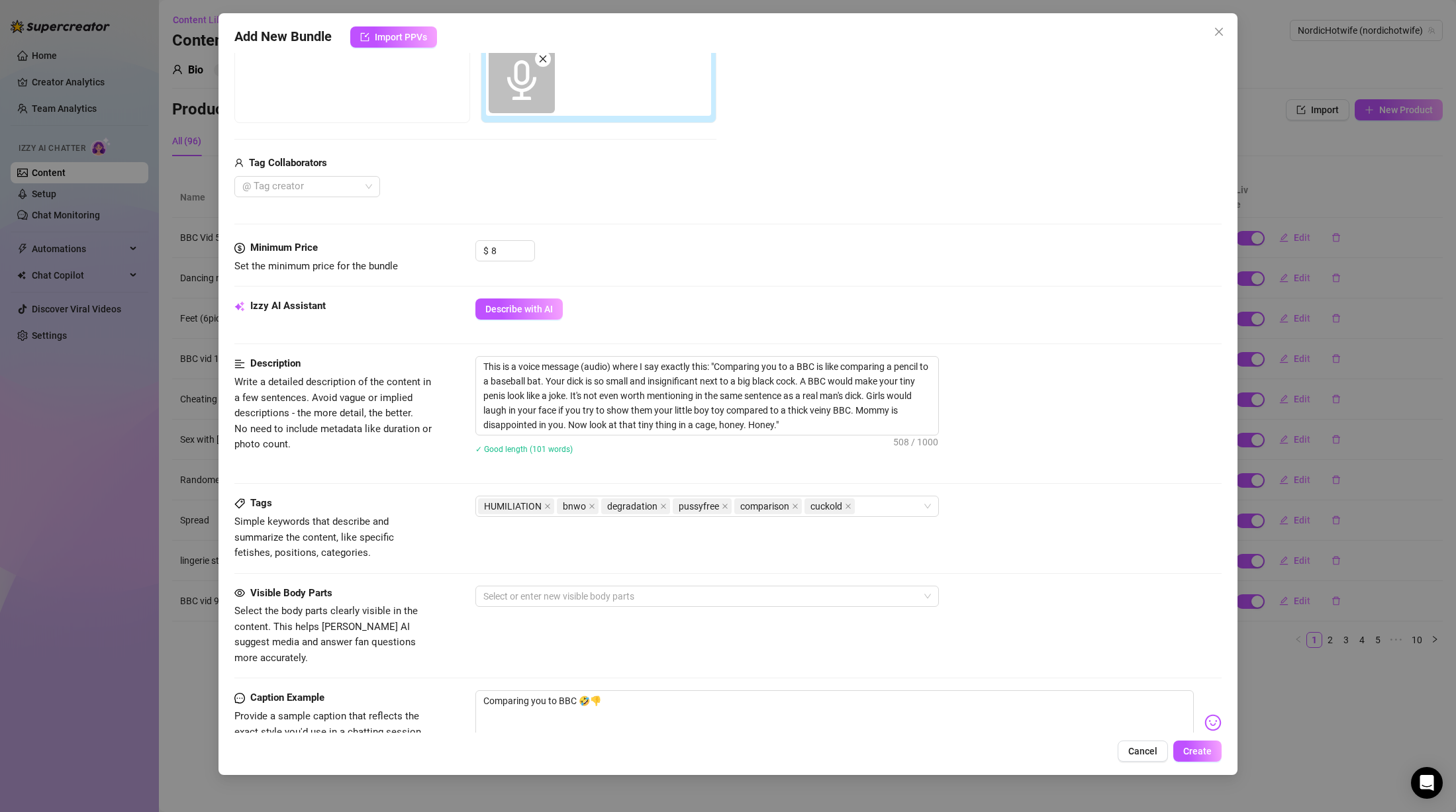
scroll to position [54, 0]
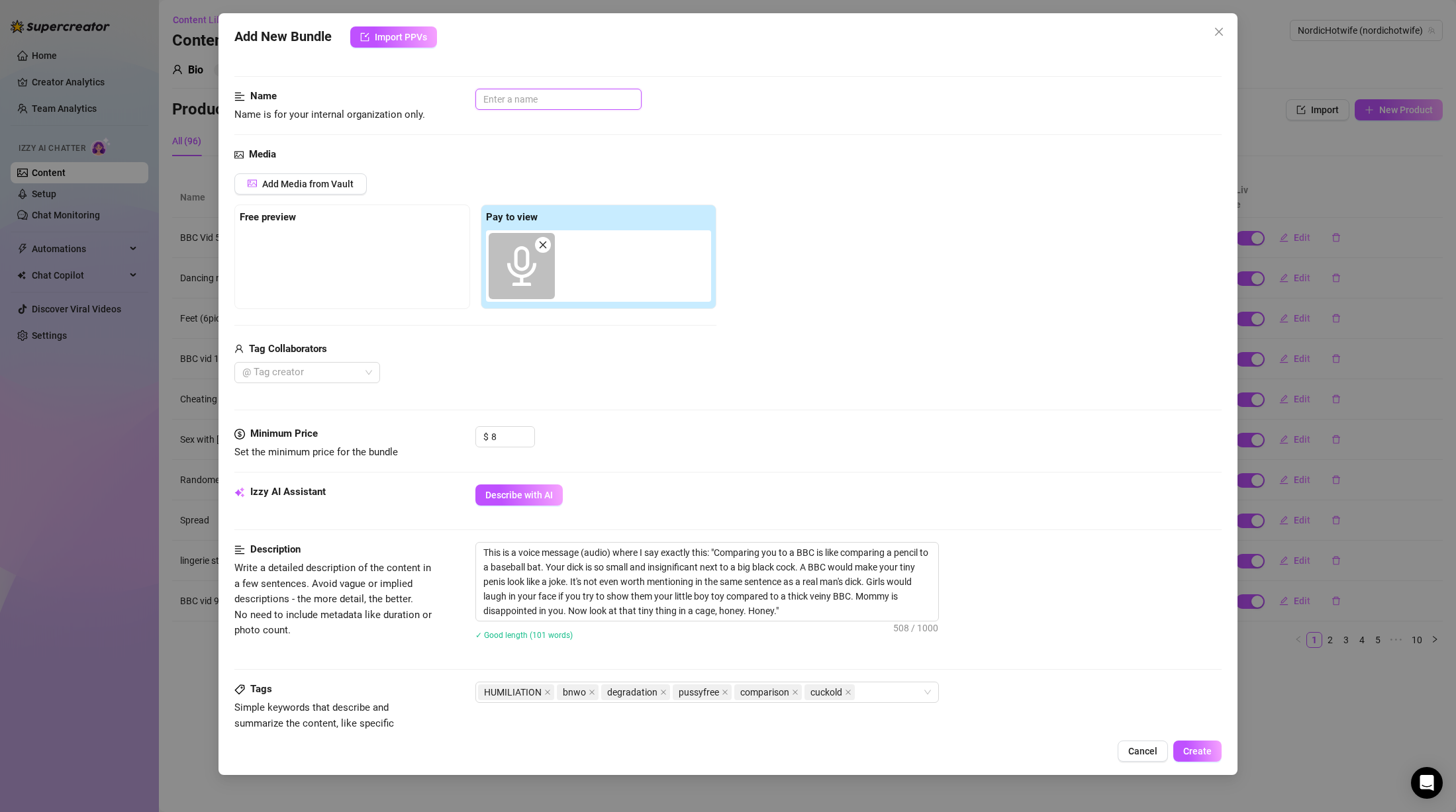
click at [571, 107] on input "text" at bounding box center [558, 100] width 166 height 22
click at [1209, 754] on span "Create" at bounding box center [1198, 752] width 29 height 11
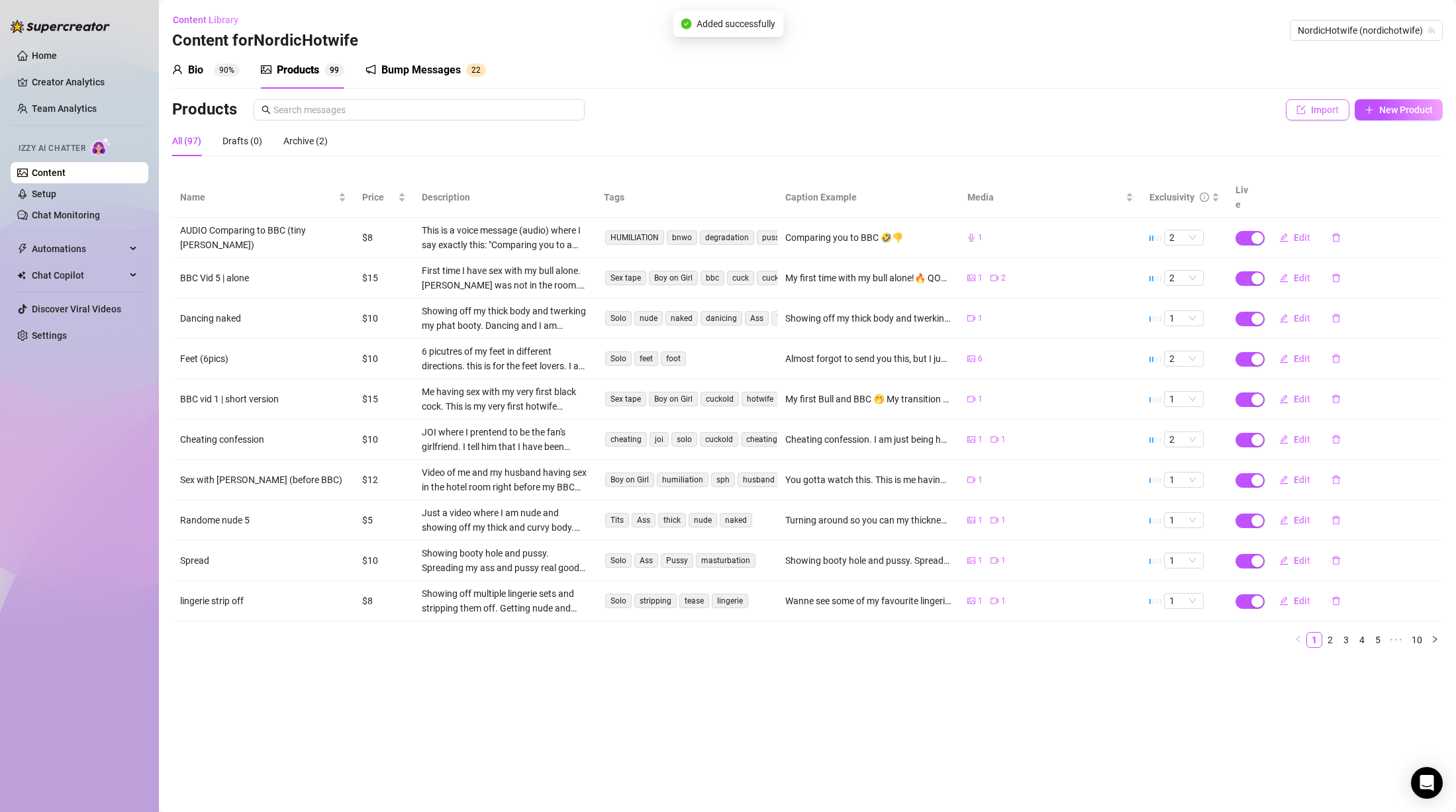
click at [1332, 111] on span "Import" at bounding box center [1325, 110] width 28 height 11
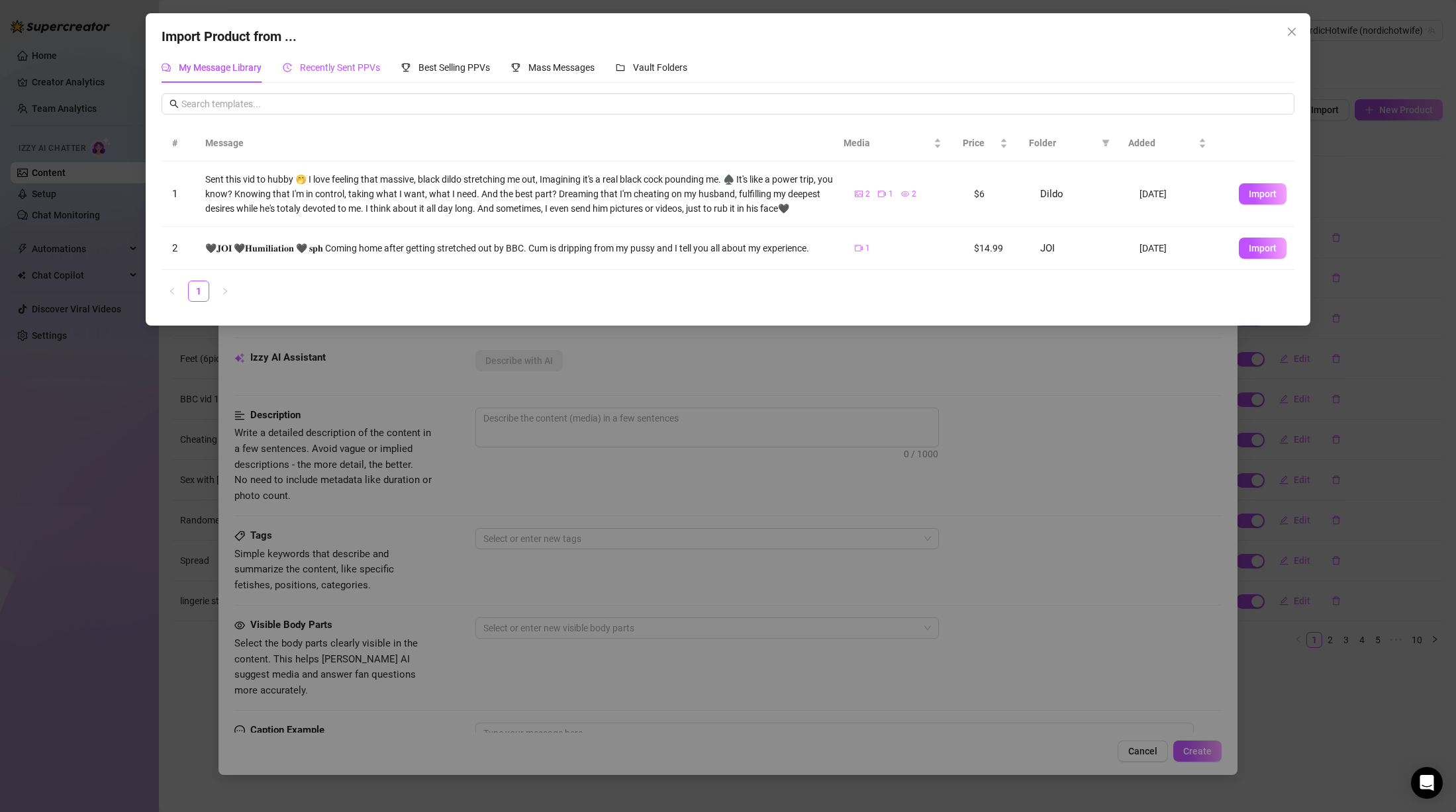
click at [361, 67] on span "Recently Sent PPVs" at bounding box center [340, 67] width 80 height 11
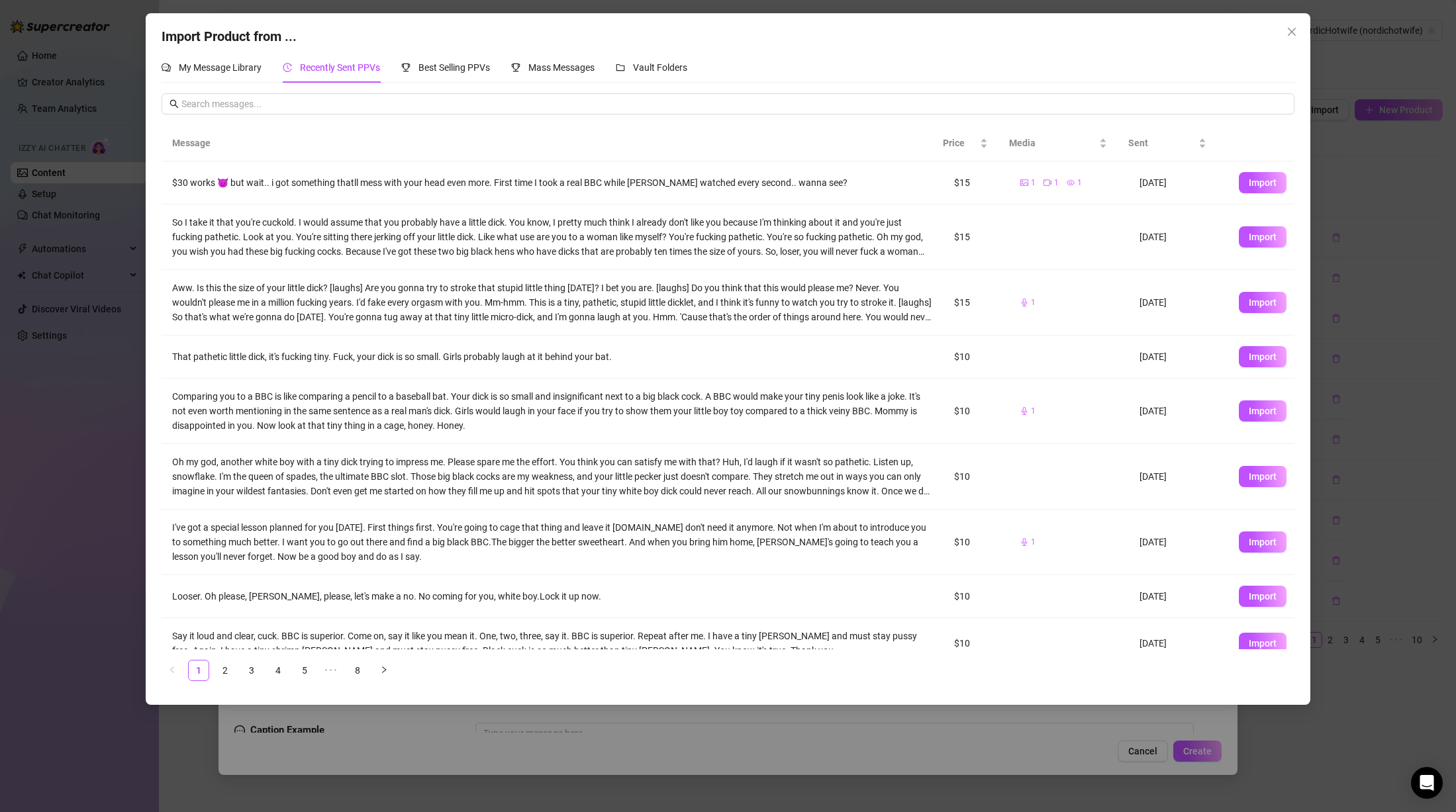
click at [367, 417] on div "Comparing you to a BBC is like comparing a pencil to a baseball bat. Your dick …" at bounding box center [552, 411] width 761 height 44
click at [351, 362] on div "That pathetic little dick, it's fucking tiny. Fuck, your dick is so small. Girl…" at bounding box center [552, 357] width 761 height 14
click at [321, 402] on div "Comparing you to a BBC is like comparing a pencil to a baseball bat. Your dick …" at bounding box center [552, 411] width 761 height 44
click at [1249, 356] on span "Import" at bounding box center [1263, 357] width 28 height 11
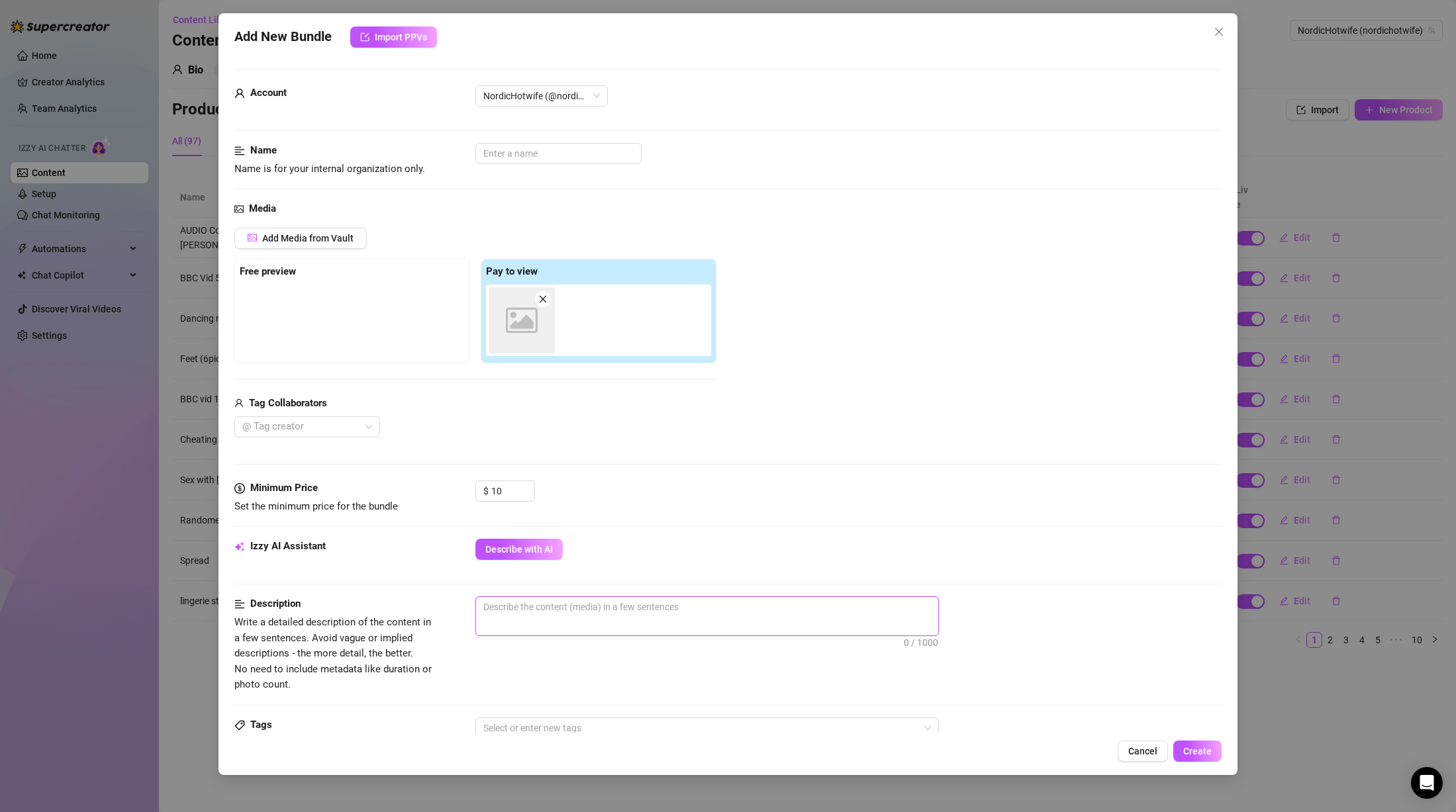
click at [621, 616] on textarea at bounding box center [707, 607] width 462 height 20
paste textarea "This is a voice message (audio) where I say exactly this: """
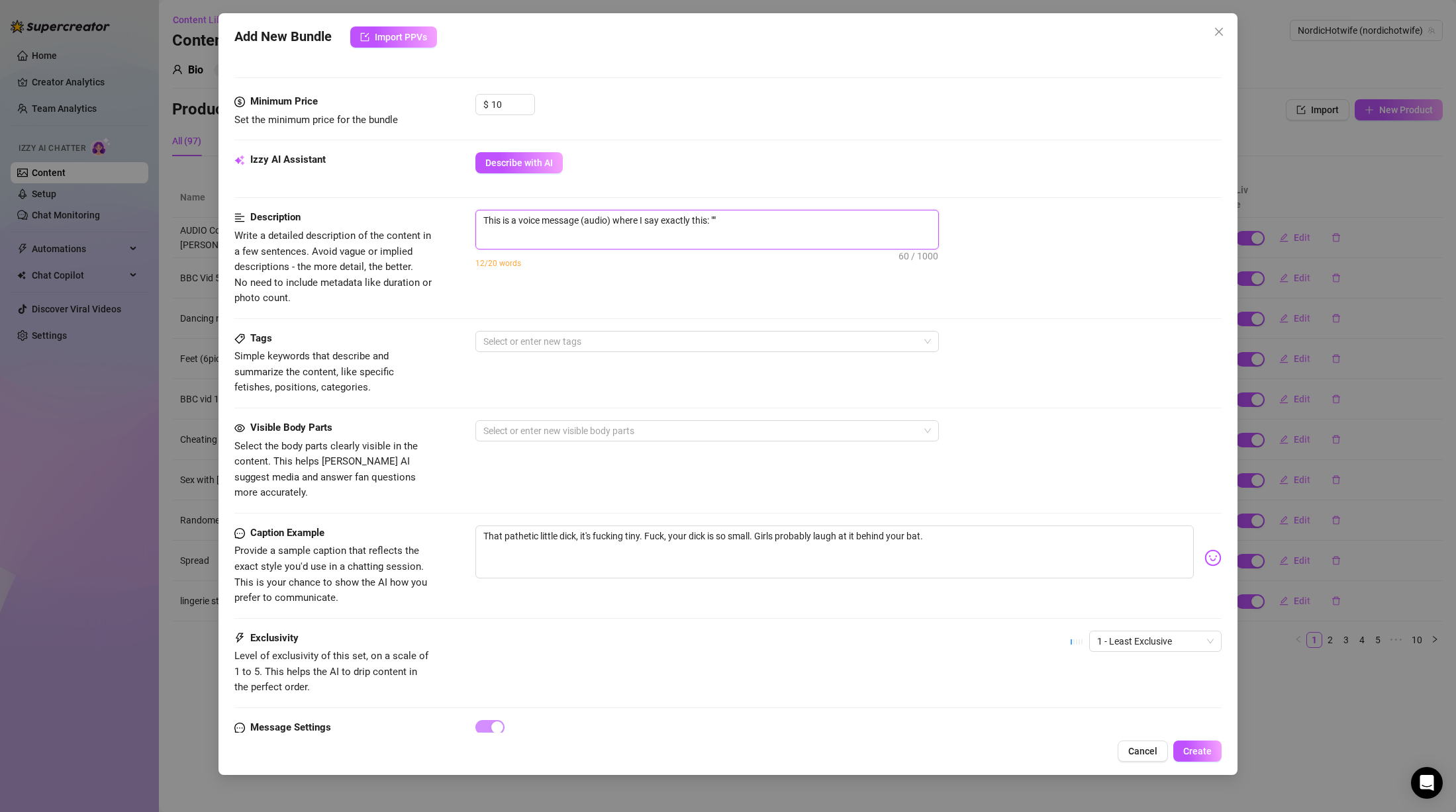
scroll to position [397, 0]
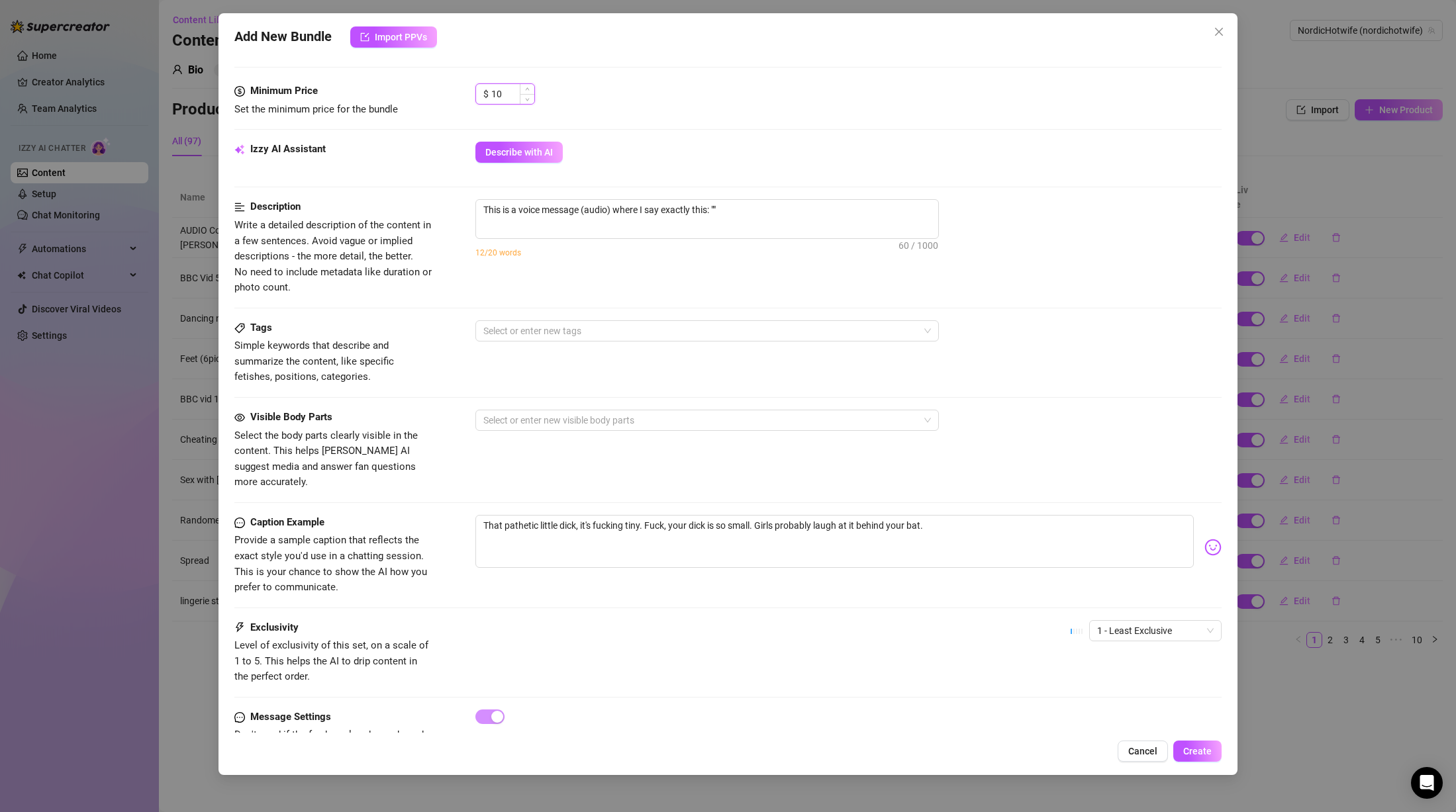
click at [503, 99] on input "10" at bounding box center [513, 94] width 43 height 20
click at [737, 148] on div "Describe with AI" at bounding box center [849, 153] width 746 height 22
click at [589, 531] on textarea "That pathetic little dick, it's fucking tiny. Fuck, your dick is so small. Girl…" at bounding box center [835, 541] width 719 height 53
drag, startPoint x: 867, startPoint y: 493, endPoint x: 419, endPoint y: 471, distance: 448.5
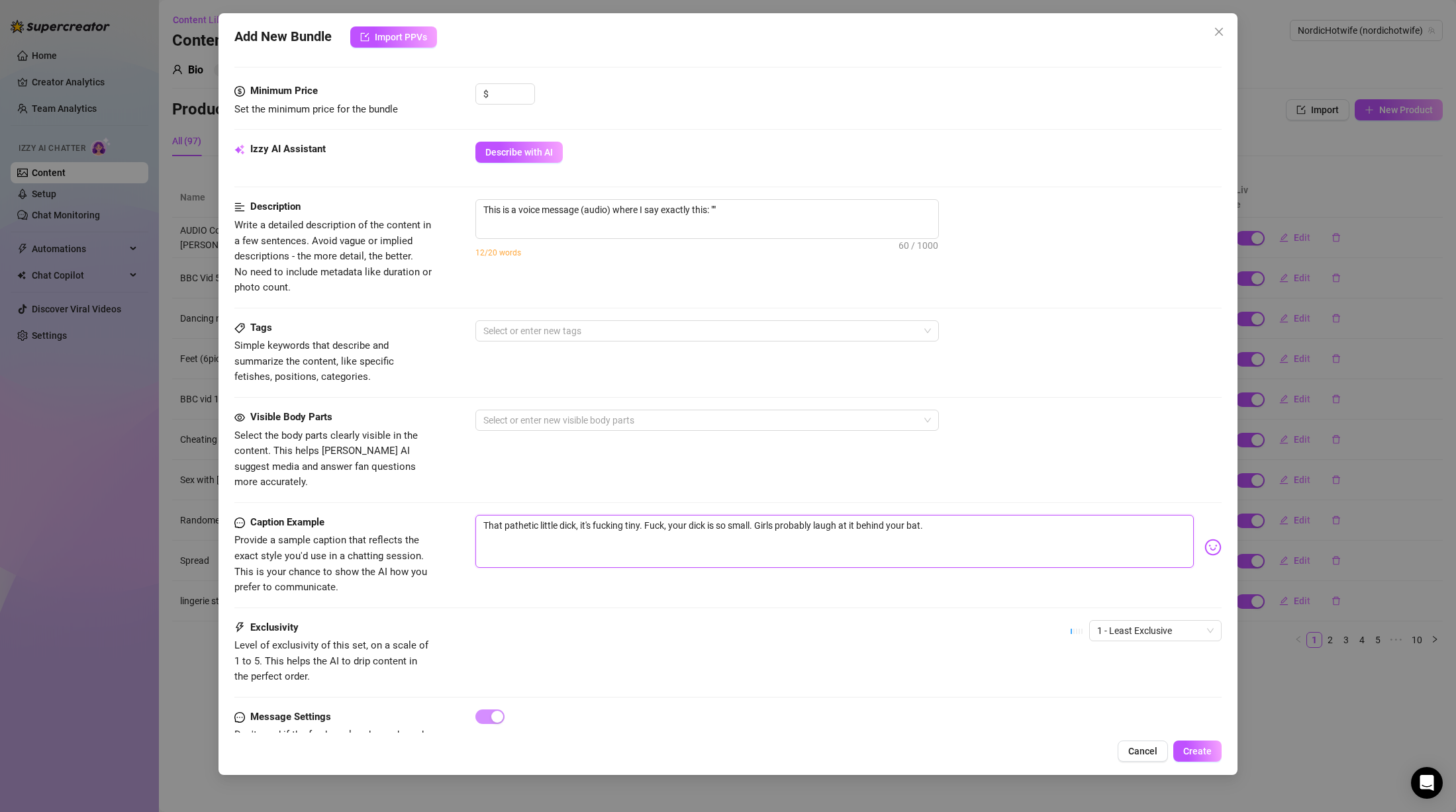
click at [419, 471] on form "Account NordicHotwife (@nordichotwife) Name Name is for your internal organizat…" at bounding box center [728, 228] width 987 height 1112
click at [718, 210] on textarea "This is a voice message (audio) where I say exactly this: """ at bounding box center [707, 210] width 462 height 20
paste textarea "That pathetic little dick, it's fucking tiny. Fuck, your dick is so small. Girl…"
click at [695, 519] on textarea "That pathetic little dick, it's fucking tiny. Fuck, your dick is so small. Girl…" at bounding box center [835, 541] width 719 height 53
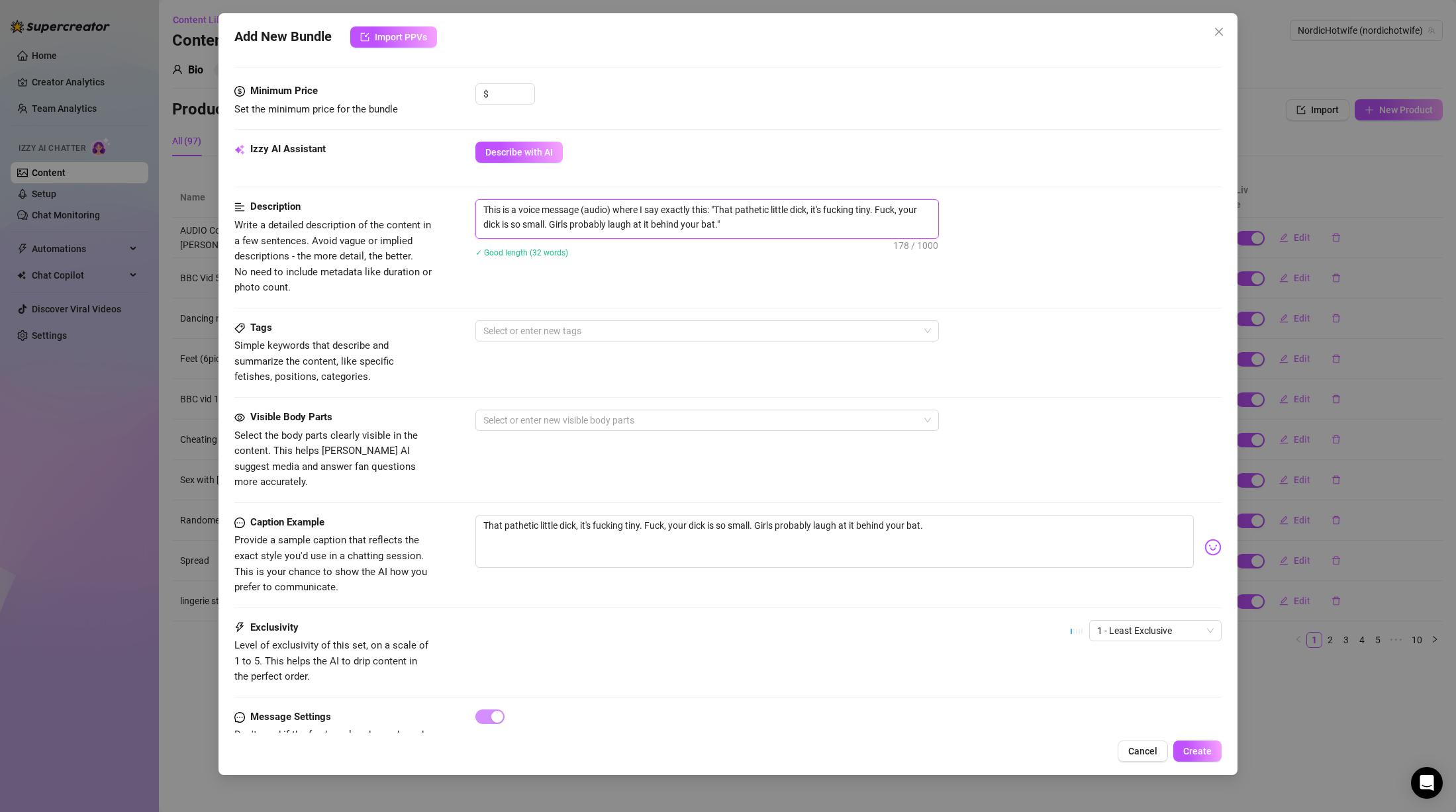
click at [754, 230] on textarea "This is a voice message (audio) where I say exactly this: "That pathetic little…" at bounding box center [707, 217] width 462 height 34
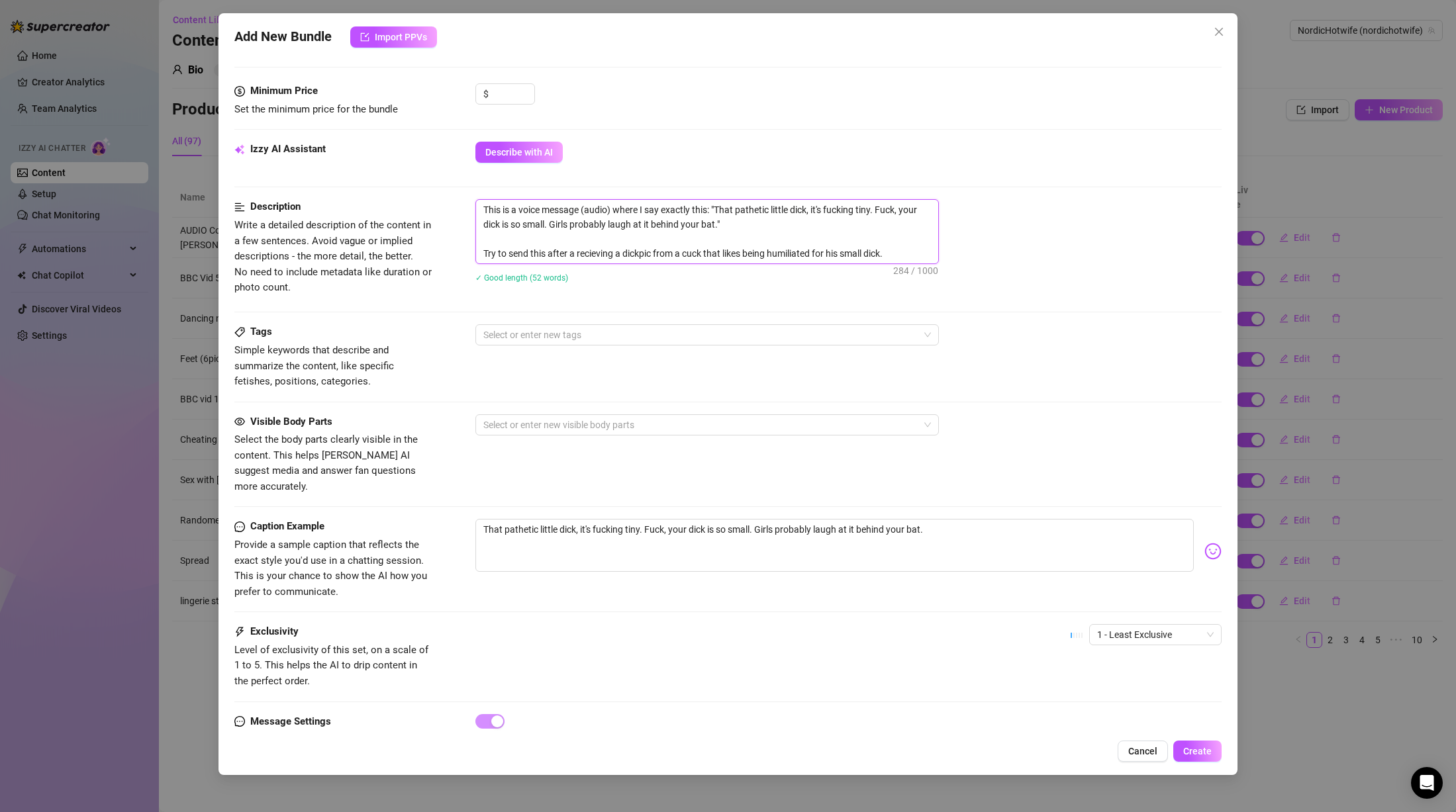
drag, startPoint x: 515, startPoint y: 253, endPoint x: 476, endPoint y: 254, distance: 39.0
click at [476, 254] on textarea "This is a voice message (audio) where I say exactly this: "That pathetic little…" at bounding box center [707, 231] width 462 height 64
click at [746, 259] on textarea "This is a voice message (audio) where I say exactly this: "That pathetic little…" at bounding box center [707, 231] width 462 height 64
click at [890, 258] on textarea "This is a voice message (audio) where I say exactly this: "That pathetic little…" at bounding box center [707, 231] width 462 height 64
click at [805, 233] on textarea "This is a voice message (audio) where I say exactly this: "That pathetic little…" at bounding box center [707, 231] width 462 height 64
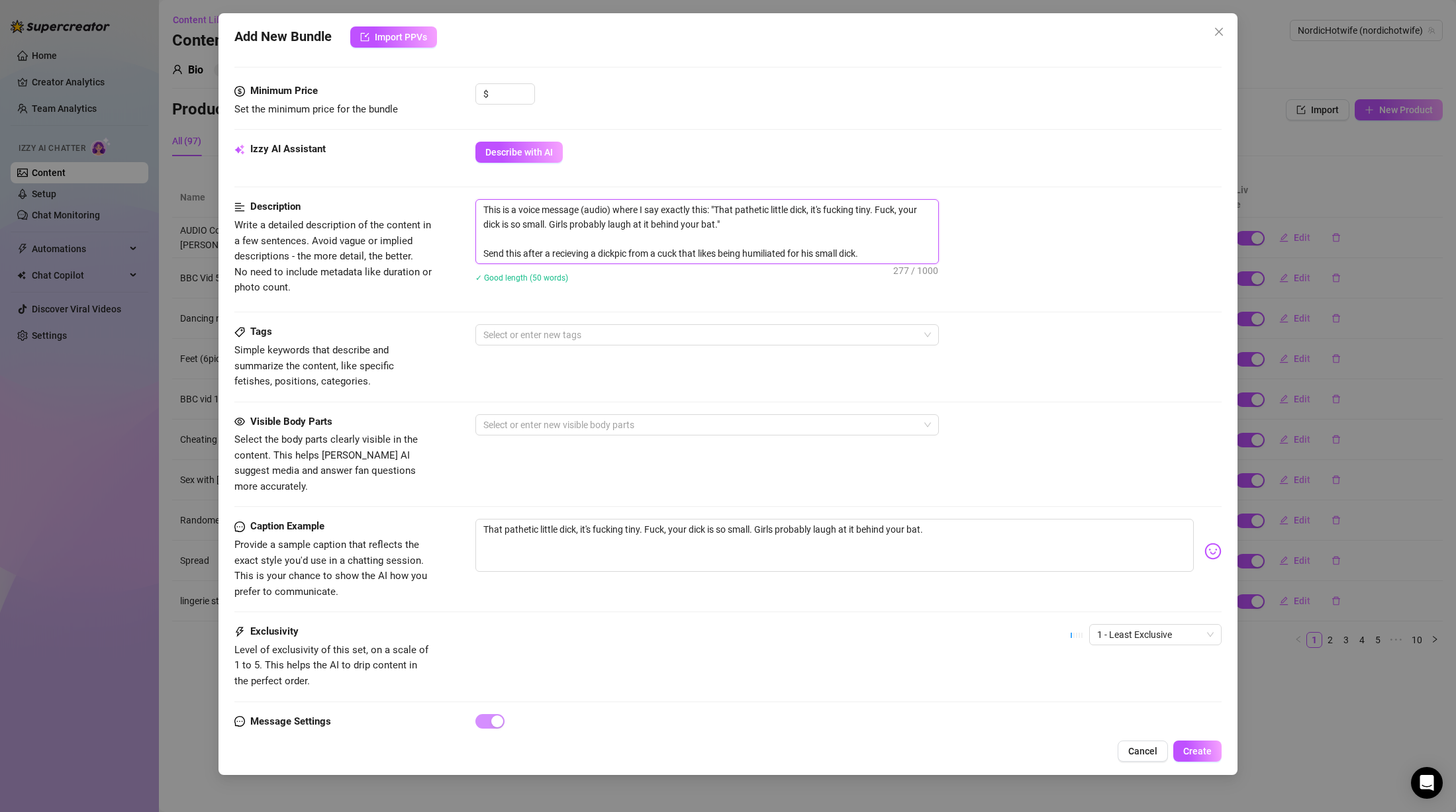
click at [760, 218] on textarea "This is a voice message (audio) where I say exactly this: "That pathetic little…" at bounding box center [707, 231] width 462 height 64
click at [710, 247] on textarea "This is a voice message (audio) where I say exactly this: "That pathetic little…" at bounding box center [707, 231] width 462 height 64
drag, startPoint x: 708, startPoint y: 225, endPoint x: 738, endPoint y: 233, distance: 31.0
click at [707, 225] on textarea "This is a voice message (audio) where I say exactly this: "That pathetic little…" at bounding box center [707, 231] width 462 height 64
click at [619, 335] on div at bounding box center [701, 335] width 444 height 19
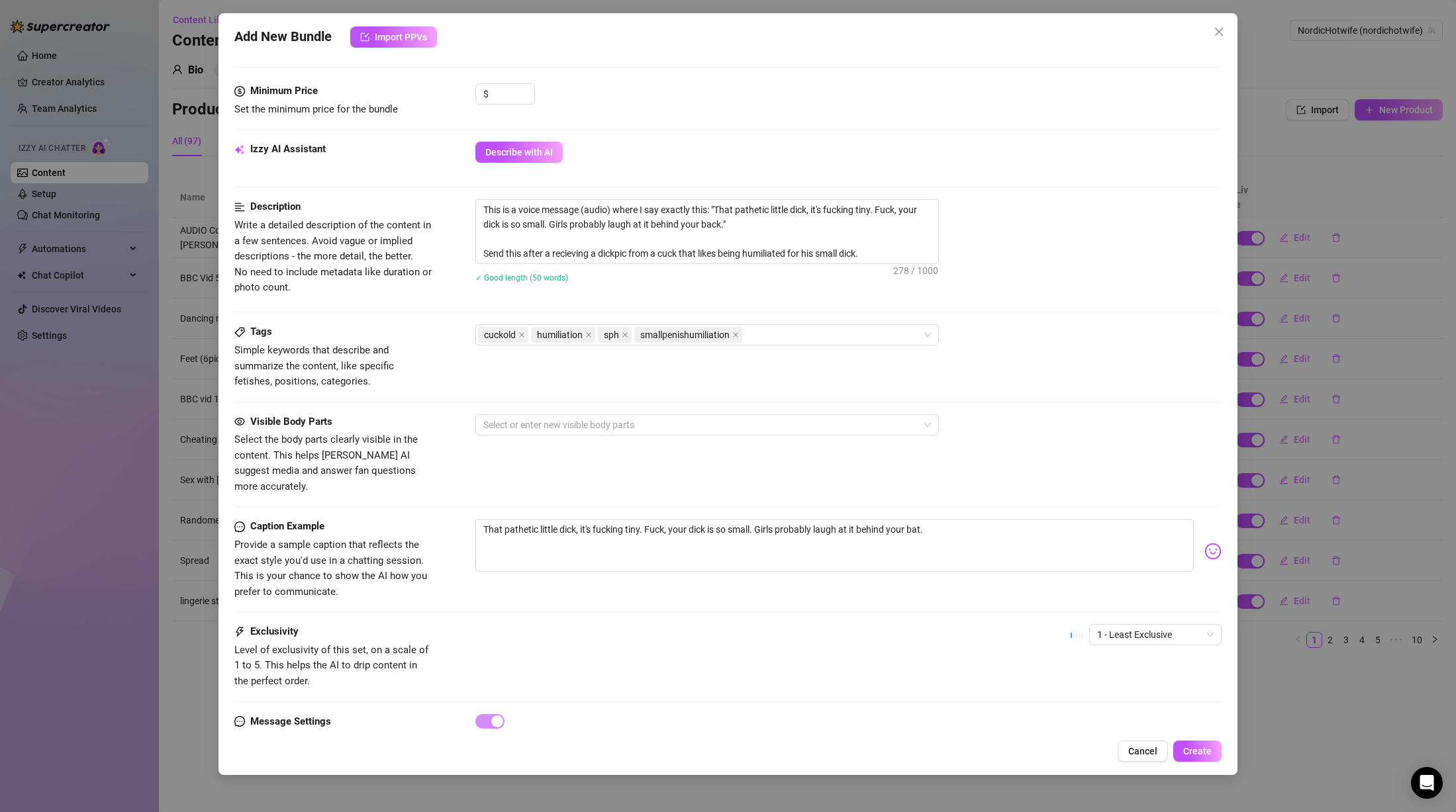
click at [708, 293] on div "This is a voice message (audio) where I say exactly this: "That pathetic little…" at bounding box center [849, 250] width 746 height 101
click at [692, 546] on textarea "That pathetic little dick, it's fucking tiny. Fuck, your dick is so small. Girl…" at bounding box center [835, 545] width 719 height 53
drag, startPoint x: 1003, startPoint y: 514, endPoint x: 443, endPoint y: 508, distance: 560.0
click at [443, 519] on div "Caption Example Provide a sample caption that reflects the exact style you'd us…" at bounding box center [728, 559] width 987 height 81
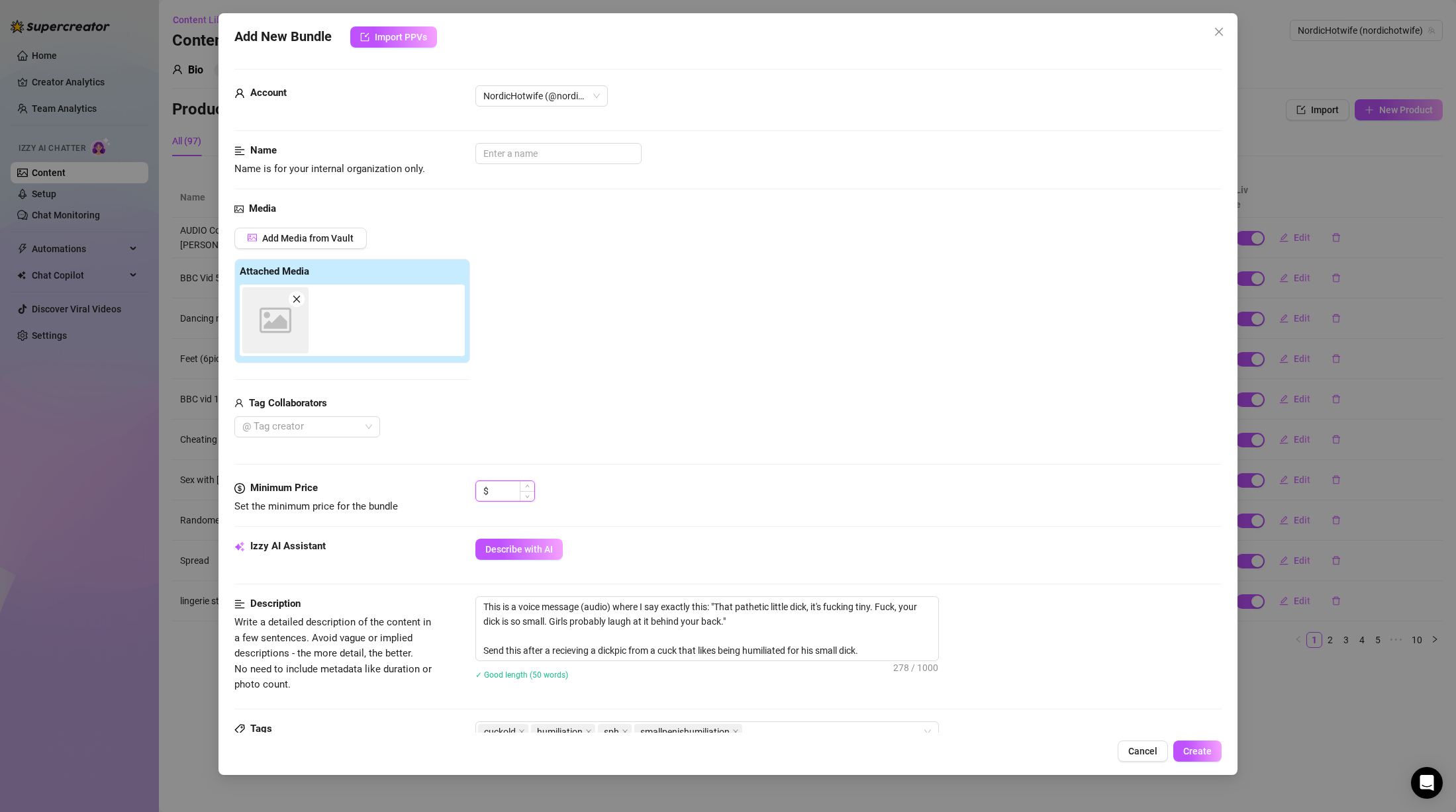
click at [505, 496] on input at bounding box center [513, 491] width 43 height 20
click at [512, 160] on input "text" at bounding box center [558, 154] width 166 height 22
drag, startPoint x: 719, startPoint y: 607, endPoint x: 878, endPoint y: 609, distance: 159.0
click at [878, 609] on textarea "This is a voice message (audio) where I say exactly this: "That pathetic little…" at bounding box center [707, 629] width 462 height 64
click at [521, 155] on input "AUDIO that" at bounding box center [558, 154] width 166 height 22
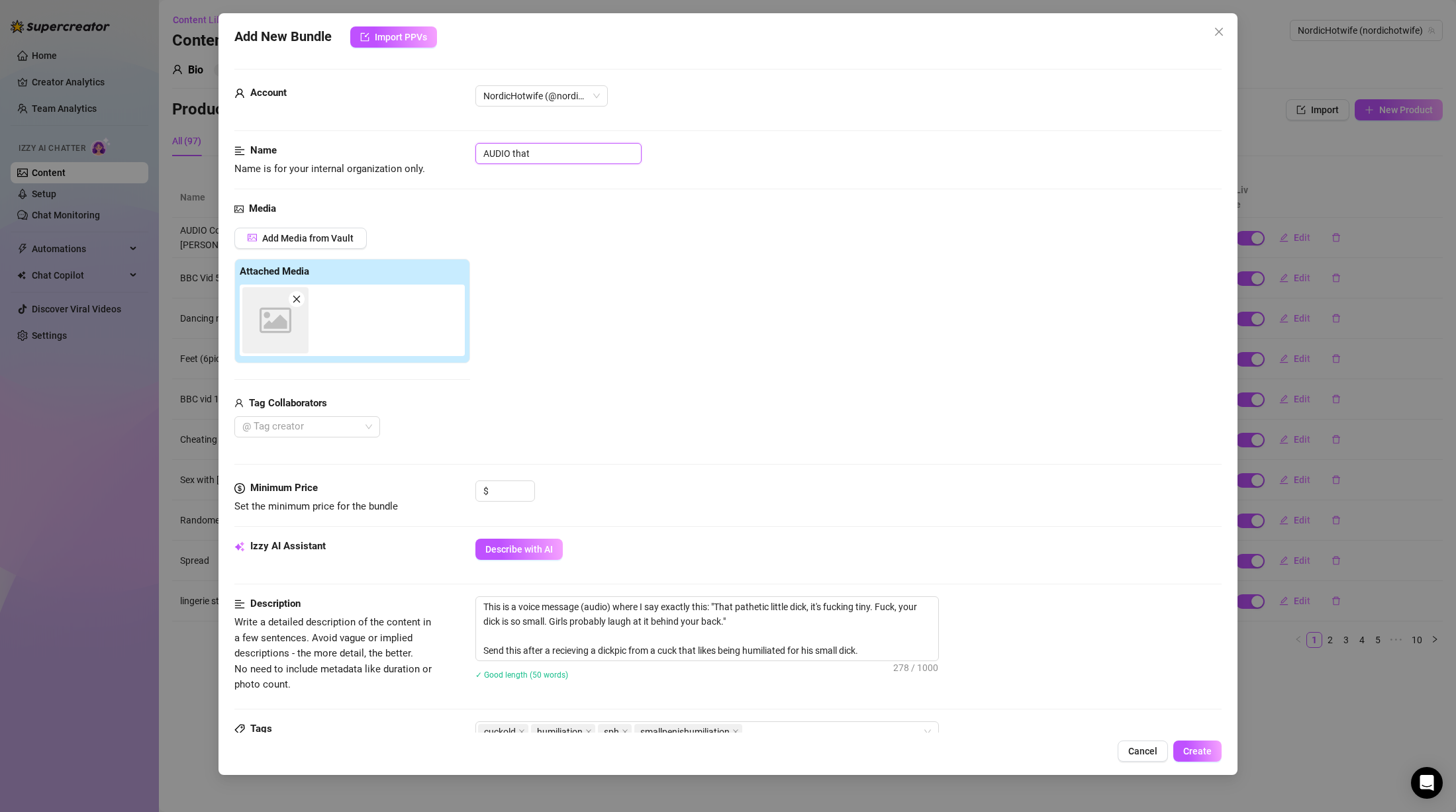
click at [521, 155] on input "AUDIO that" at bounding box center [558, 154] width 166 height 22
paste input "That pathetic little dick, it's fucking tiny"
click at [645, 260] on div "Add Media from Vault Attached Media Image placeholder Tag Collaborators @ Tag c…" at bounding box center [728, 333] width 987 height 210
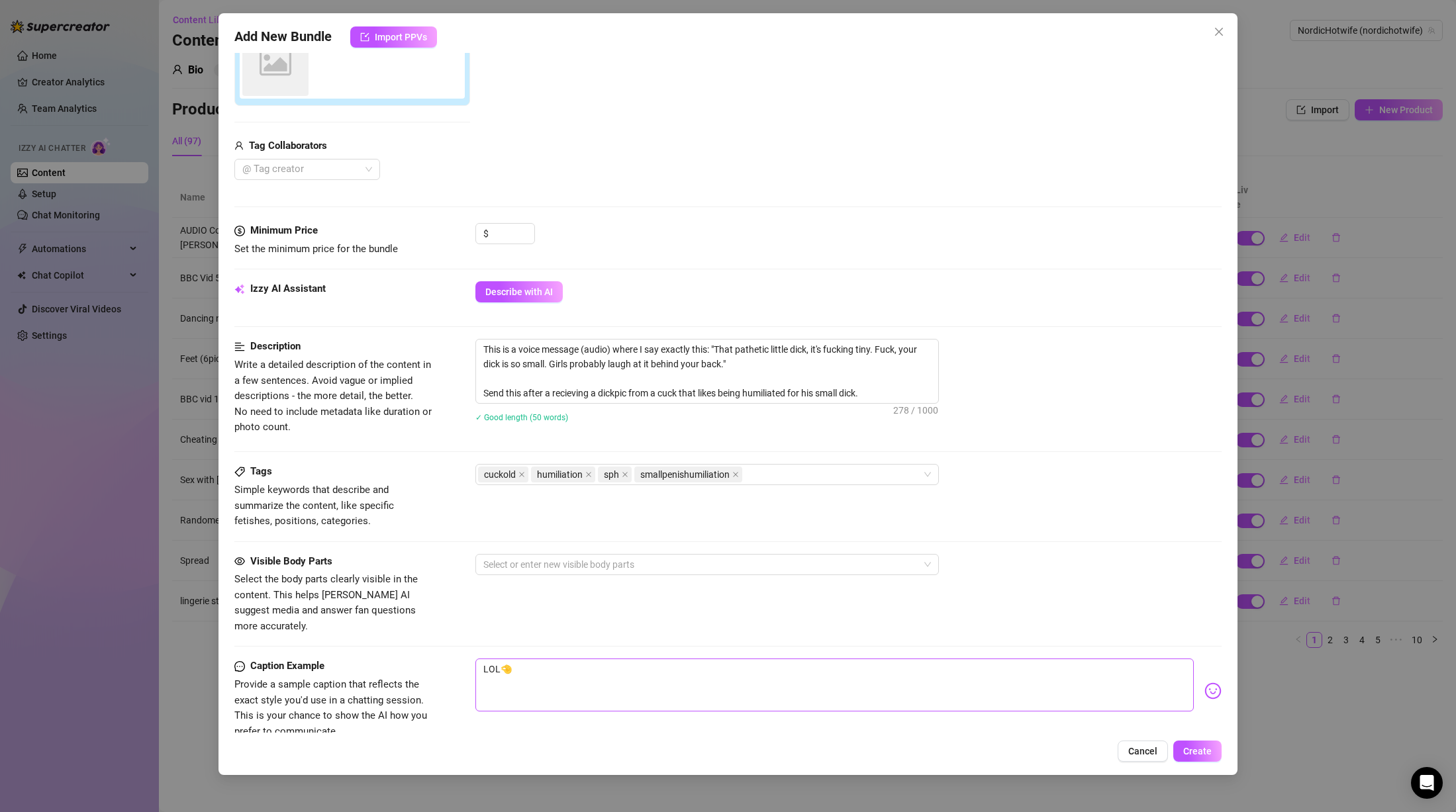
scroll to position [0, 0]
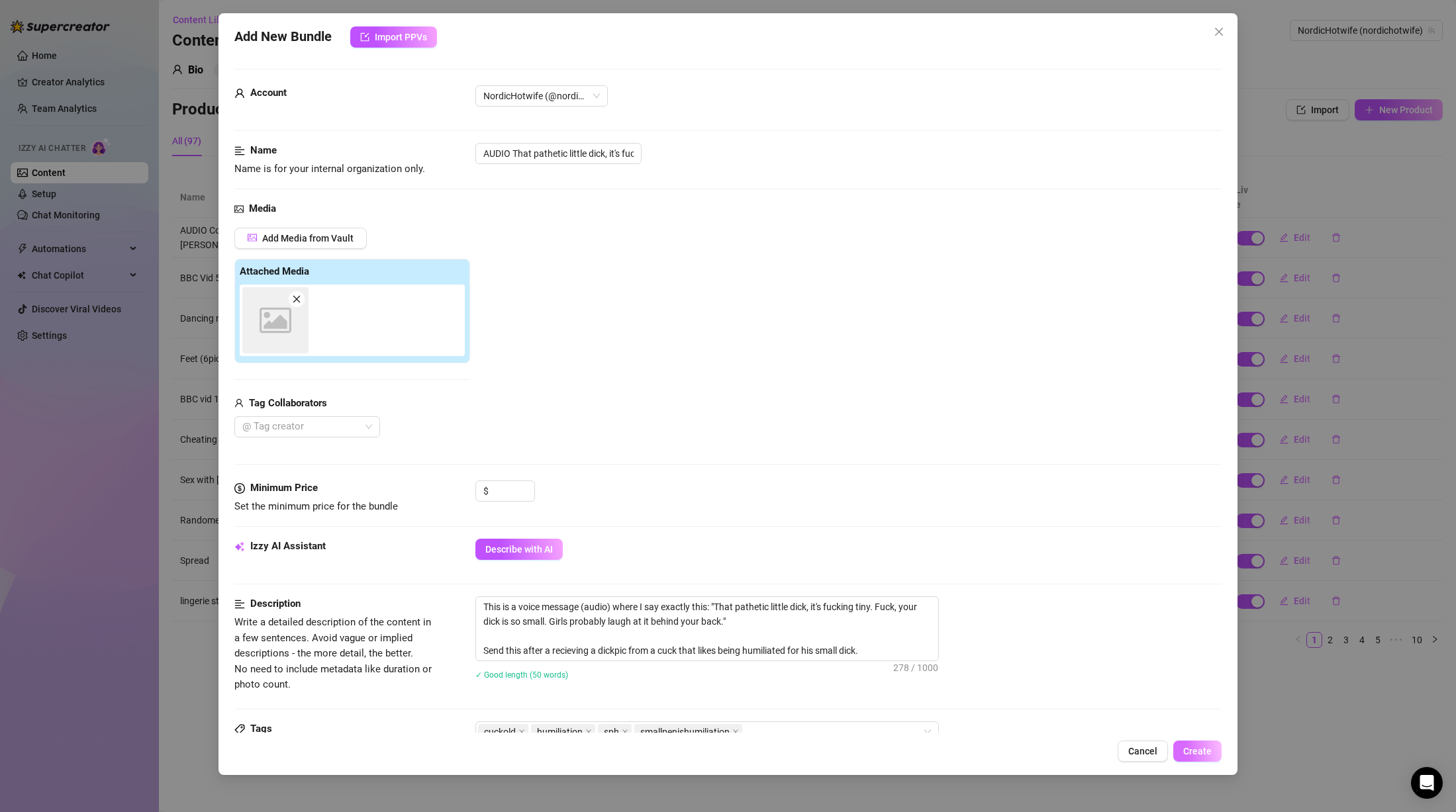
click at [1188, 754] on span "Create" at bounding box center [1198, 752] width 29 height 11
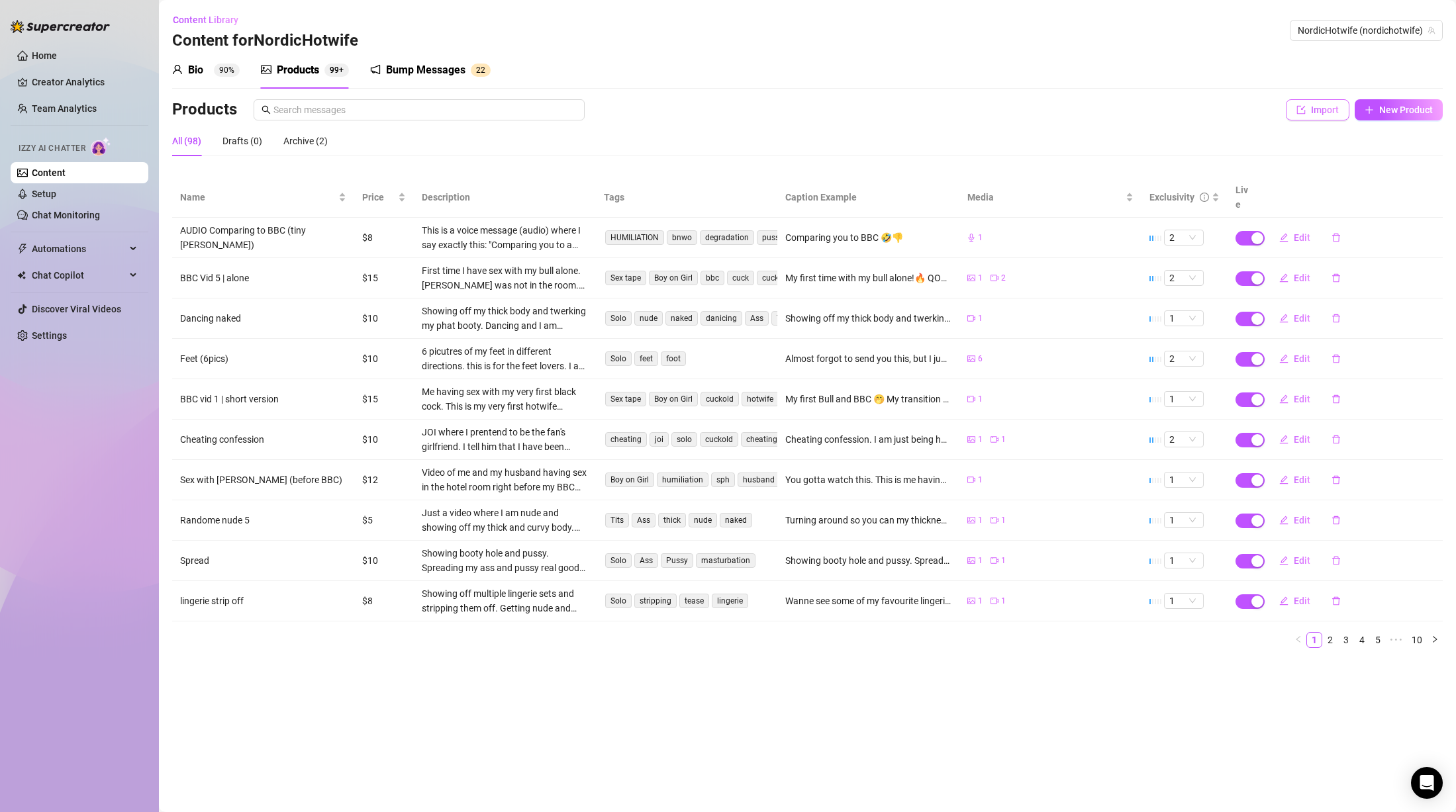
click at [1319, 109] on span "Import" at bounding box center [1325, 110] width 28 height 11
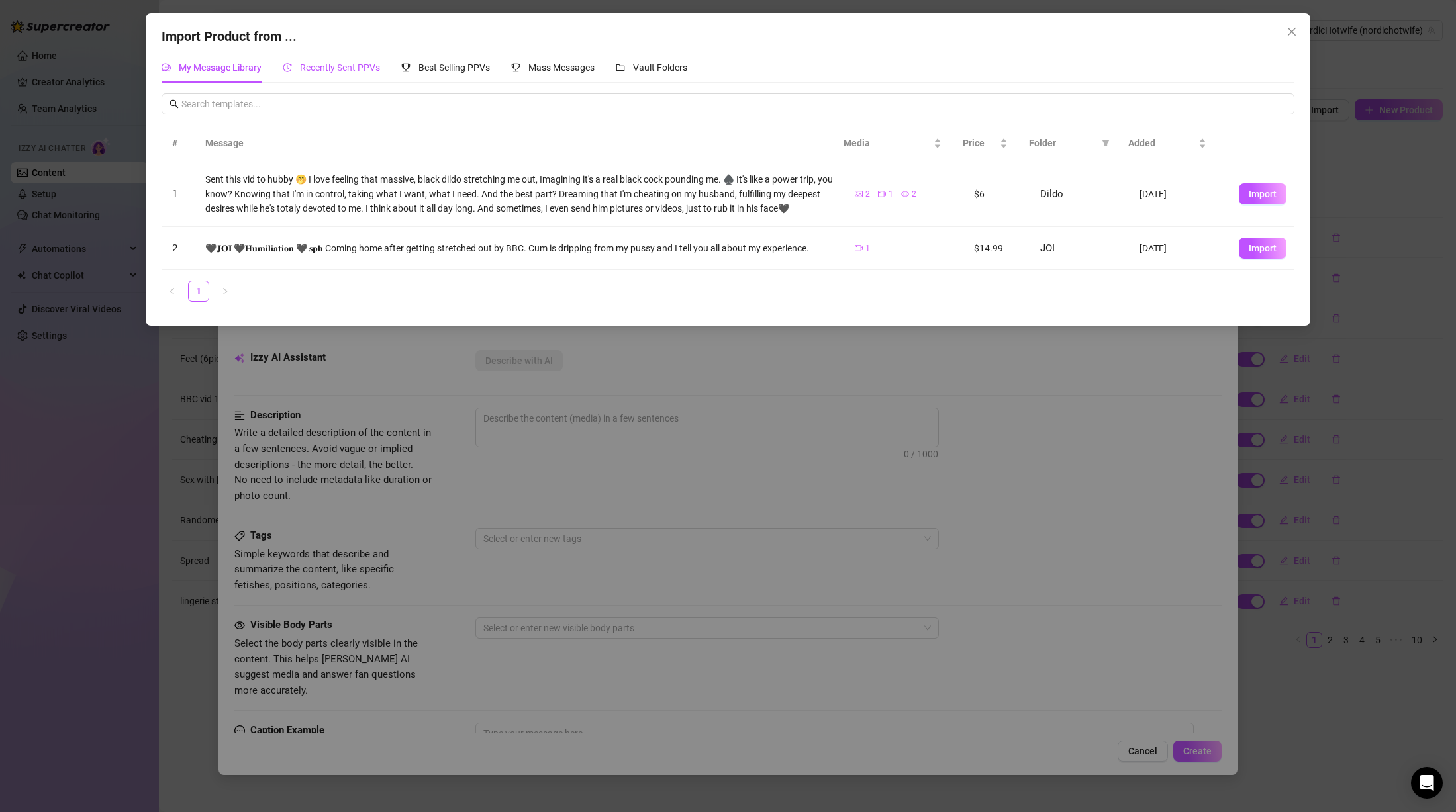
click at [358, 67] on span "Recently Sent PPVs" at bounding box center [340, 67] width 80 height 11
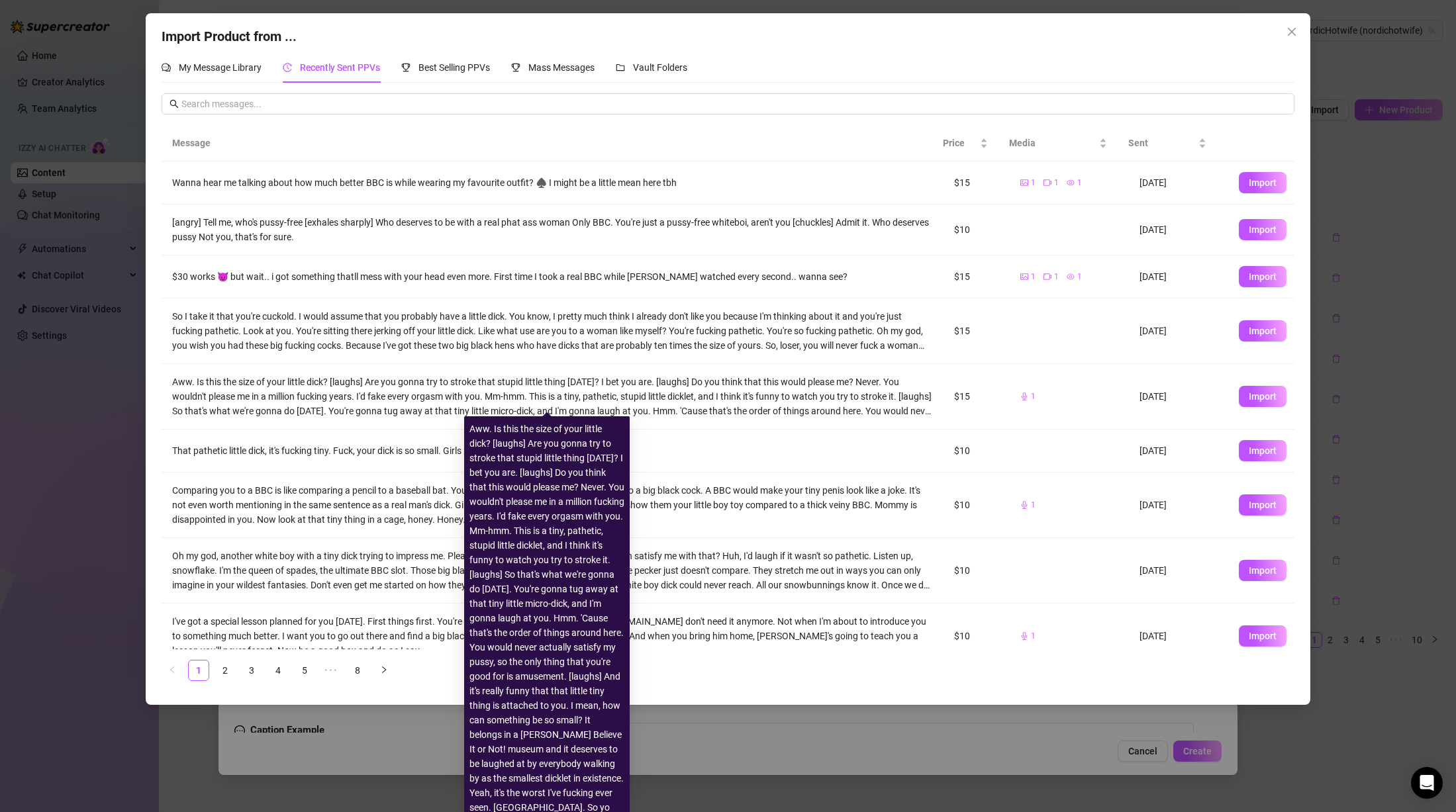
click at [320, 394] on div "Aww. Is this the size of your little dick? [laughs] Are you gonna try to stroke…" at bounding box center [552, 397] width 761 height 44
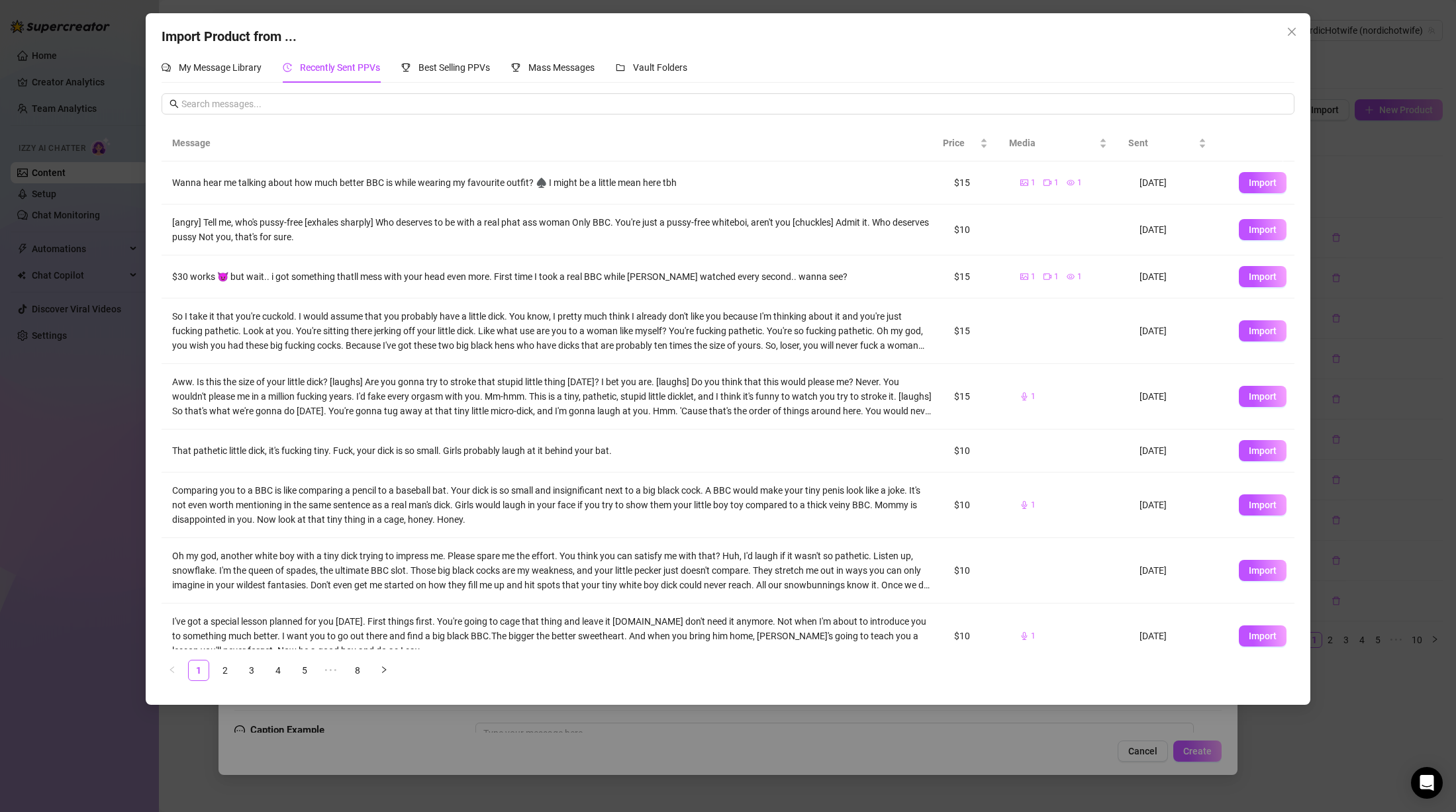
click at [374, 273] on div "$30 works 😈 but wait.. i got something thatll mess with your head even more. Fi…" at bounding box center [552, 277] width 761 height 14
click at [361, 214] on td "[angry] Tell me, who's pussy-free [exhales sharply] Who deserves to be with a r…" at bounding box center [553, 230] width 782 height 51
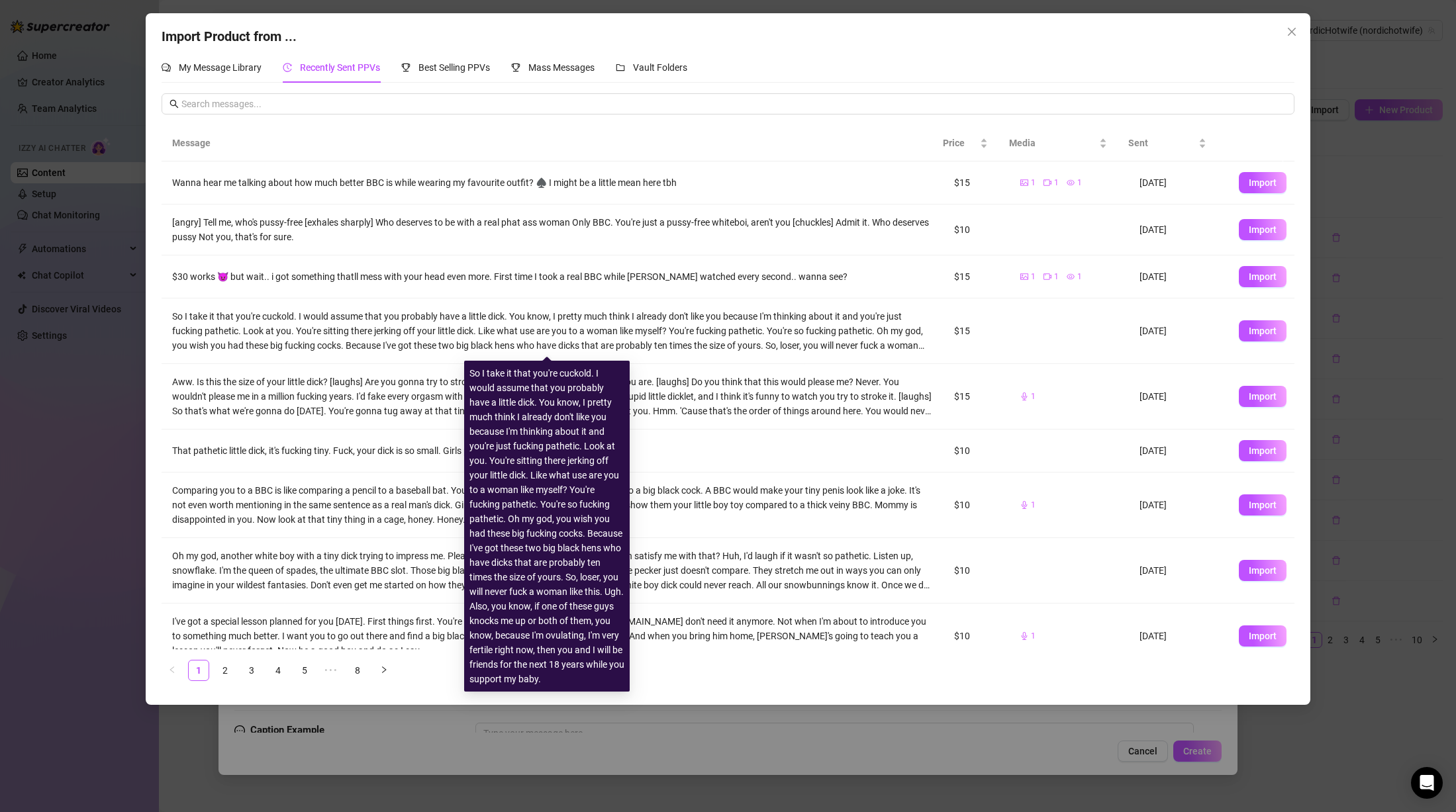
click at [300, 327] on div "So I take it that you're cuckold. I would assume that you probably have a littl…" at bounding box center [552, 331] width 761 height 44
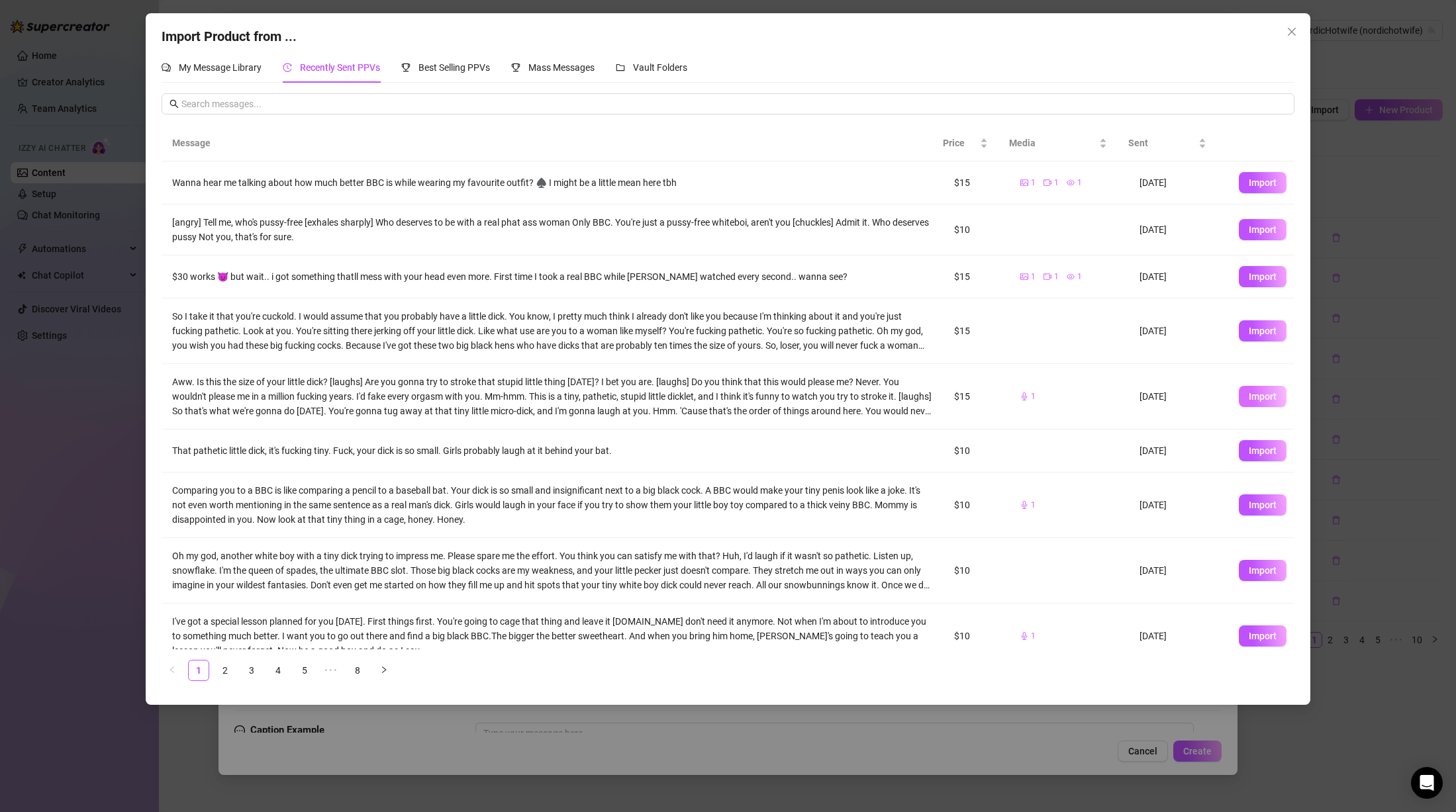
click at [1250, 400] on span "Import" at bounding box center [1263, 397] width 28 height 11
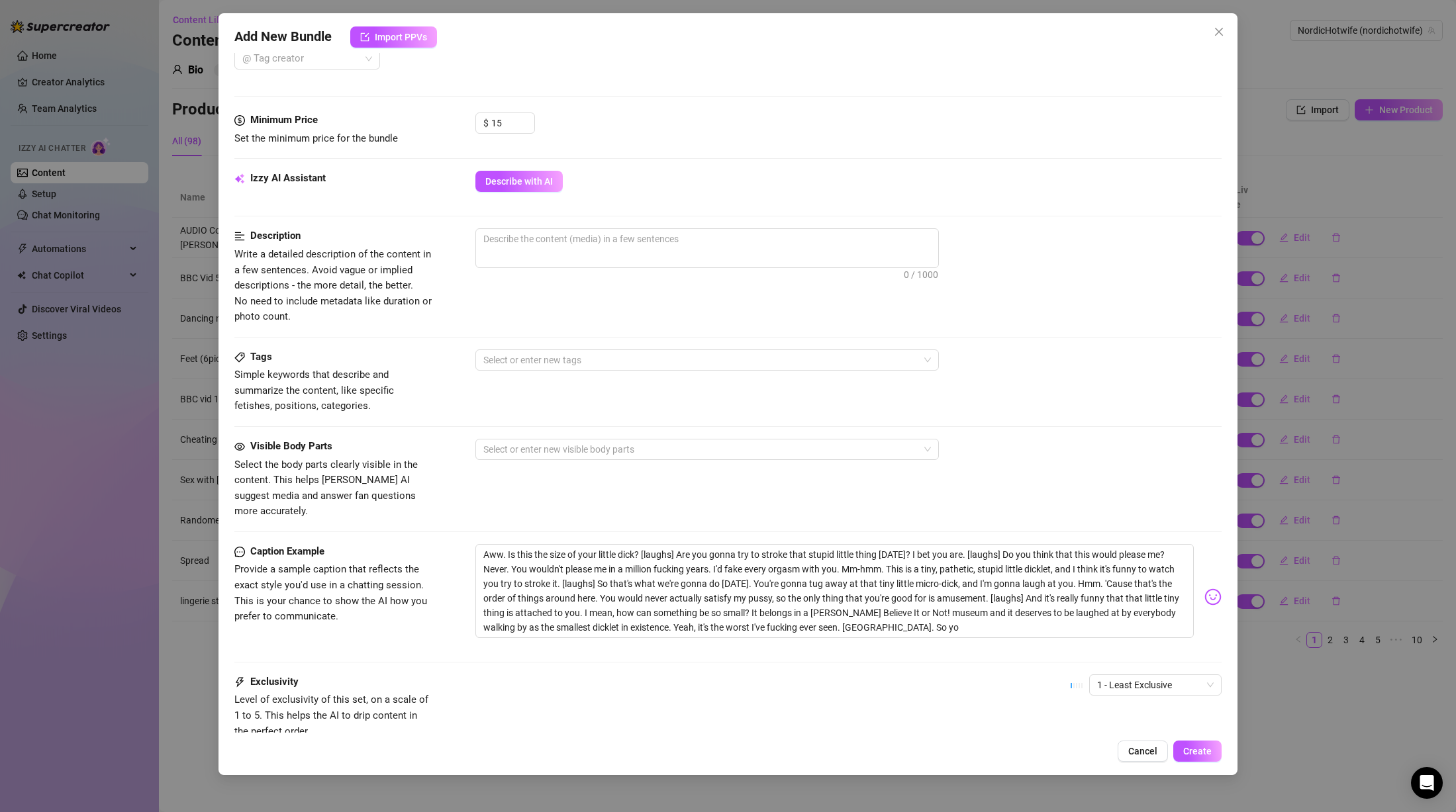
scroll to position [397, 0]
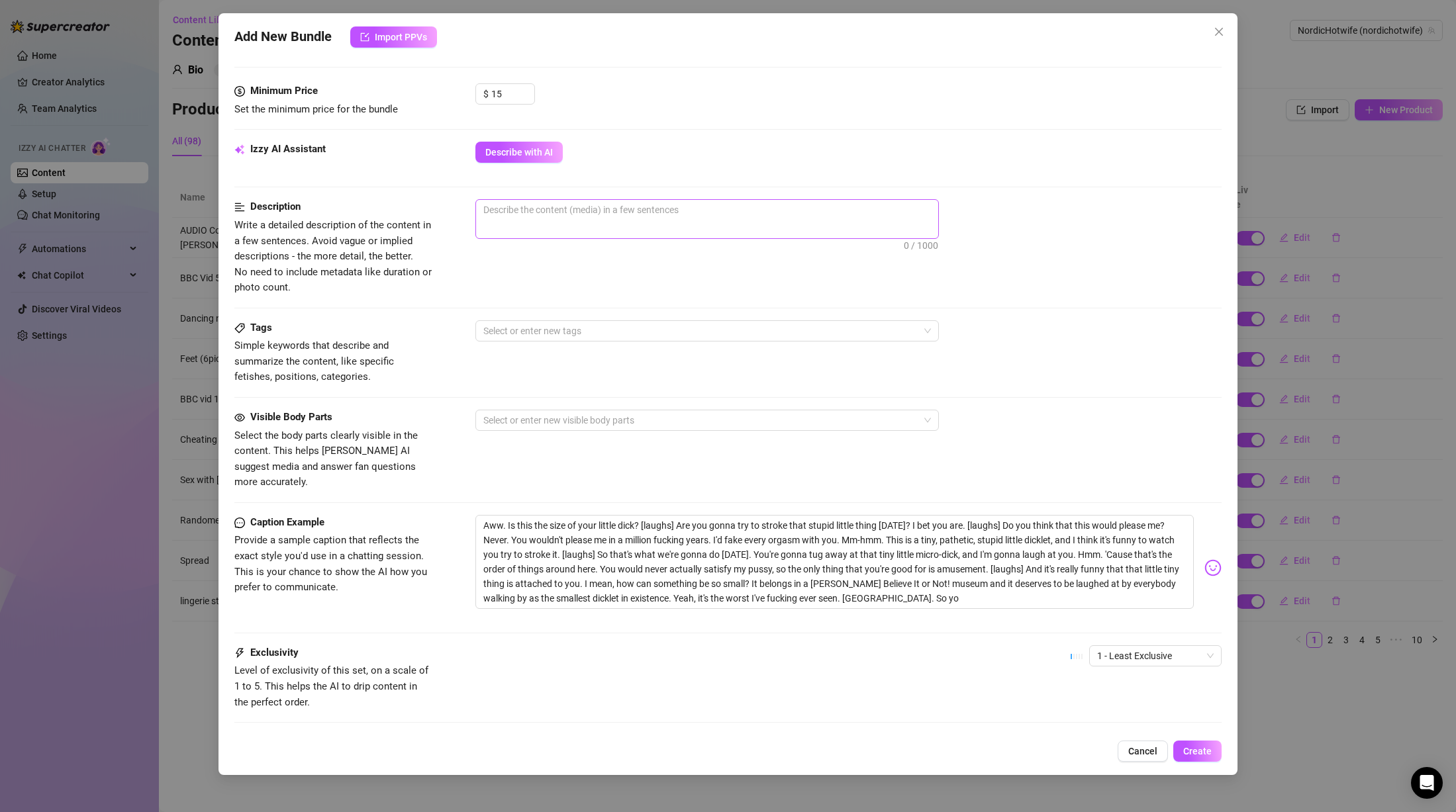
click at [589, 224] on span "0 / 1000" at bounding box center [707, 219] width 463 height 40
click at [594, 208] on textarea at bounding box center [707, 210] width 462 height 20
paste textarea "This is a voice message (audio) where I say exactly this: """
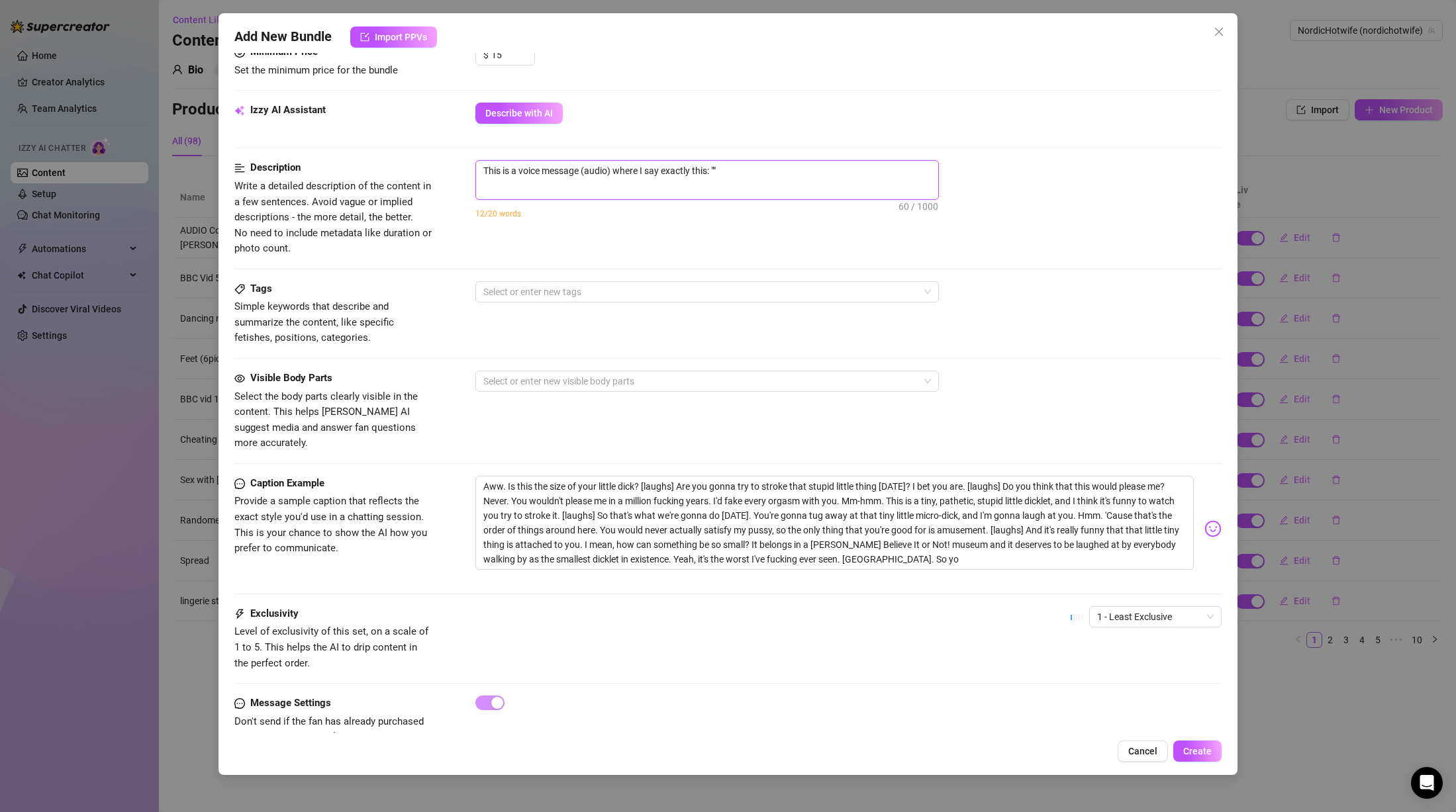
scroll to position [458, 0]
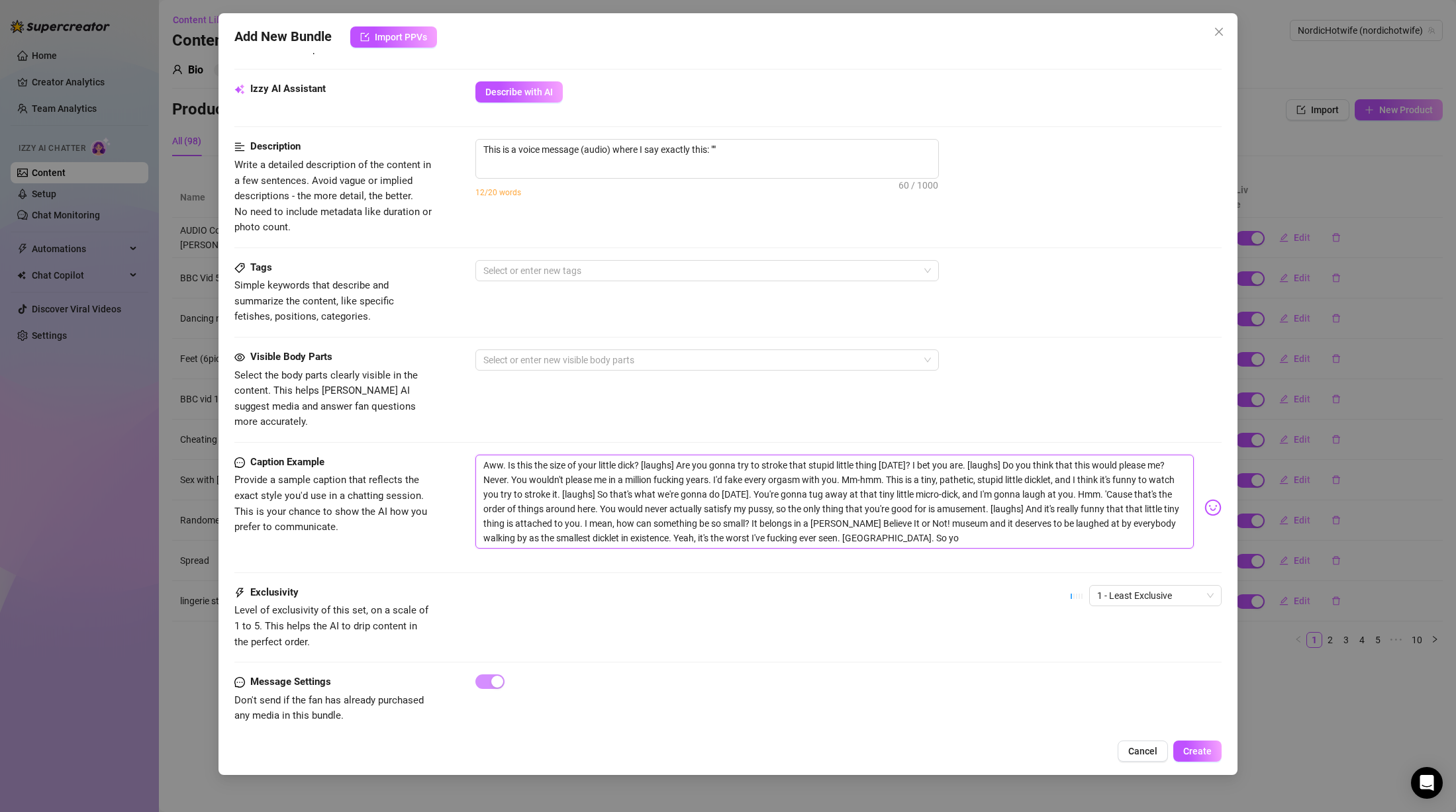
drag, startPoint x: 968, startPoint y: 526, endPoint x: 465, endPoint y: 421, distance: 513.8
click at [465, 421] on form "Account NordicHotwife (@nordichotwife) Name Name is for your internal organizat…" at bounding box center [728, 180] width 987 height 1138
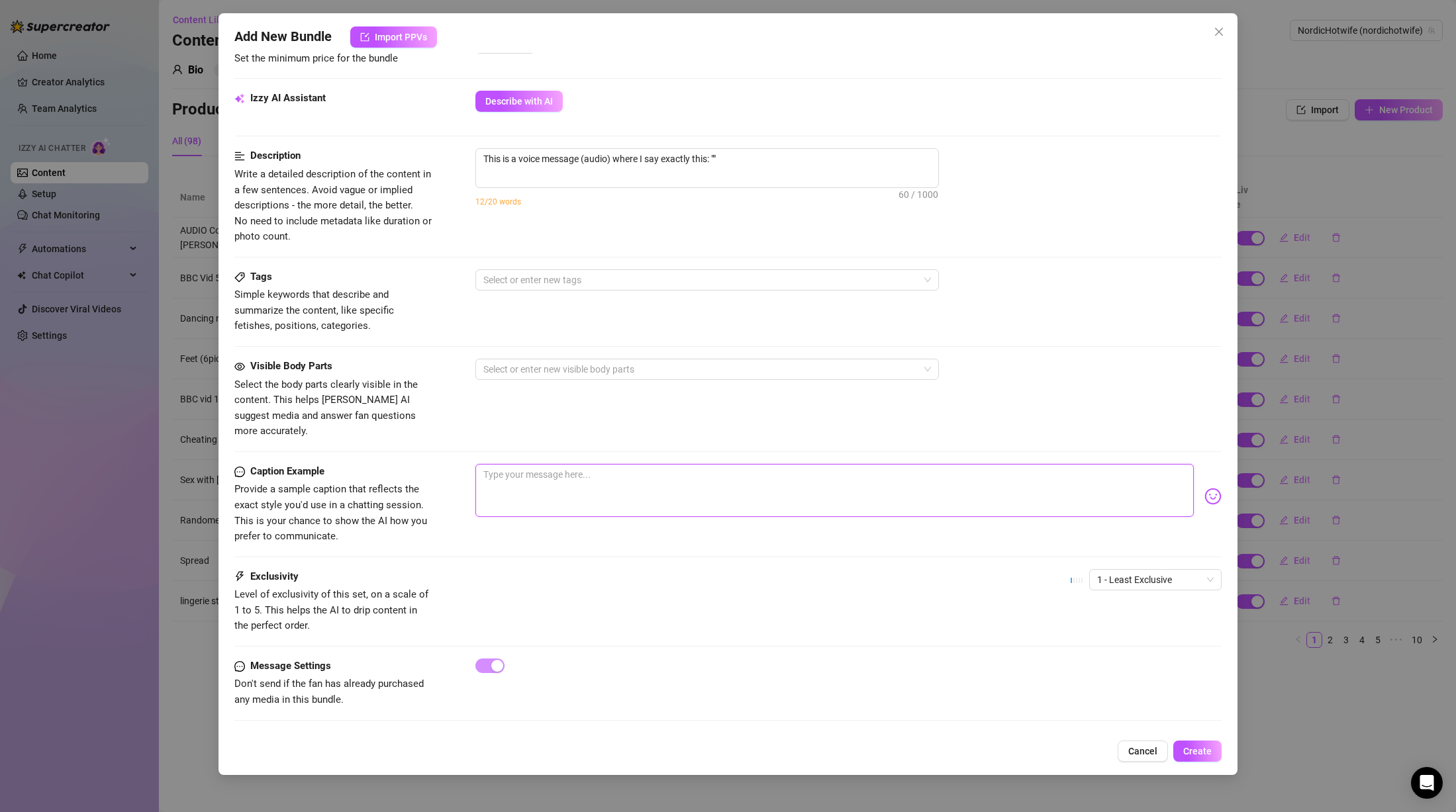
scroll to position [433, 0]
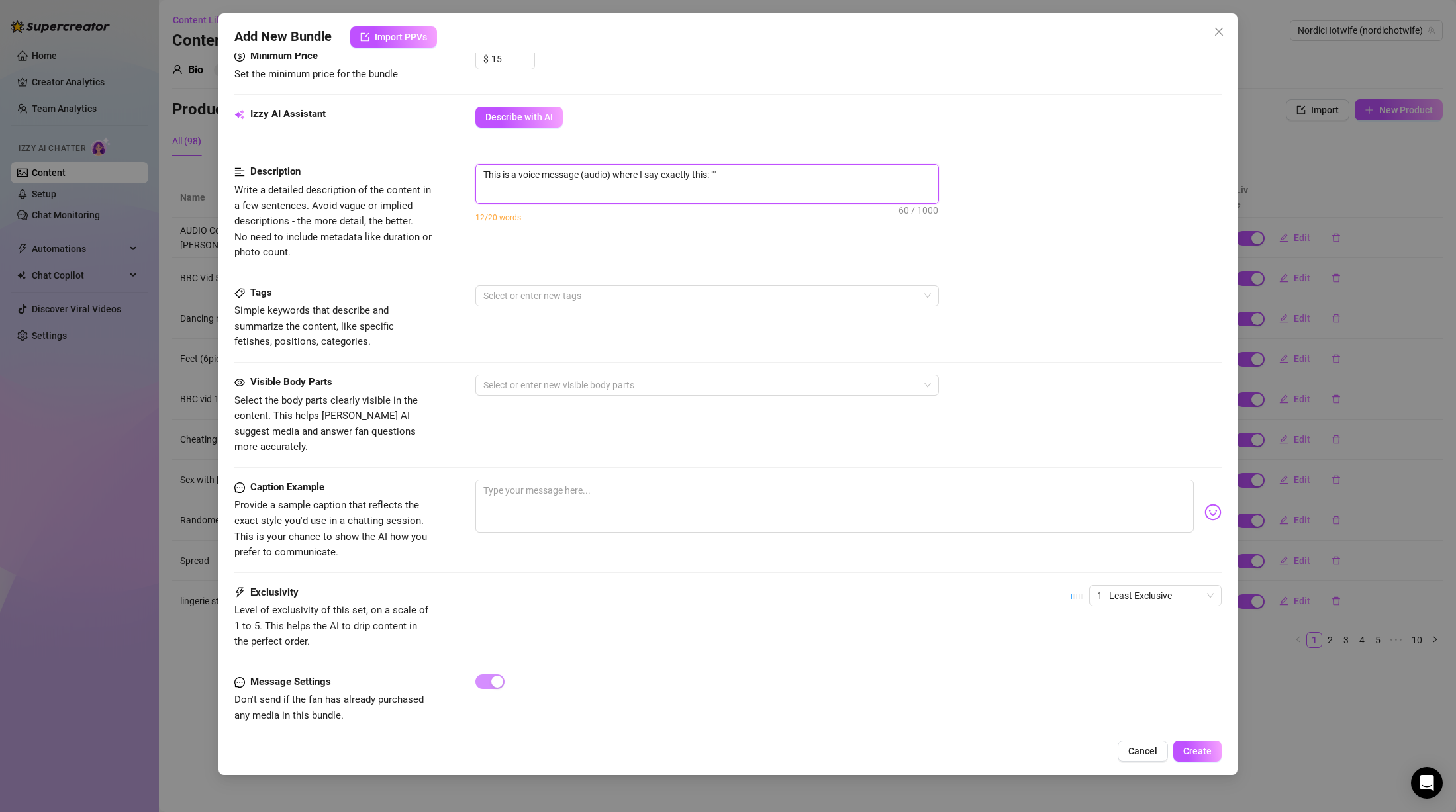
click at [719, 169] on textarea "This is a voice message (audio) where I say exactly this: """ at bounding box center [707, 174] width 462 height 20
paste textarea "Aww. Is this the size of your little dick? [laughs] Are you gonna try to stroke…"
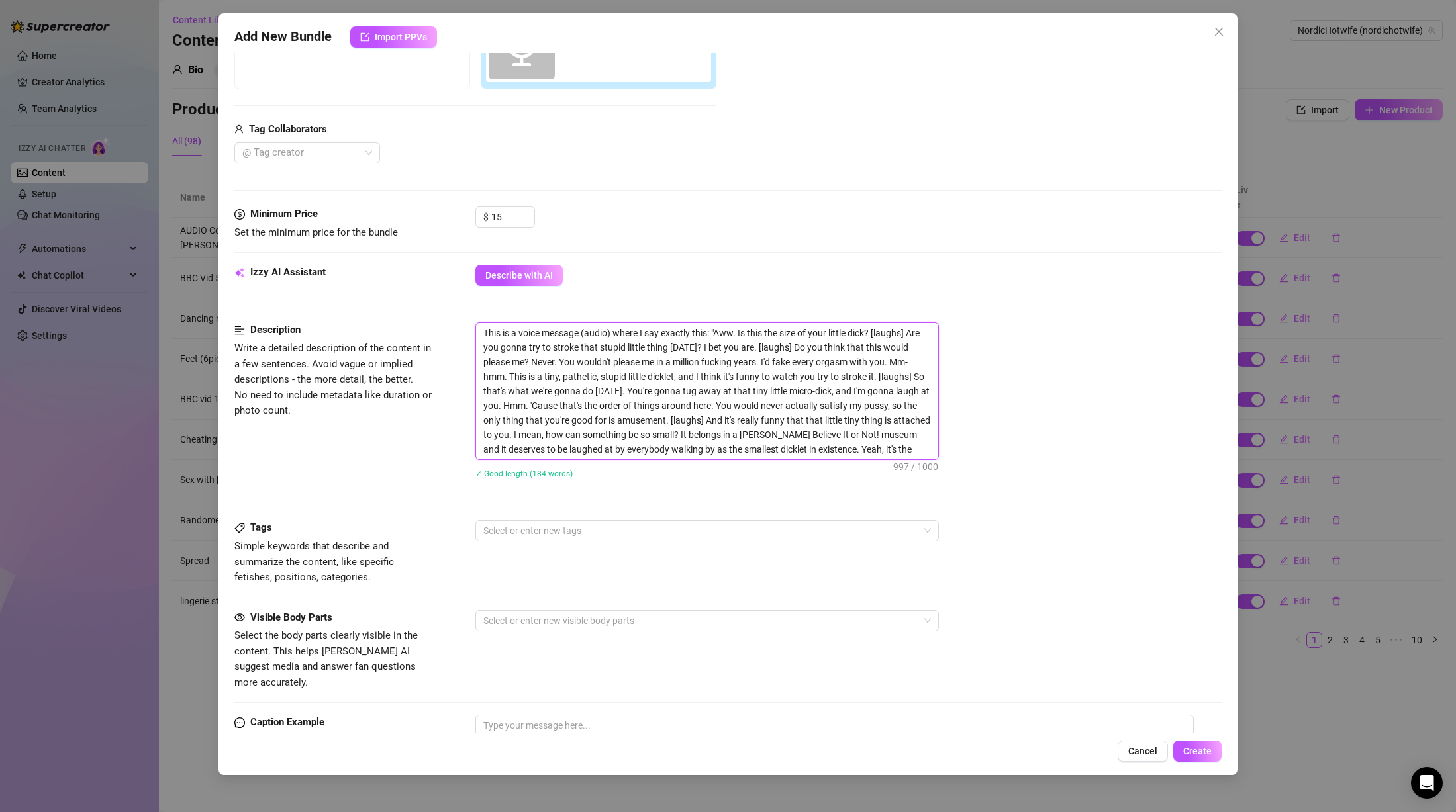
scroll to position [397, 0]
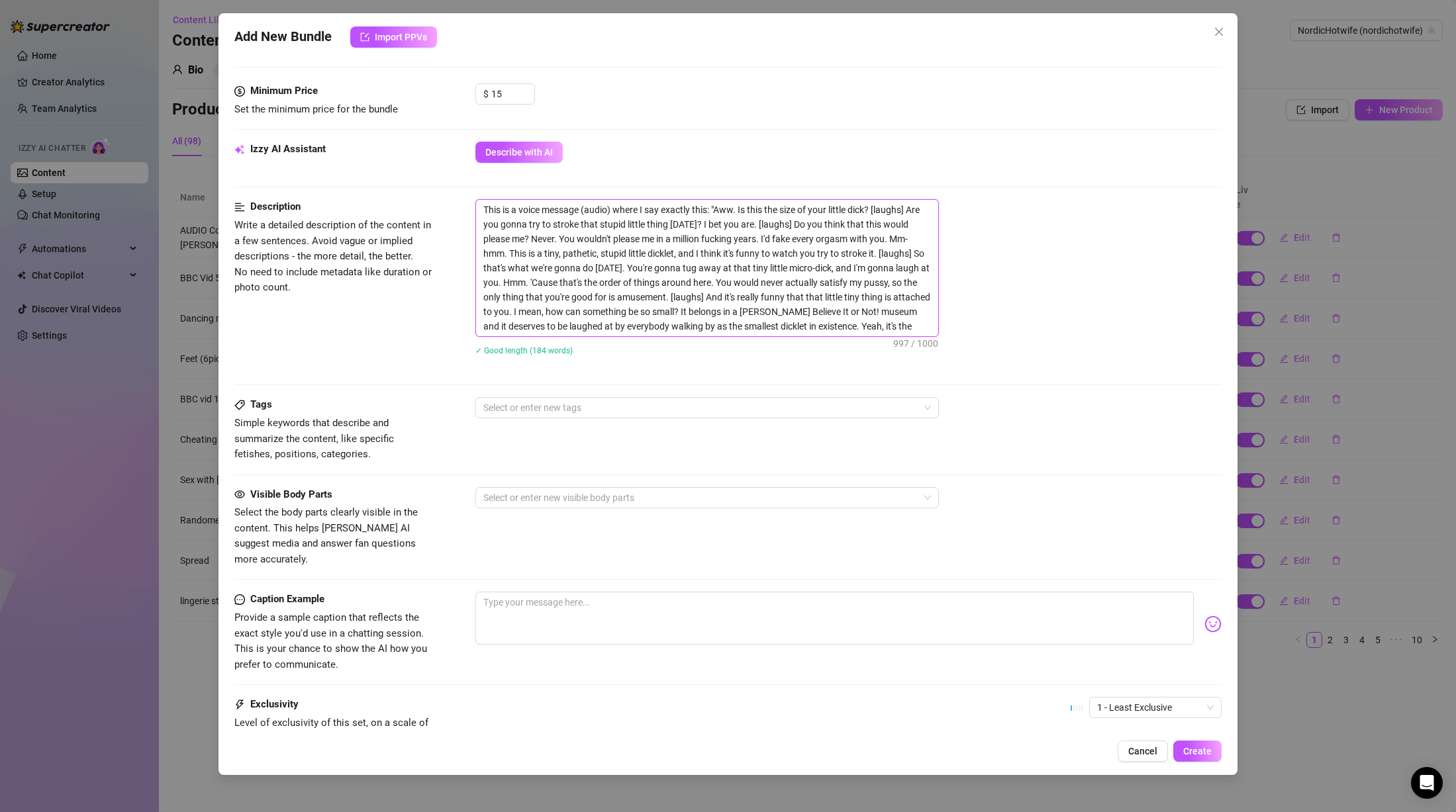
drag, startPoint x: 682, startPoint y: 312, endPoint x: 864, endPoint y: 335, distance: 183.4
click at [864, 335] on textarea "This is a voice message (audio) where I say exactly this: "Aww. Is this the siz…" at bounding box center [707, 268] width 462 height 137
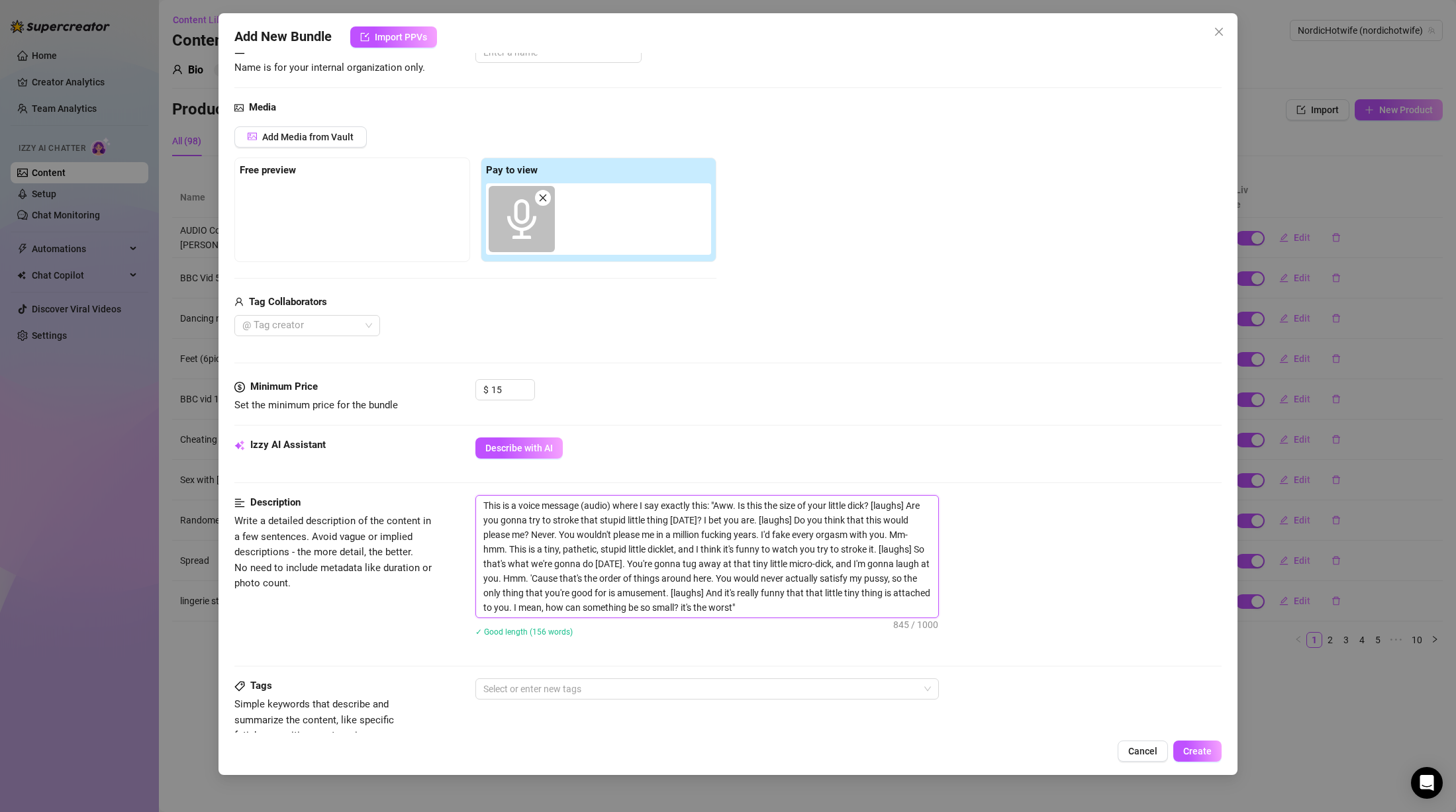
scroll to position [132, 0]
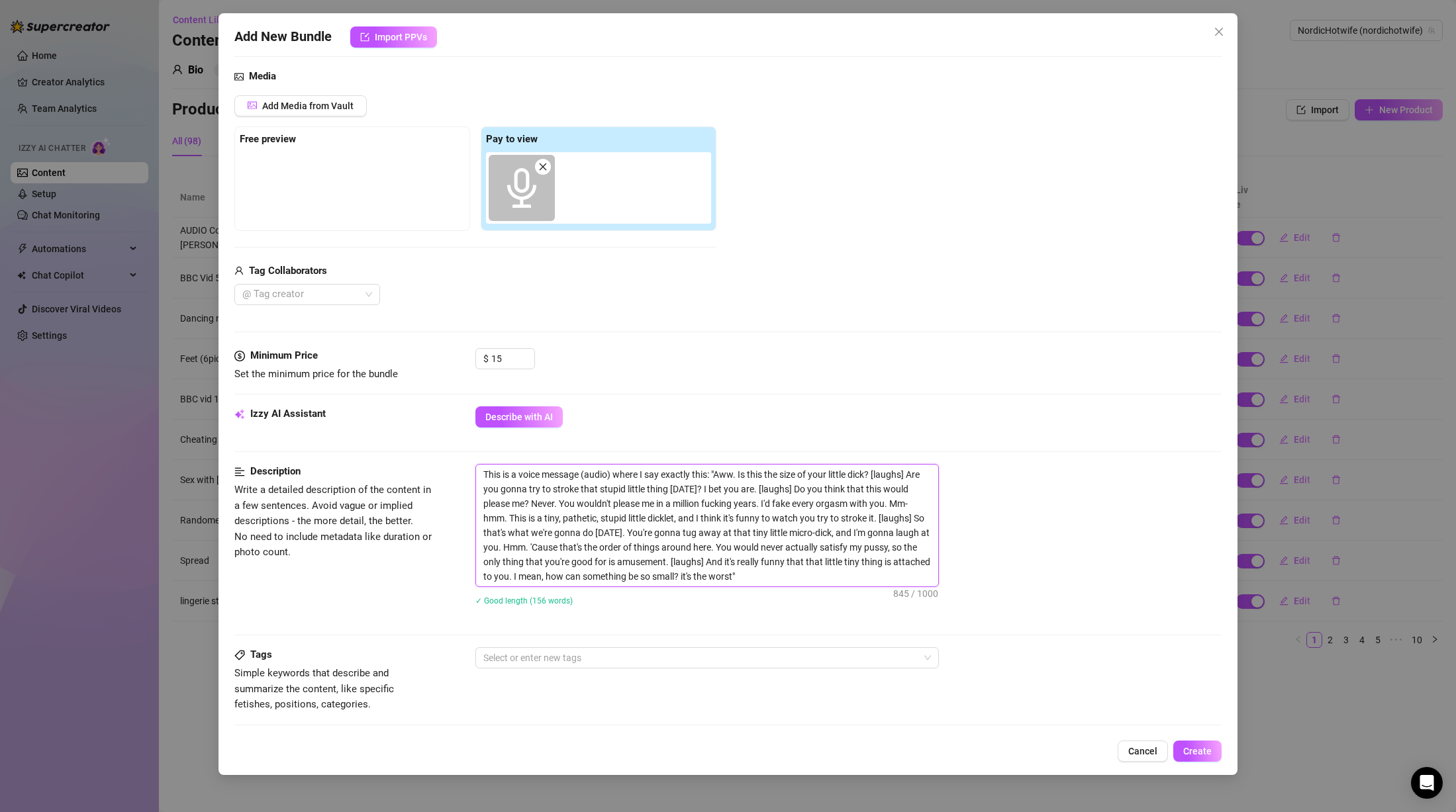
click at [480, 476] on textarea "This is a voice message (audio) where I say exactly this: "Aww. Is this the siz…" at bounding box center [707, 525] width 462 height 121
click at [638, 503] on textarea "Send after recieving dickpic from a cuckold that likes small to be humiliated. …" at bounding box center [707, 533] width 462 height 137
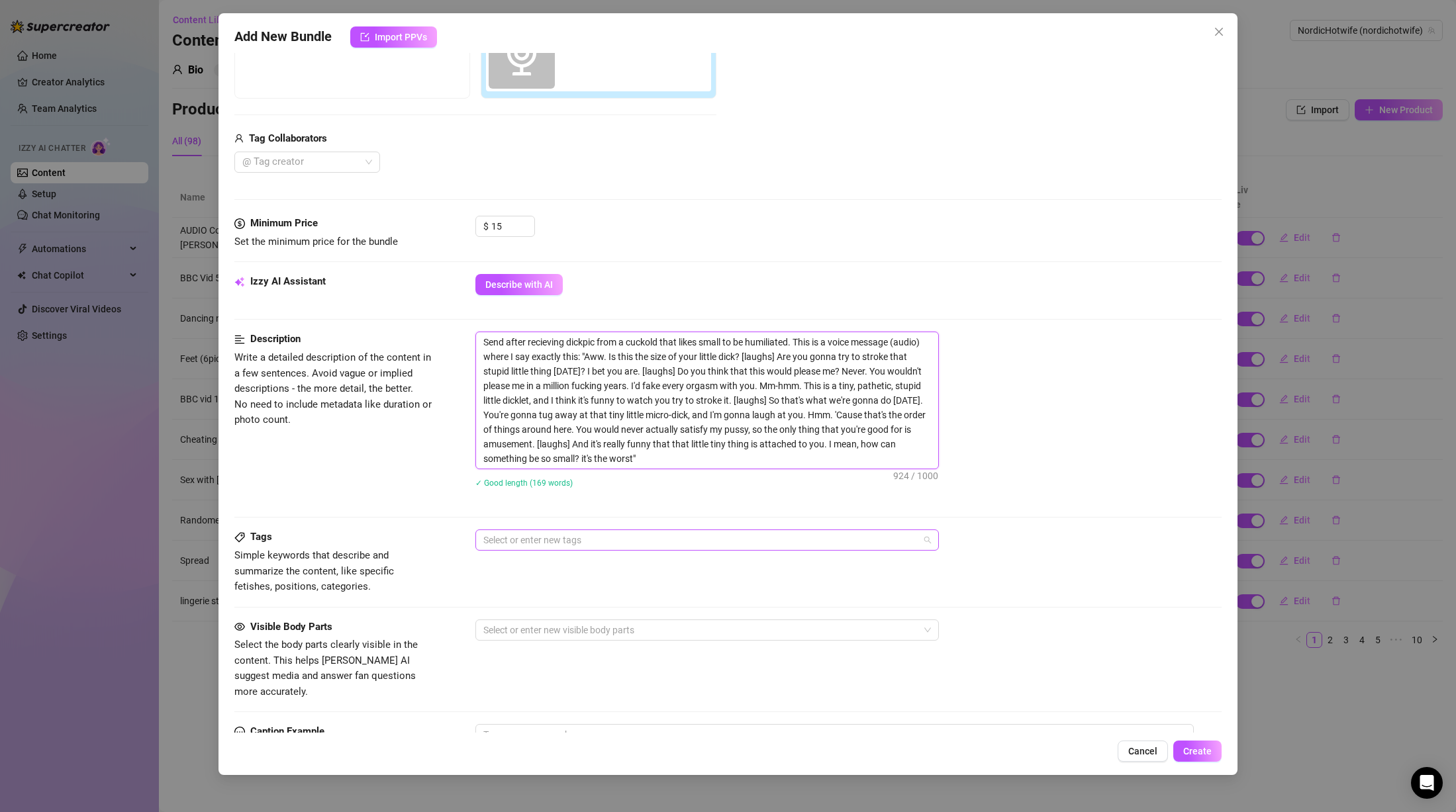
click at [617, 535] on div at bounding box center [701, 540] width 444 height 19
click at [777, 543] on div "sph smallpenishumiliation degradation" at bounding box center [701, 540] width 444 height 19
drag, startPoint x: 1032, startPoint y: 586, endPoint x: 1025, endPoint y: 580, distance: 9.2
click at [1033, 585] on div "Tags Simple keywords that describe and summarize the content, like specific fet…" at bounding box center [728, 562] width 987 height 65
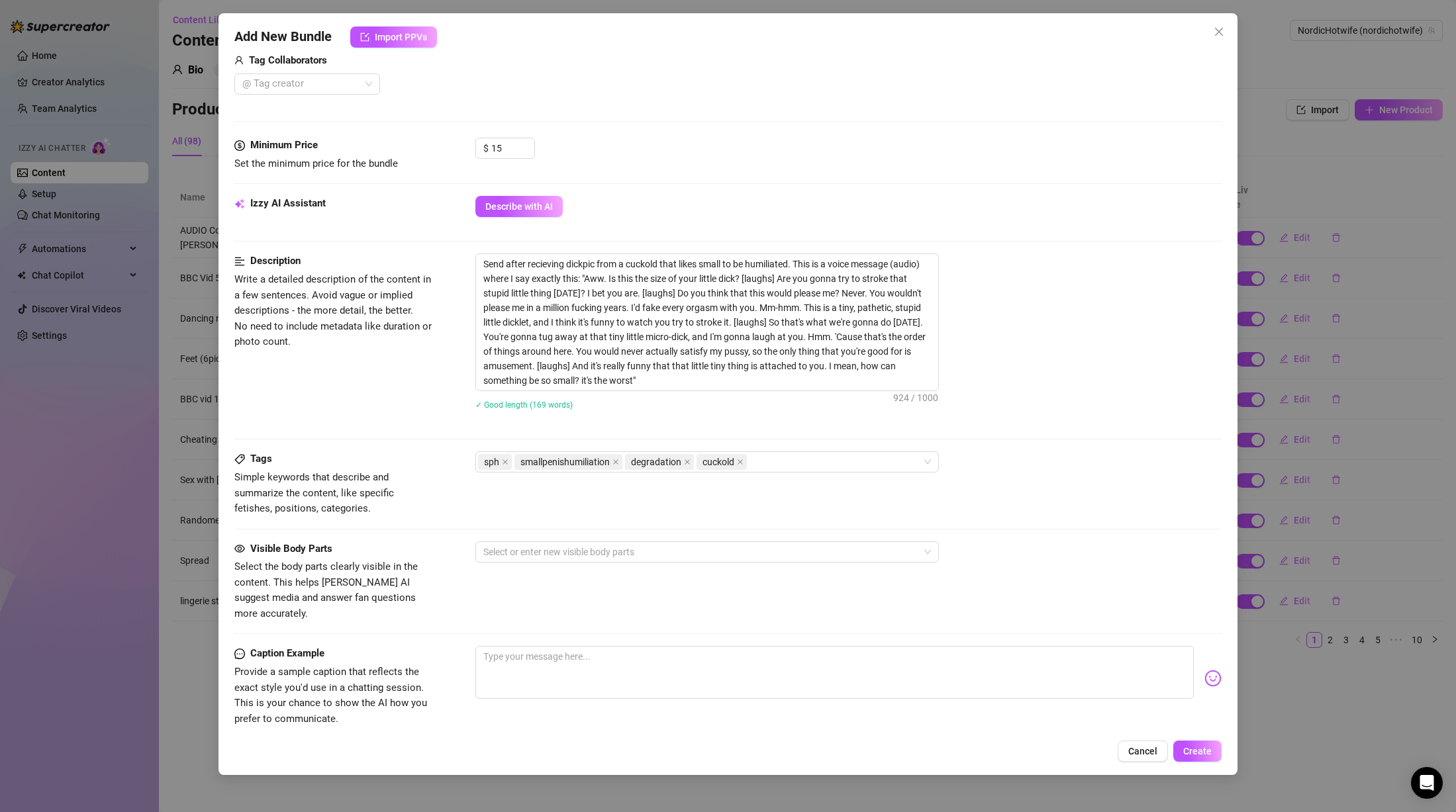
scroll to position [112, 0]
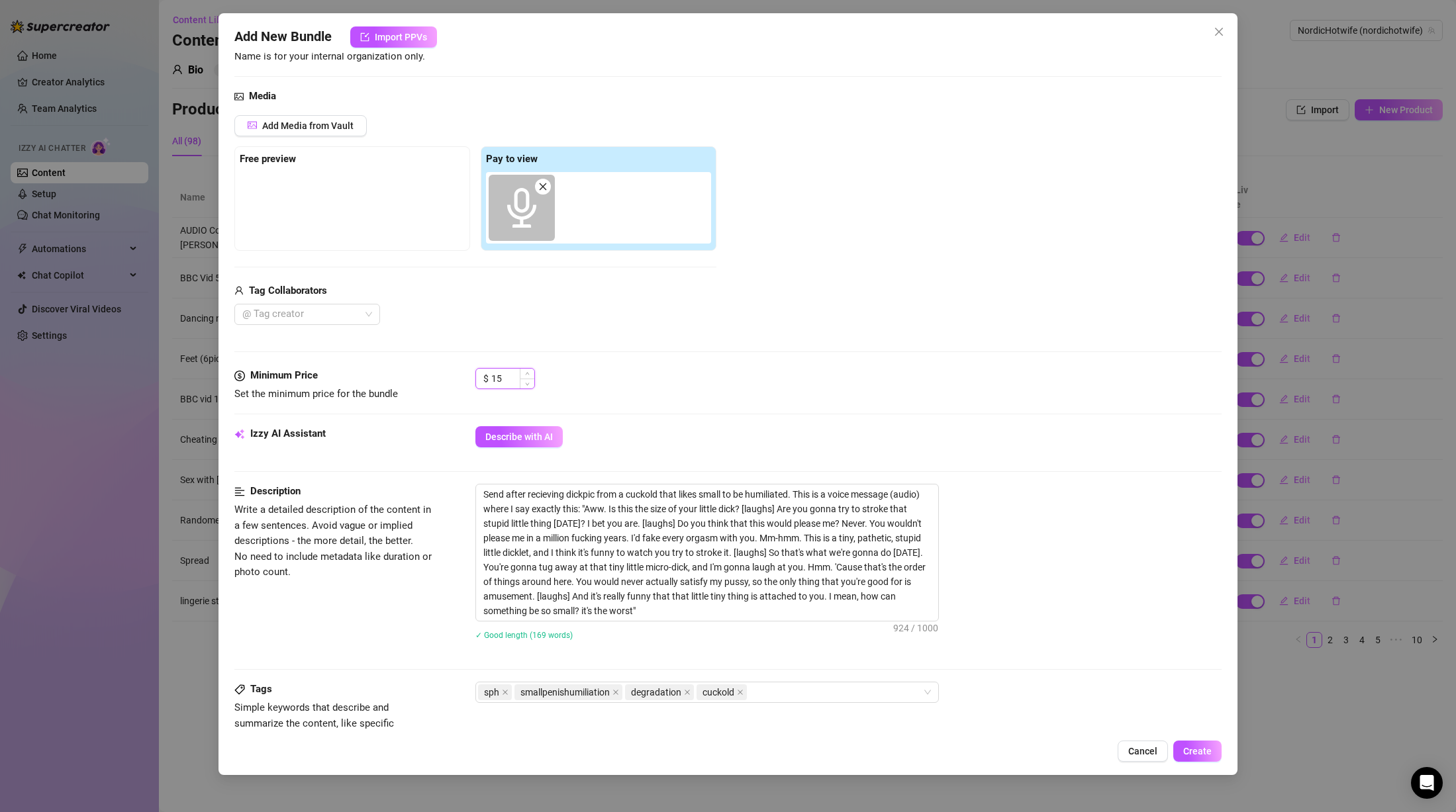
click at [505, 373] on input "15" at bounding box center [513, 379] width 43 height 20
click at [933, 422] on div "Minimum Price Set the minimum price for the bundle $ 10" at bounding box center [728, 397] width 987 height 58
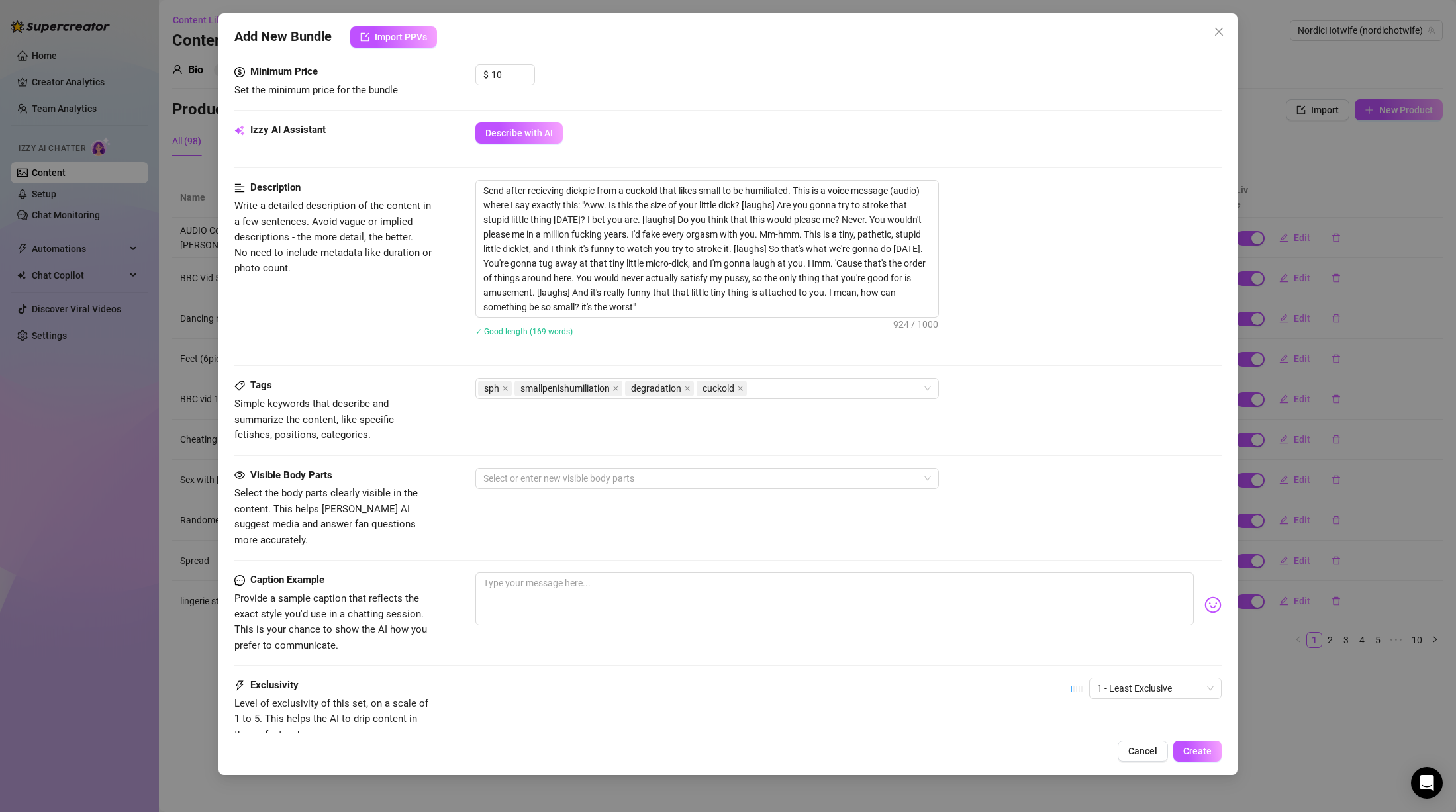
scroll to position [510, 0]
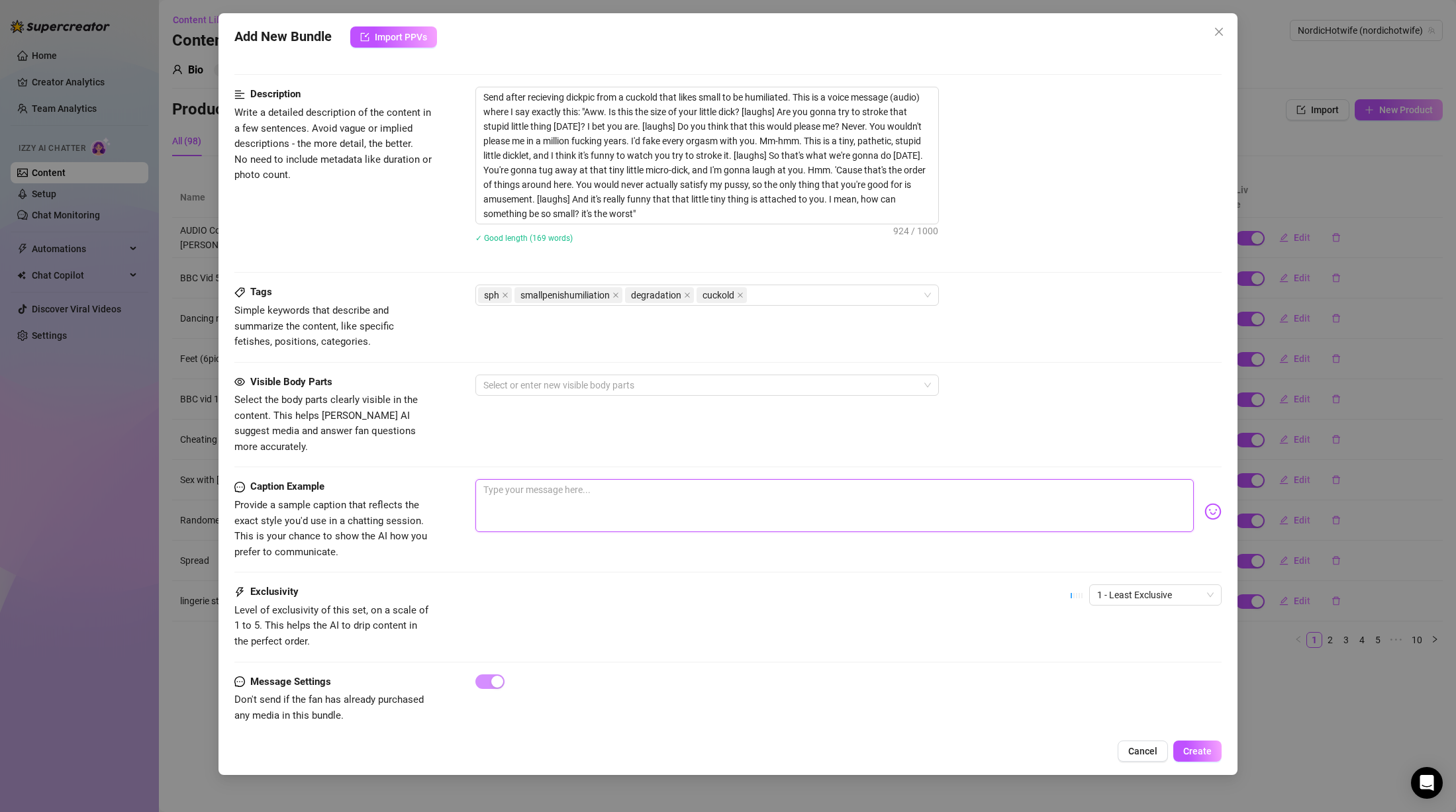
click at [654, 480] on textarea at bounding box center [835, 505] width 719 height 53
click at [1146, 585] on span "1 - Least Exclusive" at bounding box center [1156, 595] width 117 height 20
click at [1106, 646] on div "3" at bounding box center [1144, 648] width 112 height 14
click at [1134, 585] on span "3" at bounding box center [1156, 595] width 117 height 20
click at [1123, 623] on div "2" at bounding box center [1144, 628] width 112 height 14
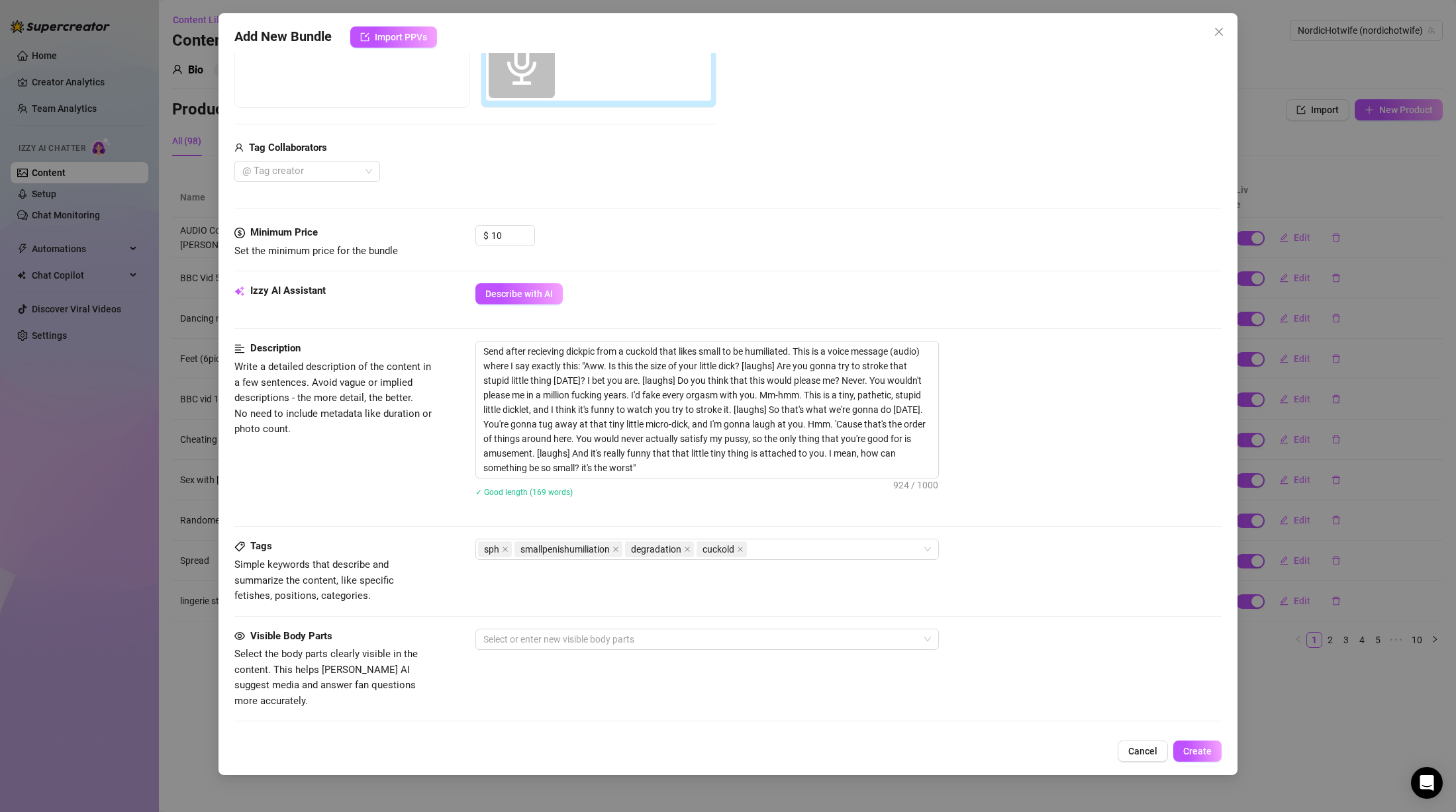
scroll to position [245, 0]
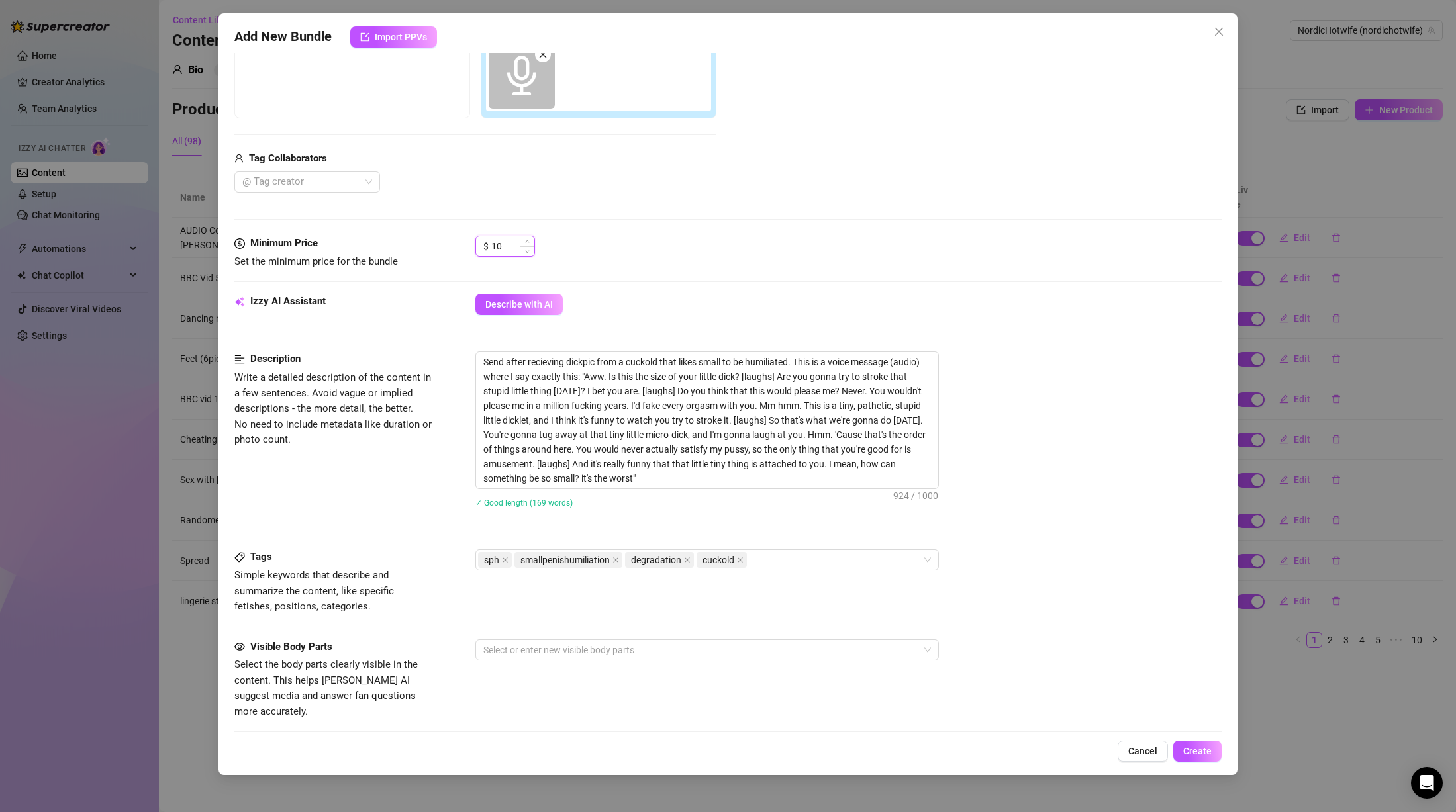
click at [510, 244] on input "10" at bounding box center [513, 246] width 43 height 20
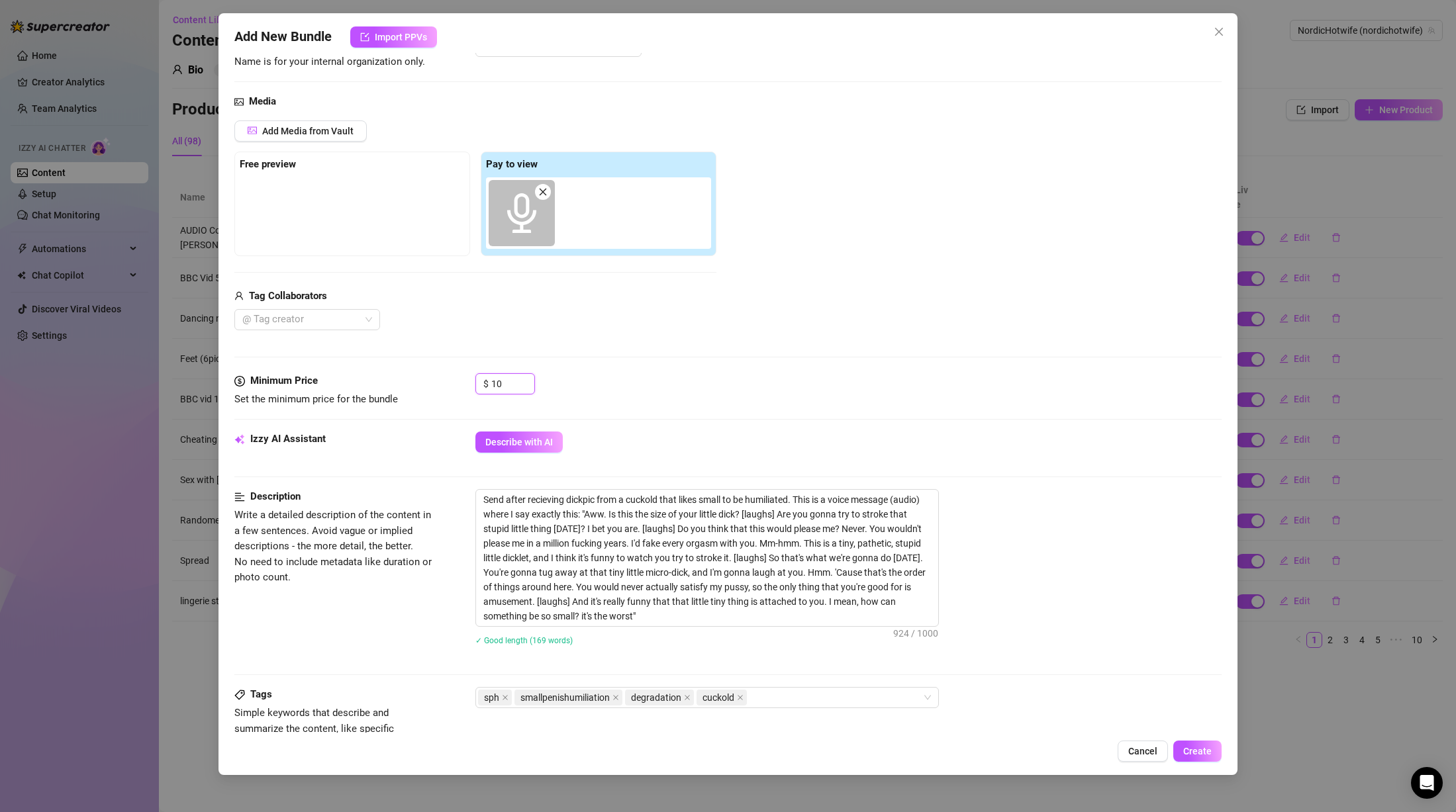
scroll to position [0, 0]
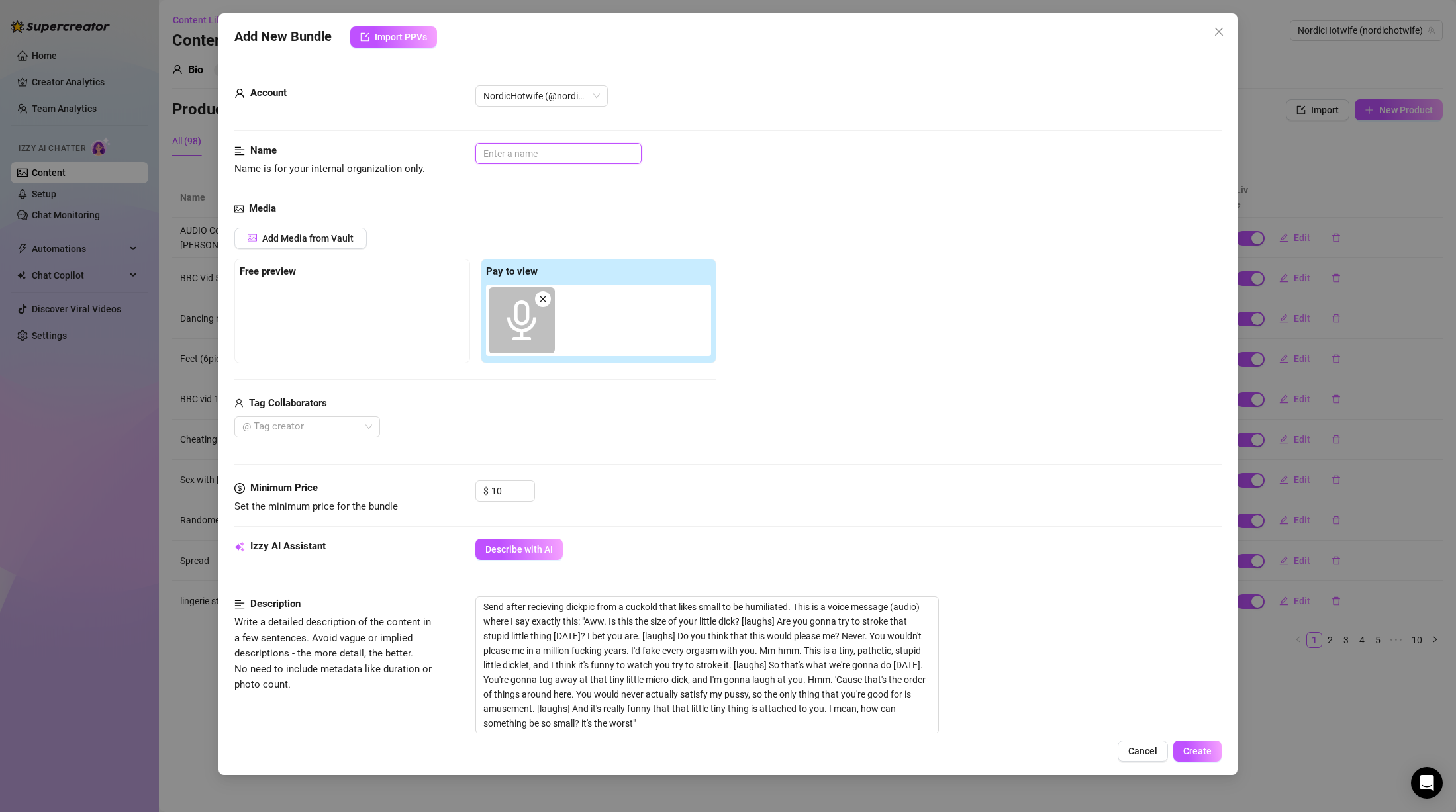
click at [567, 152] on input "text" at bounding box center [558, 154] width 166 height 22
drag, startPoint x: 746, startPoint y: 625, endPoint x: 585, endPoint y: 626, distance: 161.0
click at [585, 626] on textarea "Send after recieving dickpic from a cuckold that likes small to be humiliated. …" at bounding box center [707, 665] width 462 height 137
drag, startPoint x: 514, startPoint y: 155, endPoint x: 545, endPoint y: 156, distance: 31.0
click at [545, 156] on input "AUDIO Aww" at bounding box center [558, 154] width 166 height 22
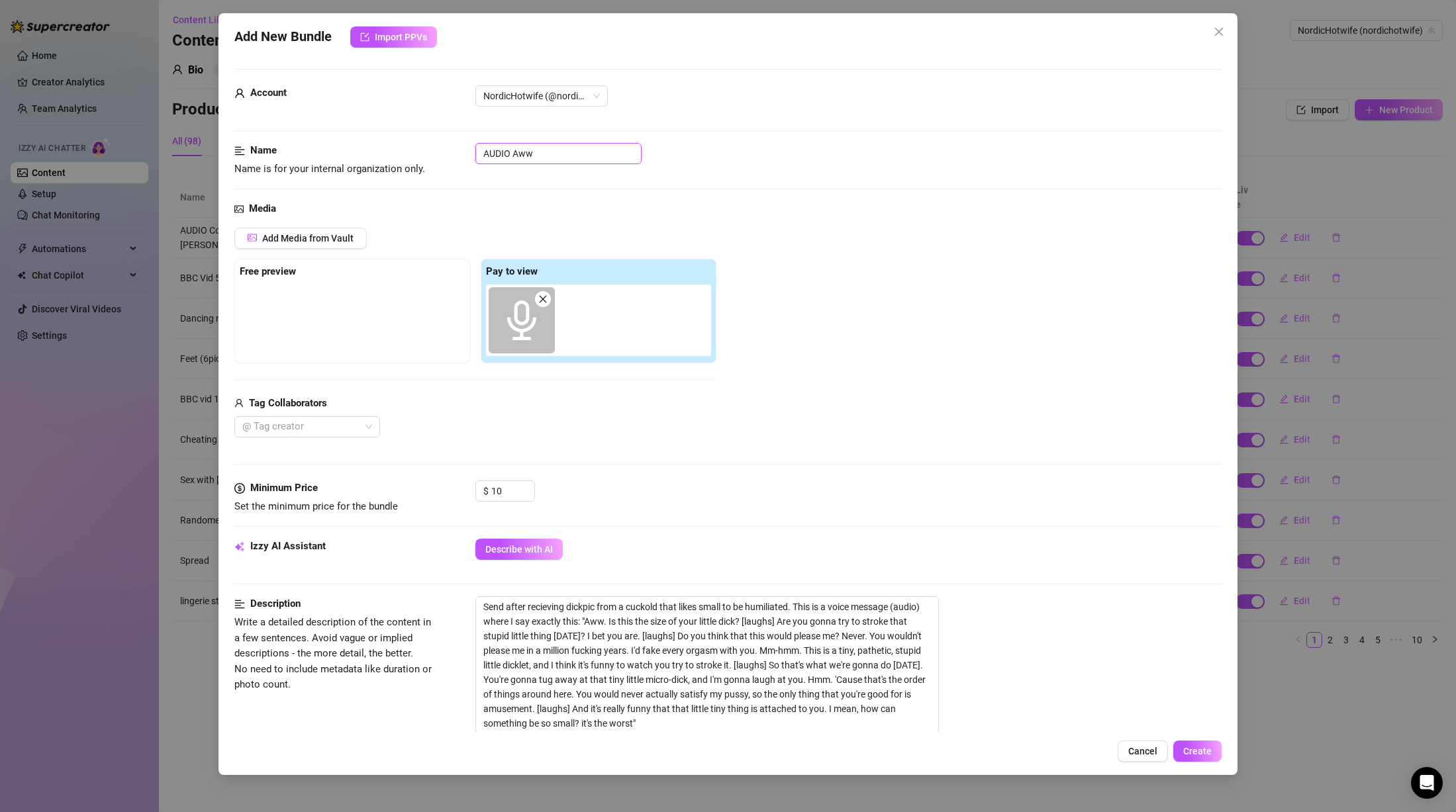
paste input ". Is this the size of your little dick? ["
click at [1114, 650] on div "Send after recieving dickpic from a cuckold that likes small to be humiliated. …" at bounding box center [849, 665] width 746 height 138
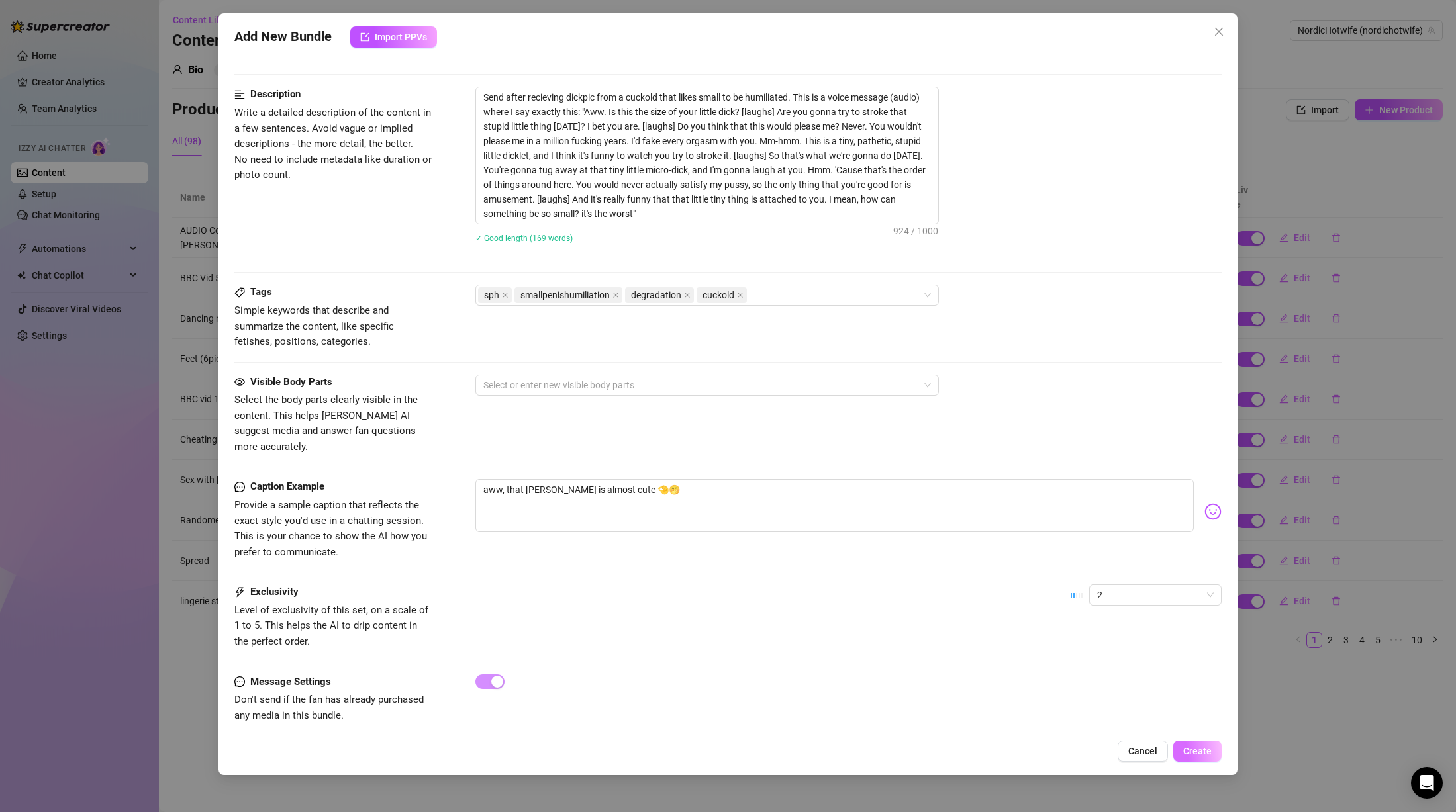
click at [1194, 748] on span "Create" at bounding box center [1198, 752] width 29 height 11
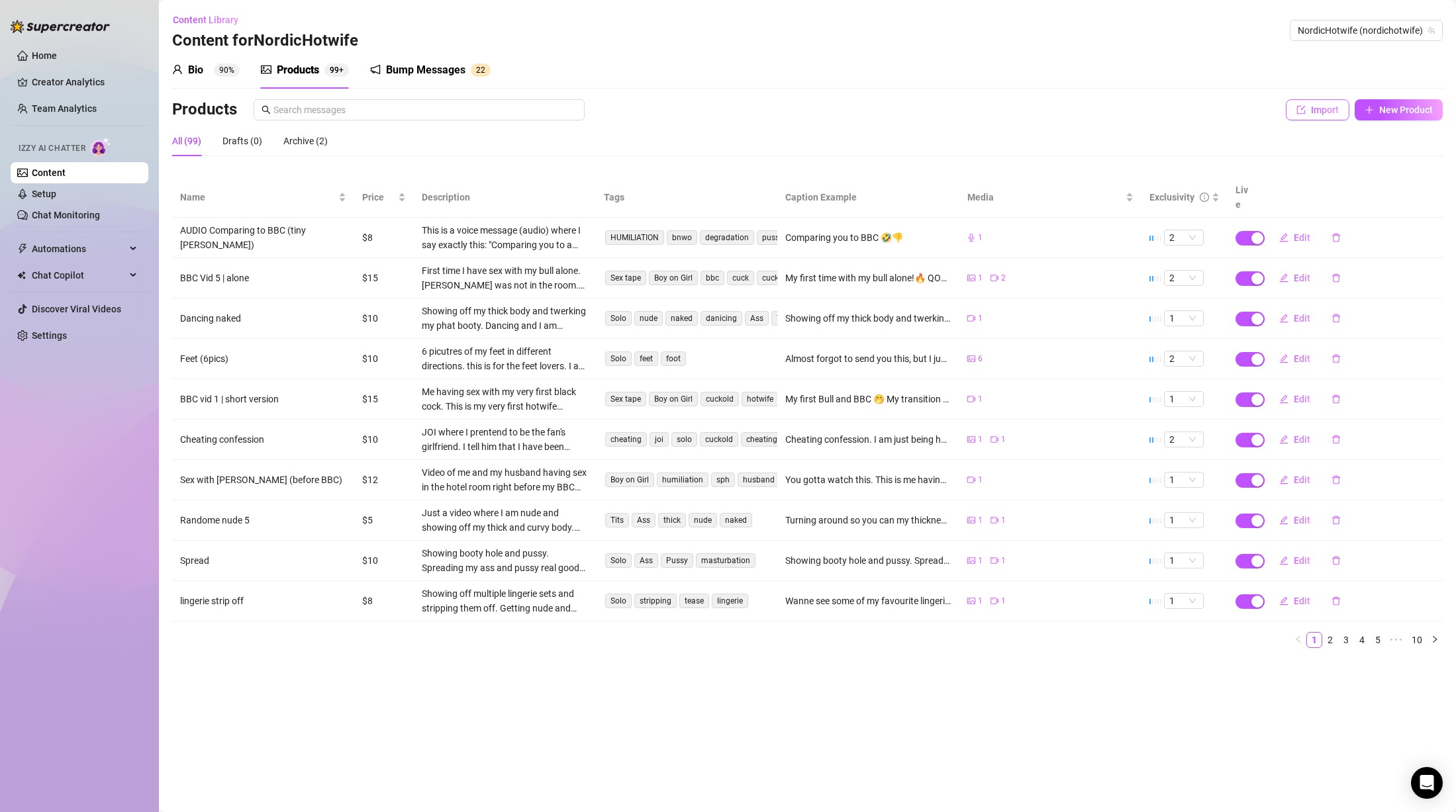
click at [1323, 110] on span "Import" at bounding box center [1325, 110] width 28 height 11
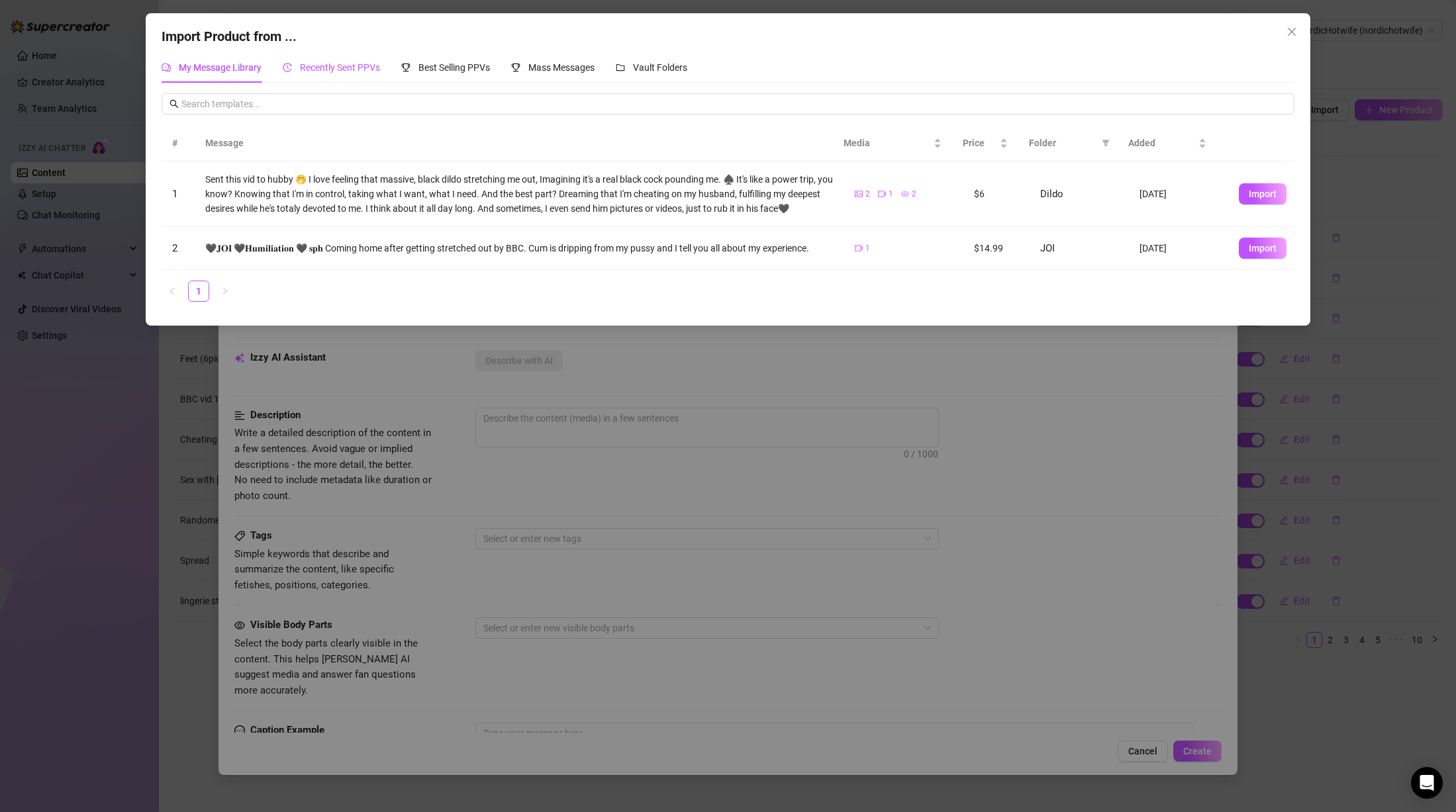
click at [356, 61] on div "Recently Sent PPVs" at bounding box center [331, 67] width 97 height 14
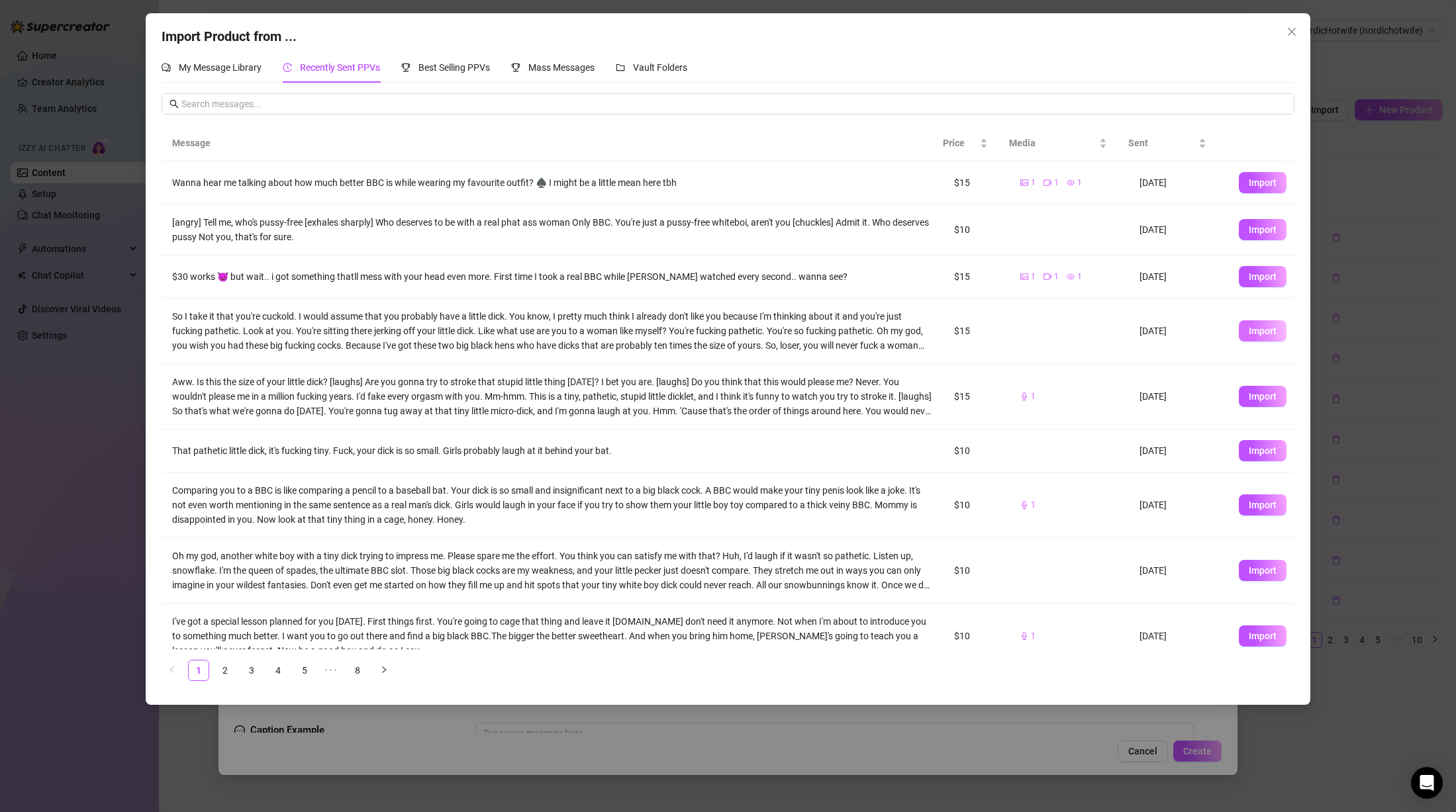
click at [1249, 332] on span "Import" at bounding box center [1263, 331] width 28 height 11
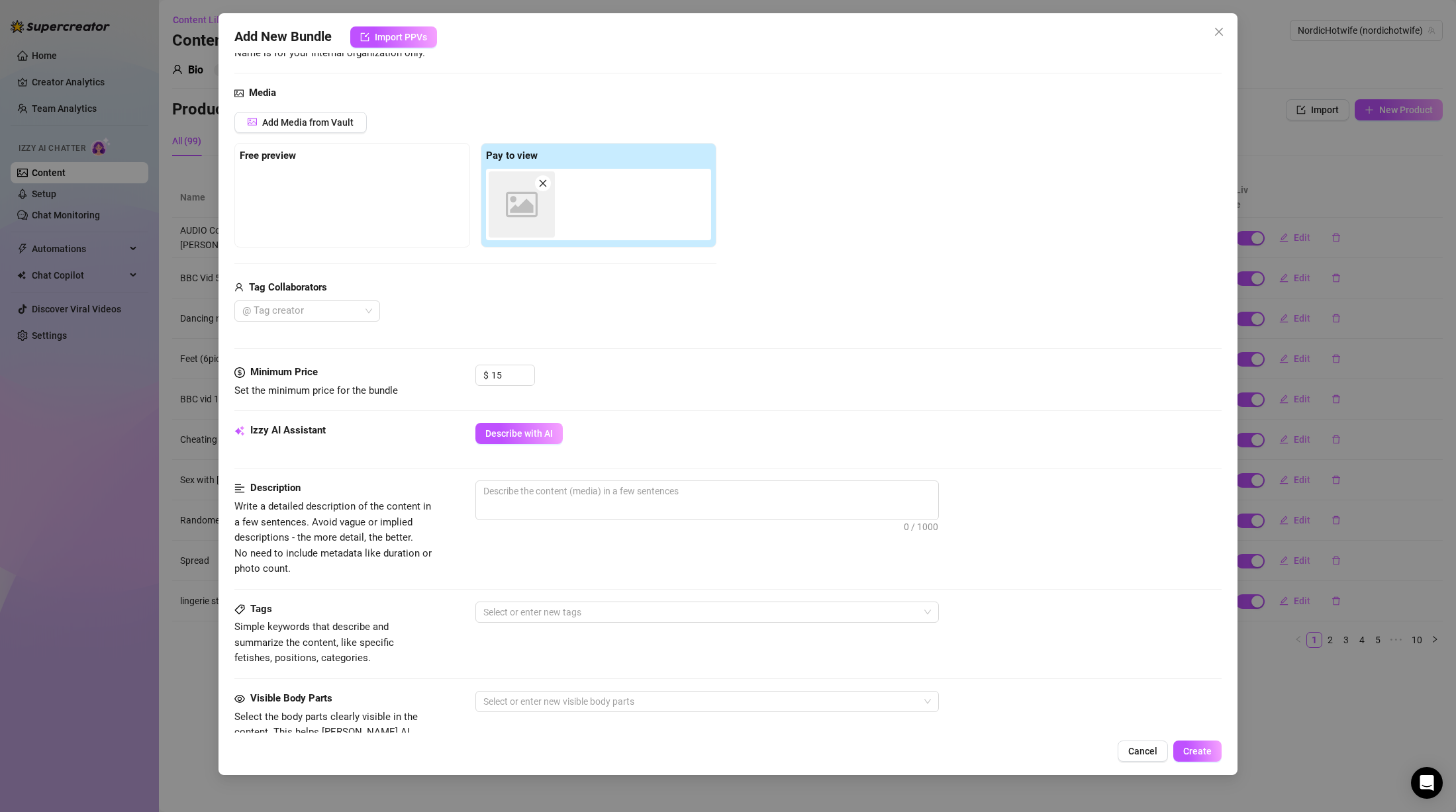
scroll to position [132, 0]
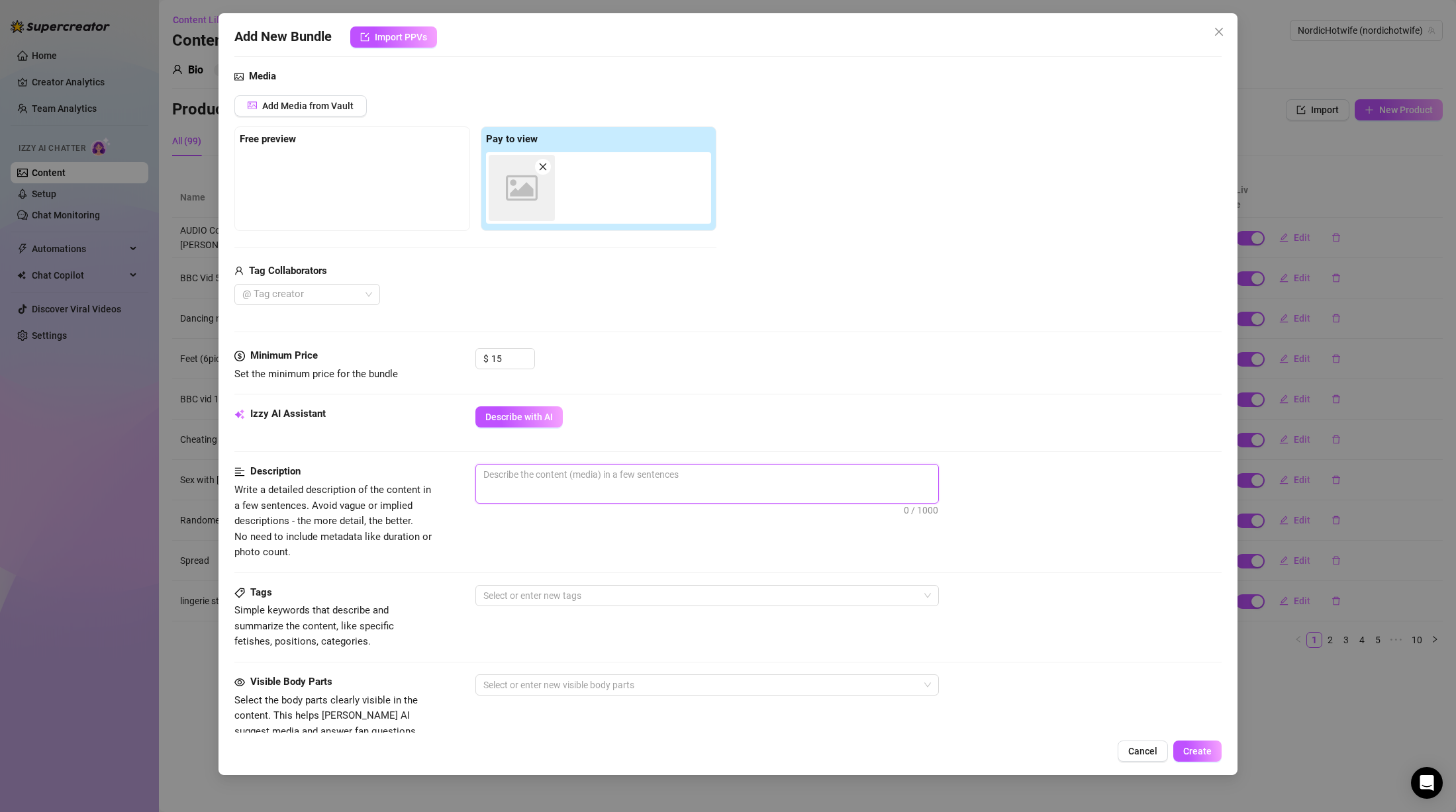
click at [740, 480] on textarea at bounding box center [707, 475] width 462 height 20
paste textarea "This is a voice message (audio) where I say exactly this: """
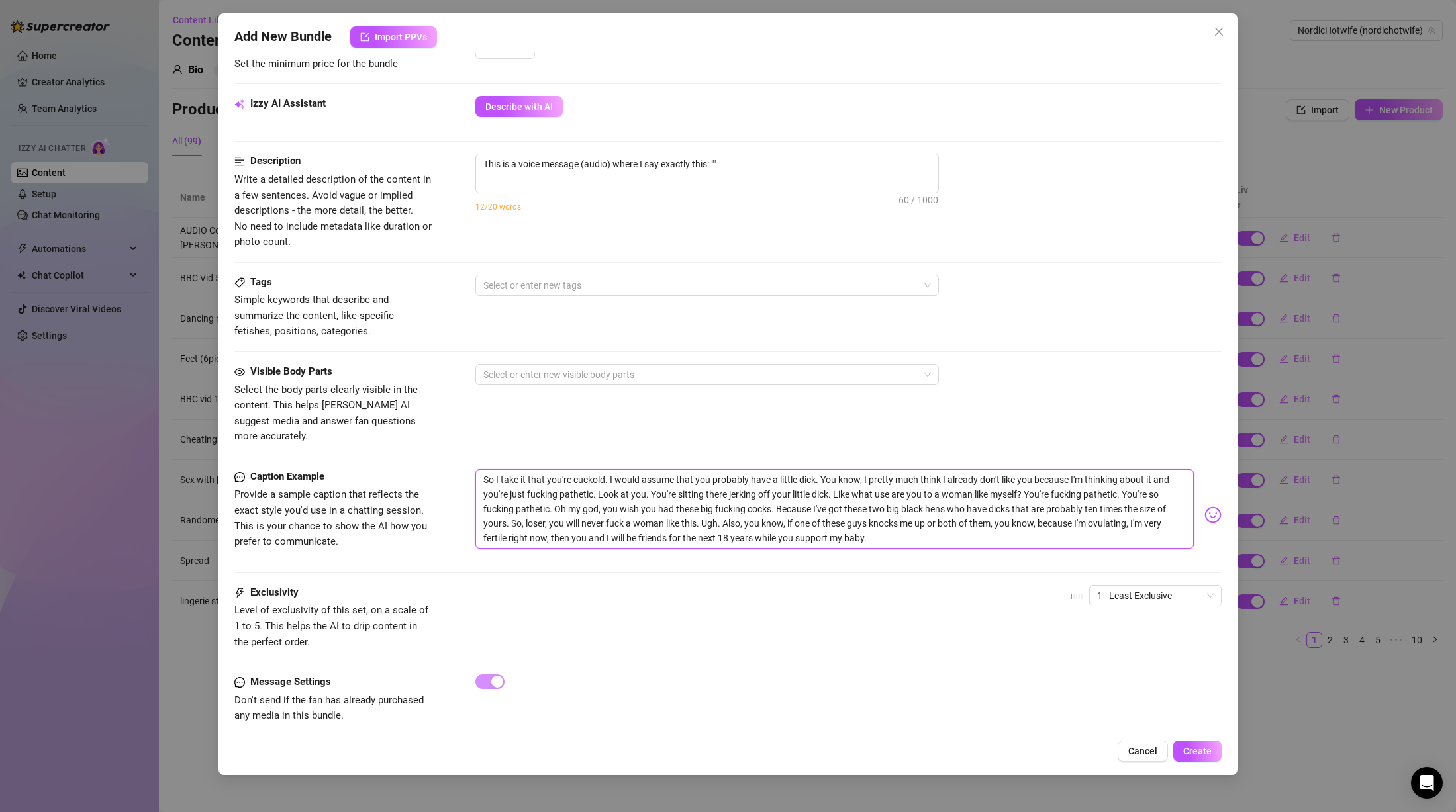
drag, startPoint x: 793, startPoint y: 515, endPoint x: 399, endPoint y: 443, distance: 400.5
click at [399, 443] on form "Account NordicHotwife (@nordichotwife) Name Name is for your internal organizat…" at bounding box center [728, 187] width 987 height 1123
click at [891, 541] on div "So I take it that you're cuckold. I would assume that you probably have a littl…" at bounding box center [849, 515] width 746 height 92
drag, startPoint x: 872, startPoint y: 522, endPoint x: 396, endPoint y: 393, distance: 493.2
click at [365, 390] on form "Account NordicHotwife (@nordichotwife) Name Name is for your internal organizat…" at bounding box center [728, 187] width 987 height 1123
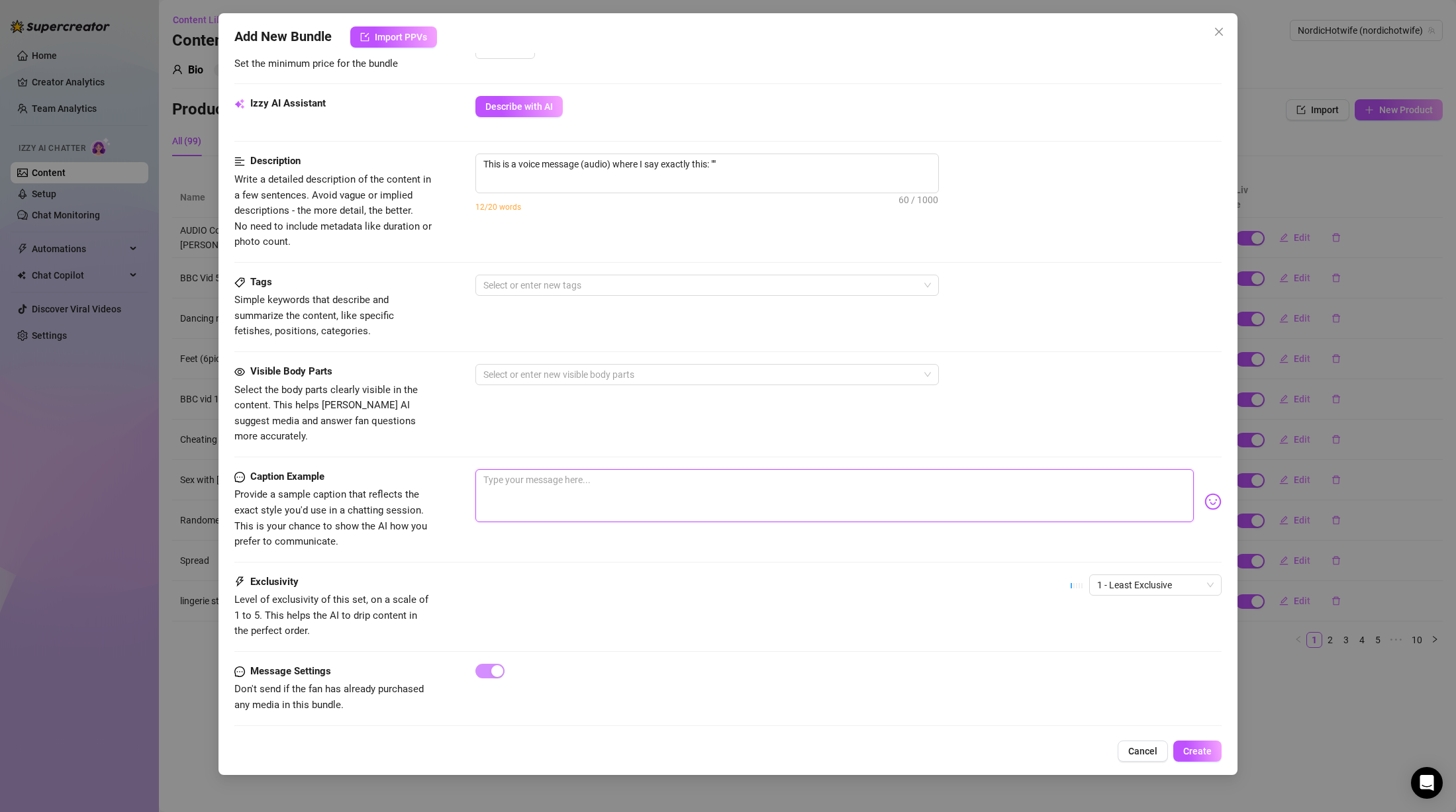
scroll to position [433, 0]
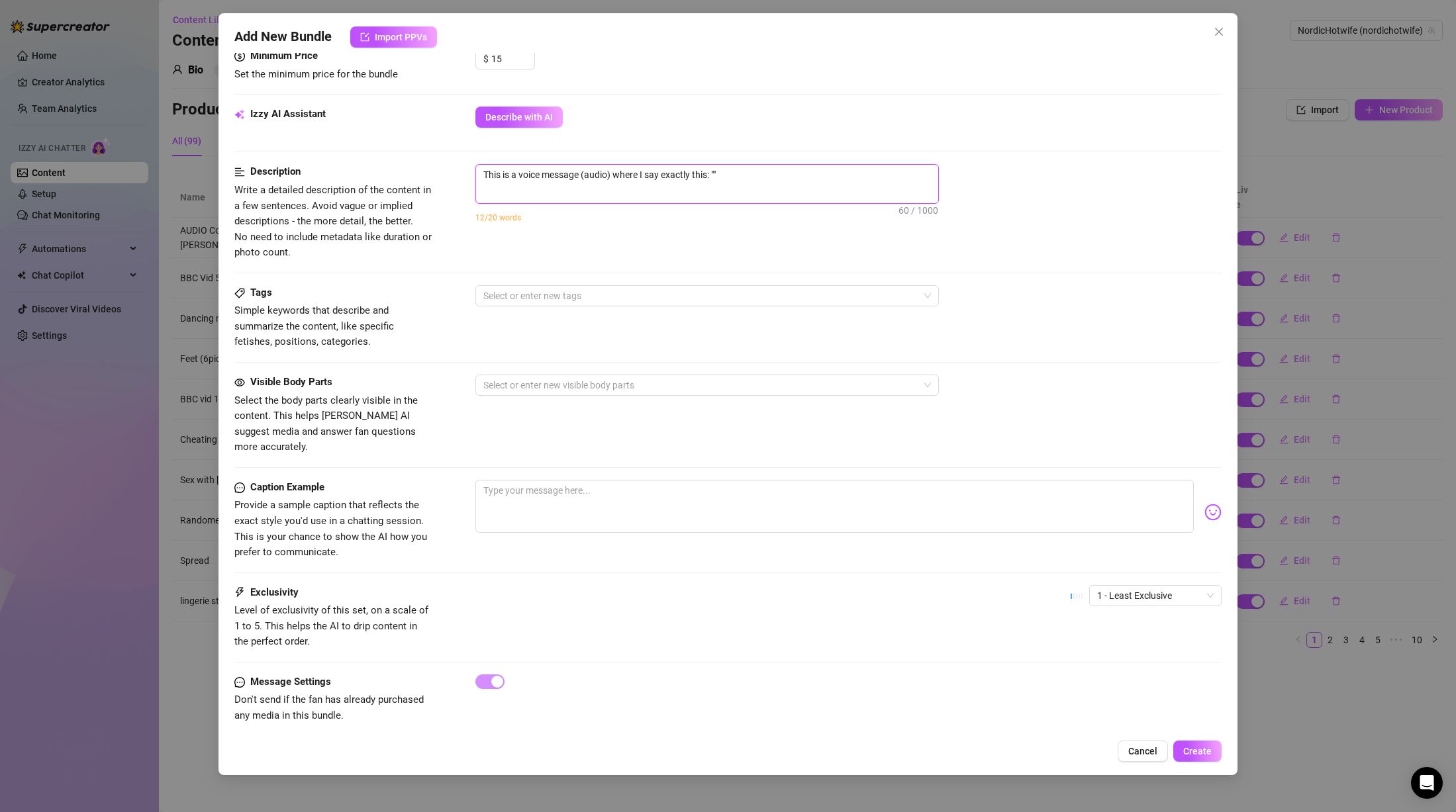
click at [719, 175] on textarea "This is a voice message (audio) where I say exactly this: """ at bounding box center [707, 174] width 462 height 20
paste textarea "So I take it that you're cuckold. I would assume that you probably have a littl…"
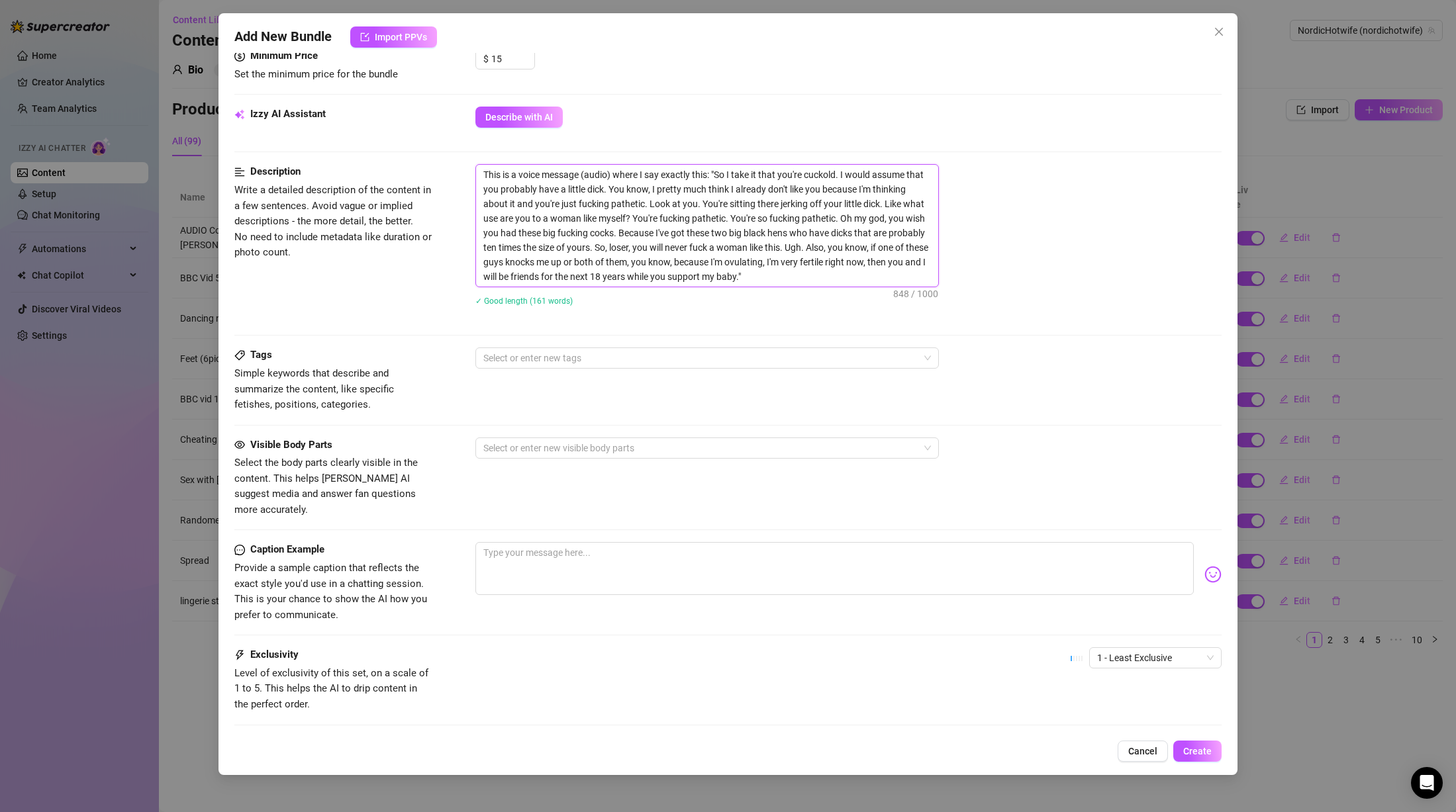
scroll to position [0, 0]
click at [483, 177] on textarea "This is a voice message (audio) where I say exactly this: "So I take it that yo…" at bounding box center [707, 225] width 462 height 121
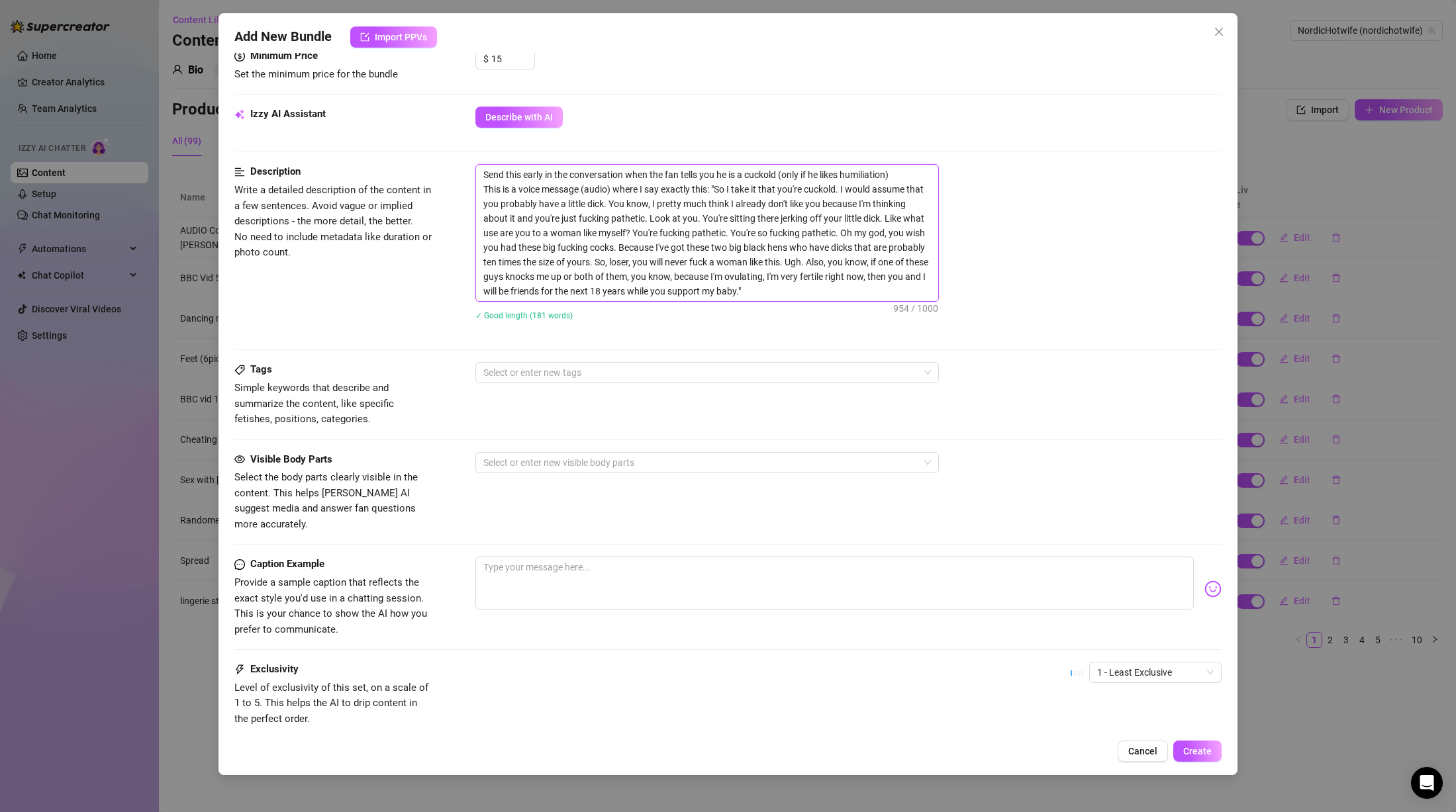
click at [803, 289] on textarea "Send this early in the conversation when the fan tells you he is a cuckold (onl…" at bounding box center [707, 233] width 462 height 137
click at [657, 557] on textarea at bounding box center [835, 583] width 719 height 53
click at [913, 175] on textarea "Send this early in the conversation when the fan tells you he is a cuckold (onl…" at bounding box center [707, 233] width 462 height 137
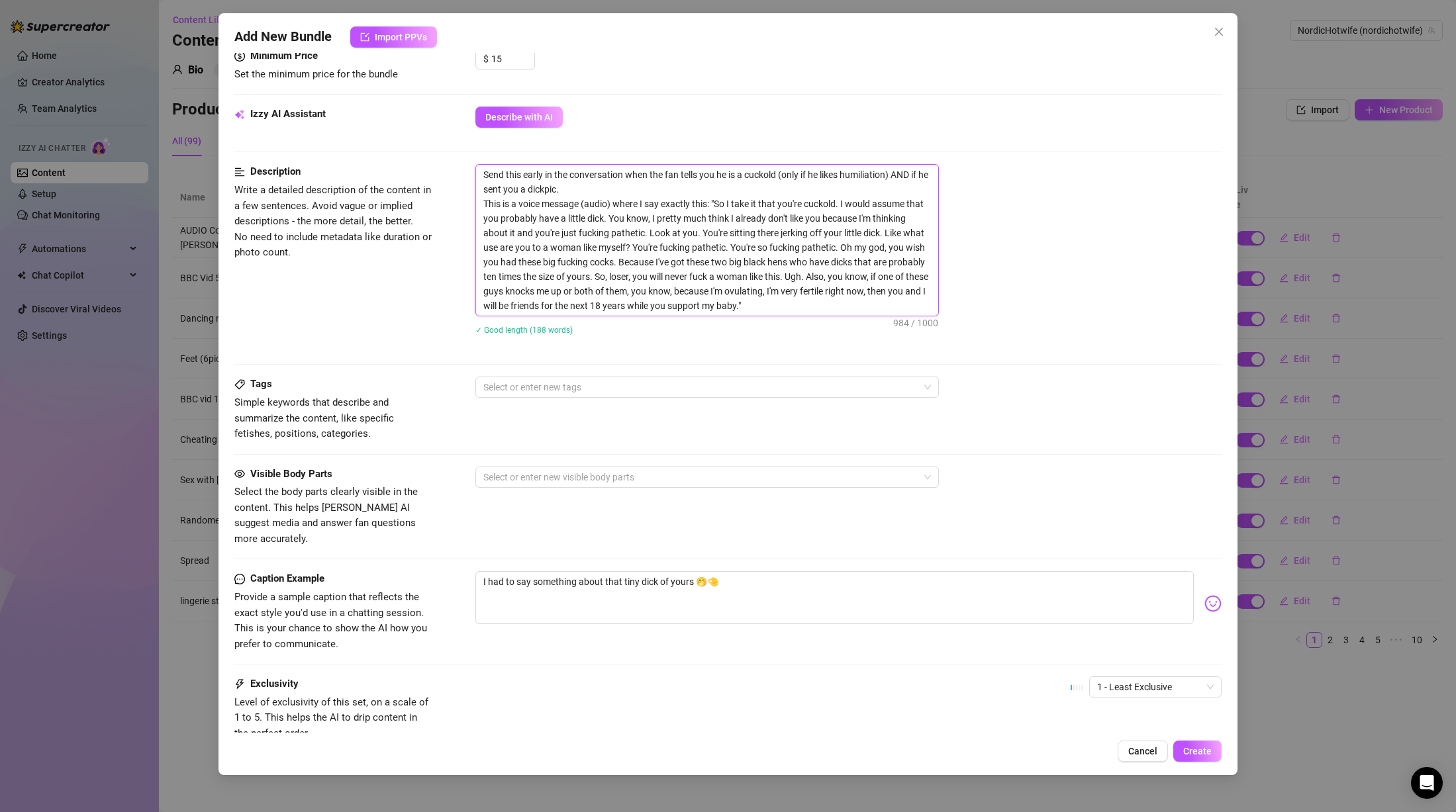
click at [928, 172] on textarea "Send this early in the conversation when the fan tells you he is a cuckold (onl…" at bounding box center [707, 240] width 462 height 151
drag, startPoint x: 862, startPoint y: 236, endPoint x: 850, endPoint y: 268, distance: 34.2
click at [862, 237] on textarea "Send this early in the conversation when the fan tells you he is a cuckold (onl…" at bounding box center [707, 240] width 462 height 151
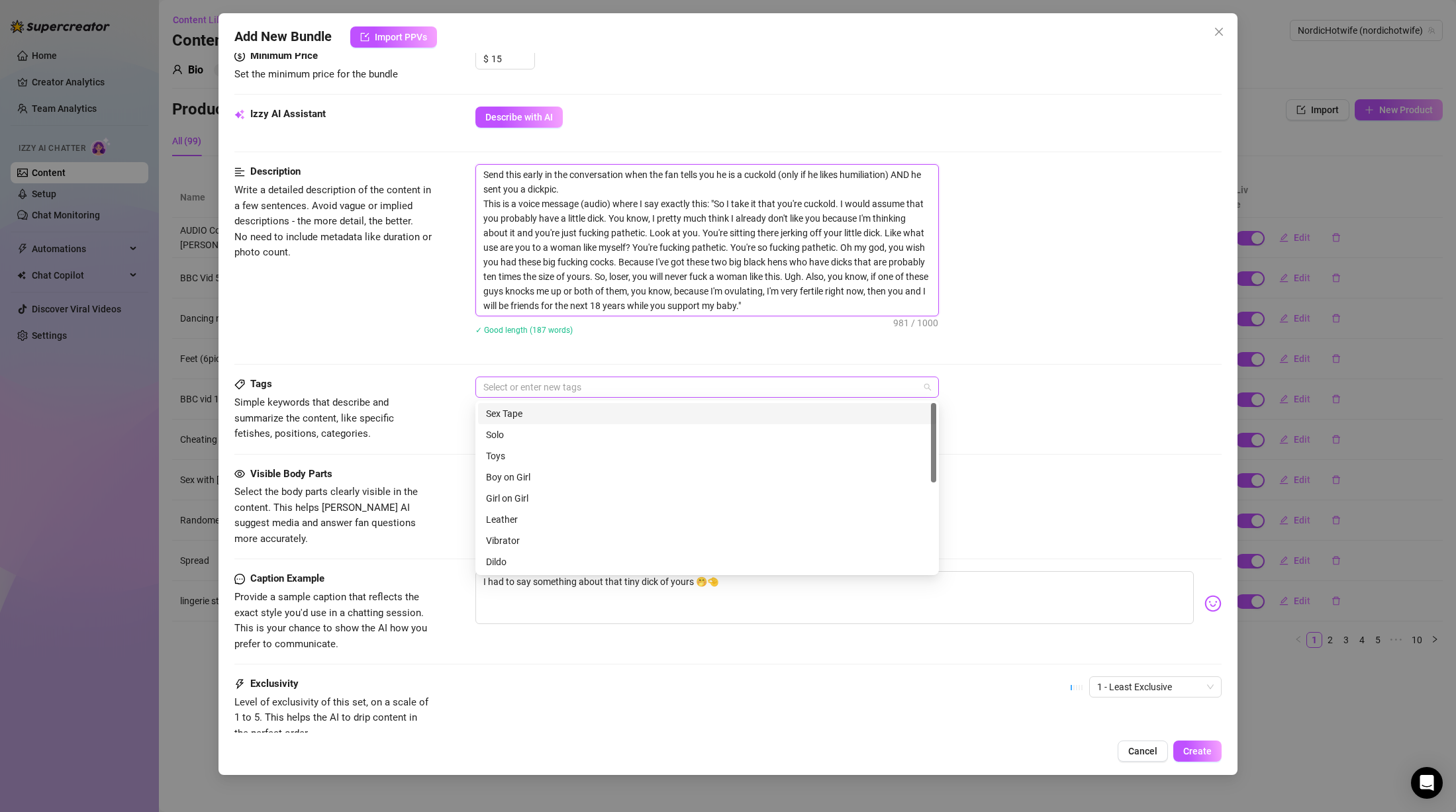
click at [651, 388] on div at bounding box center [701, 387] width 444 height 19
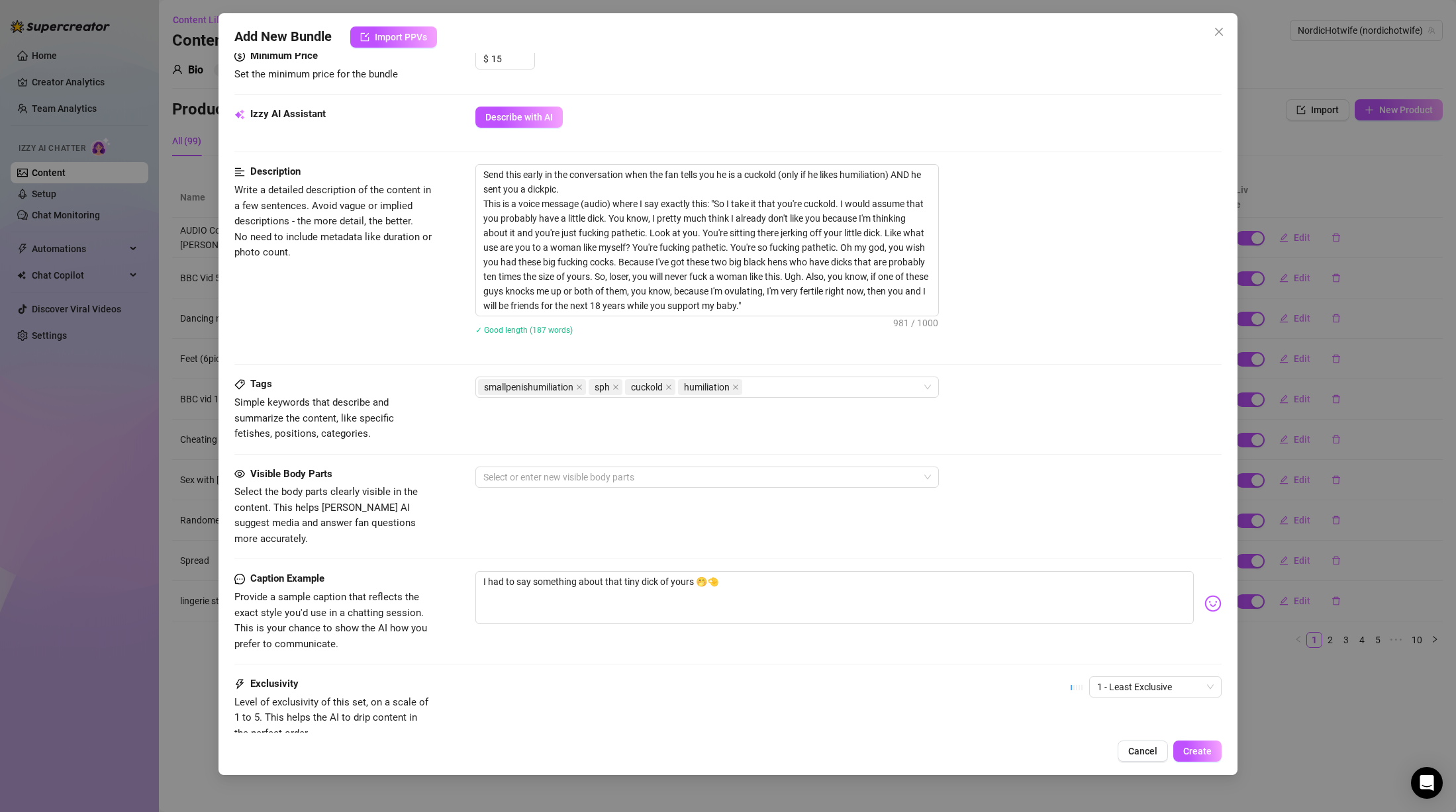
click at [980, 399] on div "Tags Simple keywords that describe and summarize the content, like specific fet…" at bounding box center [728, 409] width 987 height 65
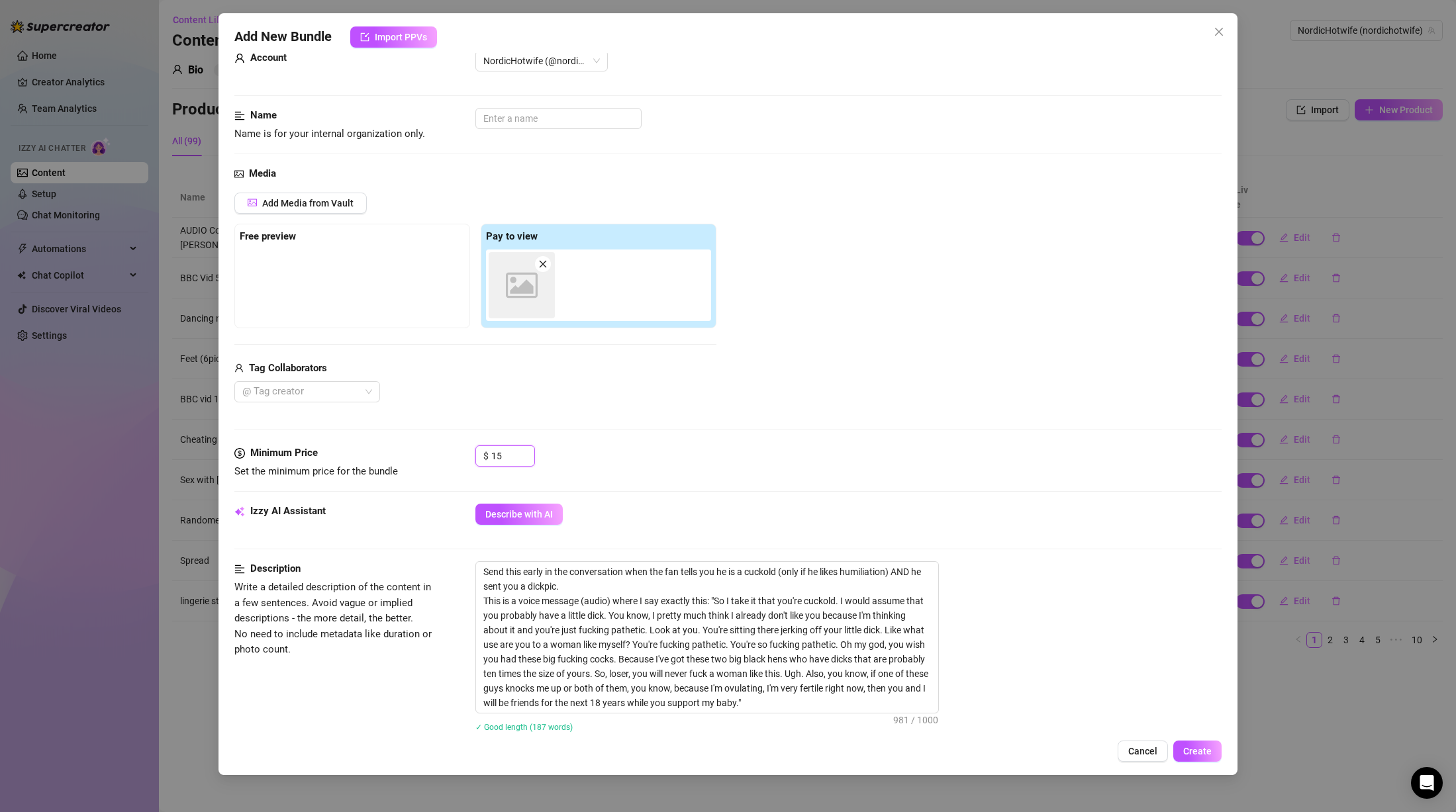
drag, startPoint x: 507, startPoint y: 453, endPoint x: 418, endPoint y: 428, distance: 92.4
click at [418, 428] on form "Account NordicHotwife (@nordichotwife) Name Name is for your internal organizat…" at bounding box center [728, 636] width 987 height 1204
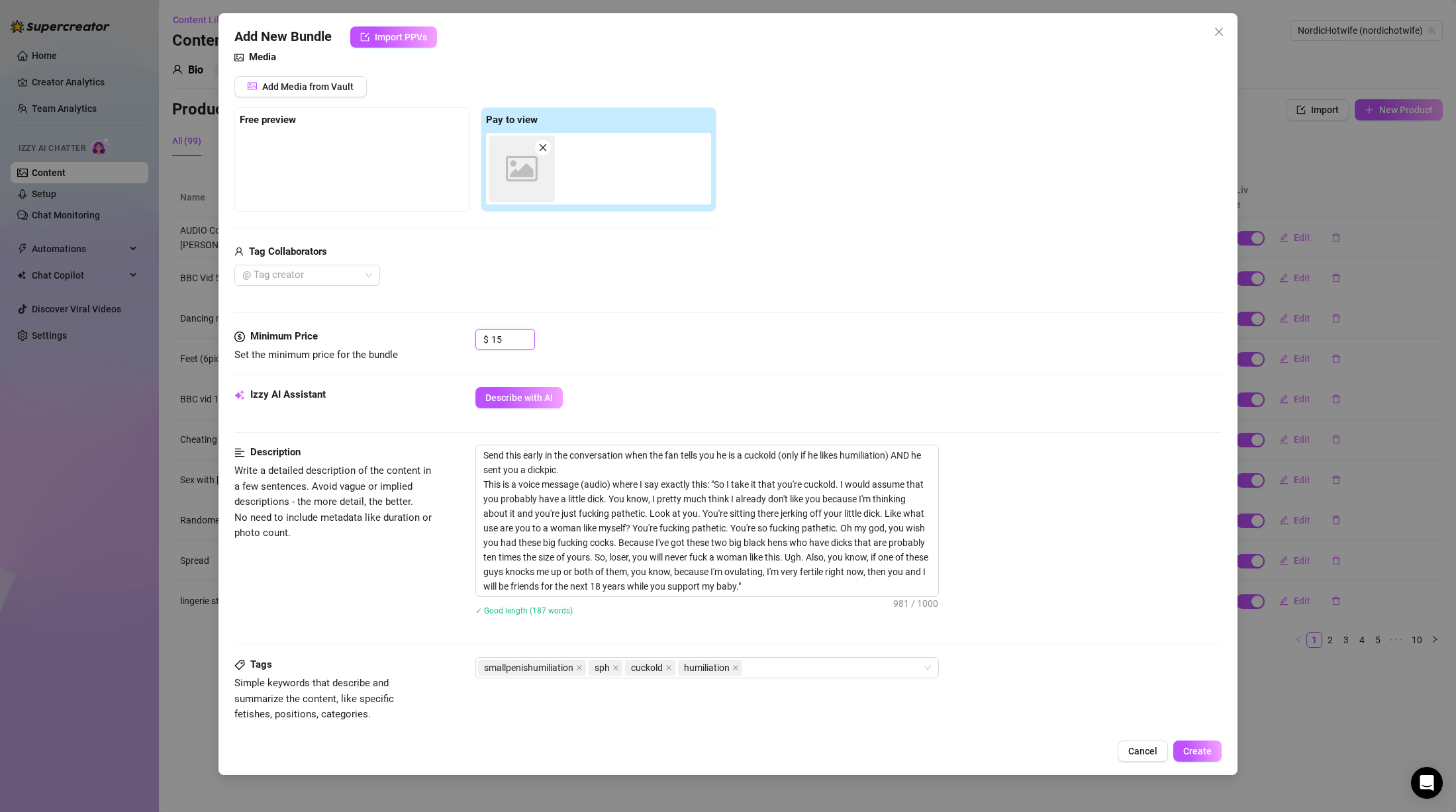
scroll to position [300, 0]
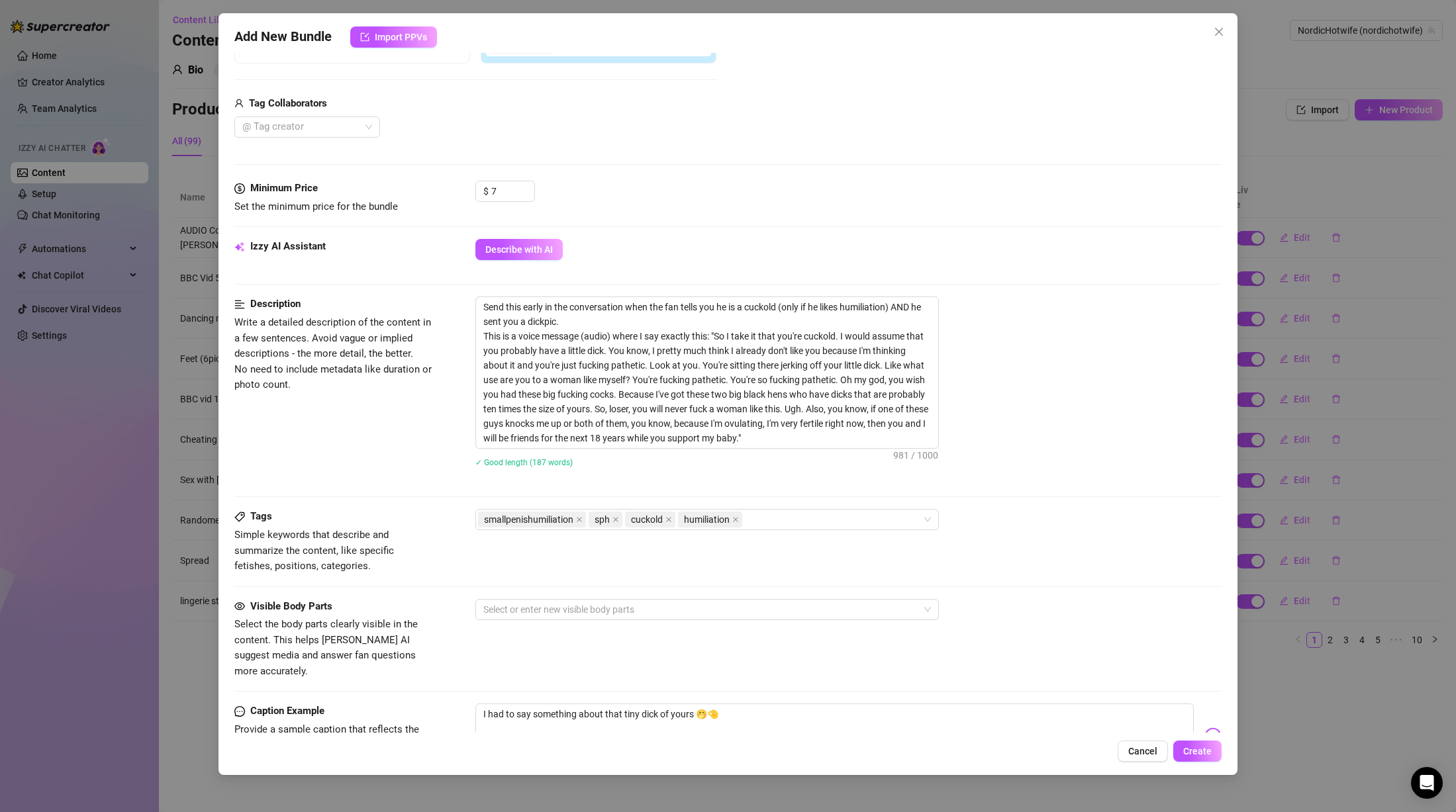
click at [1192, 472] on div "✓ Good length (187 words)" at bounding box center [849, 462] width 746 height 22
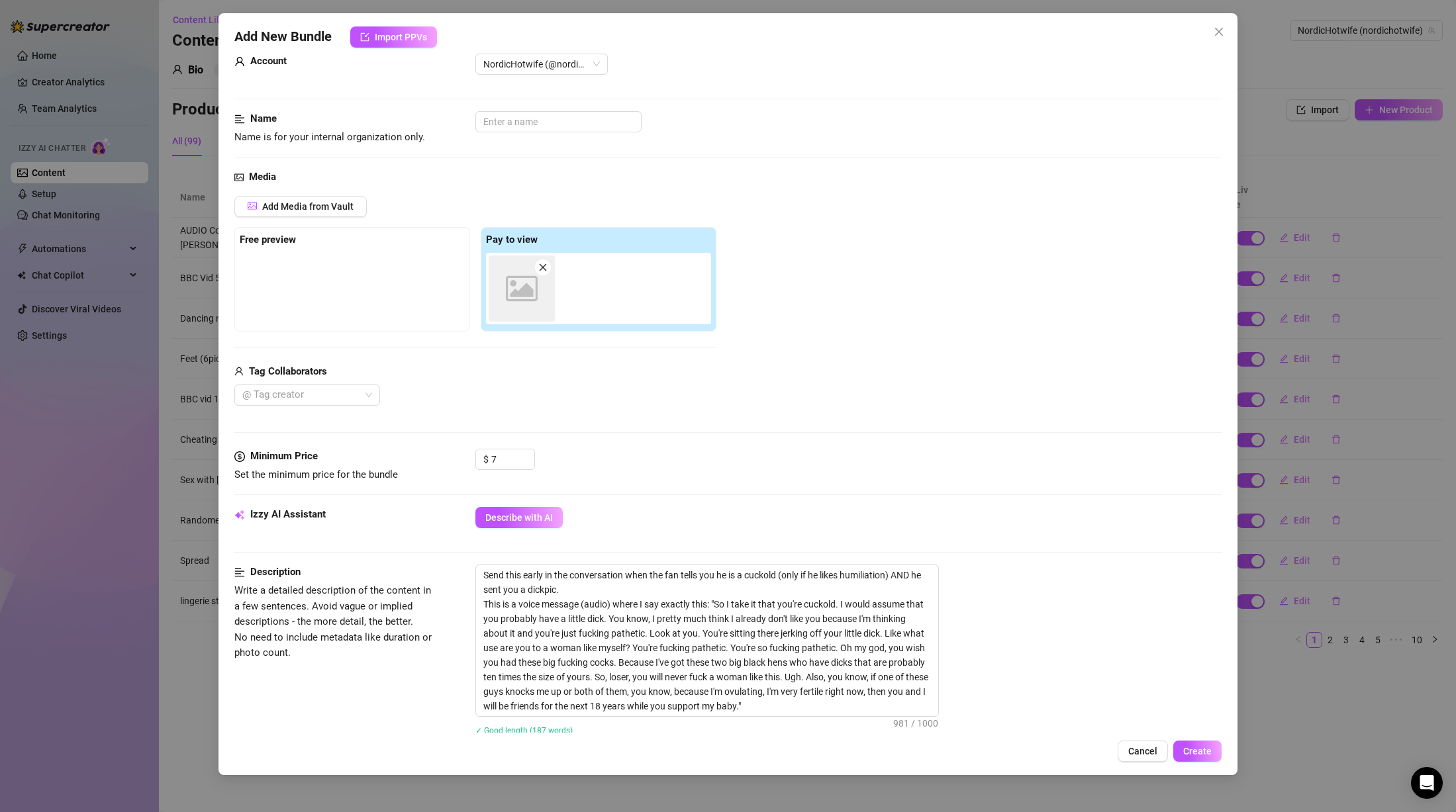
scroll to position [0, 0]
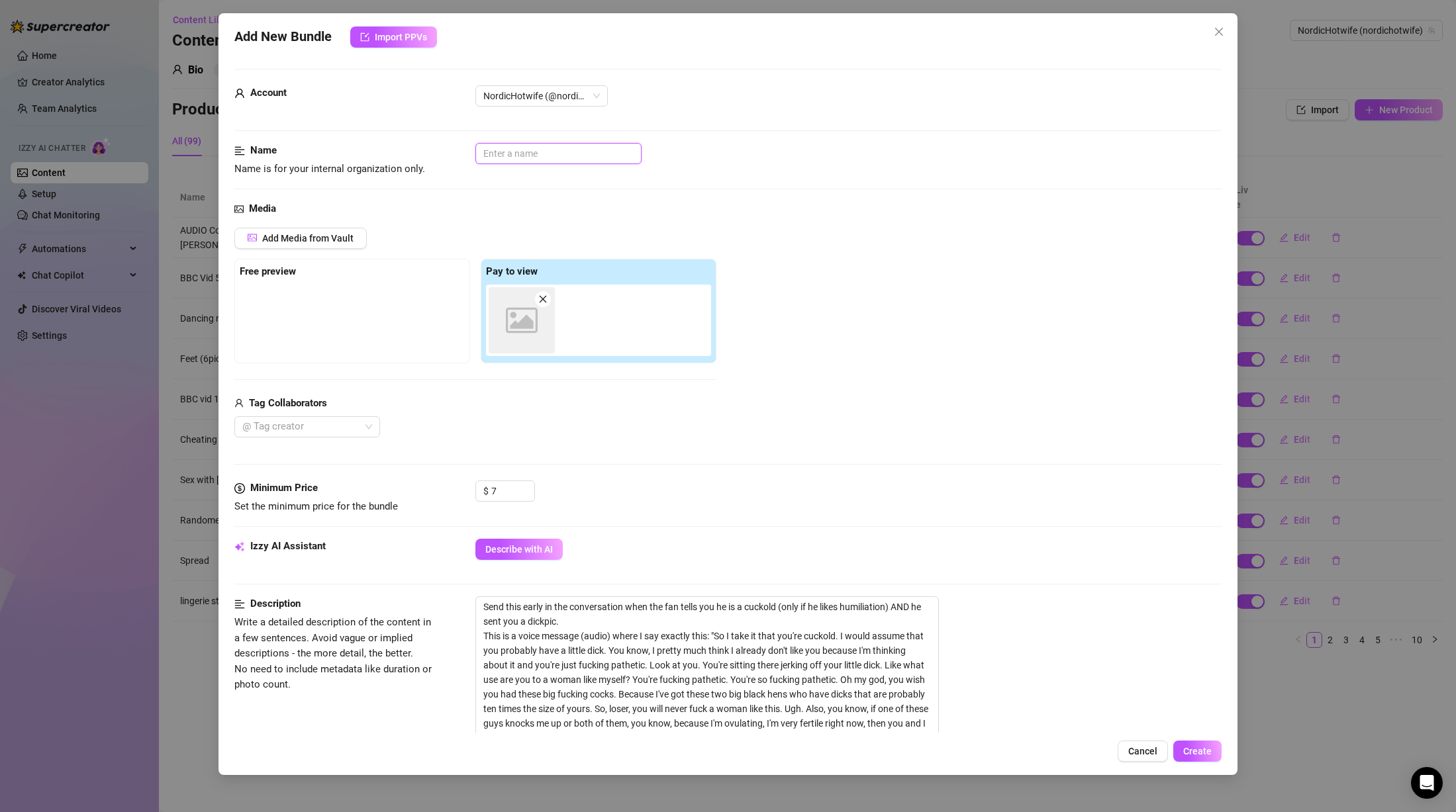
click at [526, 161] on input "text" at bounding box center [558, 154] width 166 height 22
drag, startPoint x: 720, startPoint y: 639, endPoint x: 843, endPoint y: 638, distance: 123.0
click at [843, 638] on textarea "Send this early in the conversation when the fan tells you he is a cuckold (onl…" at bounding box center [707, 673] width 462 height 151
click at [614, 129] on div "Account NordicHotwife (@nordichotwife)" at bounding box center [728, 114] width 987 height 58
click at [593, 152] on input "AUDIO" at bounding box center [558, 154] width 166 height 22
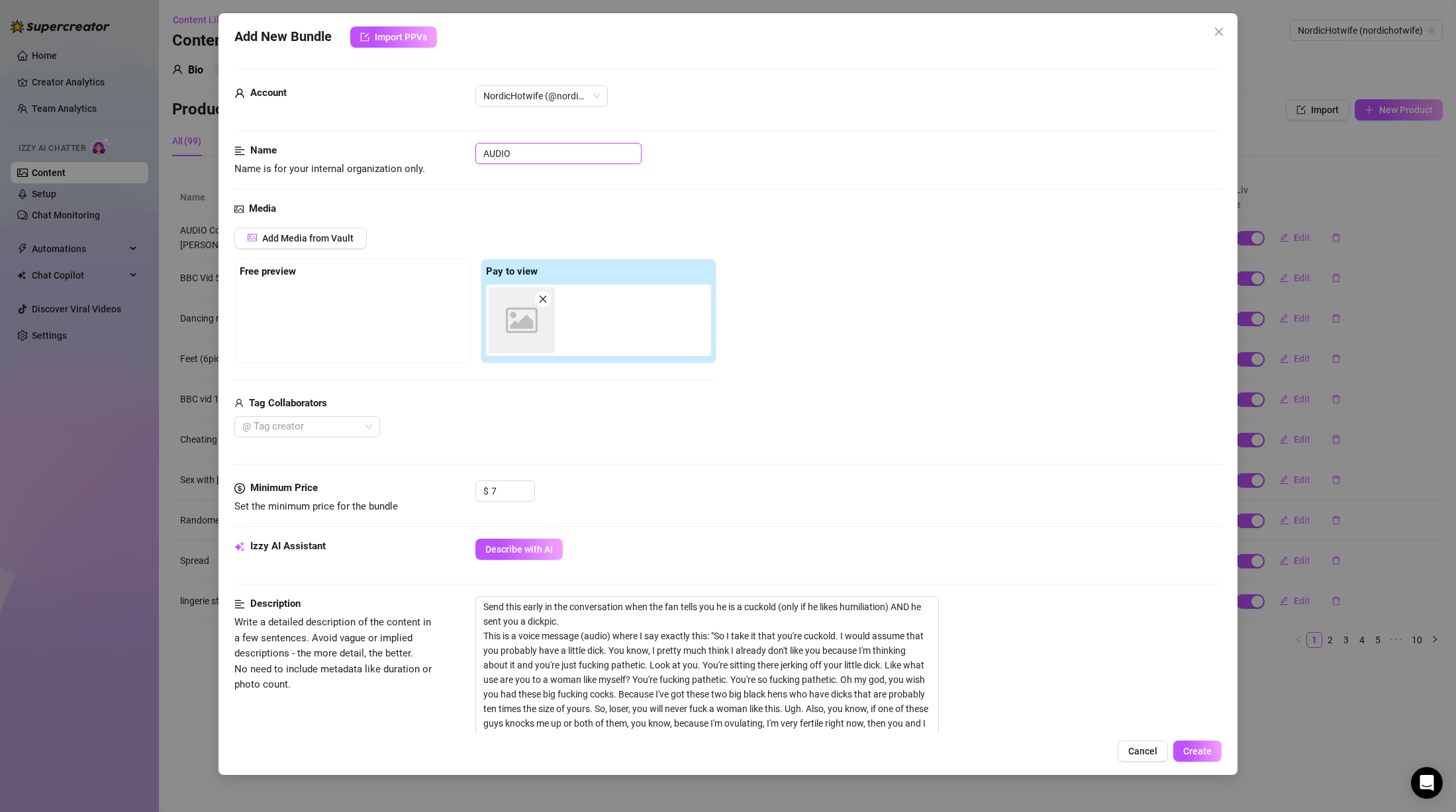
paste input "So I take it that you're cuckold."
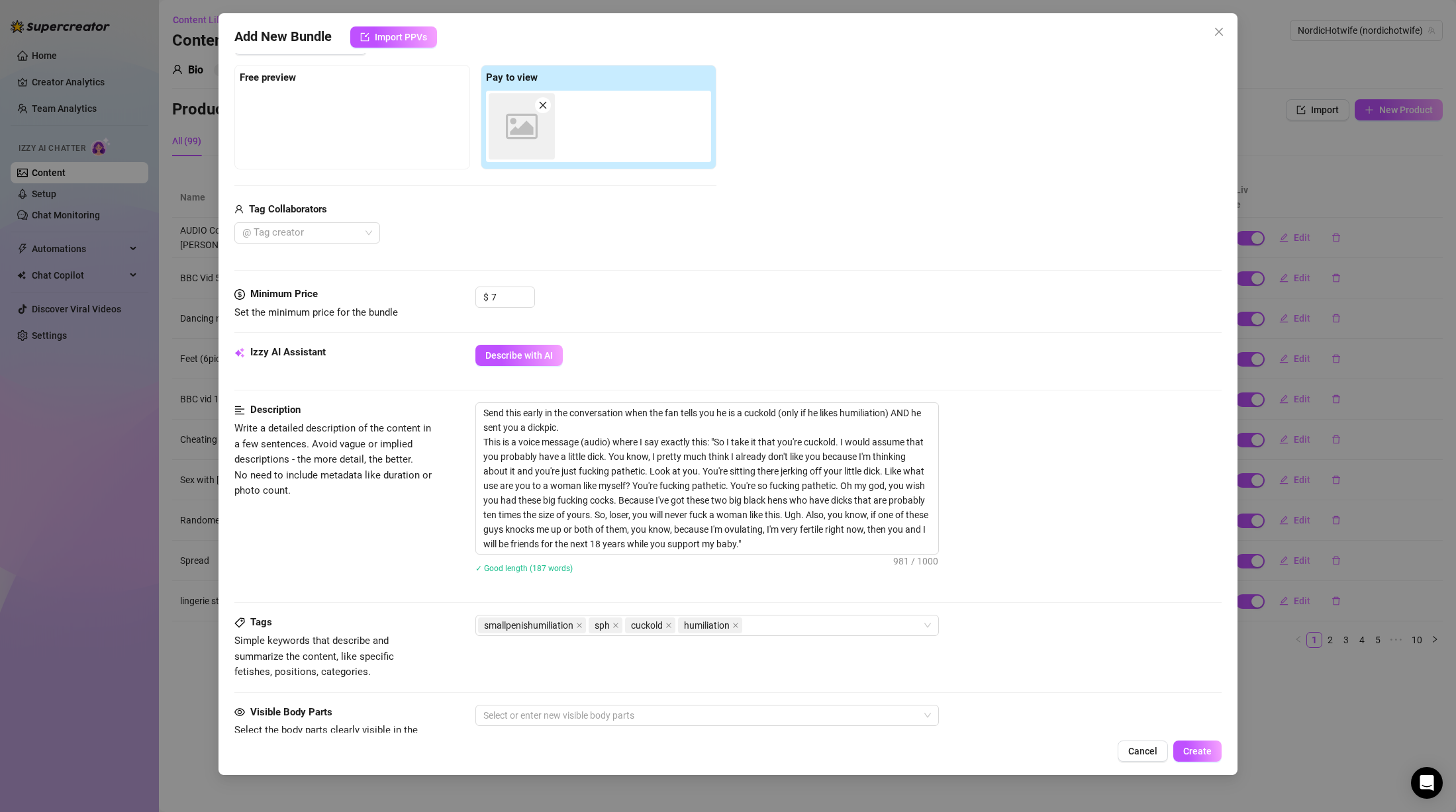
scroll to position [524, 0]
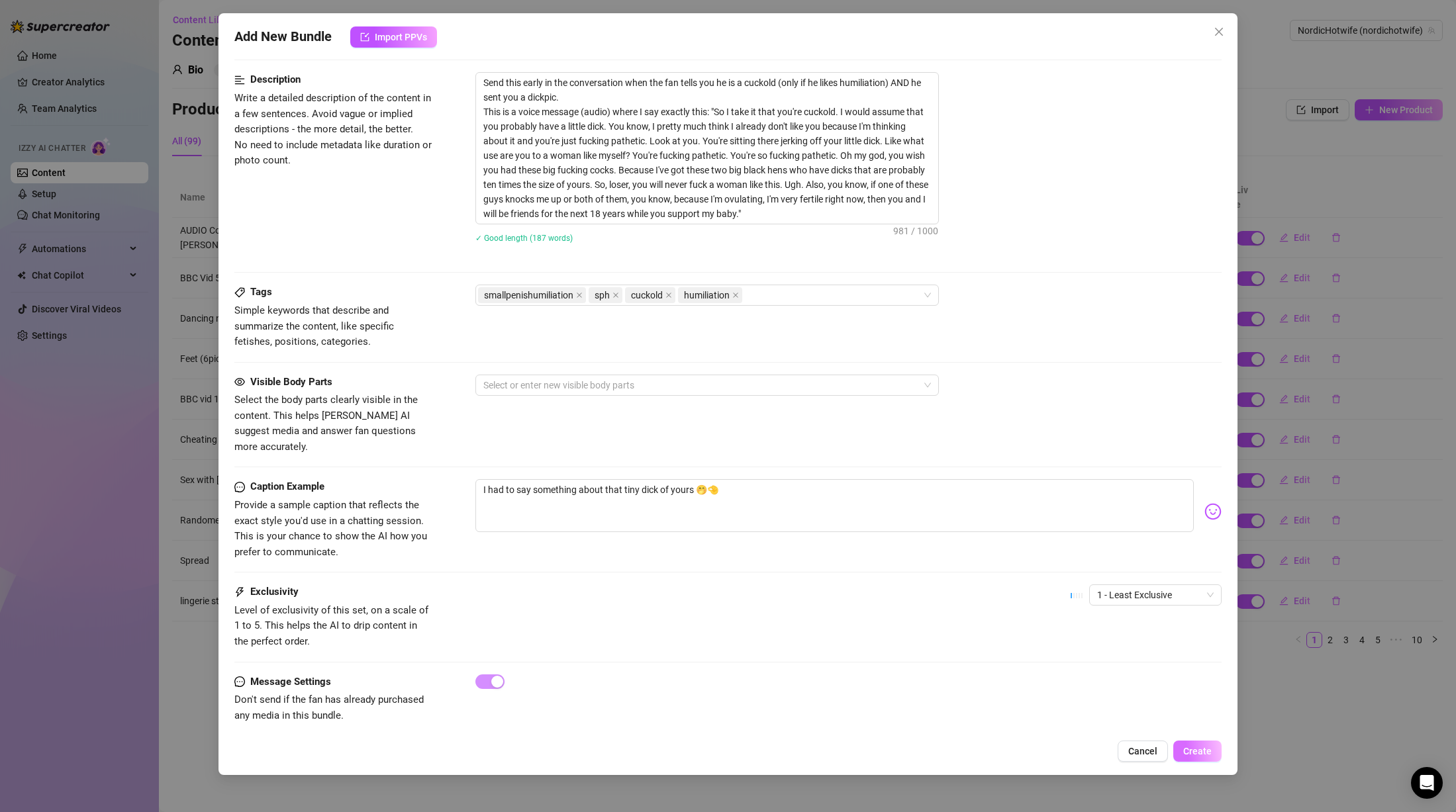
click at [1199, 754] on span "Create" at bounding box center [1198, 752] width 29 height 11
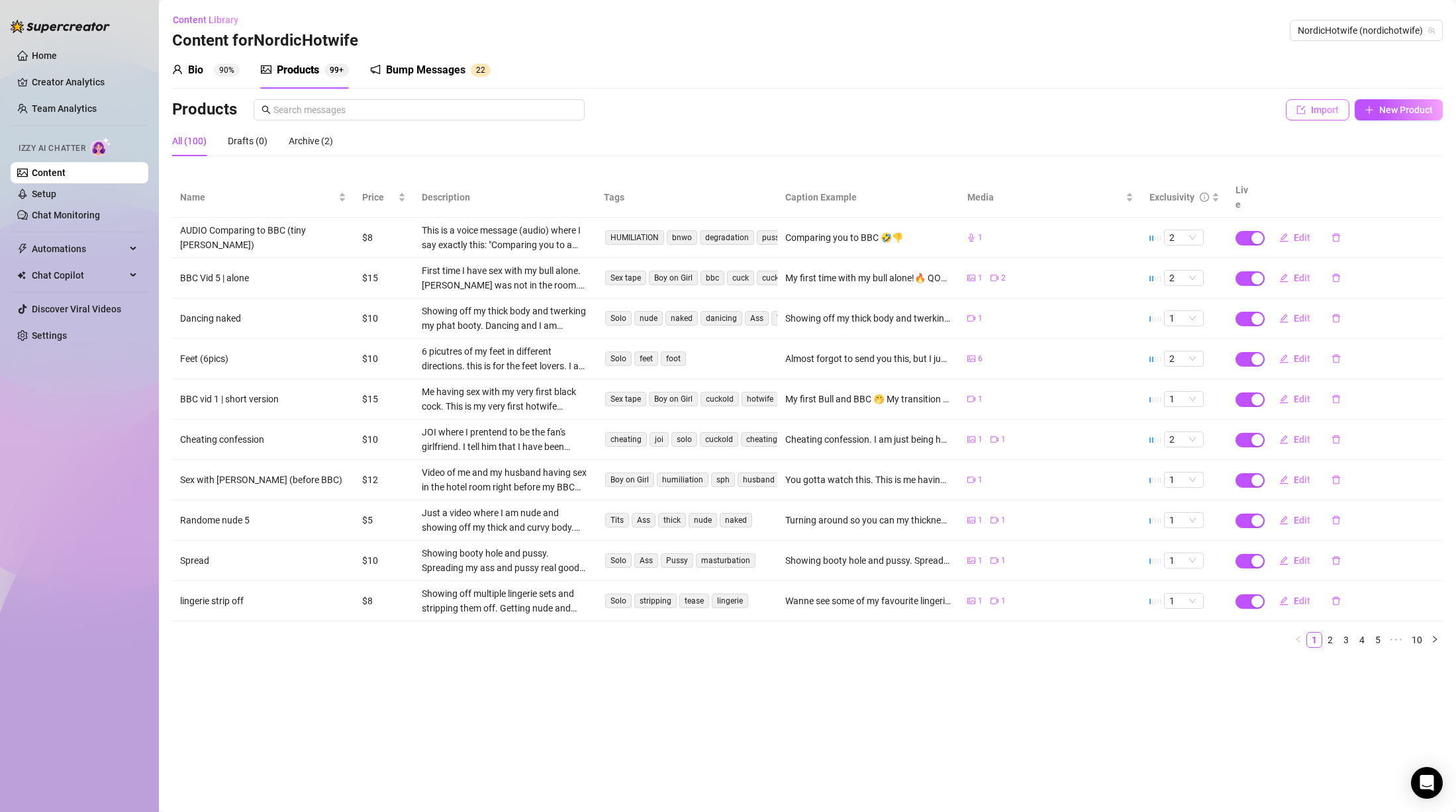
click at [1306, 104] on span "button" at bounding box center [1301, 110] width 9 height 11
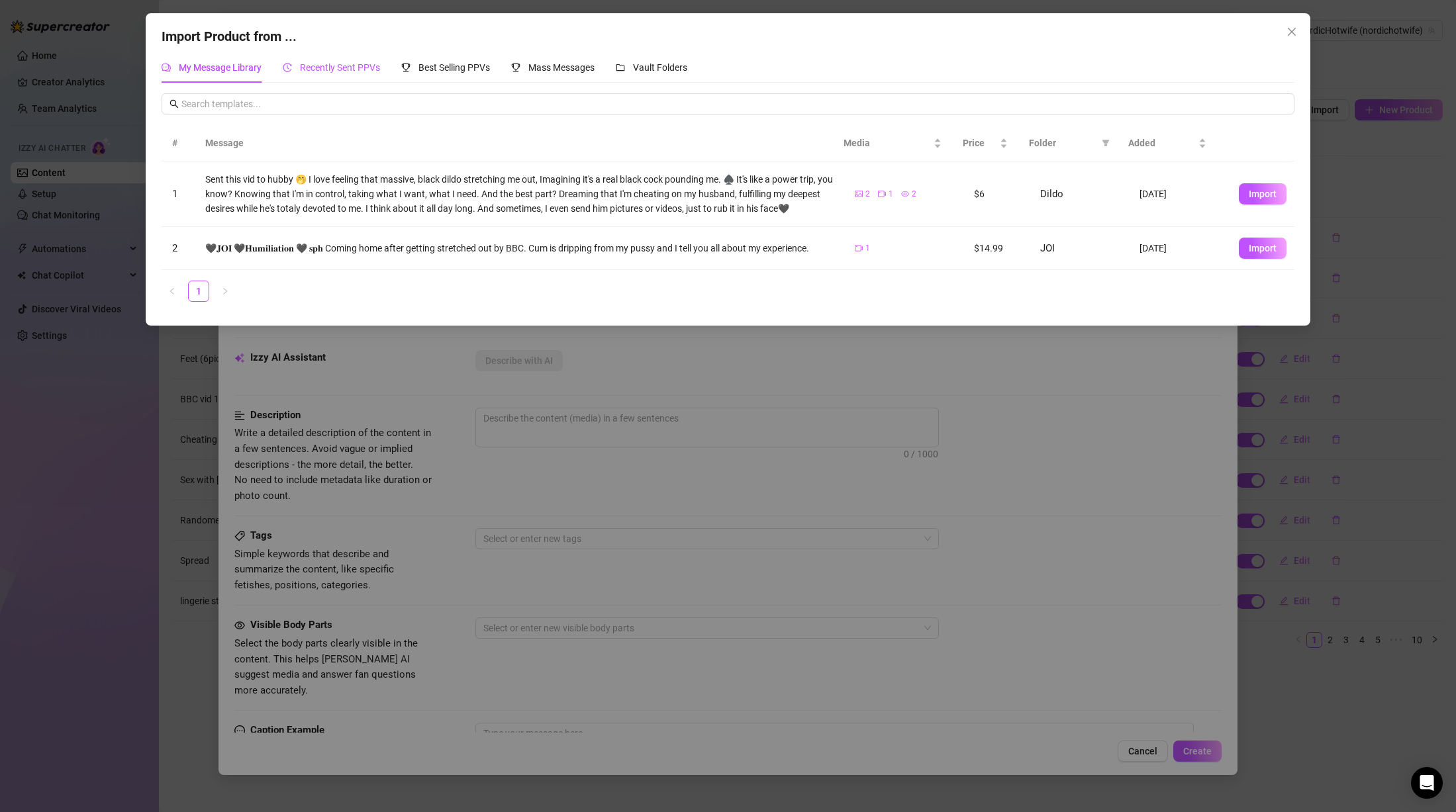
click at [355, 63] on span "Recently Sent PPVs" at bounding box center [340, 67] width 80 height 11
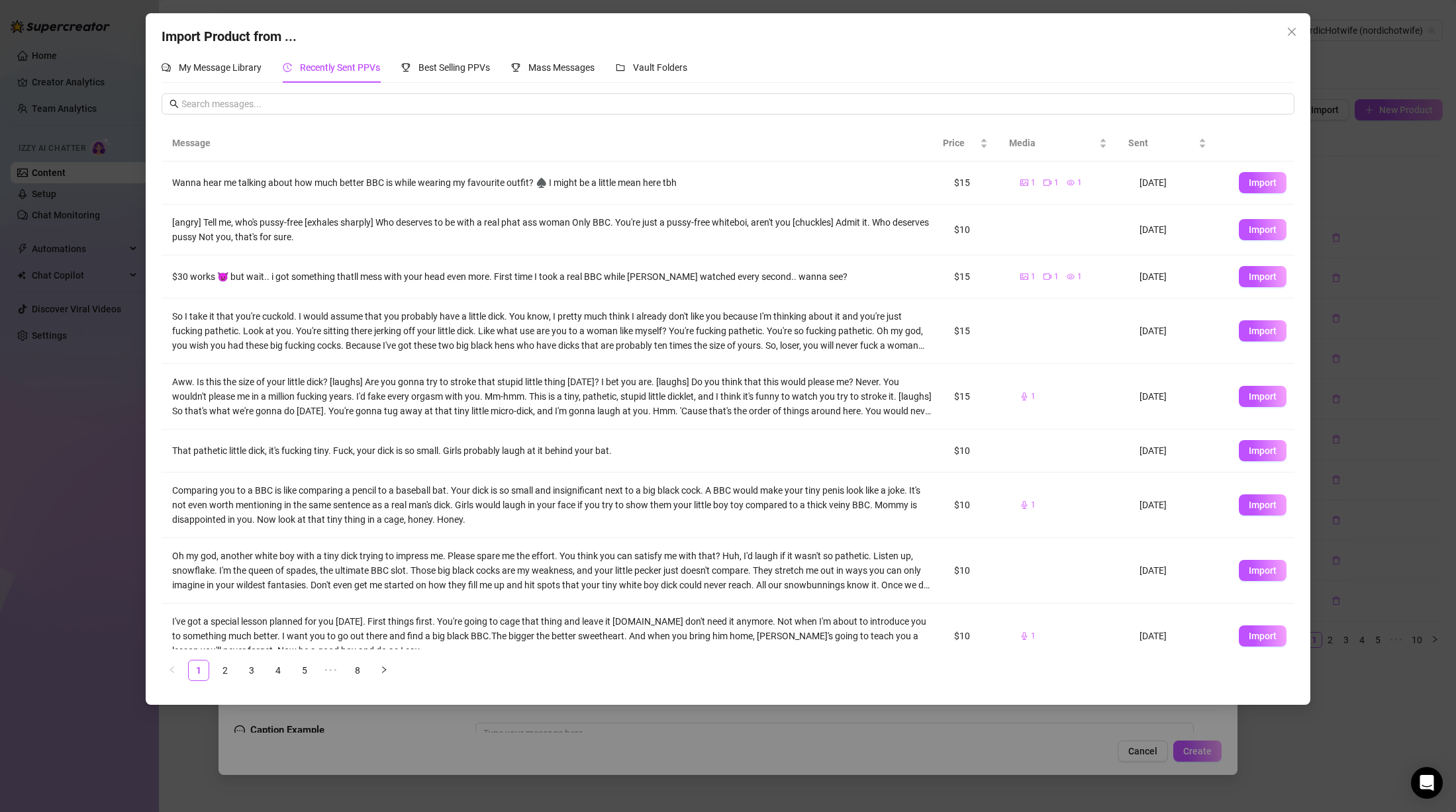
click at [326, 236] on div "[angry] Tell me, who's pussy-free [exhales sharply] Who deserves to be with a r…" at bounding box center [552, 229] width 761 height 29
click at [365, 219] on div "[angry] Tell me, who's pussy-free [exhales sharply] Who deserves to be with a r…" at bounding box center [552, 229] width 761 height 29
click at [227, 675] on link "2" at bounding box center [225, 671] width 20 height 20
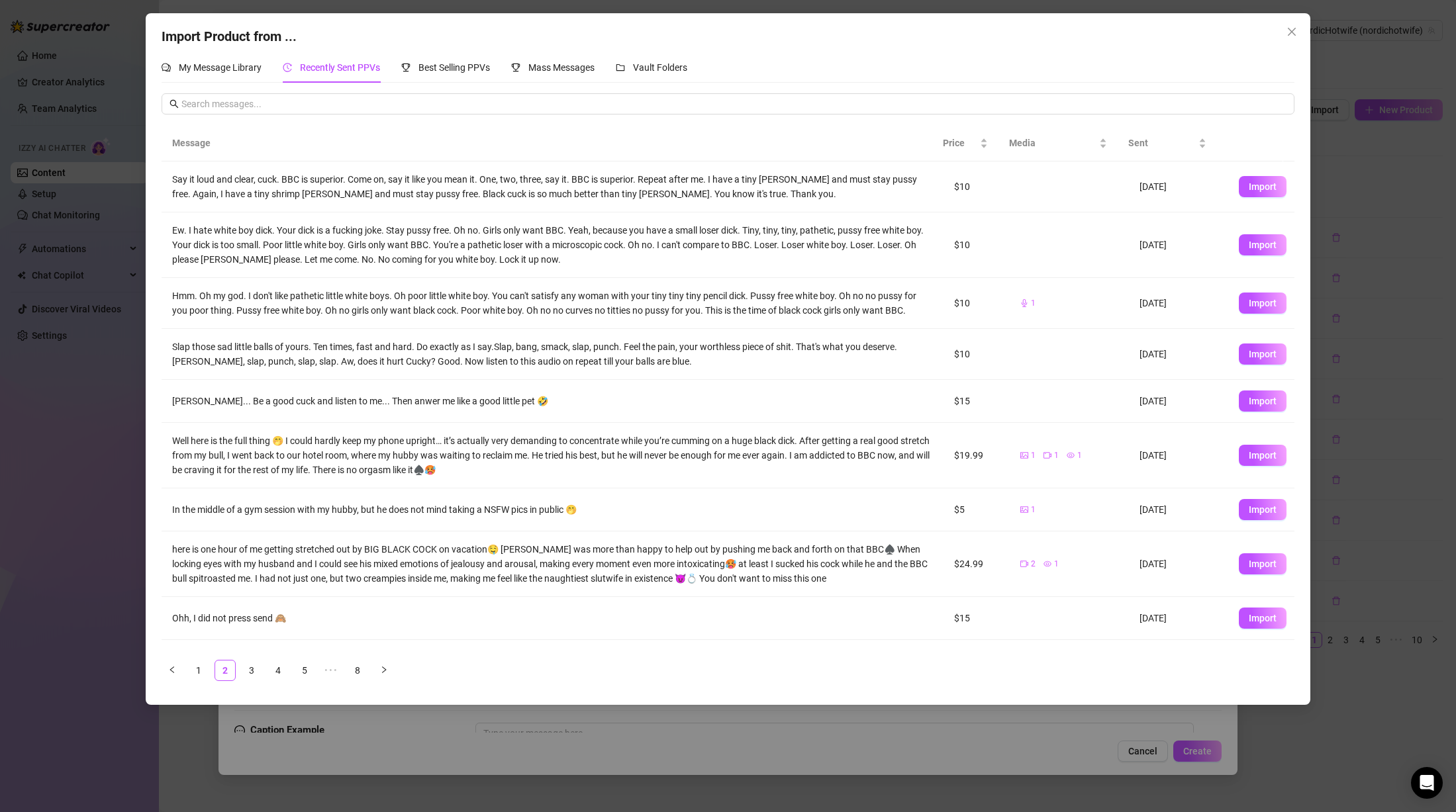
click at [272, 619] on div "Ohh, I did not press send 🙈" at bounding box center [552, 619] width 761 height 14
click at [1249, 619] on span "Import" at bounding box center [1263, 619] width 28 height 11
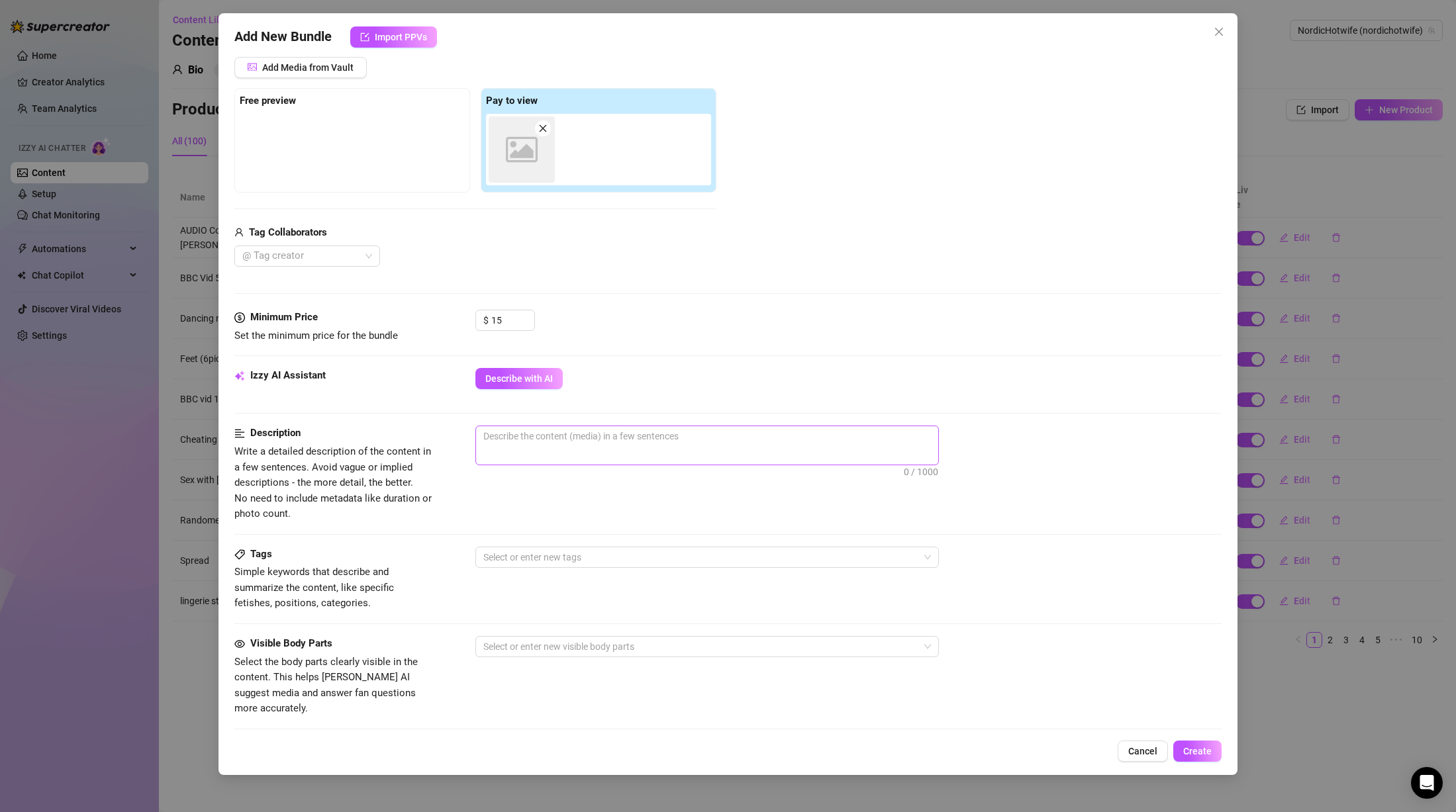
scroll to position [433, 0]
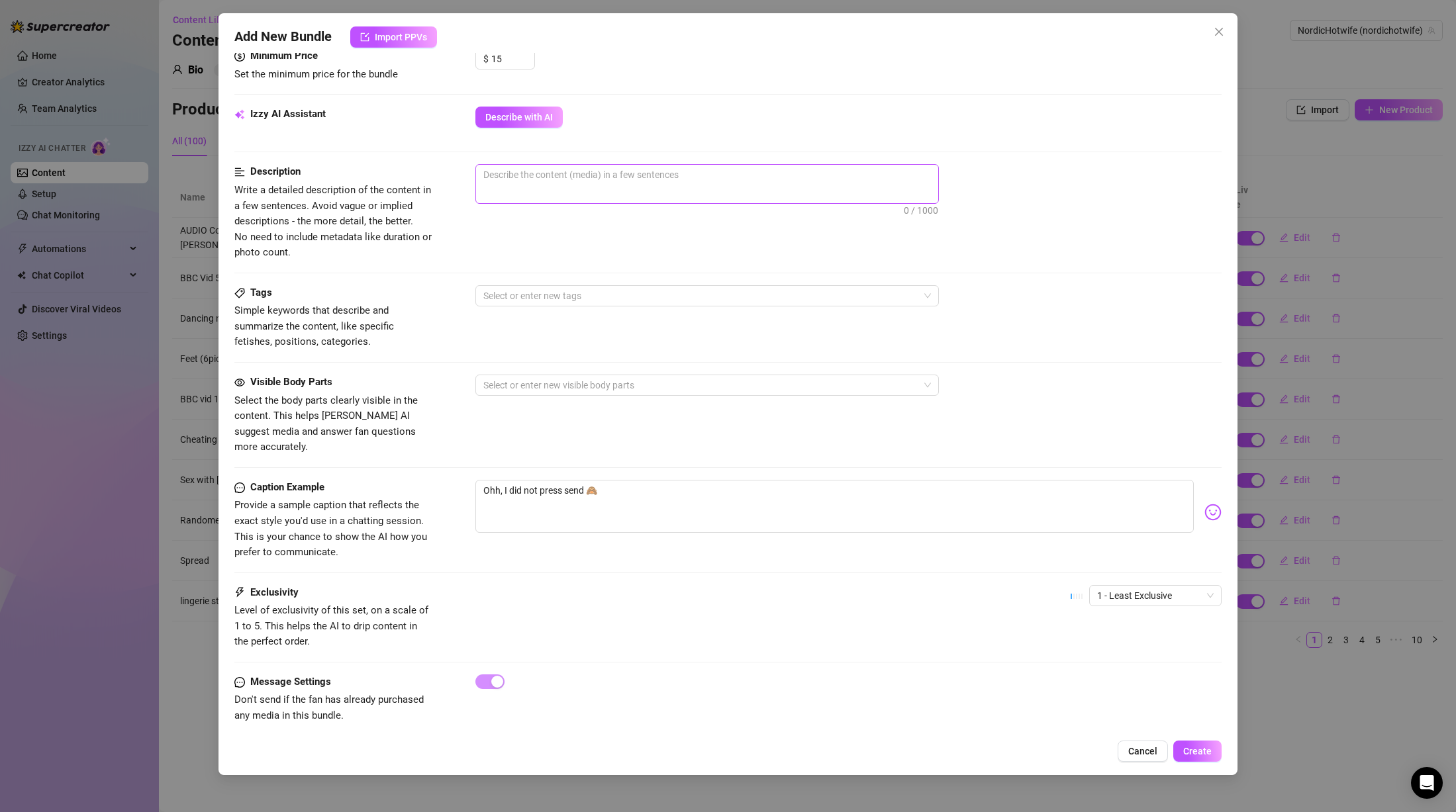
click at [630, 186] on span "0 / 1000" at bounding box center [707, 184] width 463 height 40
click at [634, 178] on textarea at bounding box center [707, 174] width 462 height 20
click at [600, 190] on span "0 / 1000" at bounding box center [707, 184] width 463 height 40
click at [604, 172] on textarea at bounding box center [707, 174] width 462 height 20
paste textarea "This is a voice message (audio) where I say exactly this: """
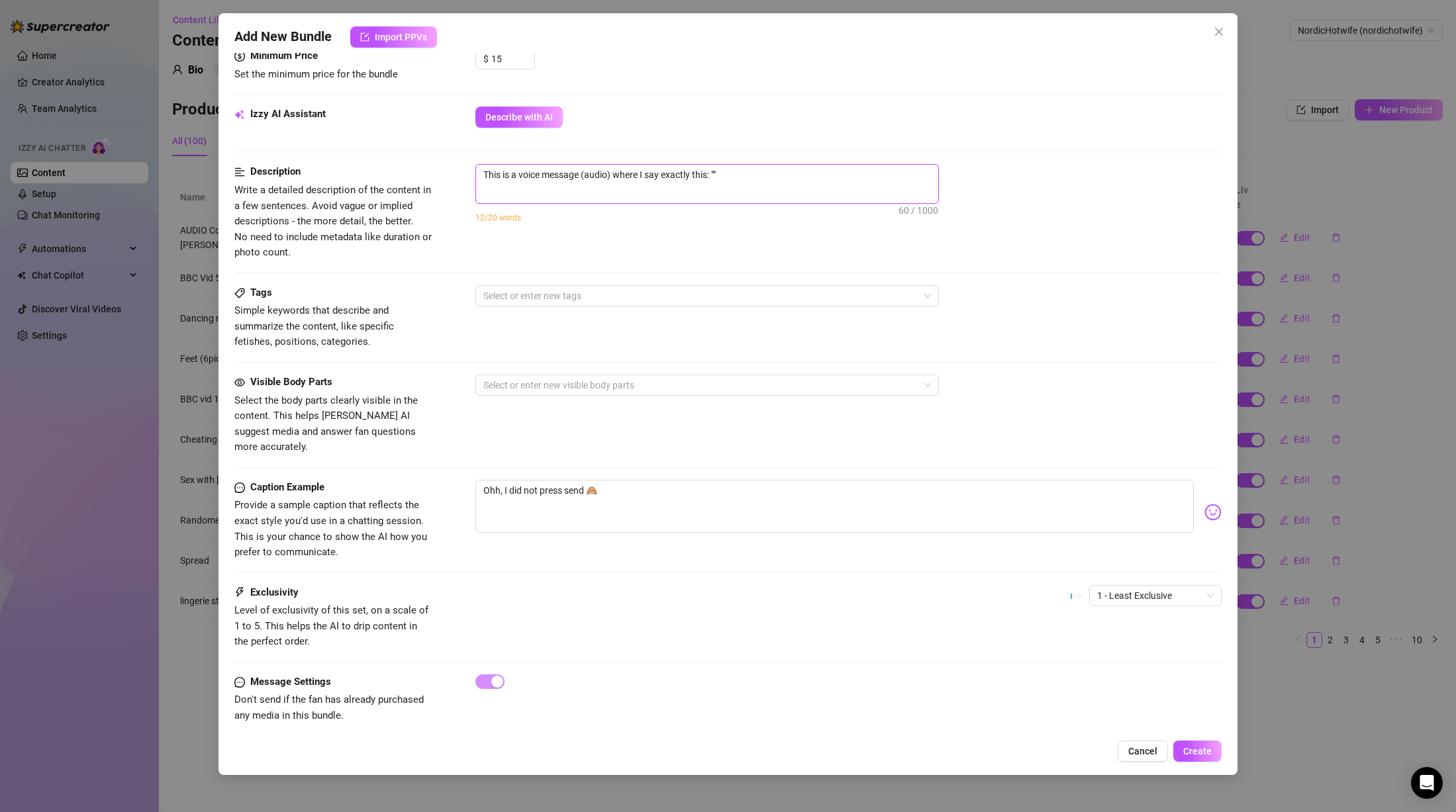
drag, startPoint x: 664, startPoint y: 177, endPoint x: 779, endPoint y: 176, distance: 115.0
click at [779, 176] on textarea "This is a voice message (audio) where I say exactly this: """ at bounding box center [707, 174] width 462 height 20
click at [698, 487] on textarea "Ohh, I did not press send 🙈" at bounding box center [835, 506] width 719 height 53
drag, startPoint x: 632, startPoint y: 469, endPoint x: 620, endPoint y: 468, distance: 12.0
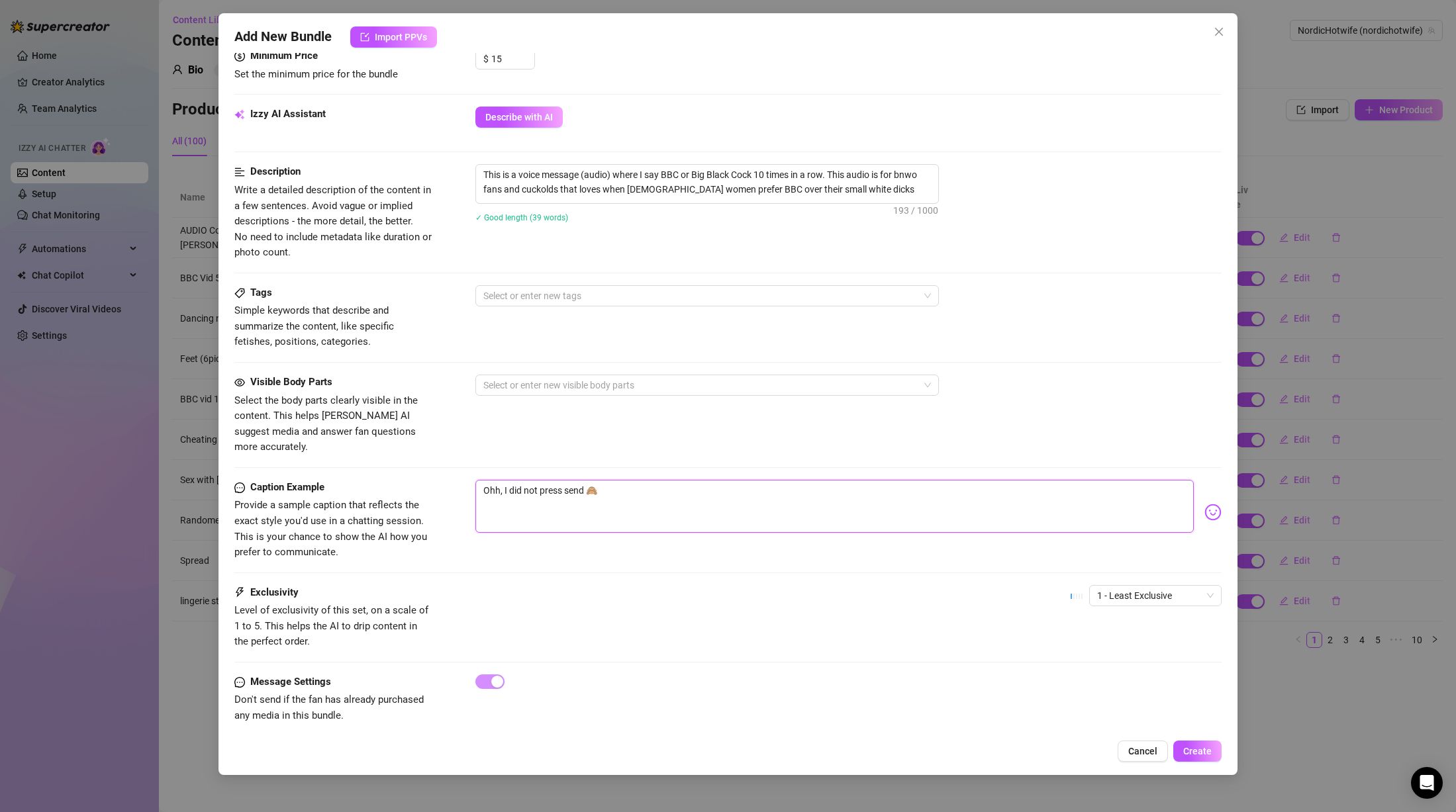
click at [621, 480] on textarea "Ohh, I did not press send 🙈" at bounding box center [835, 506] width 719 height 53
drag, startPoint x: 610, startPoint y: 478, endPoint x: 391, endPoint y: 463, distance: 219.5
click at [391, 463] on form "Account NordicHotwife (@nordichotwife) Name Name is for your internal organizat…" at bounding box center [728, 192] width 987 height 1112
click at [496, 380] on div at bounding box center [701, 385] width 444 height 19
click at [853, 322] on div "Tags Simple keywords that describe and summarize the content, like specific fet…" at bounding box center [728, 317] width 987 height 65
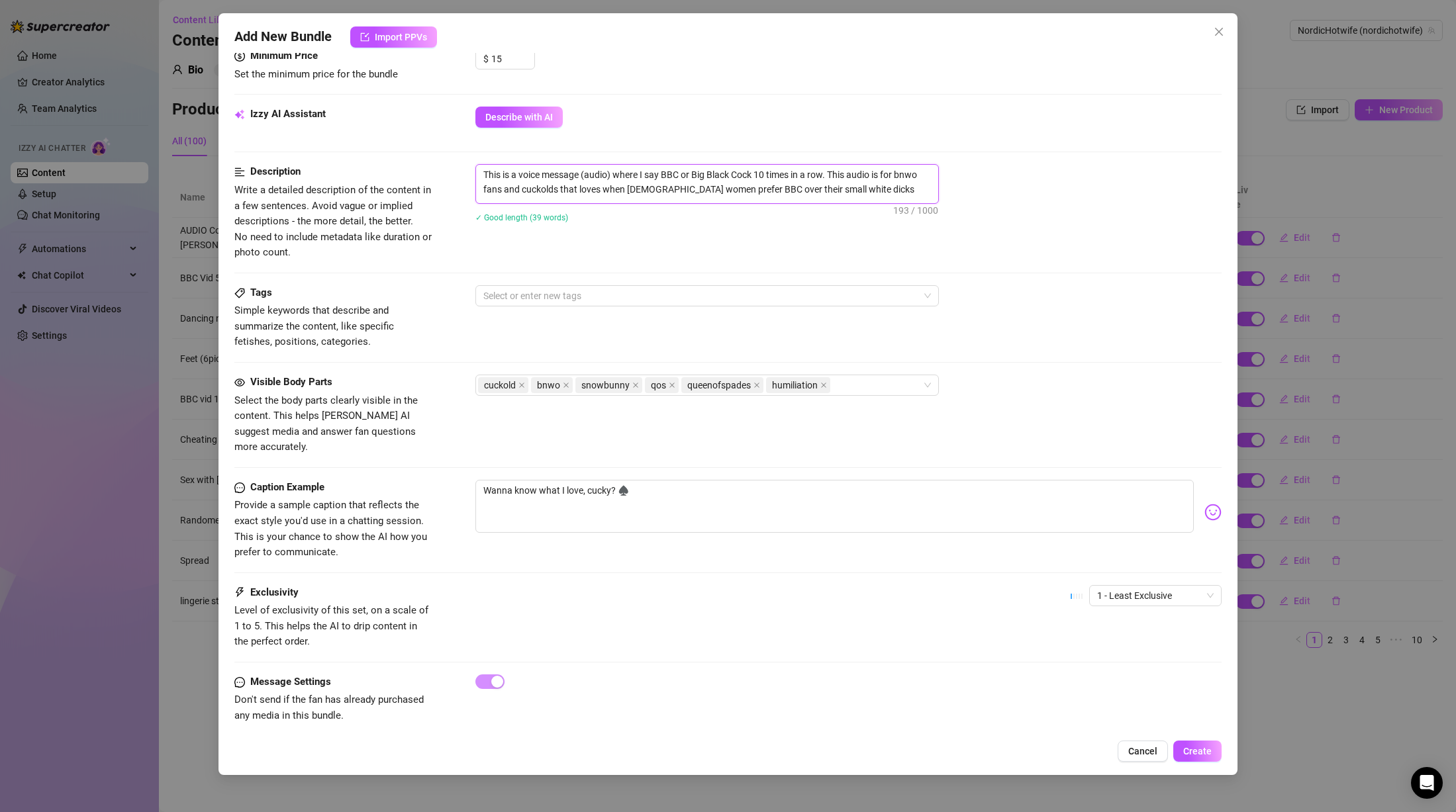
drag, startPoint x: 752, startPoint y: 190, endPoint x: 876, endPoint y: 189, distance: 124.0
click at [876, 189] on textarea "This is a voice message (audio) where I say BBC or Big Black Cock 10 times in a…" at bounding box center [707, 182] width 462 height 34
click at [852, 192] on textarea "This is a voice message (audio) where I say BBC or Big Black Cock 10 times in a…" at bounding box center [707, 182] width 462 height 34
click at [602, 480] on textarea "Wanna know what I love, cucky? ♠️" at bounding box center [835, 506] width 719 height 53
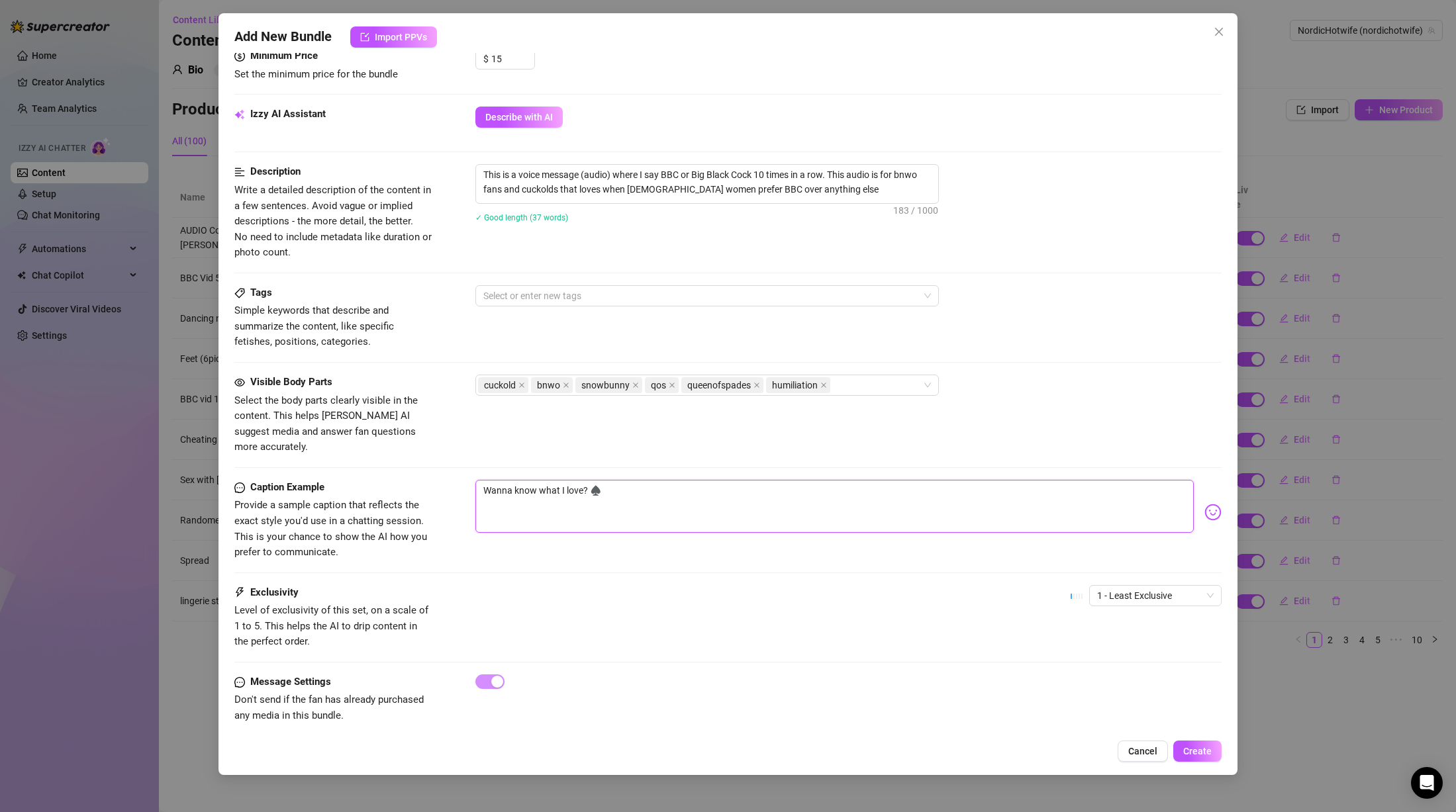
click at [677, 483] on textarea "Wanna know what I love? ♠️" at bounding box center [835, 506] width 719 height 53
click at [836, 193] on textarea "This is a voice message (audio) where I say BBC or Big Black Cock 10 times in a…" at bounding box center [707, 182] width 462 height 34
click at [835, 183] on textarea "This is a voice message (audio) where I say BBC or Big Black Cock 10 times in a…" at bounding box center [707, 182] width 462 height 34
click at [786, 205] on textarea "This is a voice message (audio) where I say BBC or Big Black Cock 10 times in a…" at bounding box center [707, 189] width 462 height 49
click at [702, 205] on textarea "This is a voice message (audio) where I say BBC or Big Black Cock 10 times in a…" at bounding box center [707, 189] width 462 height 49
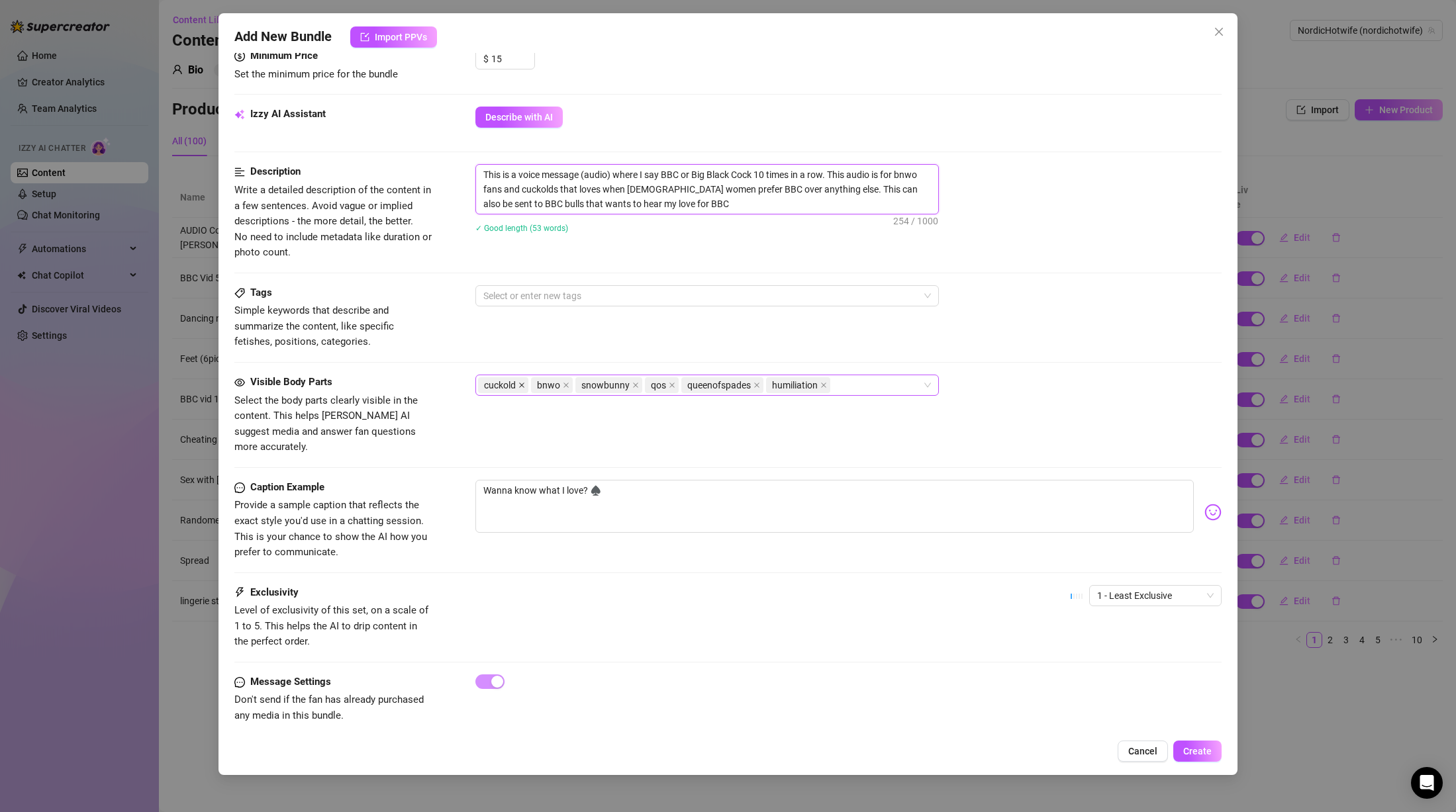
click at [521, 384] on icon "close" at bounding box center [522, 386] width 5 height 5
click at [767, 386] on icon "close" at bounding box center [770, 385] width 6 height 6
click at [674, 489] on textarea "Wanna know what I love? ♠️" at bounding box center [835, 506] width 719 height 53
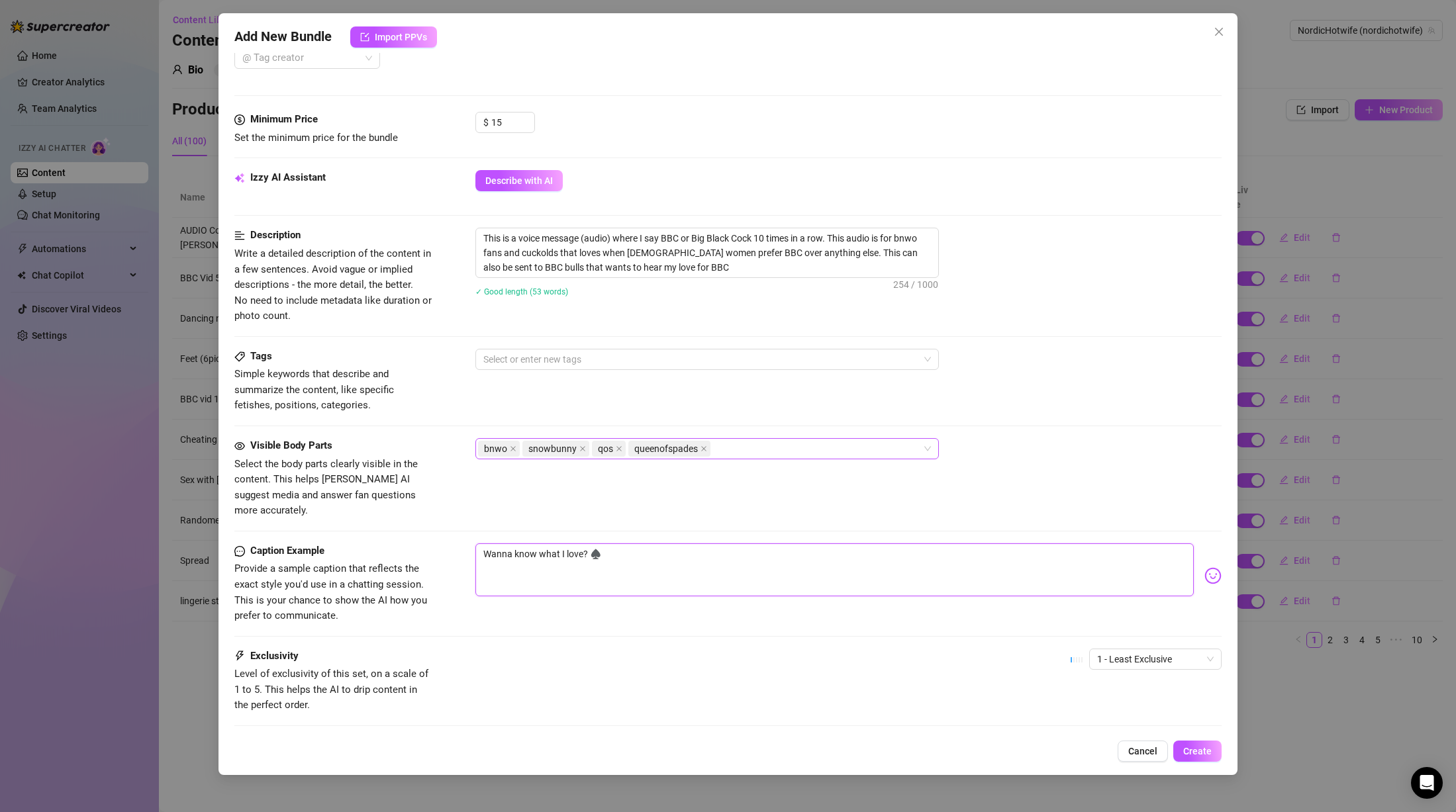
scroll to position [433, 0]
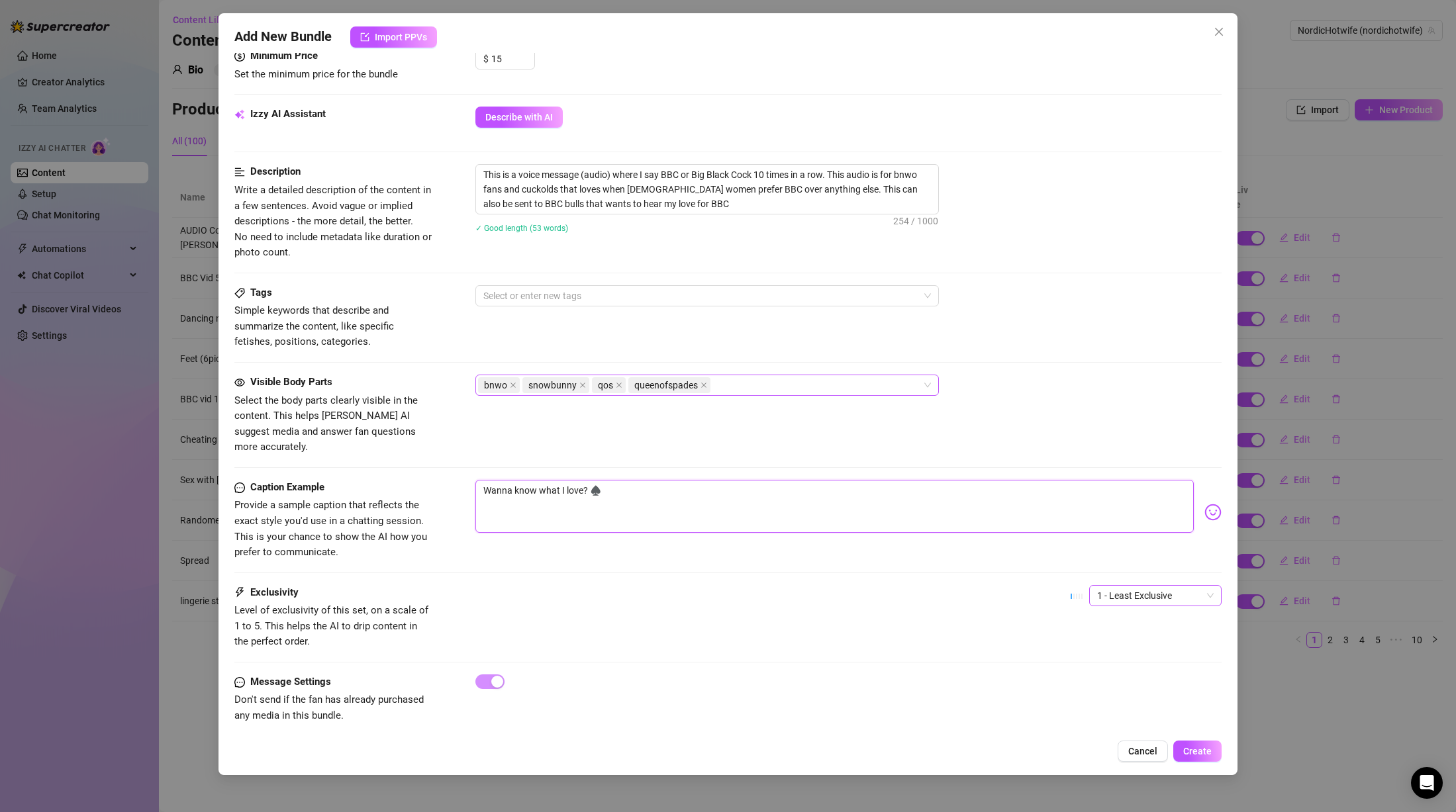
click at [1111, 586] on span "1 - Least Exclusive" at bounding box center [1156, 596] width 117 height 20
click at [1103, 624] on div "2" at bounding box center [1144, 628] width 112 height 14
click at [544, 298] on div at bounding box center [701, 296] width 444 height 19
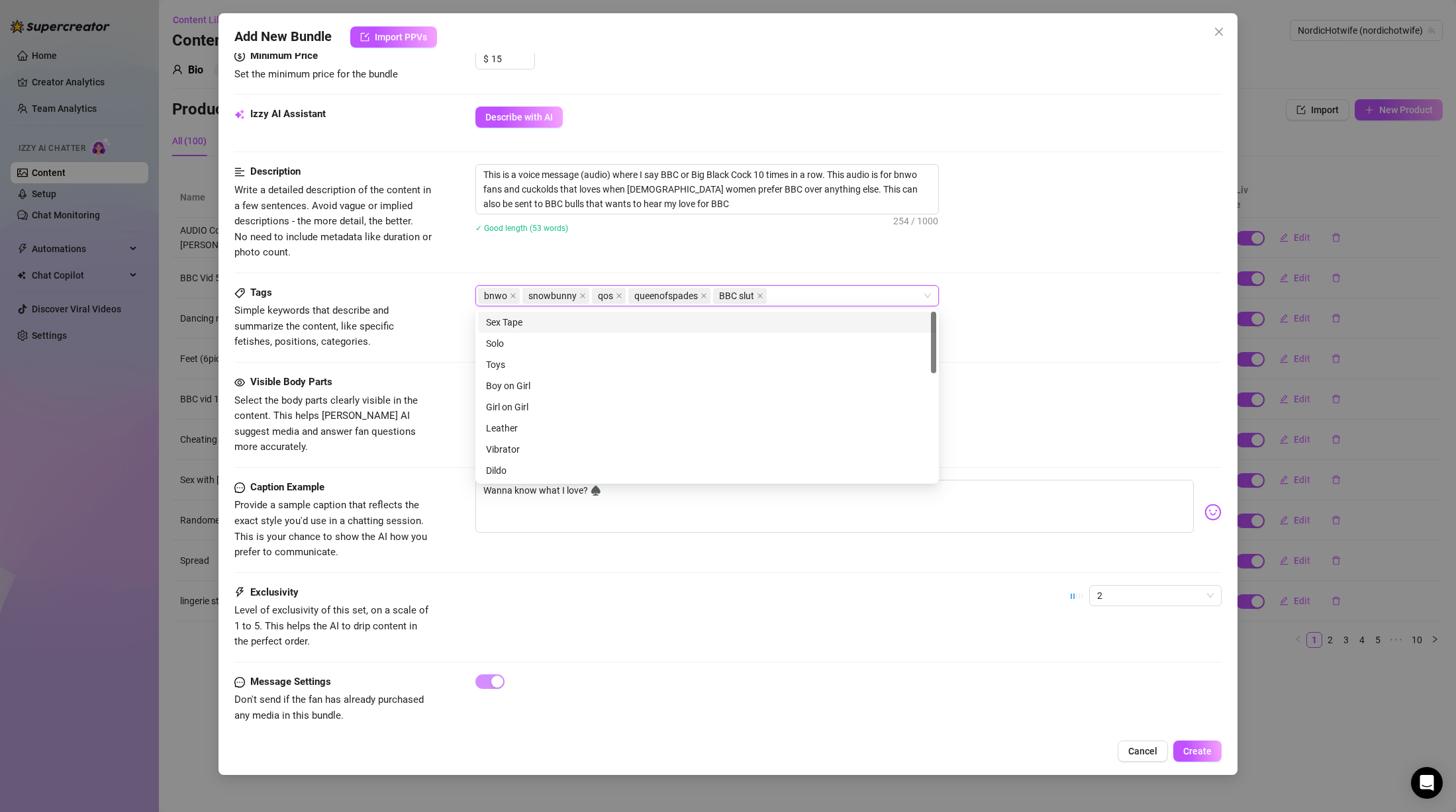
click at [1031, 338] on div "Tags Simple keywords that describe and summarize the content, like specific fet…" at bounding box center [728, 317] width 987 height 65
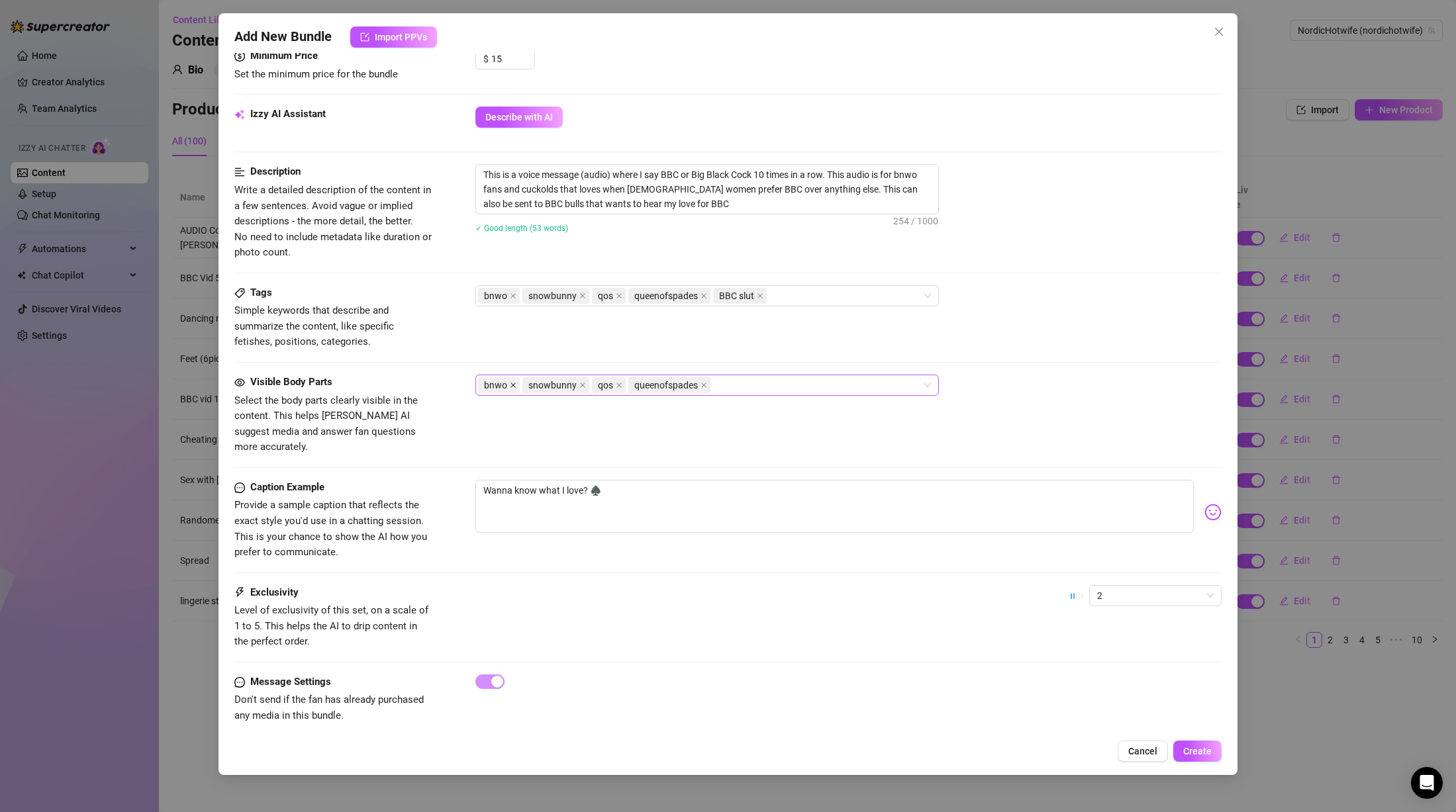
click at [512, 386] on icon "close" at bounding box center [514, 386] width 5 height 5
click at [536, 384] on icon "close" at bounding box center [538, 385] width 6 height 6
click at [507, 382] on icon "close" at bounding box center [505, 385] width 6 height 6
click at [554, 382] on icon "close" at bounding box center [553, 385] width 6 height 6
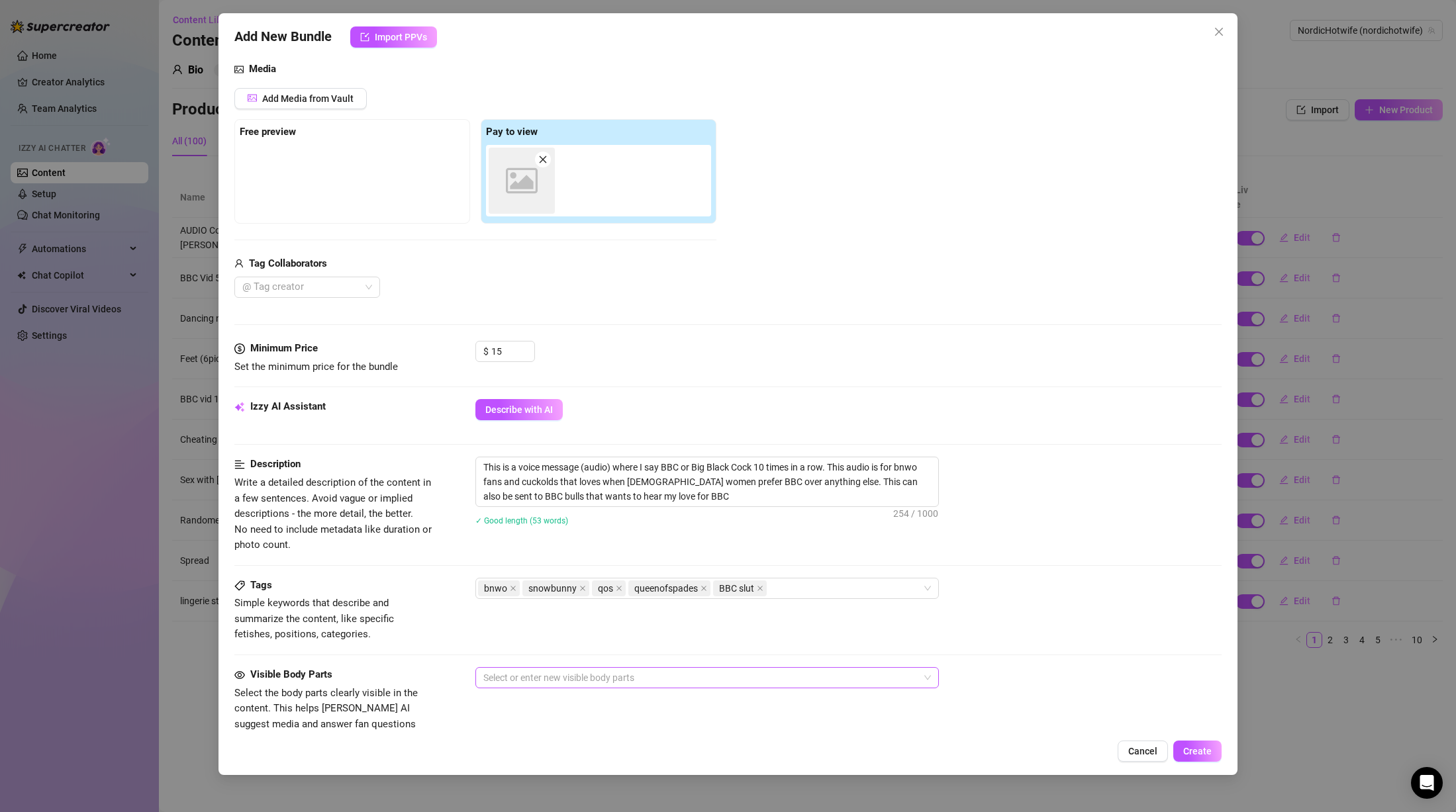
scroll to position [35, 0]
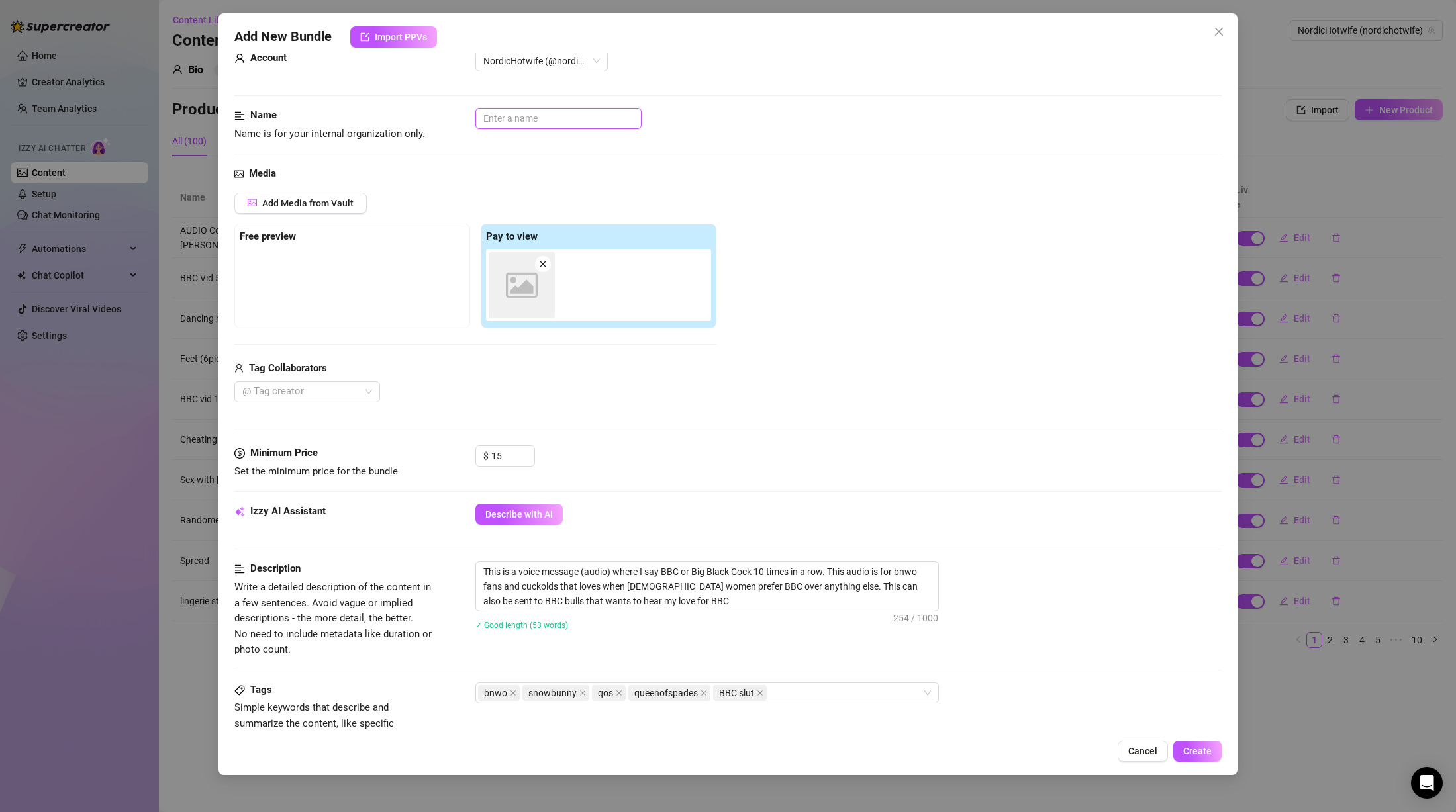
click at [541, 121] on input "text" at bounding box center [558, 119] width 166 height 22
click at [1003, 489] on div "Minimum Price Set the minimum price for the bundle $ 15" at bounding box center [728, 475] width 987 height 58
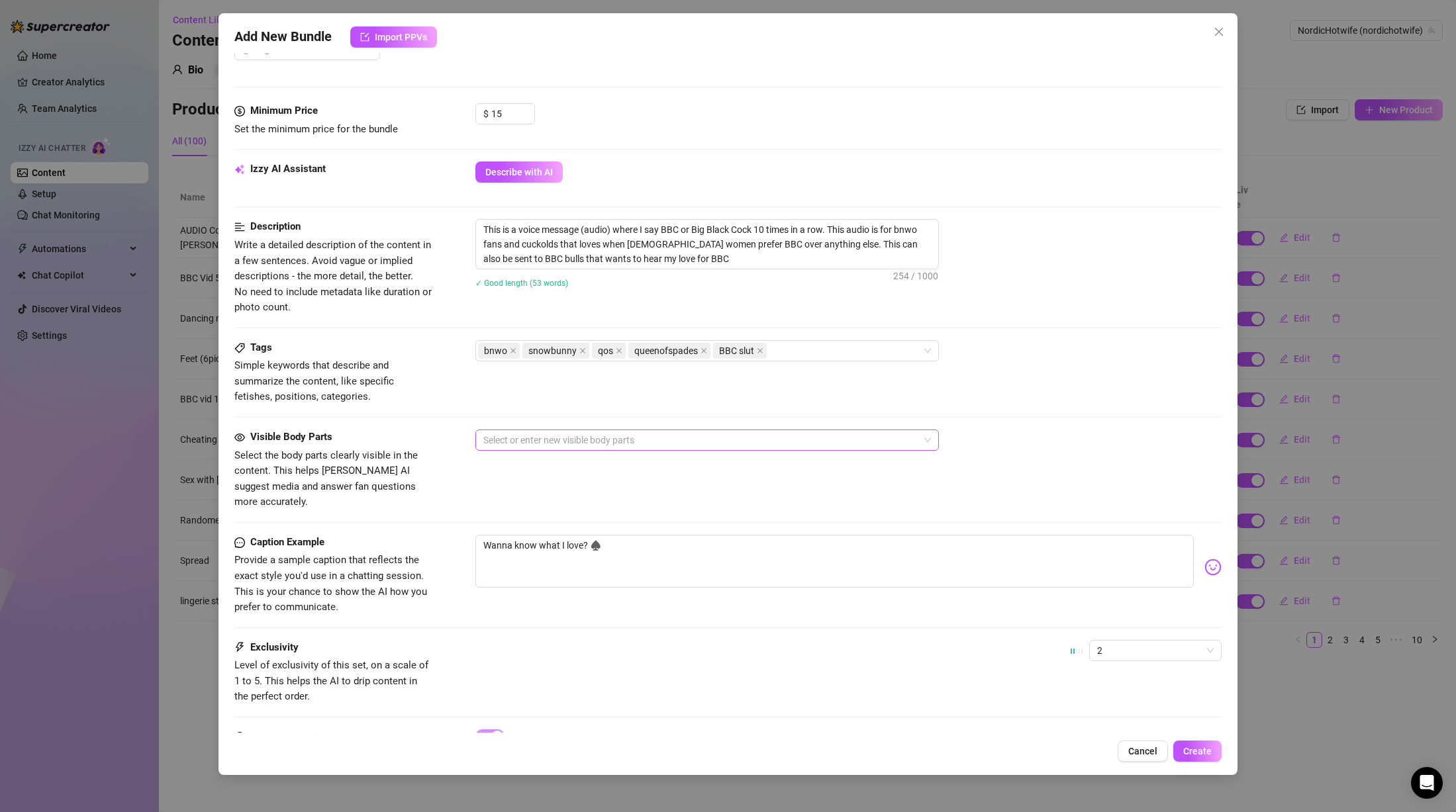
scroll to position [433, 0]
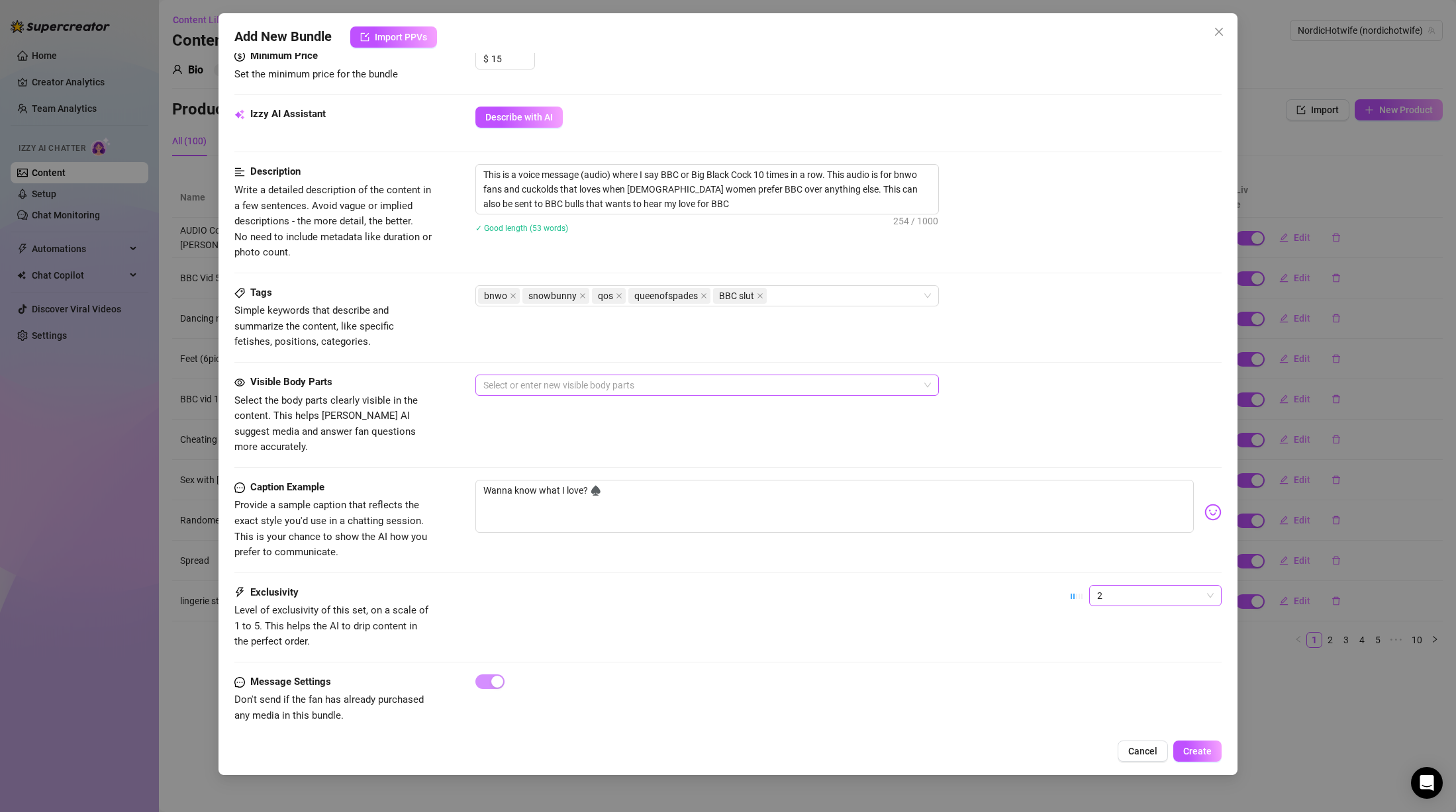
click at [1103, 586] on span "2" at bounding box center [1156, 596] width 117 height 20
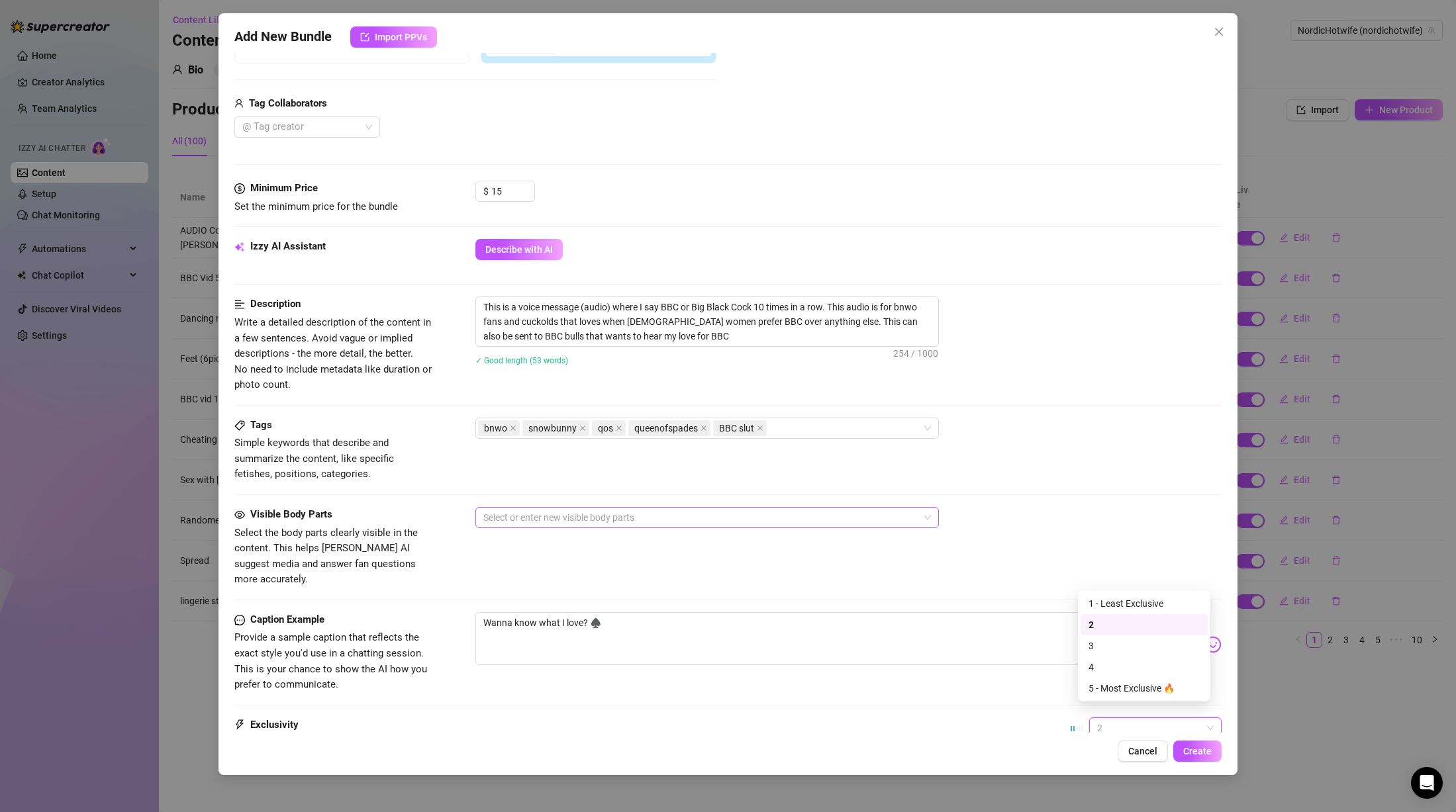
scroll to position [0, 0]
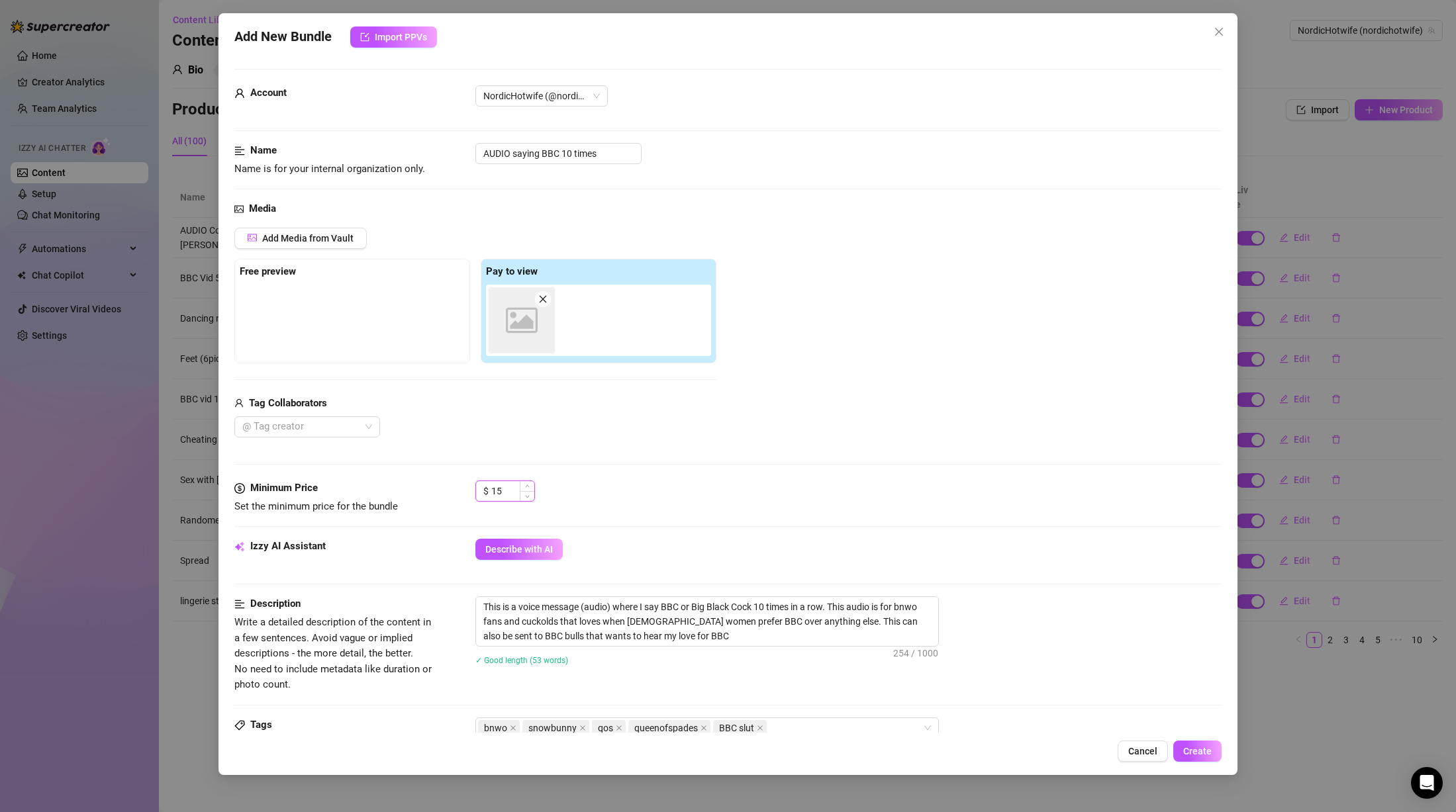
click at [514, 486] on input "15" at bounding box center [513, 491] width 43 height 20
click at [846, 480] on div "Media Add Media from Vault Free preview Pay to view Image placeholder Tag Colla…" at bounding box center [728, 341] width 987 height 280
click at [1192, 756] on span "Create" at bounding box center [1198, 752] width 29 height 11
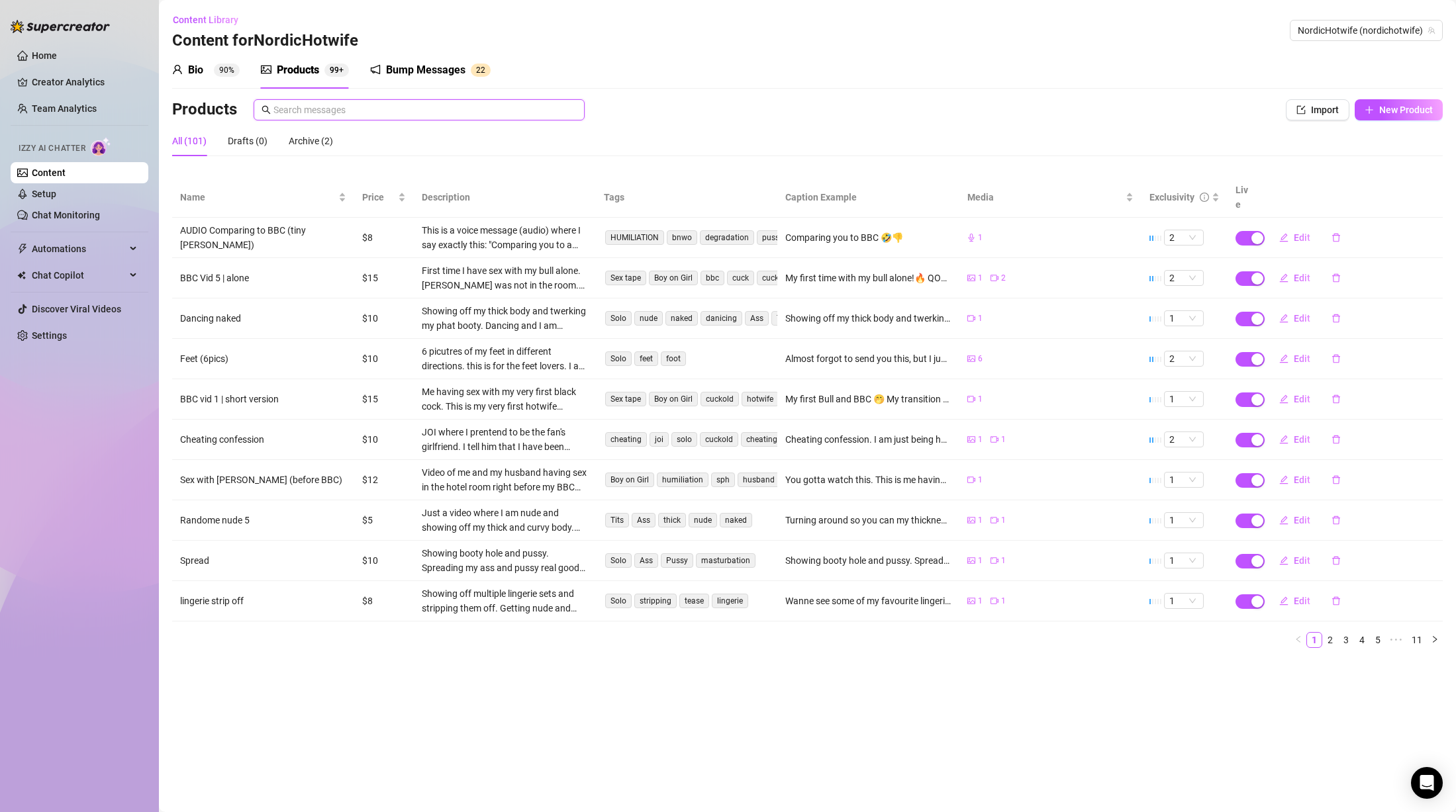
click at [345, 114] on input "text" at bounding box center [424, 110] width 303 height 14
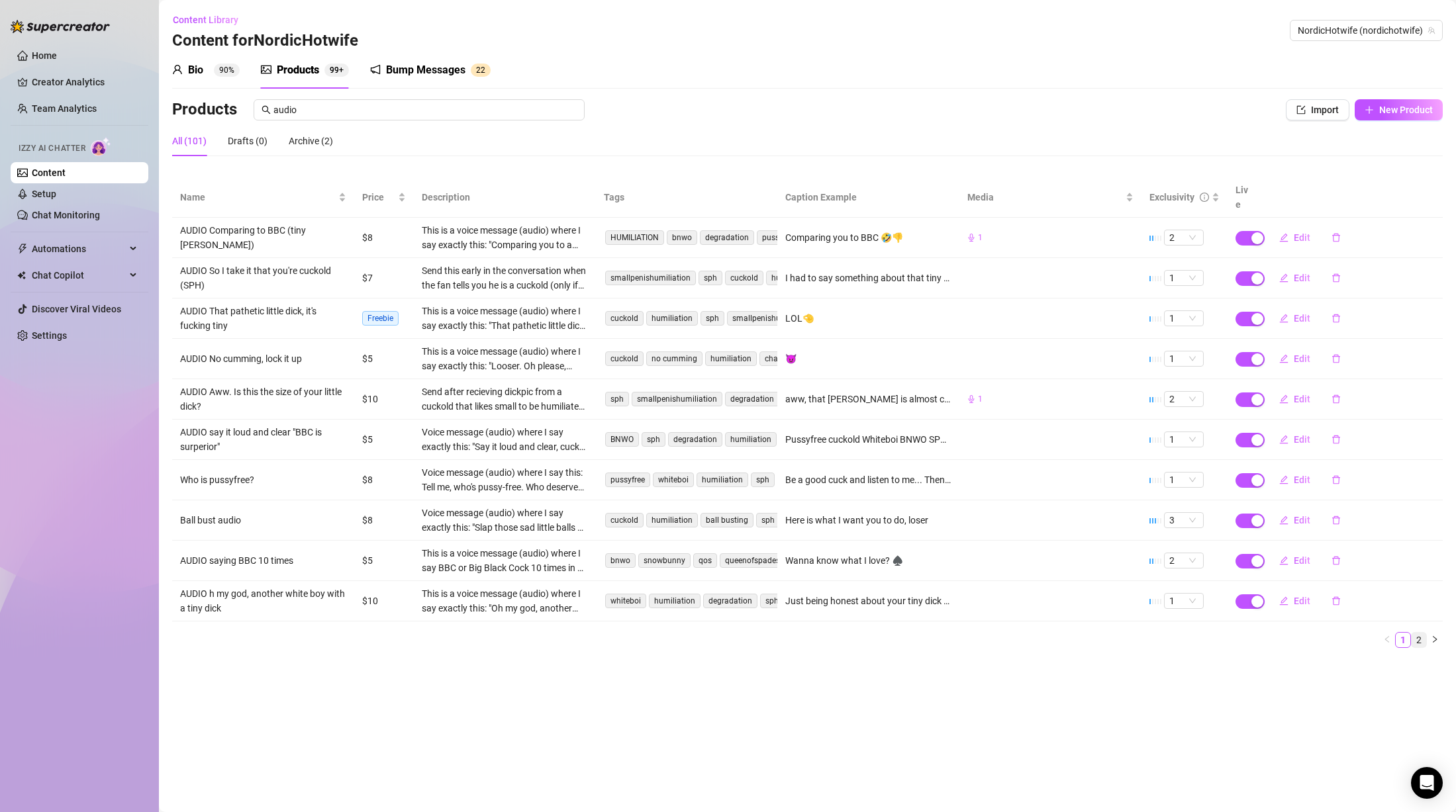
click at [1420, 633] on link "2" at bounding box center [1419, 640] width 14 height 14
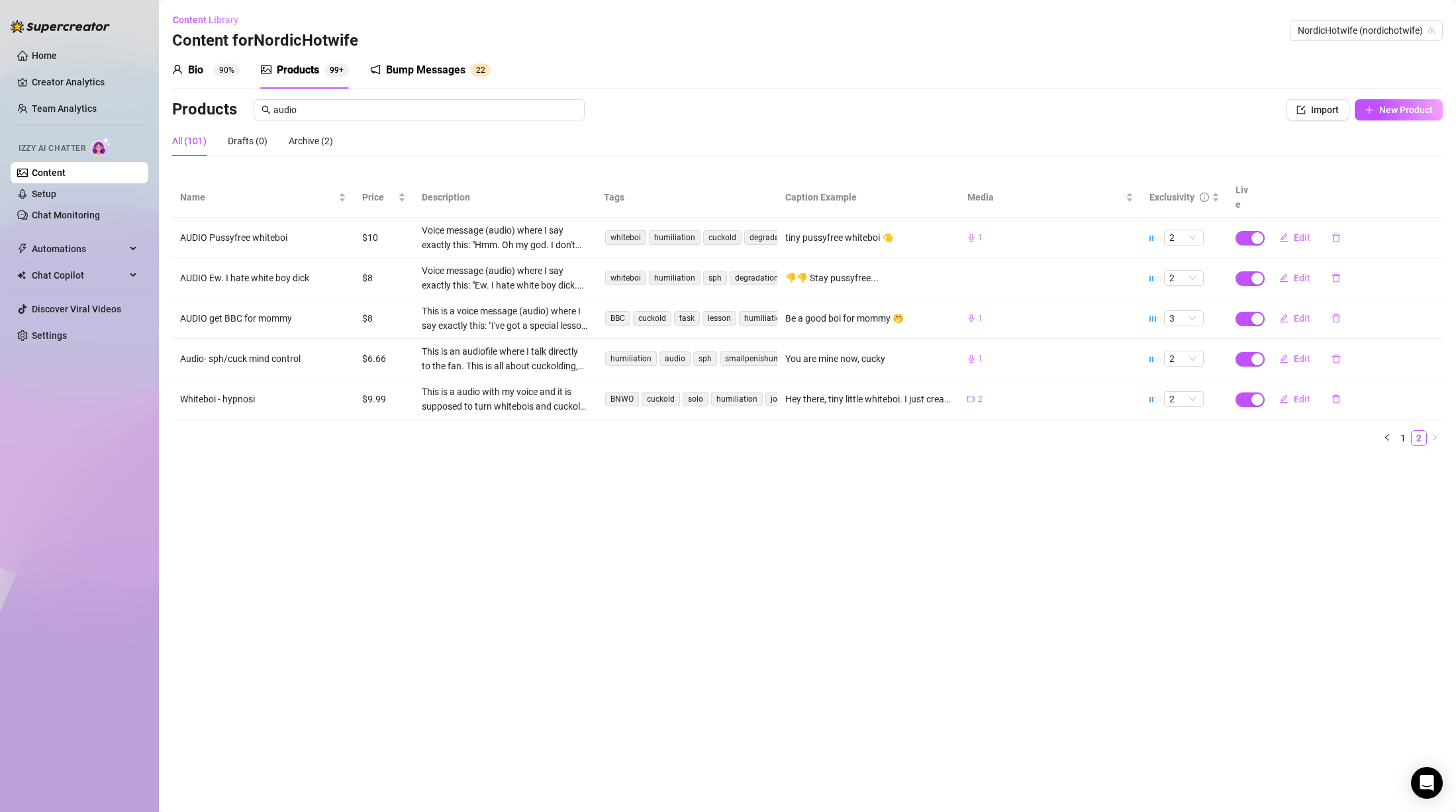
click at [694, 479] on main "Content Library Content for NordicHotwife NordicHotwife (nordichotwife) Bio 90%…" at bounding box center [808, 406] width 1297 height 812
click at [1406, 431] on link "1" at bounding box center [1403, 438] width 14 height 14
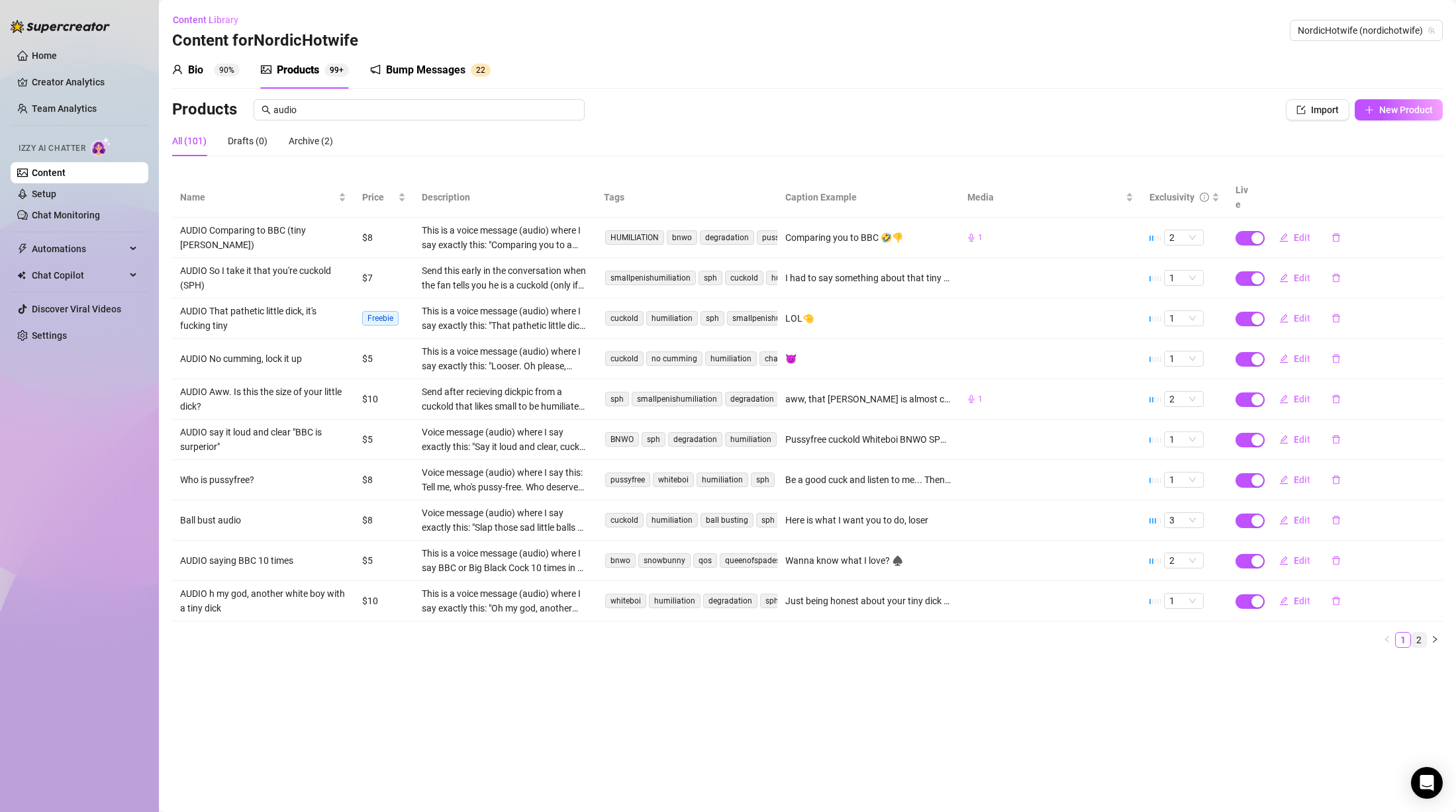
click at [1416, 633] on link "2" at bounding box center [1419, 640] width 14 height 14
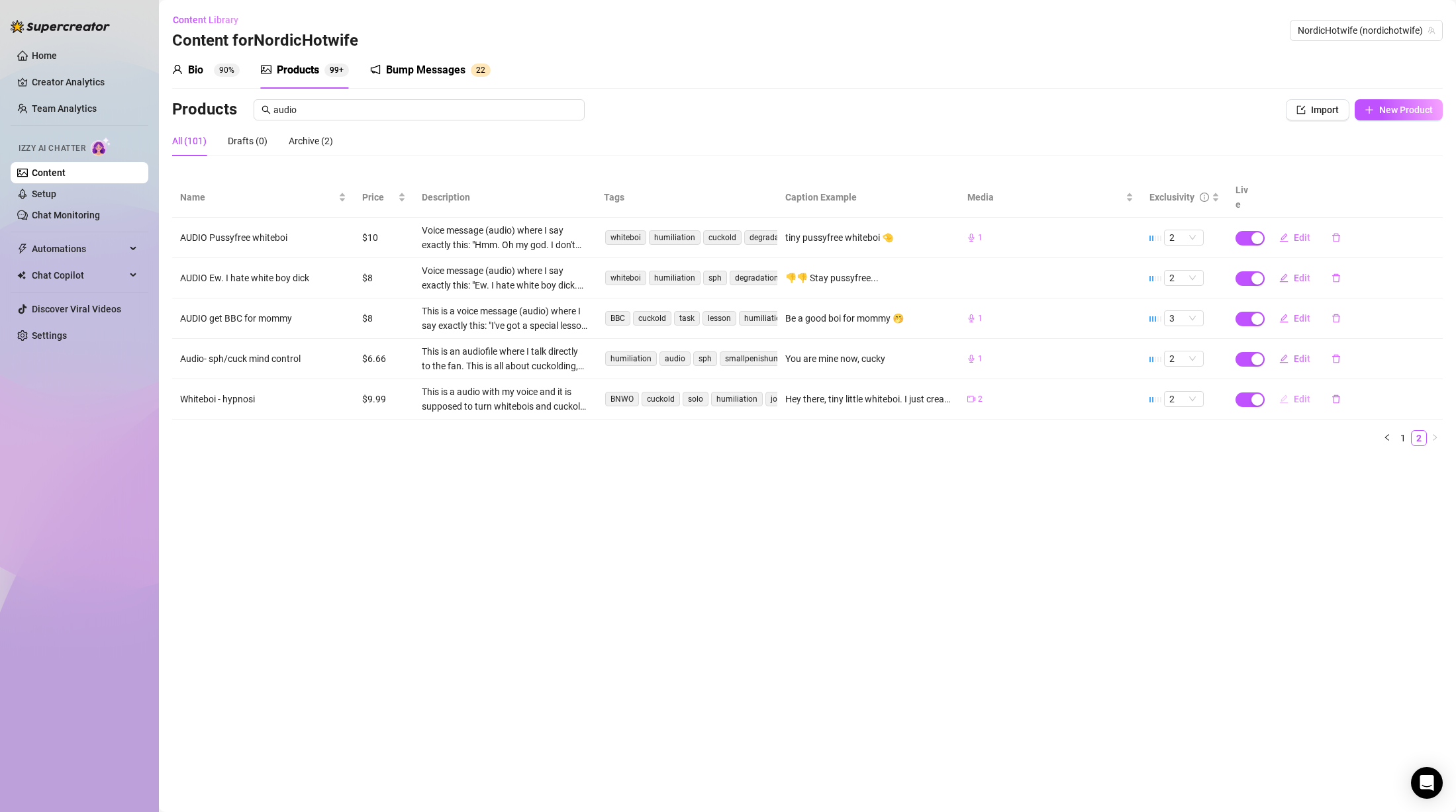
click at [1289, 394] on span "button" at bounding box center [1283, 399] width 9 height 11
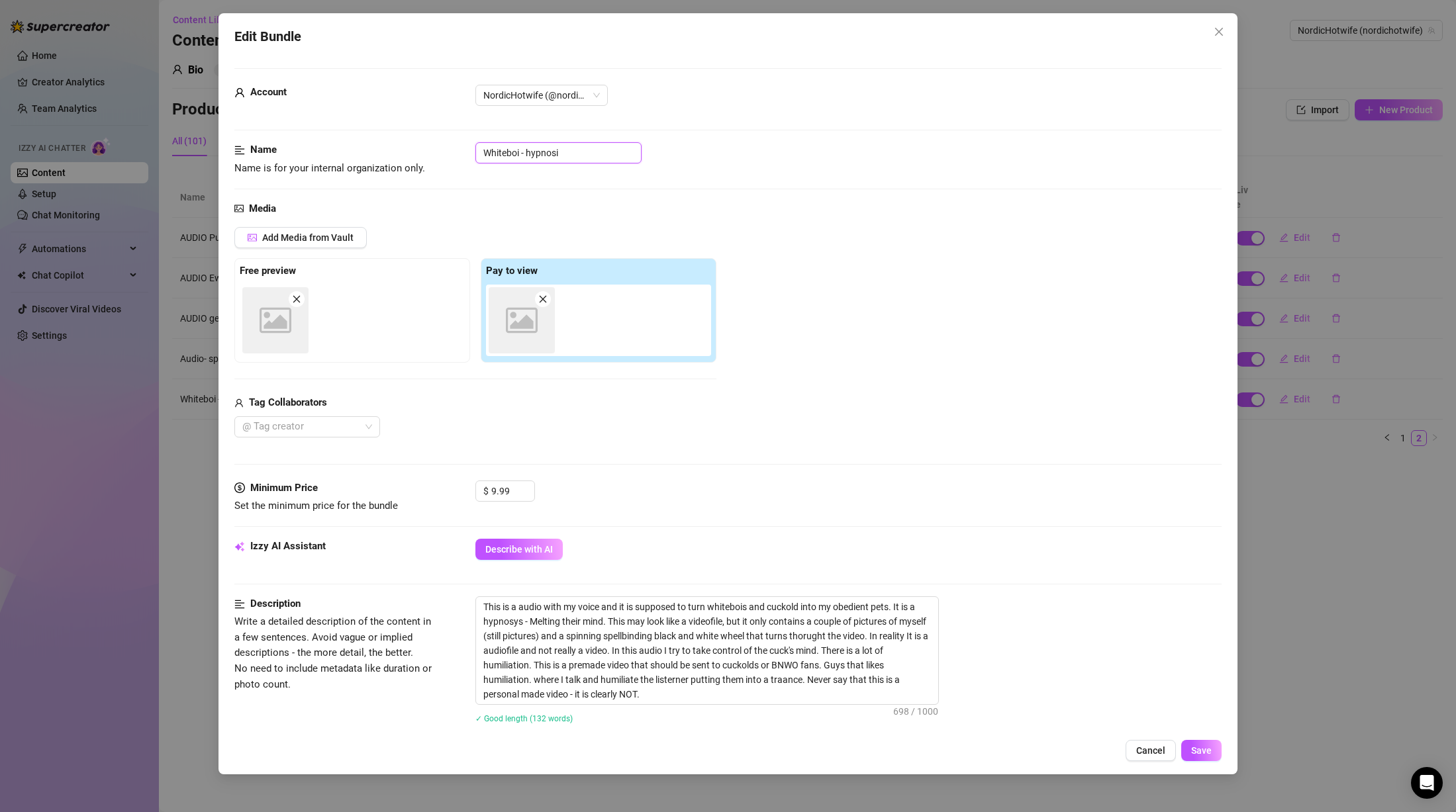
click at [478, 155] on input "Whiteboi - hypnosi" at bounding box center [558, 153] width 166 height 22
click at [1194, 752] on span "Save" at bounding box center [1201, 751] width 21 height 11
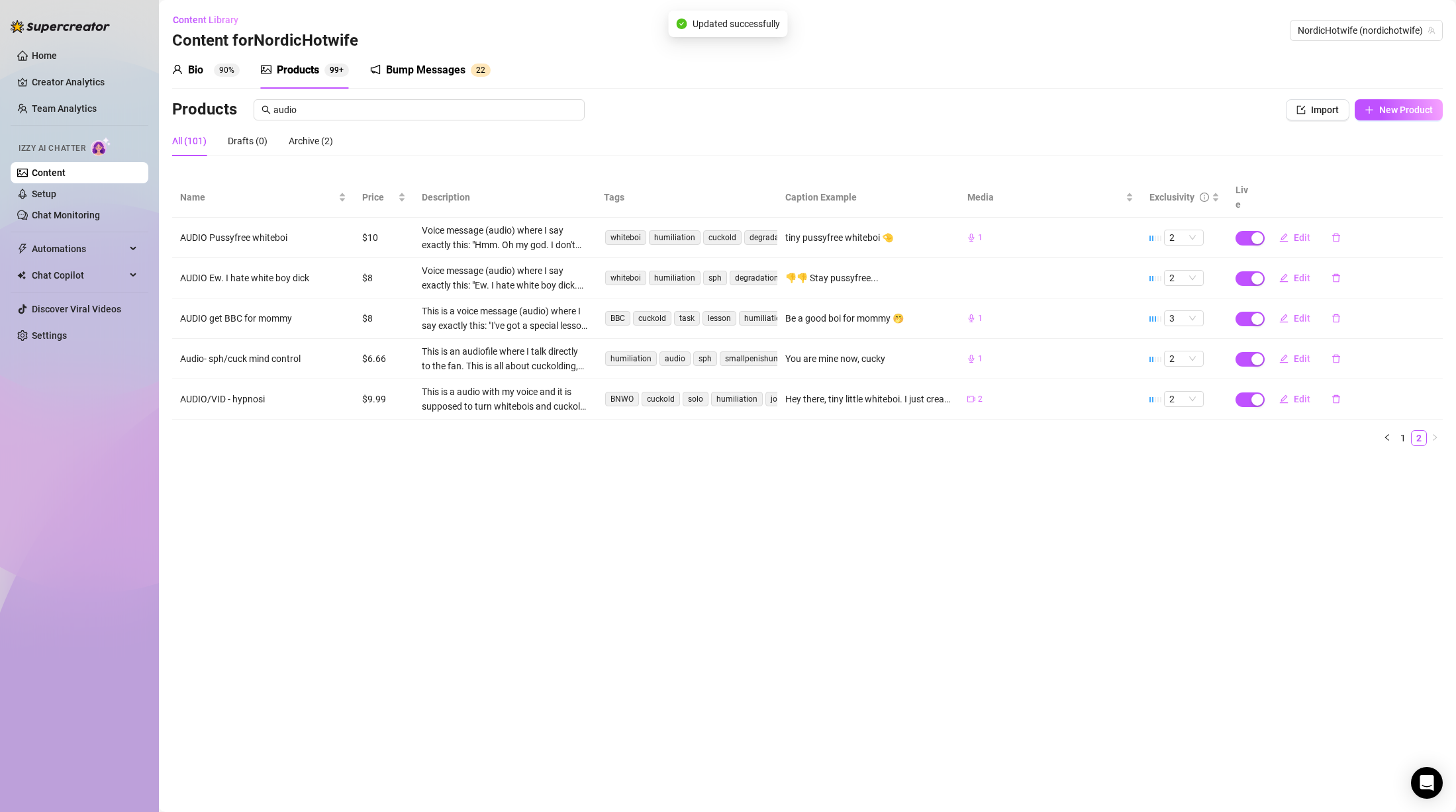
click at [289, 344] on td "Audio- sph/cuck mind control" at bounding box center [263, 359] width 182 height 40
click at [1298, 353] on span "Edit" at bounding box center [1302, 359] width 16 height 11
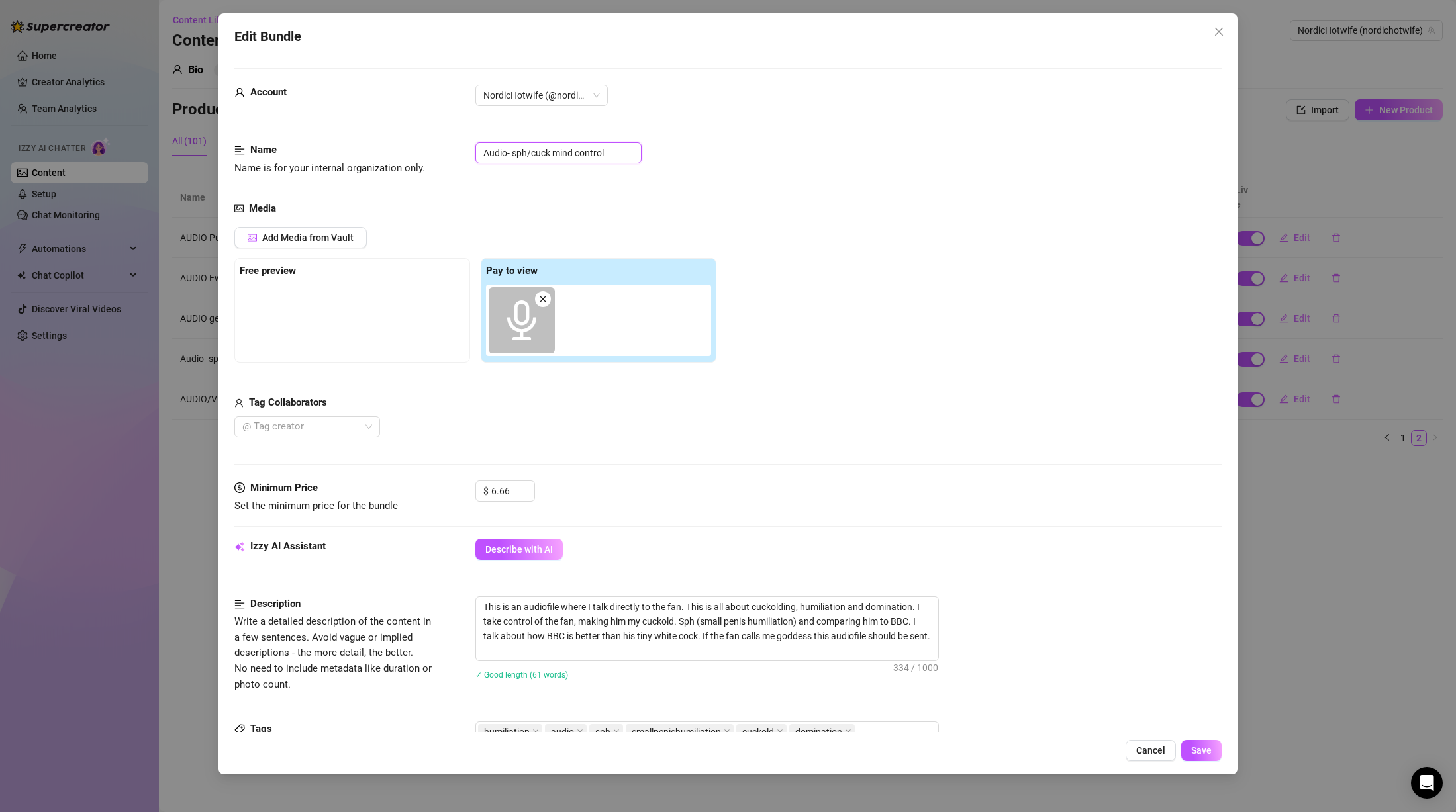
click at [494, 150] on input "Audio- sph/cuck mind control" at bounding box center [558, 153] width 166 height 22
click at [1199, 752] on span "Save" at bounding box center [1201, 751] width 21 height 11
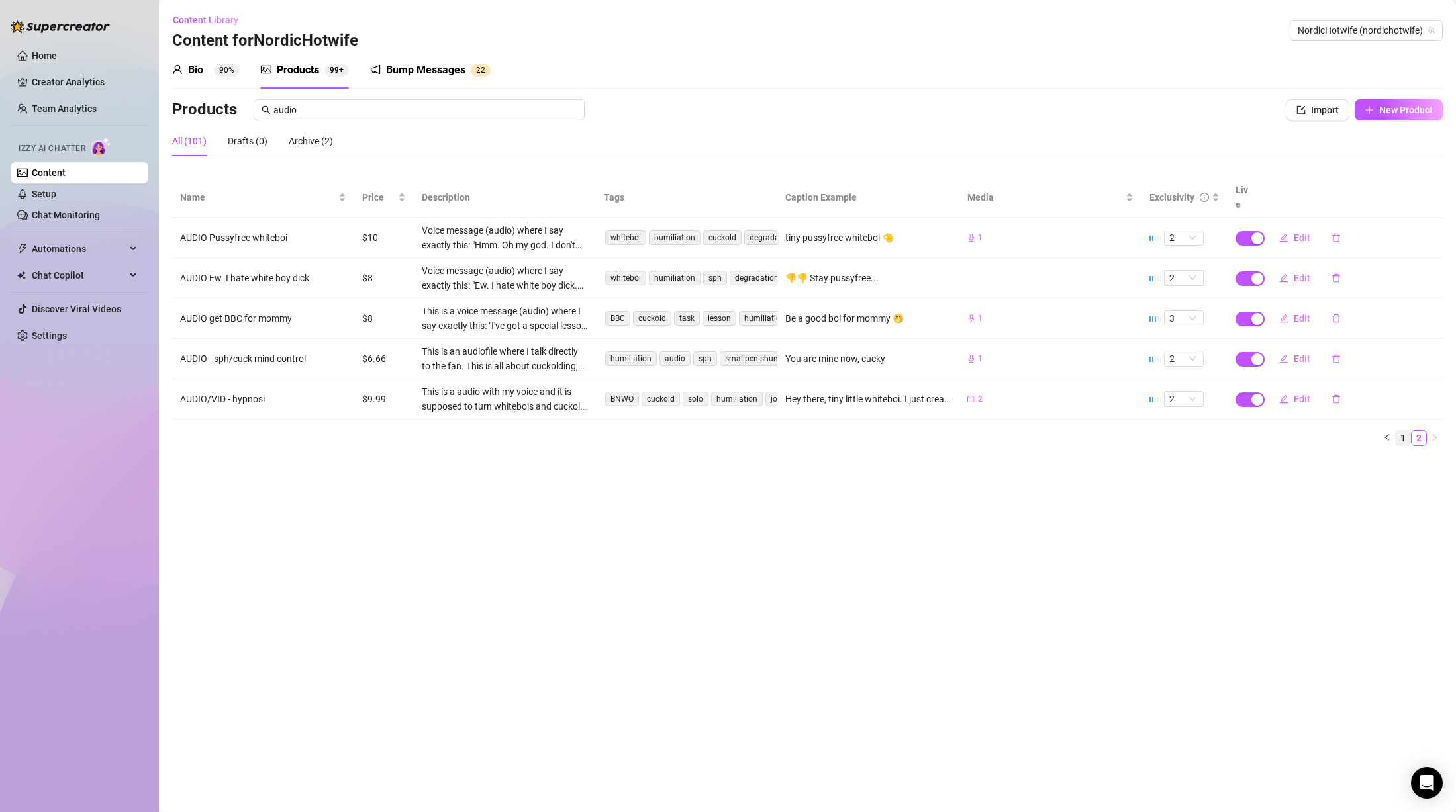
click at [1400, 431] on link "1" at bounding box center [1403, 438] width 14 height 14
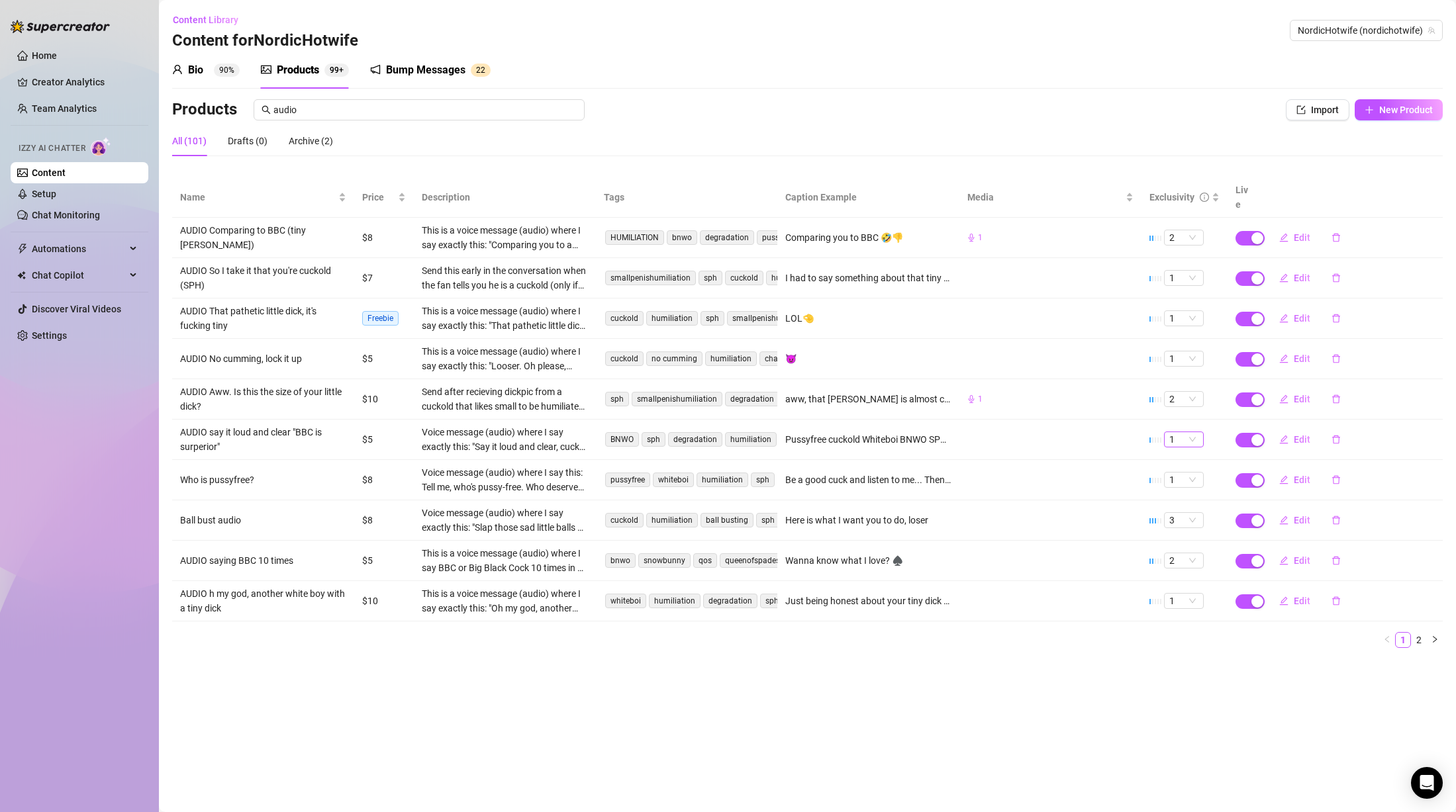
click at [1196, 433] on span "1" at bounding box center [1184, 440] width 29 height 14
click at [1184, 464] on div "2" at bounding box center [1184, 470] width 19 height 14
click at [1189, 392] on span "2" at bounding box center [1184, 399] width 29 height 14
click at [1175, 450] on div "3" at bounding box center [1184, 451] width 19 height 14
click at [1300, 353] on span "Edit" at bounding box center [1302, 359] width 16 height 11
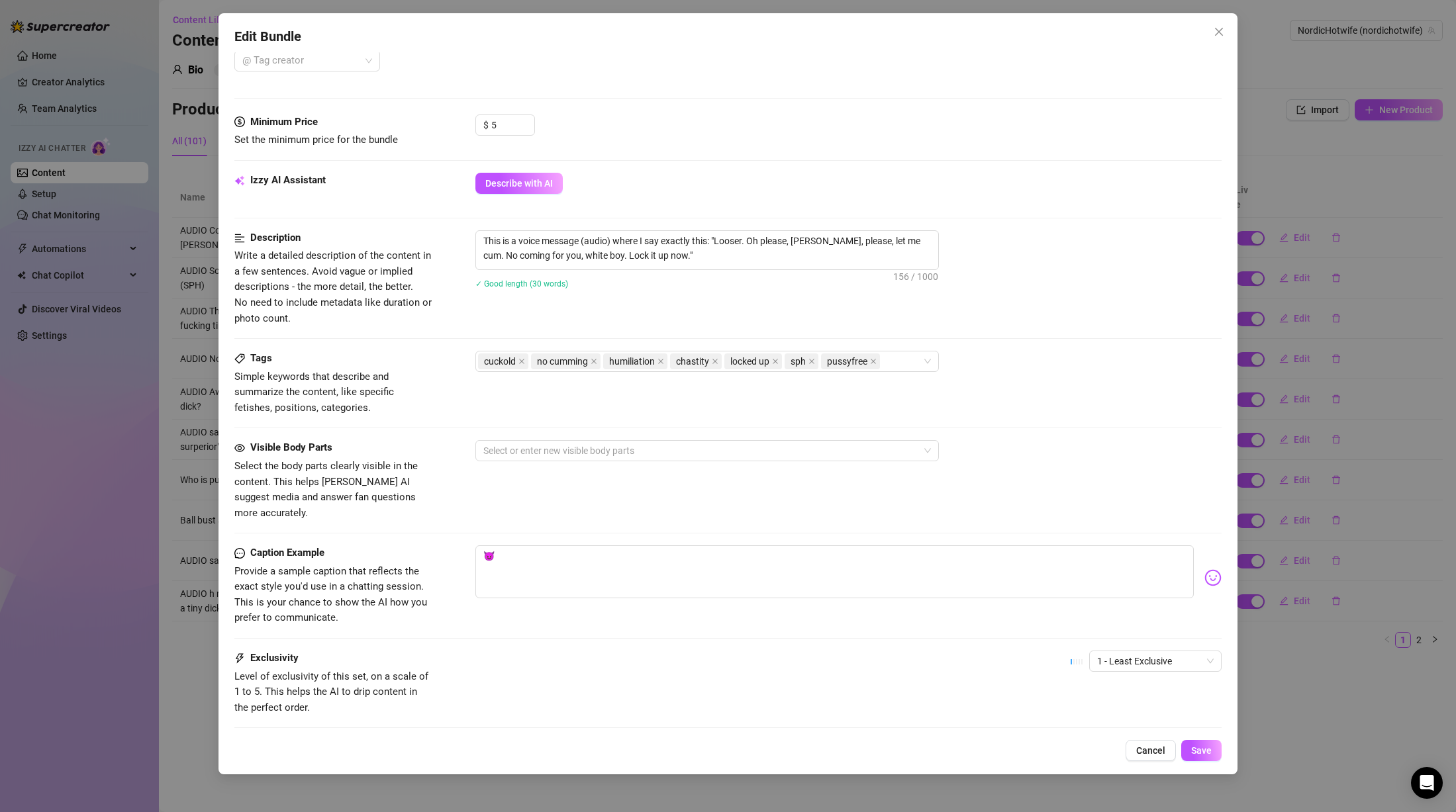
scroll to position [397, 0]
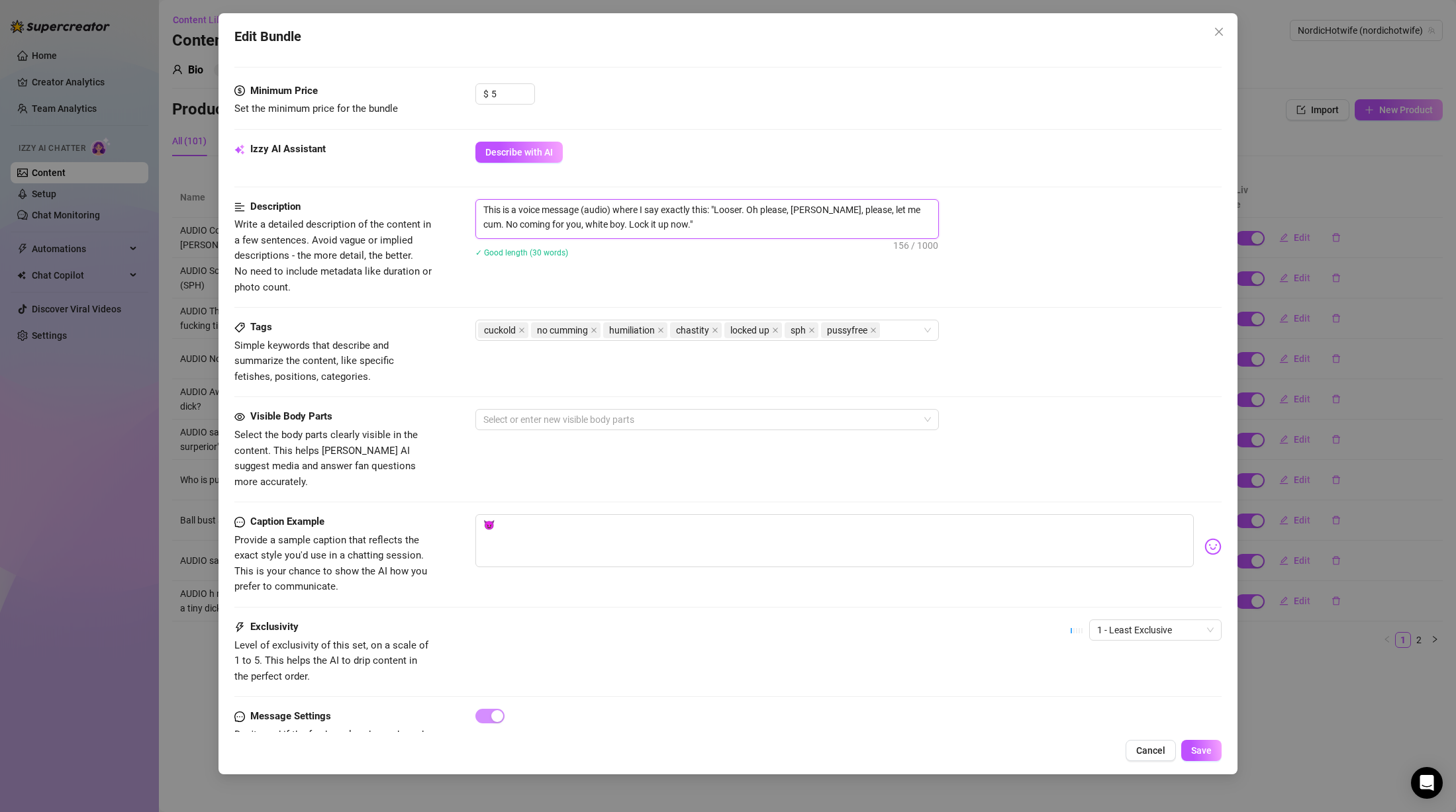
click at [532, 219] on textarea "This is a voice message (audio) where I say exactly this: "Looser. Oh please, […" at bounding box center [707, 217] width 462 height 34
click at [791, 225] on textarea "This is a voice message (audio) where I say exactly this: "Looser. Oh please, […" at bounding box center [707, 217] width 462 height 34
click at [679, 225] on textarea "This is a voice message (audio) where I say exactly this: "Looser. Oh please, […" at bounding box center [707, 217] width 462 height 34
click at [1059, 326] on div "cuckold no cumming humiliation chastity locked up sph pussyfree" at bounding box center [849, 331] width 746 height 22
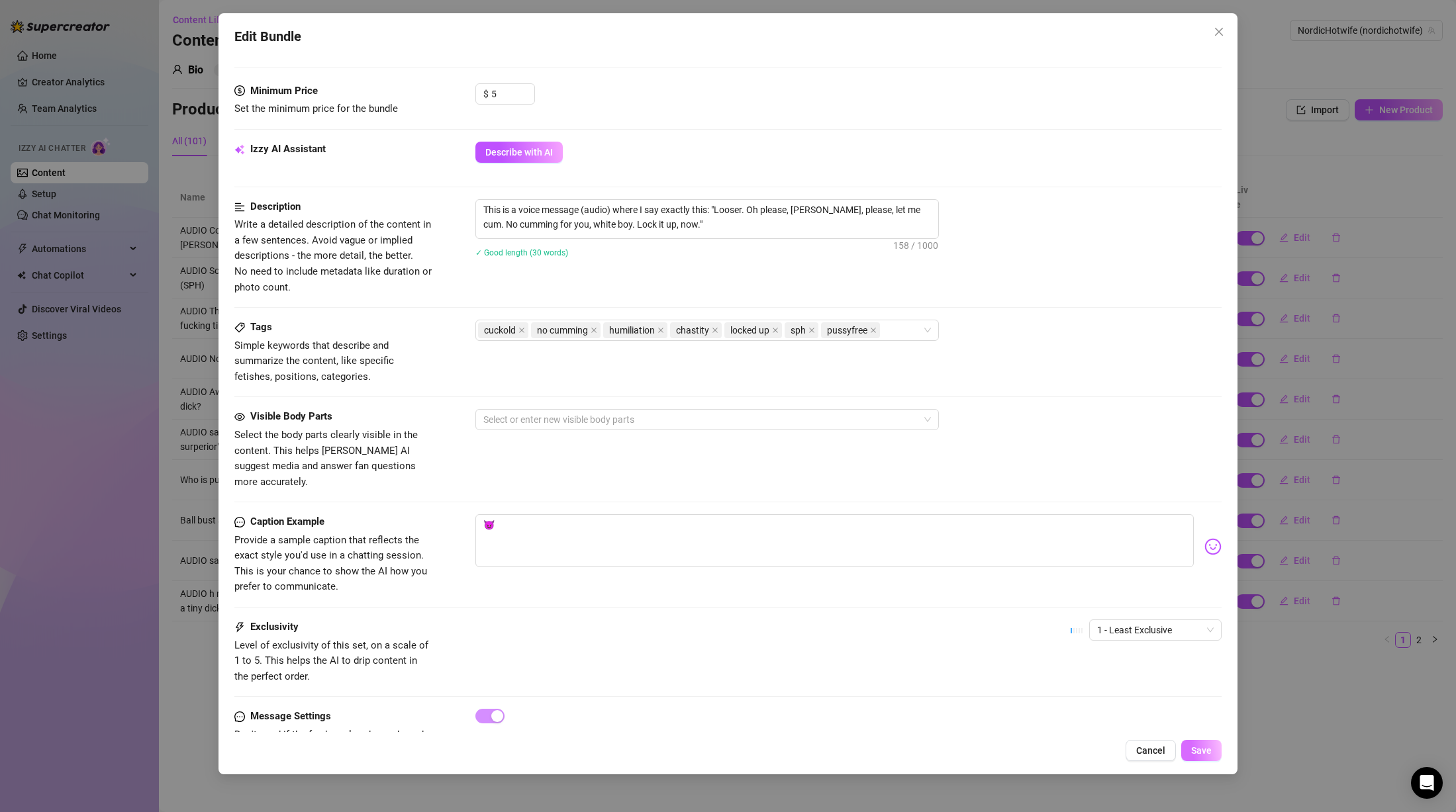
click at [1196, 747] on span "Save" at bounding box center [1201, 751] width 21 height 11
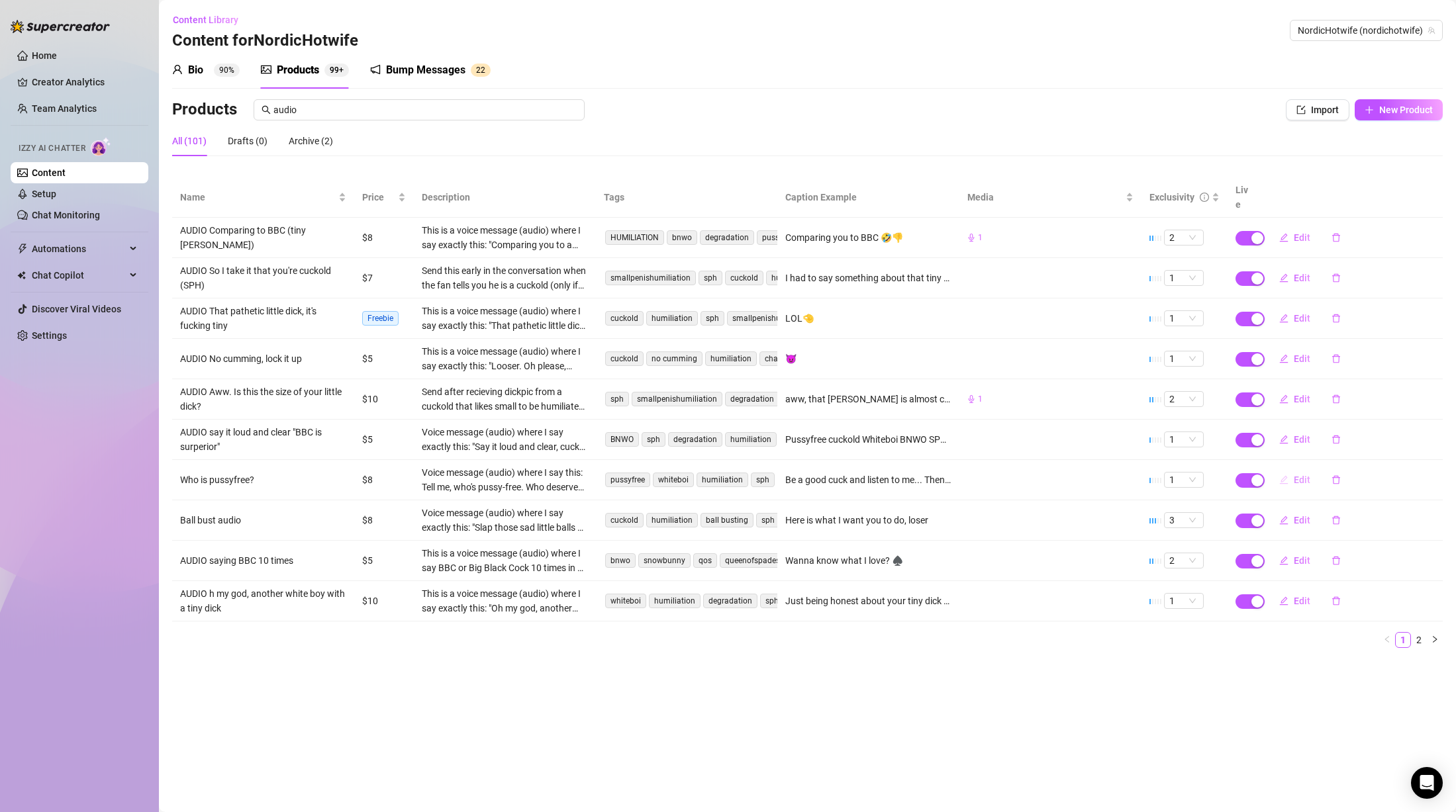
click at [1300, 475] on span "Edit" at bounding box center [1302, 480] width 16 height 11
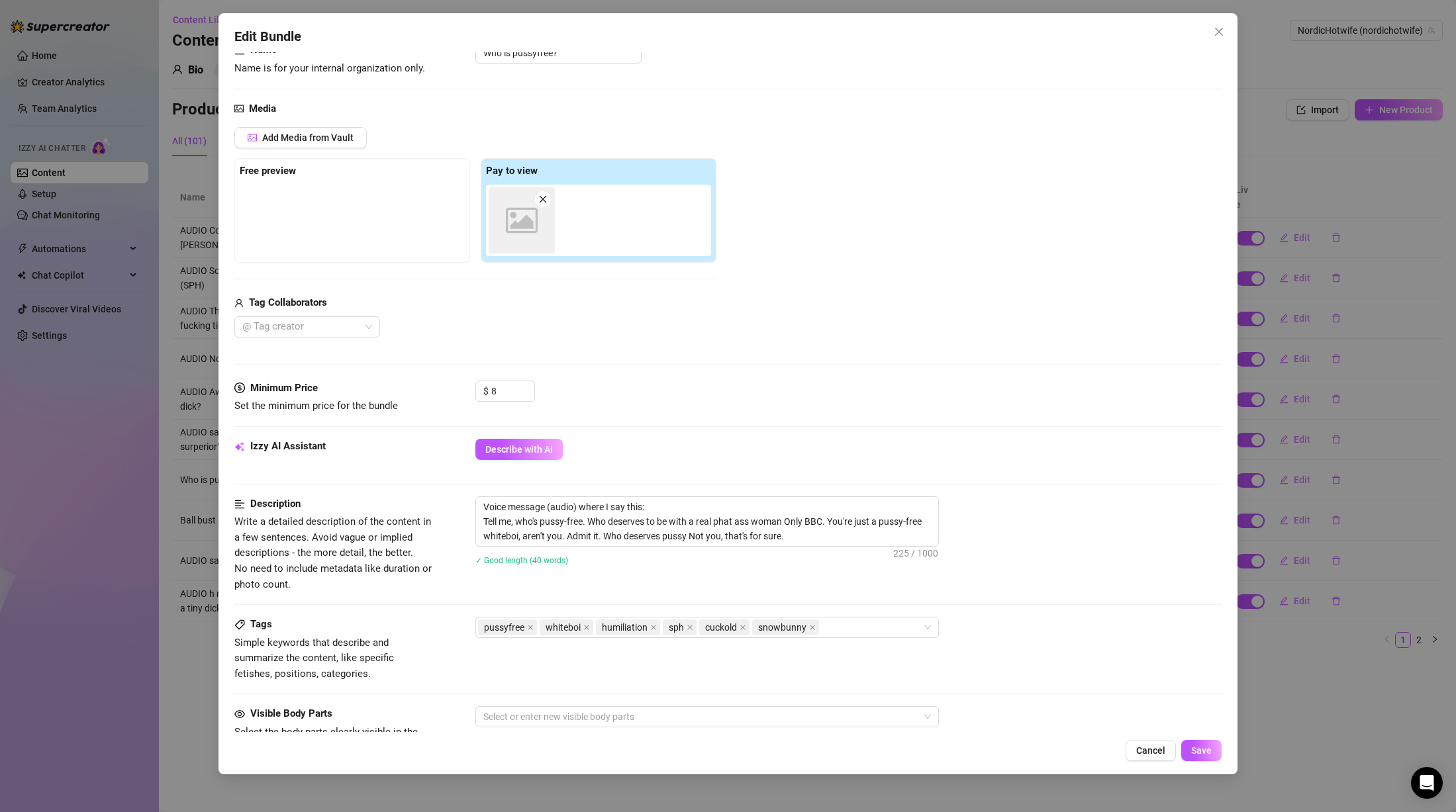
scroll to position [132, 0]
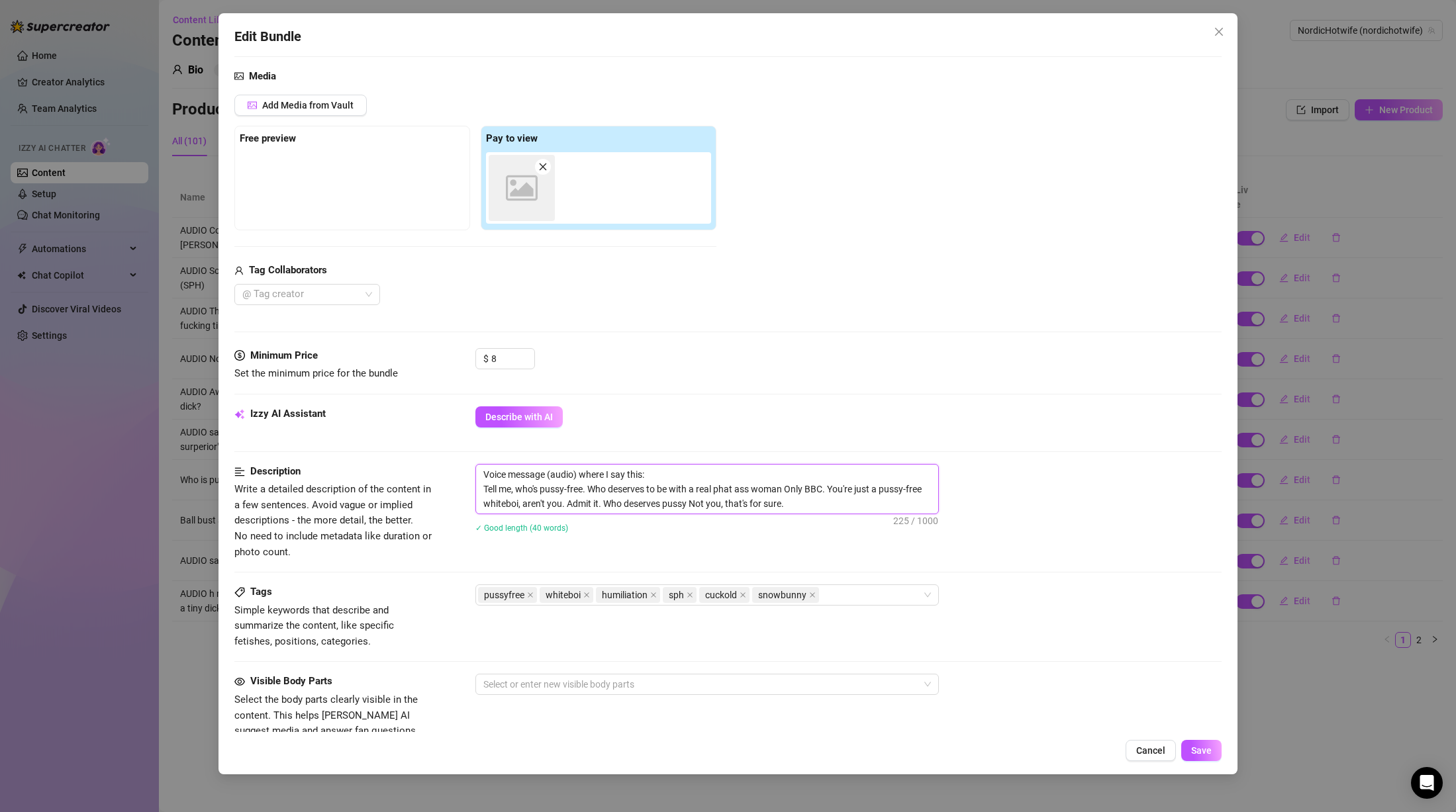
click at [476, 489] on span "Voice message (audio) where I say this: Tell me, who's pussy-free. Who deserves…" at bounding box center [707, 489] width 463 height 50
click at [816, 506] on textarea "Voice message (audio) where I say this: "Tell me, who's pussy-free. Who deserve…" at bounding box center [707, 489] width 462 height 49
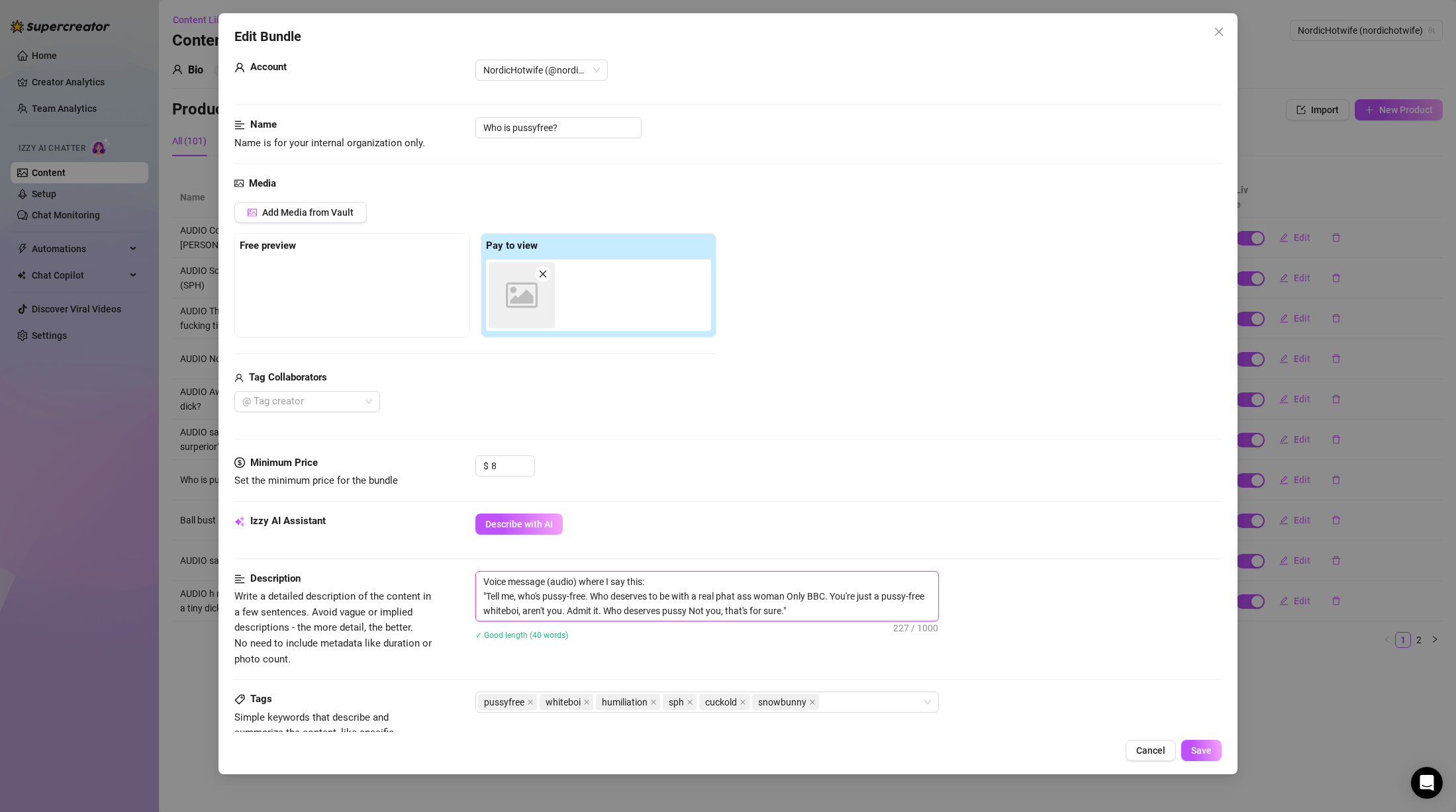
scroll to position [0, 0]
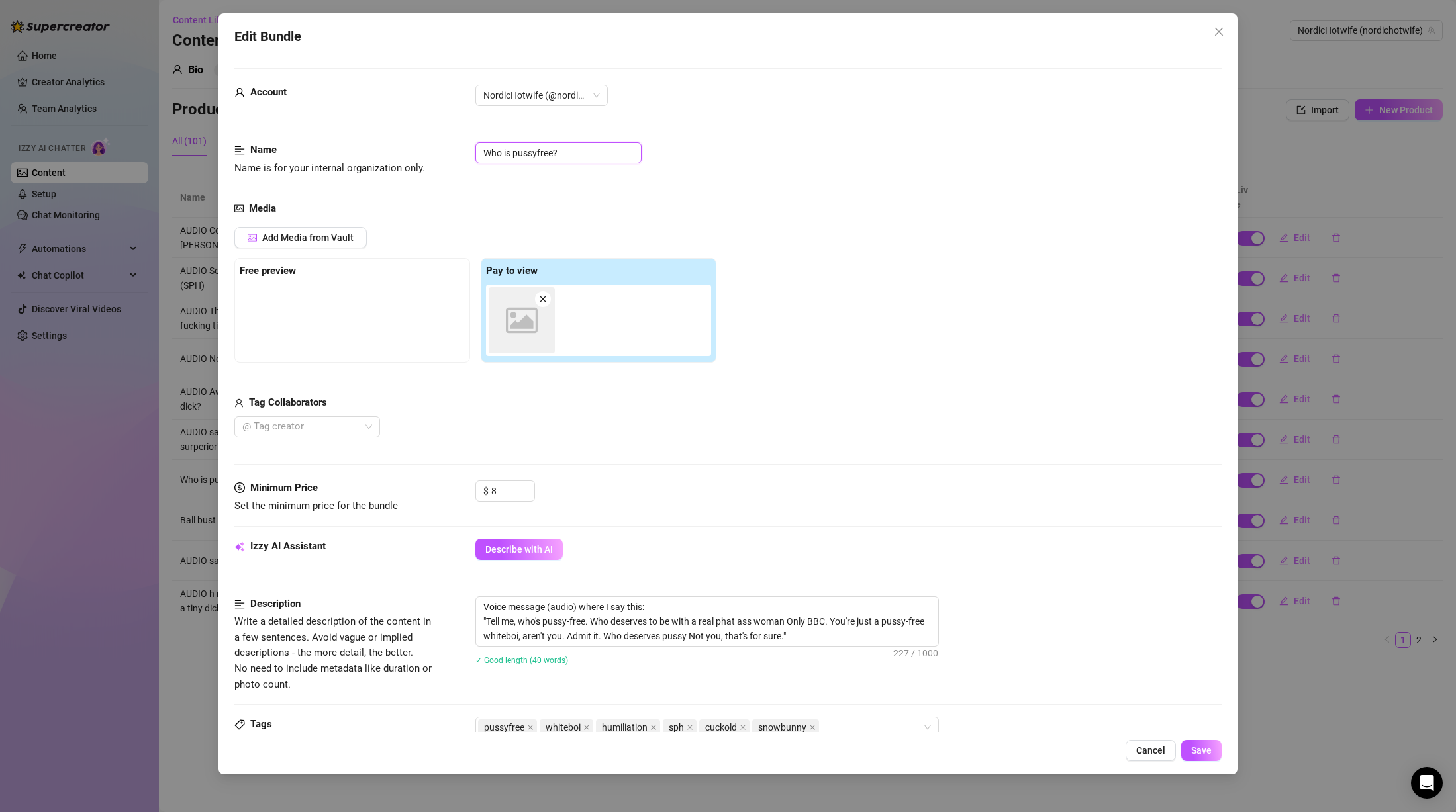
click at [482, 152] on input "Who is pussyfree?" at bounding box center [558, 153] width 166 height 22
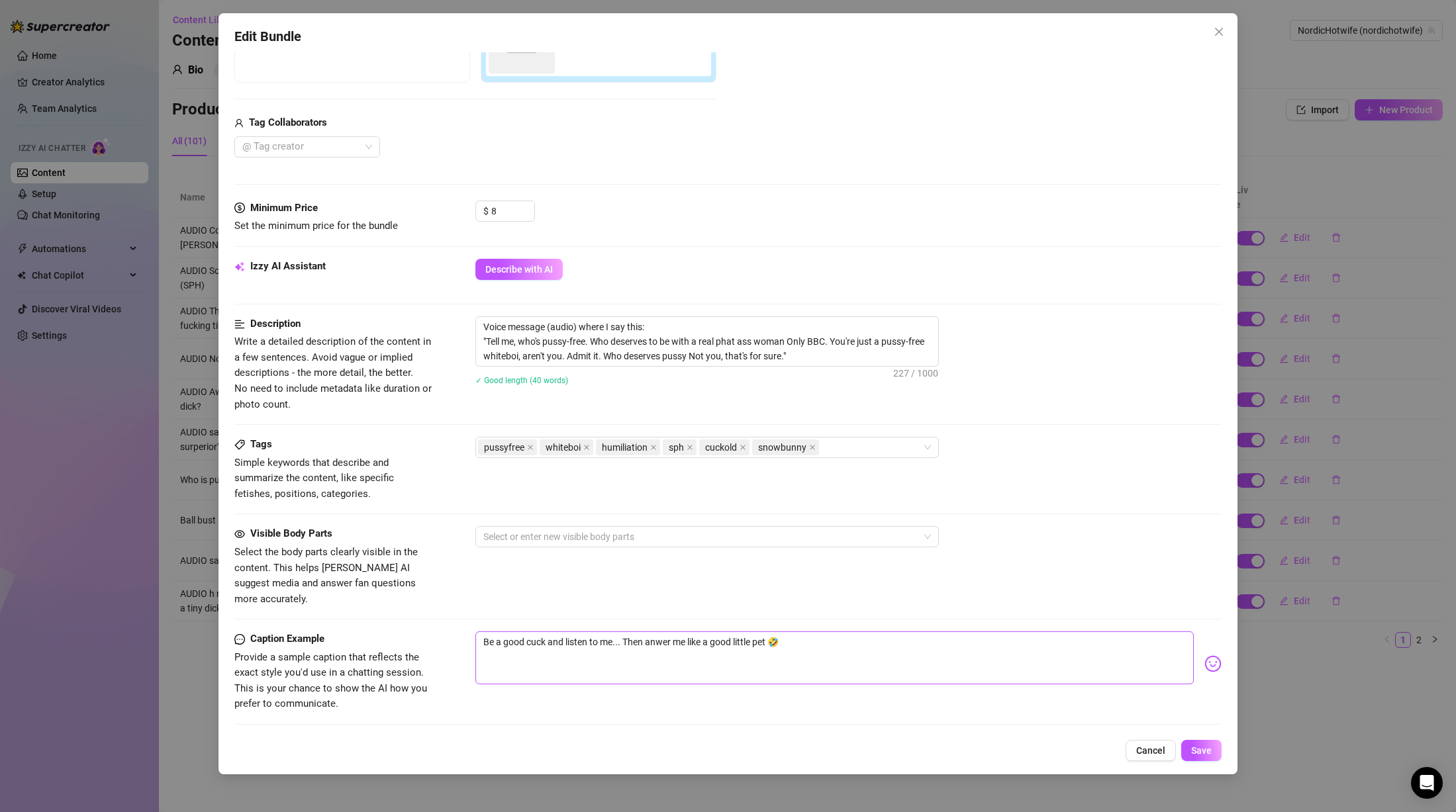
scroll to position [433, 0]
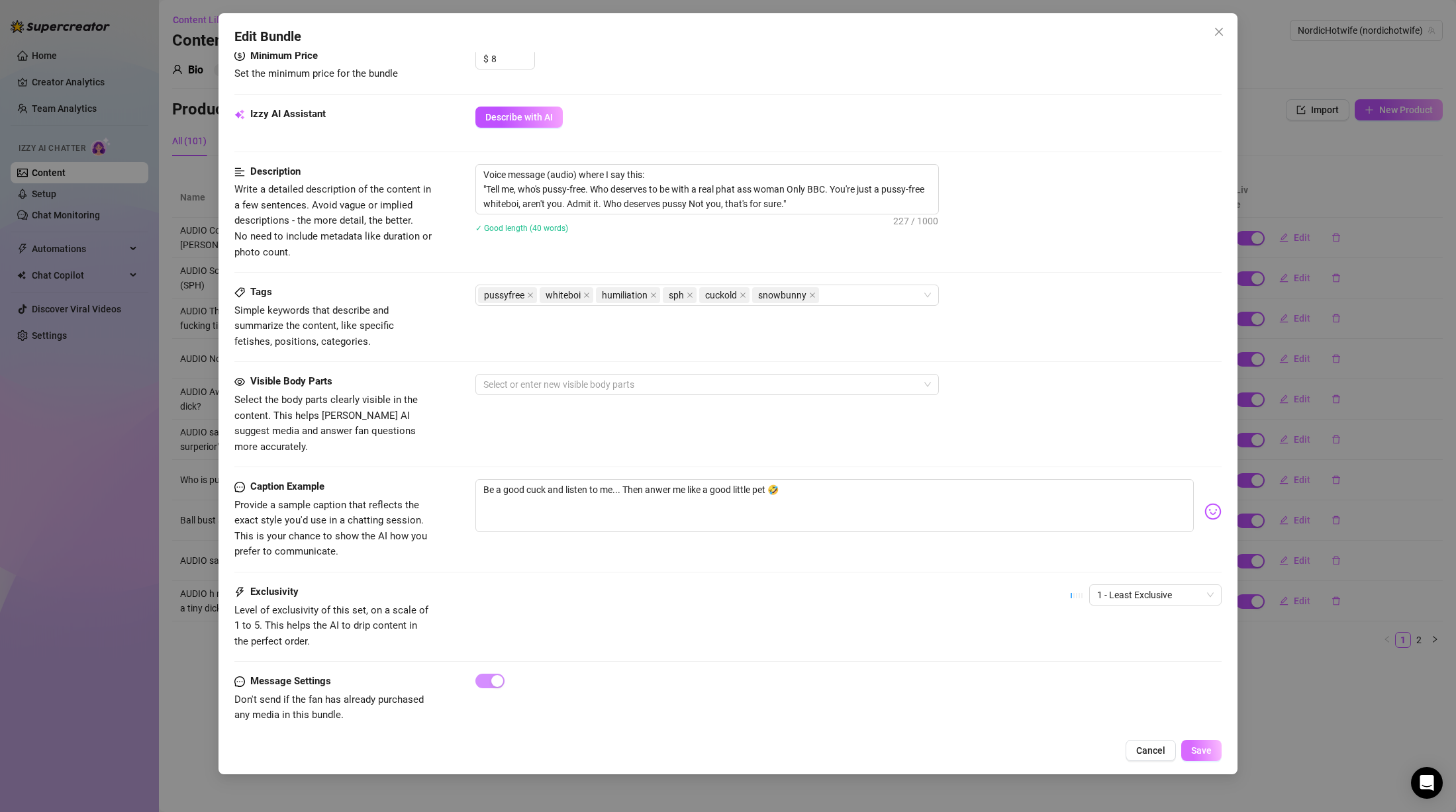
click at [1200, 749] on span "Save" at bounding box center [1201, 751] width 21 height 11
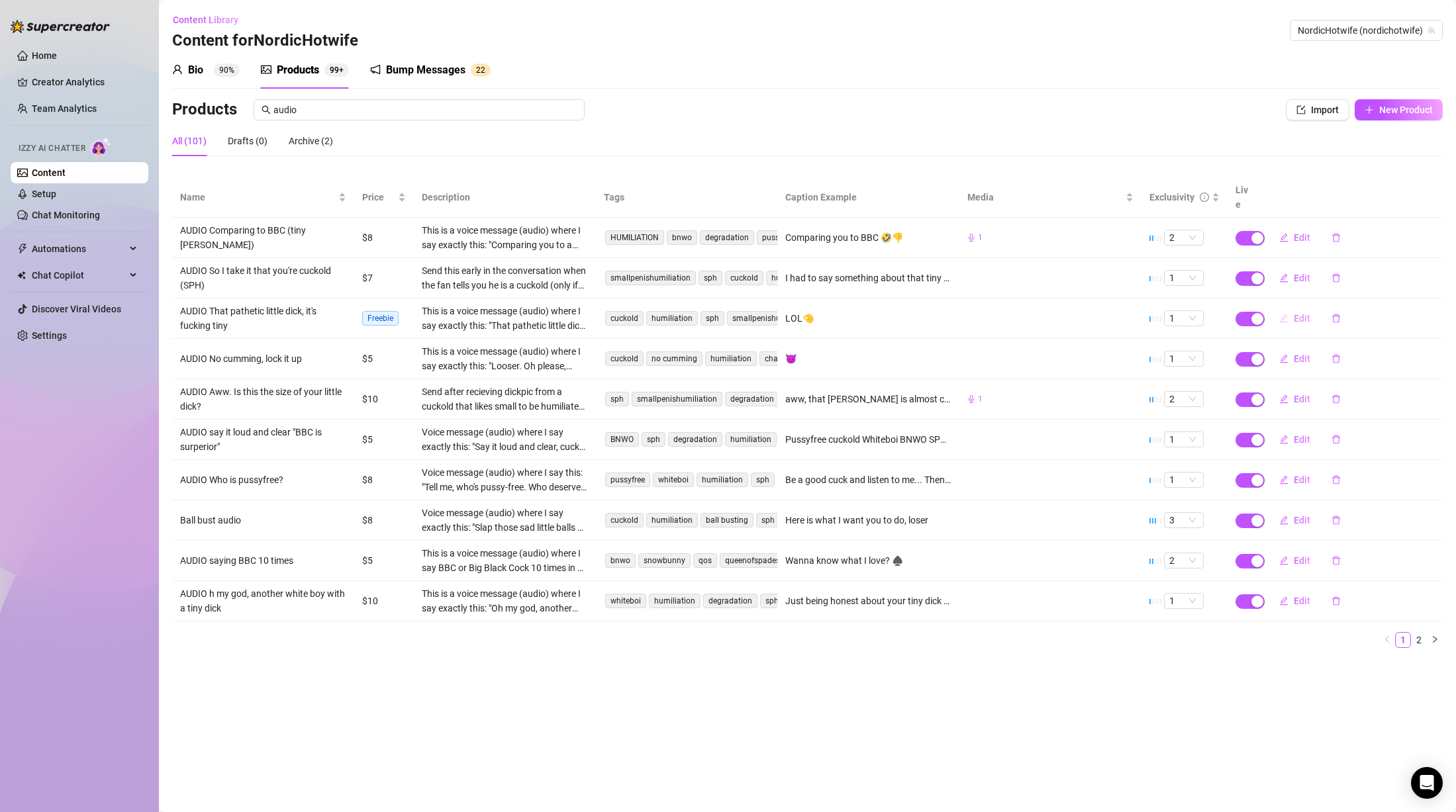
click at [1293, 308] on button "Edit" at bounding box center [1295, 318] width 52 height 22
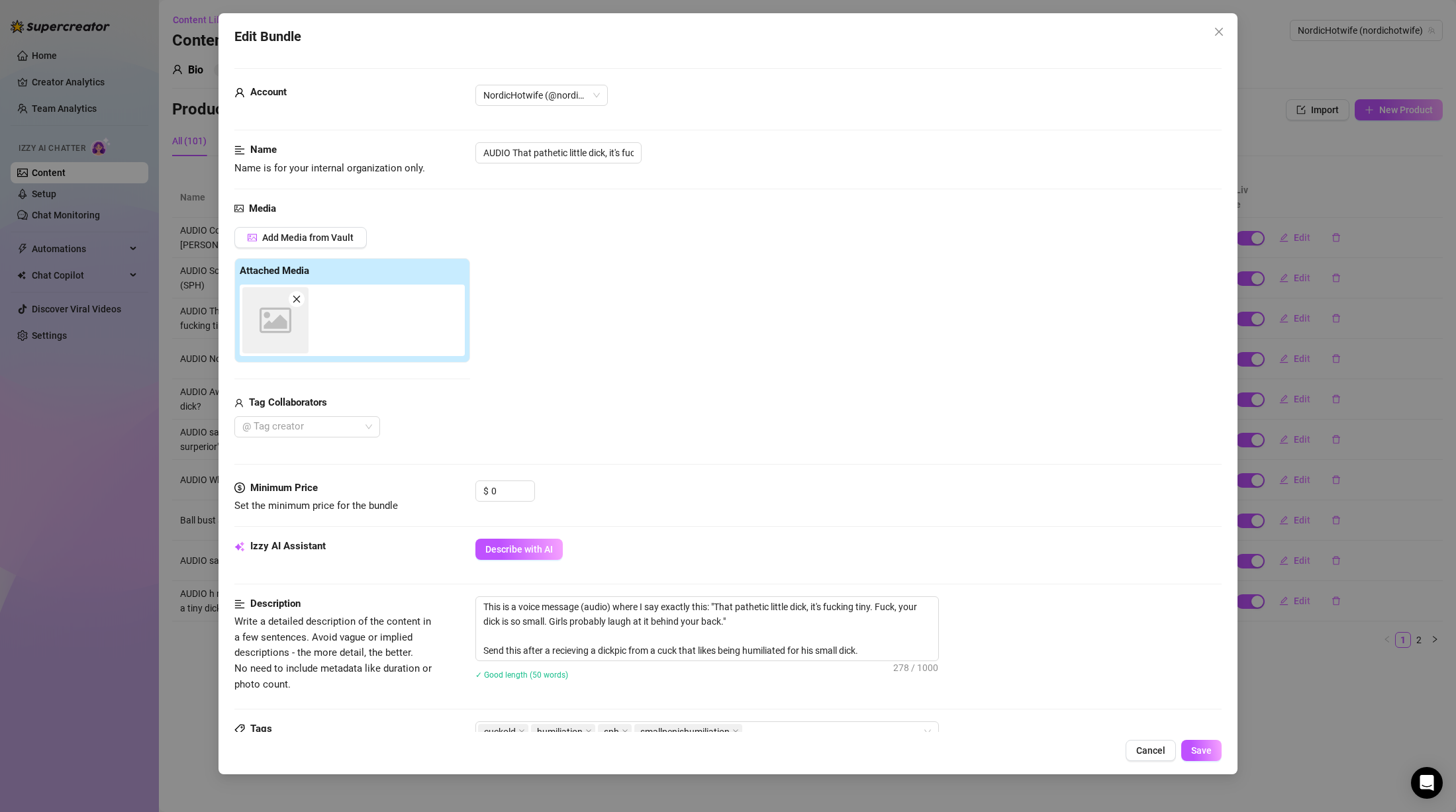
click at [1342, 504] on div "Edit Bundle Account NordicHotwife (@nordichotwife) Name Name is for your intern…" at bounding box center [728, 406] width 1456 height 812
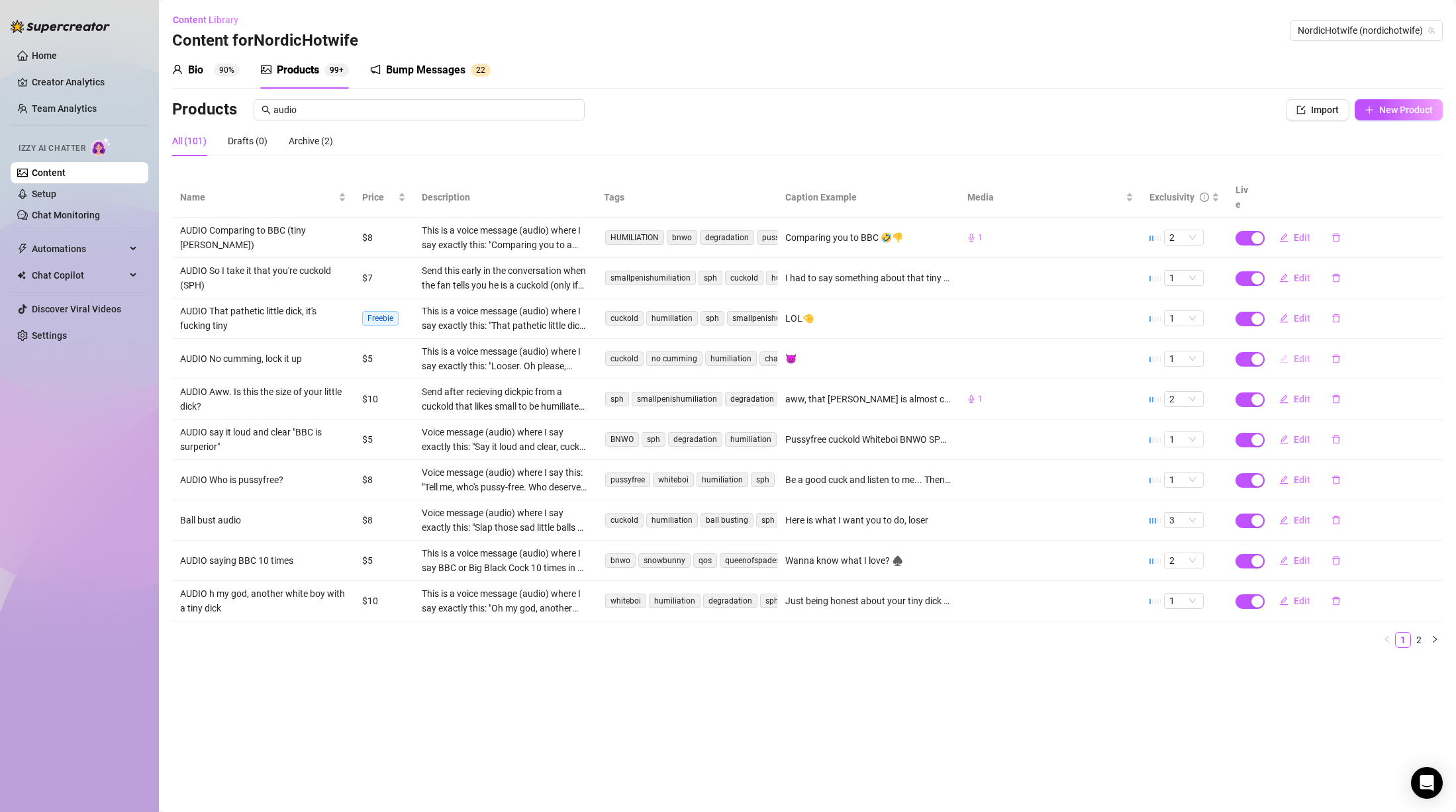
click at [1295, 348] on button "Edit" at bounding box center [1295, 359] width 52 height 22
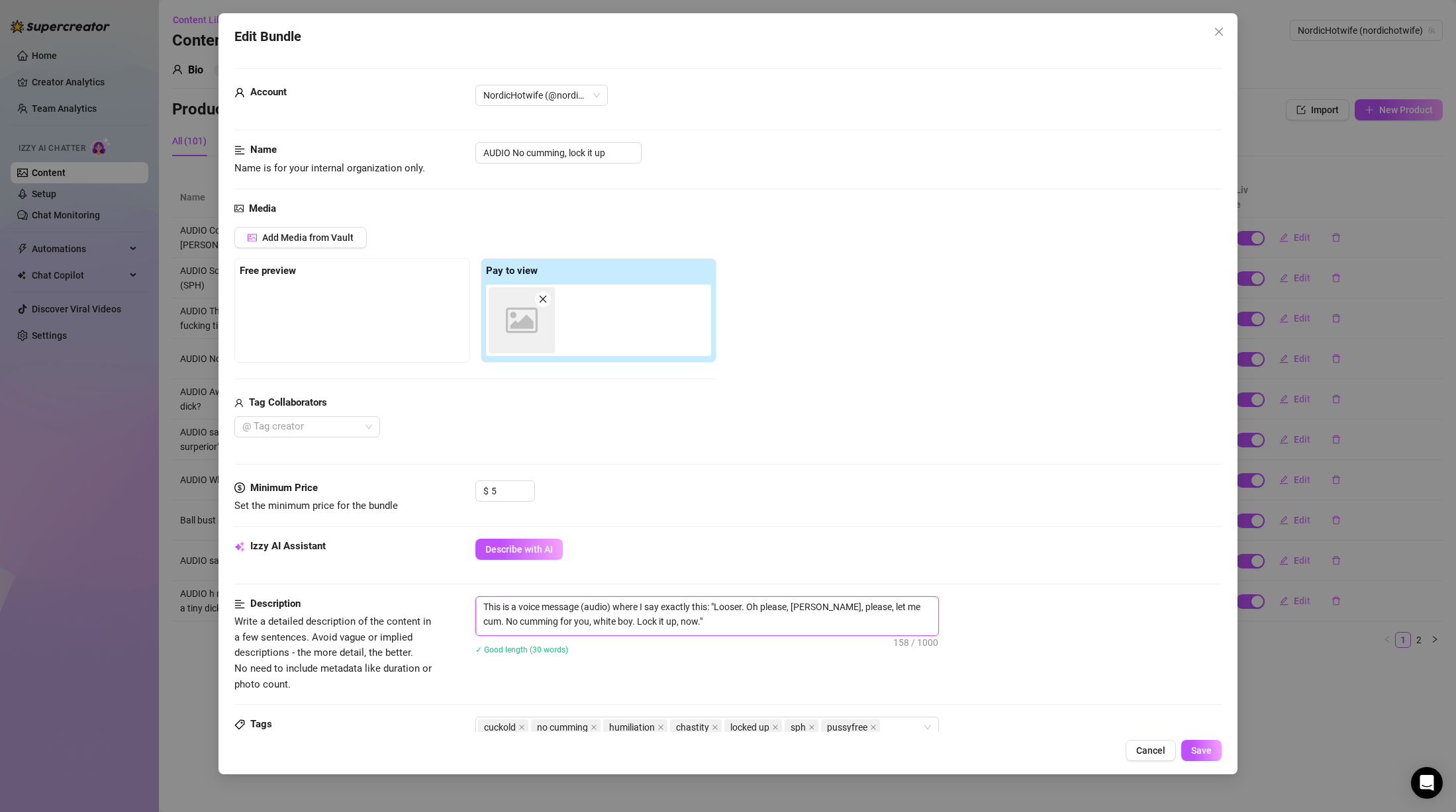
click at [780, 621] on textarea "This is a voice message (audio) where I say exactly this: "Looser. Oh please, […" at bounding box center [707, 614] width 462 height 34
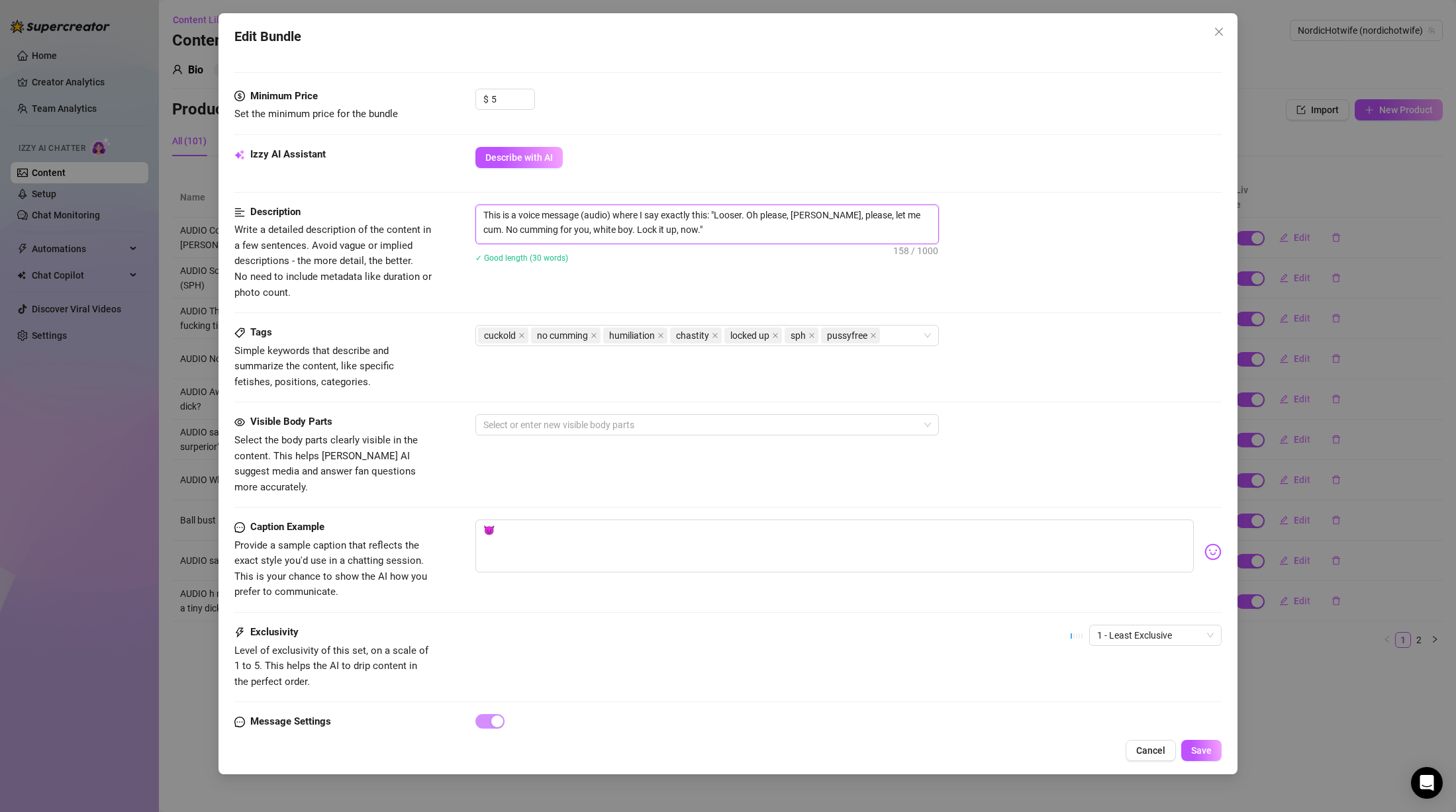
scroll to position [397, 0]
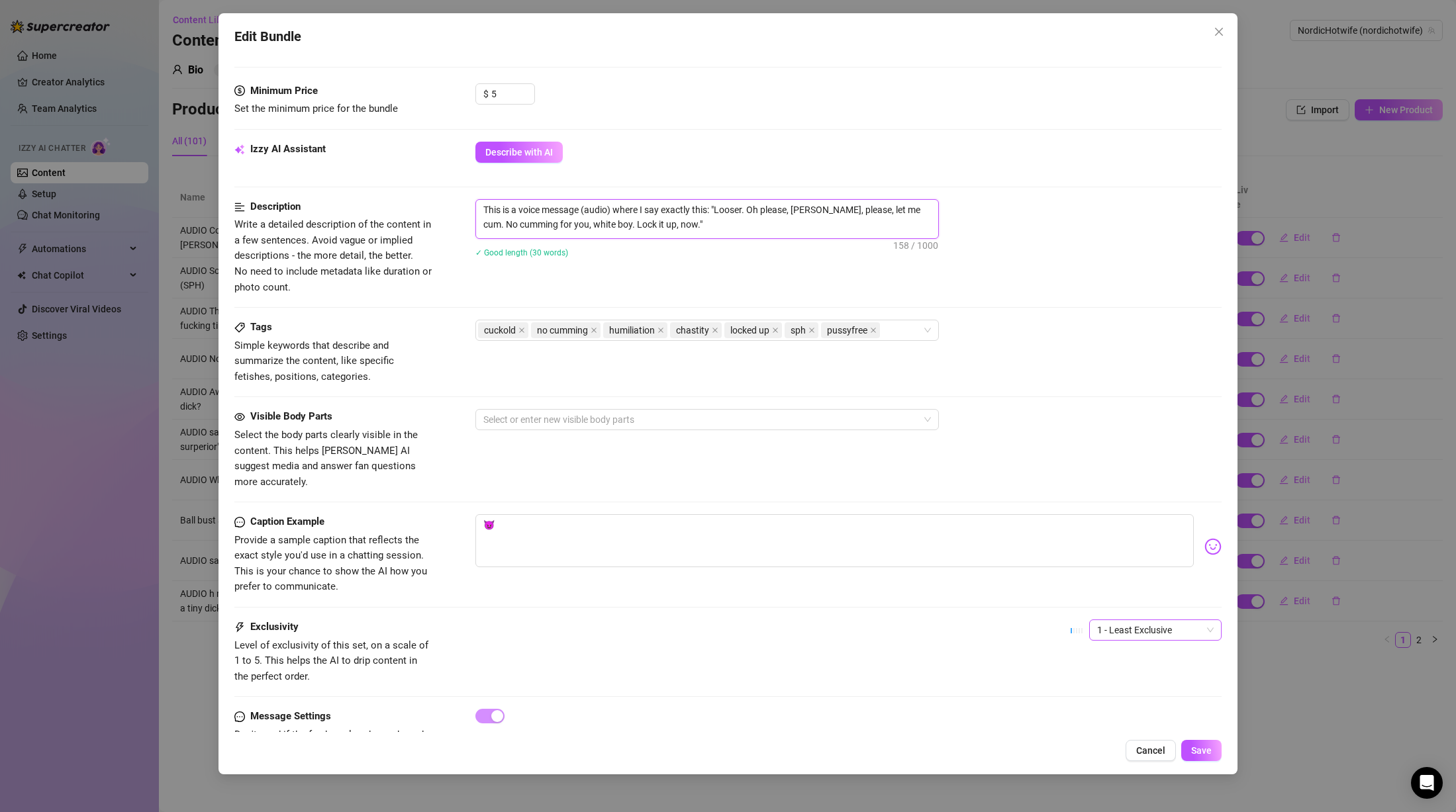
click at [1119, 620] on span "1 - Least Exclusive" at bounding box center [1156, 630] width 117 height 20
click at [1107, 664] on div "2" at bounding box center [1144, 662] width 112 height 14
click at [1200, 748] on span "Save" at bounding box center [1201, 751] width 21 height 11
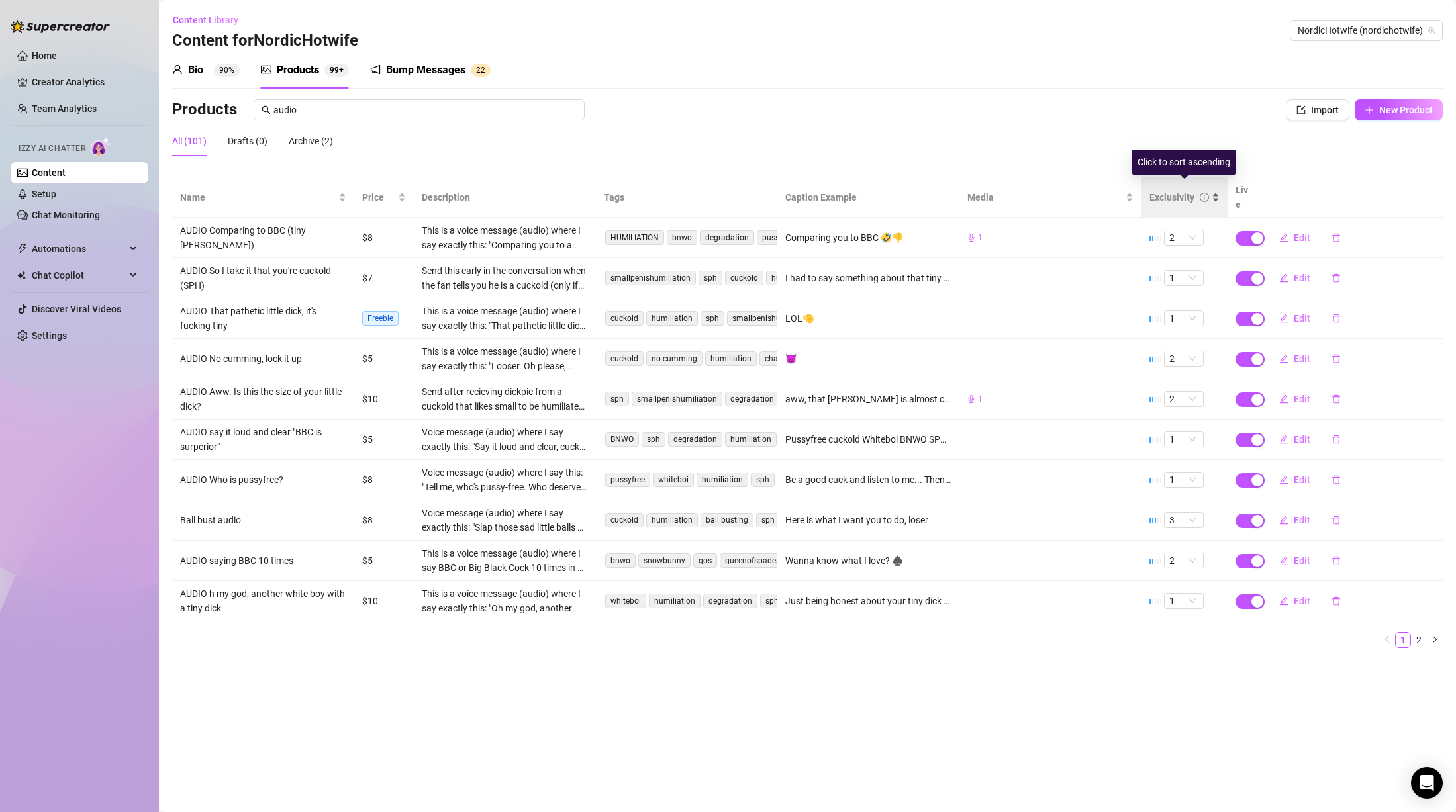
click at [1184, 190] on div "Exclusivity" at bounding box center [1172, 197] width 45 height 14
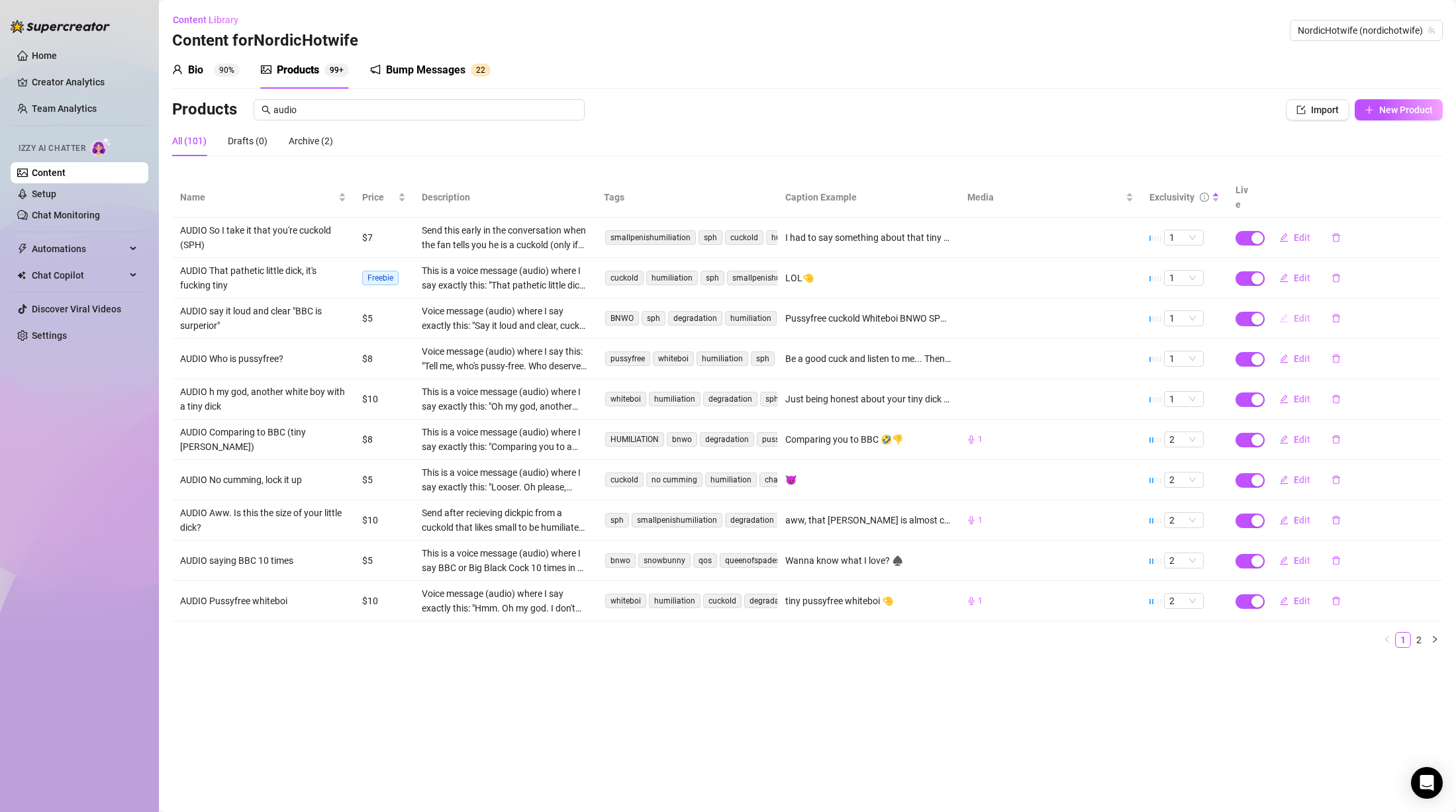
click at [1294, 313] on span "Edit" at bounding box center [1302, 318] width 16 height 11
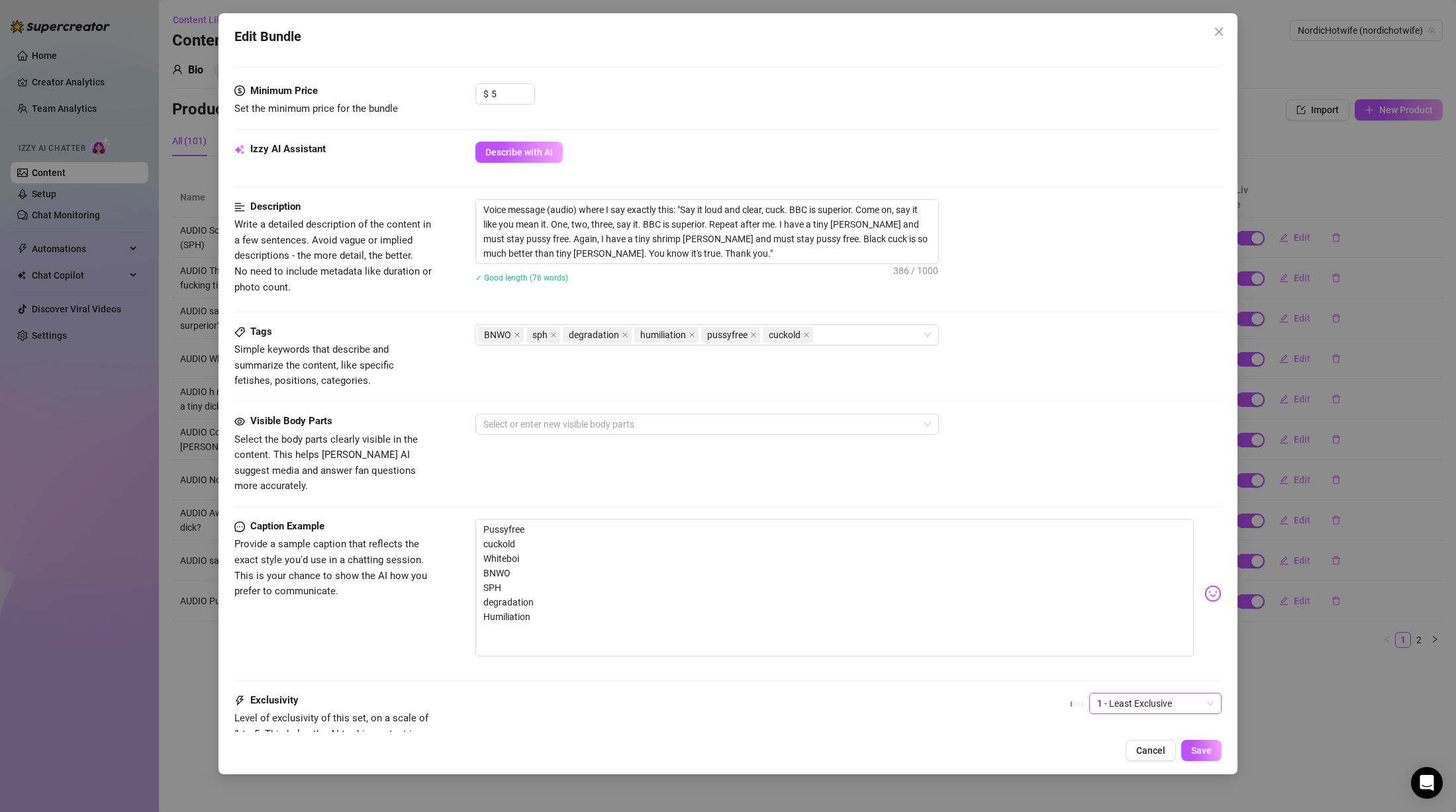
click at [1116, 694] on span "1 - Least Exclusive" at bounding box center [1156, 704] width 117 height 20
click at [1111, 599] on div "2" at bounding box center [1144, 598] width 112 height 14
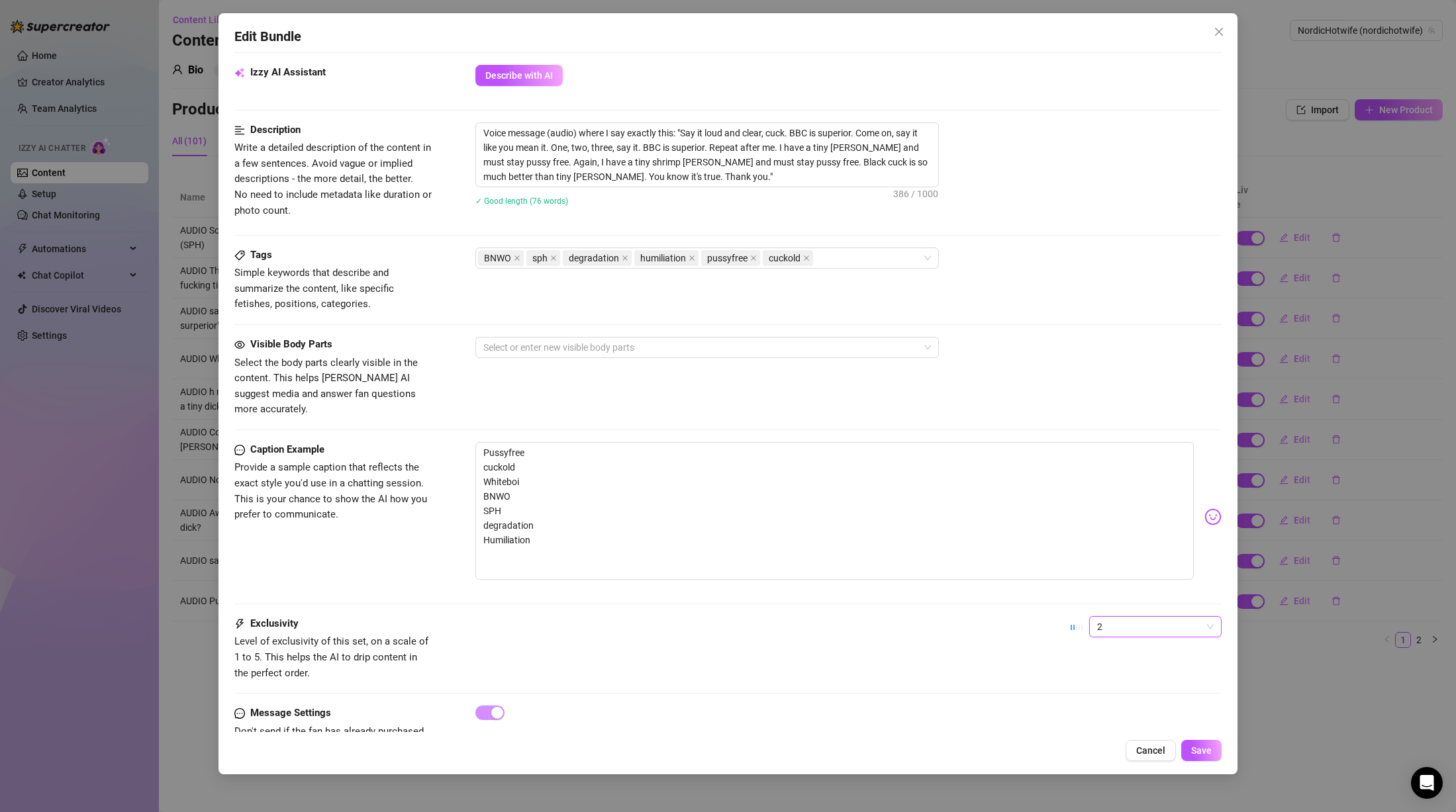
scroll to position [506, 0]
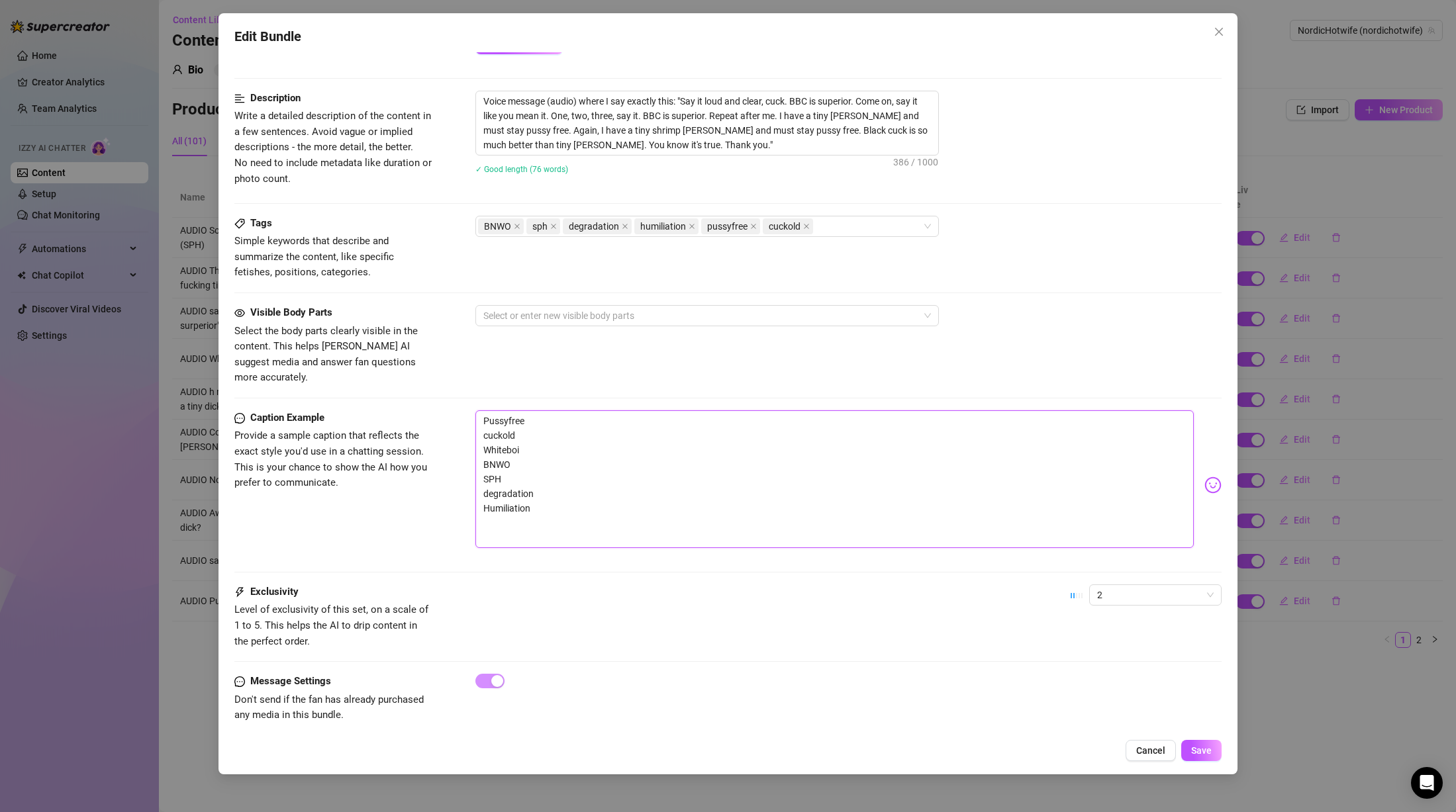
drag, startPoint x: 523, startPoint y: 450, endPoint x: 480, endPoint y: 415, distance: 55.4
click at [480, 415] on textarea "Pussyfree cuckold Whiteboi BNWO SPH degradation Humiliation" at bounding box center [835, 478] width 719 height 138
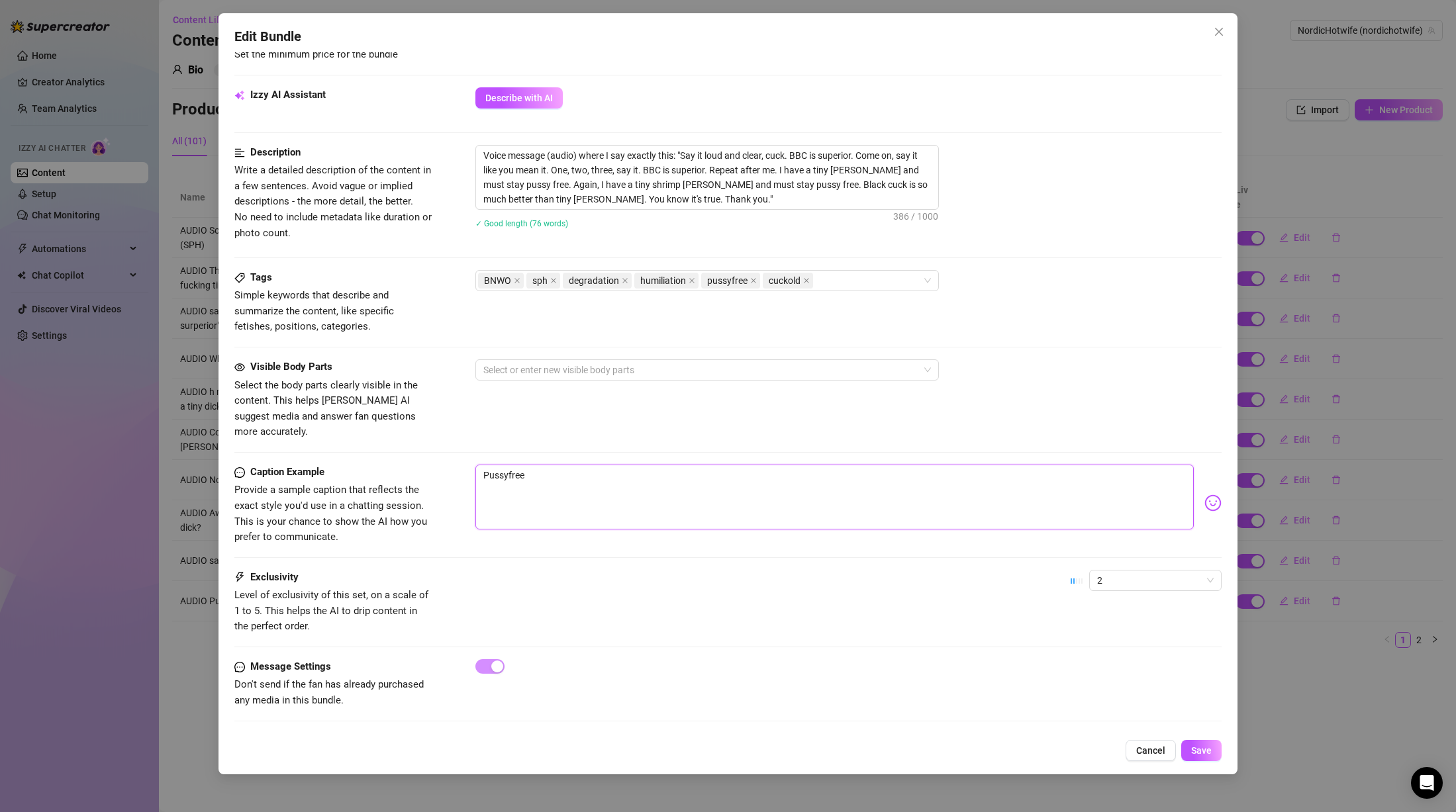
scroll to position [437, 0]
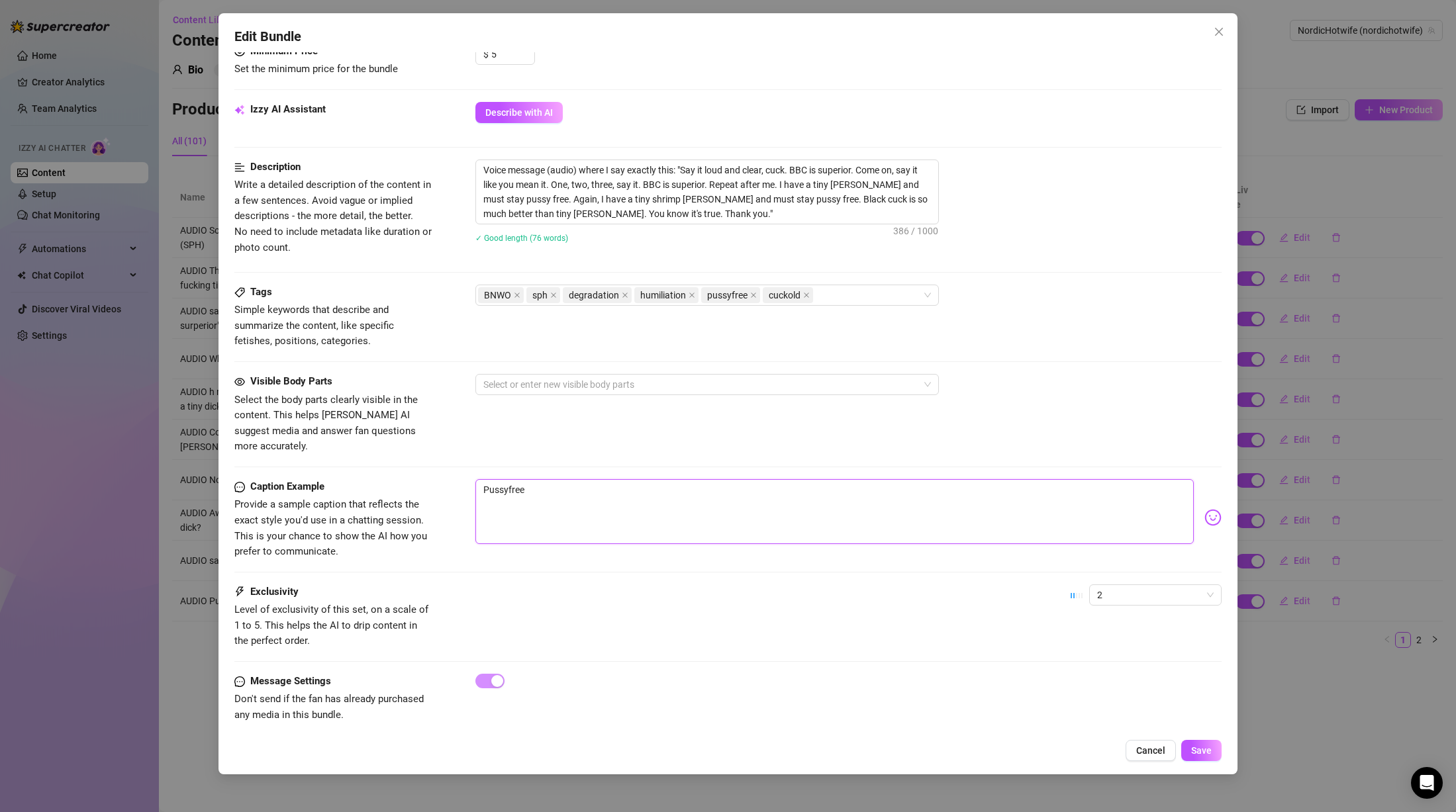
drag, startPoint x: 576, startPoint y: 478, endPoint x: 423, endPoint y: 437, distance: 158.4
click at [423, 437] on form "Account NordicHotwife (@nordichotwife) Name Name is for your internal organizat…" at bounding box center [728, 189] width 987 height 1116
click at [1210, 752] on span "Save" at bounding box center [1201, 751] width 21 height 11
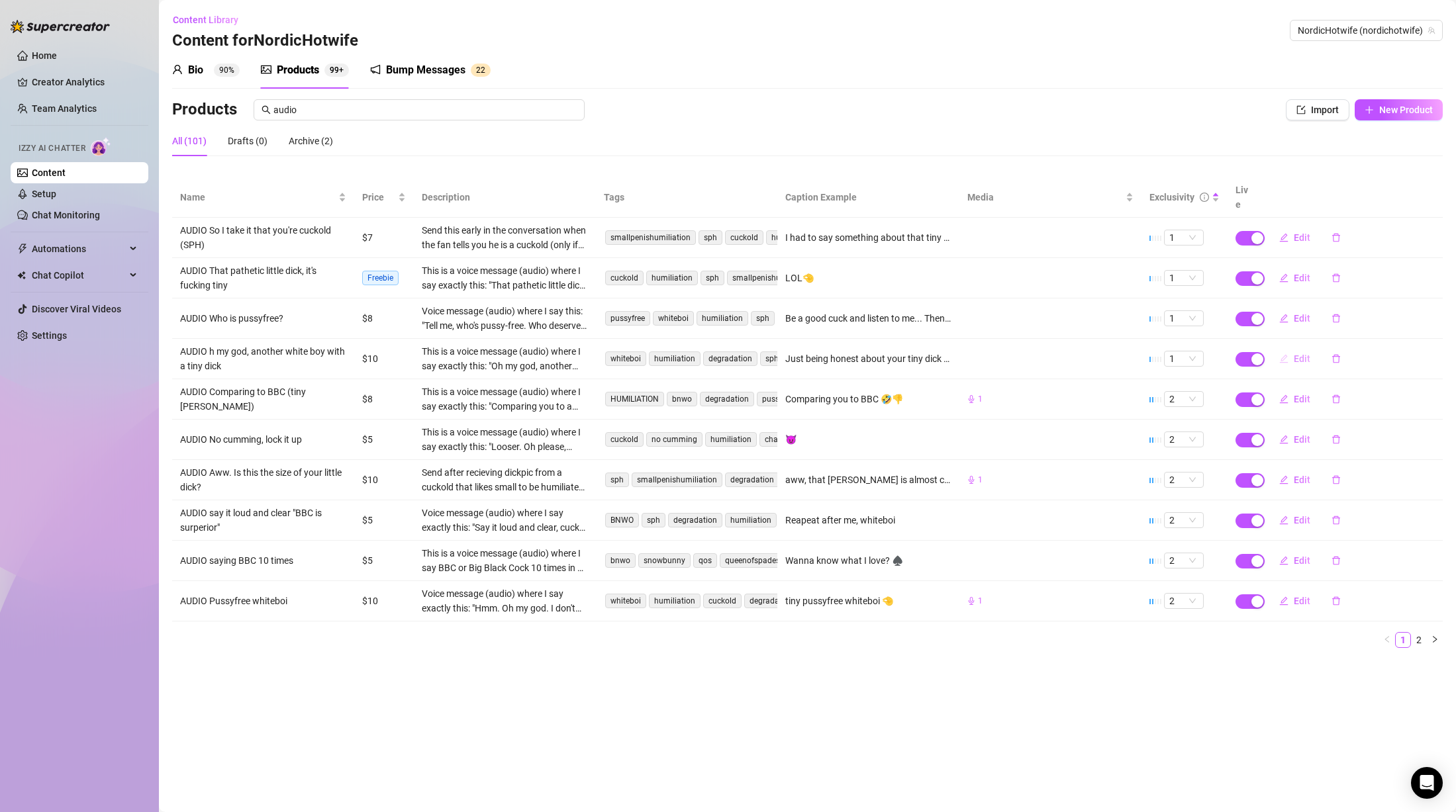
click at [1299, 353] on span "Edit" at bounding box center [1302, 359] width 16 height 11
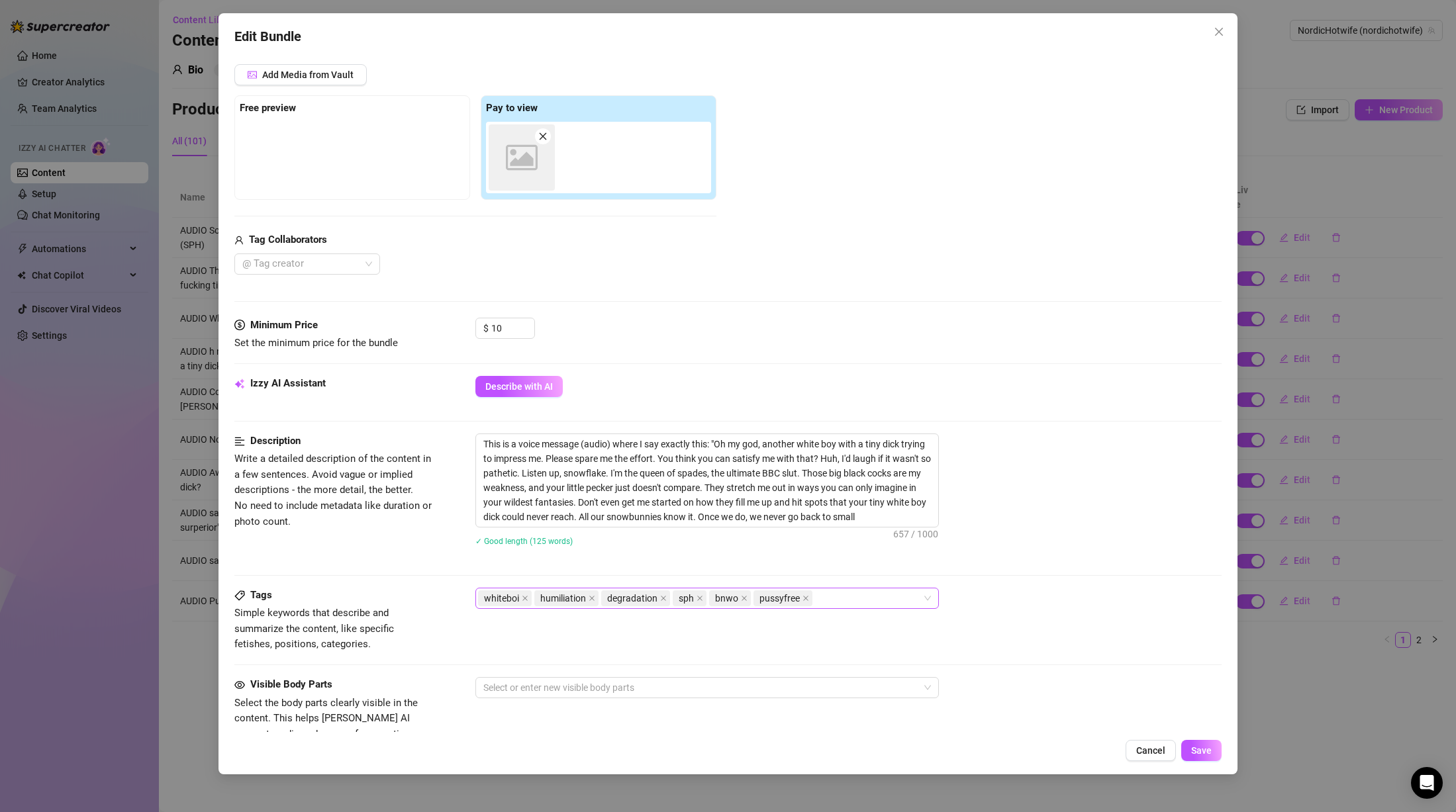
scroll to position [132, 0]
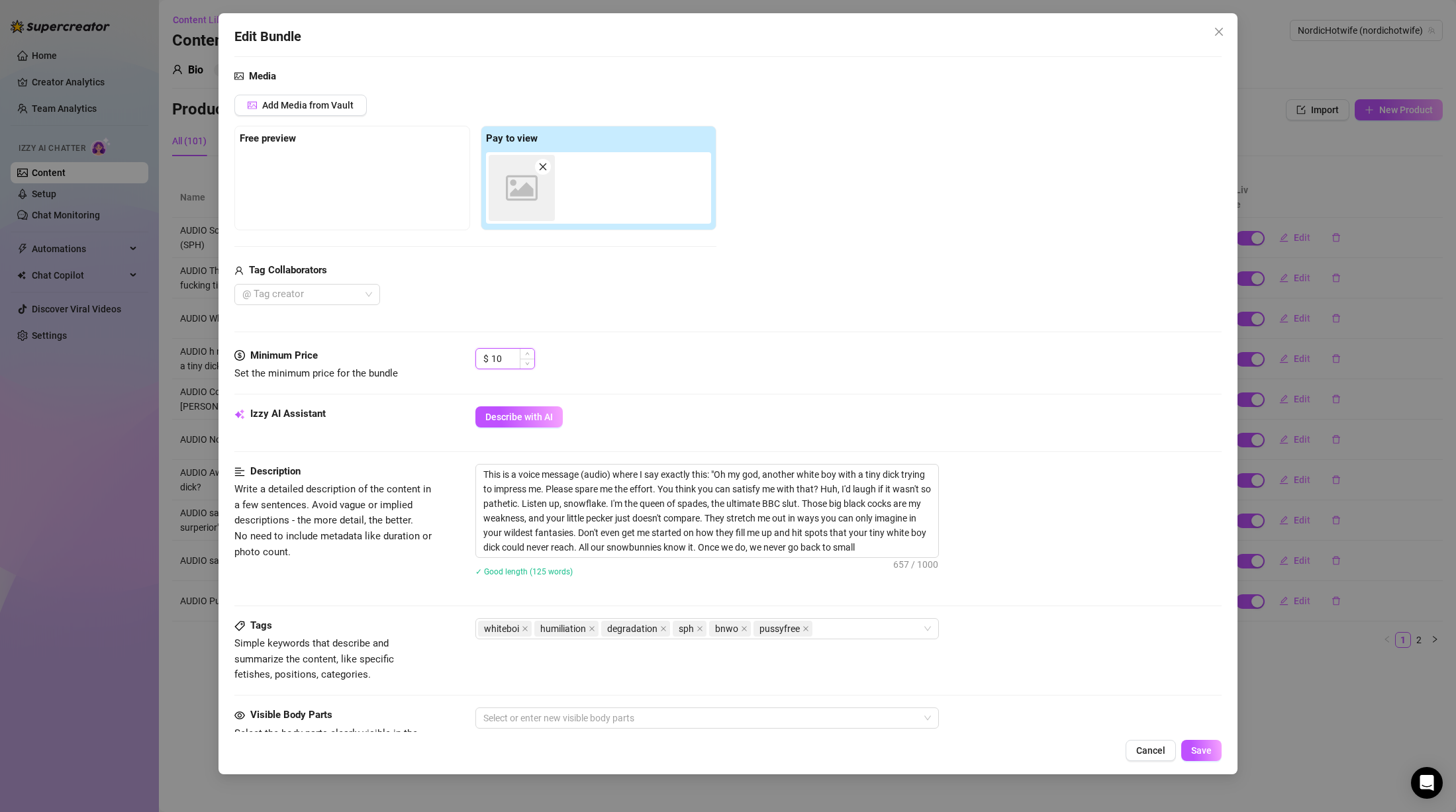
drag, startPoint x: 514, startPoint y: 358, endPoint x: 478, endPoint y: 358, distance: 36.0
click at [478, 358] on div "$ 10" at bounding box center [505, 359] width 59 height 22
click at [1047, 432] on div "Izzy AI Assistant Describe with AI" at bounding box center [728, 423] width 987 height 33
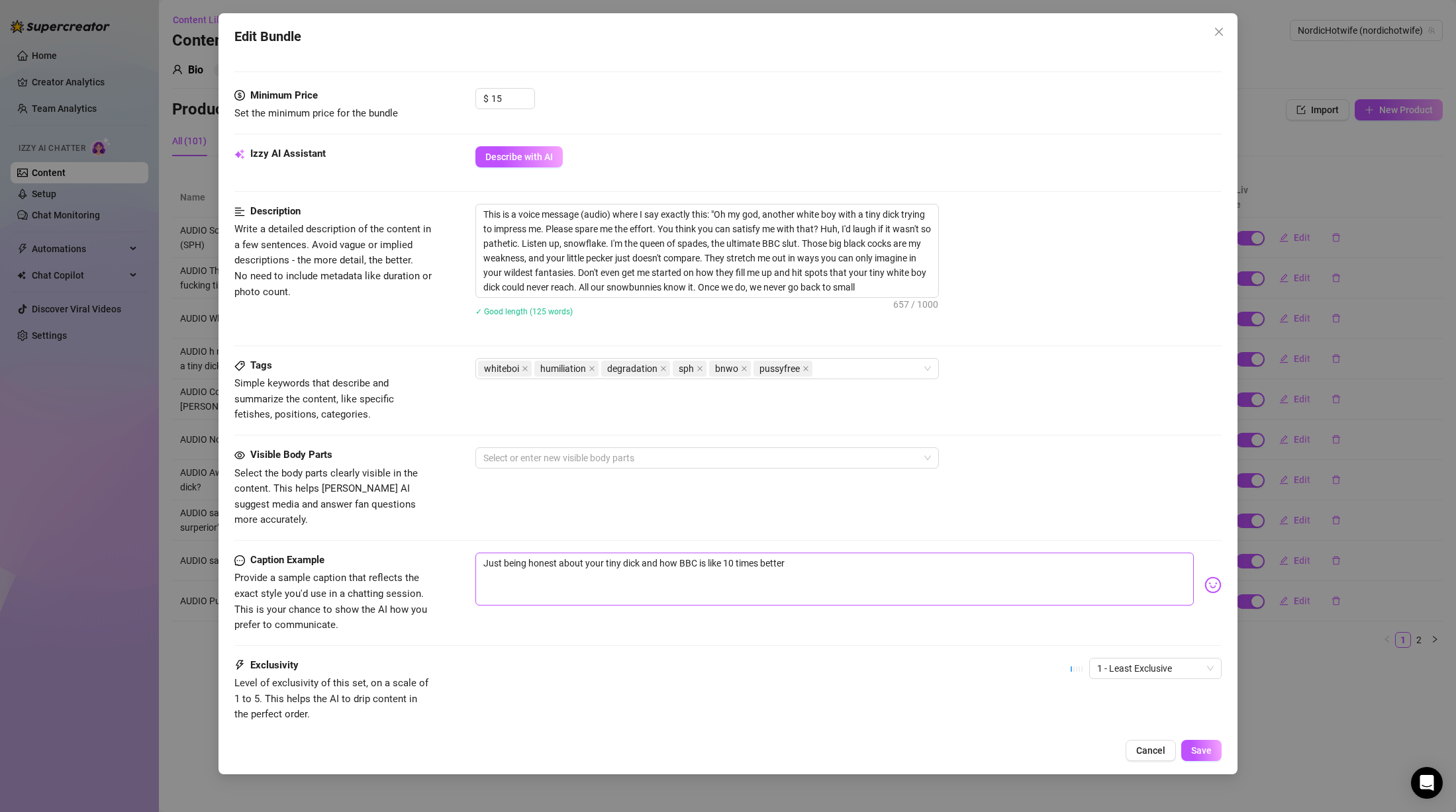
scroll to position [397, 0]
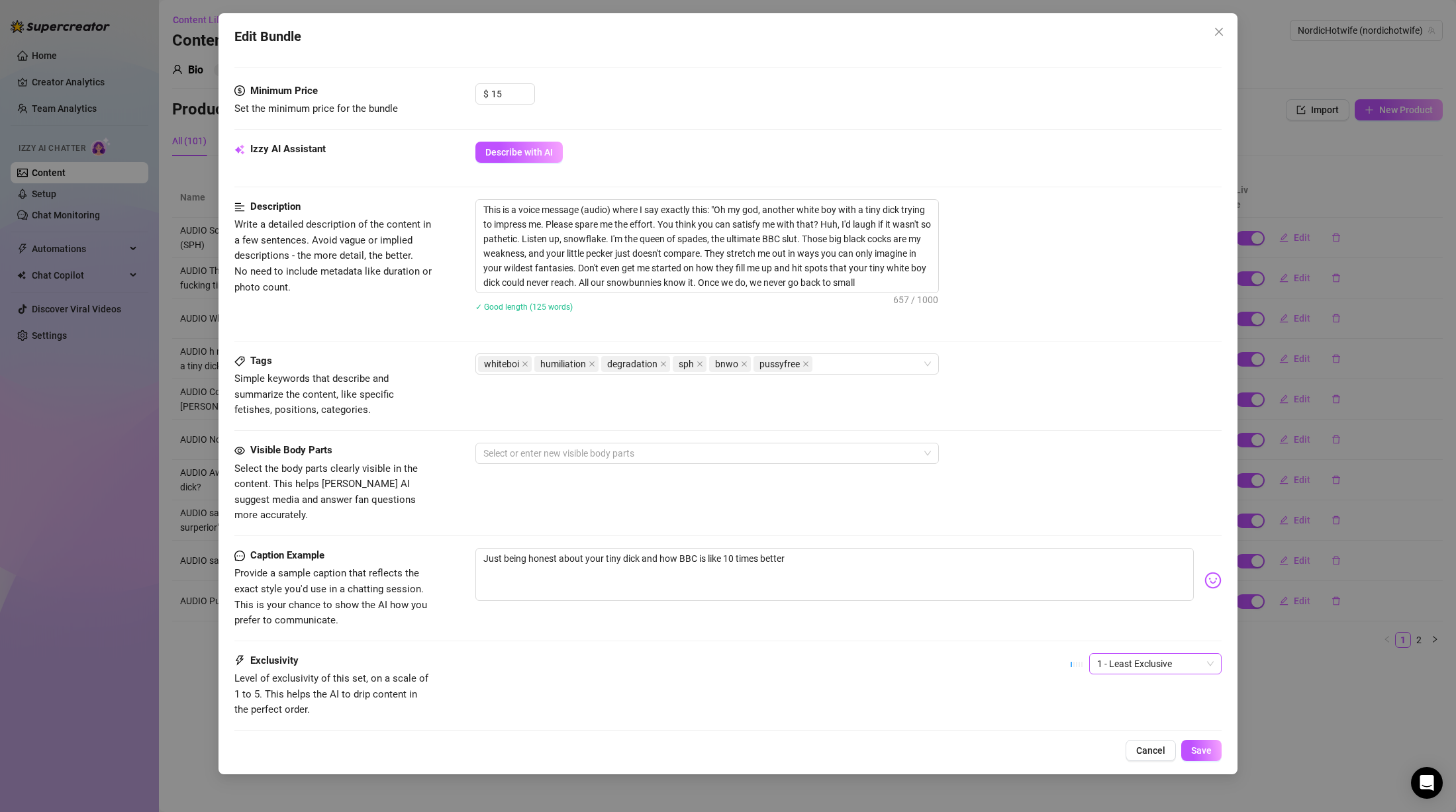
click at [1123, 654] on span "1 - Least Exclusive" at bounding box center [1156, 664] width 117 height 20
click at [1111, 712] on div "3" at bounding box center [1144, 717] width 112 height 14
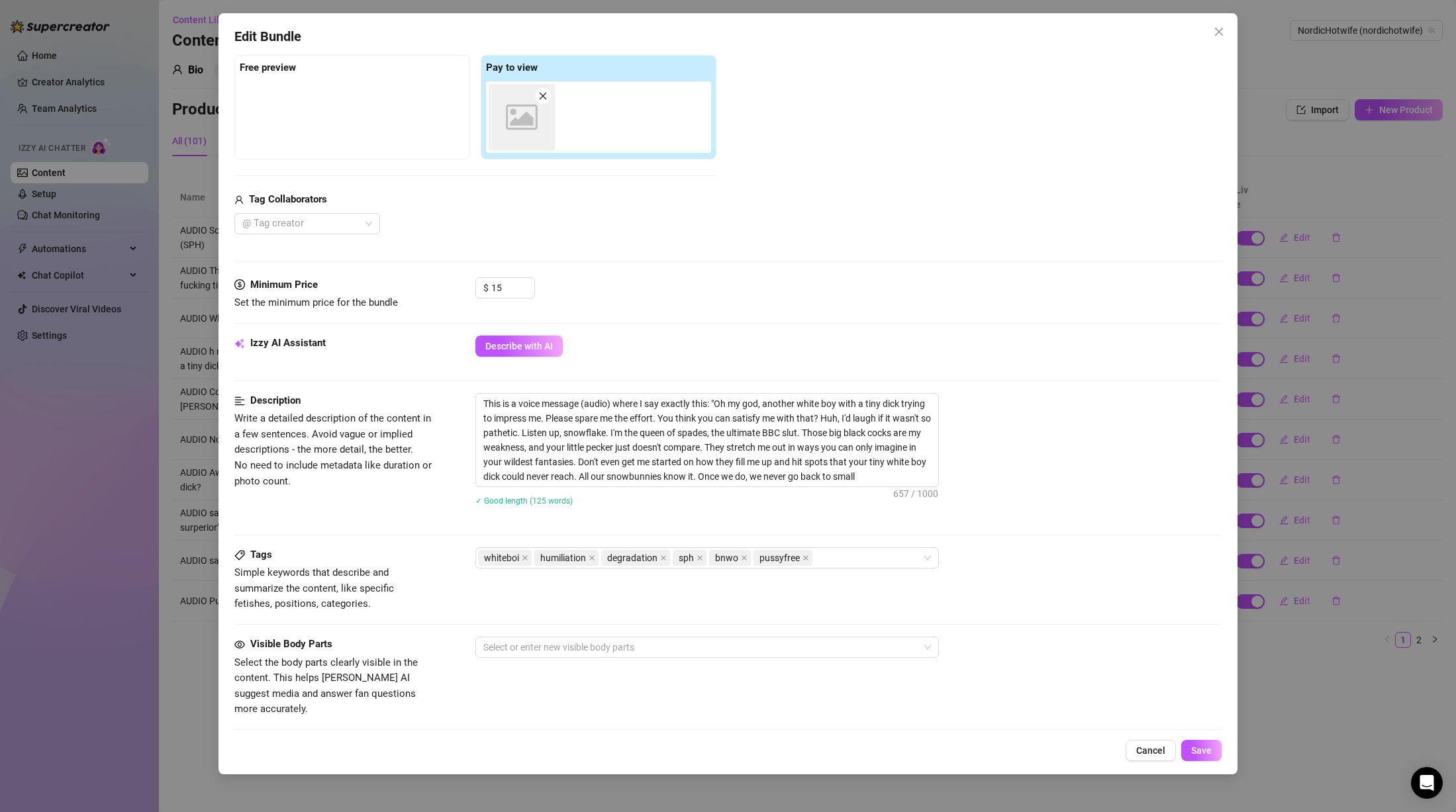
scroll to position [201, 0]
click at [877, 453] on textarea "This is a voice message (audio) where I say exactly this: "Oh my god, another w…" at bounding box center [707, 442] width 462 height 93
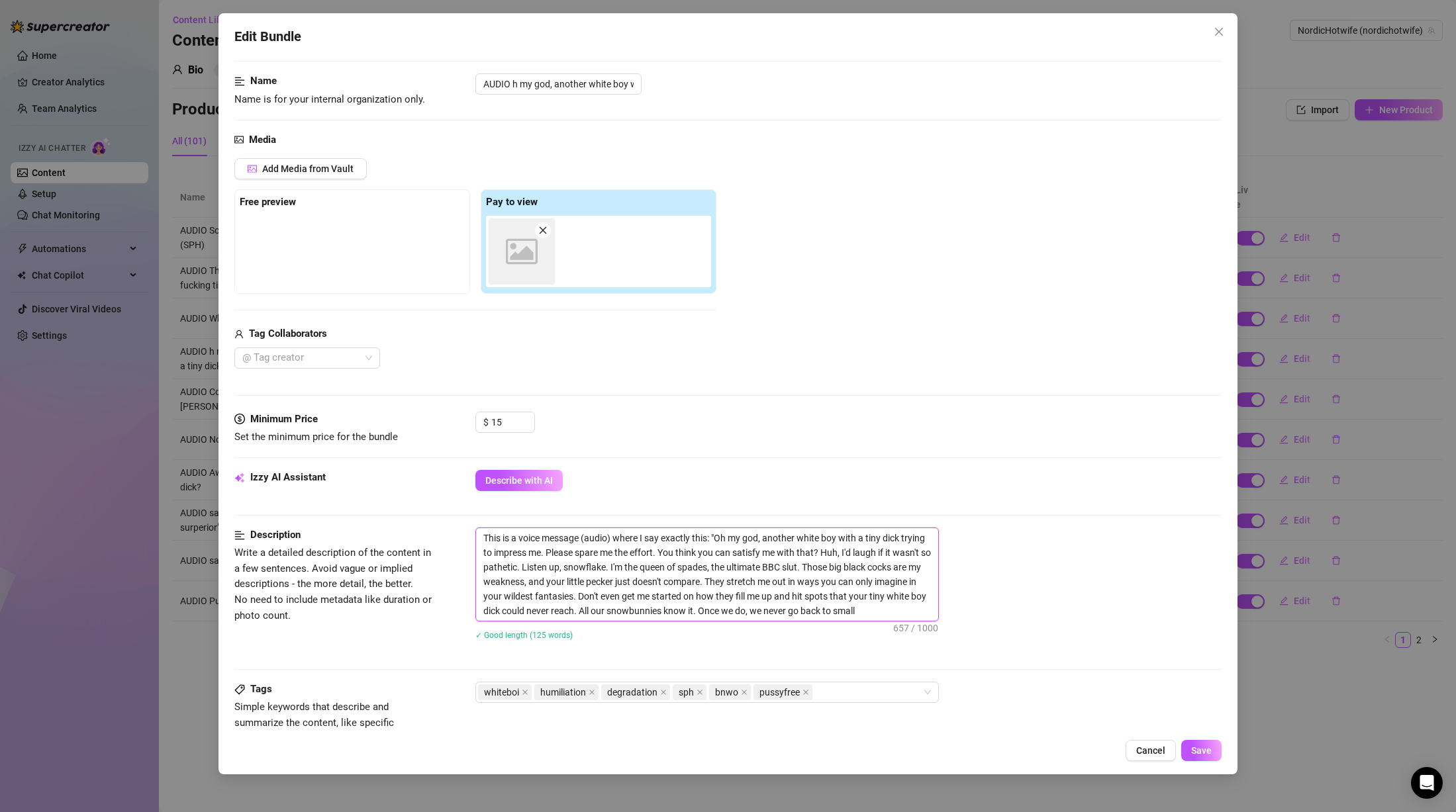
drag, startPoint x: 720, startPoint y: 536, endPoint x: 545, endPoint y: 549, distance: 175.5
click at [545, 549] on textarea "This is a voice message (audio) where I say exactly this: "Oh my god, another w…" at bounding box center [707, 575] width 462 height 93
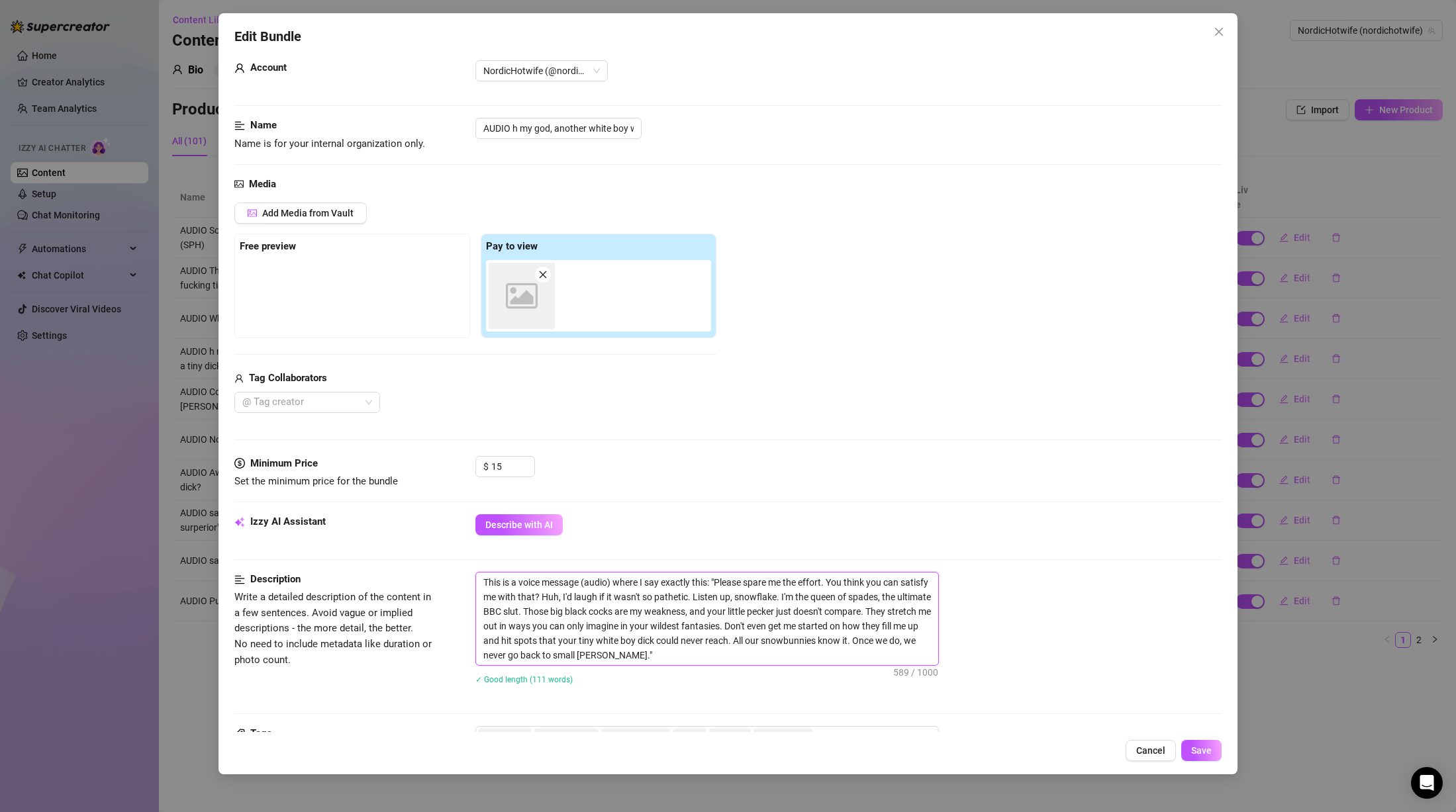
scroll to position [0, 0]
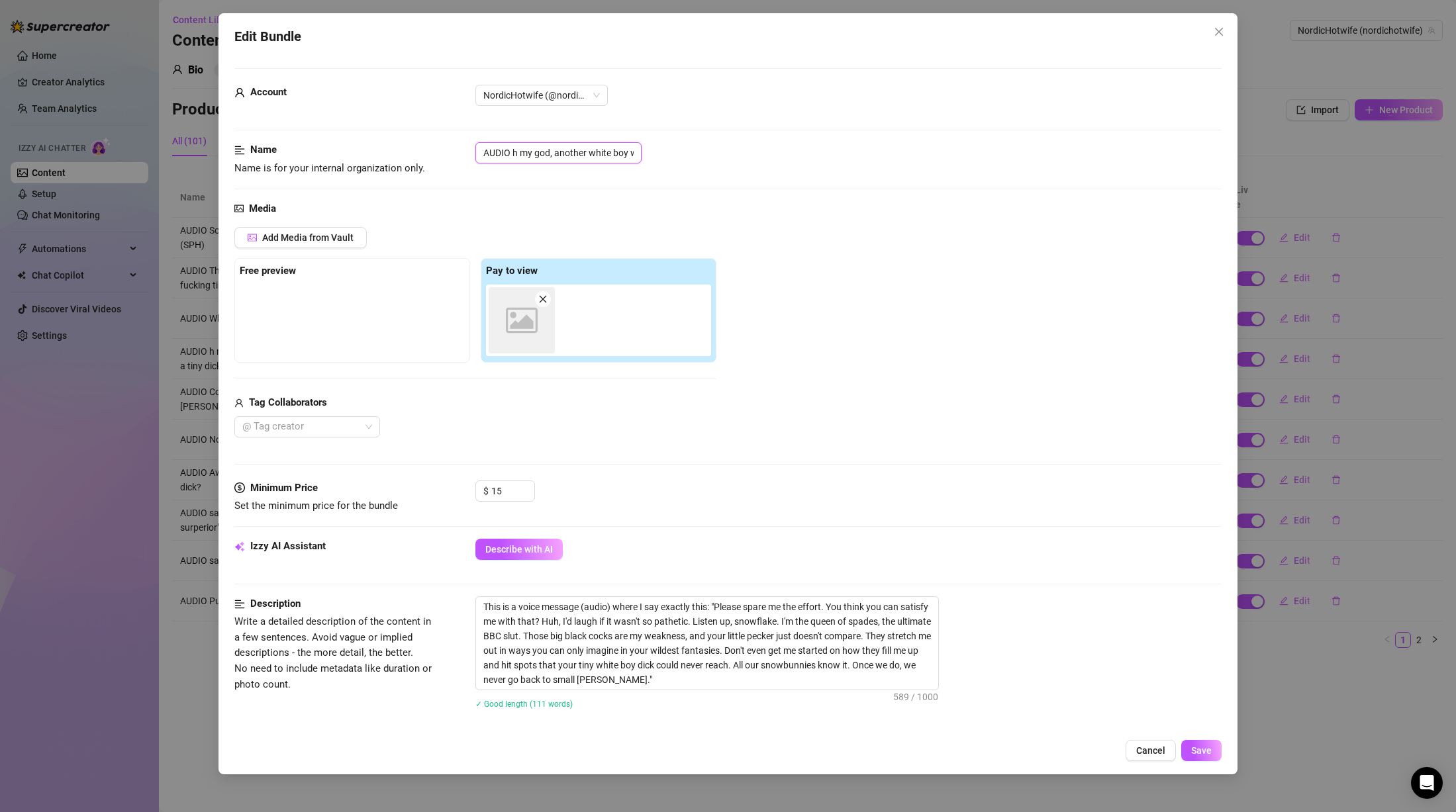
click at [514, 150] on input "AUDIO h my god, another white boy with a tiny dick" at bounding box center [558, 153] width 166 height 22
drag, startPoint x: 514, startPoint y: 154, endPoint x: 657, endPoint y: 162, distance: 143.2
click at [657, 162] on div "AUDIO h my god, another white boy with a tiny dick" at bounding box center [849, 153] width 746 height 22
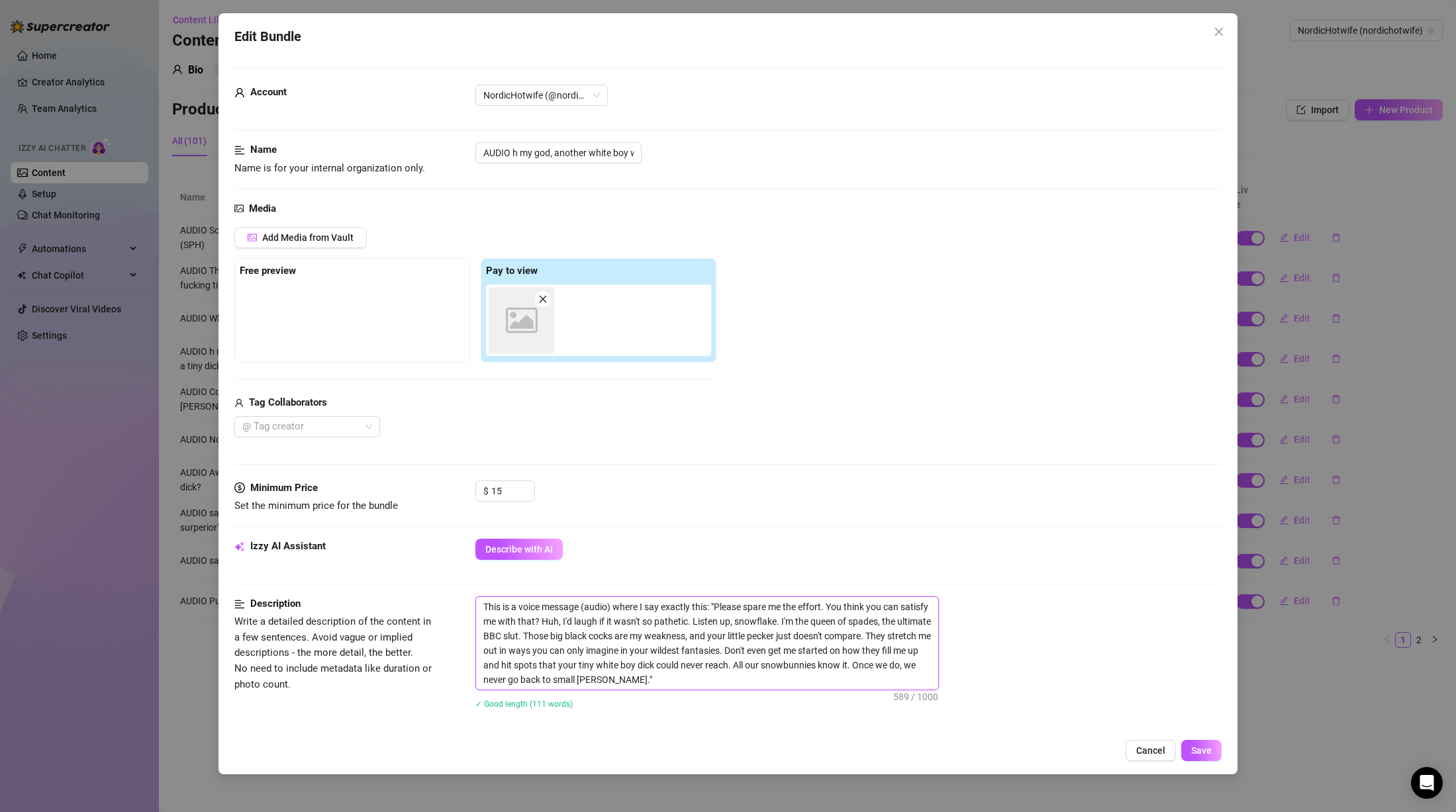
drag, startPoint x: 719, startPoint y: 607, endPoint x: 829, endPoint y: 607, distance: 110.0
click at [829, 607] on textarea "This is a voice message (audio) where I say exactly this: "Please spare me the …" at bounding box center [707, 643] width 462 height 93
drag, startPoint x: 623, startPoint y: 163, endPoint x: 755, endPoint y: 156, distance: 132.2
click at [755, 156] on div "AUDIO h my god, another white boy with a tiny dick" at bounding box center [849, 153] width 746 height 22
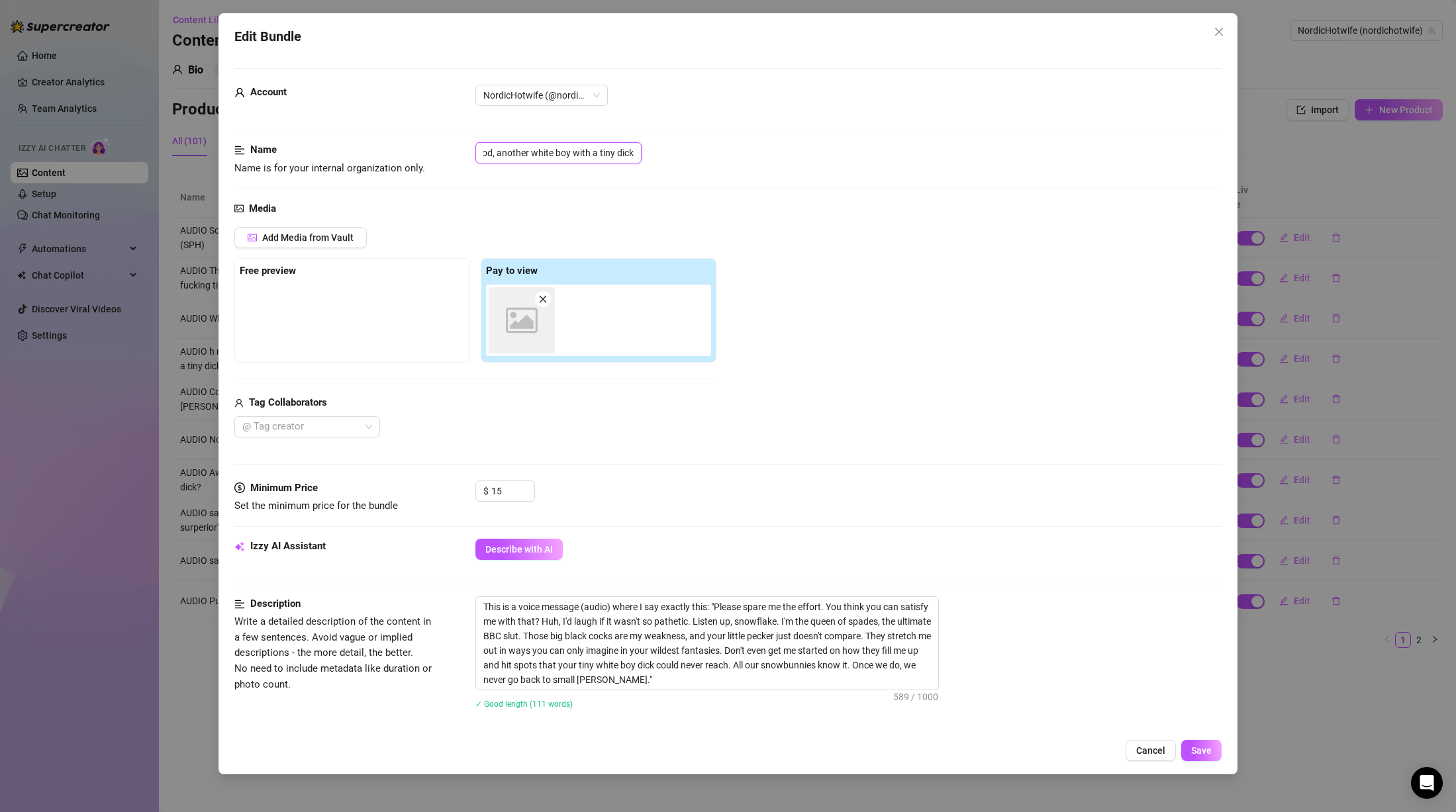
paste input "Please spare me the effort."
click at [486, 153] on input "AUDIO hPlease spare me the effort whiteboi" at bounding box center [558, 153] width 166 height 22
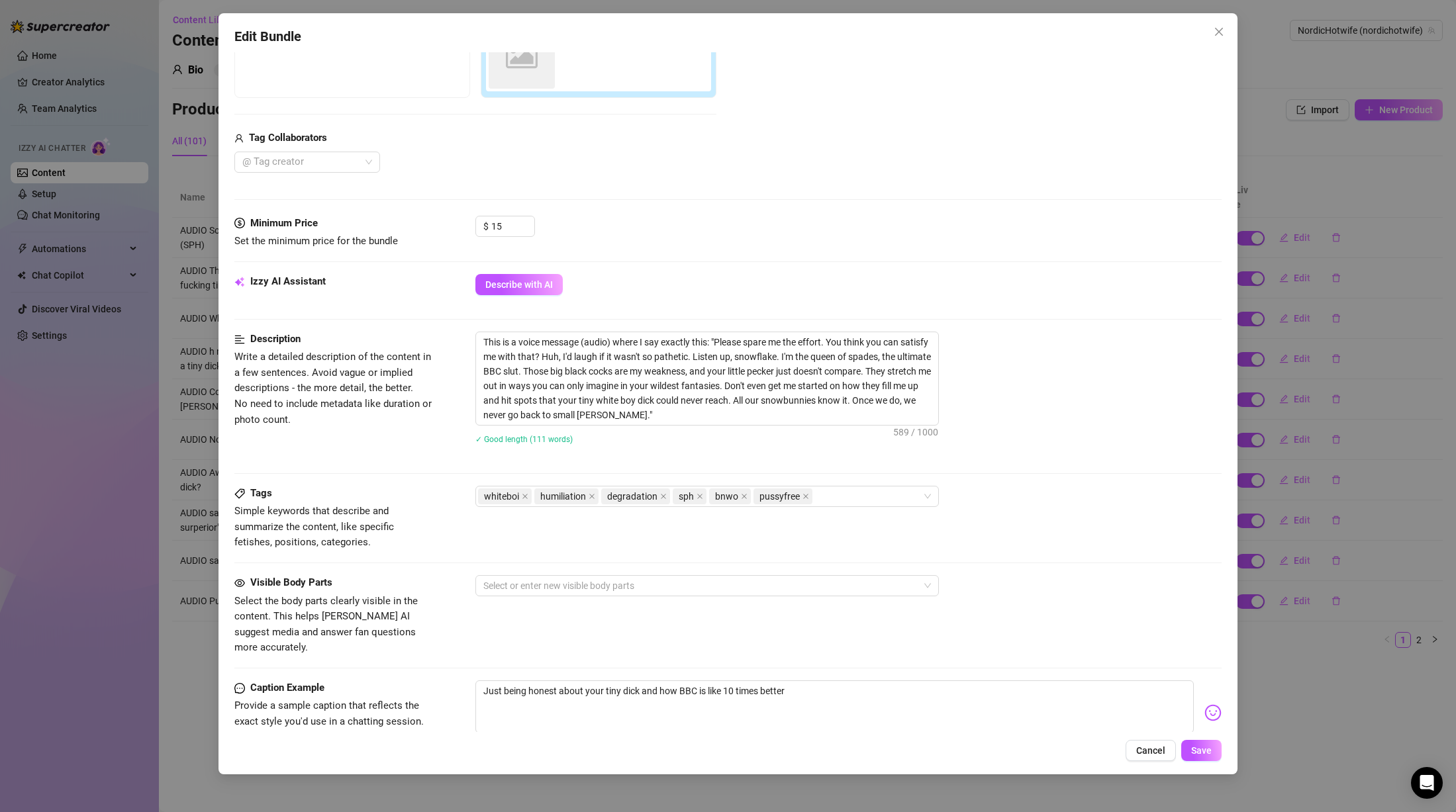
scroll to position [466, 0]
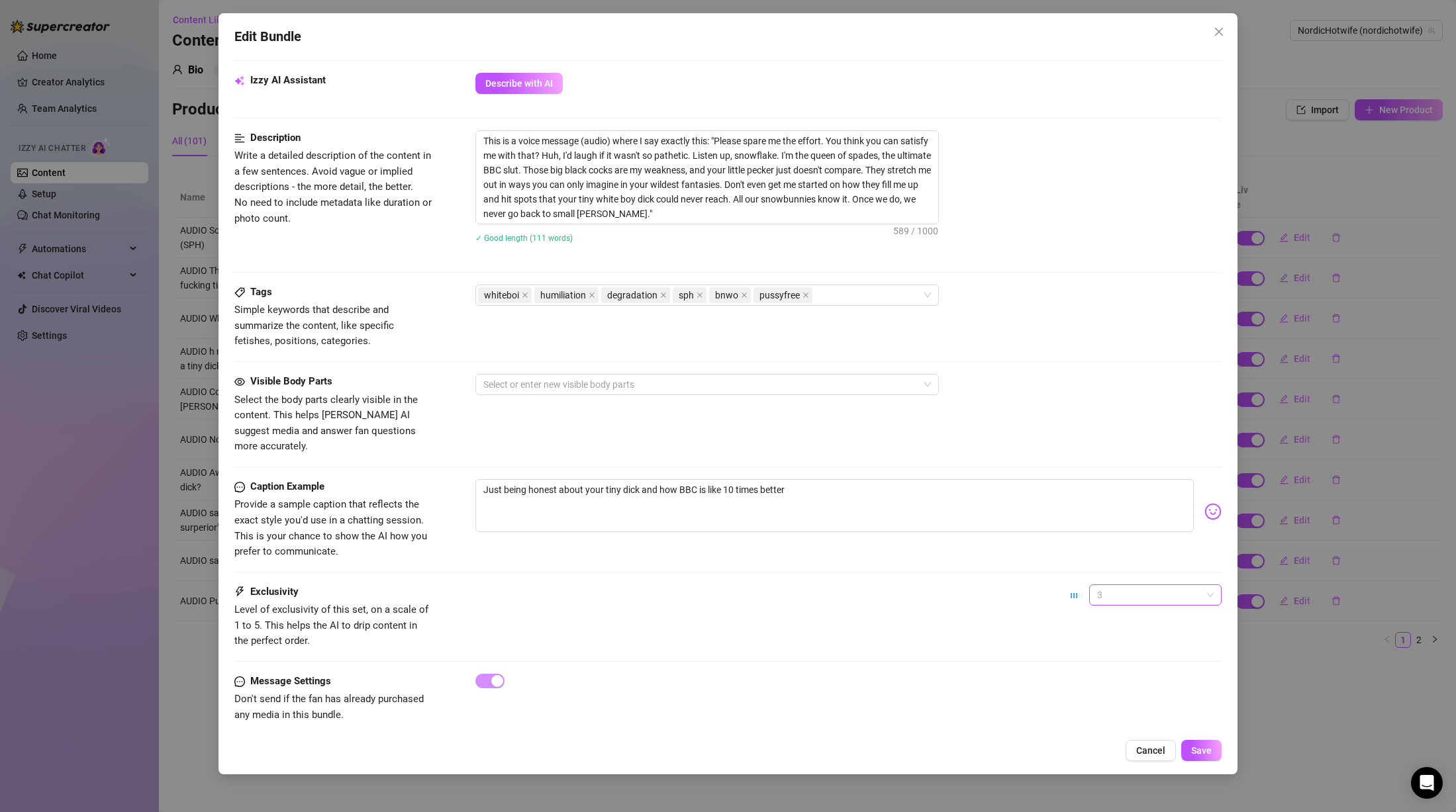
click at [1103, 585] on span "3" at bounding box center [1156, 595] width 117 height 20
click at [1111, 627] on div "2" at bounding box center [1144, 627] width 112 height 14
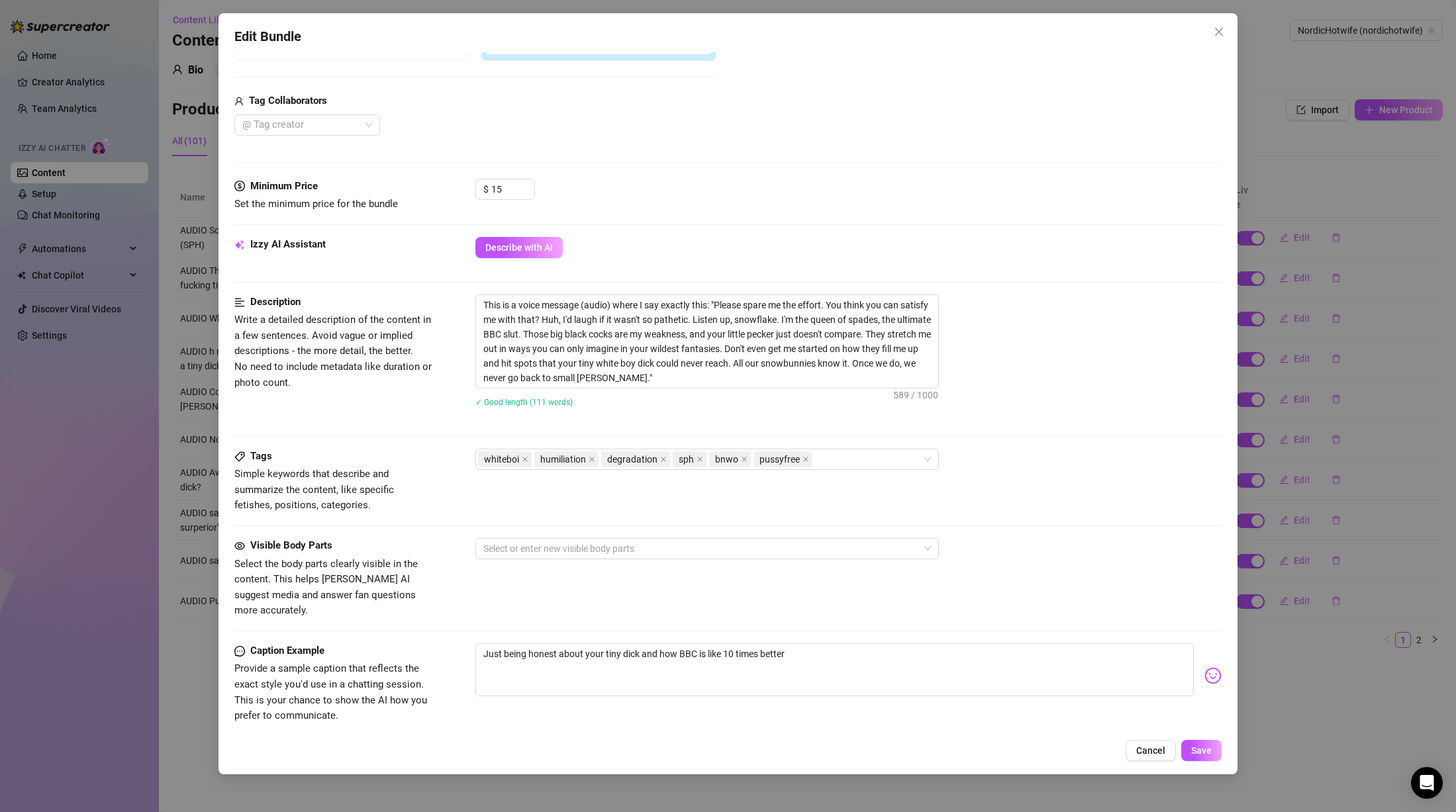
scroll to position [334, 0]
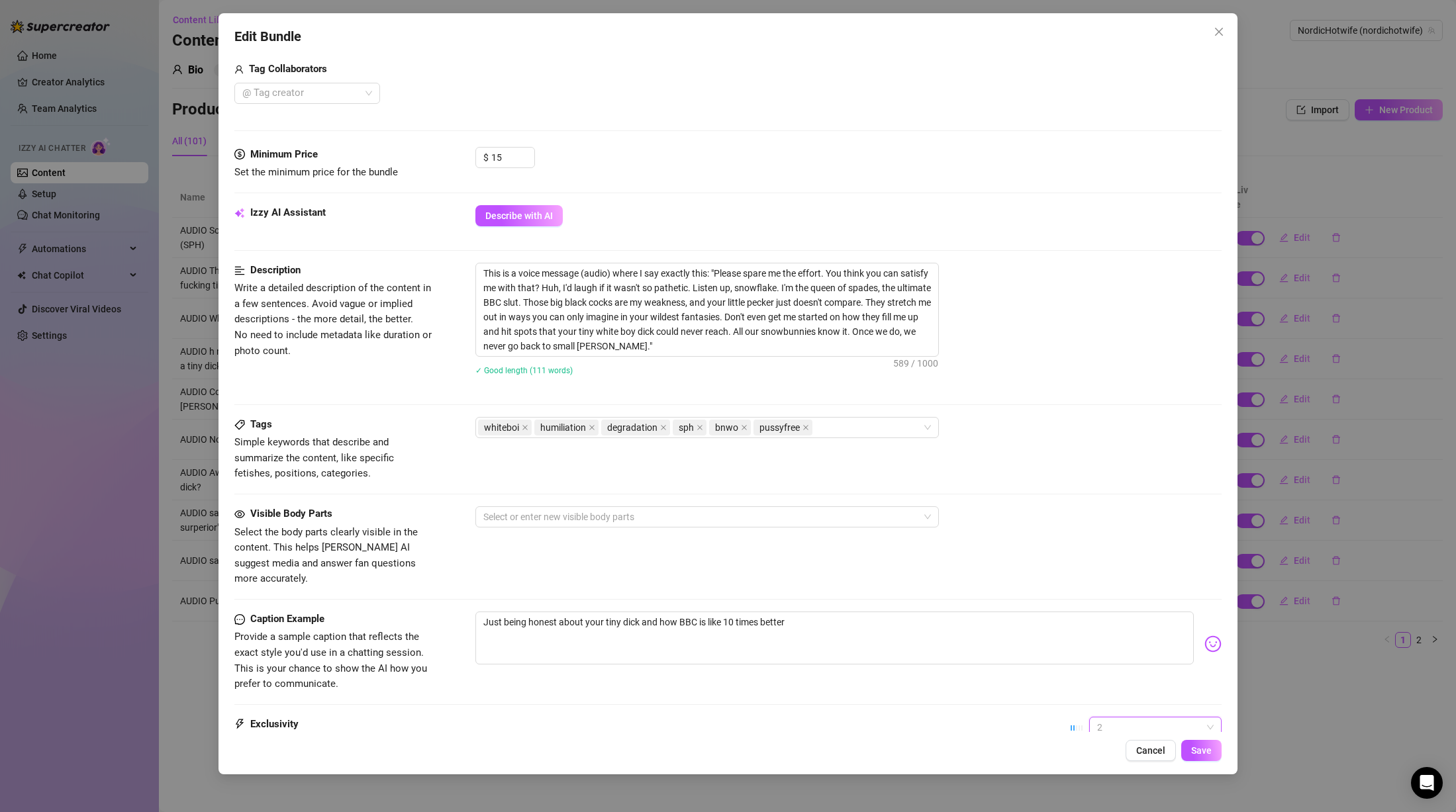
drag, startPoint x: 1119, startPoint y: 709, endPoint x: 1114, endPoint y: 724, distance: 15.8
click at [1119, 718] on span "2" at bounding box center [1156, 727] width 117 height 20
click at [1104, 641] on div "3" at bounding box center [1144, 643] width 112 height 14
click at [1136, 718] on span "3" at bounding box center [1156, 727] width 117 height 20
click at [1117, 622] on div "2" at bounding box center [1144, 621] width 112 height 14
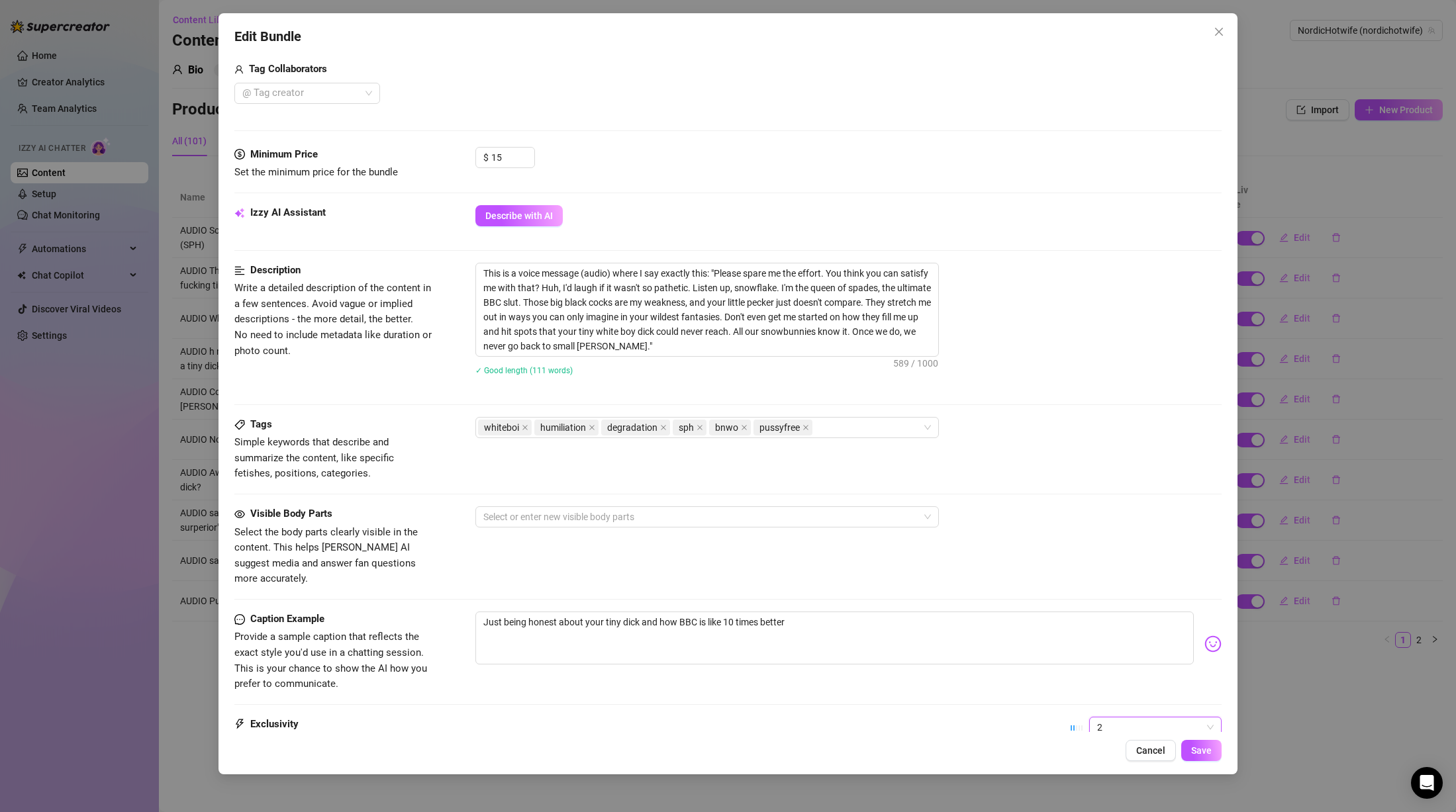
click at [1115, 718] on span "2" at bounding box center [1156, 727] width 117 height 20
click at [1116, 637] on div "3" at bounding box center [1144, 643] width 112 height 14
click at [1203, 750] on span "Save" at bounding box center [1201, 751] width 21 height 11
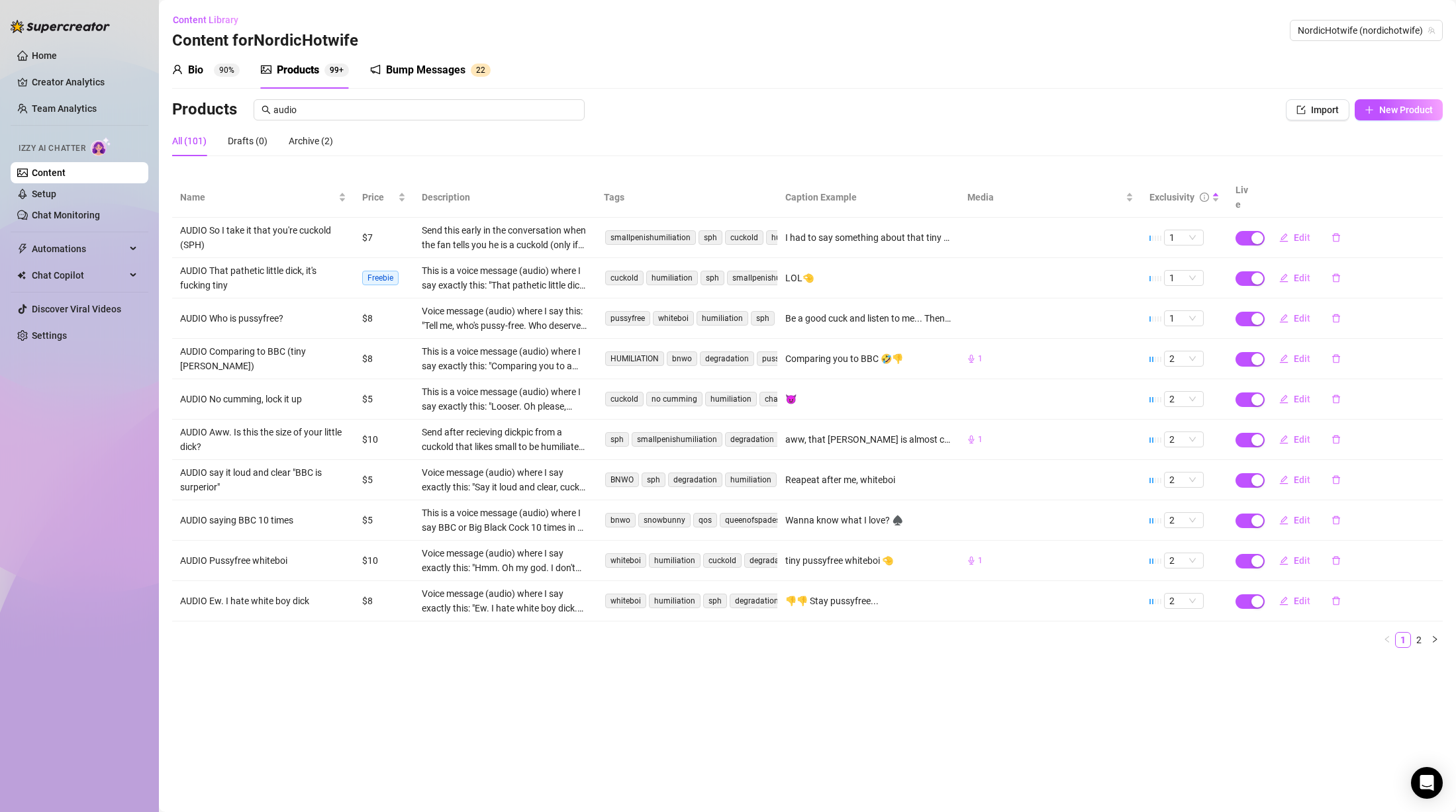
click at [21, 444] on div "Home Creator Analytics Team Analytics Izzy AI Chatter Content Setup Chat Monito…" at bounding box center [79, 400] width 138 height 800
click at [1424, 633] on link "2" at bounding box center [1419, 640] width 14 height 14
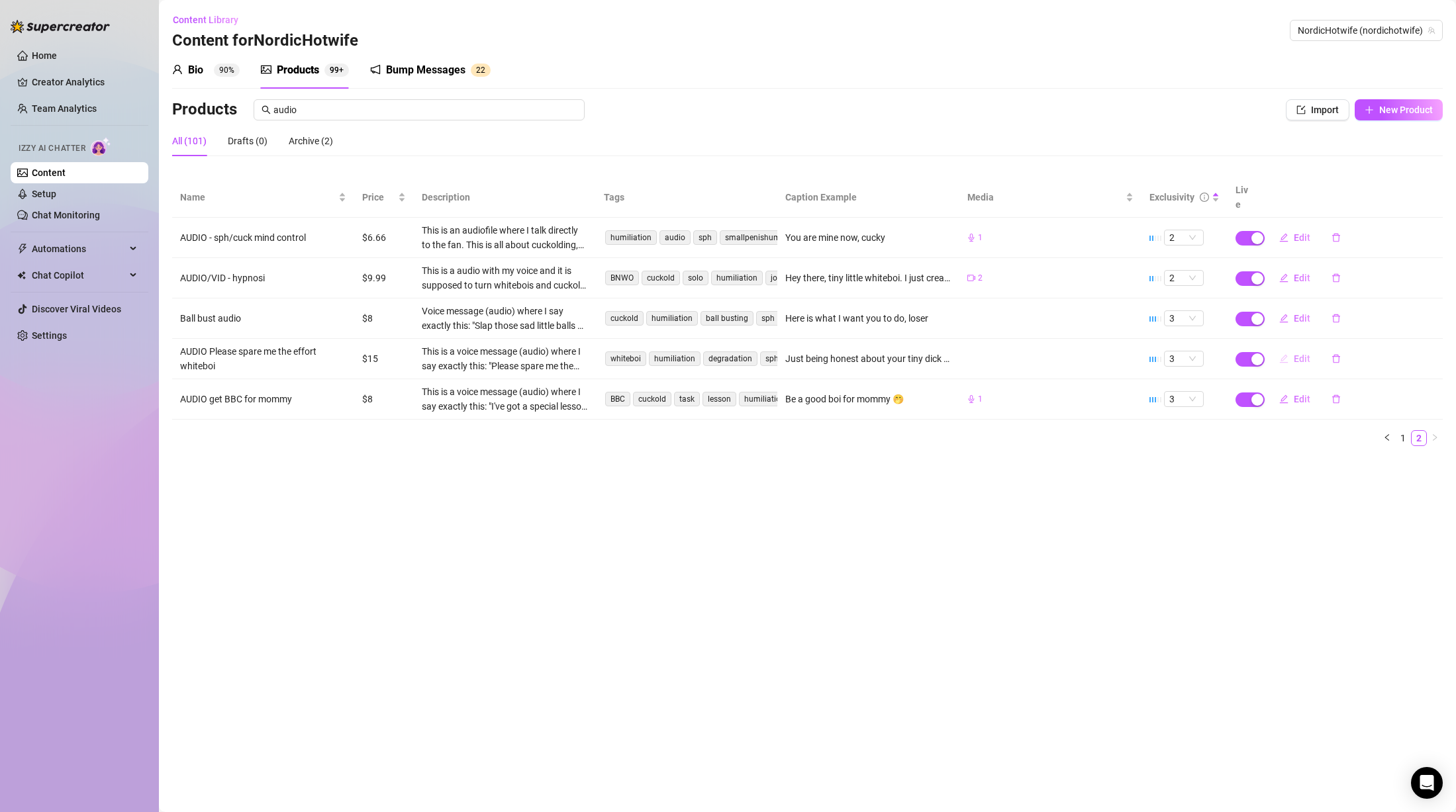
click at [1296, 353] on span "Edit" at bounding box center [1302, 359] width 16 height 11
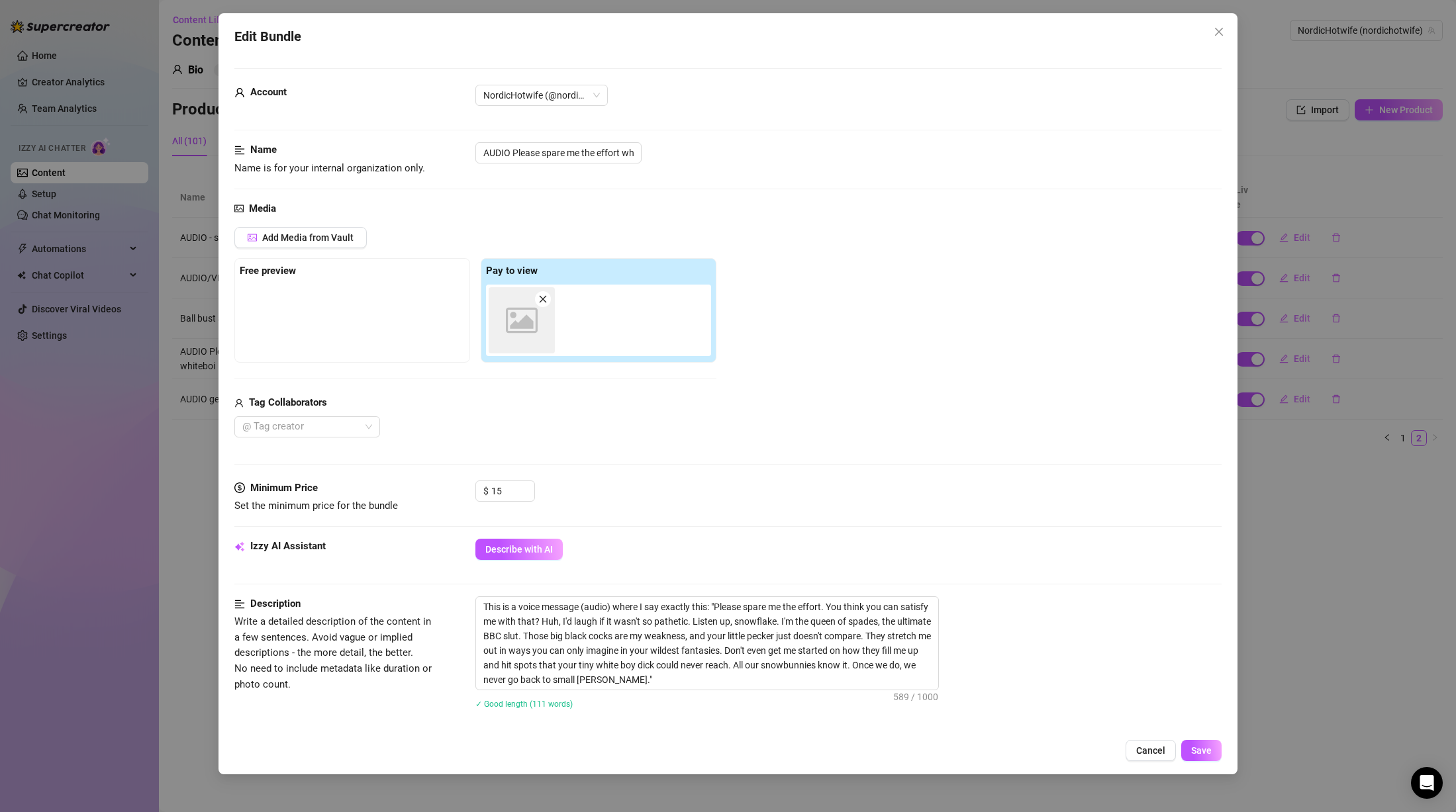
click at [546, 297] on icon "close" at bounding box center [543, 299] width 9 height 9
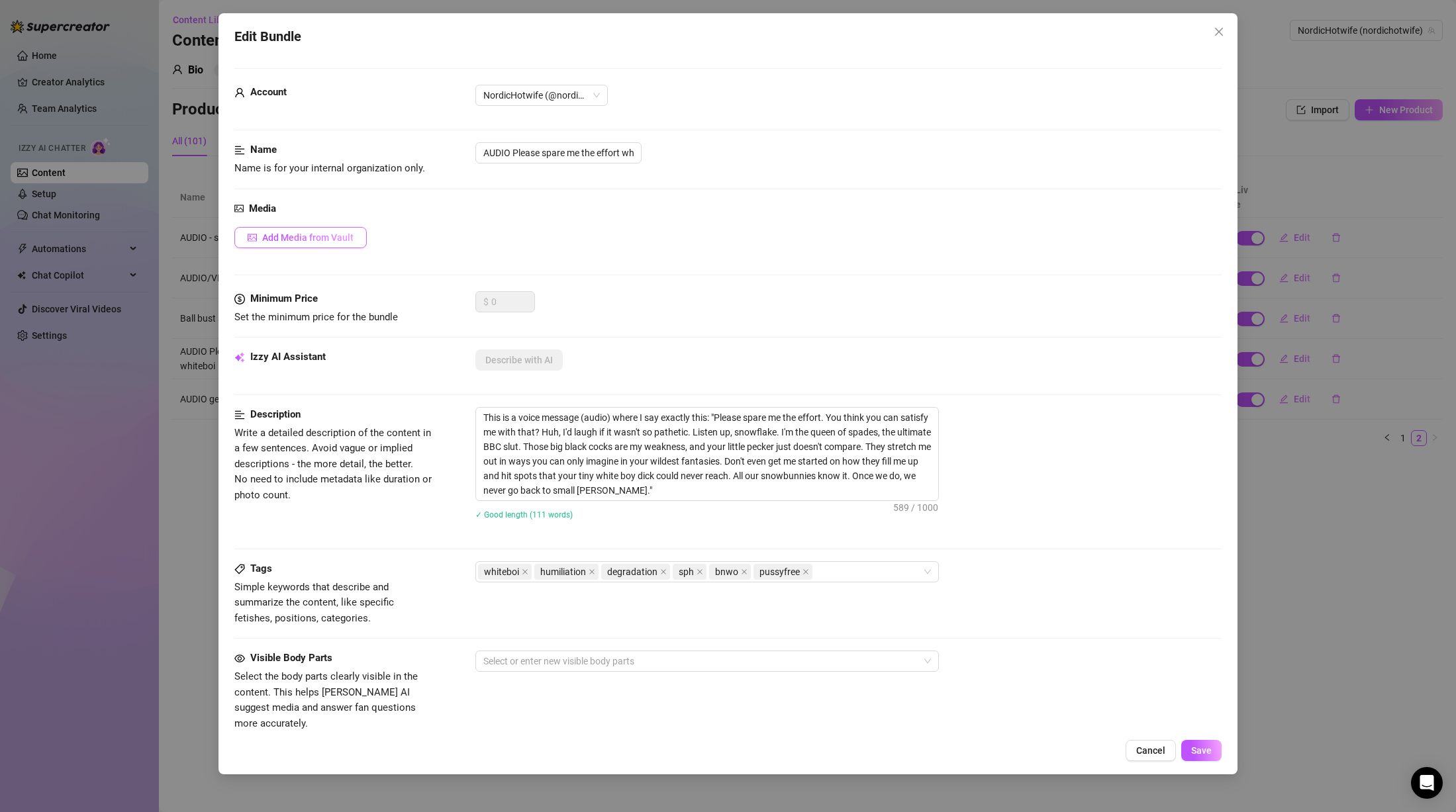
click at [317, 238] on span "Add Media from Vault" at bounding box center [308, 237] width 92 height 11
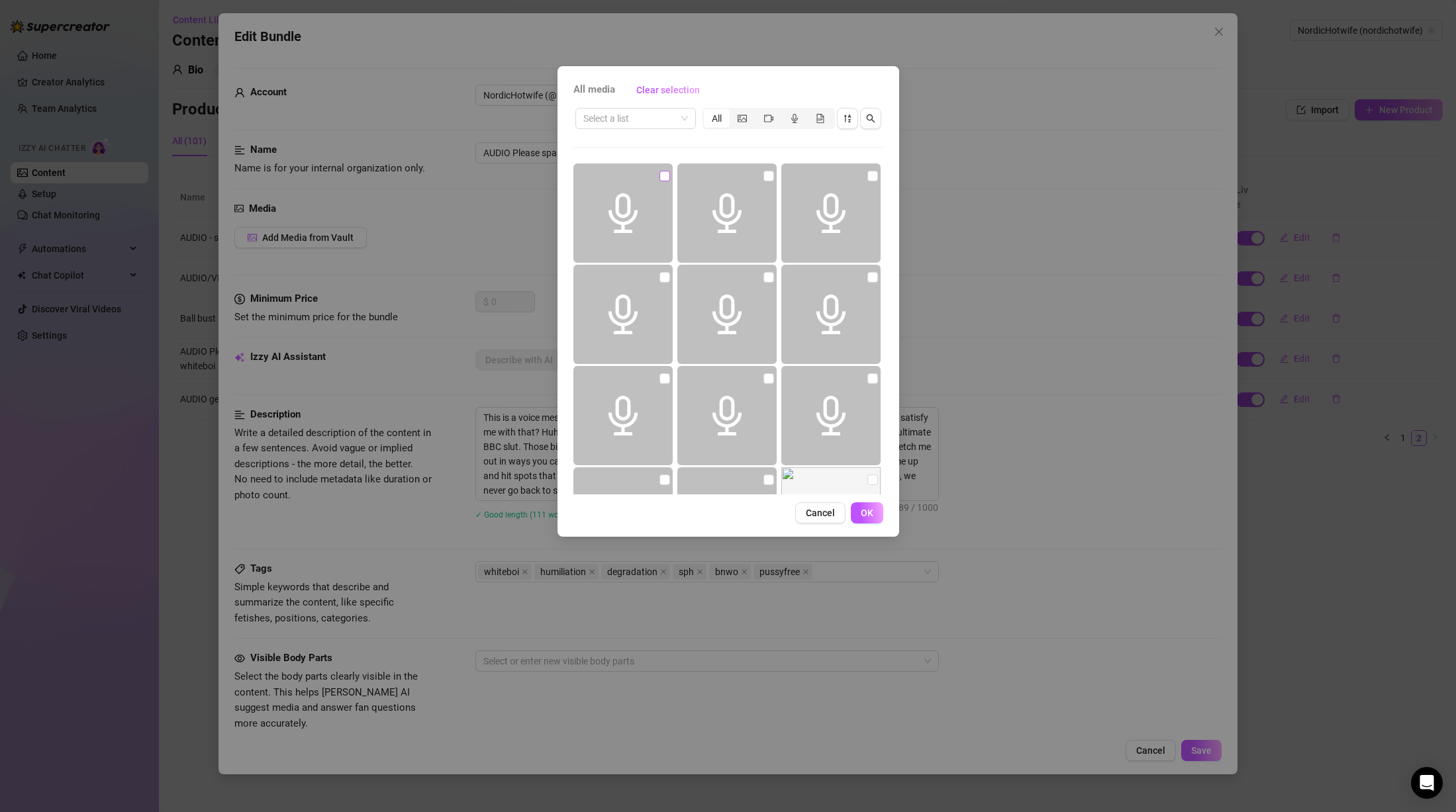
click at [665, 174] on input "checkbox" at bounding box center [665, 176] width 11 height 11
click at [797, 116] on icon "audio" at bounding box center [794, 119] width 9 height 9
click at [784, 112] on input "segmented control" at bounding box center [784, 112] width 0 height 0
click at [874, 515] on button "OK" at bounding box center [867, 513] width 32 height 22
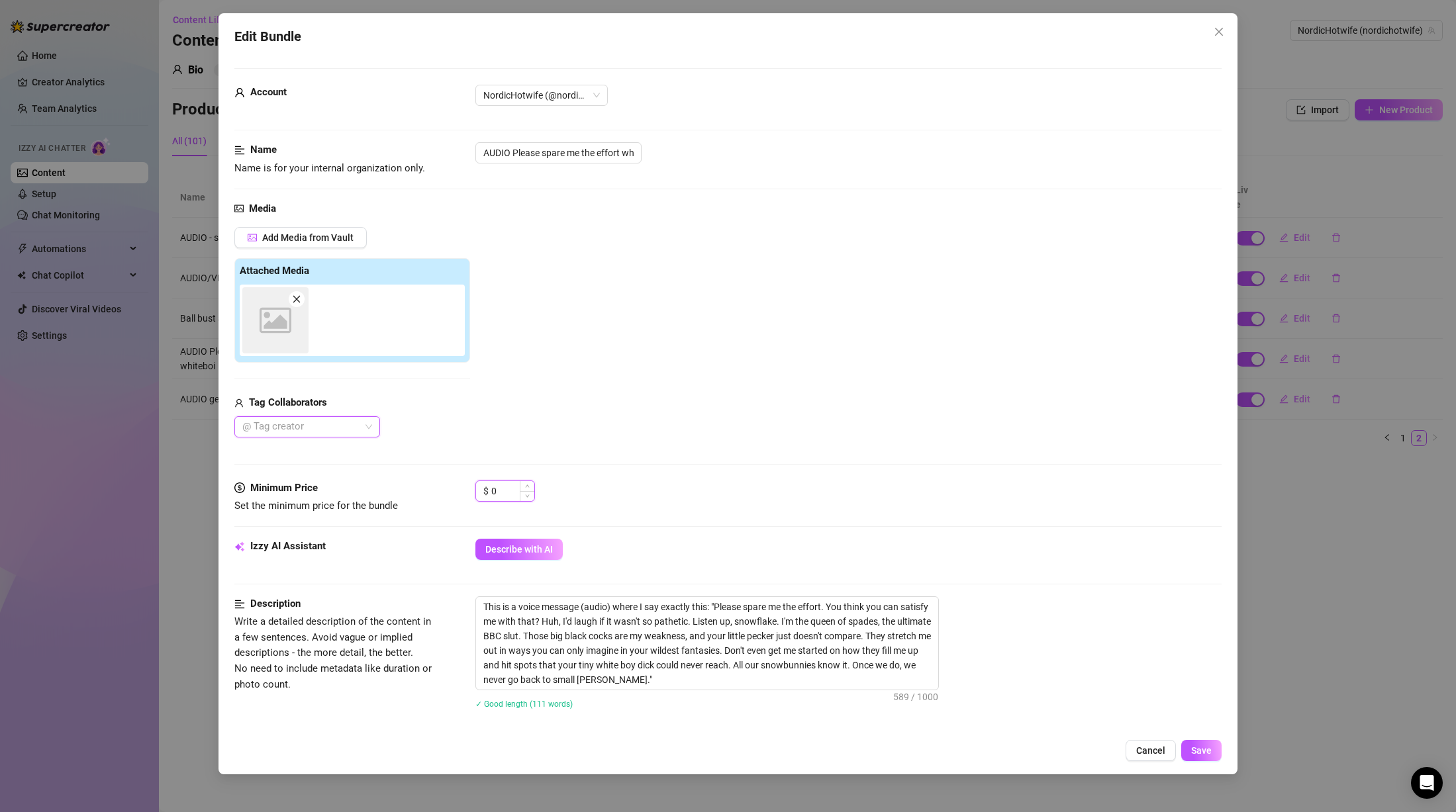
click at [508, 486] on input "0" at bounding box center [513, 491] width 43 height 20
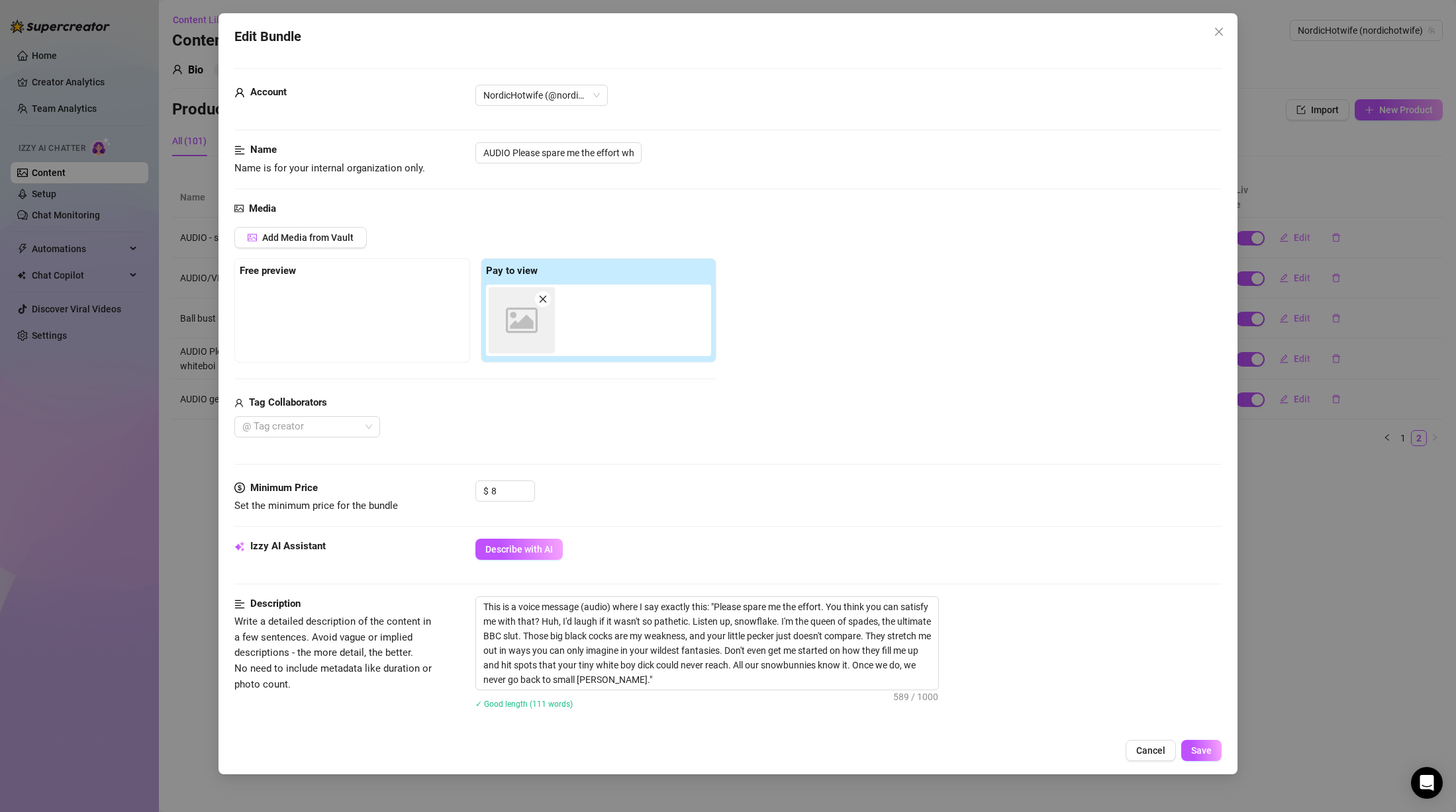
click at [710, 469] on div "Media Add Media from Vault Free preview Pay to view Image placeholder Tag Colla…" at bounding box center [728, 341] width 987 height 280
drag, startPoint x: 719, startPoint y: 606, endPoint x: 722, endPoint y: 623, distance: 17.3
click at [722, 623] on textarea "This is a voice message (audio) where I say exactly this: "Please spare me the …" at bounding box center [707, 643] width 462 height 93
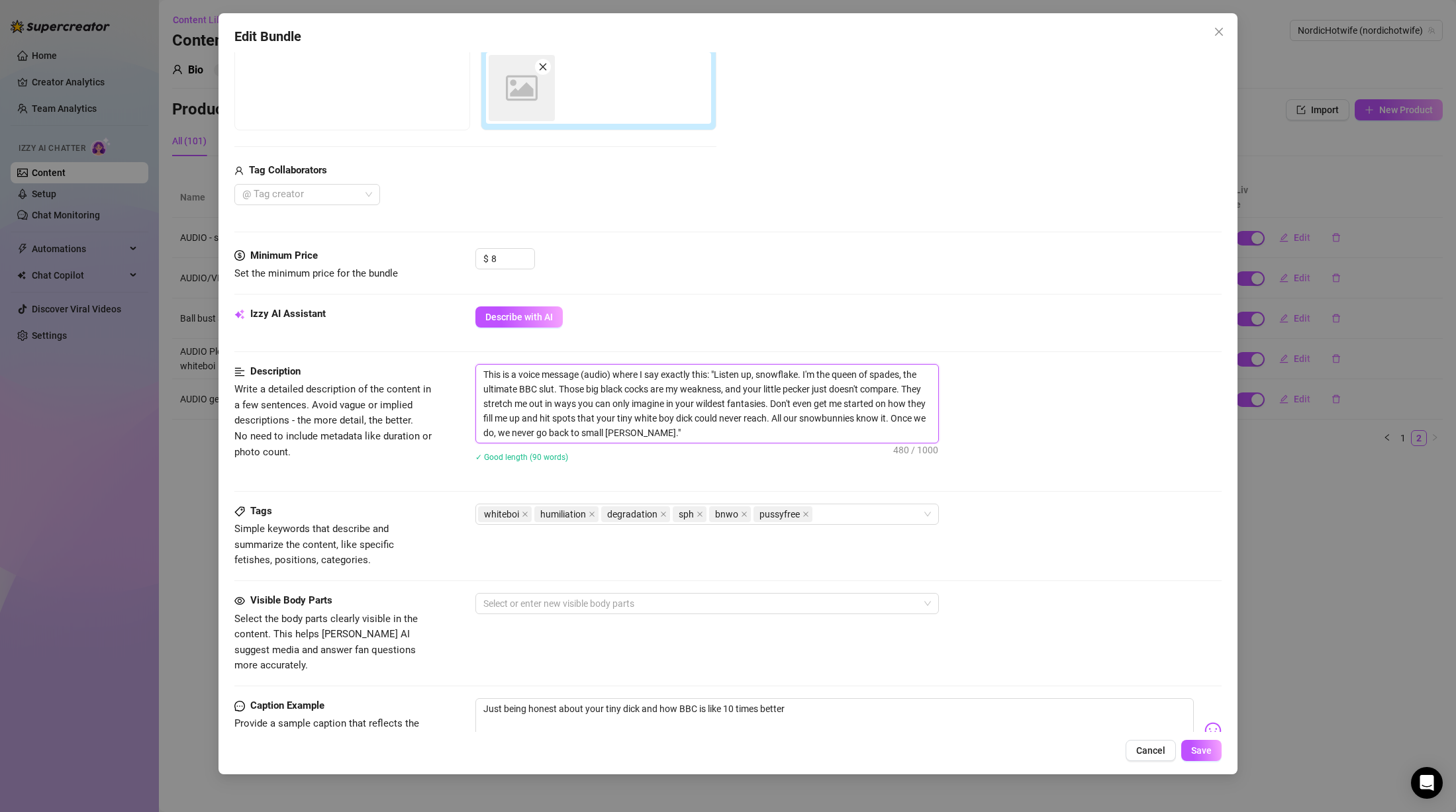
scroll to position [265, 0]
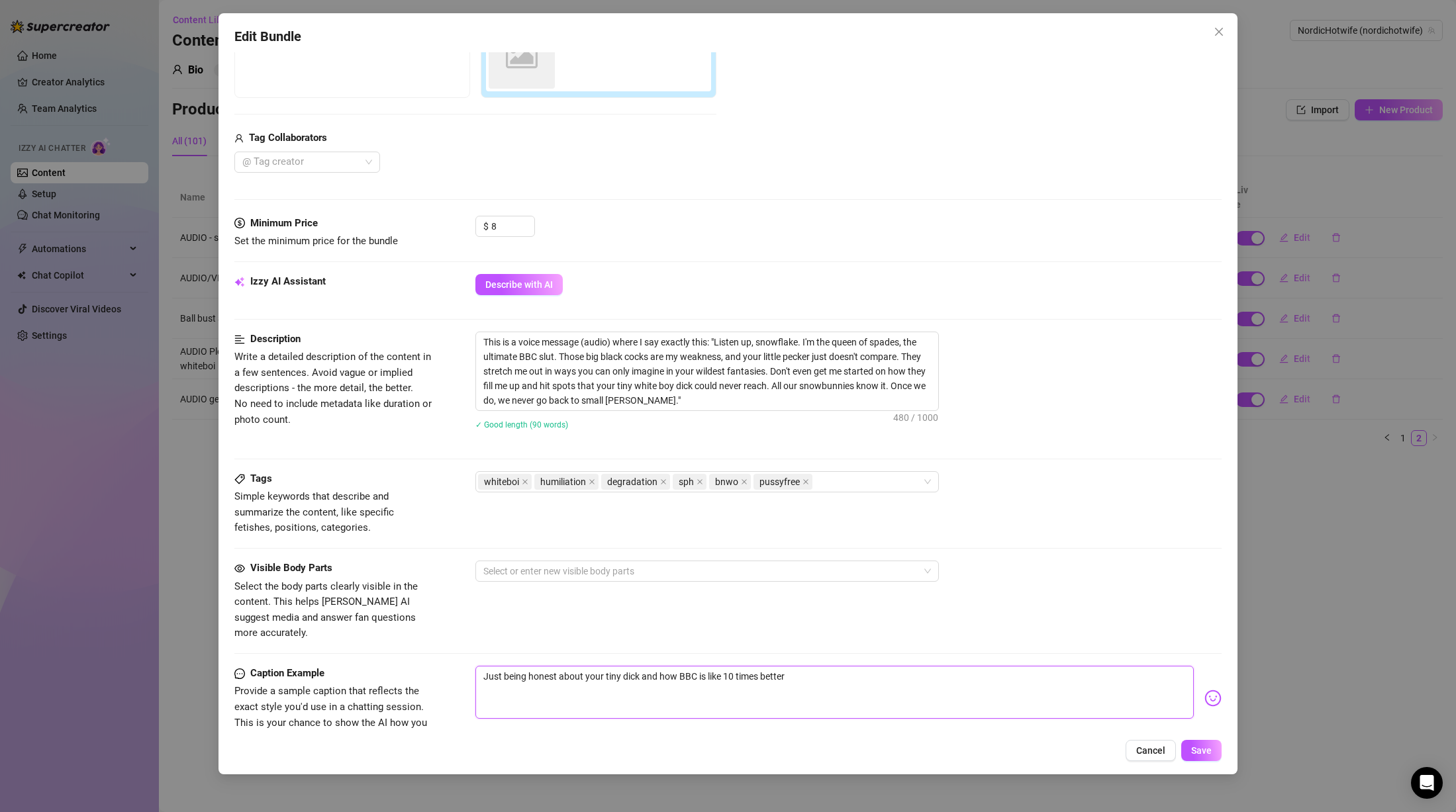
click at [706, 676] on textarea "Just being honest about your tiny dick and how BBC is like 10 times better" at bounding box center [835, 692] width 719 height 53
drag, startPoint x: 586, startPoint y: 662, endPoint x: 603, endPoint y: 660, distance: 17.1
click at [603, 666] on textarea "Just being honest about your tiny dick and how BBC is like 10 times better" at bounding box center [835, 692] width 719 height 53
click at [600, 666] on textarea "Just being honest about tiny dick and how BBC is like 10 times better" at bounding box center [835, 692] width 719 height 53
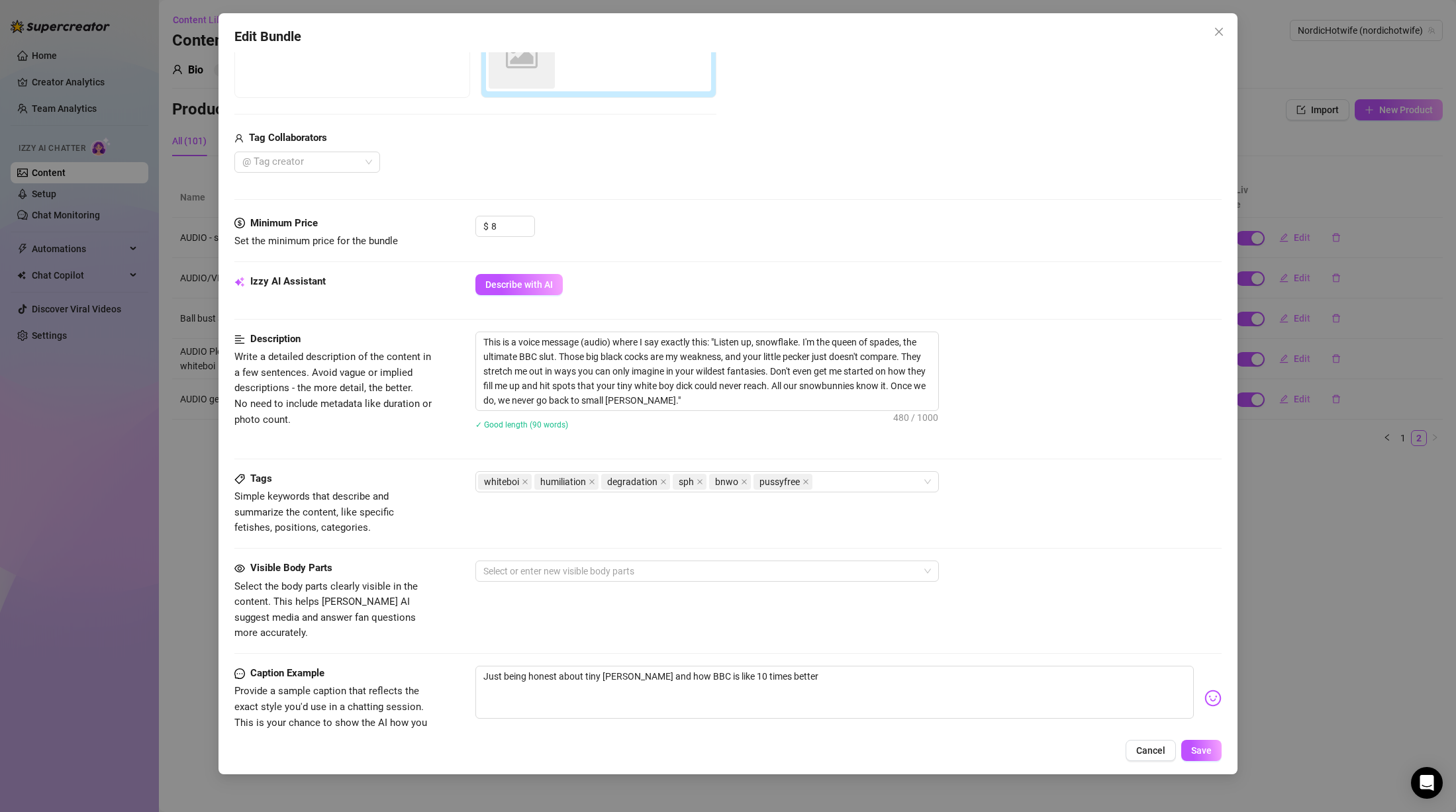
click at [872, 649] on div "Visible Body Parts Select the body parts clearly visible in the content. This h…" at bounding box center [728, 613] width 987 height 105
click at [819, 672] on textarea "Just being honest about tiny [PERSON_NAME] and how BBC is like 10 times better" at bounding box center [835, 692] width 719 height 53
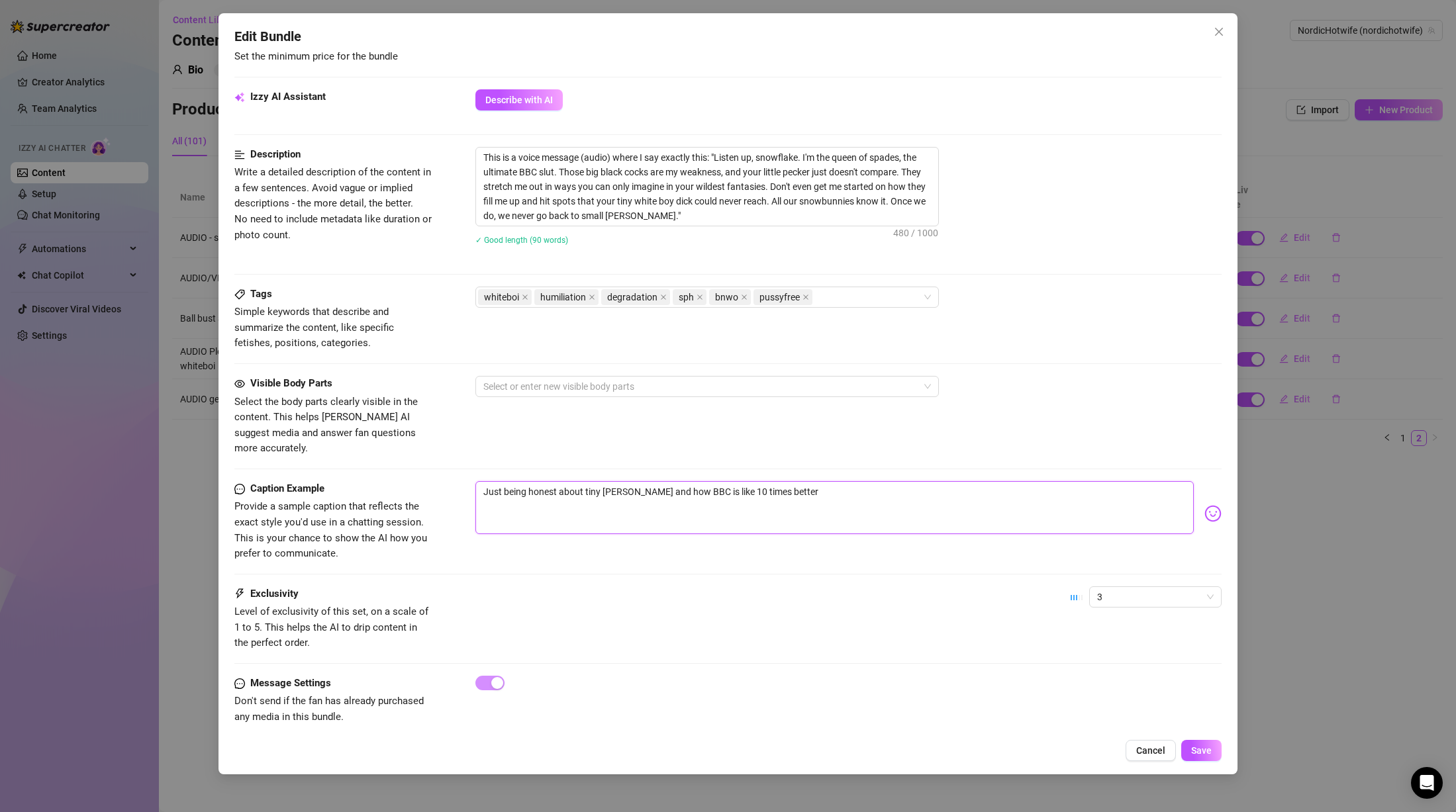
scroll to position [451, 0]
click at [1163, 586] on span "3" at bounding box center [1156, 595] width 117 height 20
click at [1096, 627] on div "2" at bounding box center [1144, 627] width 112 height 14
click at [1204, 750] on span "Save" at bounding box center [1201, 751] width 21 height 11
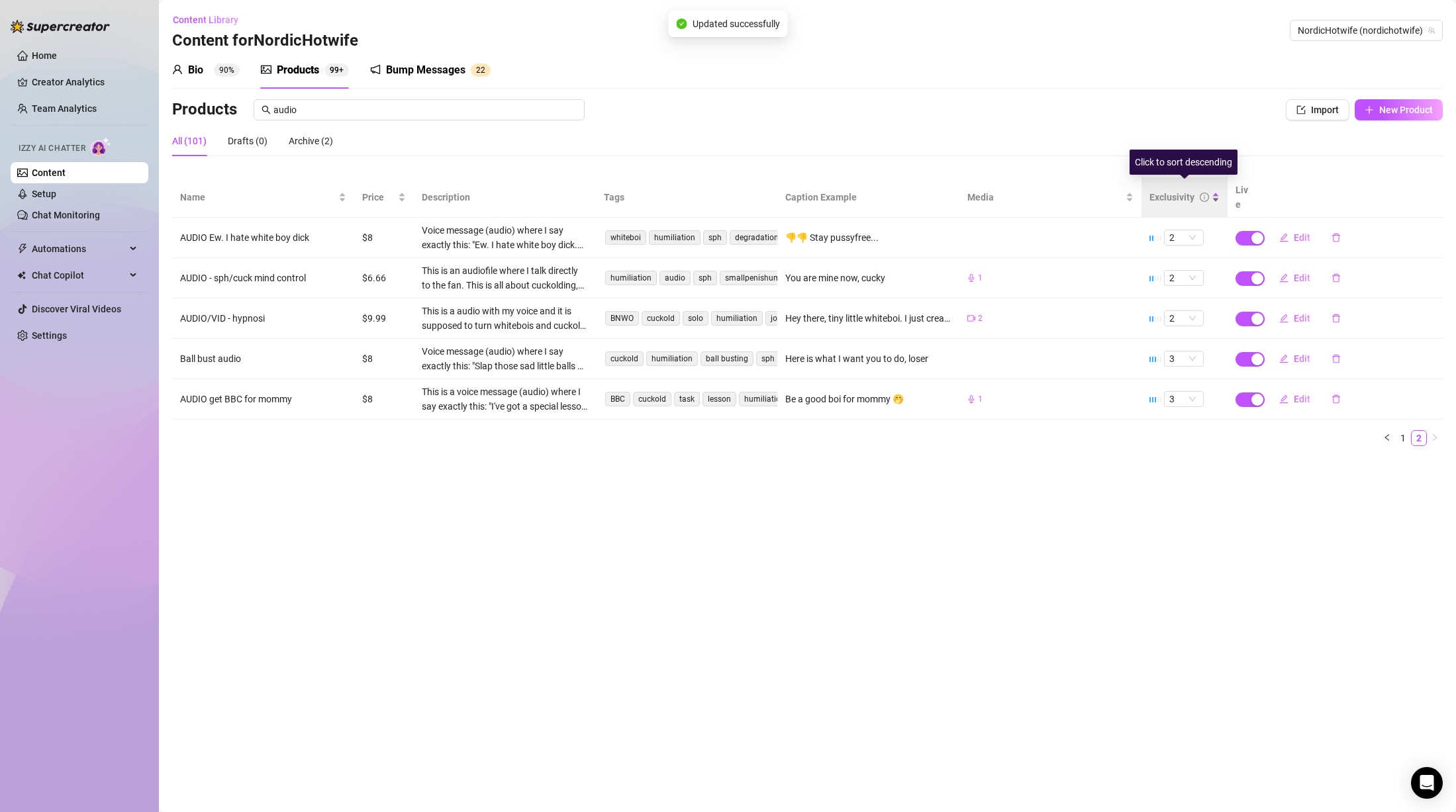
click at [1191, 190] on div "Exclusivity" at bounding box center [1172, 197] width 45 height 14
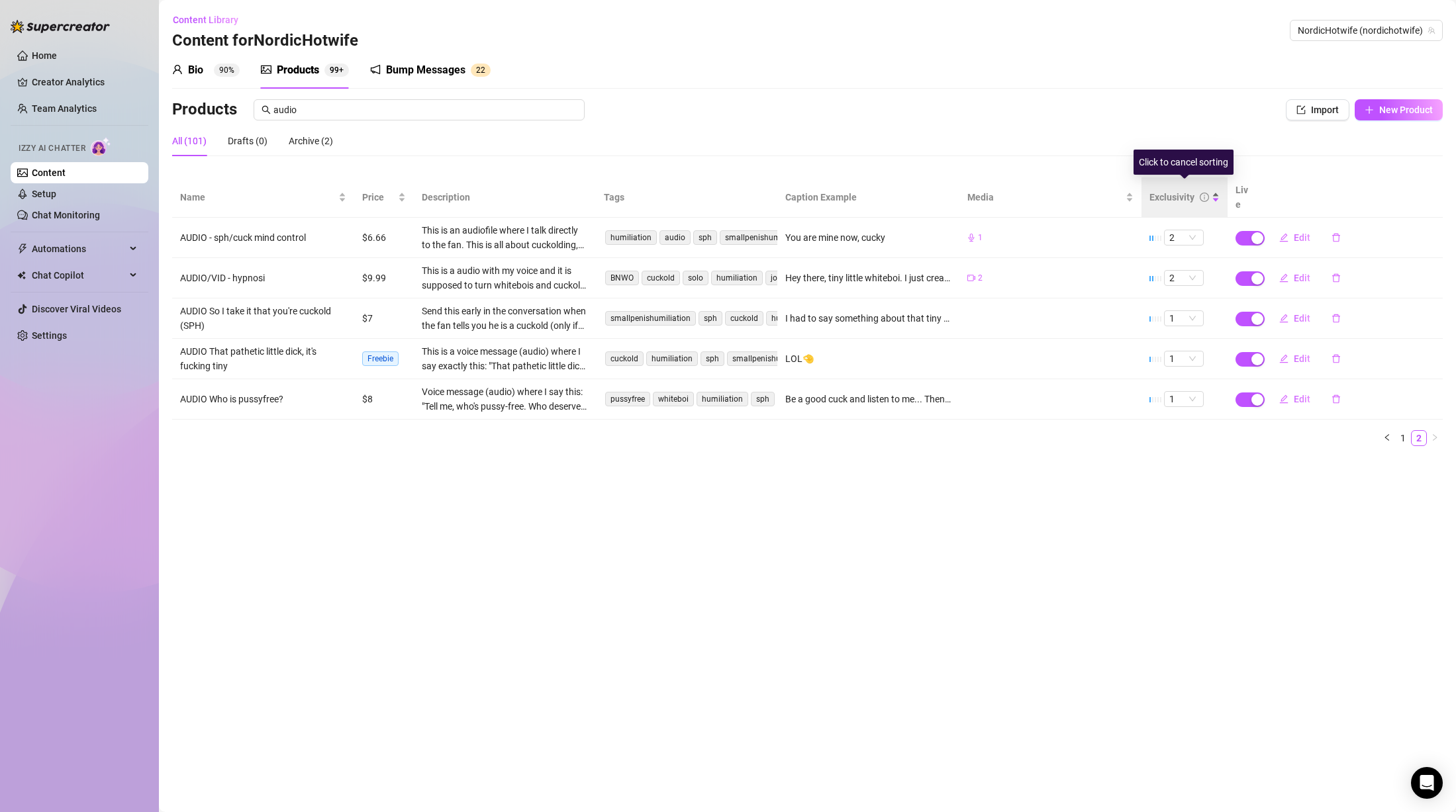
click at [1182, 192] on div "Exclusivity" at bounding box center [1172, 197] width 45 height 14
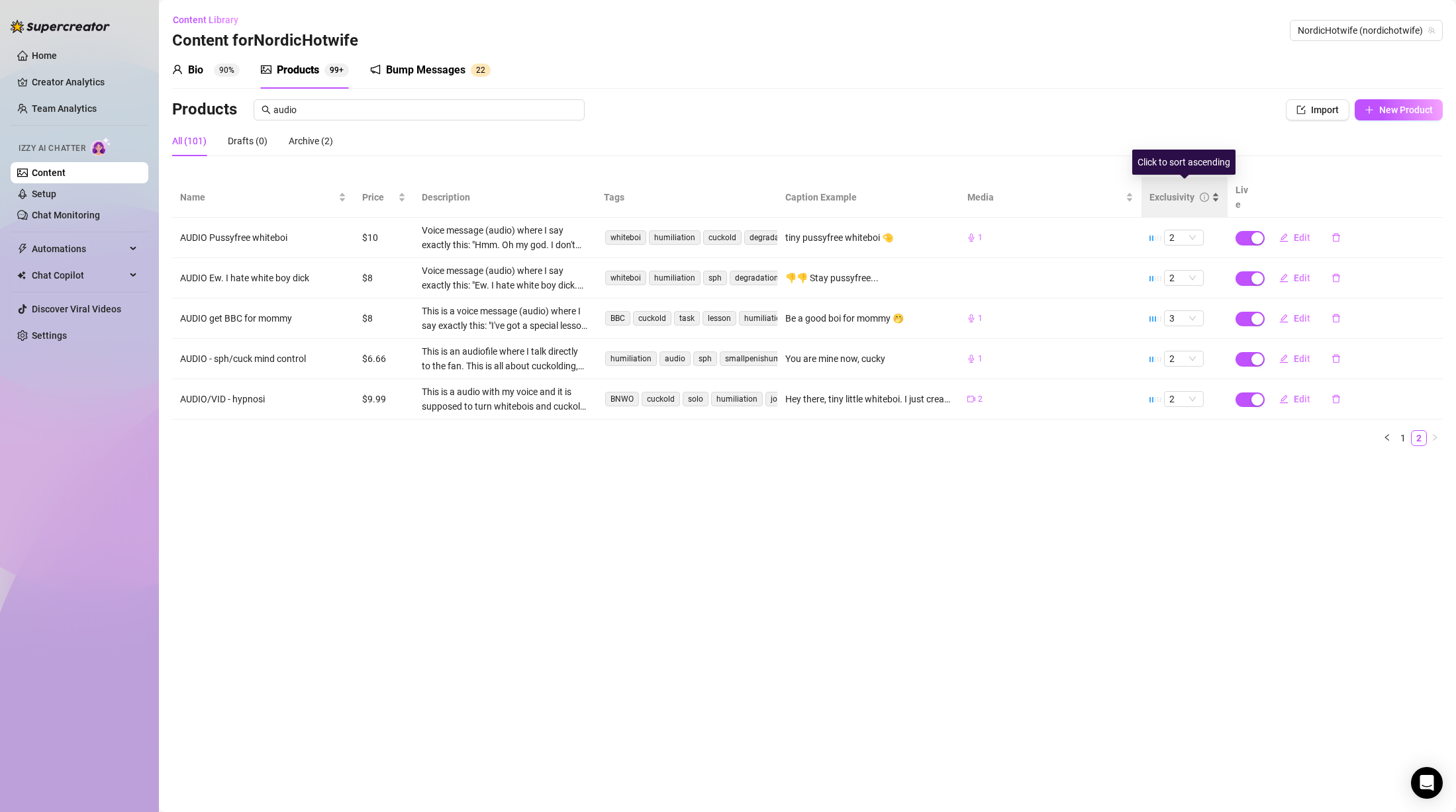
click at [1182, 192] on div "Exclusivity" at bounding box center [1172, 197] width 45 height 14
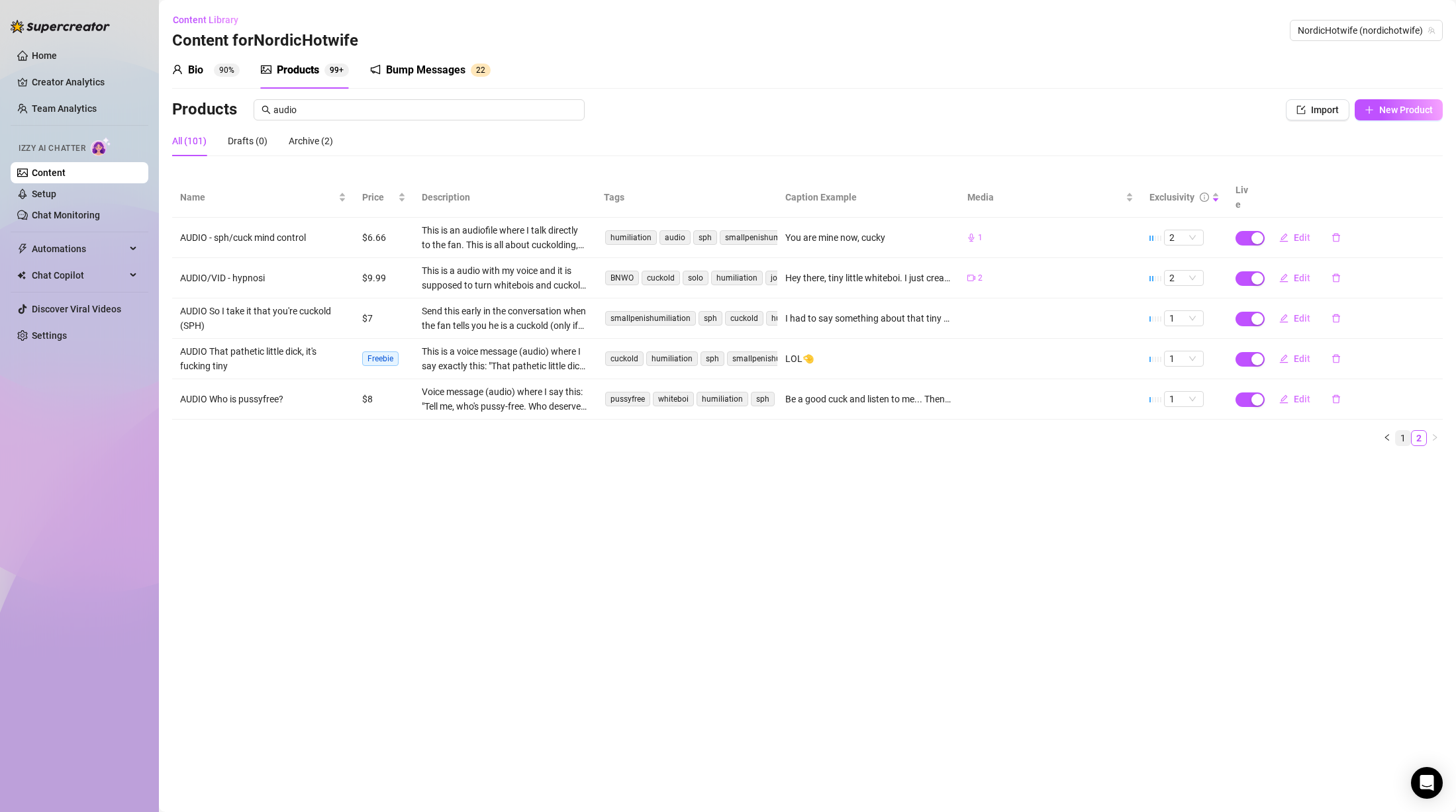
click at [1402, 431] on link "1" at bounding box center [1403, 438] width 14 height 14
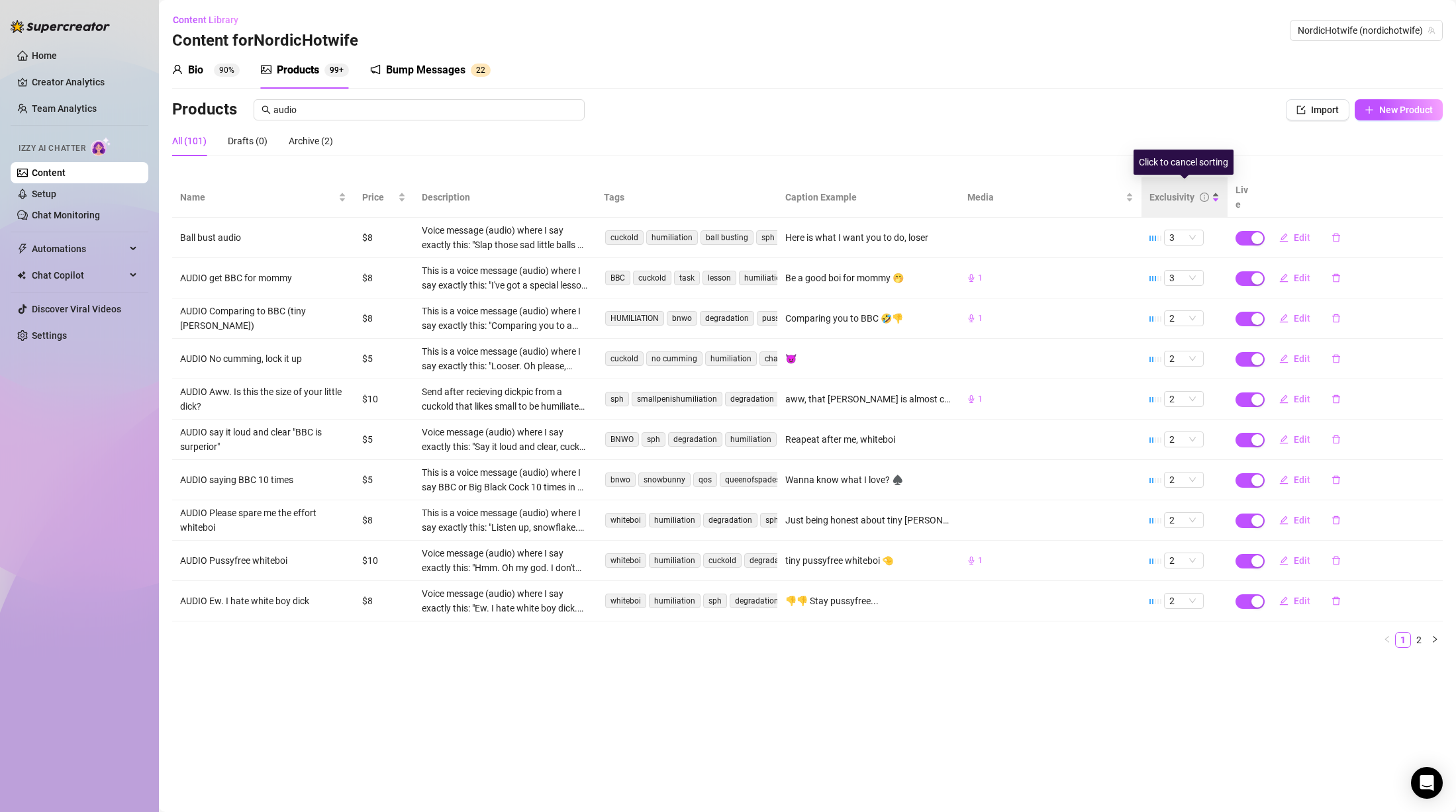
click at [1169, 192] on div "Exclusivity" at bounding box center [1172, 197] width 45 height 14
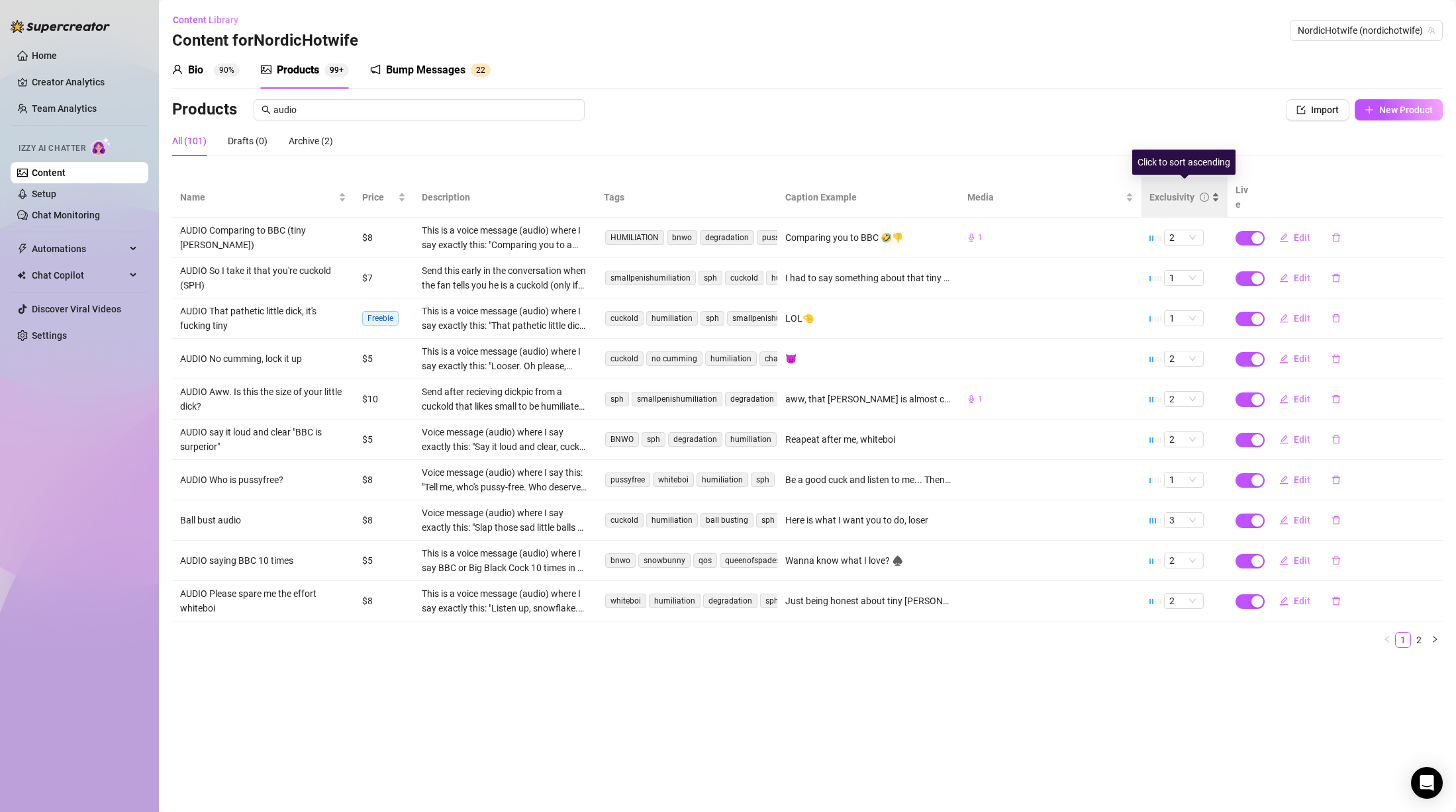
click at [1177, 191] on div "Exclusivity" at bounding box center [1172, 197] width 45 height 14
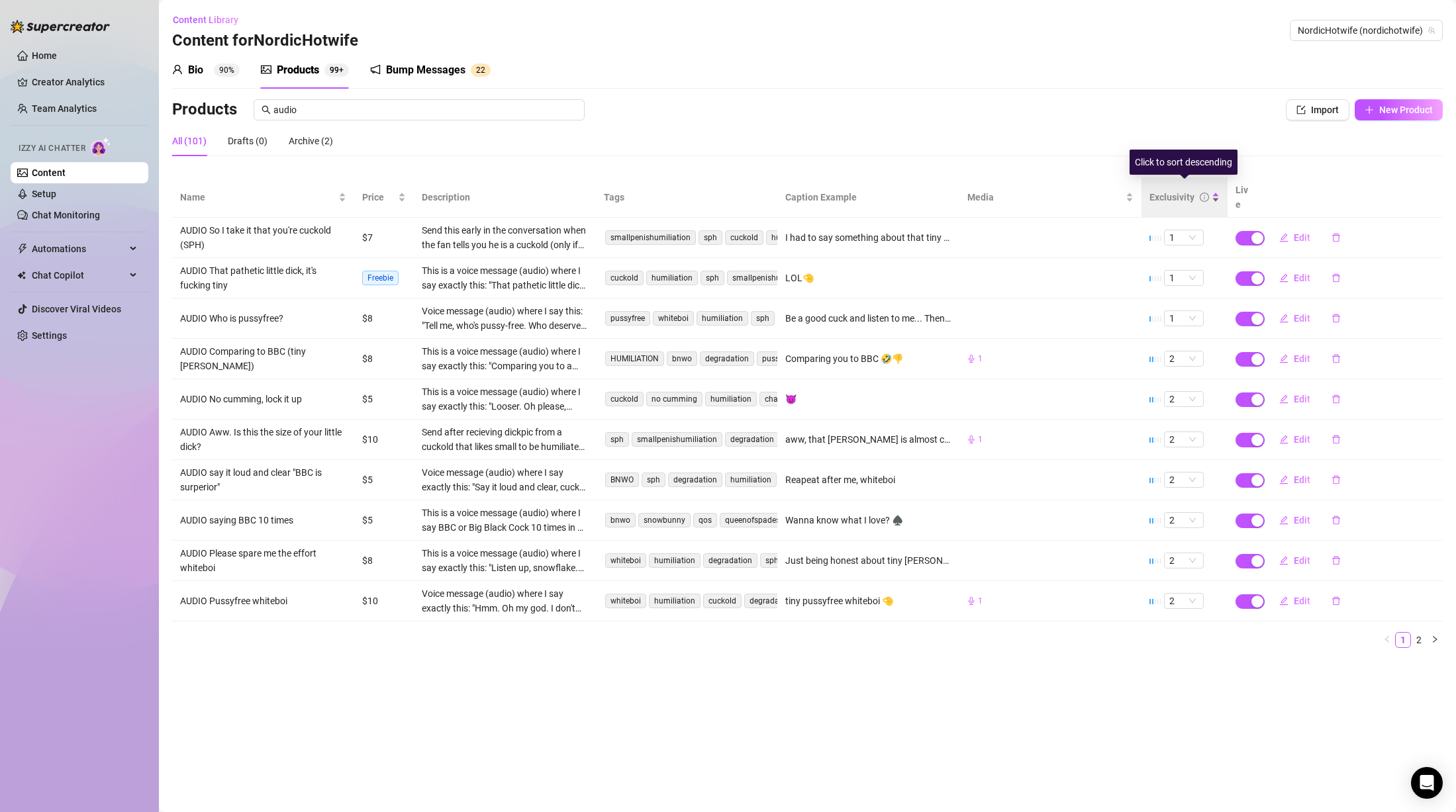
click at [1177, 191] on div "Exclusivity" at bounding box center [1172, 197] width 45 height 14
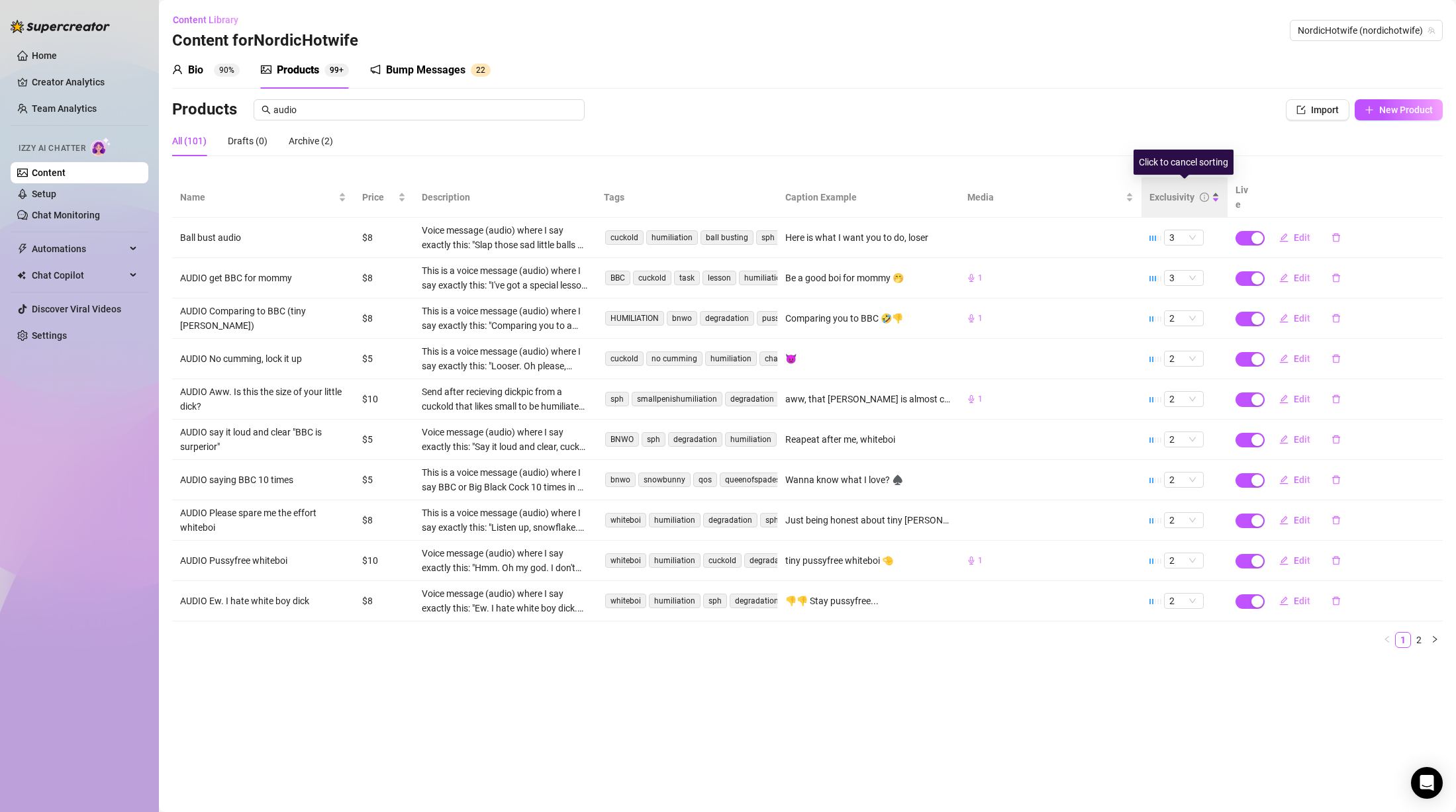
click at [1177, 191] on div "Exclusivity" at bounding box center [1172, 197] width 45 height 14
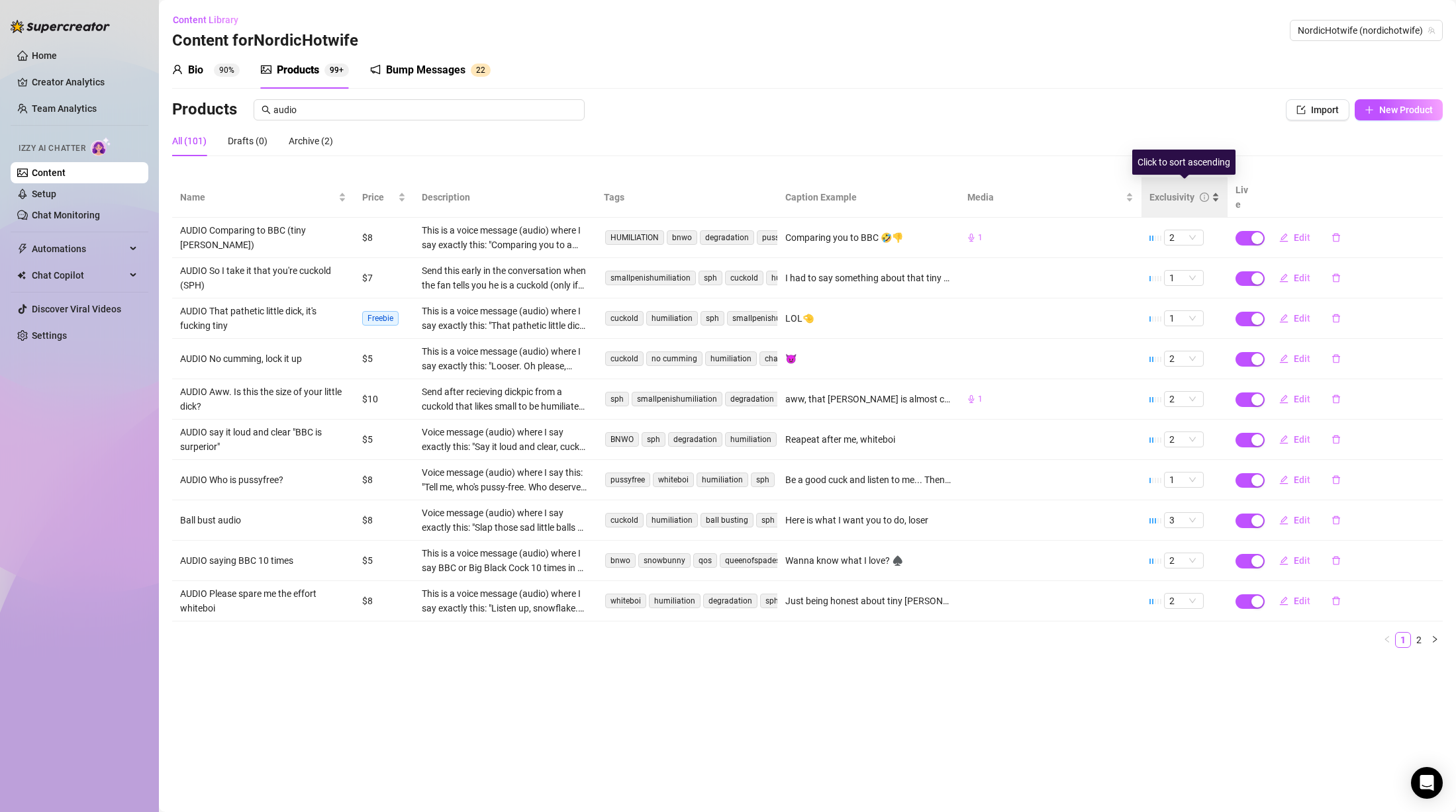
click at [1177, 191] on div "Exclusivity" at bounding box center [1172, 197] width 45 height 14
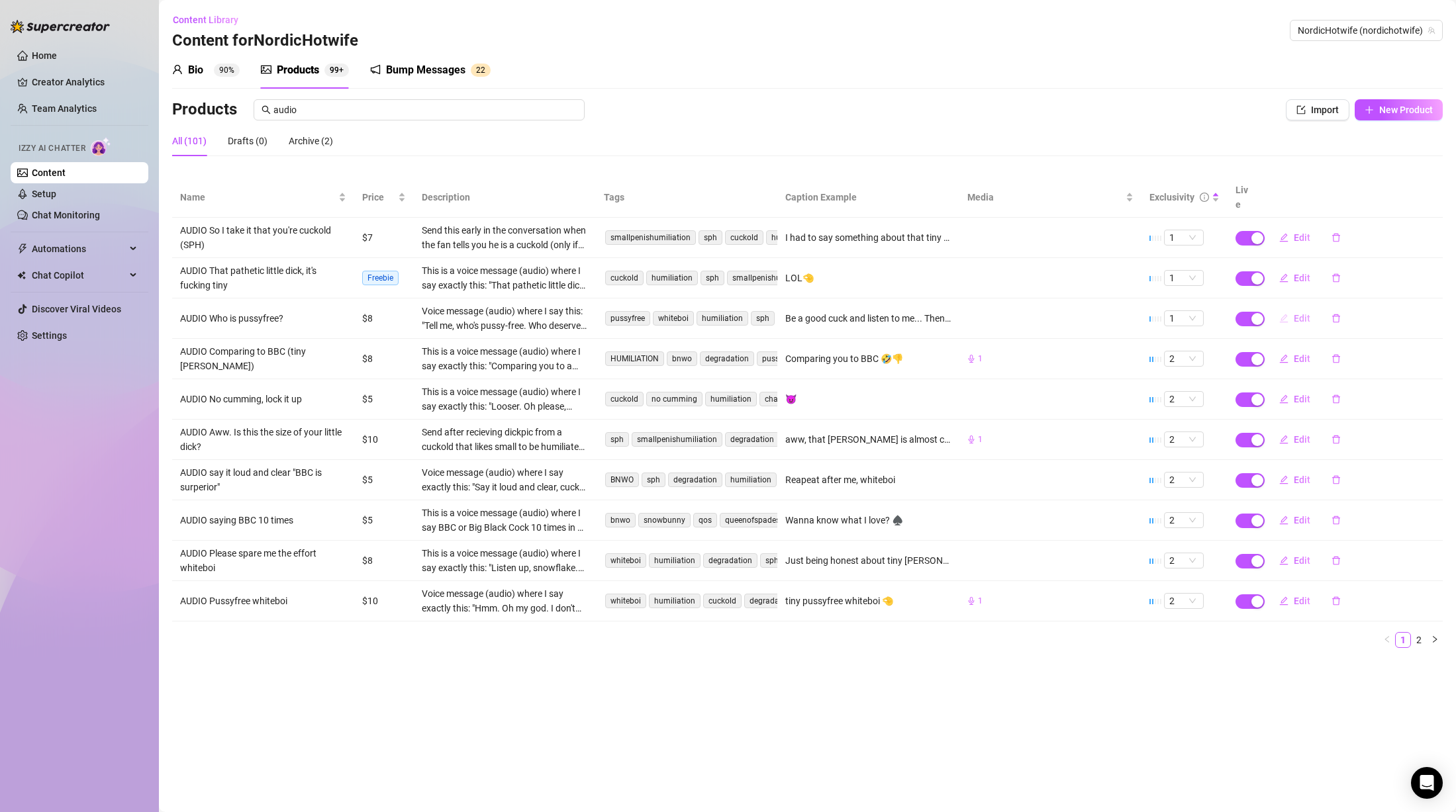
click at [1297, 313] on span "Edit" at bounding box center [1302, 318] width 16 height 11
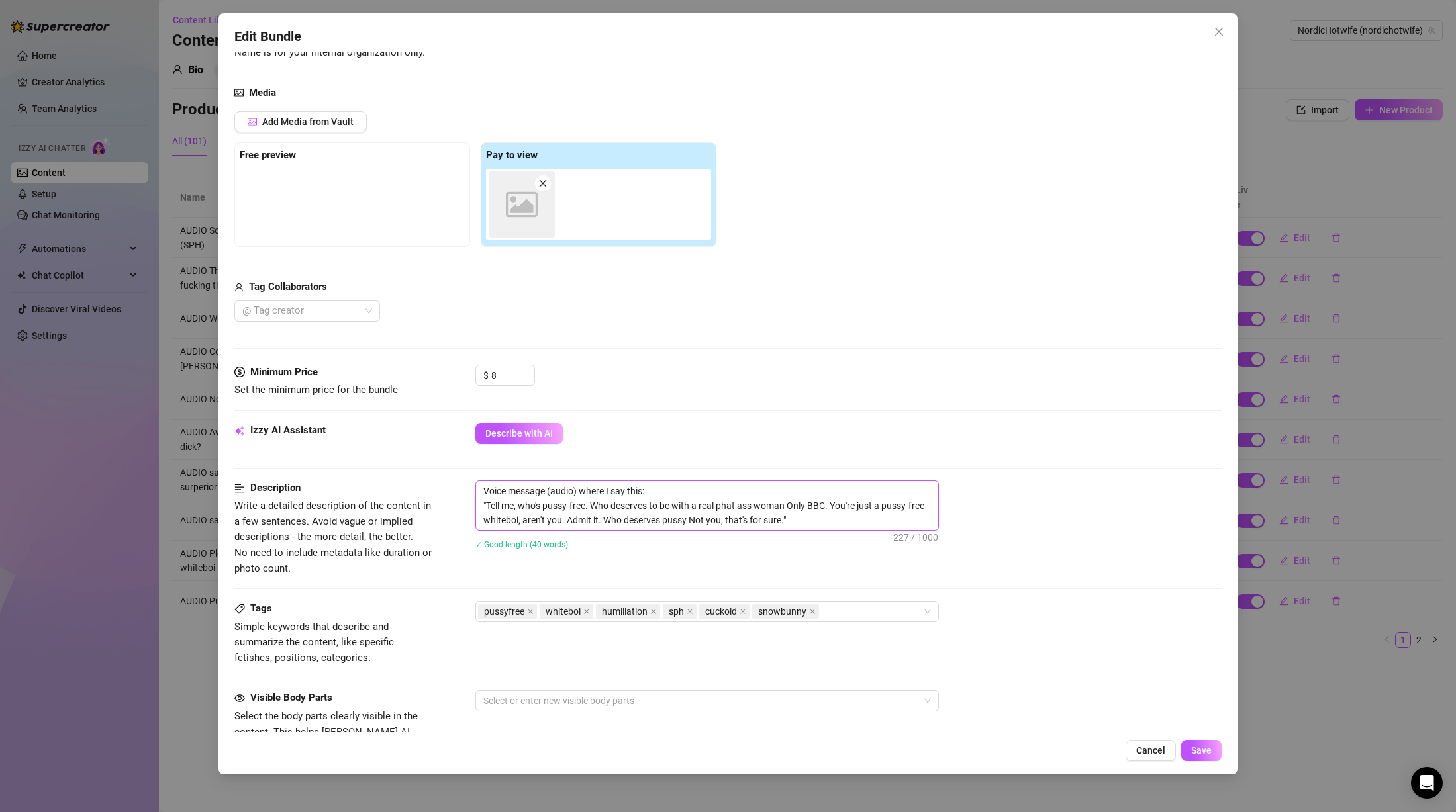
scroll to position [132, 0]
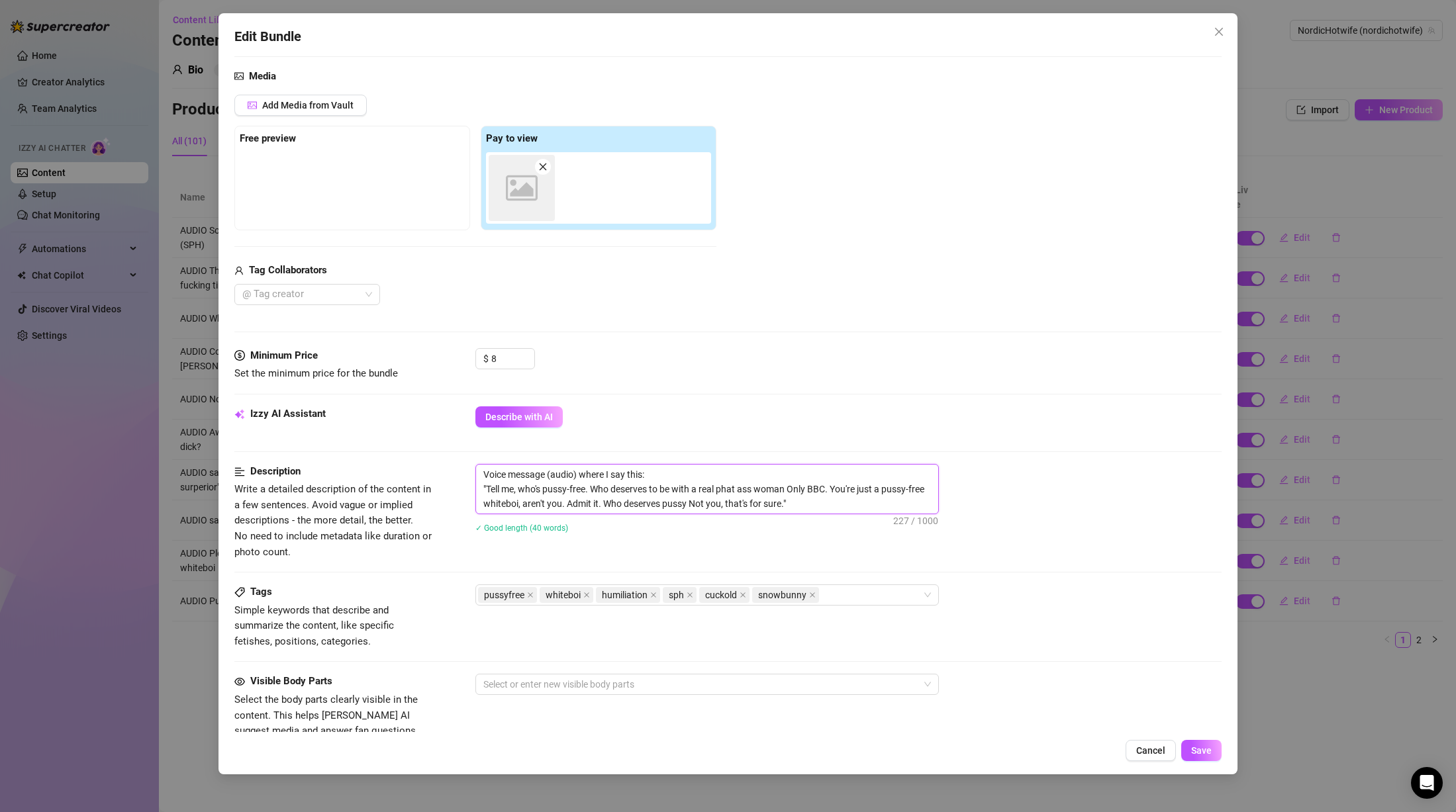
click at [691, 504] on textarea "Voice message (audio) where I say this: "Tell me, who's pussy-free. Who deserve…" at bounding box center [707, 489] width 462 height 49
click at [870, 549] on div "Voice message (audio) where I say this: "Tell me, who's pussy-free. Who deserve…" at bounding box center [849, 507] width 746 height 86
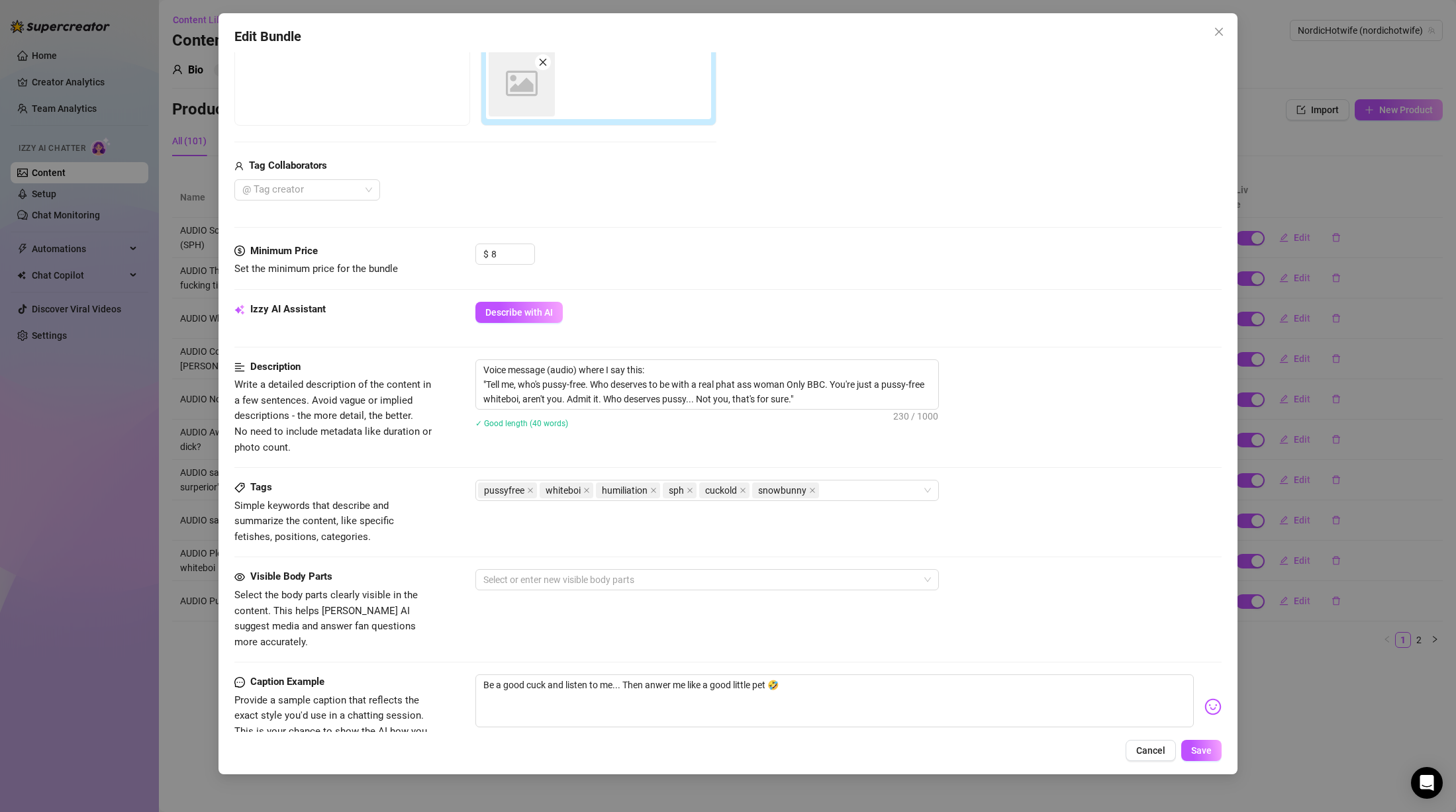
scroll to position [433, 0]
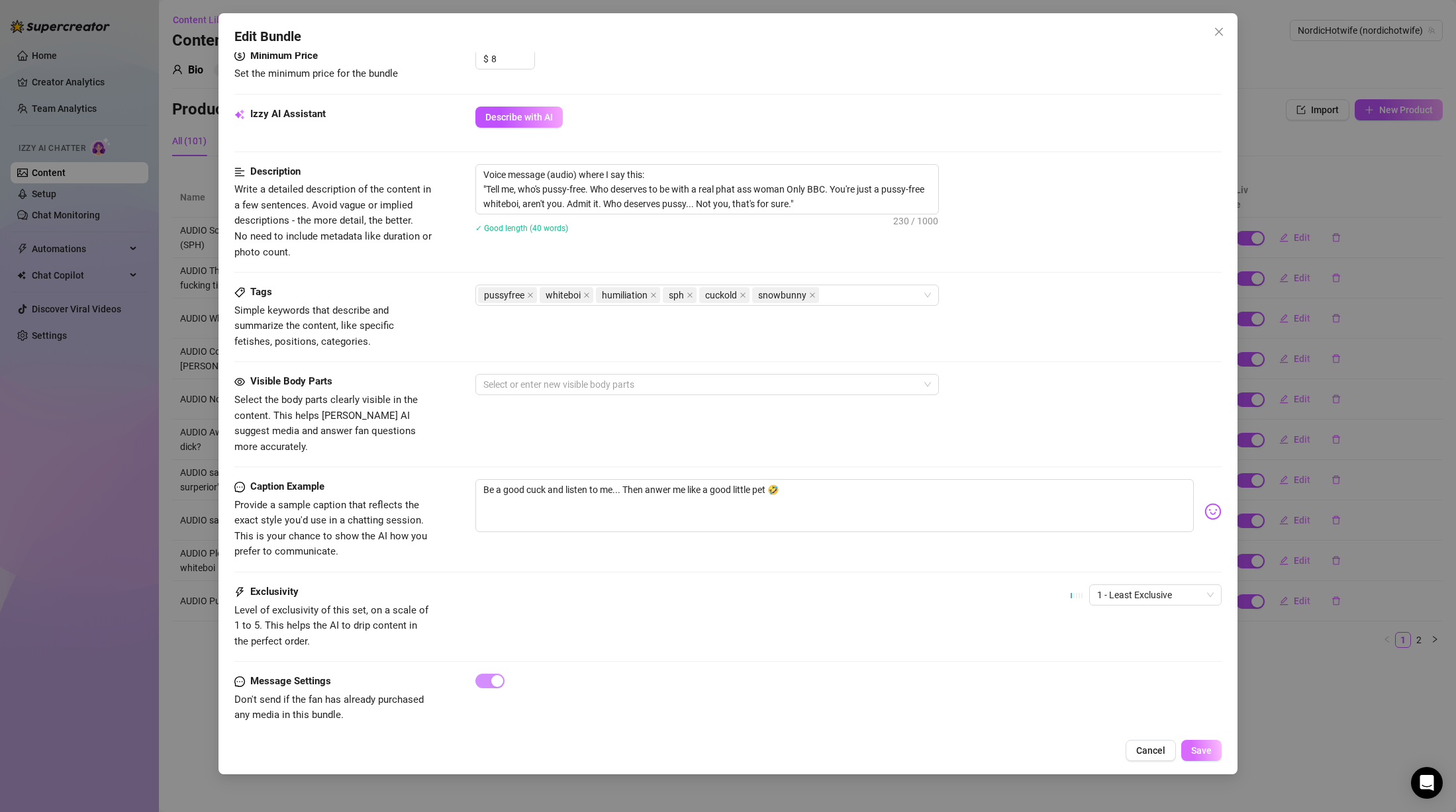
click at [1201, 745] on button "Save" at bounding box center [1201, 751] width 40 height 22
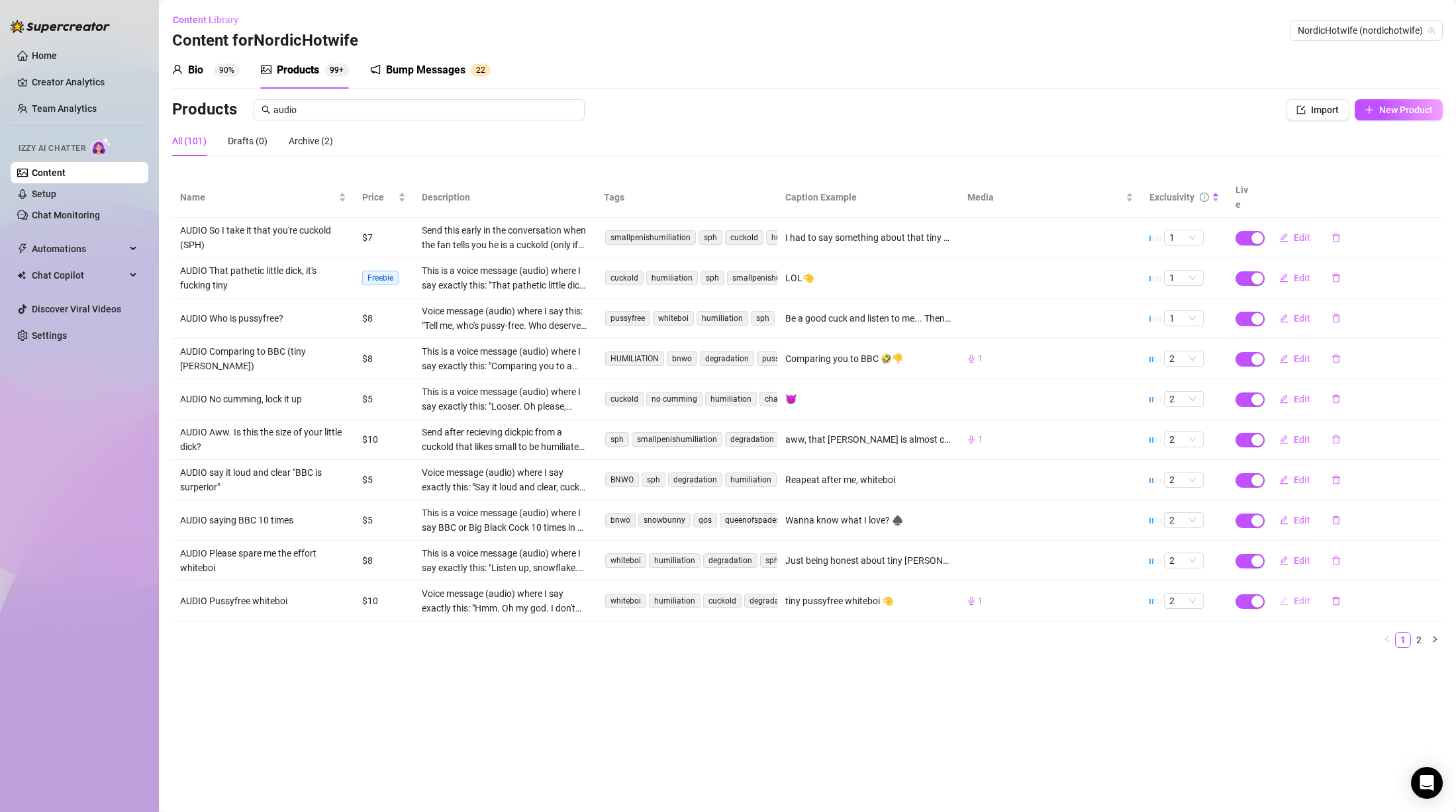
click at [1303, 596] on span "Edit" at bounding box center [1302, 602] width 16 height 11
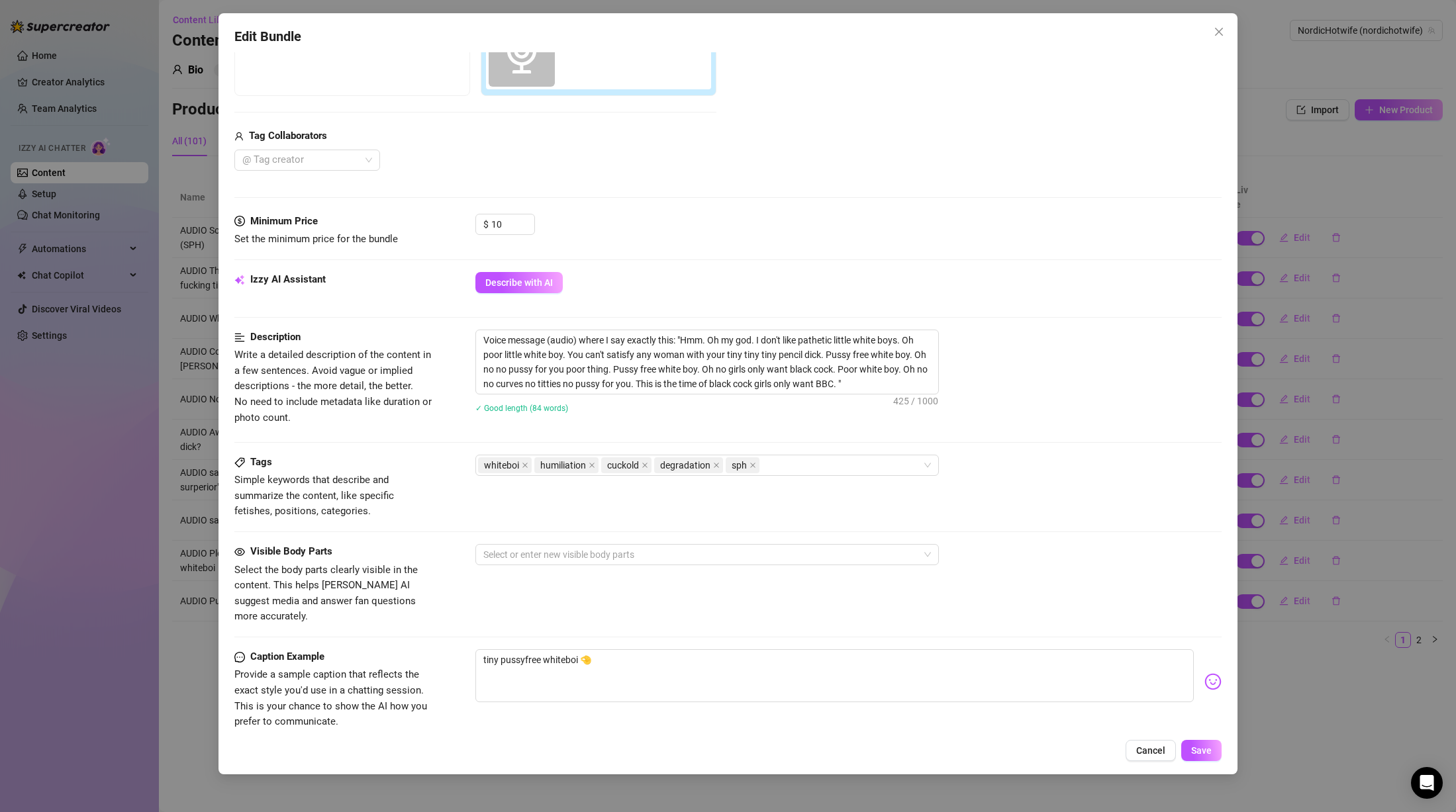
scroll to position [132, 0]
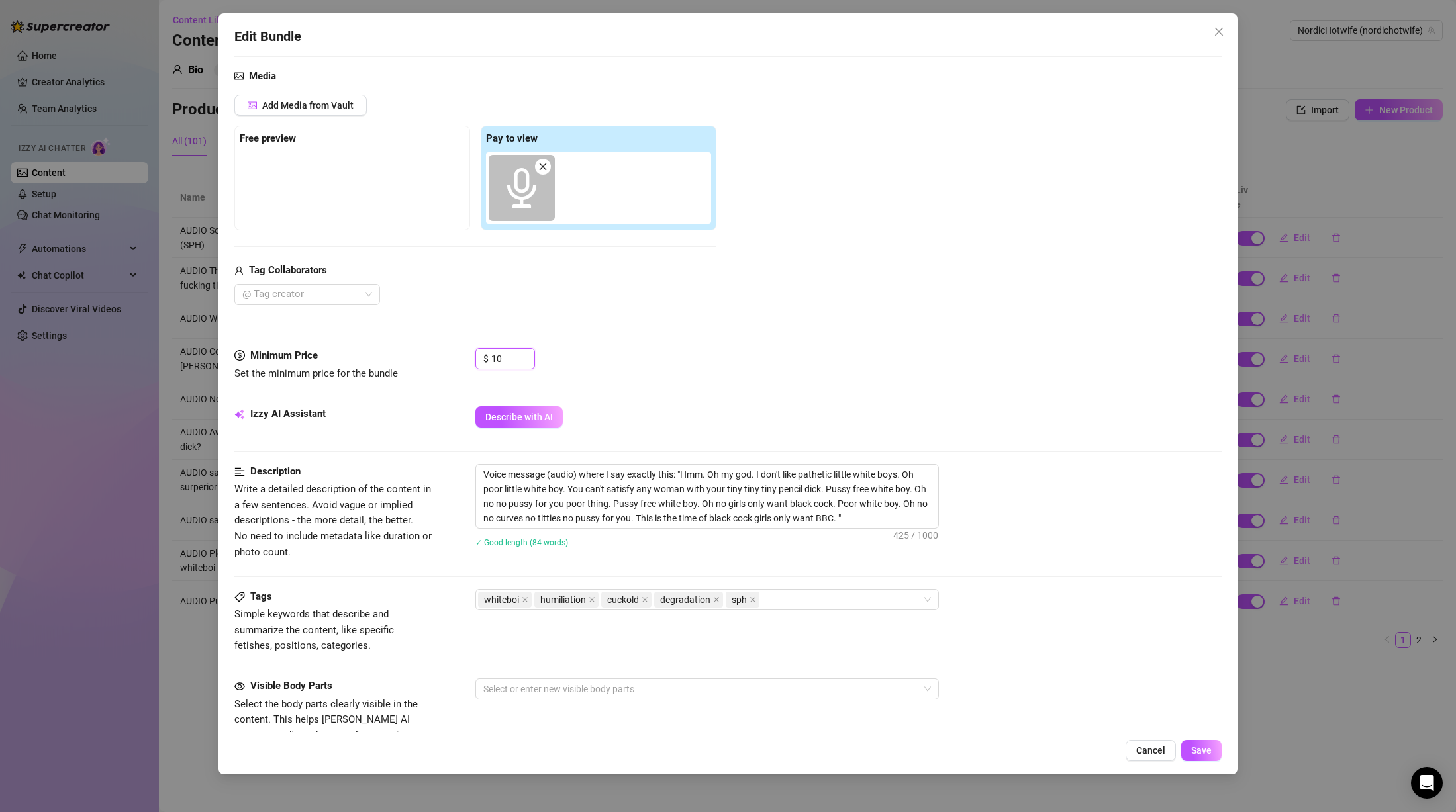
click at [471, 348] on div "Minimum Price Set the minimum price for the bundle $ 10" at bounding box center [728, 365] width 987 height 34
click at [1050, 449] on div "Izzy AI Assistant Describe with AI" at bounding box center [728, 435] width 987 height 58
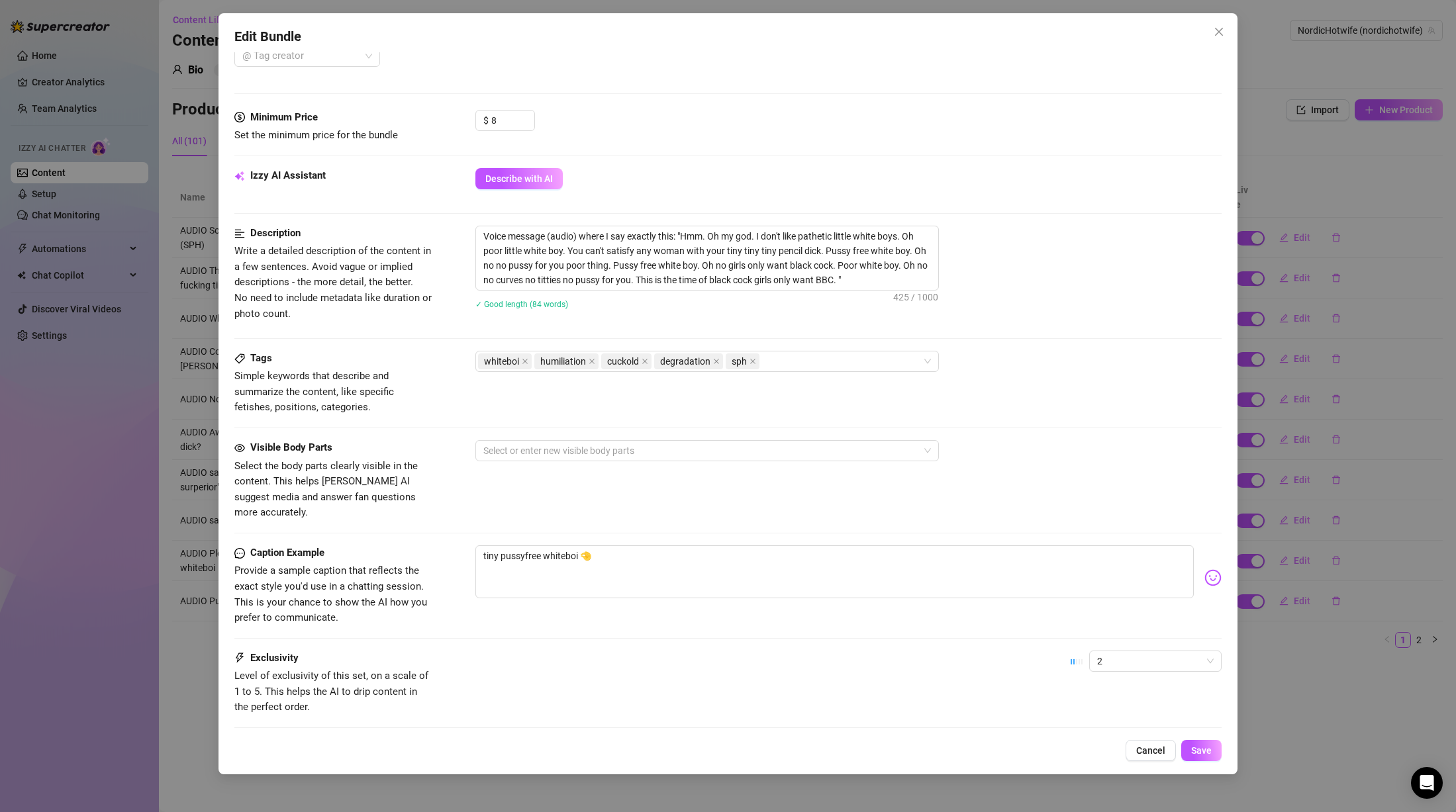
scroll to position [437, 0]
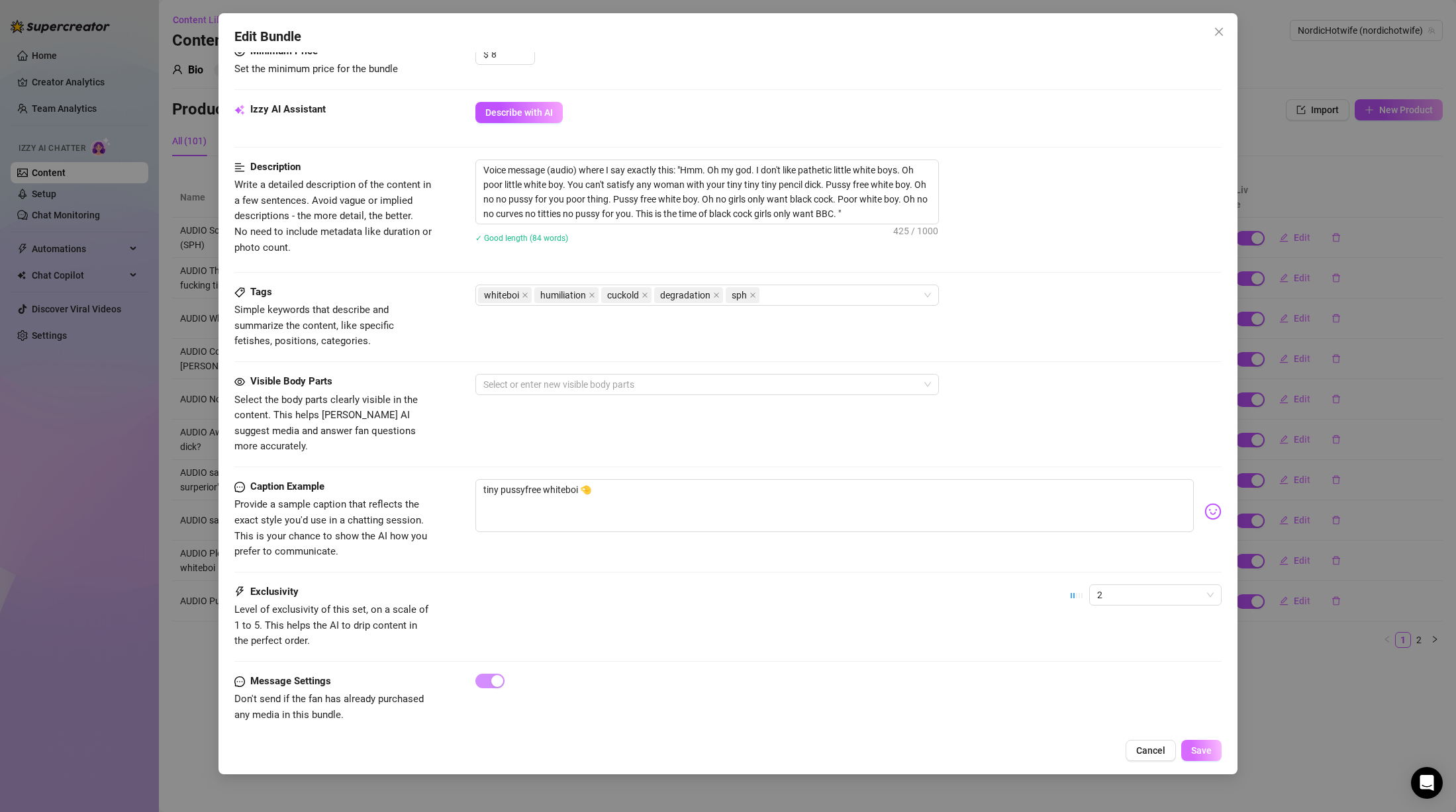
click at [1209, 745] on span "Save" at bounding box center [1201, 751] width 21 height 11
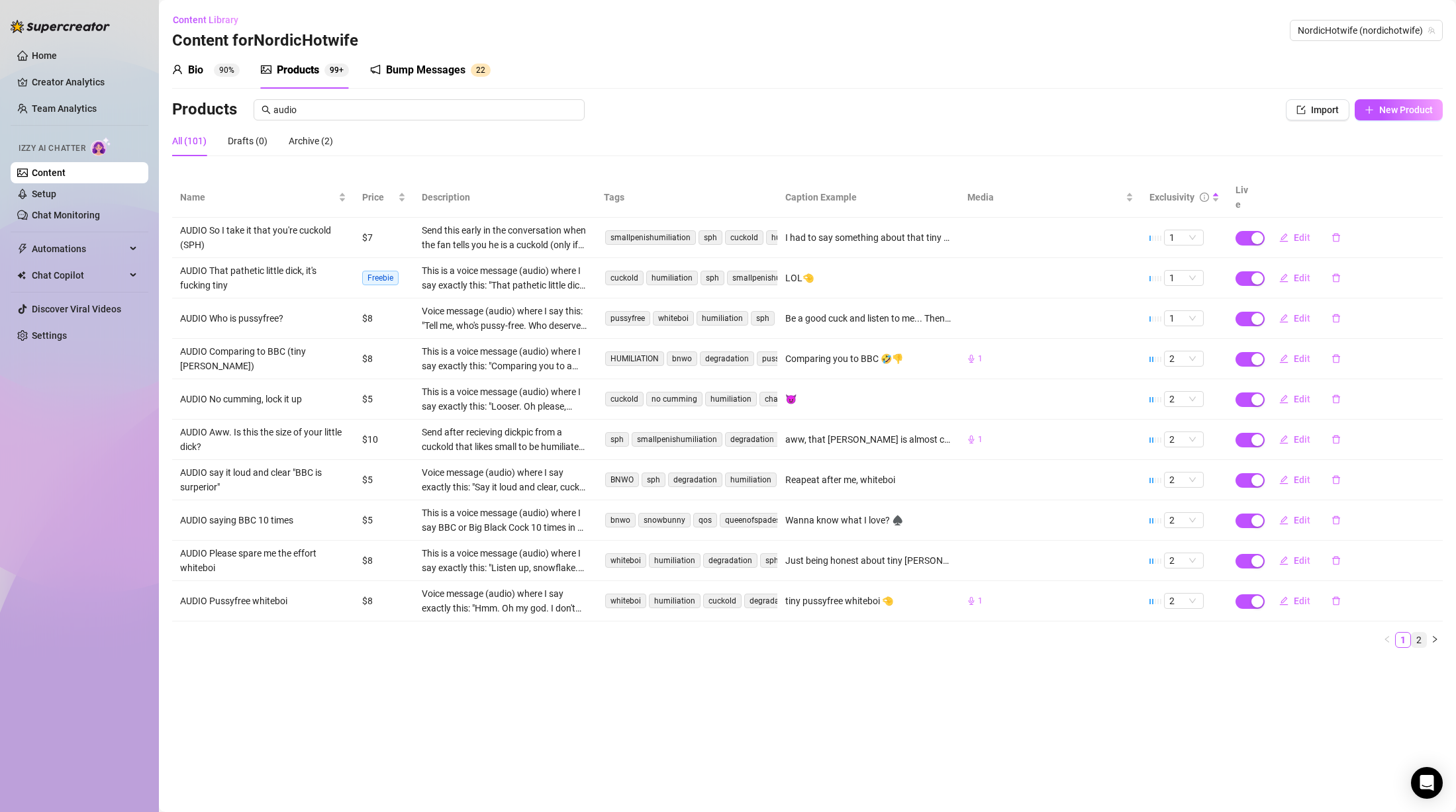
click at [1419, 633] on link "2" at bounding box center [1419, 640] width 14 height 14
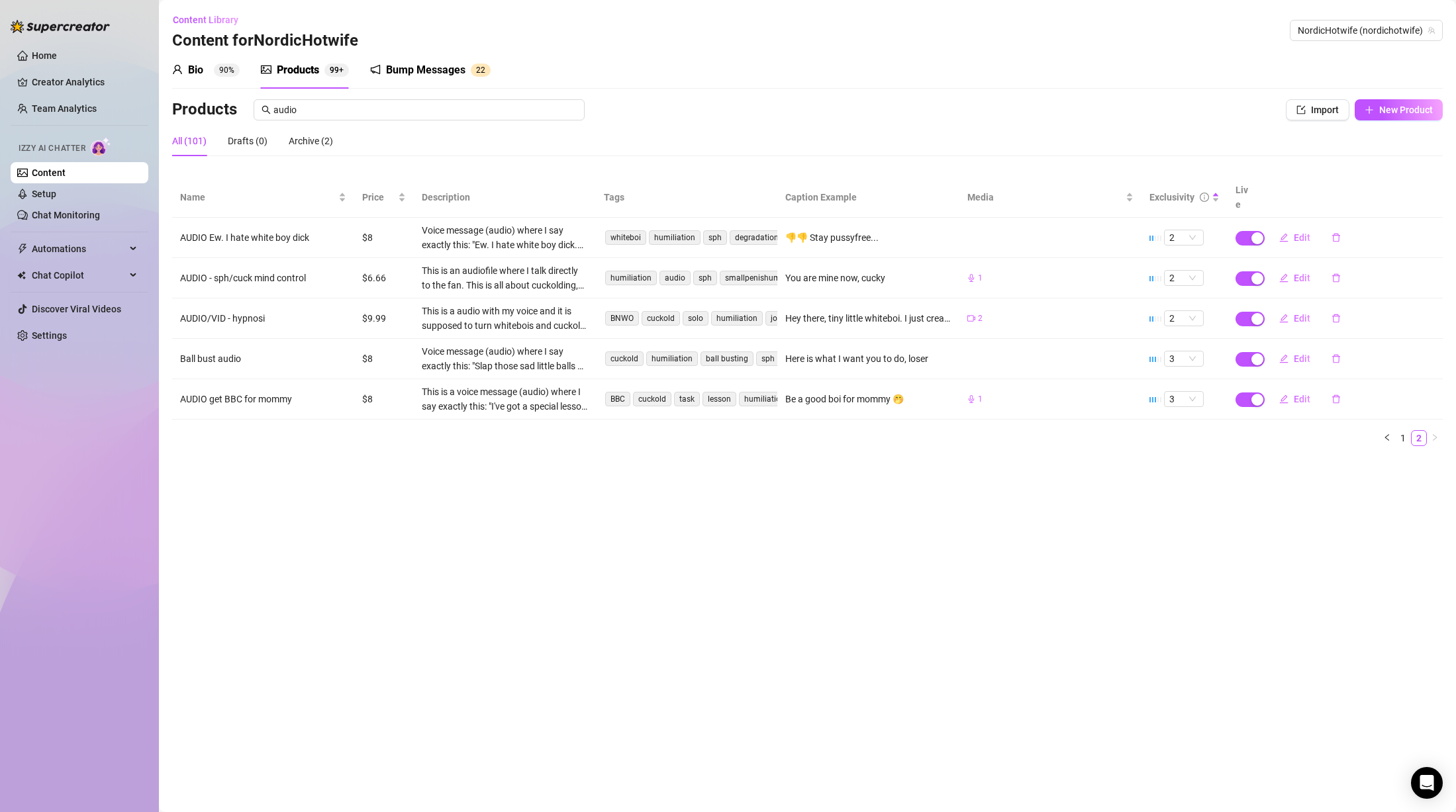
click at [998, 228] on td at bounding box center [1050, 237] width 182 height 40
click at [1405, 431] on link "1" at bounding box center [1403, 438] width 14 height 14
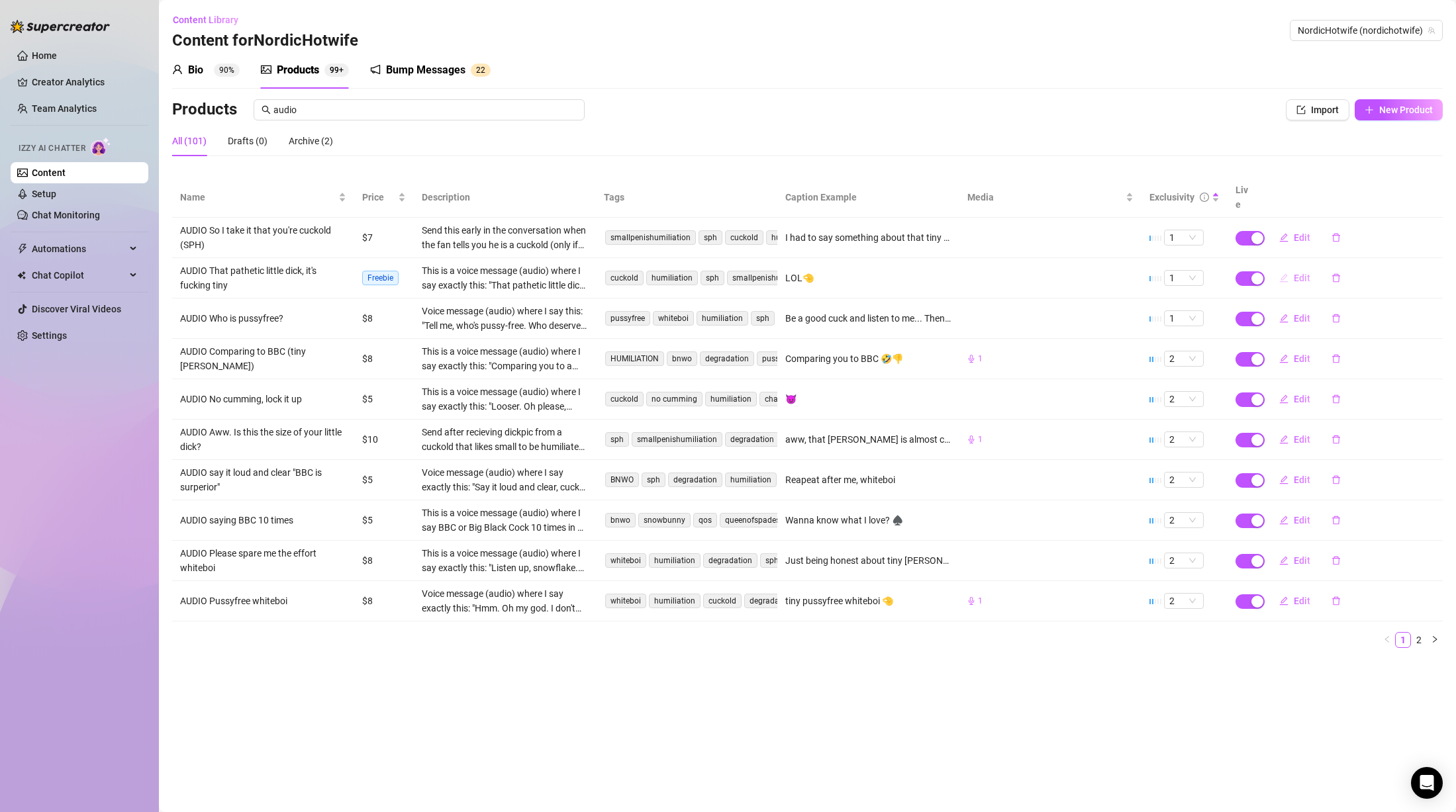
click at [1299, 272] on span "Edit" at bounding box center [1302, 278] width 16 height 11
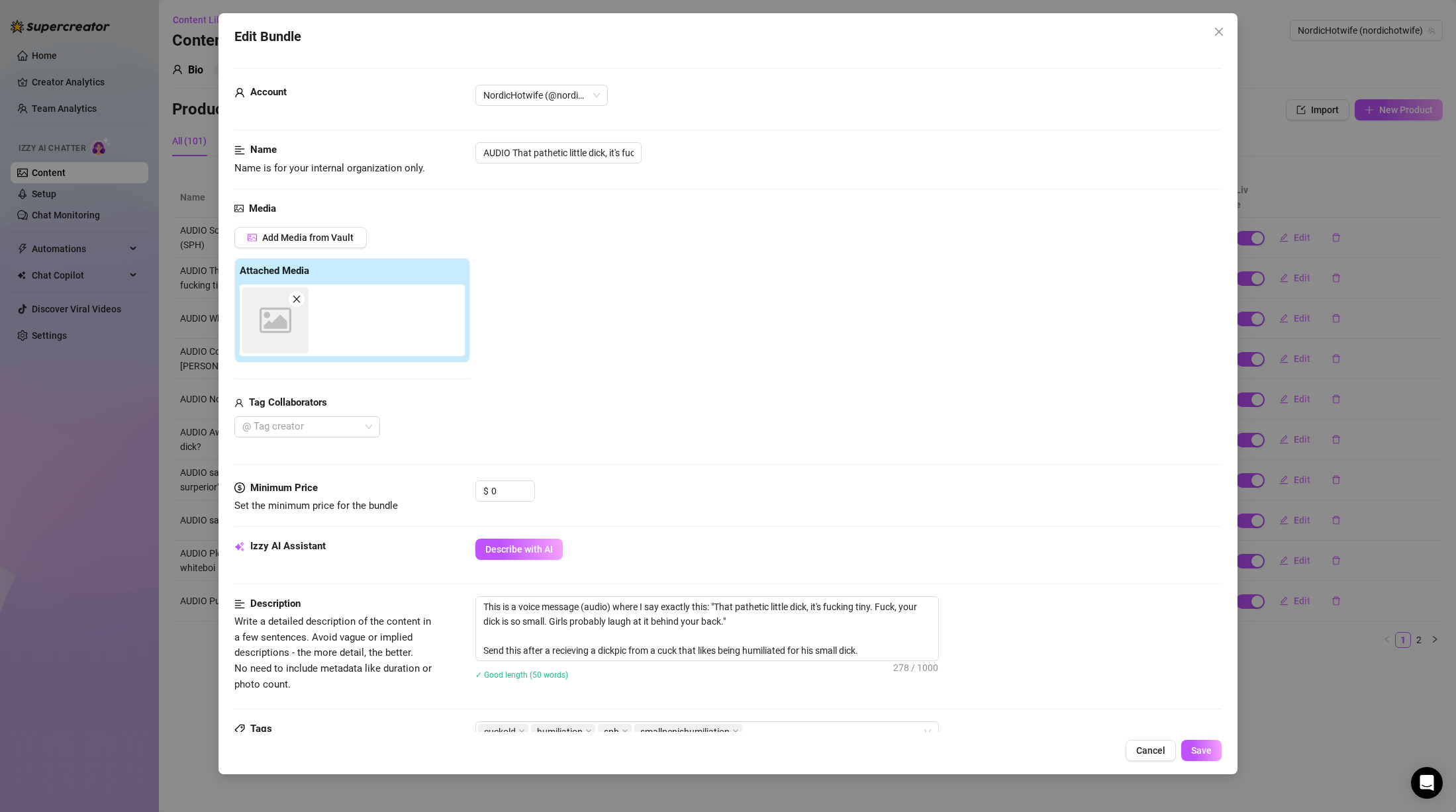
click at [1323, 549] on div "Edit Bundle Account NordicHotwife (@nordichotwife) Name Name is for your intern…" at bounding box center [728, 406] width 1456 height 812
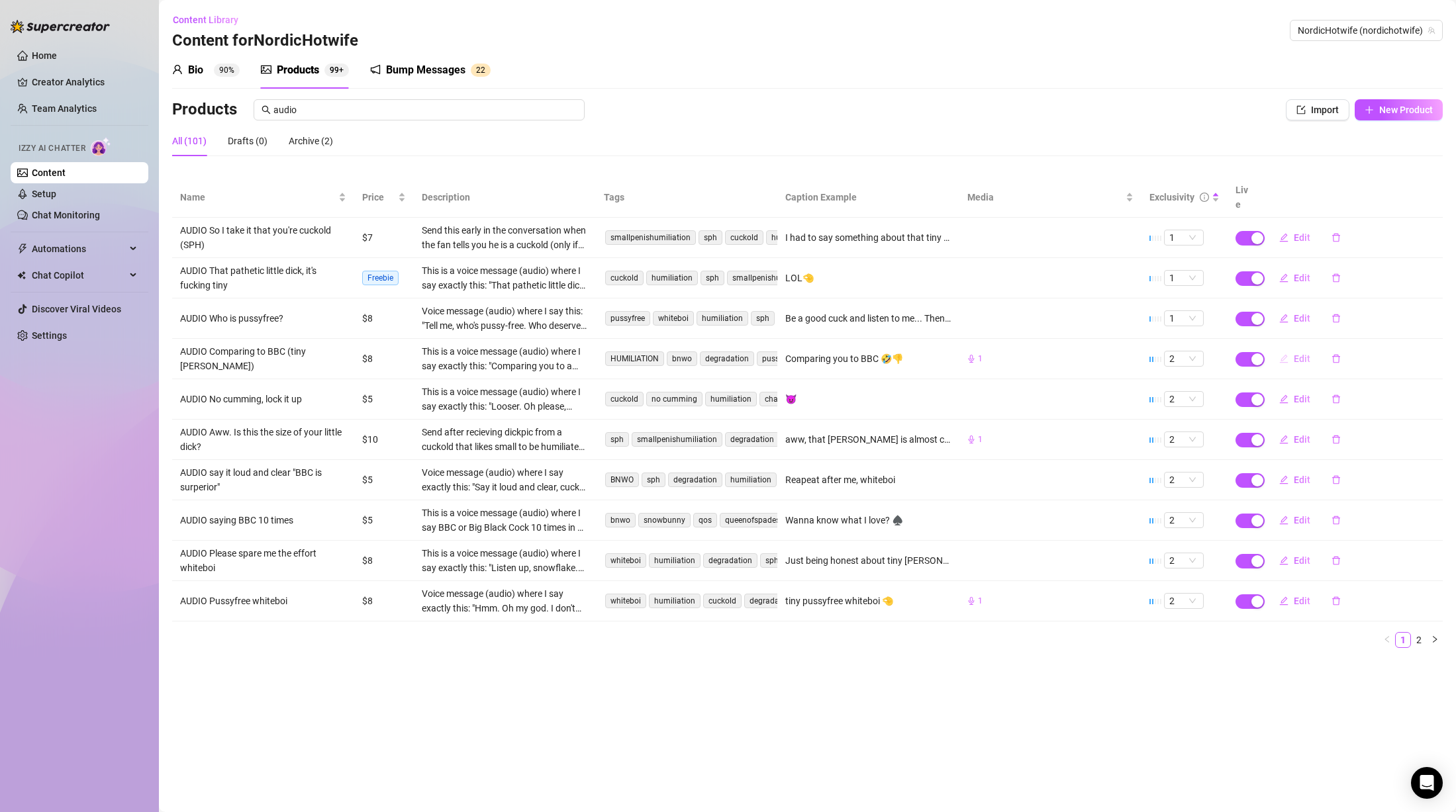
click at [1302, 353] on span "Edit" at bounding box center [1302, 359] width 16 height 11
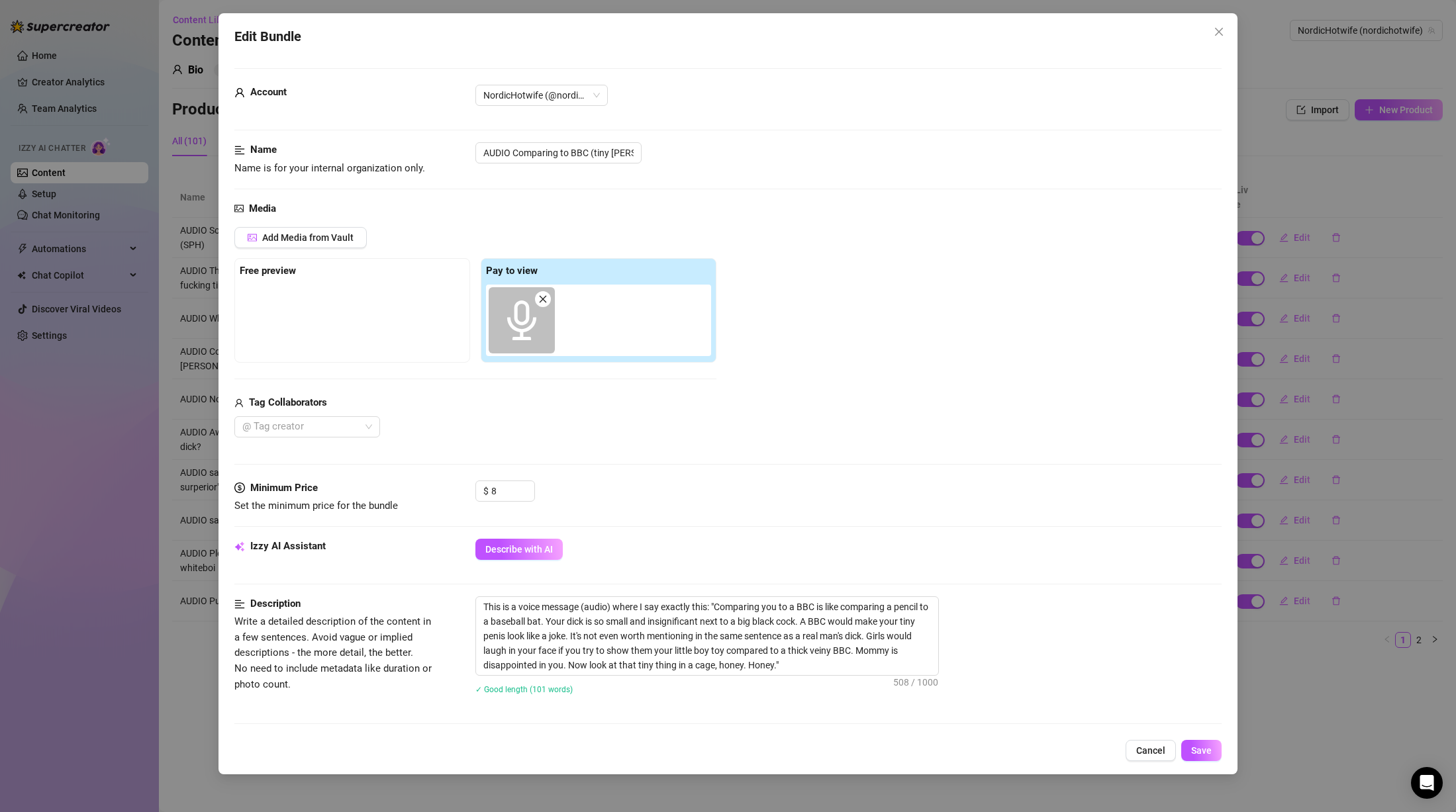
click at [1344, 602] on div "Edit Bundle Account NordicHotwife (@nordichotwife) Name Name is for your intern…" at bounding box center [728, 406] width 1456 height 812
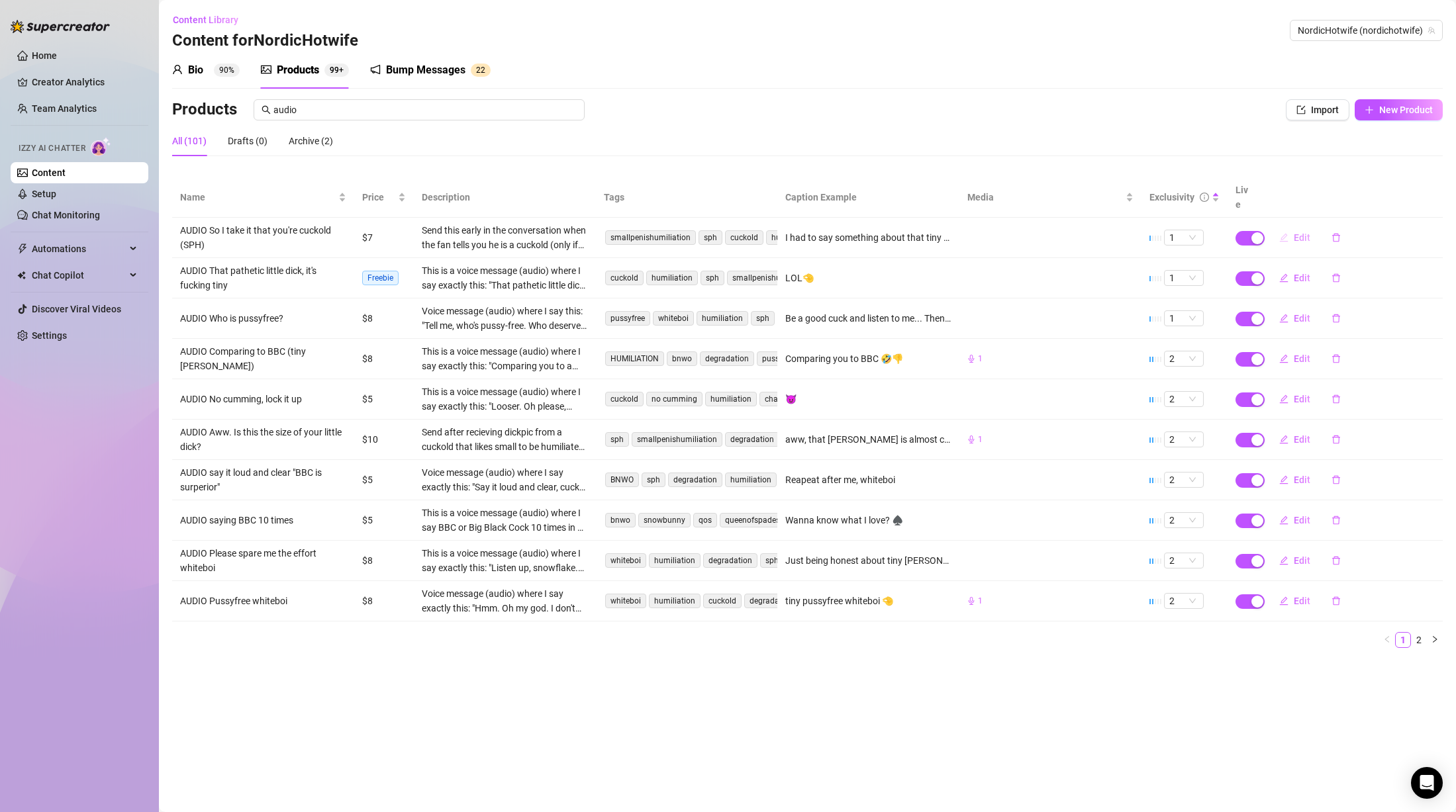
click at [1304, 232] on span "Edit" at bounding box center [1302, 237] width 16 height 11
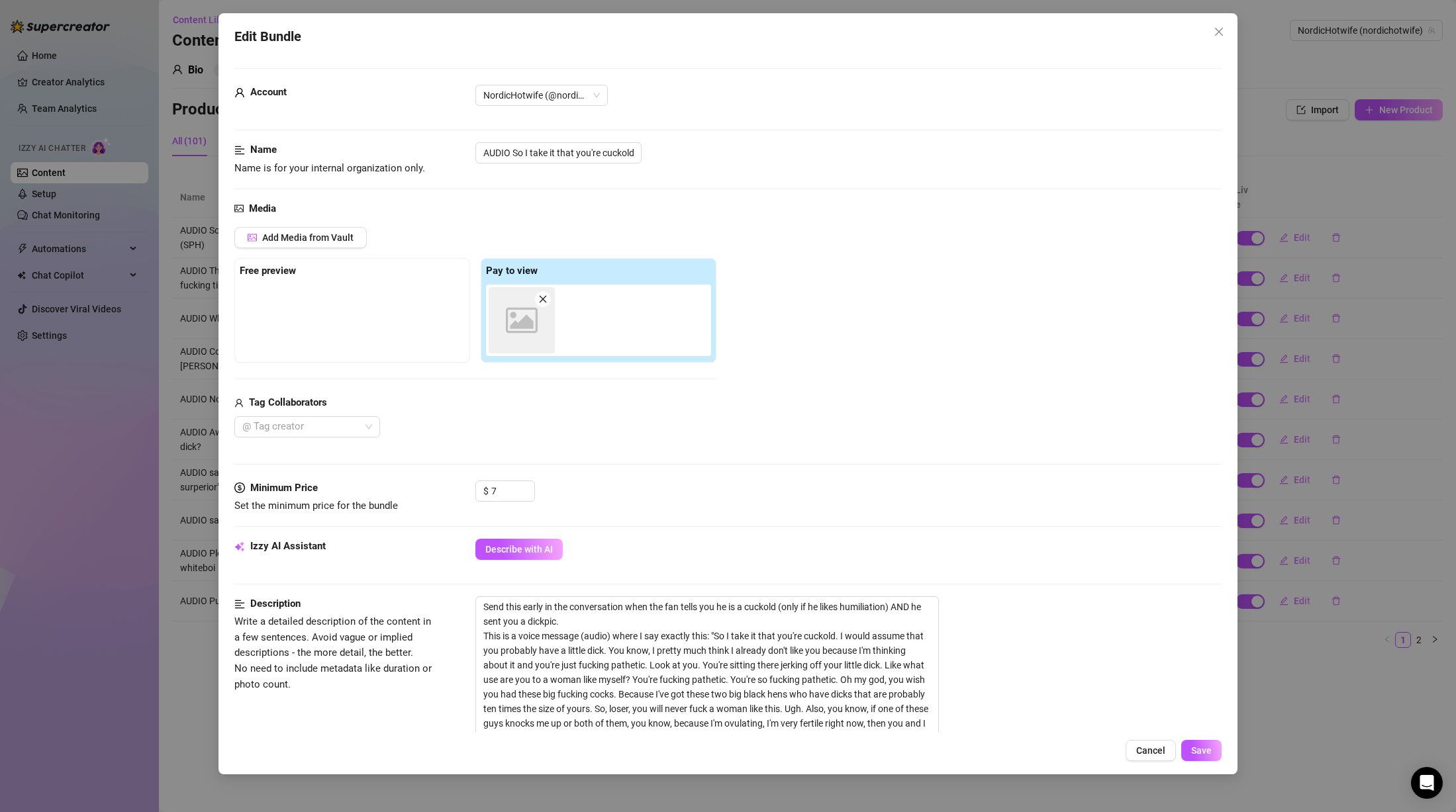
click at [1294, 421] on div "Edit Bundle Account NordicHotwife (@nordichotwife) Name Name is for your intern…" at bounding box center [728, 406] width 1456 height 812
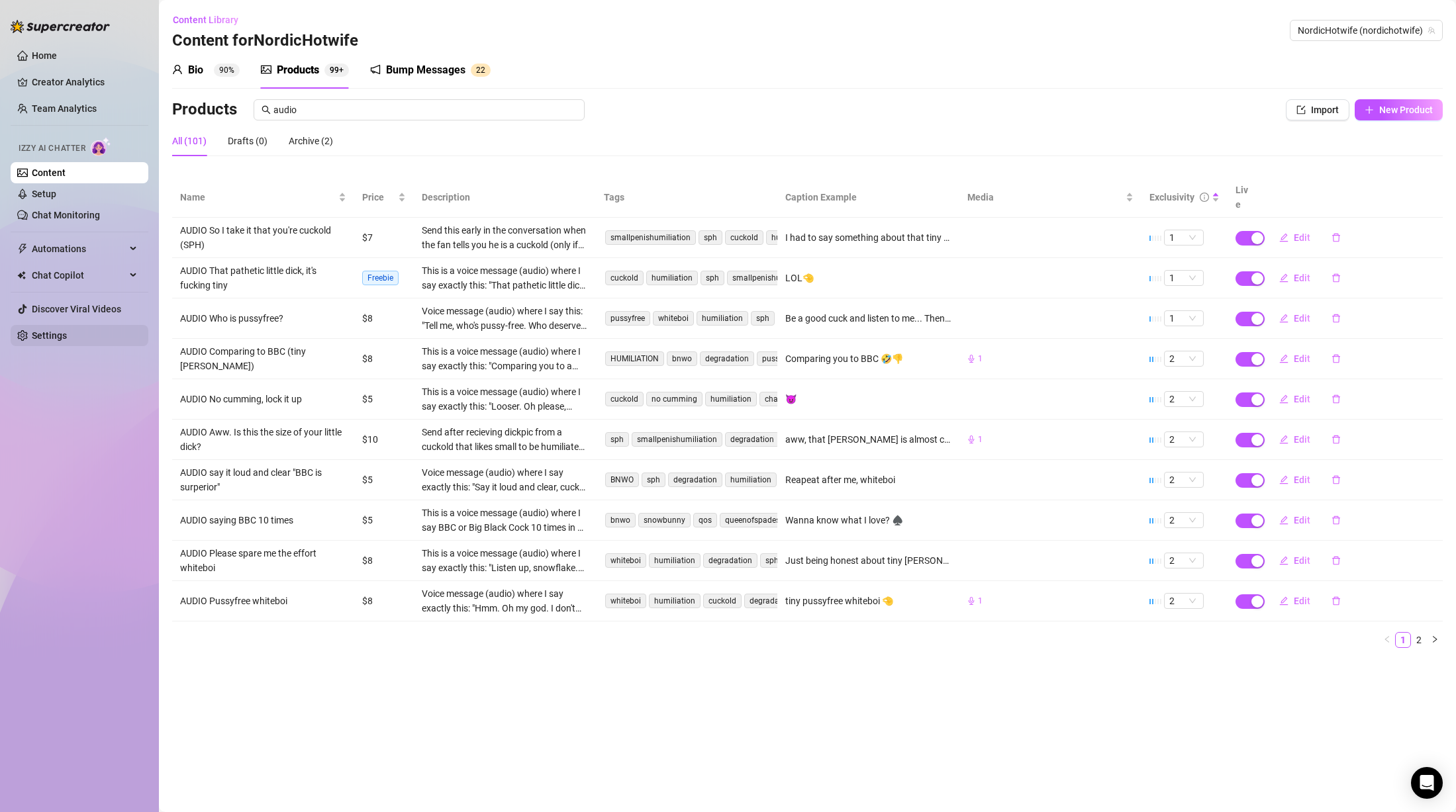
click at [51, 332] on link "Settings" at bounding box center [49, 335] width 35 height 11
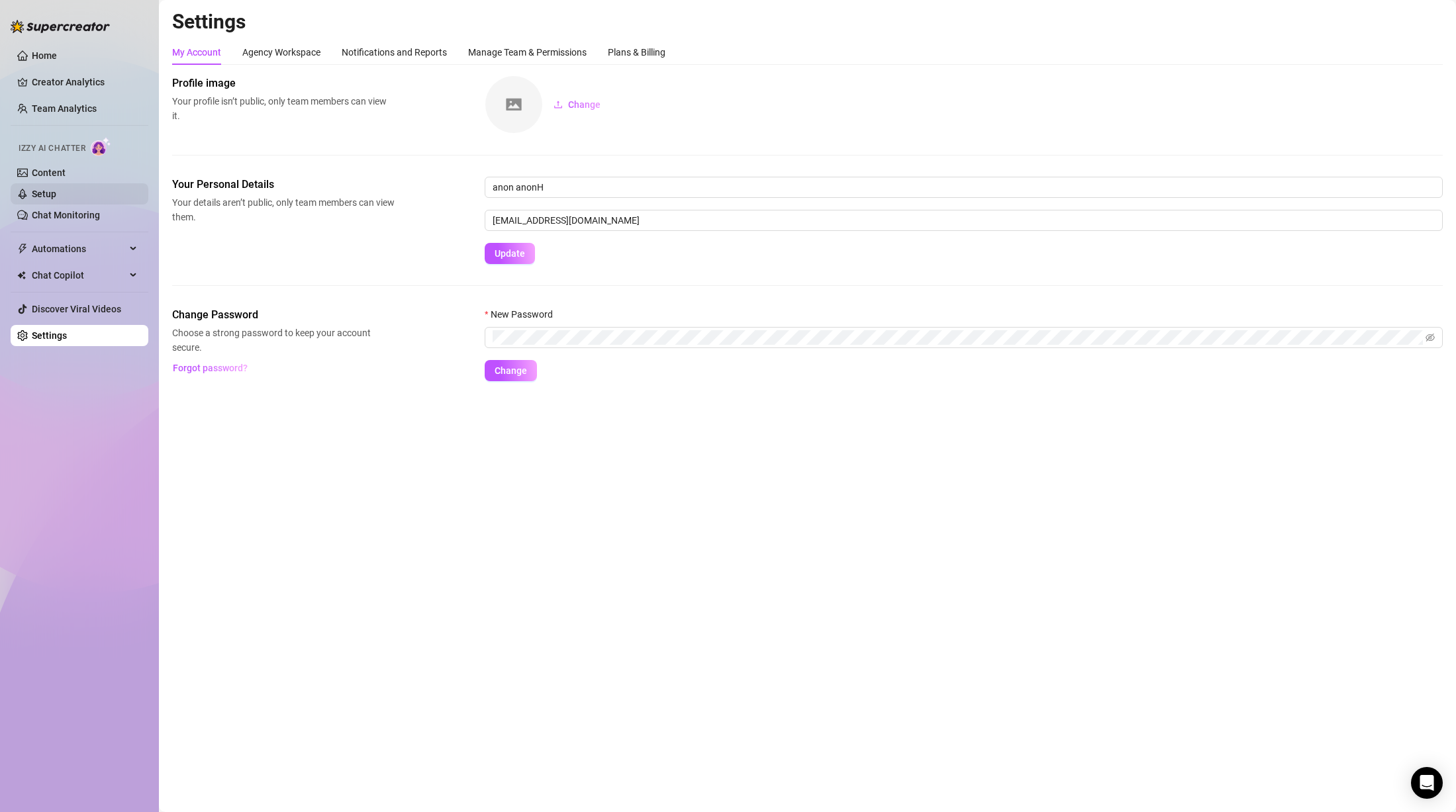
click at [57, 192] on link "Setup" at bounding box center [43, 194] width 24 height 11
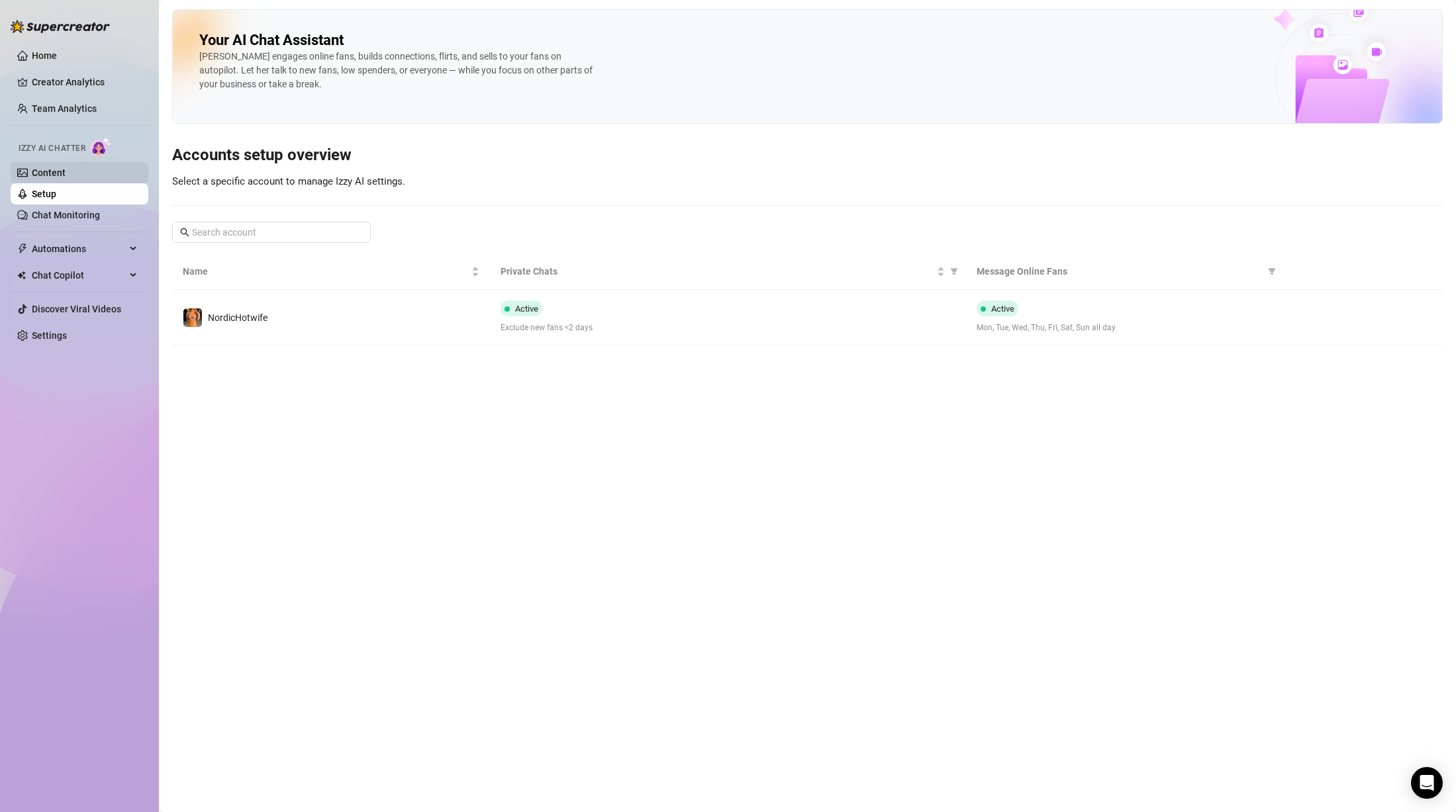
click at [66, 173] on link "Content" at bounding box center [49, 173] width 34 height 11
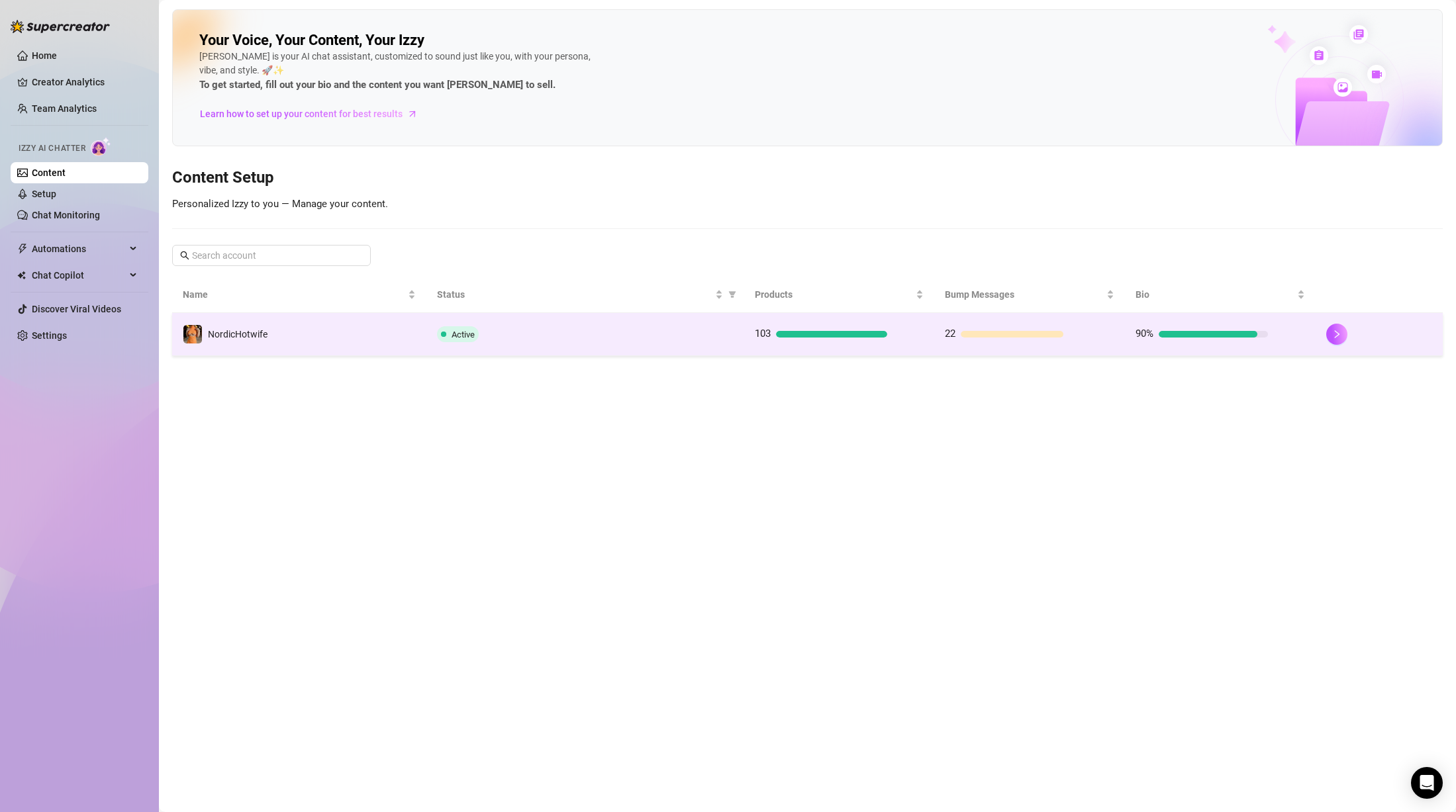
click at [290, 341] on td "NordicHotwife" at bounding box center [299, 335] width 255 height 43
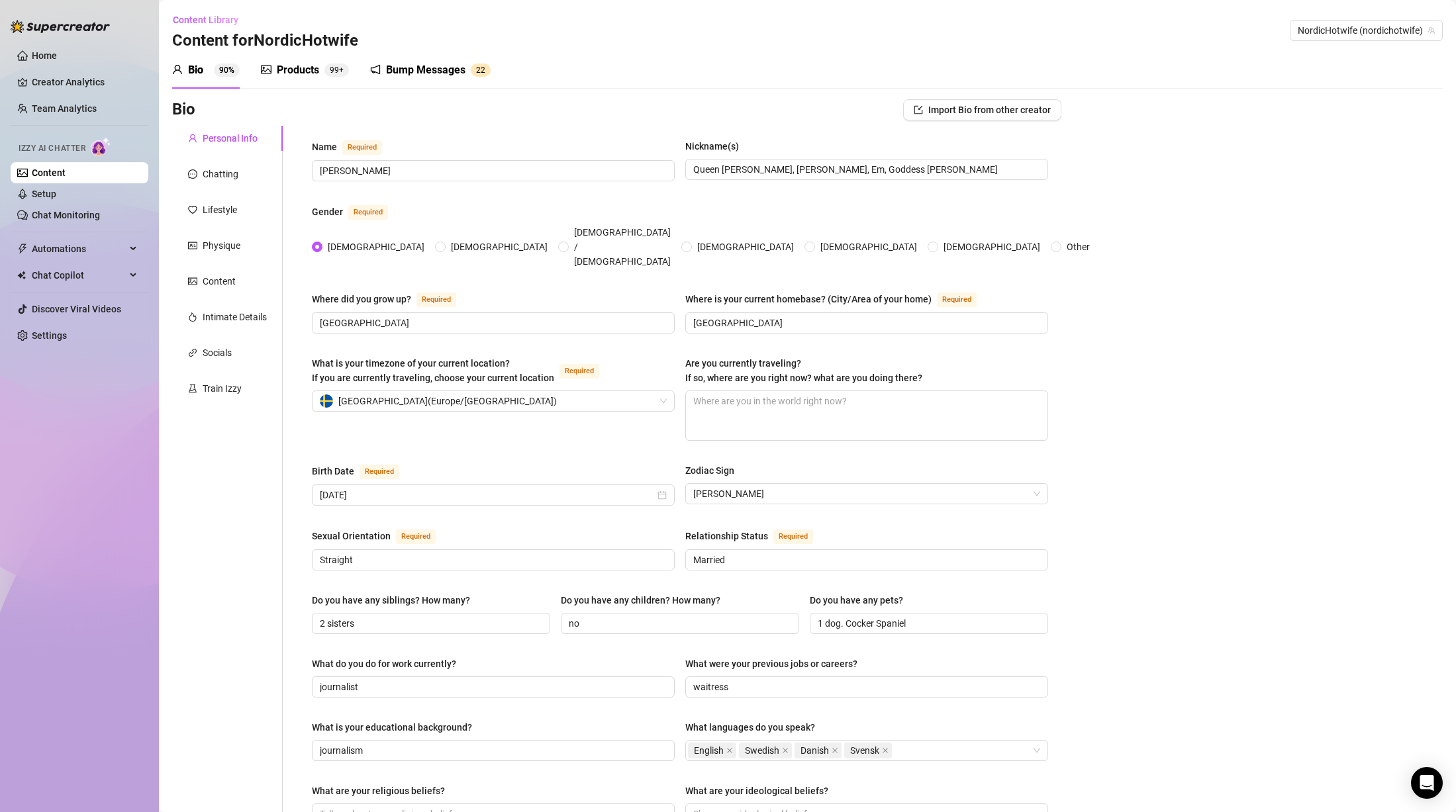
drag, startPoint x: 322, startPoint y: 67, endPoint x: 370, endPoint y: 80, distance: 49.7
click at [321, 66] on div "Products 99+" at bounding box center [305, 70] width 88 height 16
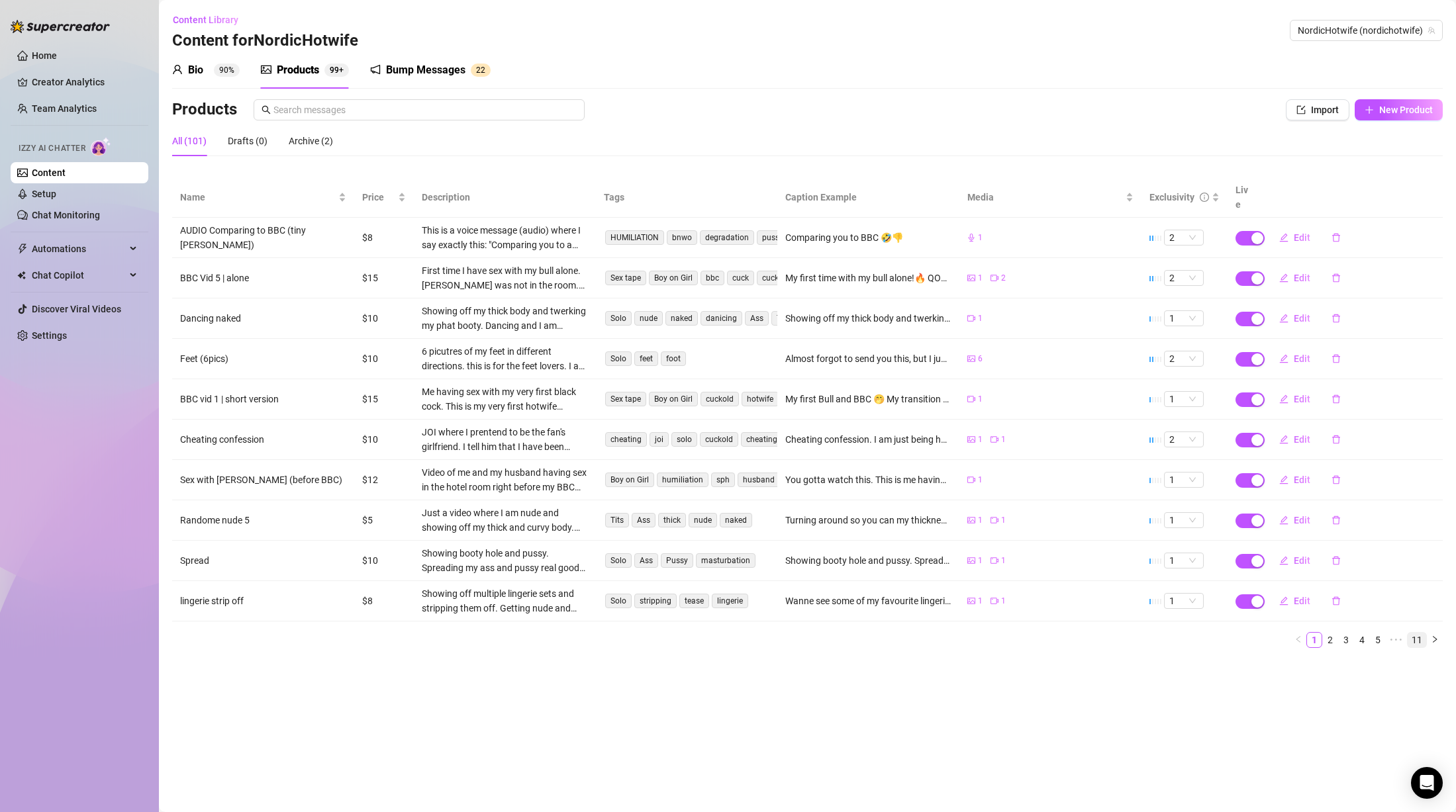
click at [1417, 633] on link "11" at bounding box center [1416, 640] width 19 height 14
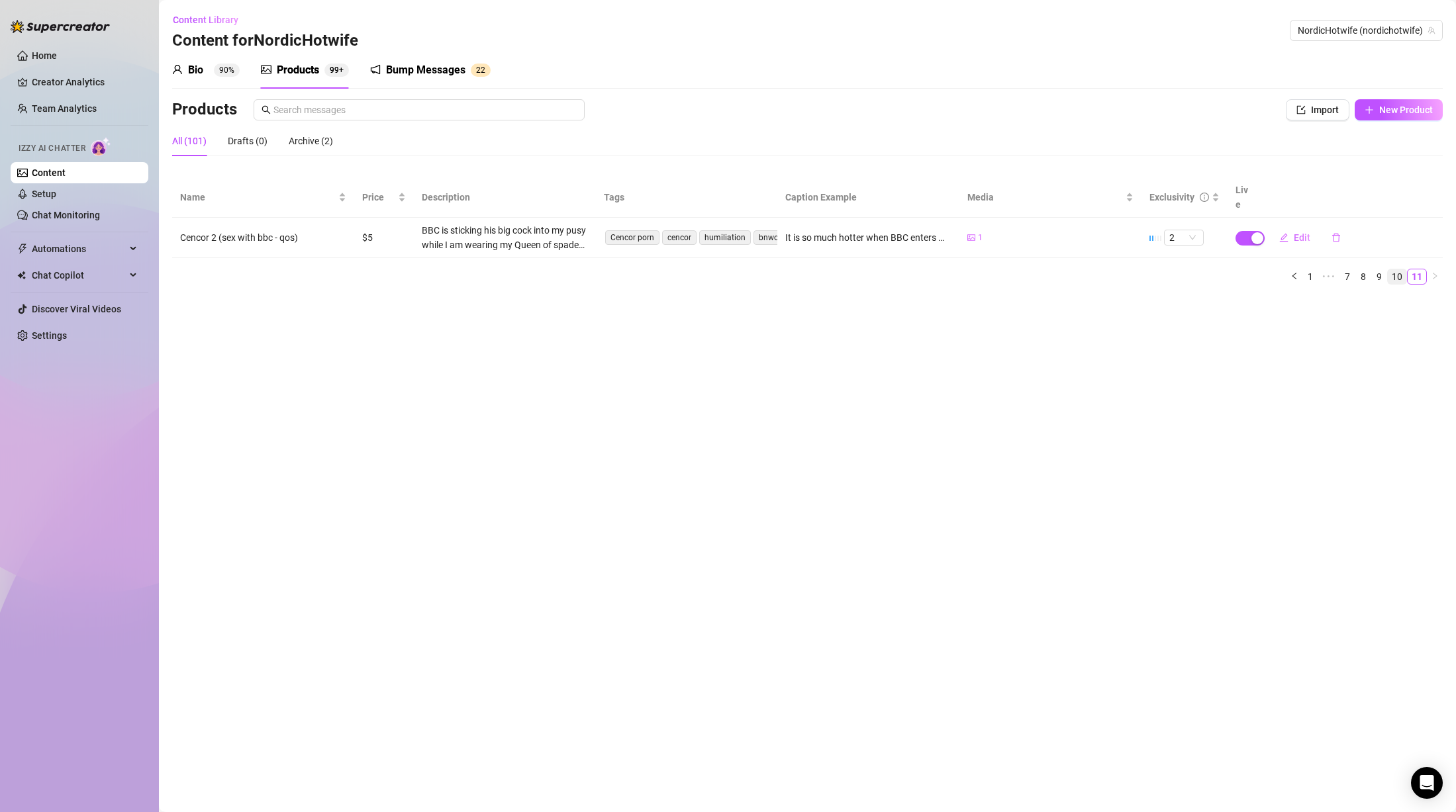
click at [1398, 270] on link "10" at bounding box center [1397, 277] width 19 height 14
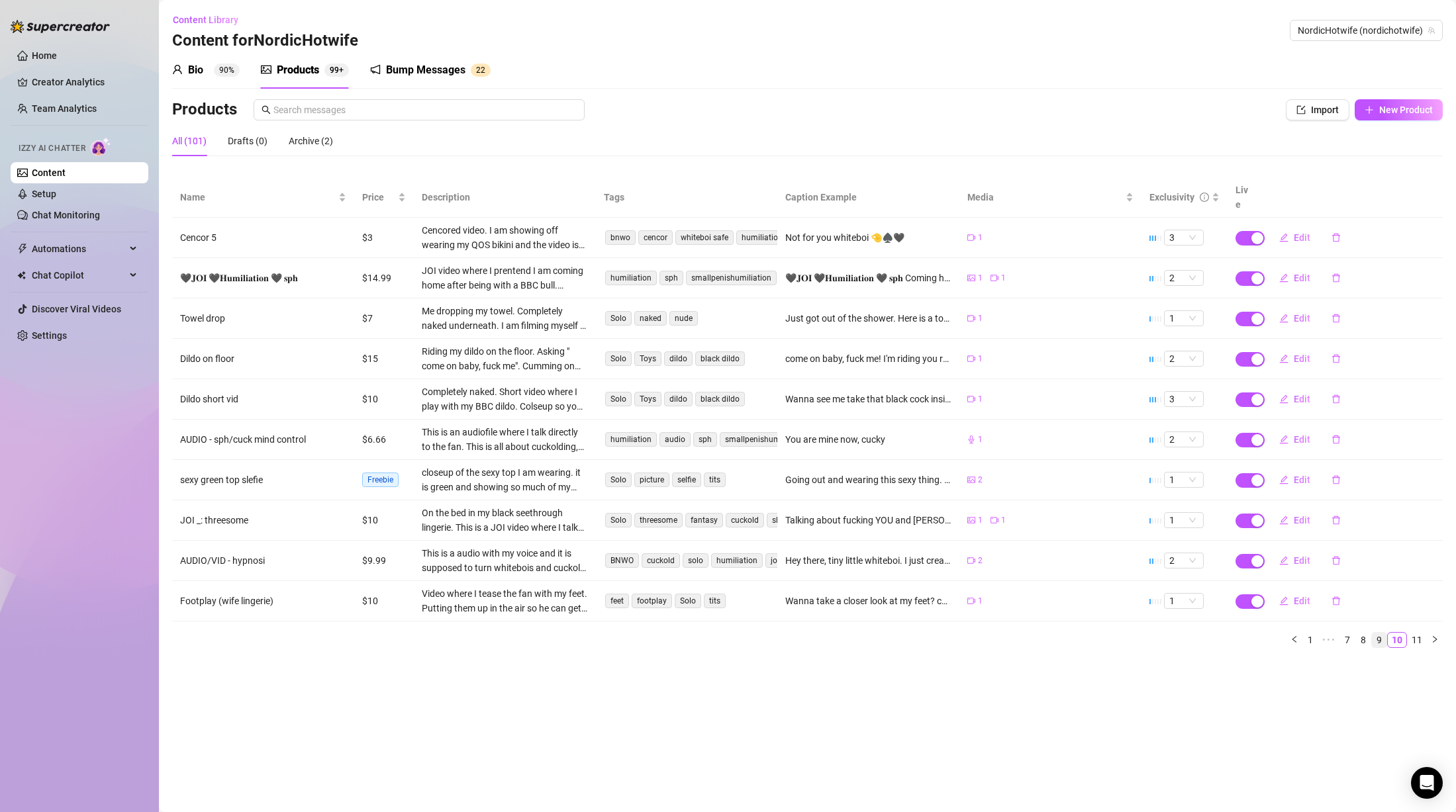
click at [1375, 633] on link "9" at bounding box center [1380, 640] width 14 height 14
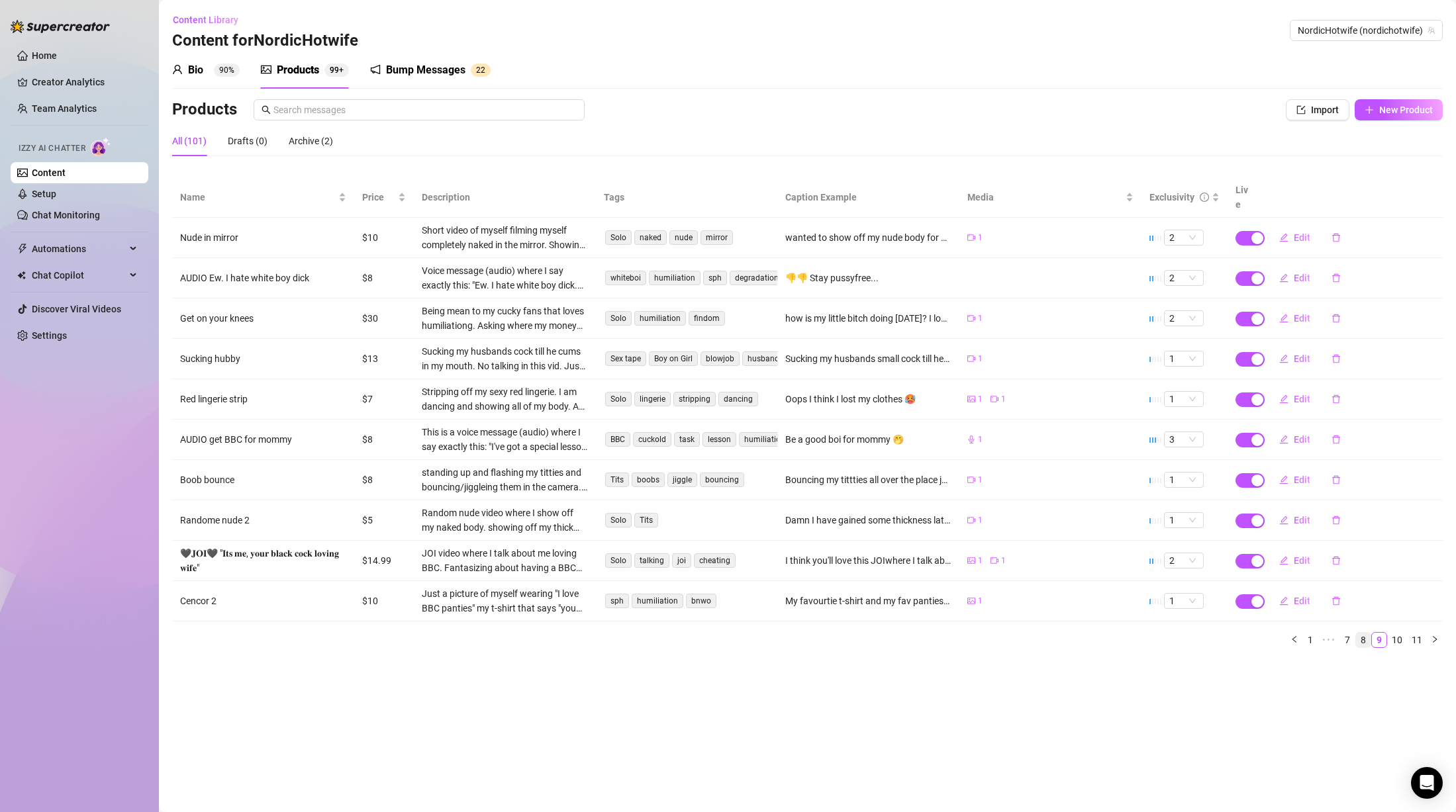
click at [1362, 633] on link "8" at bounding box center [1363, 640] width 14 height 14
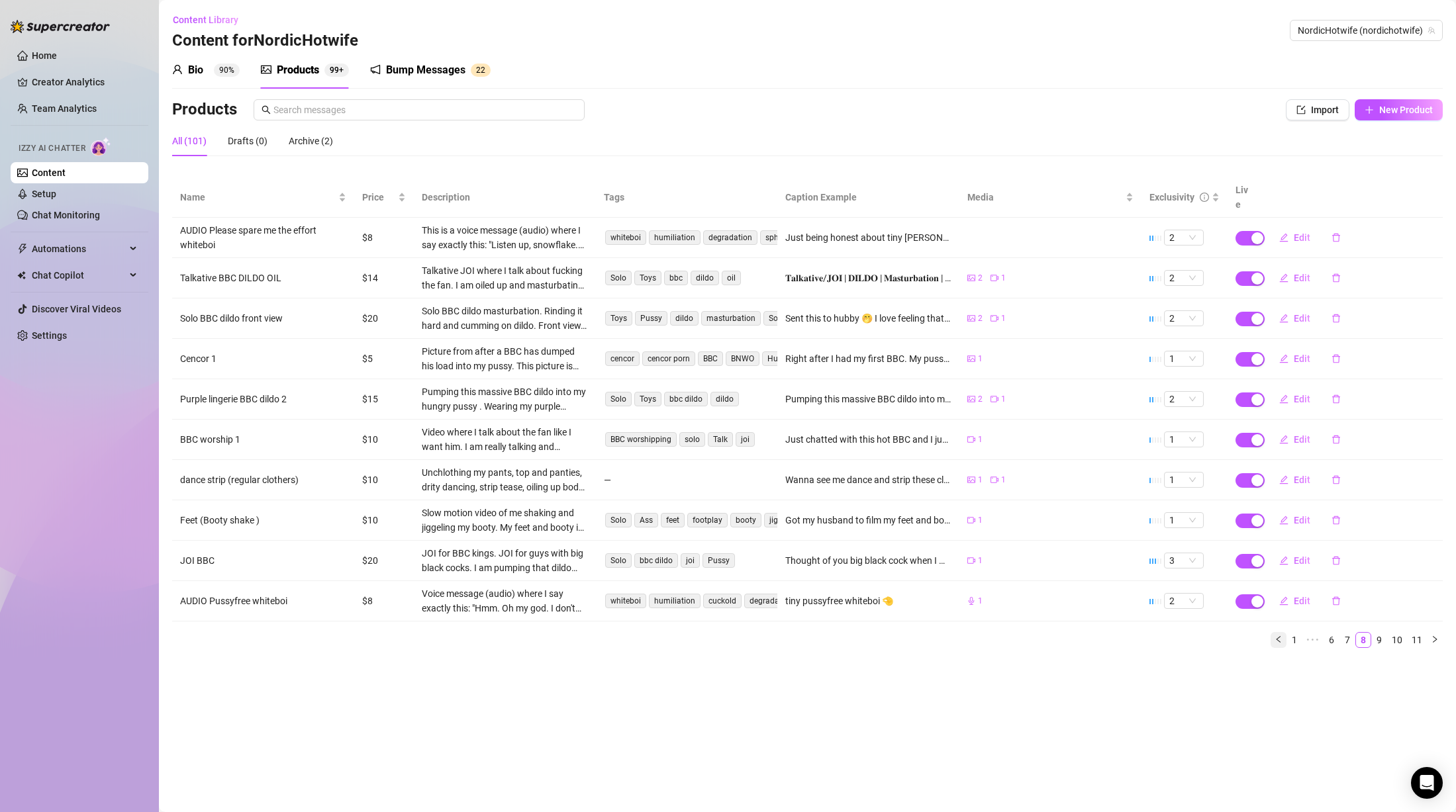
click at [1293, 633] on link "1" at bounding box center [1294, 640] width 14 height 14
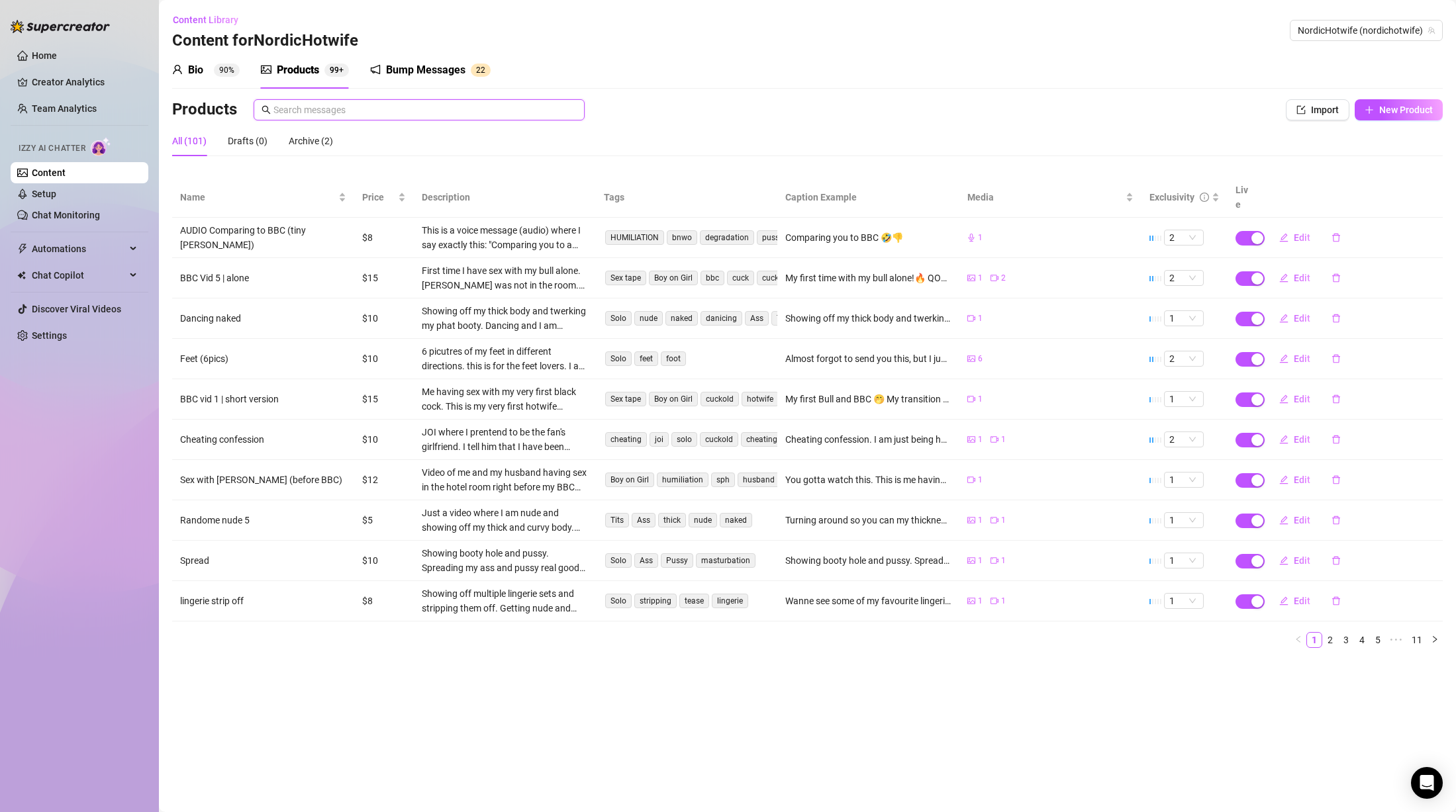
click at [311, 111] on input "text" at bounding box center [424, 110] width 303 height 14
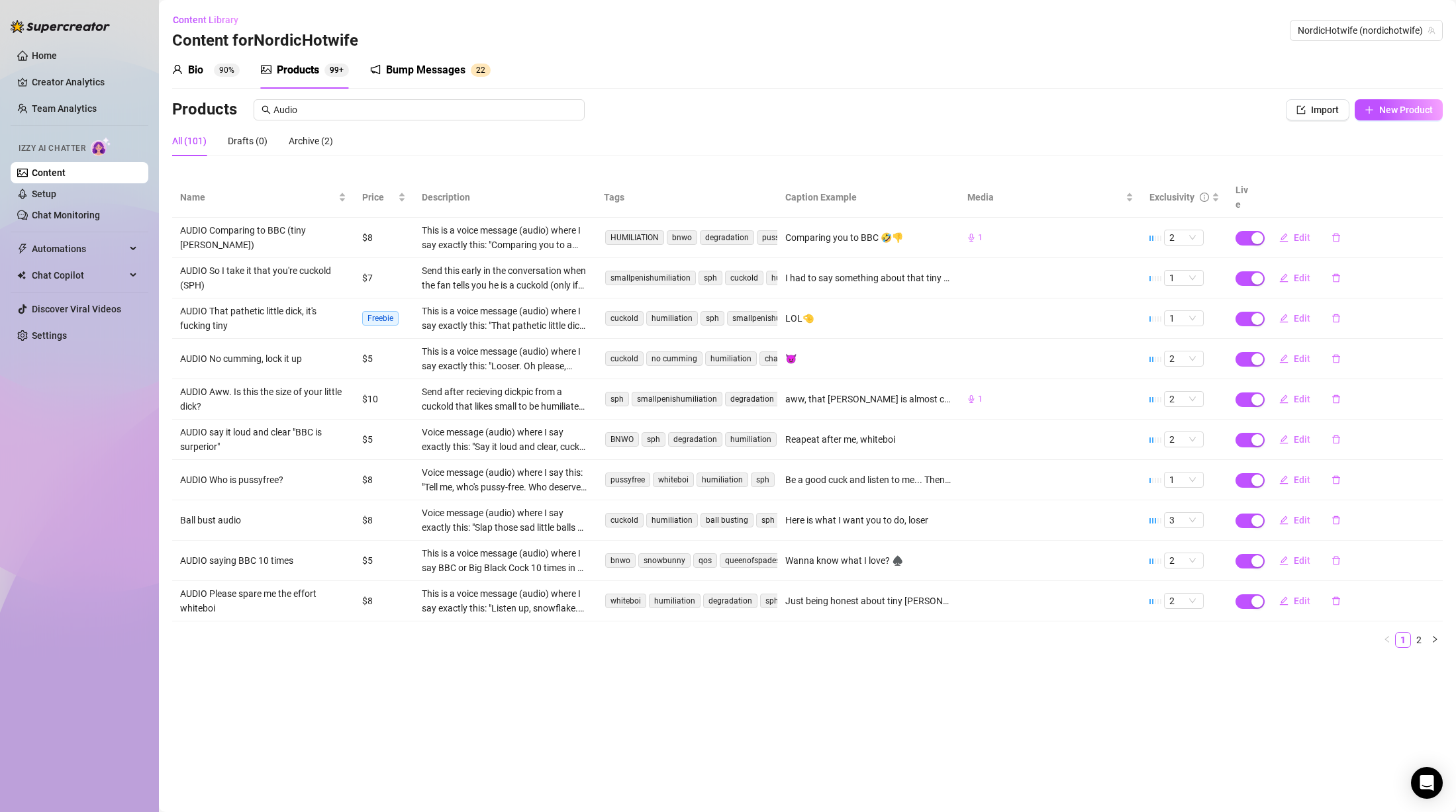
click at [1002, 261] on td at bounding box center [1050, 278] width 182 height 40
click at [1290, 267] on button "Edit" at bounding box center [1295, 278] width 52 height 22
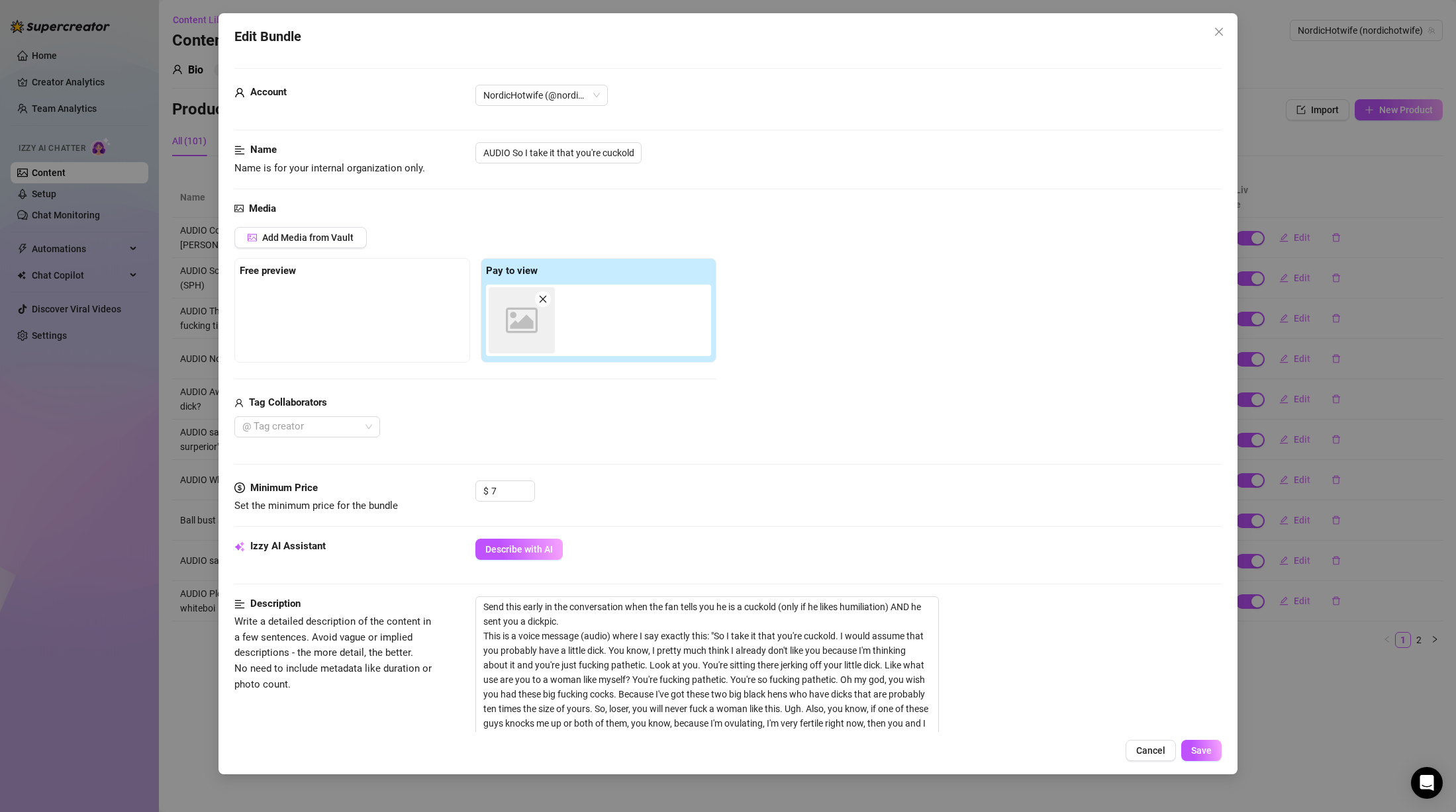
click at [398, 306] on div at bounding box center [353, 318] width 225 height 67
click at [343, 235] on span "Add Media from Vault" at bounding box center [308, 237] width 92 height 11
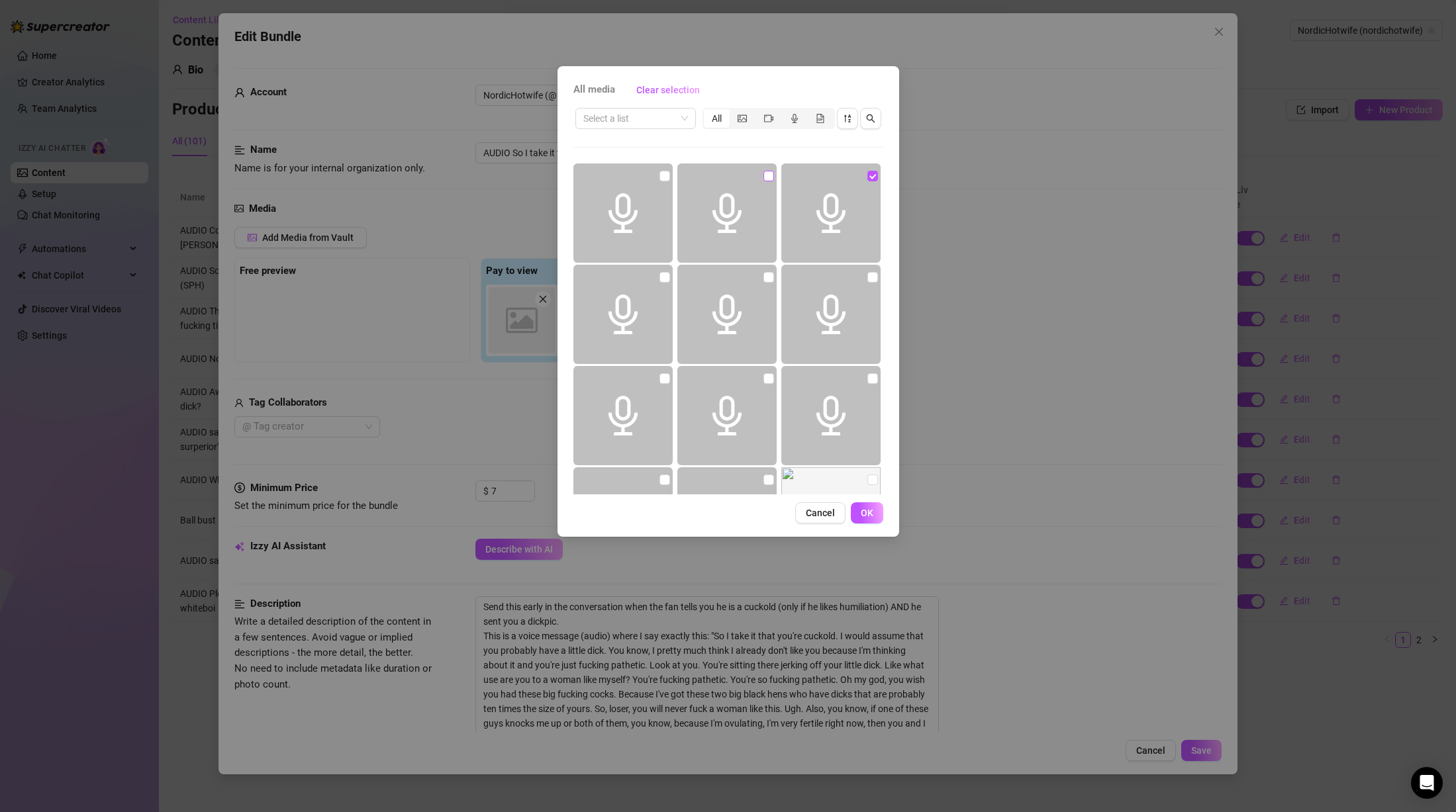
click at [764, 177] on input "checkbox" at bounding box center [769, 176] width 11 height 11
click at [764, 174] on input "checkbox" at bounding box center [769, 176] width 11 height 11
click at [868, 172] on input "checkbox" at bounding box center [873, 176] width 11 height 11
click at [868, 174] on input "checkbox" at bounding box center [873, 176] width 11 height 11
click at [862, 511] on span "OK" at bounding box center [867, 513] width 13 height 11
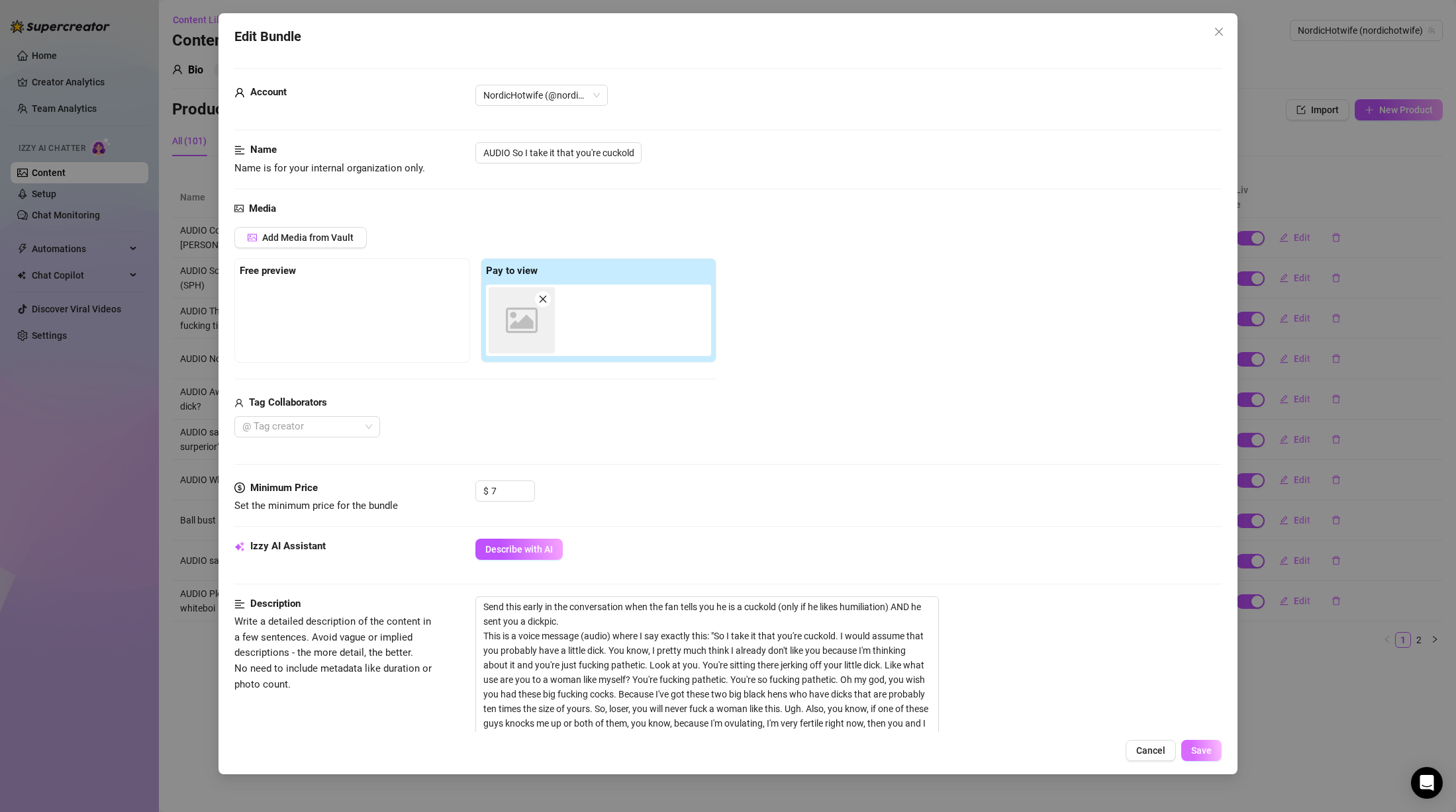
click at [1200, 752] on span "Save" at bounding box center [1201, 751] width 21 height 11
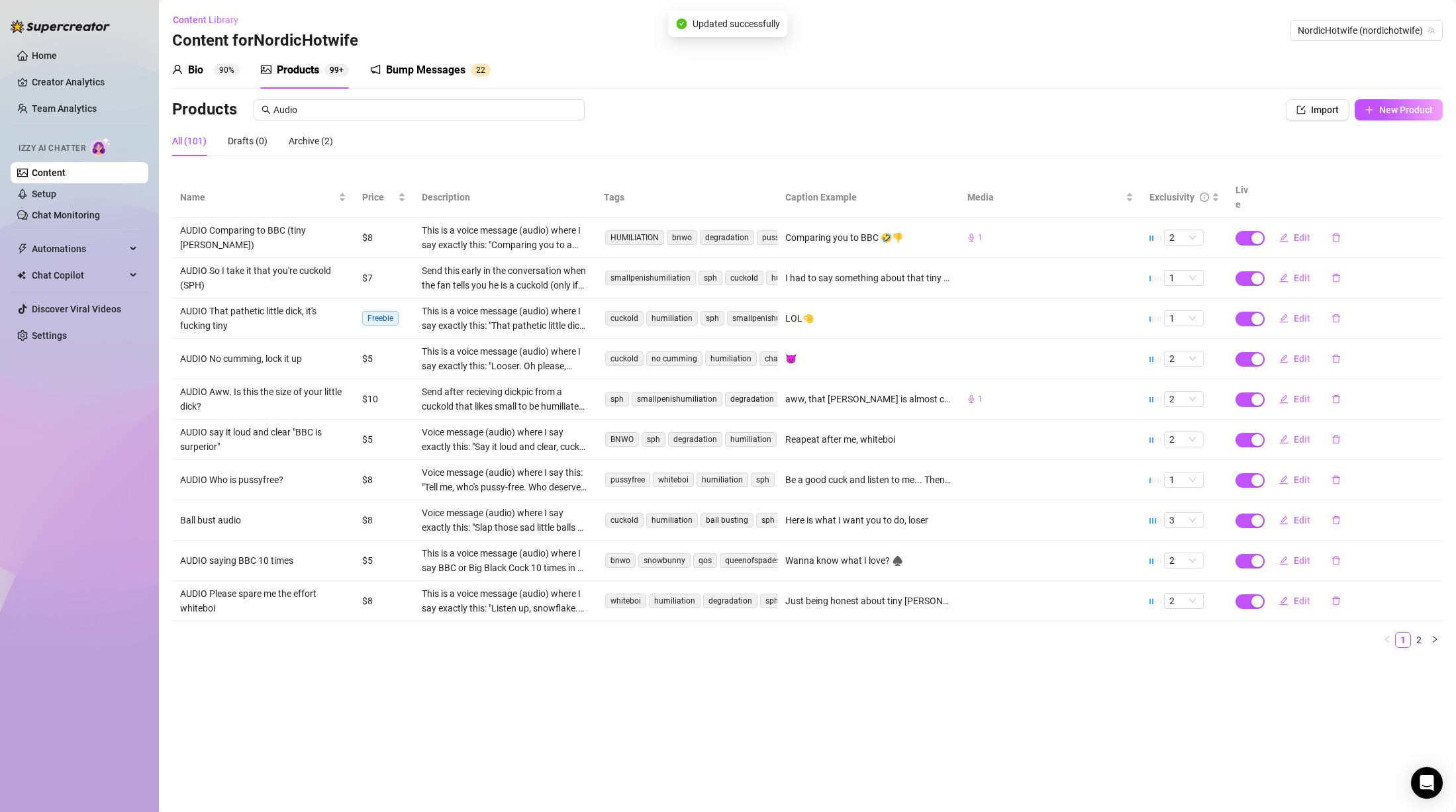
click at [899, 271] on div "I had to say something about that tiny dick of yours 🤭🤏" at bounding box center [868, 278] width 166 height 14
click at [1304, 272] on span "Edit" at bounding box center [1302, 278] width 16 height 11
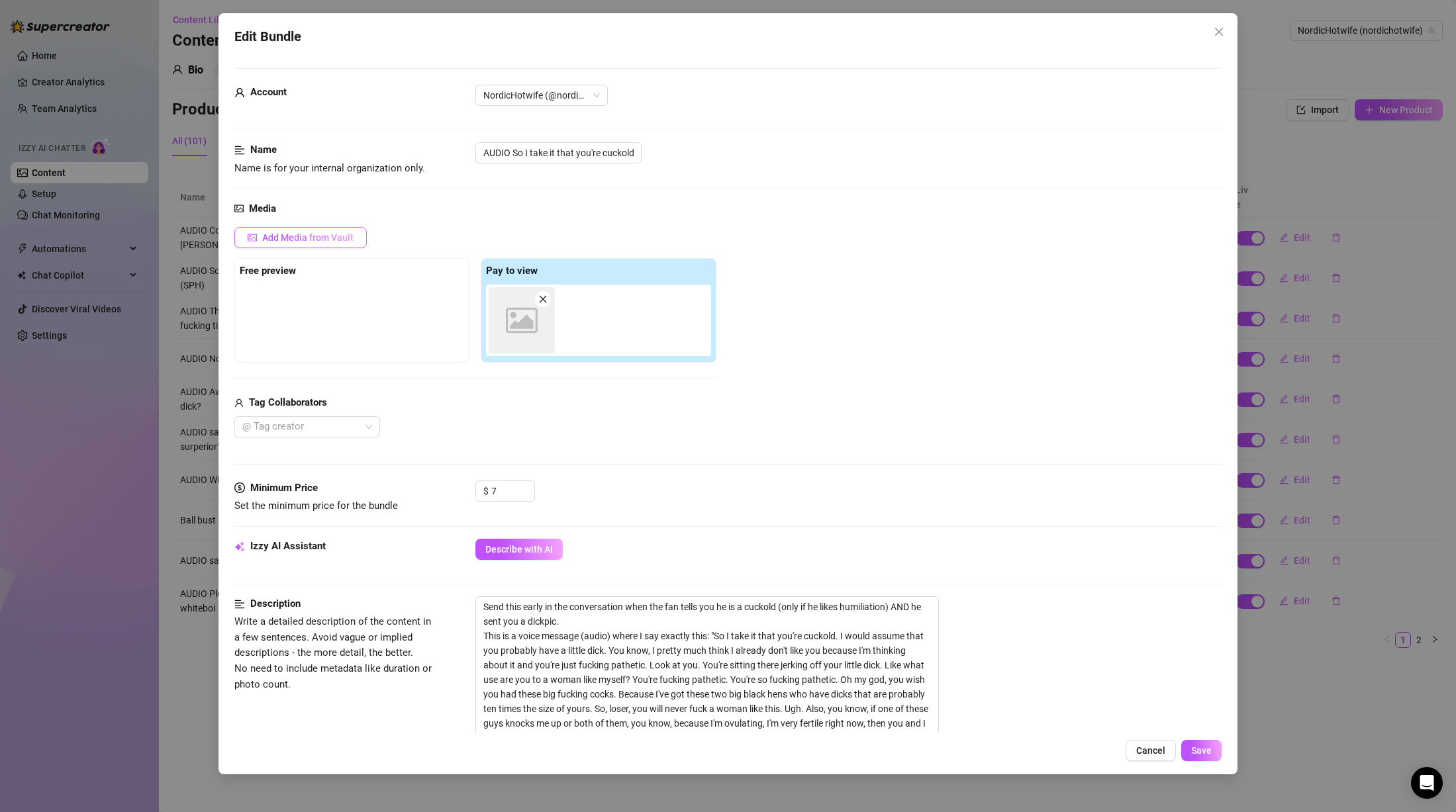
click at [325, 232] on span "Add Media from Vault" at bounding box center [308, 237] width 92 height 11
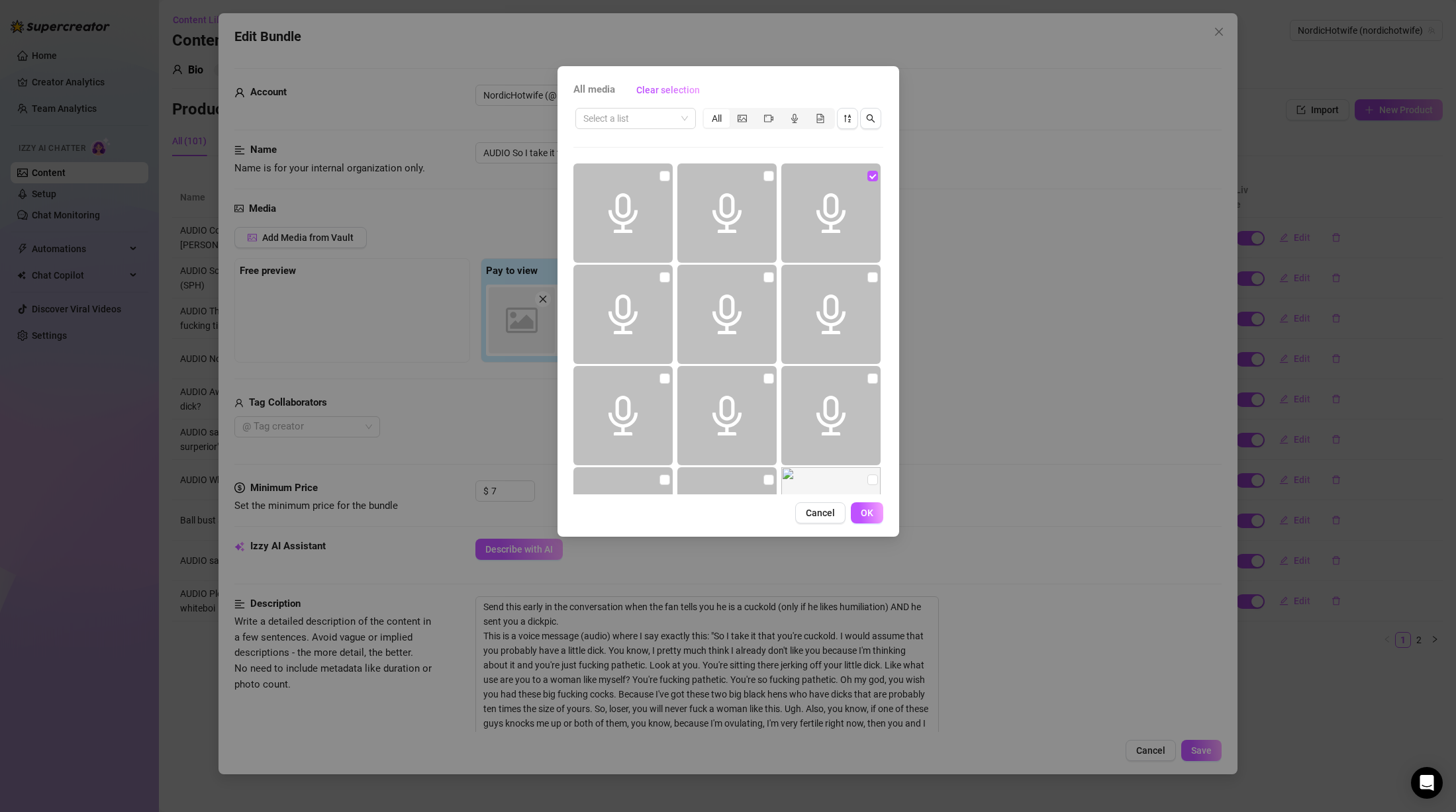
click at [1047, 365] on div "All media Clear selection Select a list All 00:17 Cancel OK" at bounding box center [728, 406] width 1456 height 812
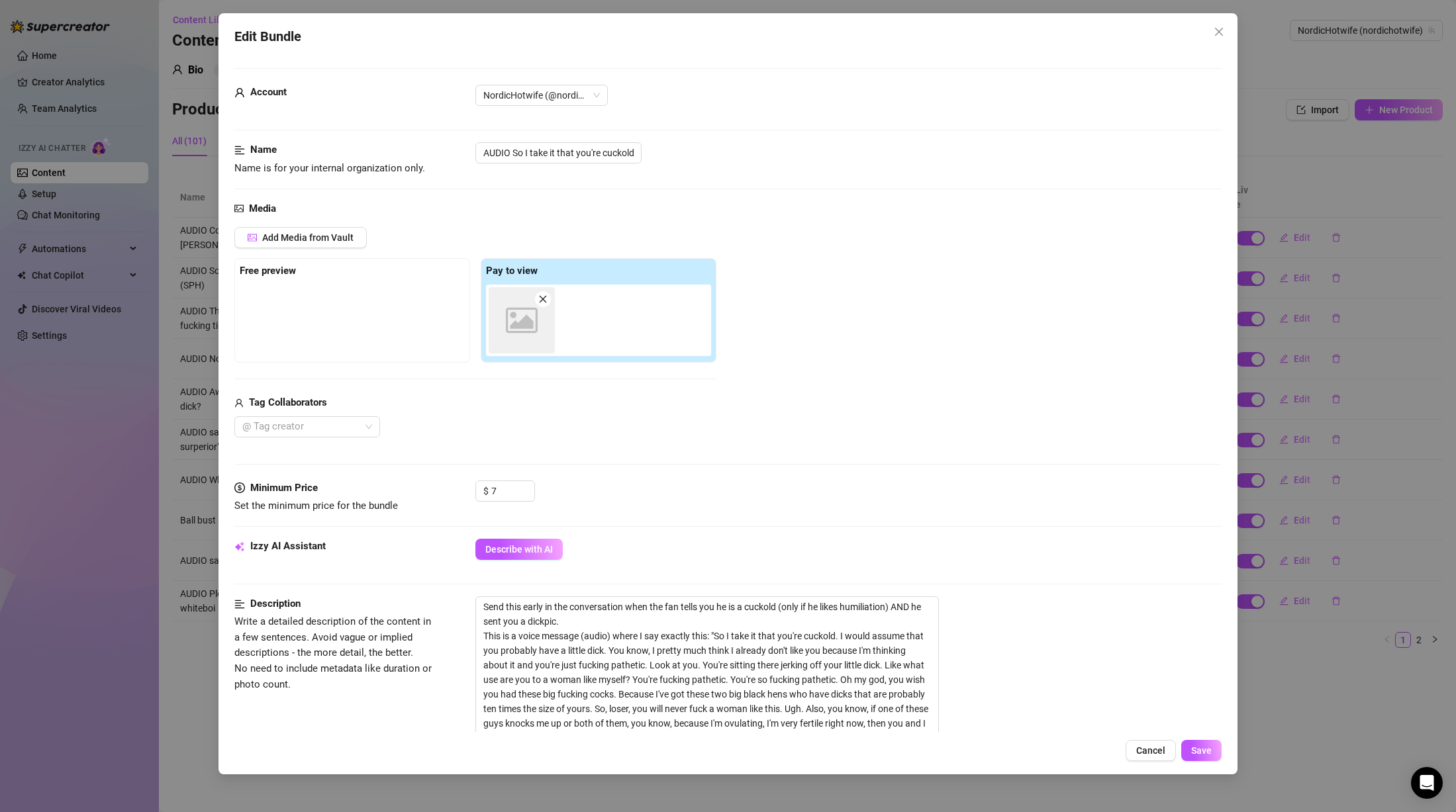
click at [1330, 494] on div "Edit Bundle Account NordicHotwife (@nordichotwife) Name Name is for your intern…" at bounding box center [728, 406] width 1456 height 812
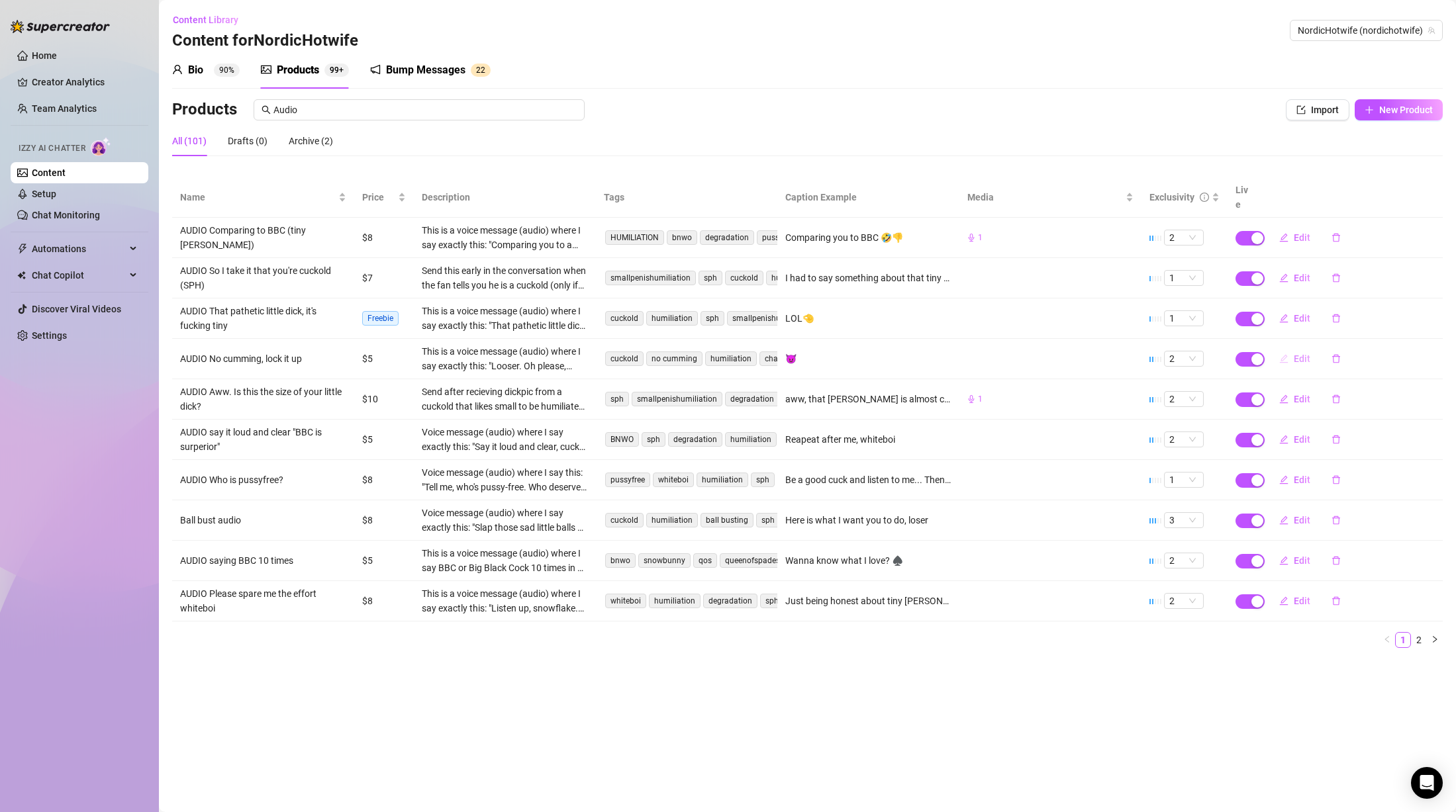
click at [1292, 348] on button "Edit" at bounding box center [1295, 359] width 52 height 22
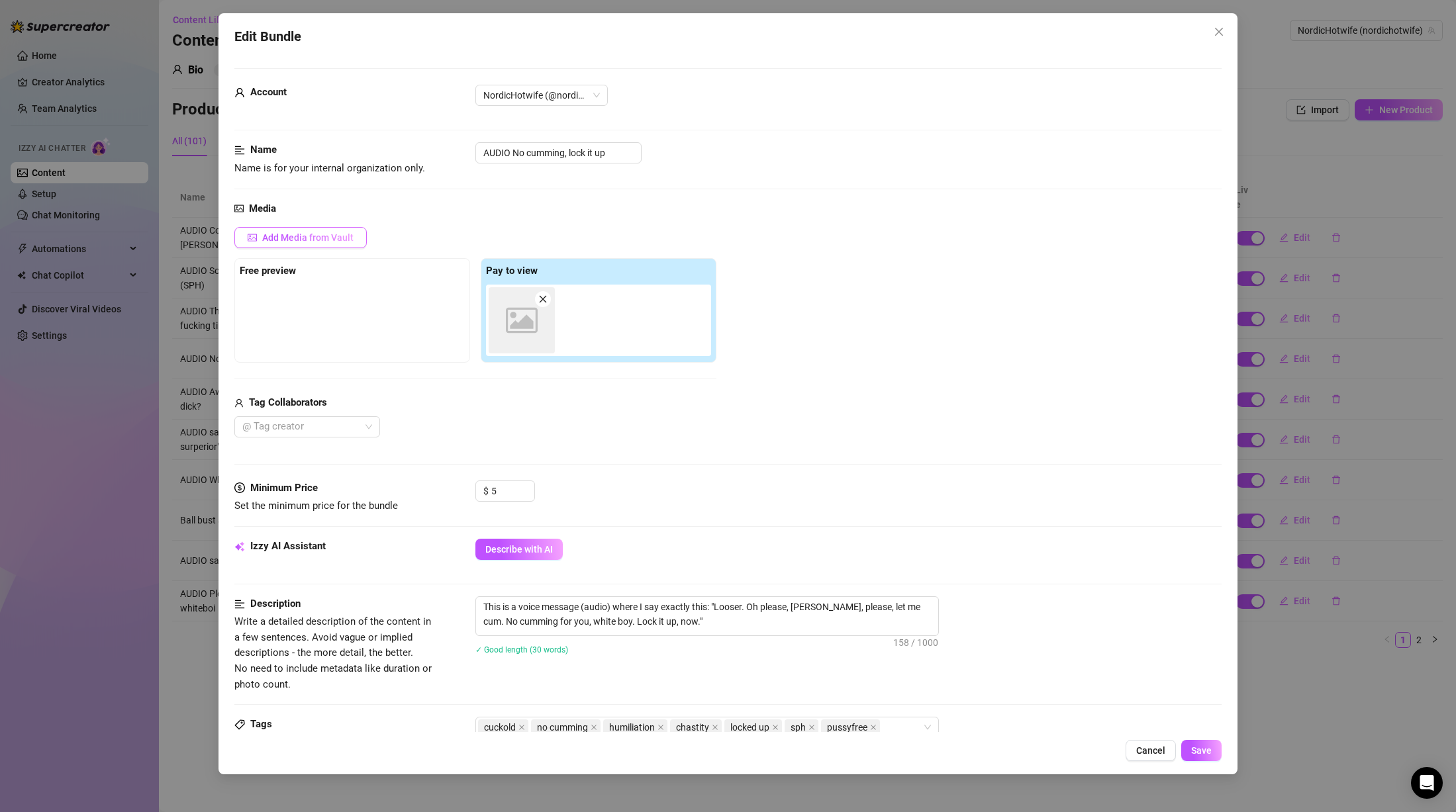
click at [305, 242] on span "Add Media from Vault" at bounding box center [308, 237] width 92 height 11
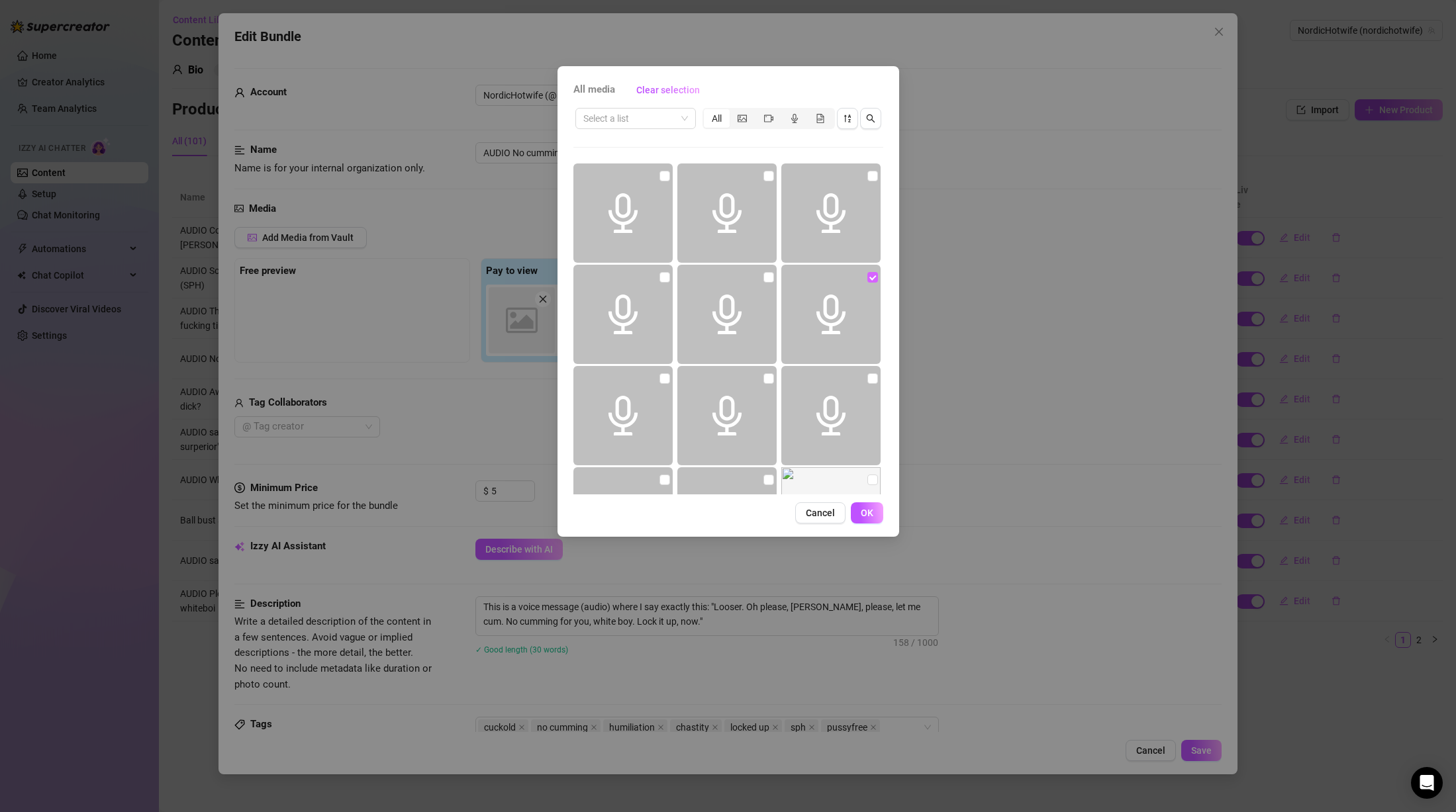
click at [868, 275] on input "checkbox" at bounding box center [873, 278] width 11 height 11
click at [868, 271] on label at bounding box center [873, 277] width 11 height 14
click at [868, 272] on input "checkbox" at bounding box center [873, 278] width 11 height 11
click at [789, 117] on div "segmented control" at bounding box center [794, 118] width 26 height 19
click at [784, 112] on input "segmented control" at bounding box center [784, 112] width 0 height 0
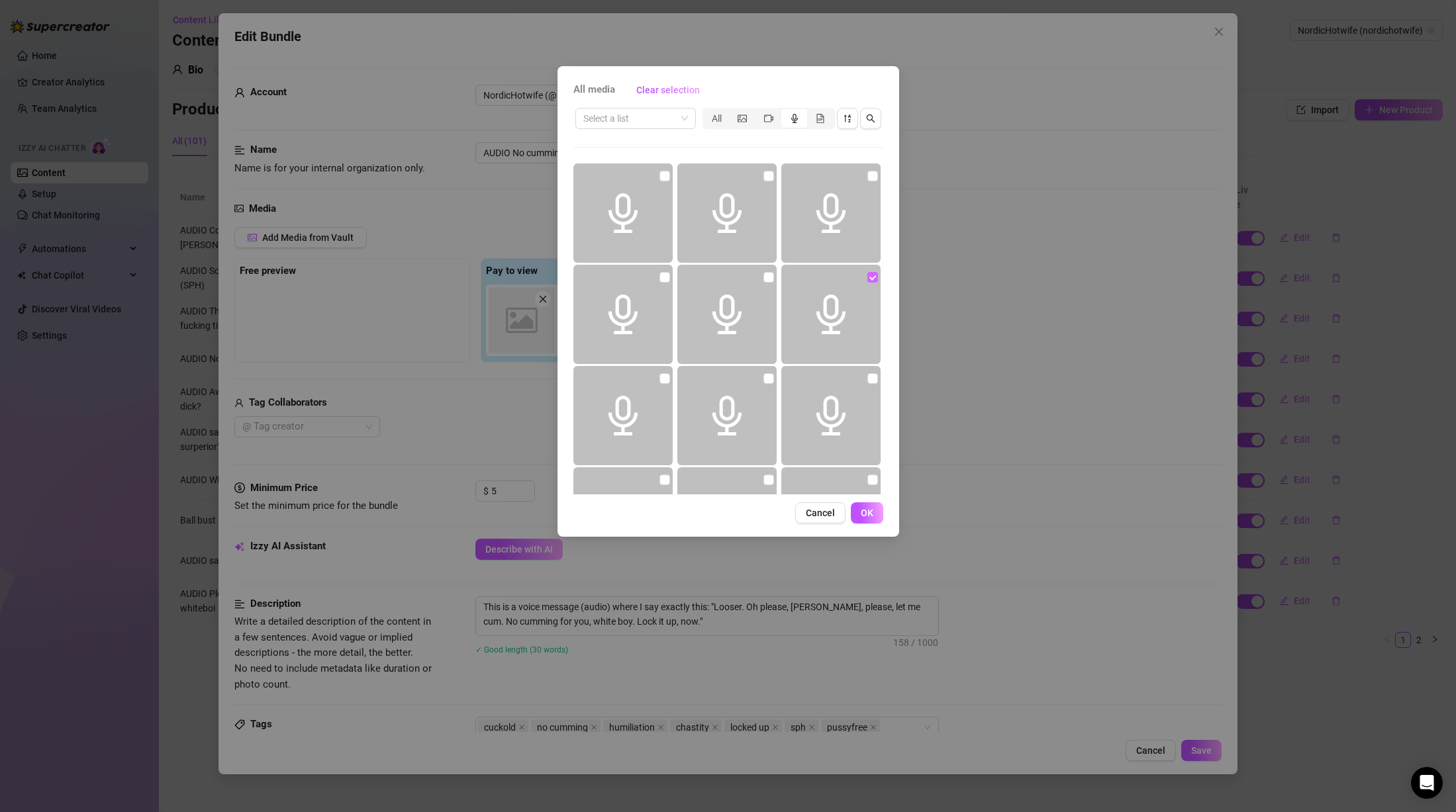
click at [868, 275] on input "checkbox" at bounding box center [873, 278] width 11 height 11
drag, startPoint x: 862, startPoint y: 277, endPoint x: 864, endPoint y: 284, distance: 7.3
click at [868, 277] on input "checkbox" at bounding box center [873, 278] width 11 height 11
click at [872, 516] on span "OK" at bounding box center [867, 513] width 13 height 11
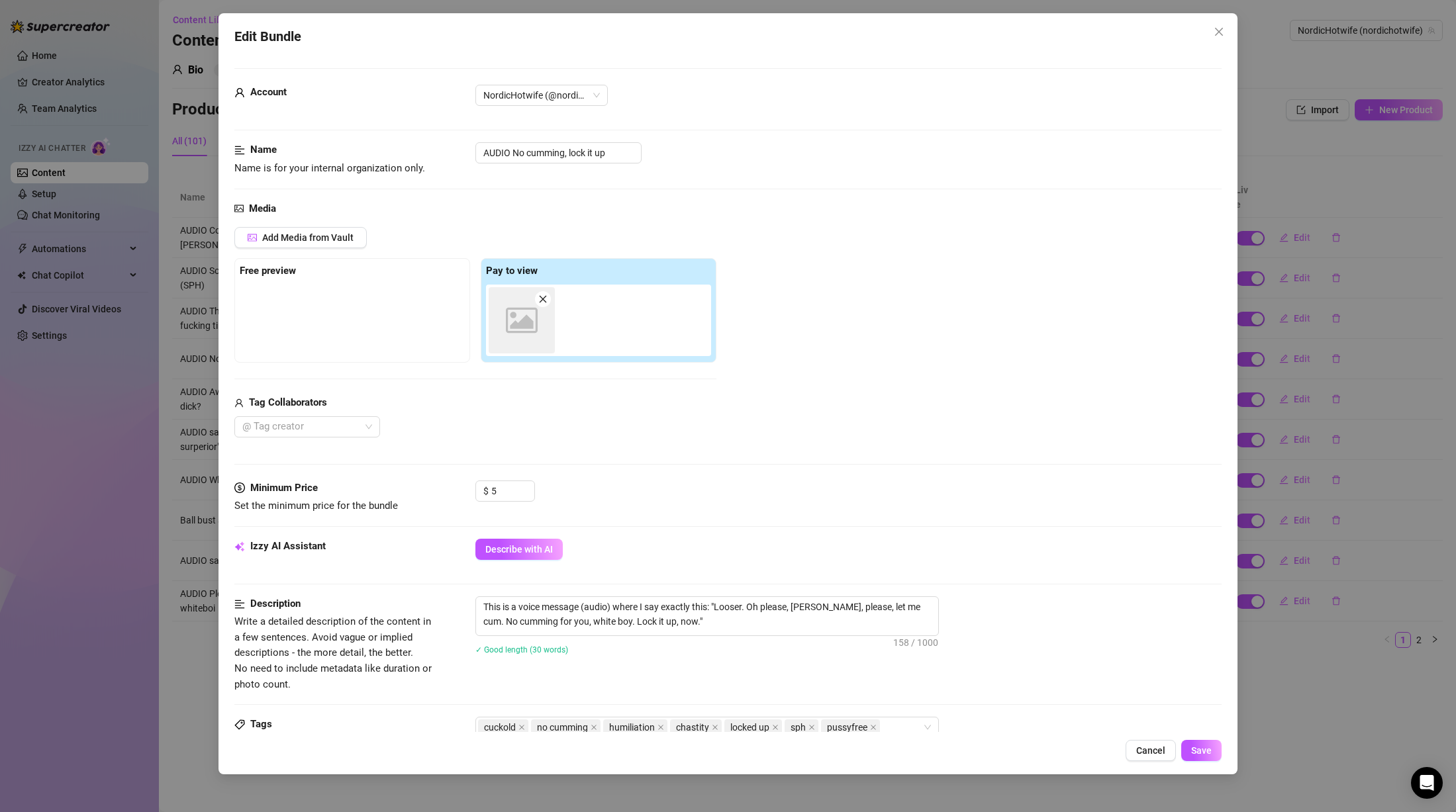
click at [546, 300] on icon "close" at bounding box center [543, 299] width 9 height 9
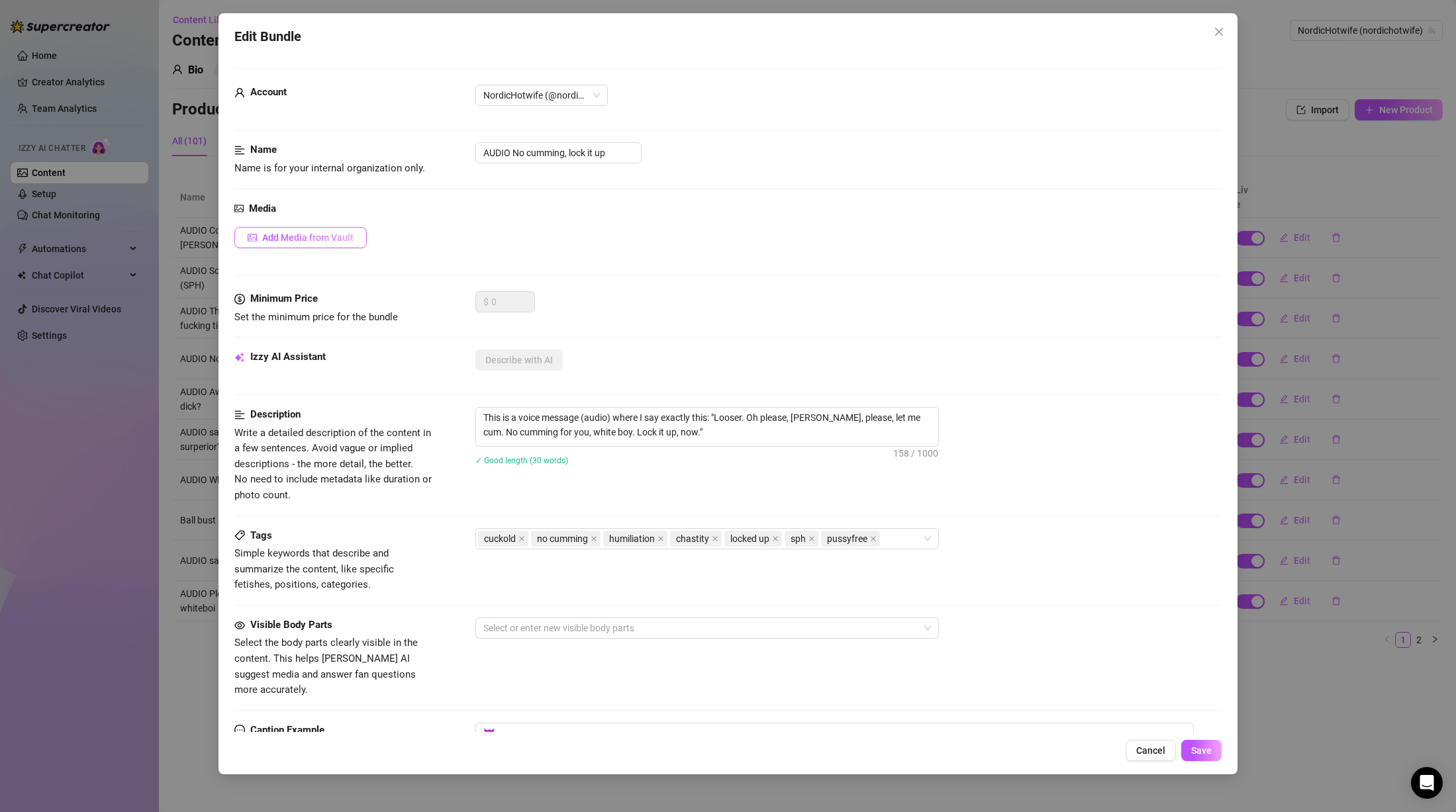
click at [320, 240] on span "Add Media from Vault" at bounding box center [308, 237] width 92 height 11
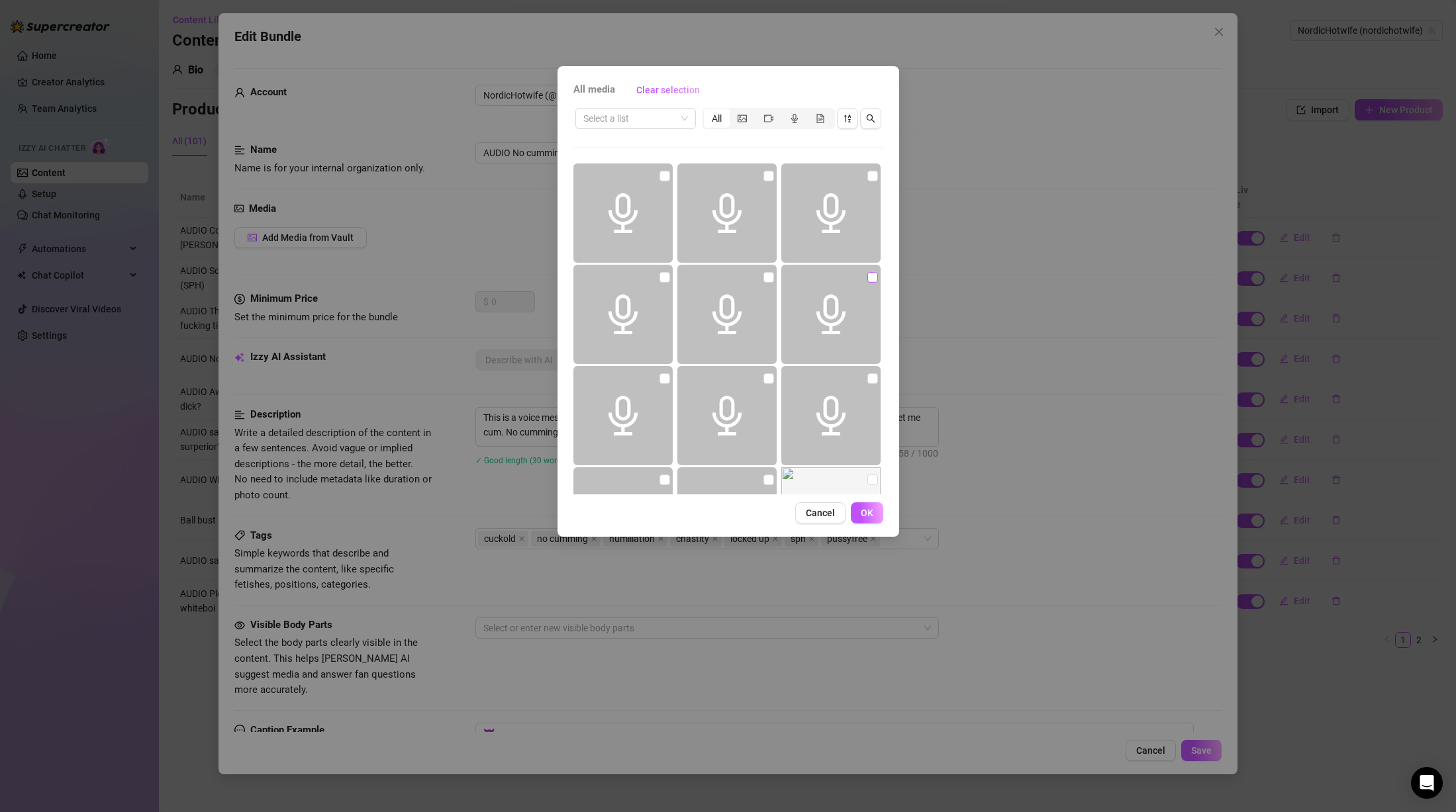
click at [859, 277] on div at bounding box center [832, 315] width 102 height 99
click at [868, 276] on input "checkbox" at bounding box center [873, 278] width 11 height 11
click at [862, 511] on span "OK" at bounding box center [867, 513] width 13 height 11
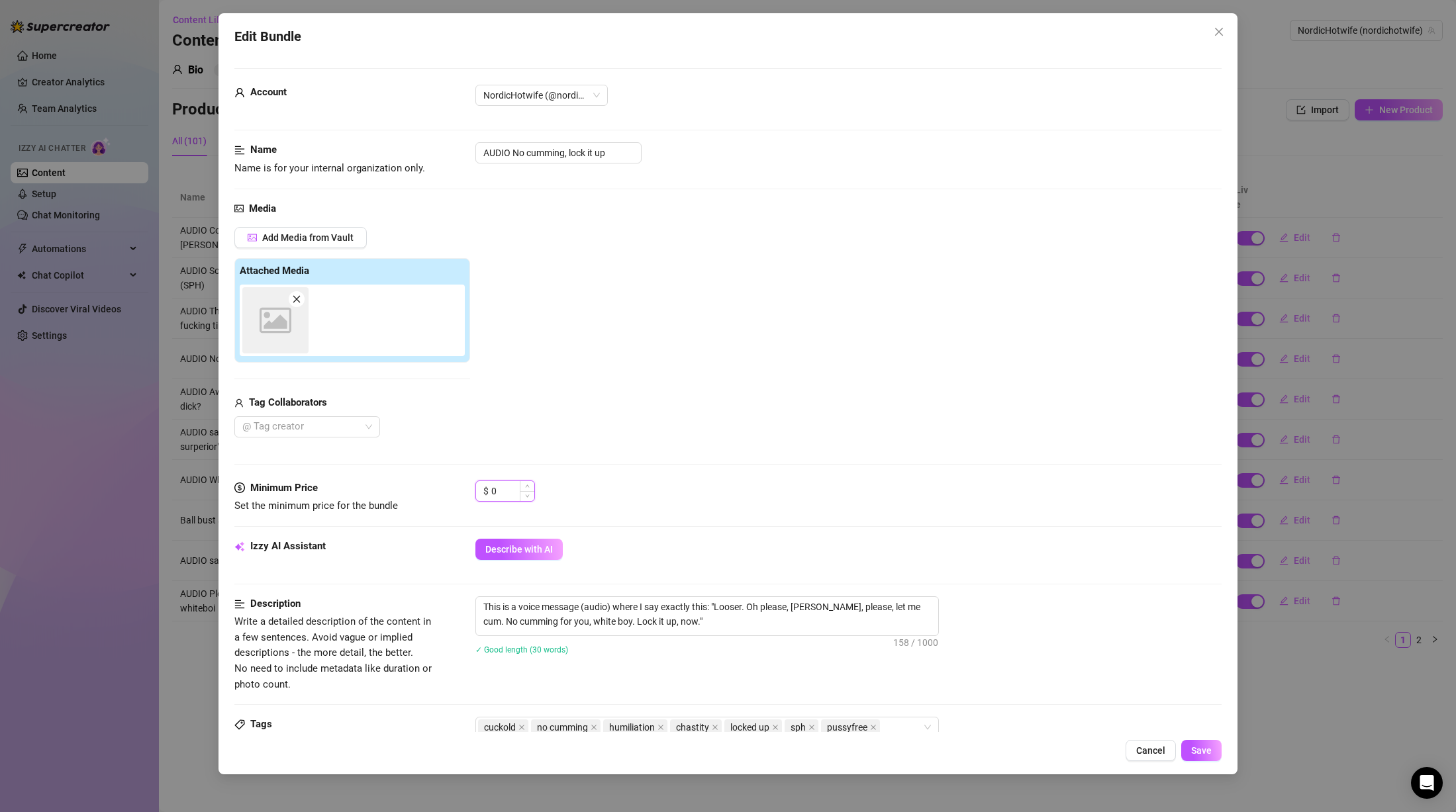
drag, startPoint x: 504, startPoint y: 494, endPoint x: 478, endPoint y: 490, distance: 26.3
click at [478, 490] on div "$ 0" at bounding box center [505, 492] width 59 height 22
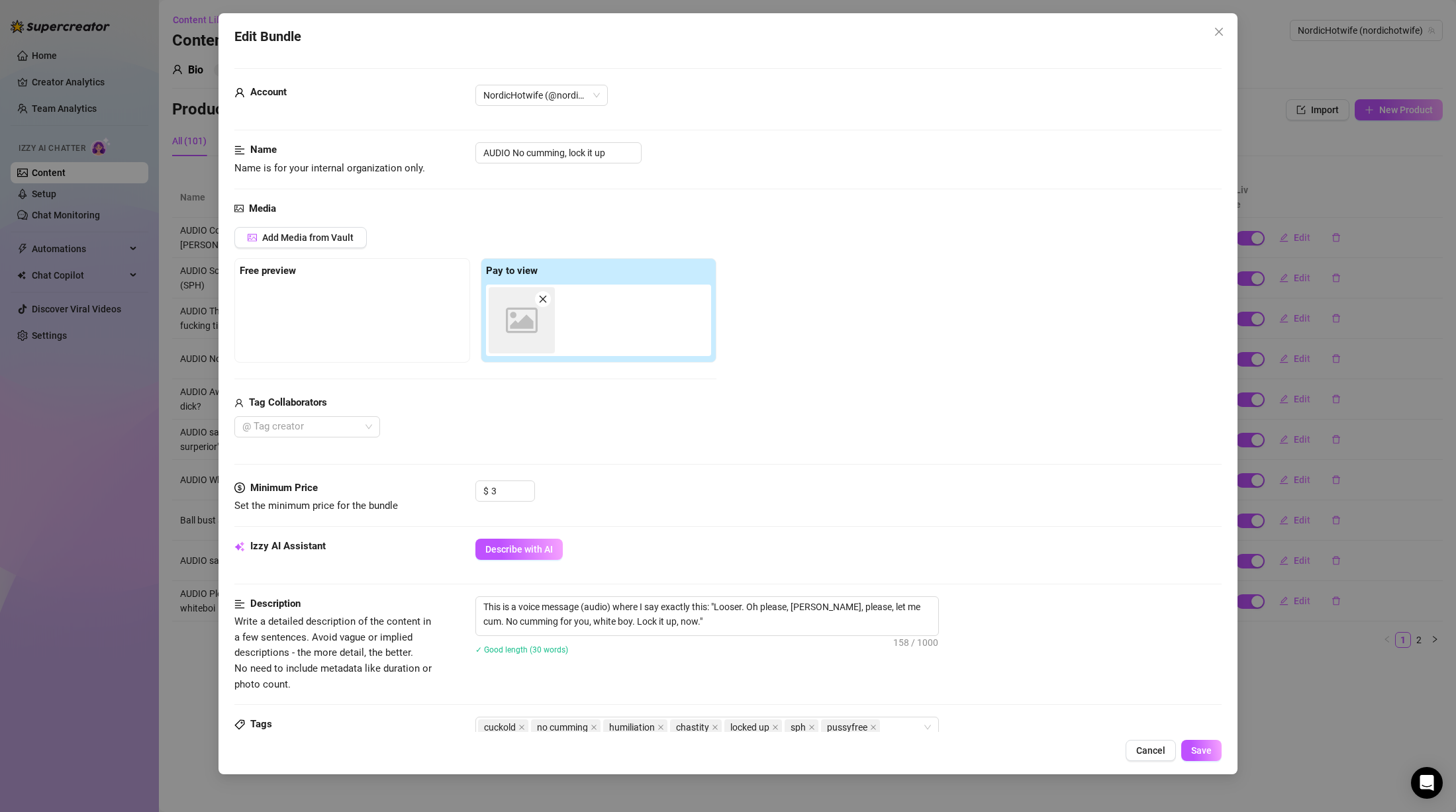
drag, startPoint x: 704, startPoint y: 478, endPoint x: 749, endPoint y: 482, distance: 45.2
click at [710, 477] on div "Media Add Media from Vault Free preview Pay to view Image placeholder Tag Colla…" at bounding box center [728, 341] width 987 height 280
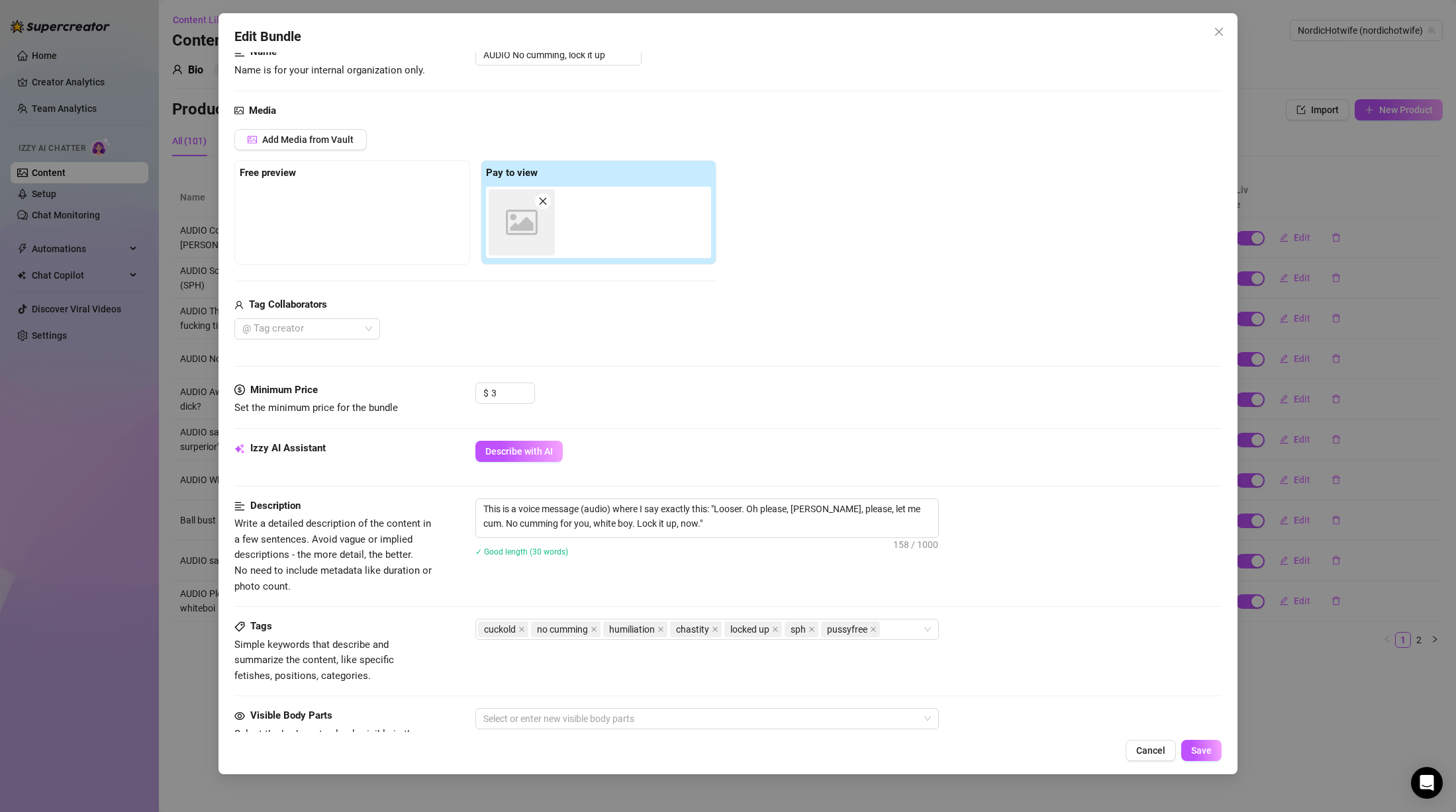
scroll to position [35, 0]
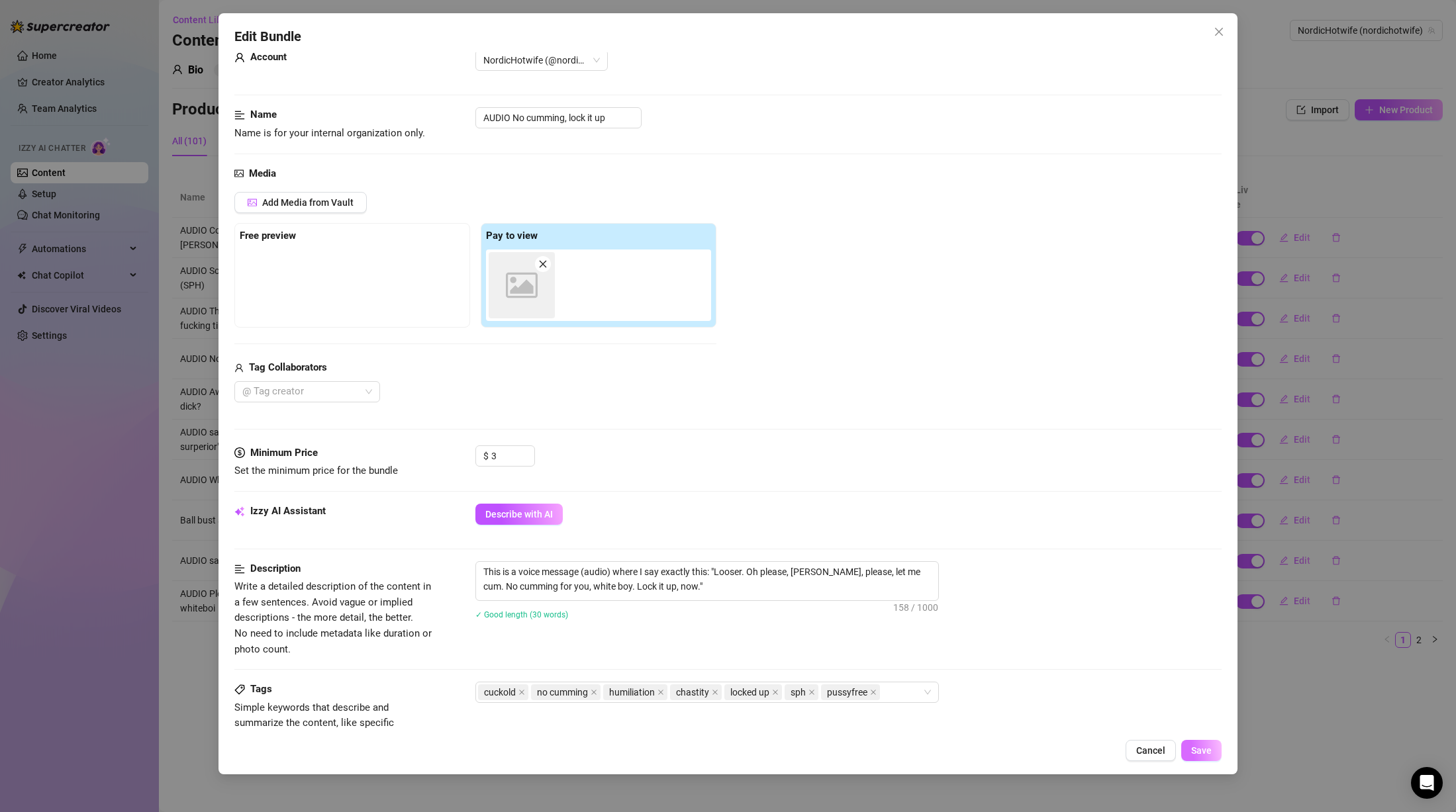
click at [1208, 754] on span "Save" at bounding box center [1201, 751] width 21 height 11
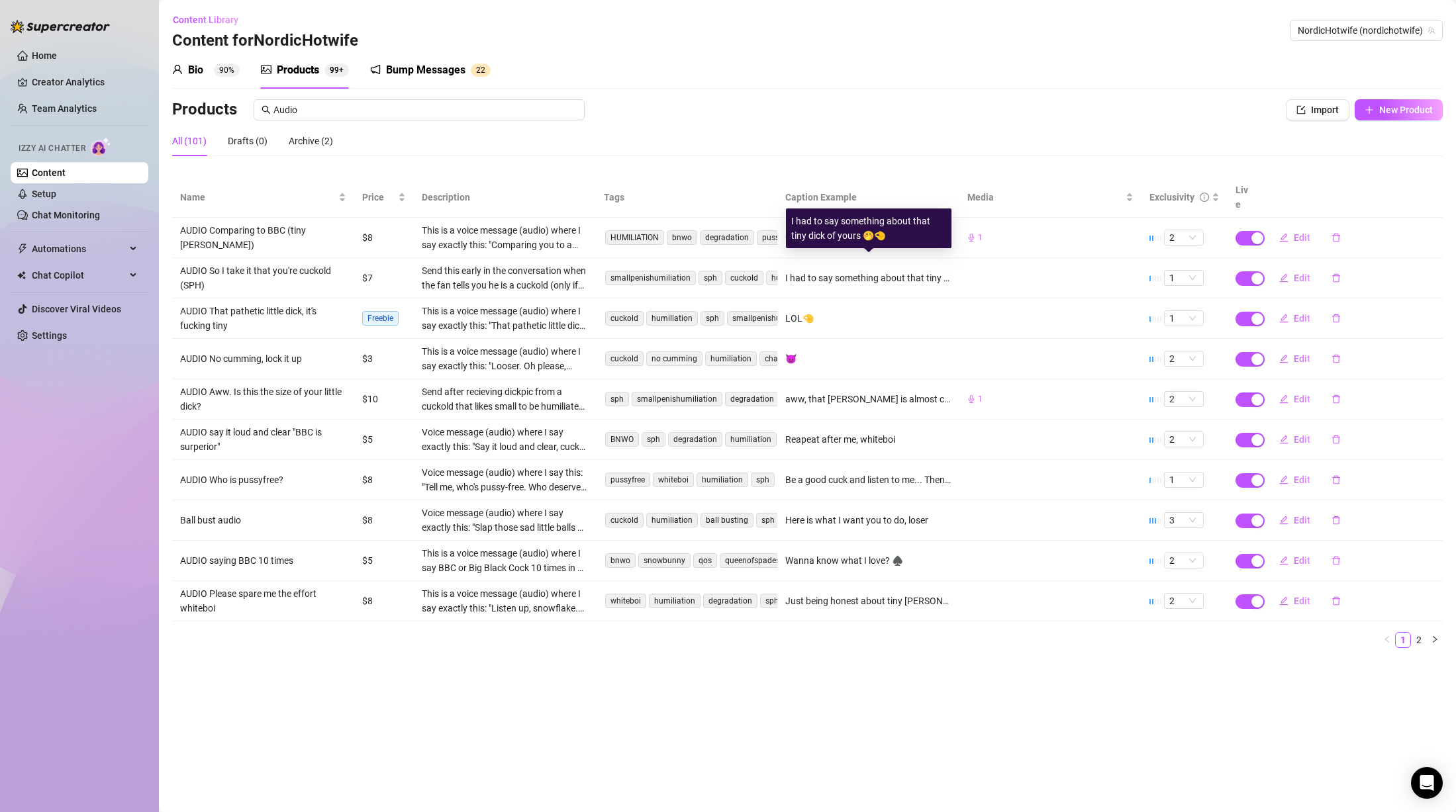
click at [860, 271] on div "I had to say something about that tiny dick of yours 🤭🤏" at bounding box center [868, 278] width 166 height 14
click at [1421, 633] on link "2" at bounding box center [1419, 640] width 14 height 14
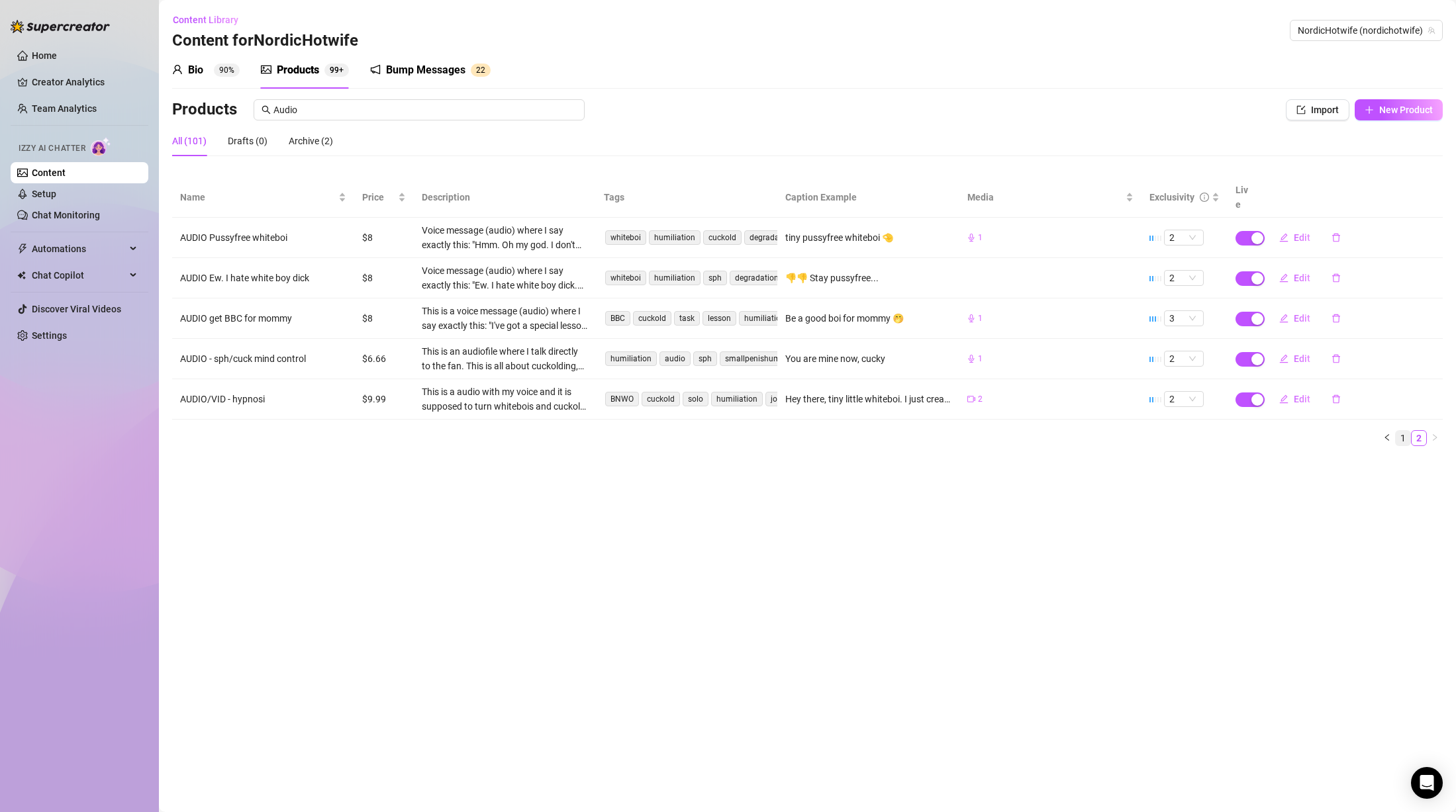
click at [1402, 431] on link "1" at bounding box center [1403, 438] width 14 height 14
